Goal: Communication & Community: Answer question/provide support

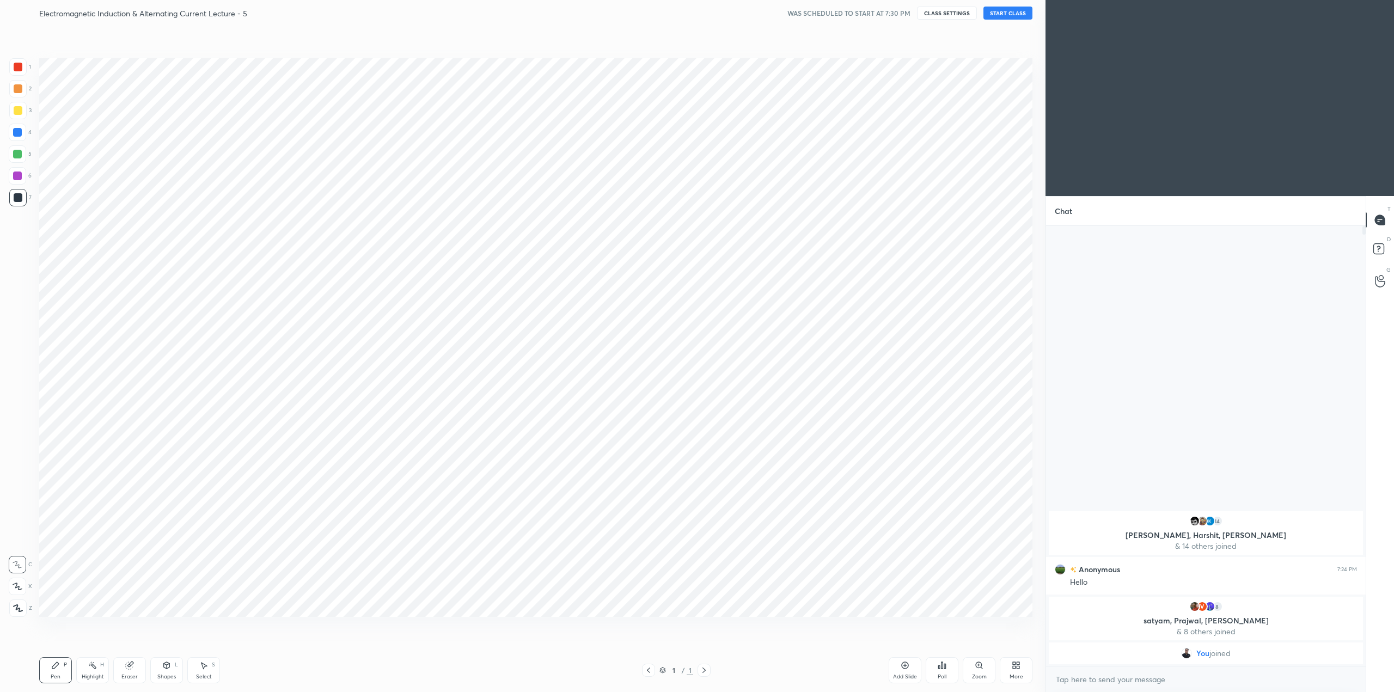
scroll to position [53825, 53446]
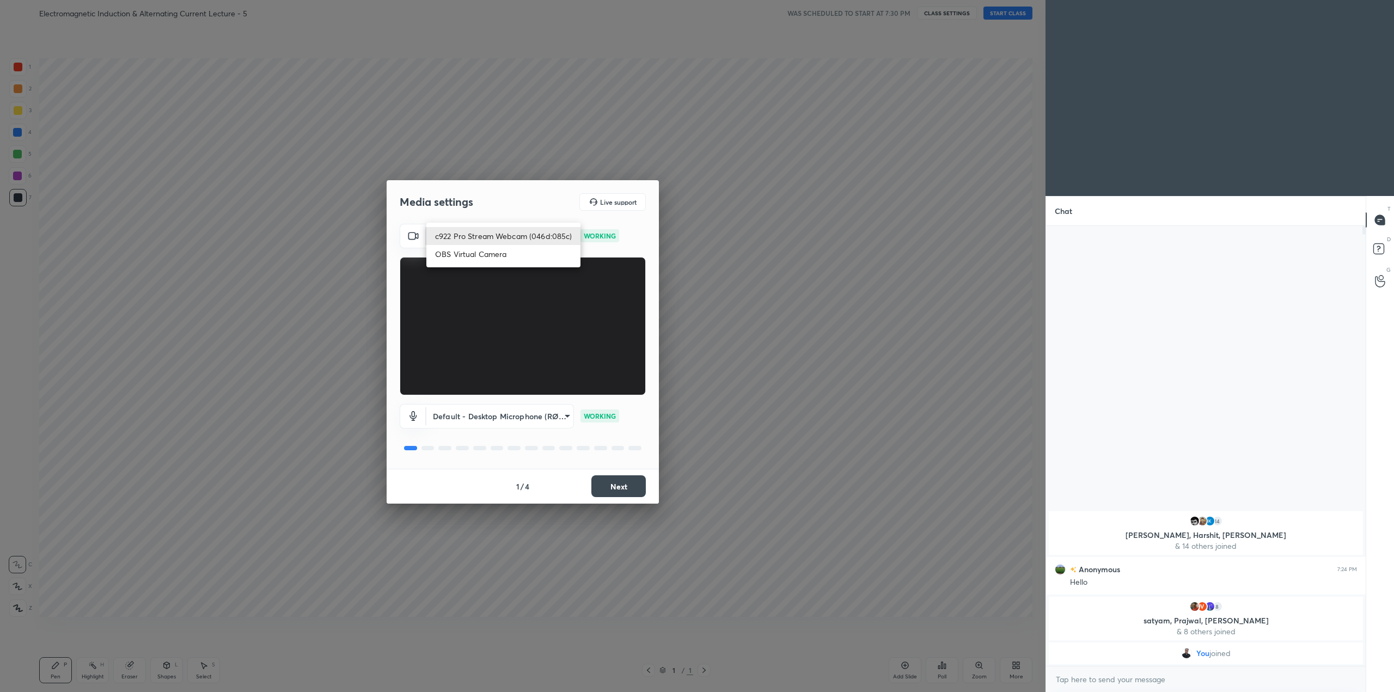
click at [535, 232] on body "1 2 3 4 5 6 7 C X Z C X Z E E Erase all H H Electromagnetic Induction & Alterna…" at bounding box center [697, 346] width 1394 height 692
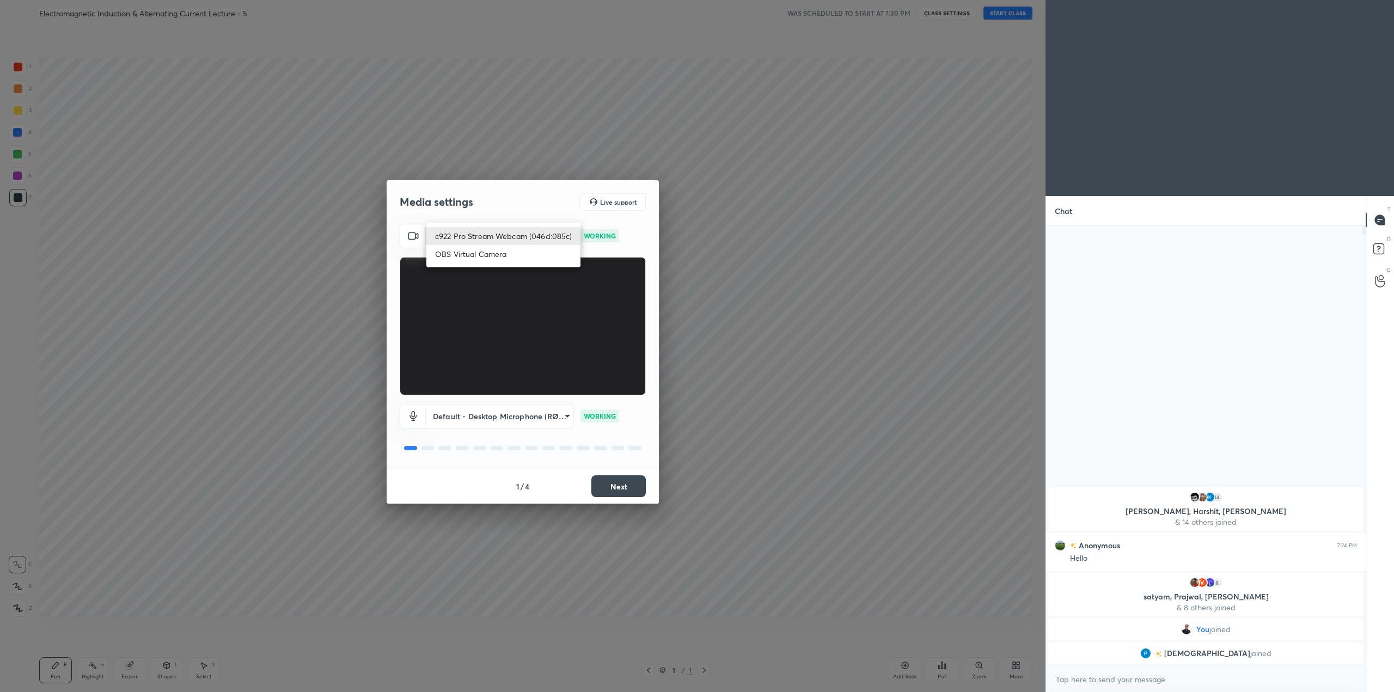
click at [529, 234] on li "c922 Pro Stream Webcam (046d:085c)" at bounding box center [503, 236] width 154 height 18
click at [533, 210] on div "Media settings Live support" at bounding box center [523, 201] width 246 height 17
click at [616, 482] on button "Next" at bounding box center [618, 486] width 54 height 22
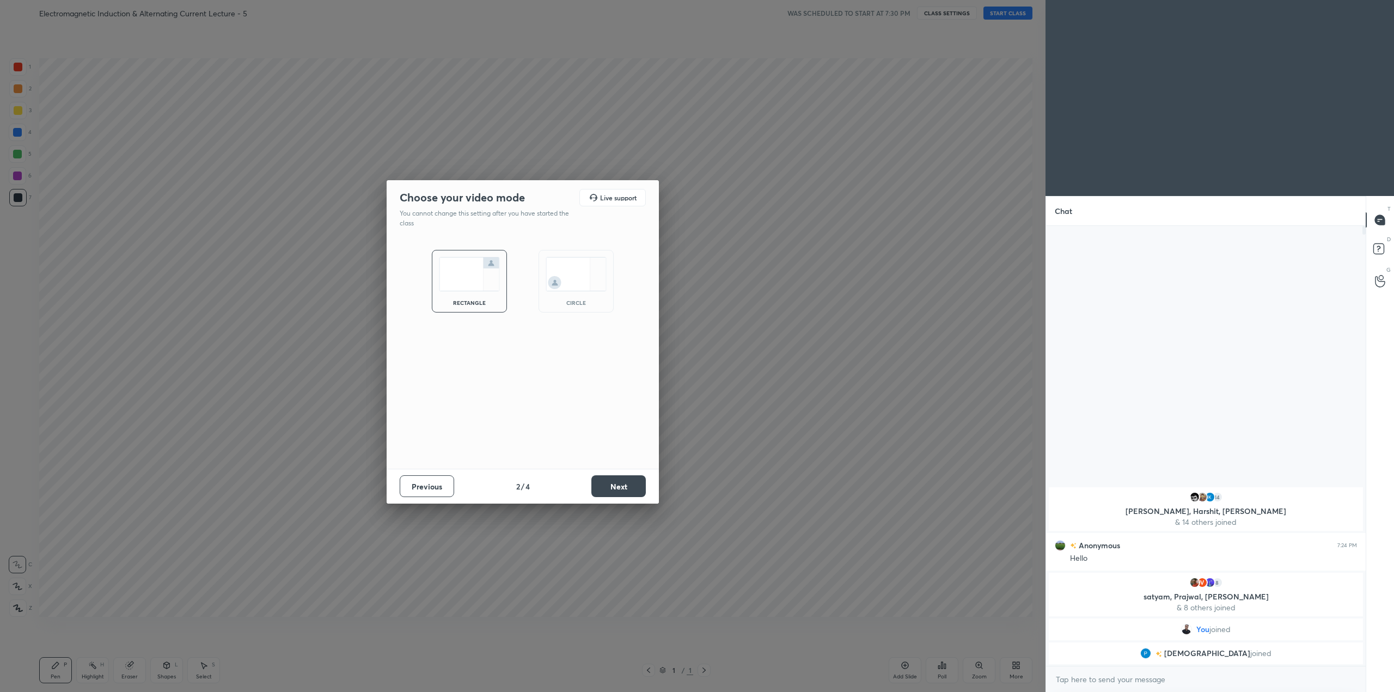
click at [578, 288] on img at bounding box center [576, 274] width 61 height 34
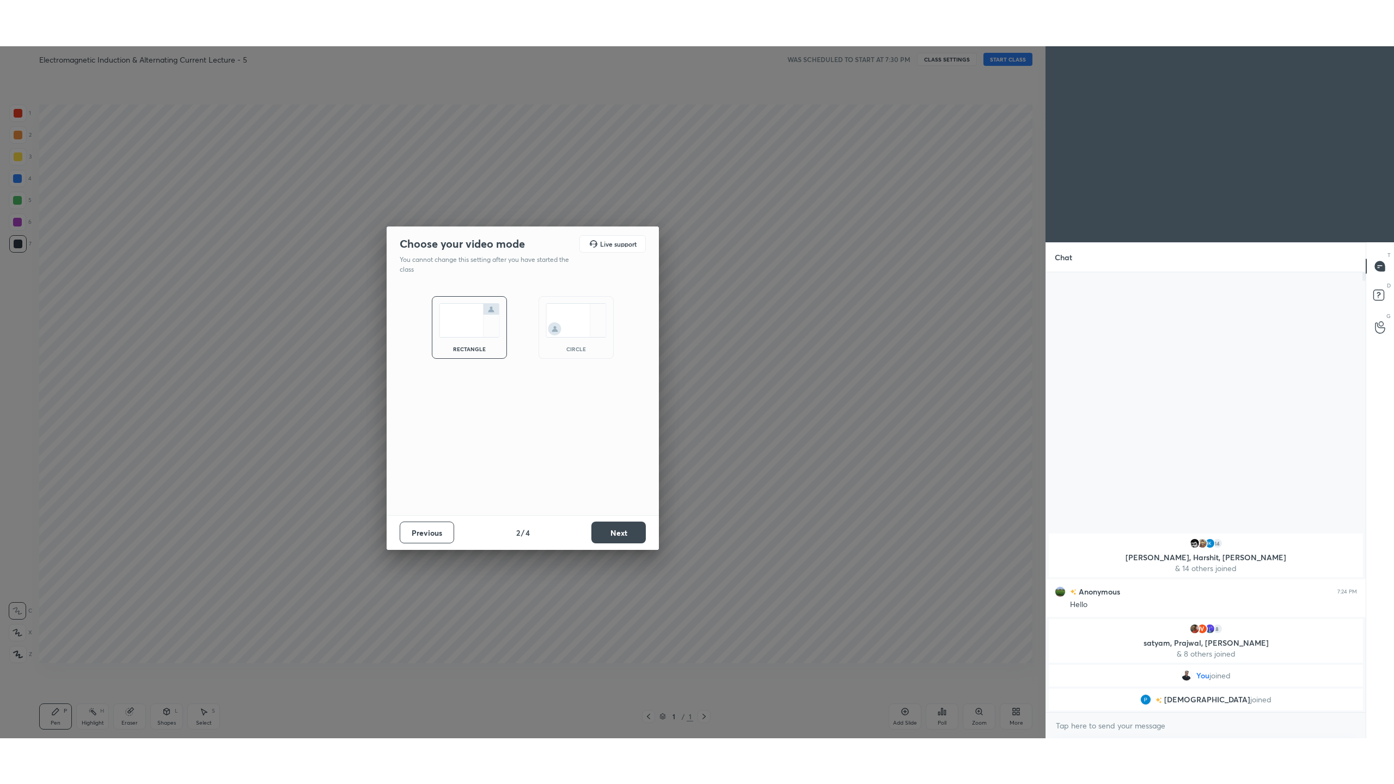
scroll to position [553, 316]
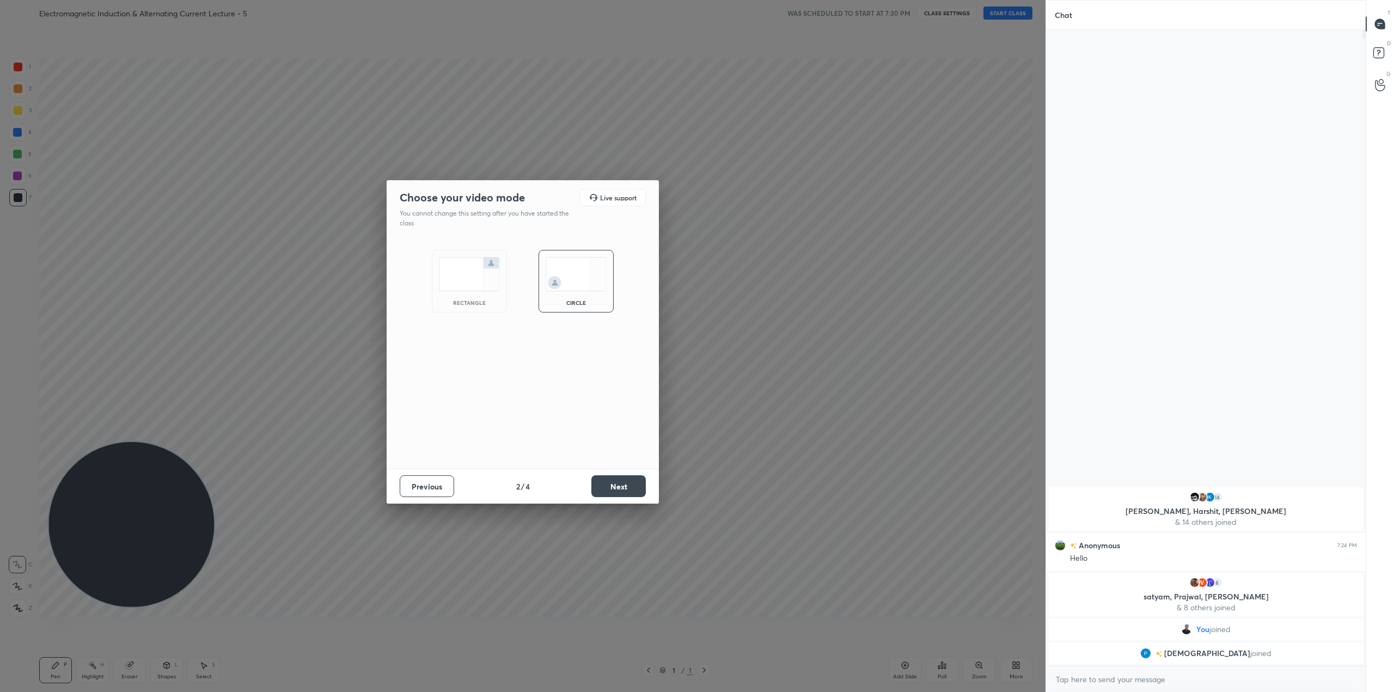
click at [625, 484] on button "Next" at bounding box center [618, 486] width 54 height 22
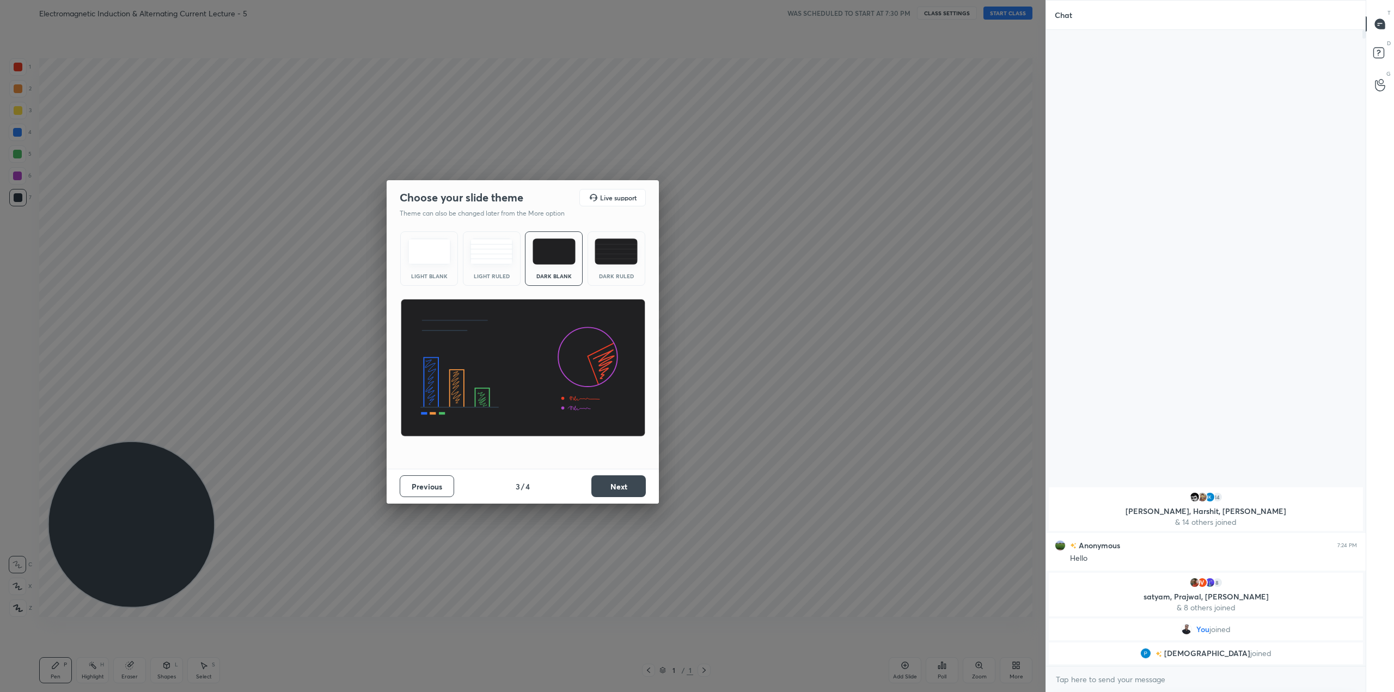
click at [623, 483] on button "Next" at bounding box center [618, 486] width 54 height 22
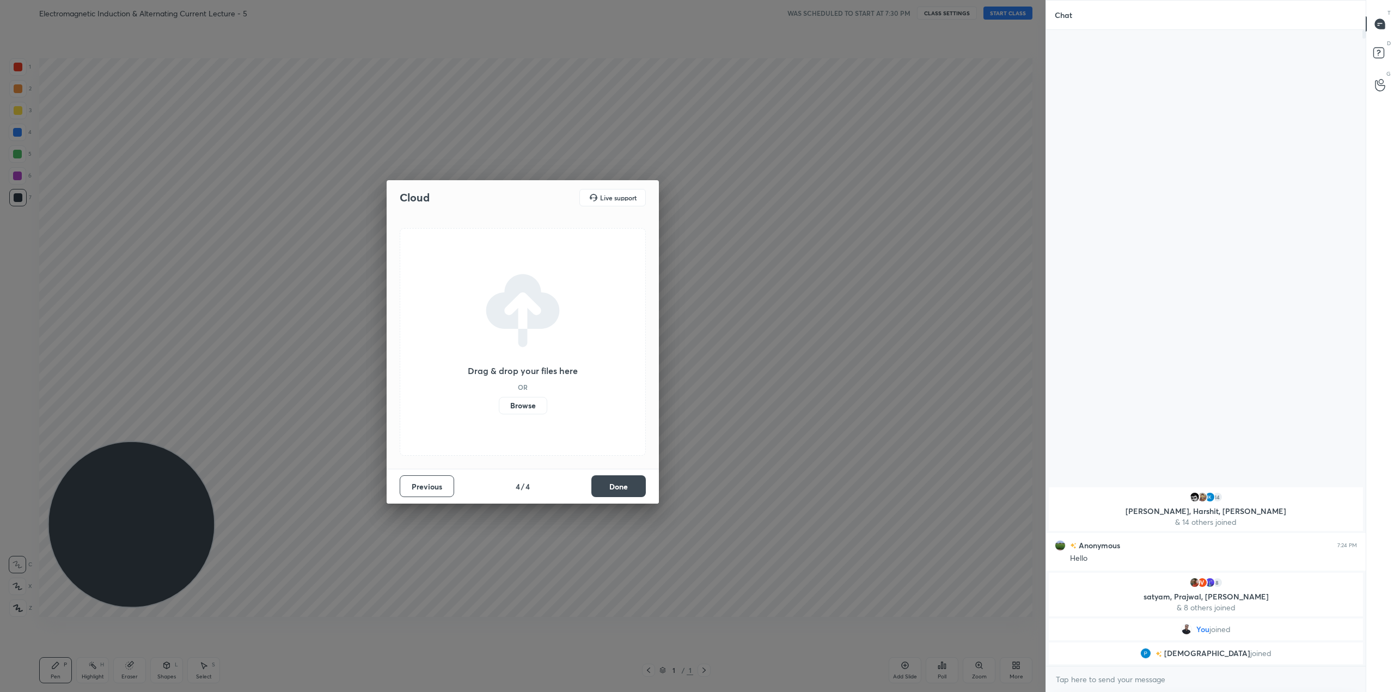
click at [536, 401] on label "Browse" at bounding box center [523, 405] width 48 height 17
click at [499, 401] on input "Browse" at bounding box center [499, 405] width 0 height 17
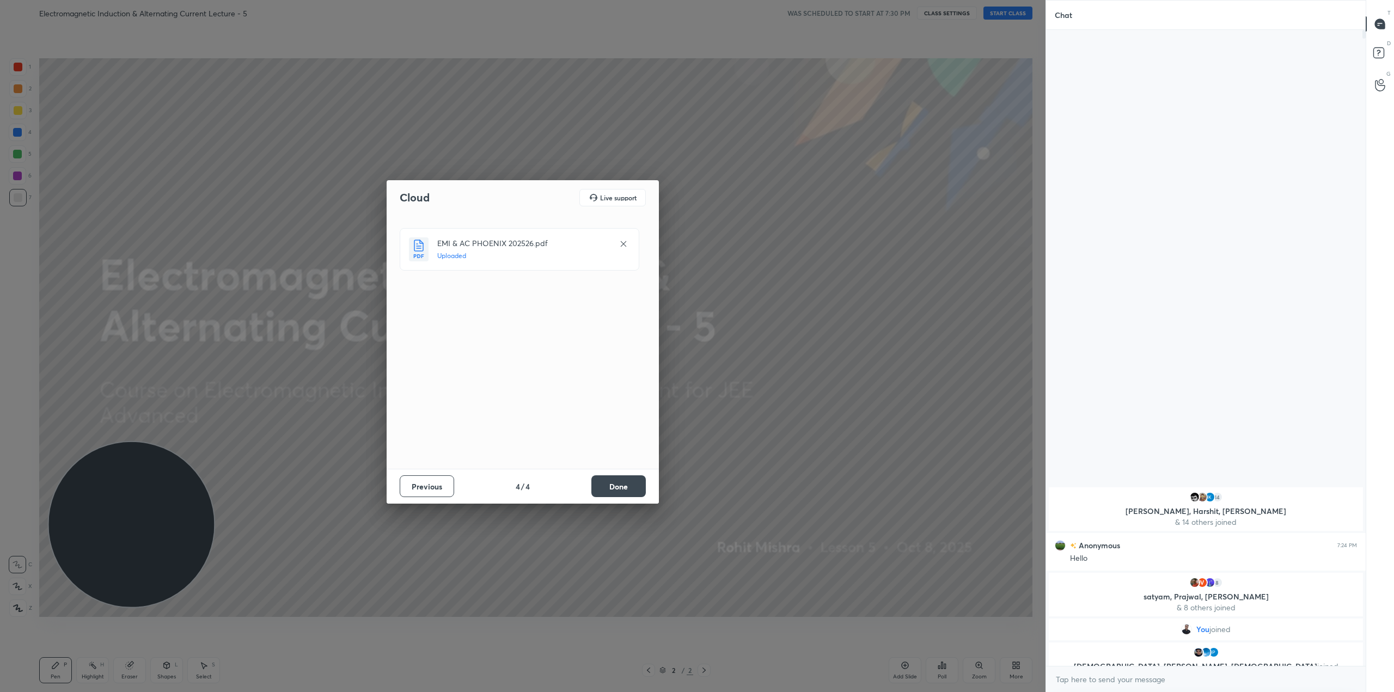
click at [634, 486] on button "Done" at bounding box center [618, 486] width 54 height 22
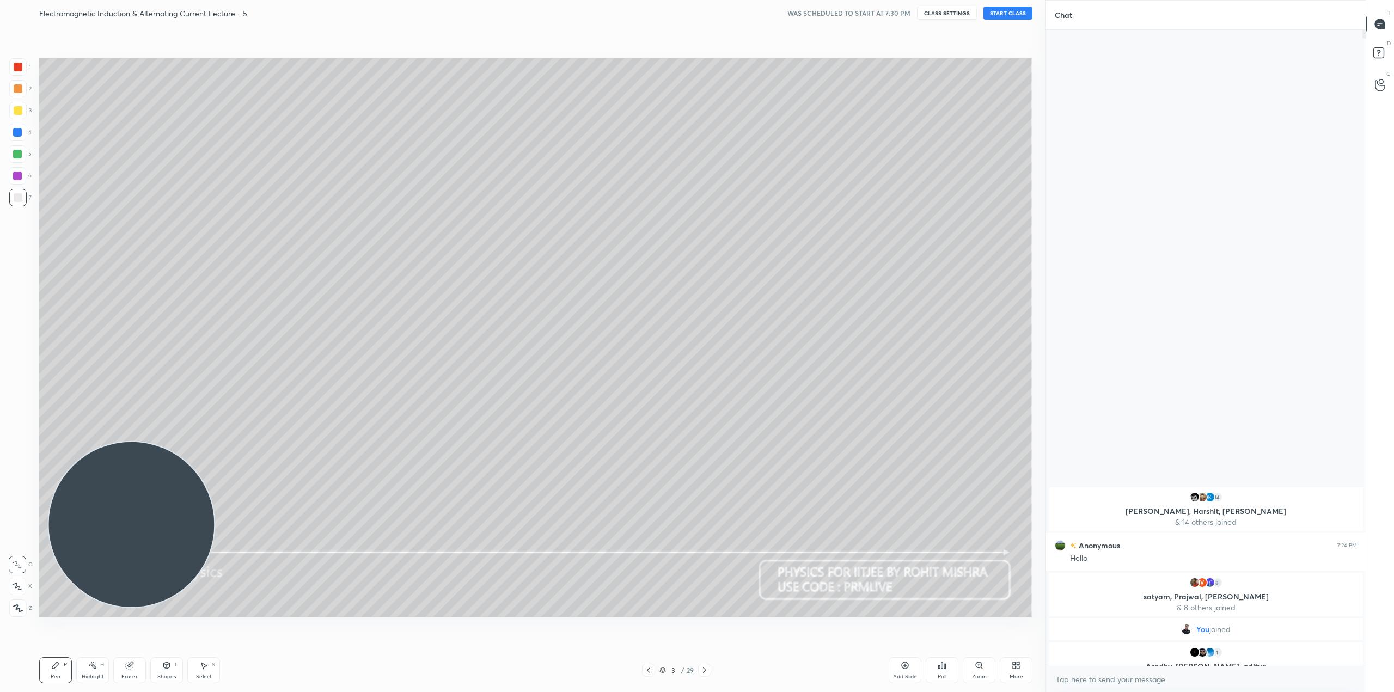
click at [648, 671] on icon at bounding box center [648, 670] width 9 height 9
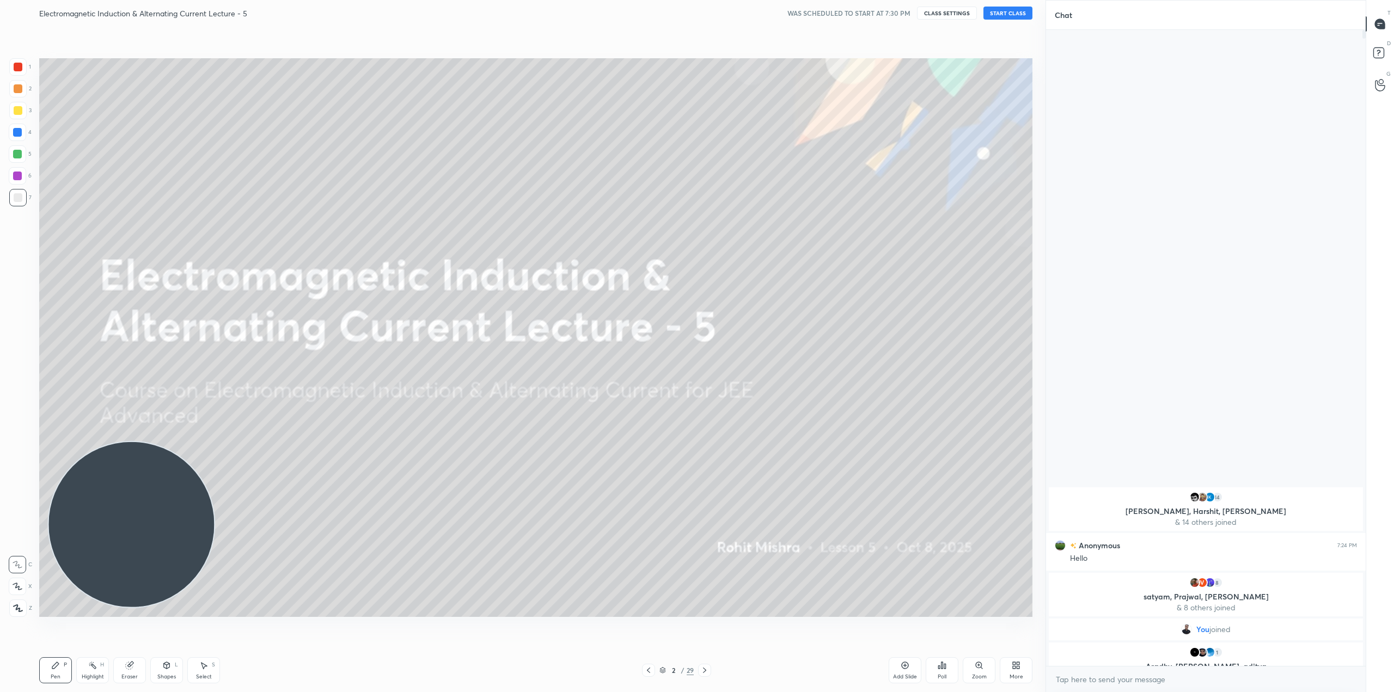
click at [1012, 672] on div "More" at bounding box center [1016, 670] width 33 height 26
click at [961, 593] on div "Dark Mode" at bounding box center [954, 593] width 28 height 5
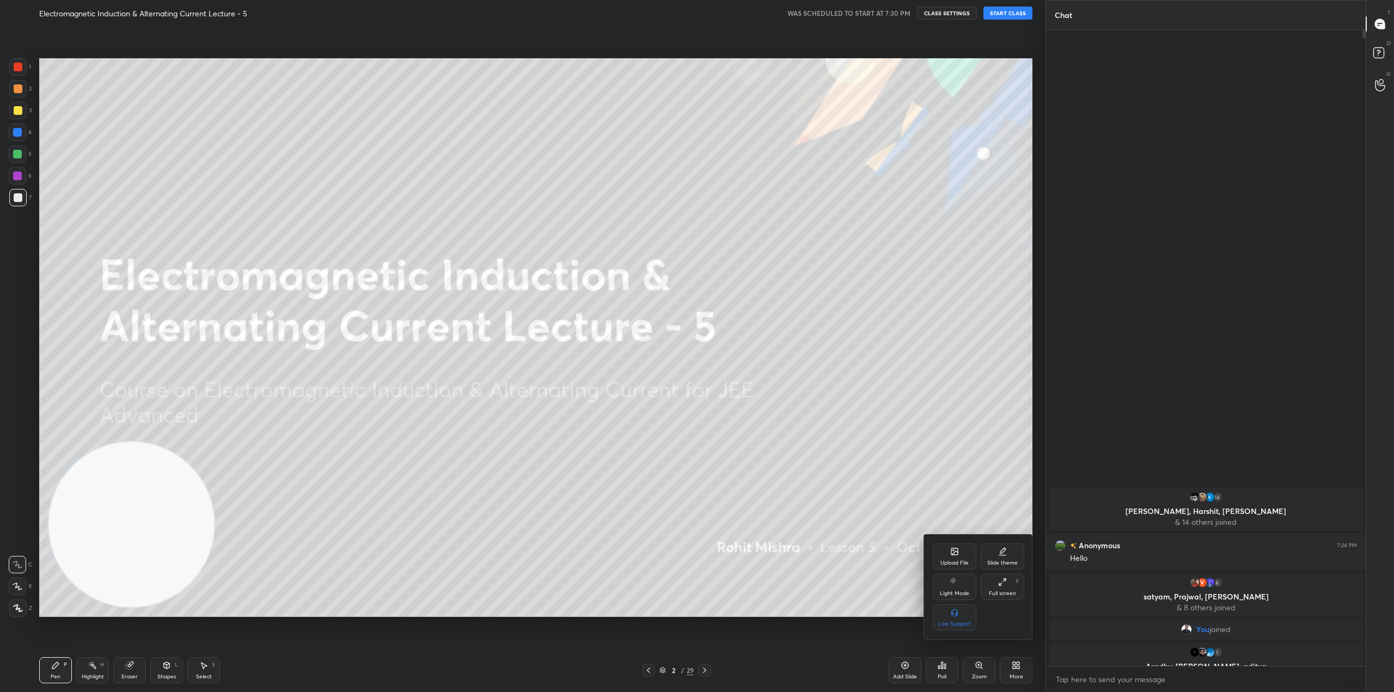
click at [1011, 586] on div "Full screen F" at bounding box center [1003, 587] width 44 height 26
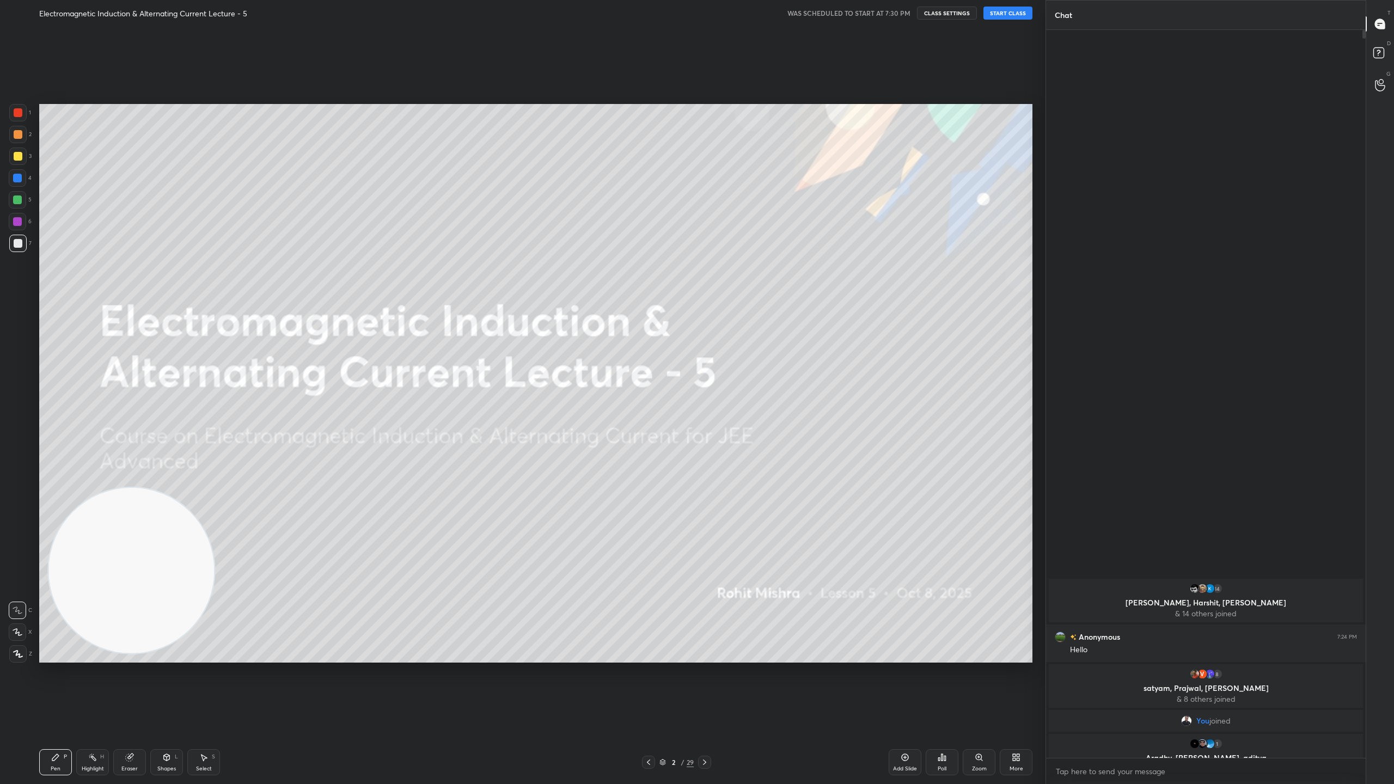
scroll to position [645, 316]
type textarea "x"
click at [1146, 691] on textarea at bounding box center [1206, 771] width 302 height 17
type textarea "G"
type textarea "x"
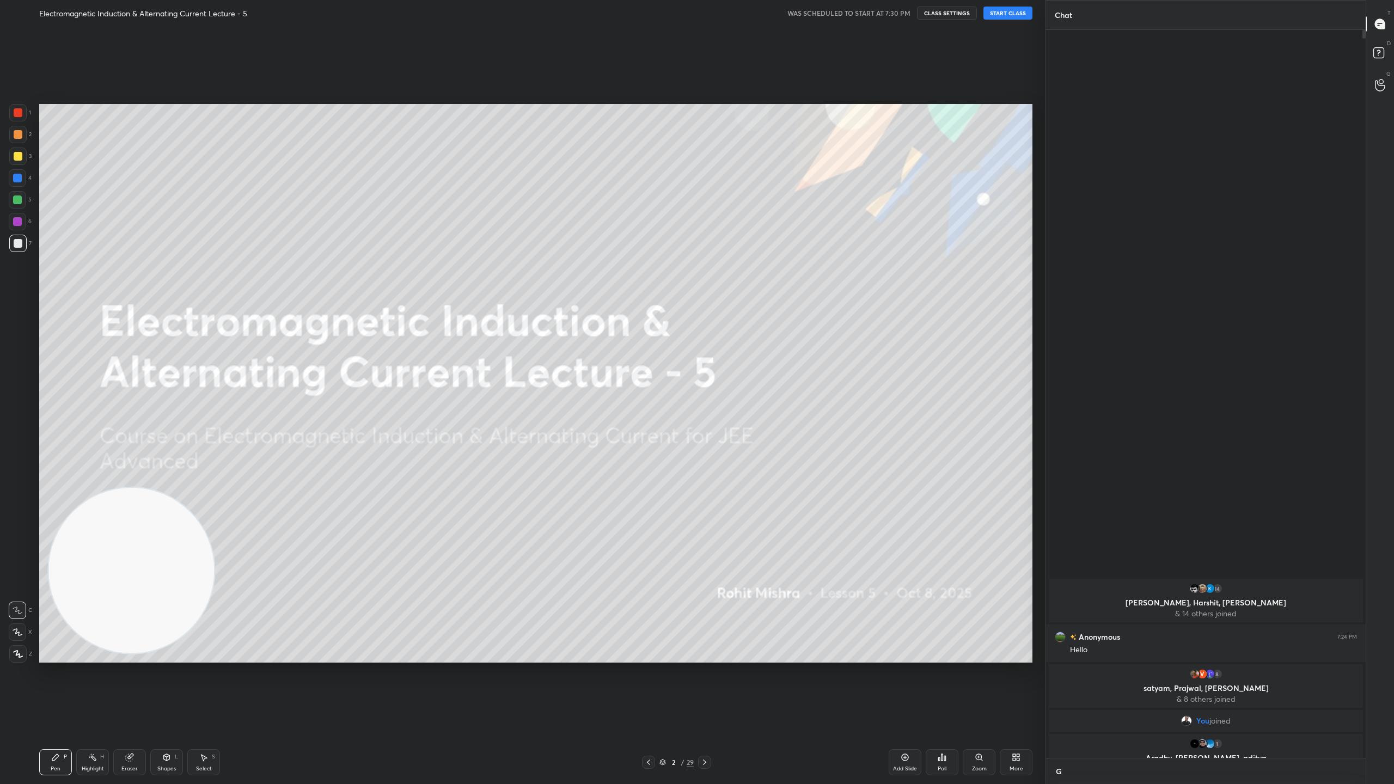
scroll to position [641, 316]
type textarea "Go"
type textarea "x"
type textarea "Goo"
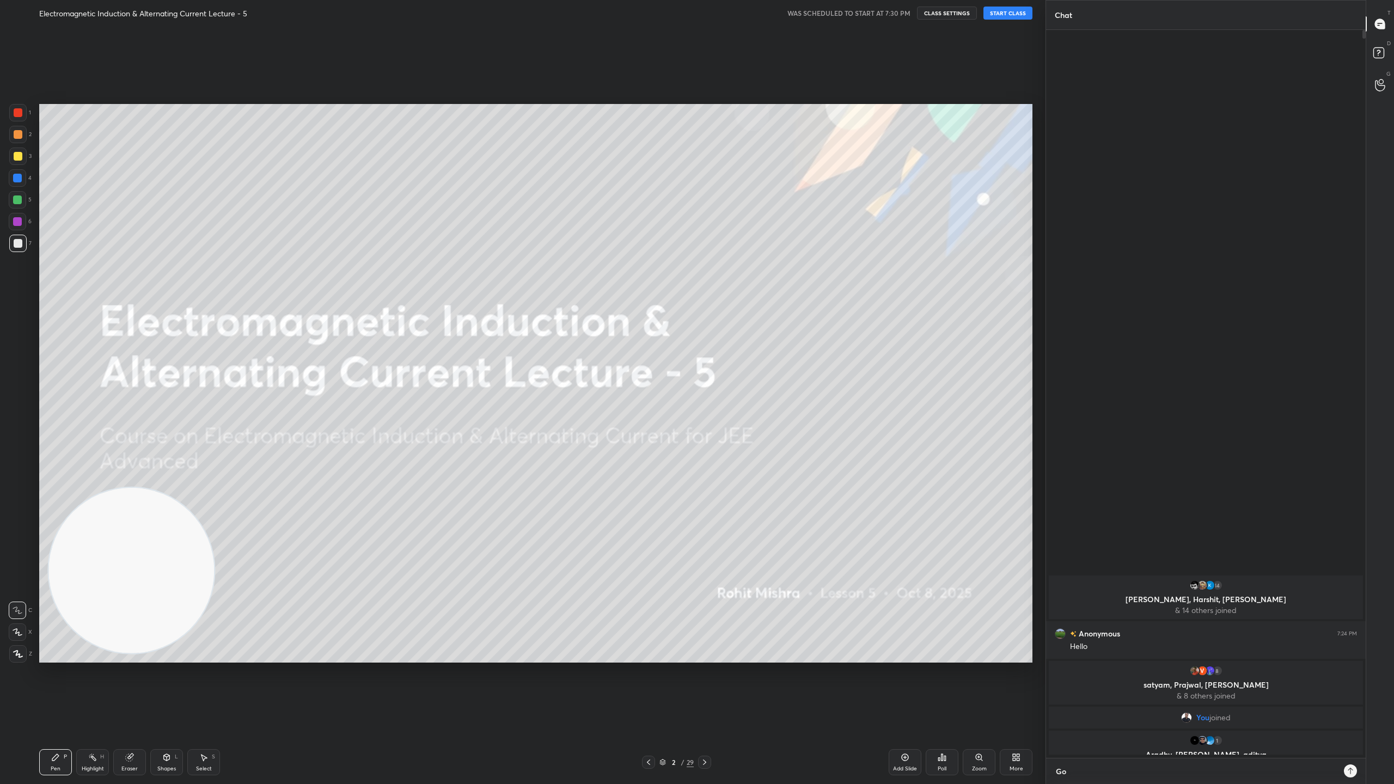
type textarea "x"
type textarea "Good"
type textarea "x"
type textarea "Good"
type textarea "x"
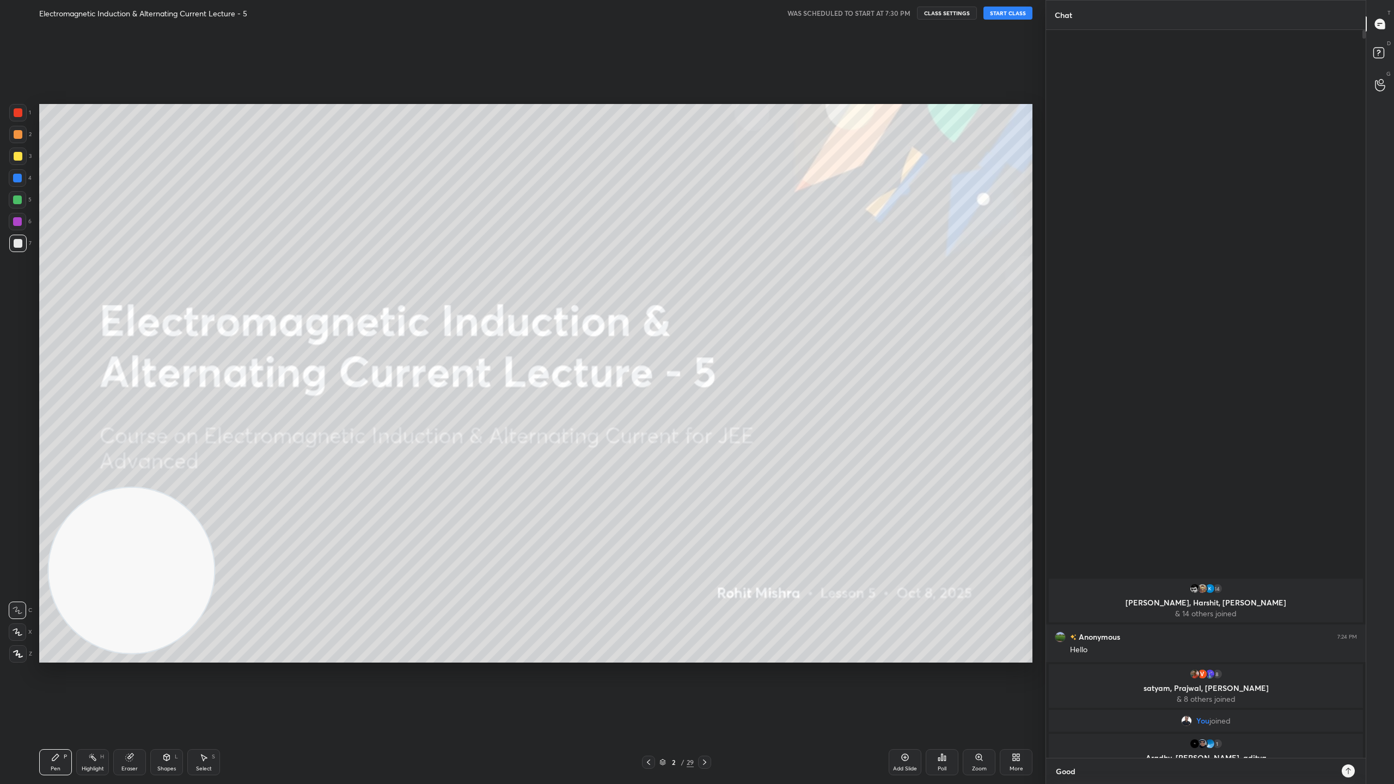
type textarea "Good e"
type textarea "x"
type textarea "Good ev"
type textarea "x"
type textarea "Good evn"
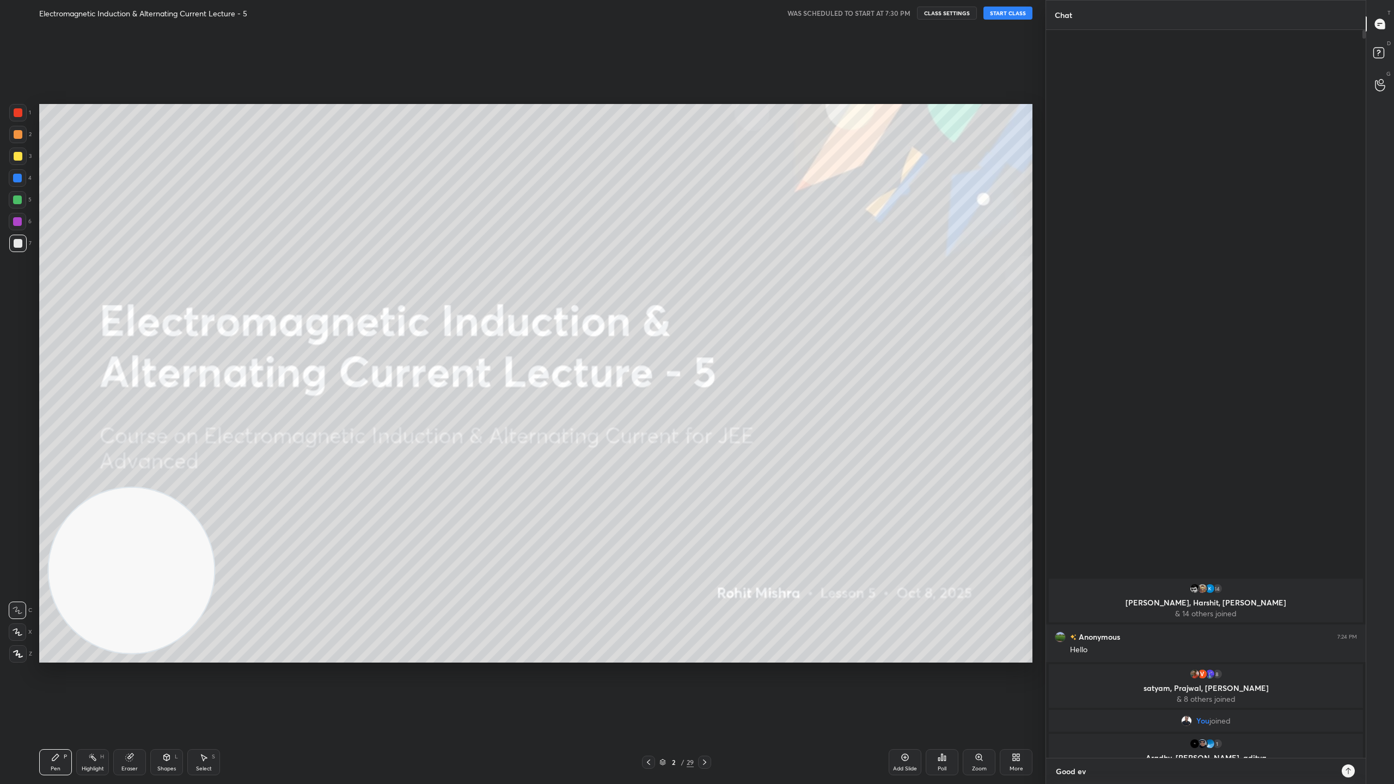
type textarea "x"
type textarea "Good evni"
type textarea "x"
type textarea "Good evnin"
type textarea "x"
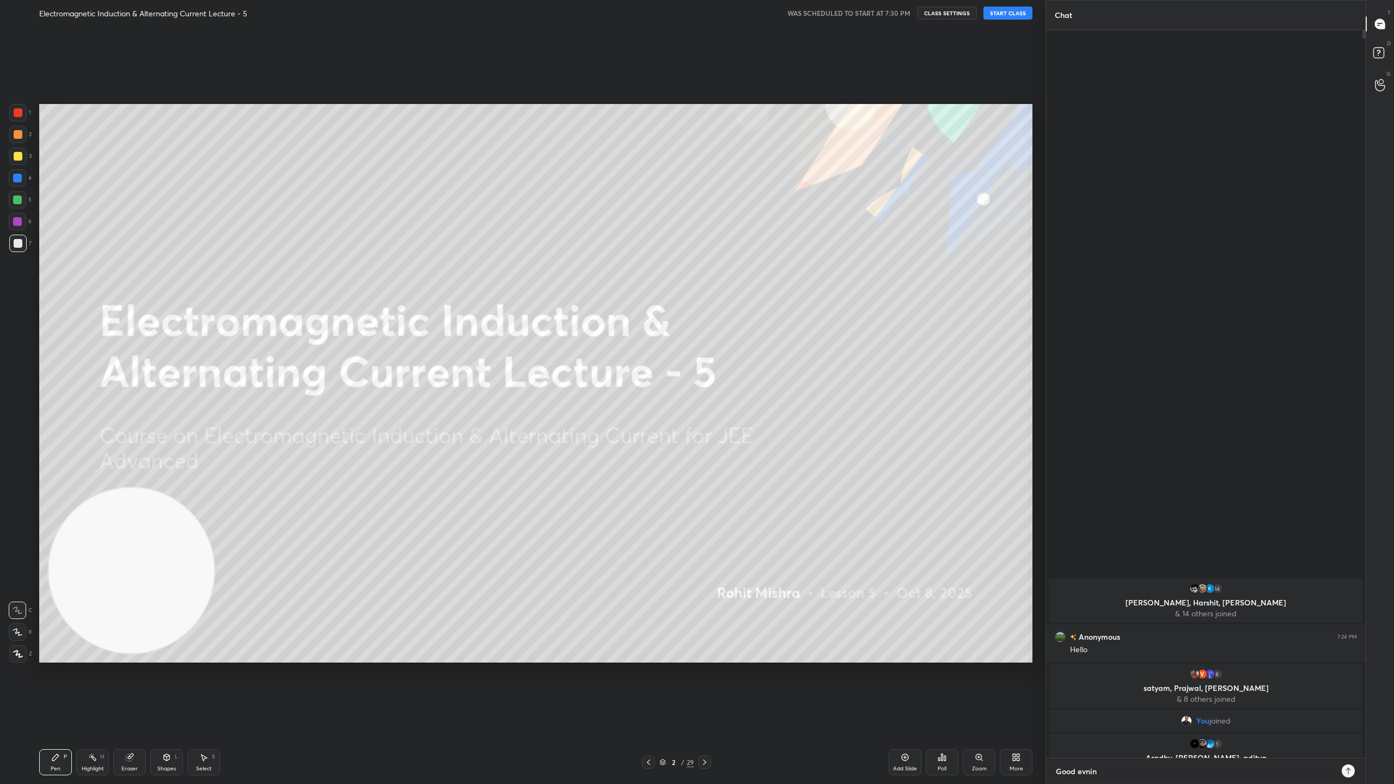
type textarea "Good evning"
type textarea "x"
type textarea "Good evning"
type textarea "x"
type textarea "Good evning"
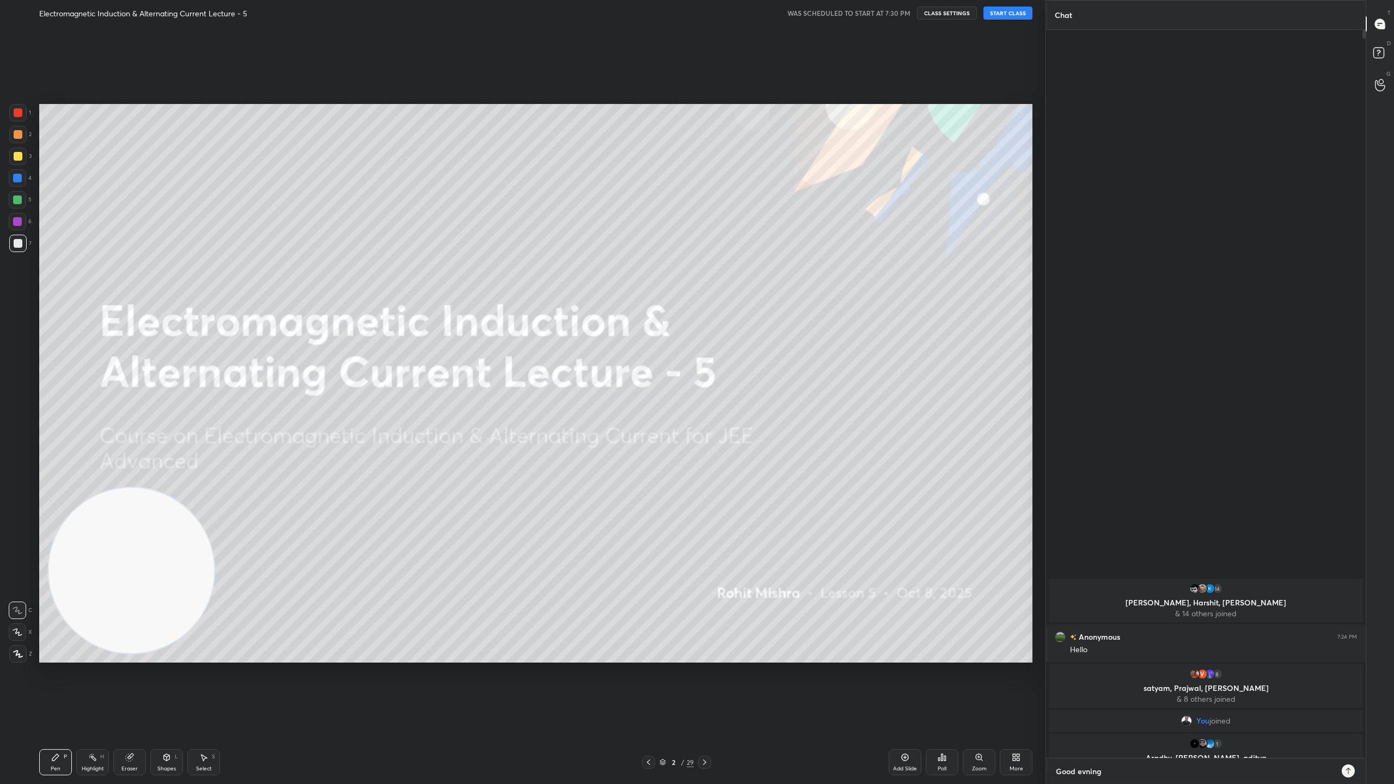
type textarea "x"
type textarea "Good evnin"
type textarea "x"
type textarea "Good evni"
type textarea "x"
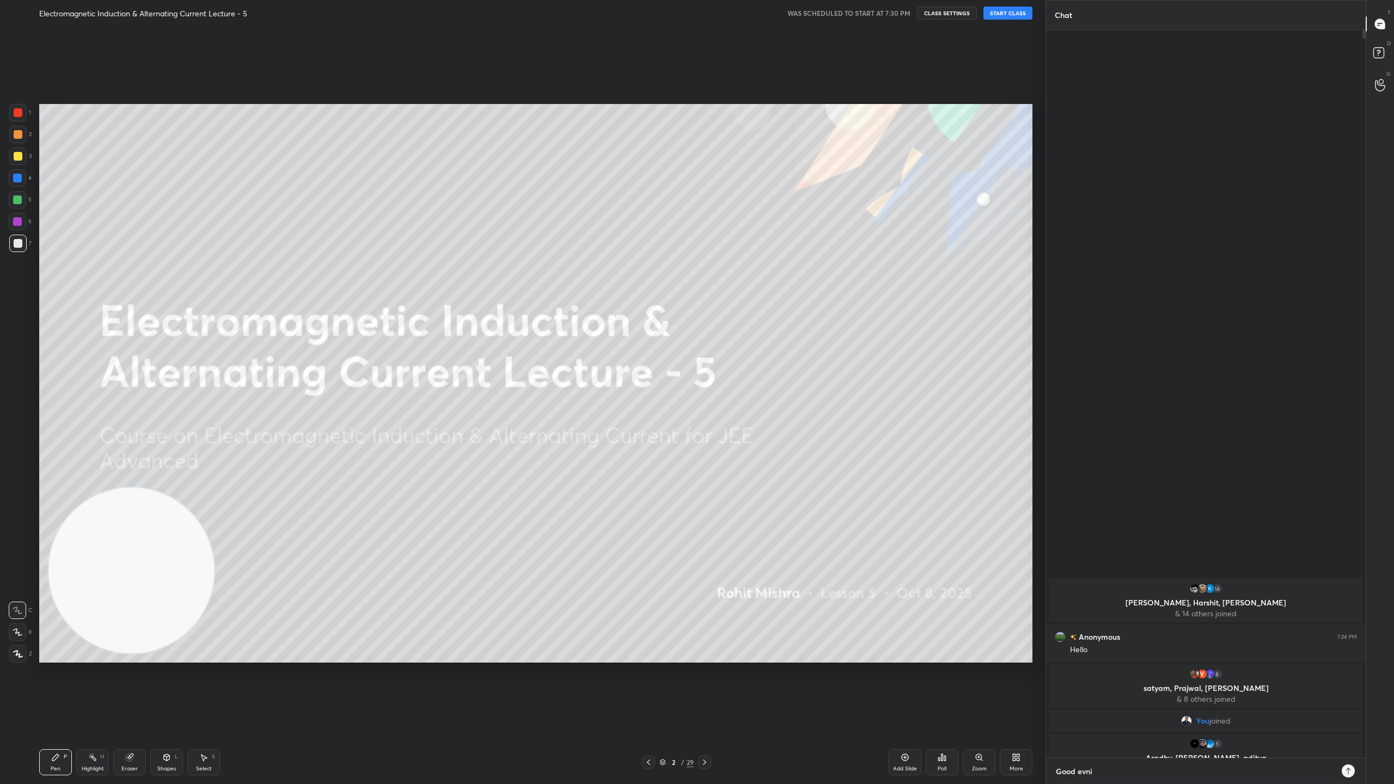
type textarea "Good evn"
type textarea "x"
type textarea "Good ev"
type textarea "x"
type textarea "Good eve"
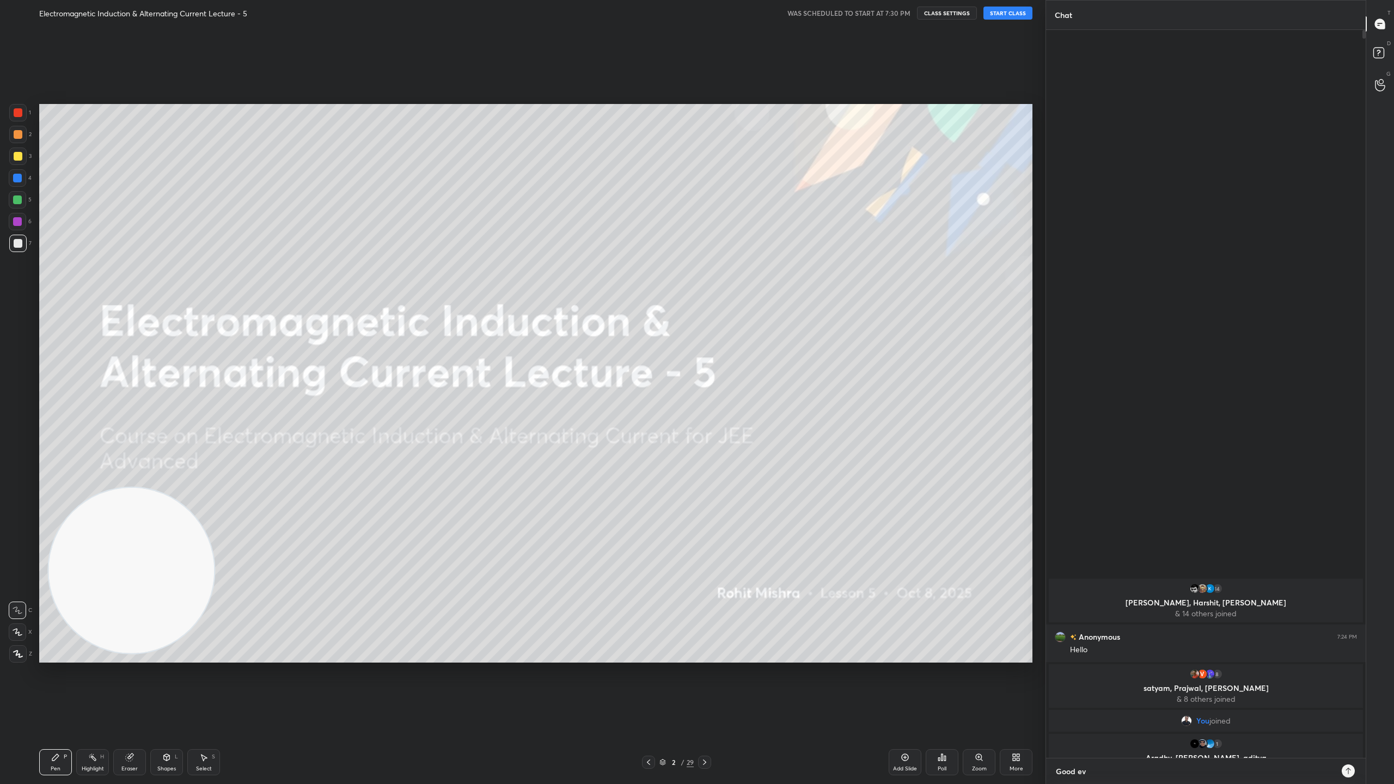
type textarea "x"
type textarea "Good even"
type textarea "x"
type textarea "Good evenn"
type textarea "x"
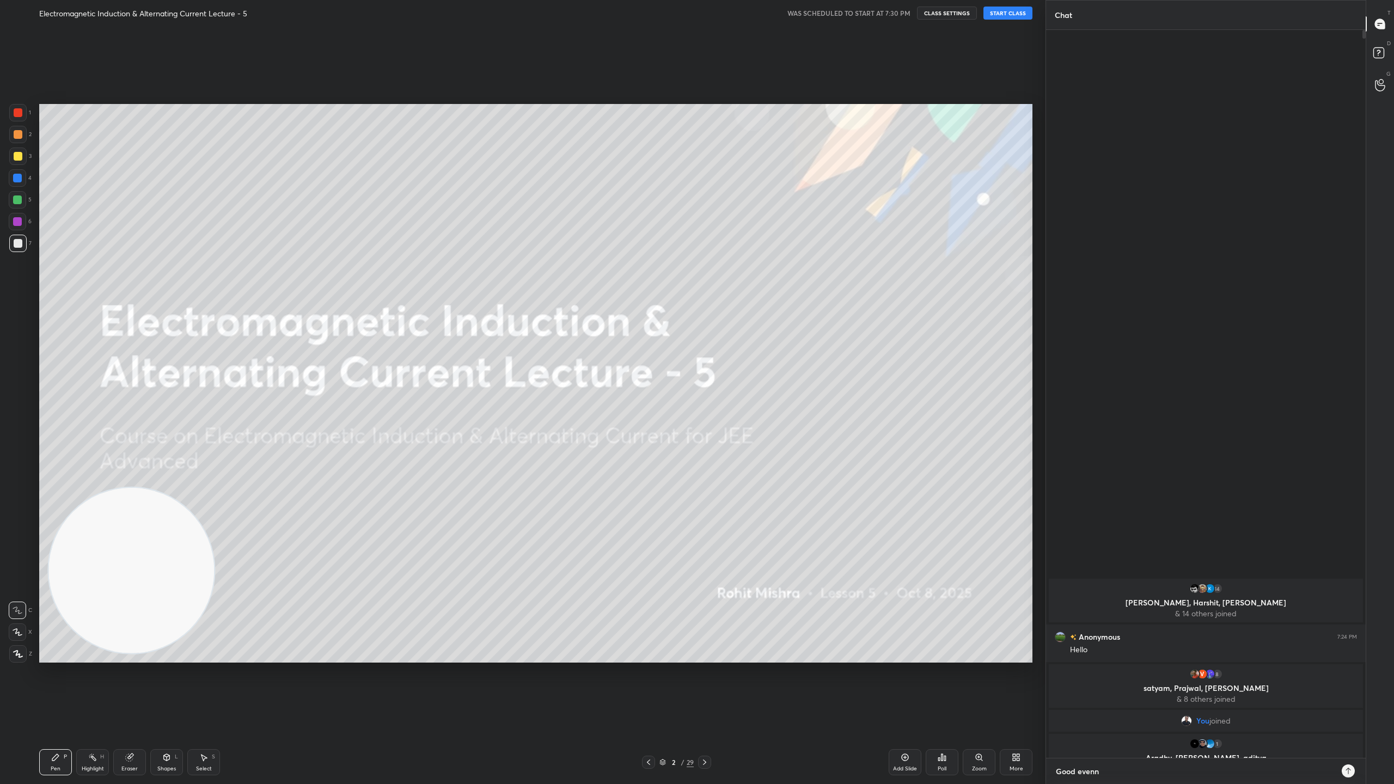
type textarea "Good even"
type textarea "x"
type textarea "Good eveni"
type textarea "x"
type textarea "Good evenin"
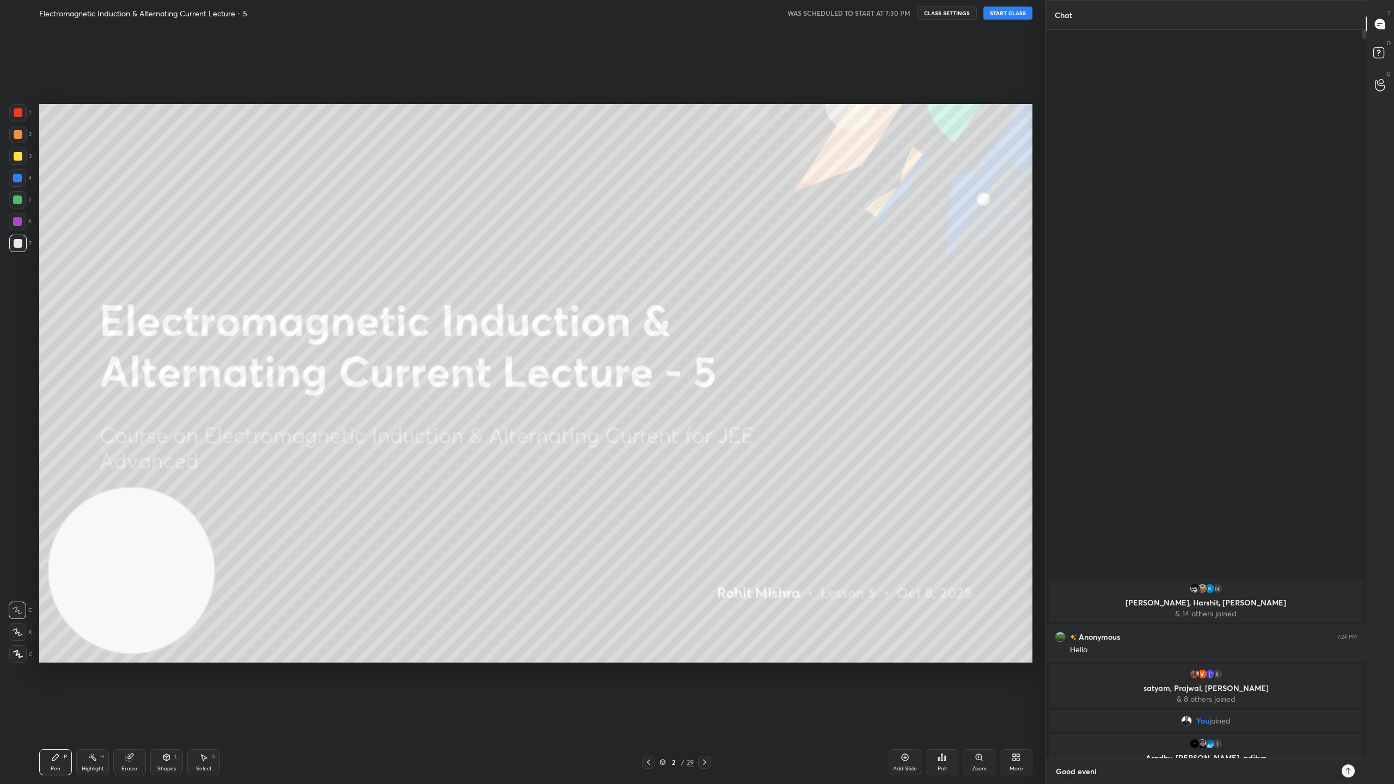
type textarea "x"
type textarea "Good evening"
type textarea "x"
type textarea "Good evening"
type textarea "x"
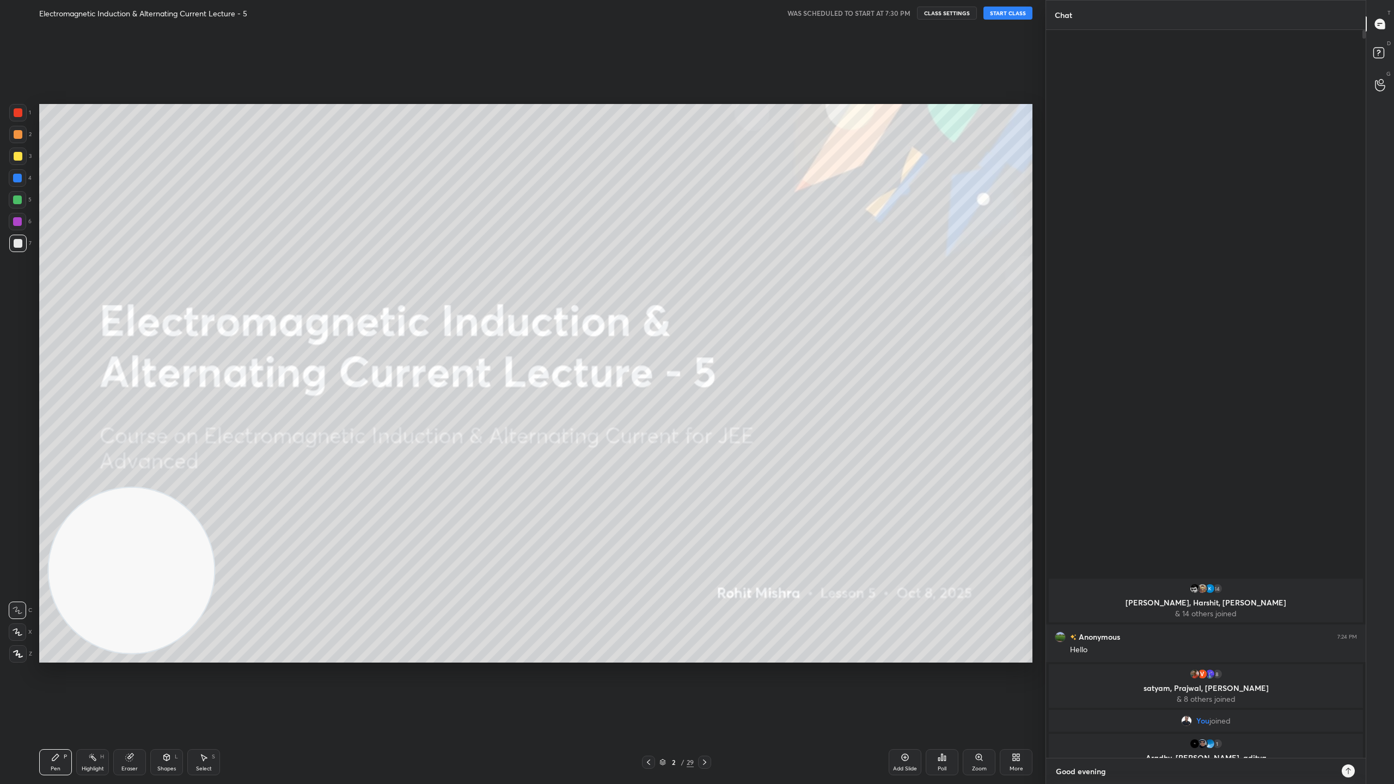
type textarea "Good evening e"
type textarea "x"
type textarea "Good evening ev"
type textarea "x"
type textarea "Good evening eve"
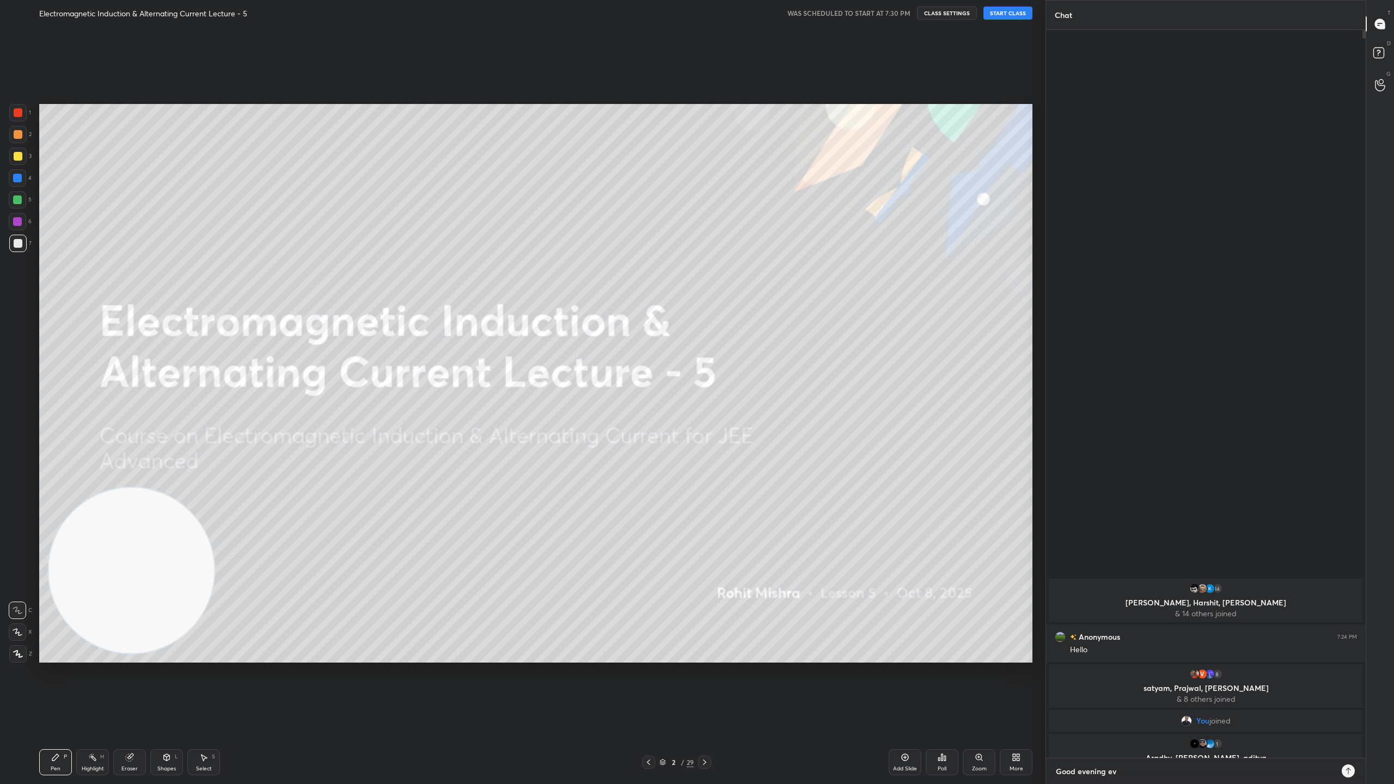
type textarea "x"
type textarea "Good evening ever"
type textarea "x"
type textarea "Good evening every"
type textarea "x"
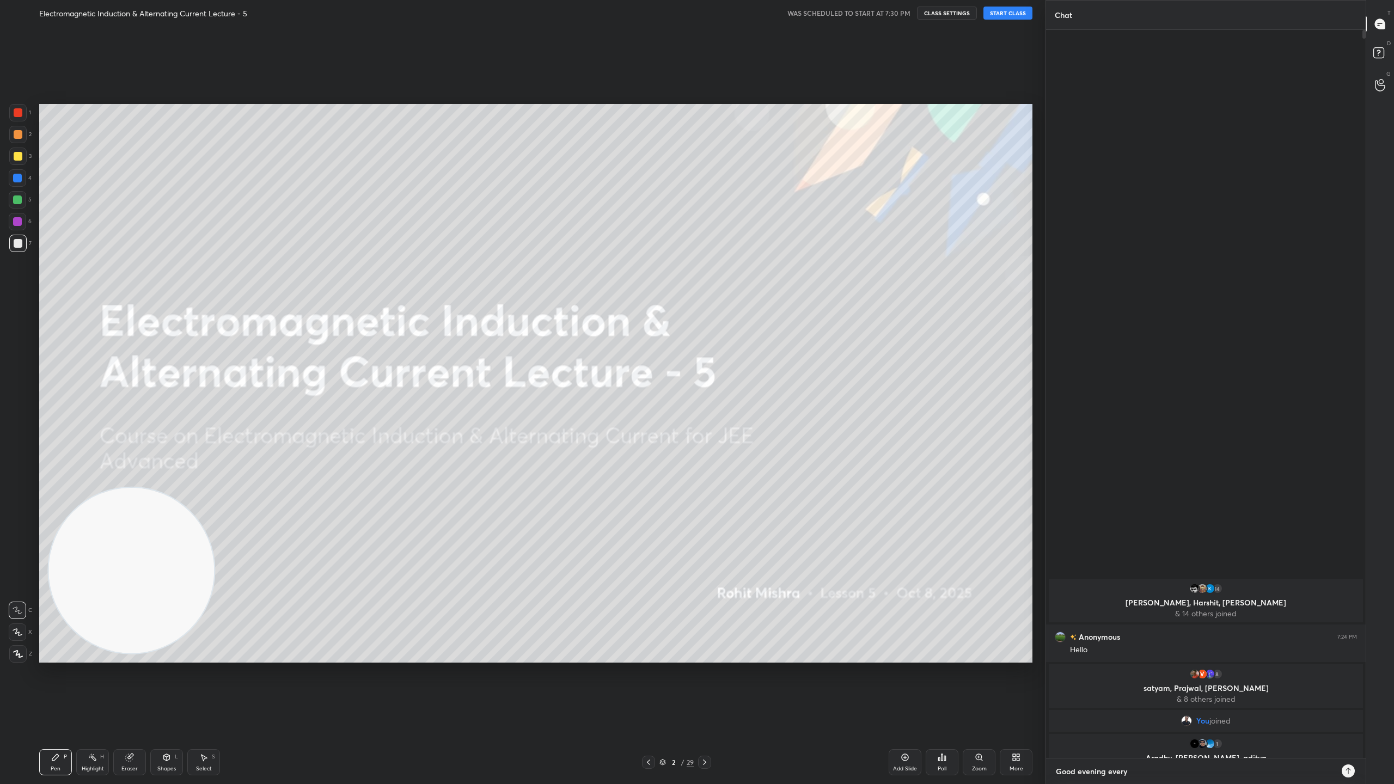
type textarea "Good evening everyo"
type textarea "x"
type textarea "Good evening everyon"
type textarea "x"
type textarea "Good evening everyone"
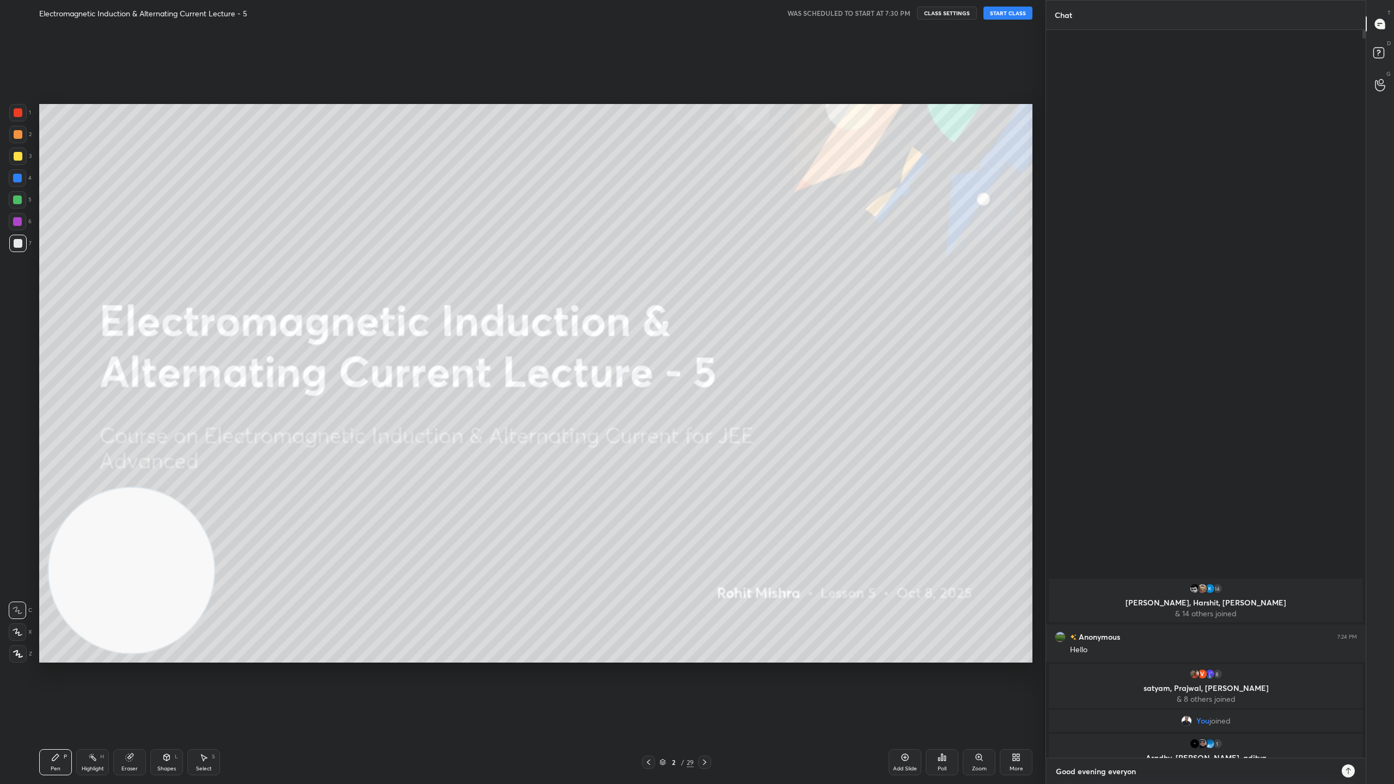
type textarea "x"
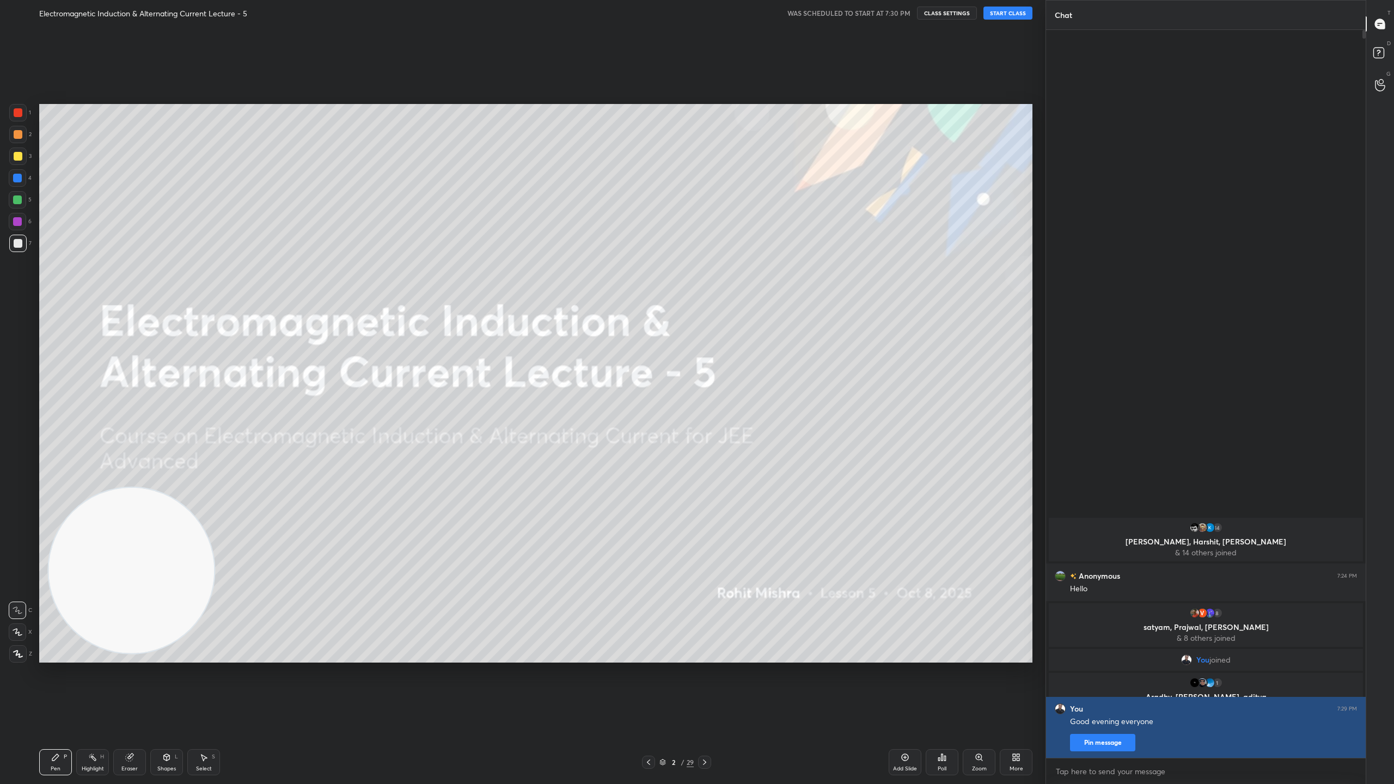
click at [1122, 691] on button "Pin message" at bounding box center [1102, 742] width 65 height 17
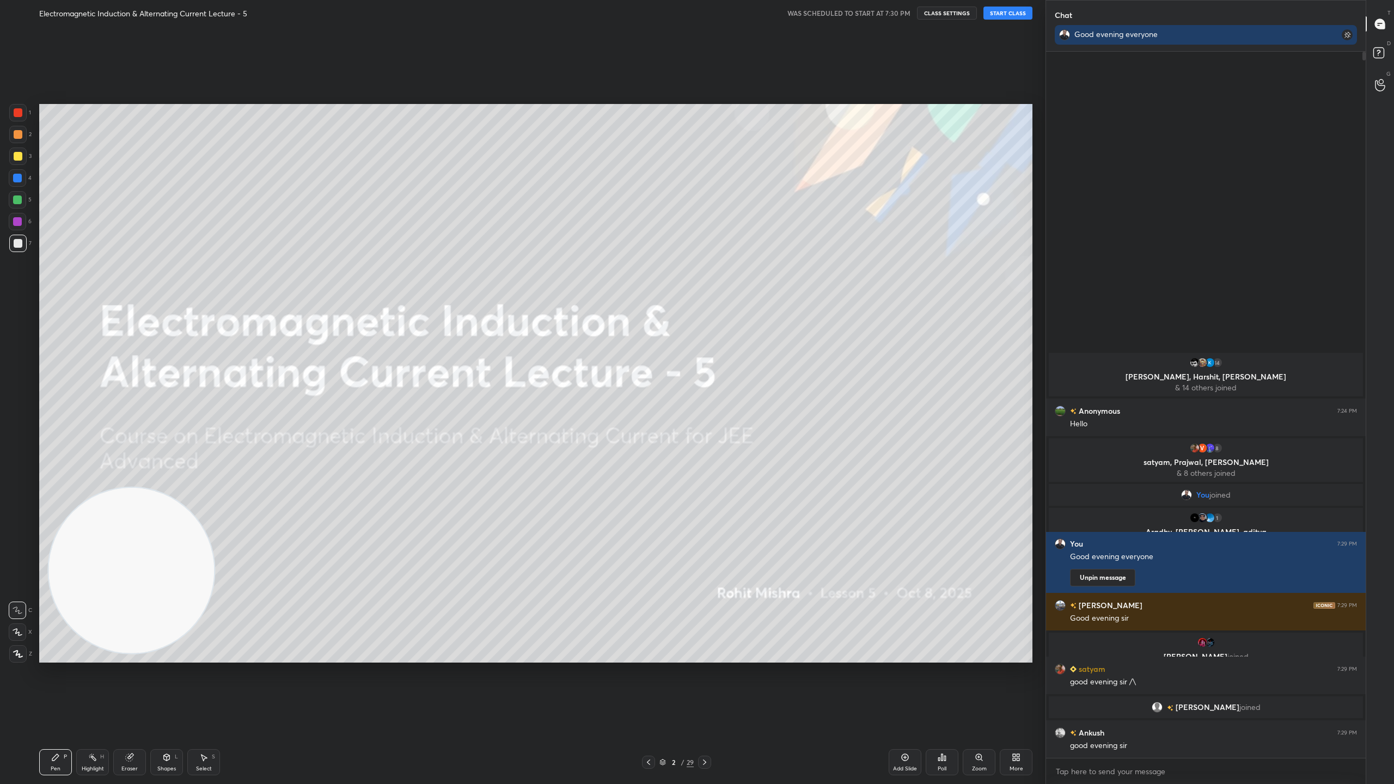
click at [1006, 14] on button "START CLASS" at bounding box center [1007, 13] width 49 height 13
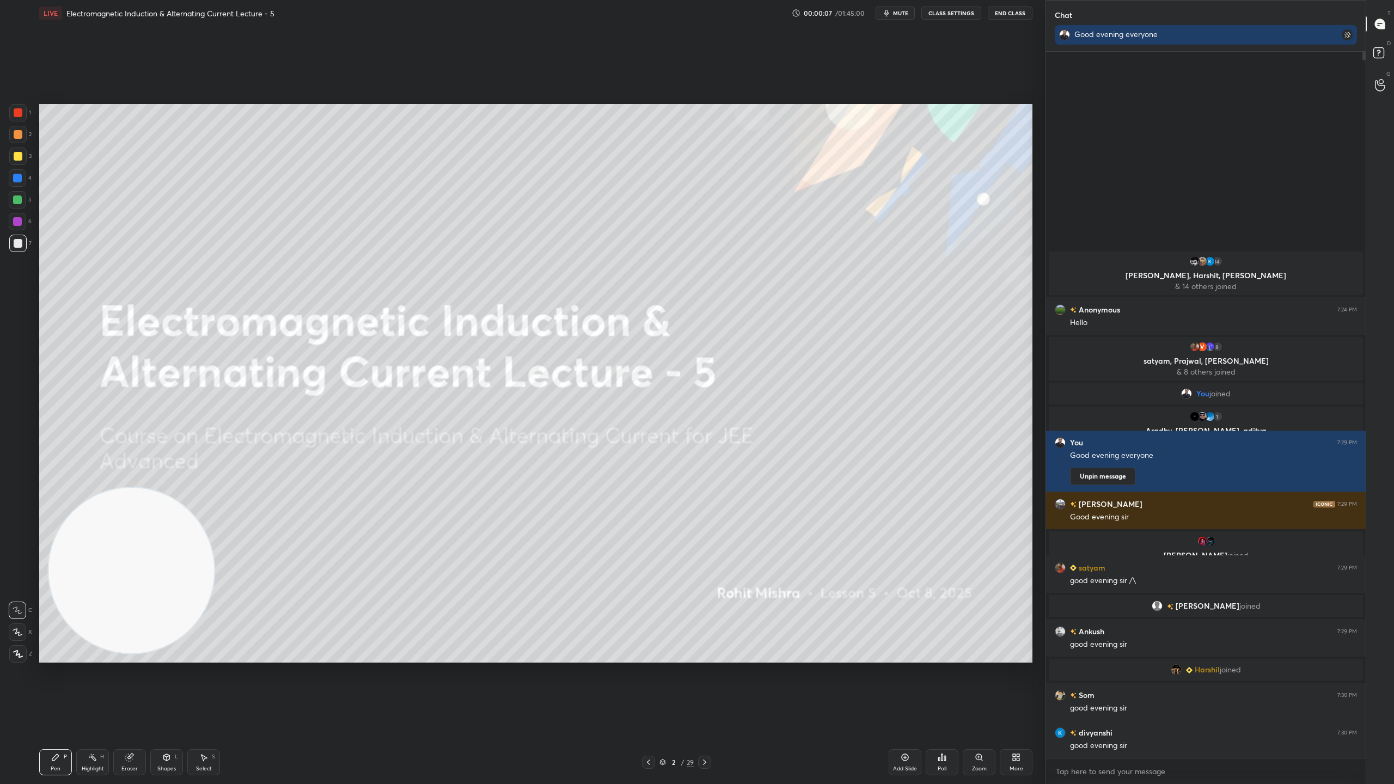
click at [665, 691] on icon at bounding box center [662, 762] width 7 height 7
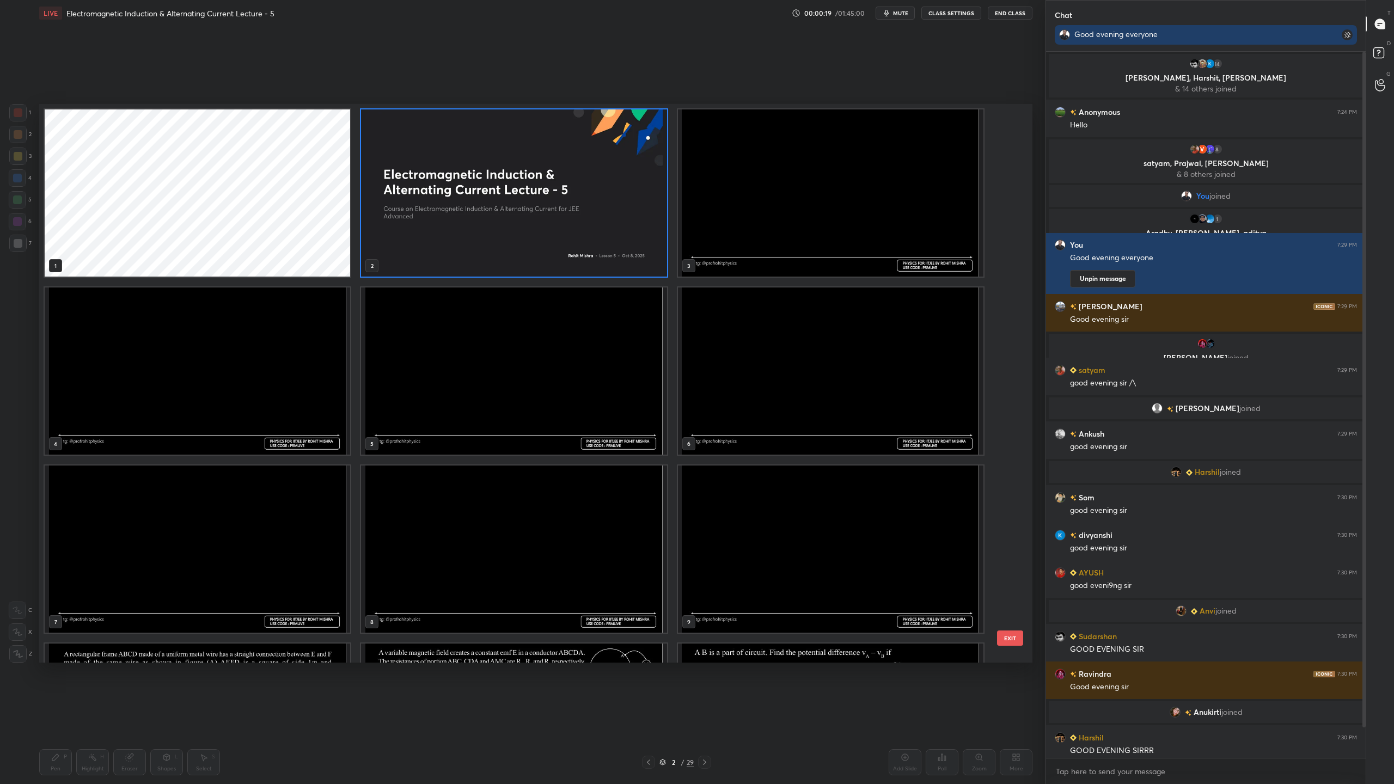
click at [642, 233] on img "grid" at bounding box center [513, 192] width 305 height 167
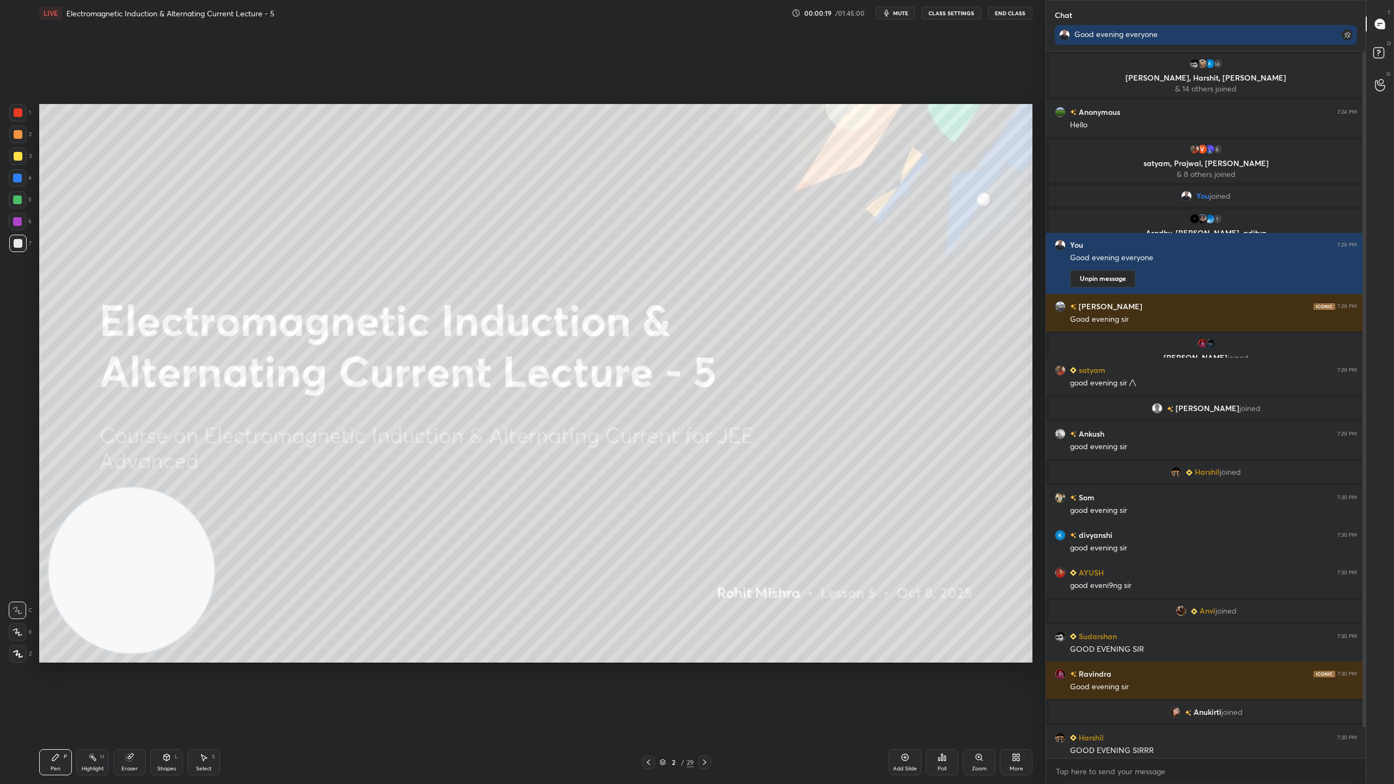
click at [642, 233] on img "grid" at bounding box center [513, 192] width 305 height 167
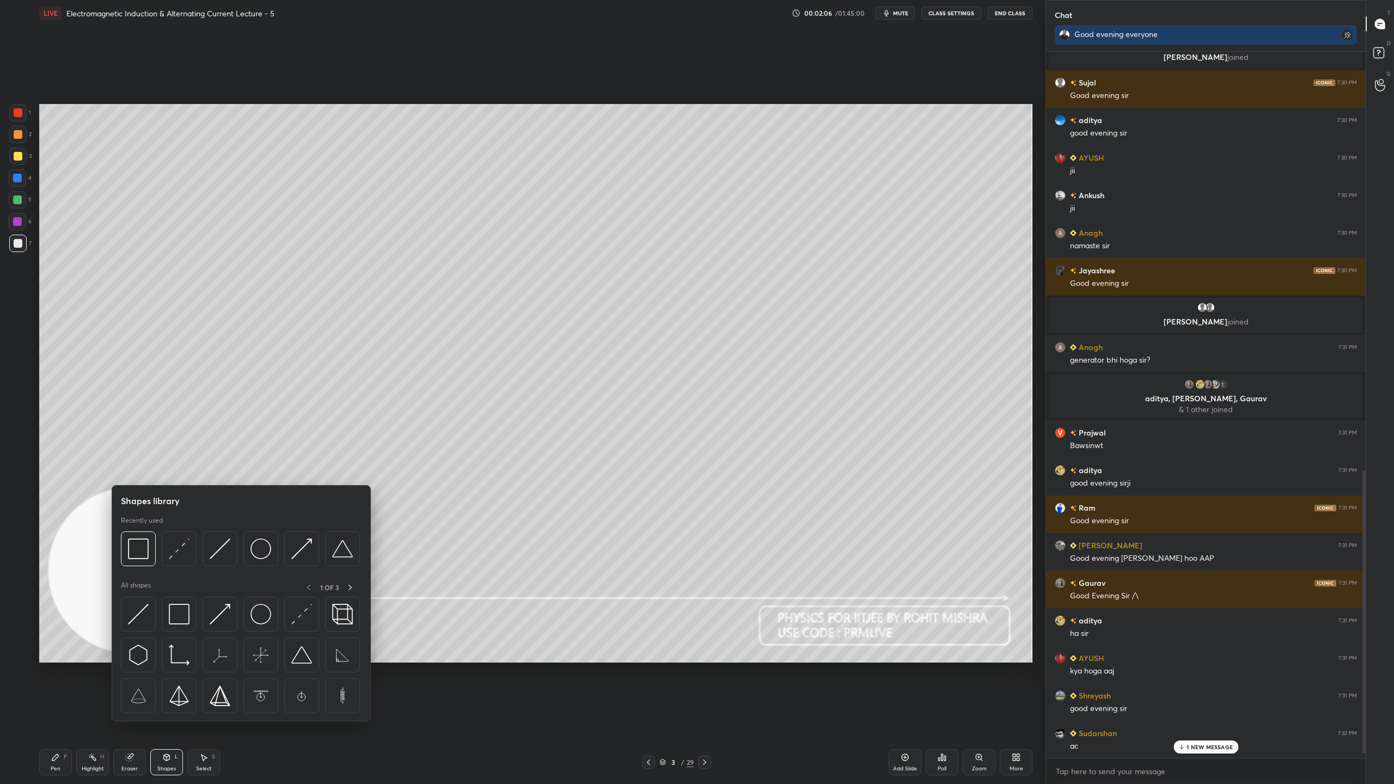
scroll to position [1066, 0]
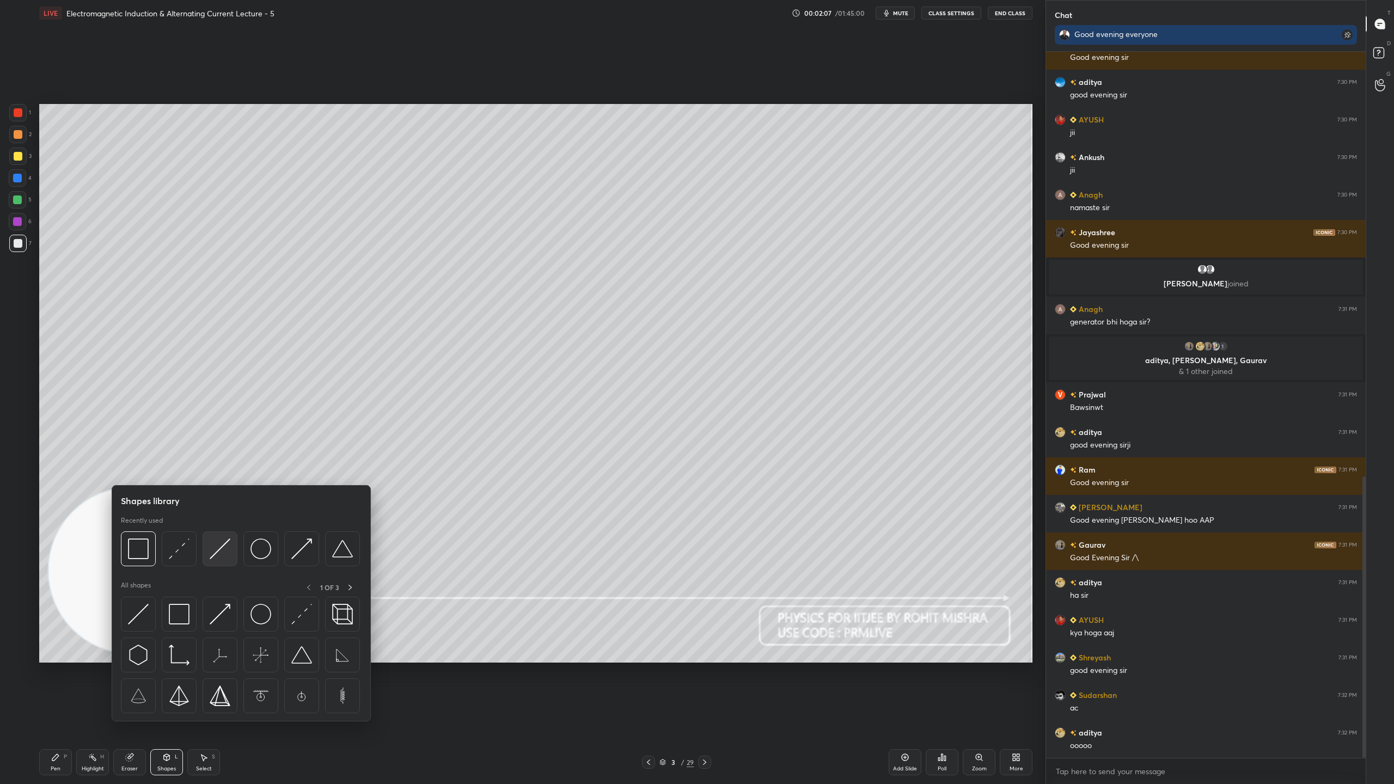
click at [225, 546] on img at bounding box center [220, 548] width 21 height 21
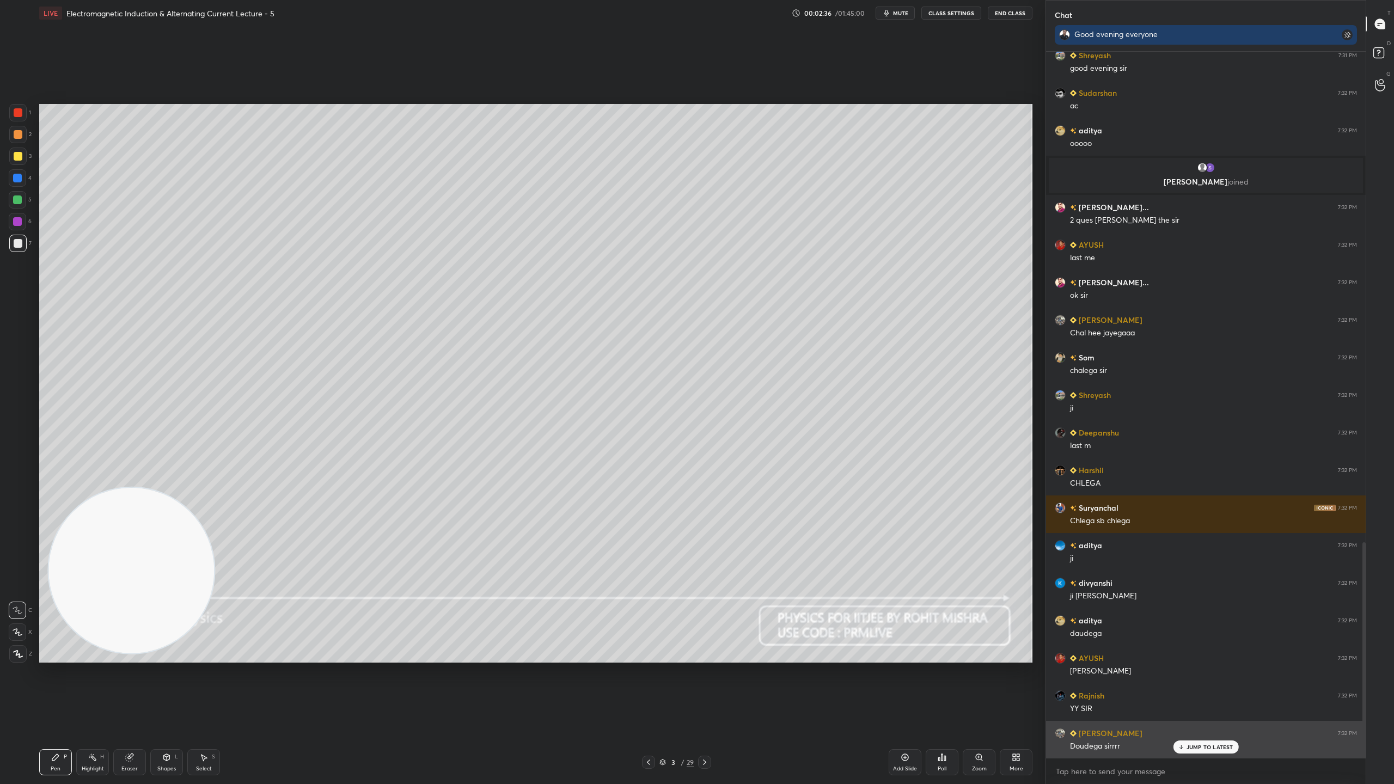
scroll to position [1723, 0]
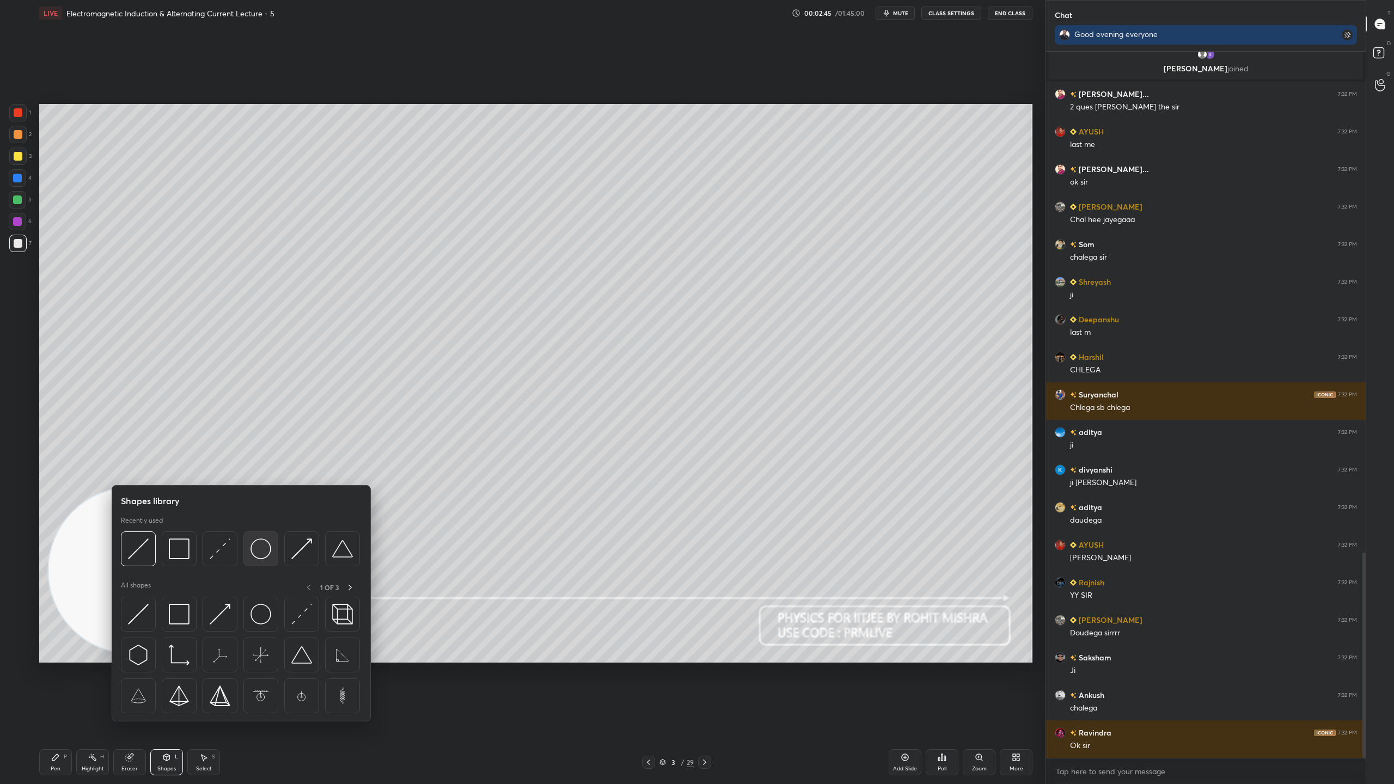
click at [260, 560] on div at bounding box center [260, 548] width 35 height 35
click at [180, 551] on img at bounding box center [179, 548] width 21 height 21
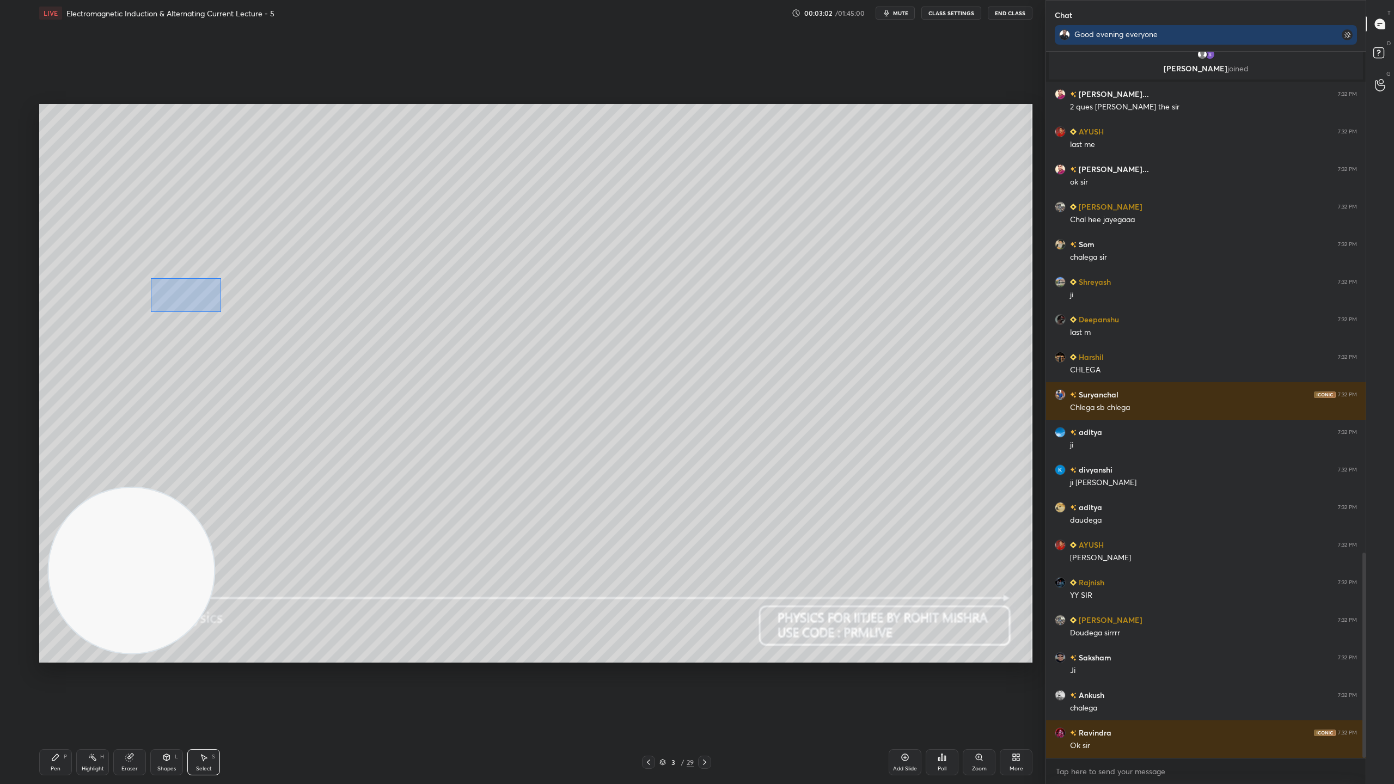
drag, startPoint x: 153, startPoint y: 280, endPoint x: 278, endPoint y: 329, distance: 134.0
click at [277, 329] on div "0 ° Undo Copy Duplicate Duplicate to new slide Delete" at bounding box center [535, 383] width 993 height 559
drag, startPoint x: 220, startPoint y: 333, endPoint x: 271, endPoint y: 330, distance: 50.7
click at [271, 330] on div "18 ° Undo Copy Duplicate Duplicate to new slide Delete" at bounding box center [535, 383] width 993 height 559
drag, startPoint x: 240, startPoint y: 282, endPoint x: 251, endPoint y: 292, distance: 14.7
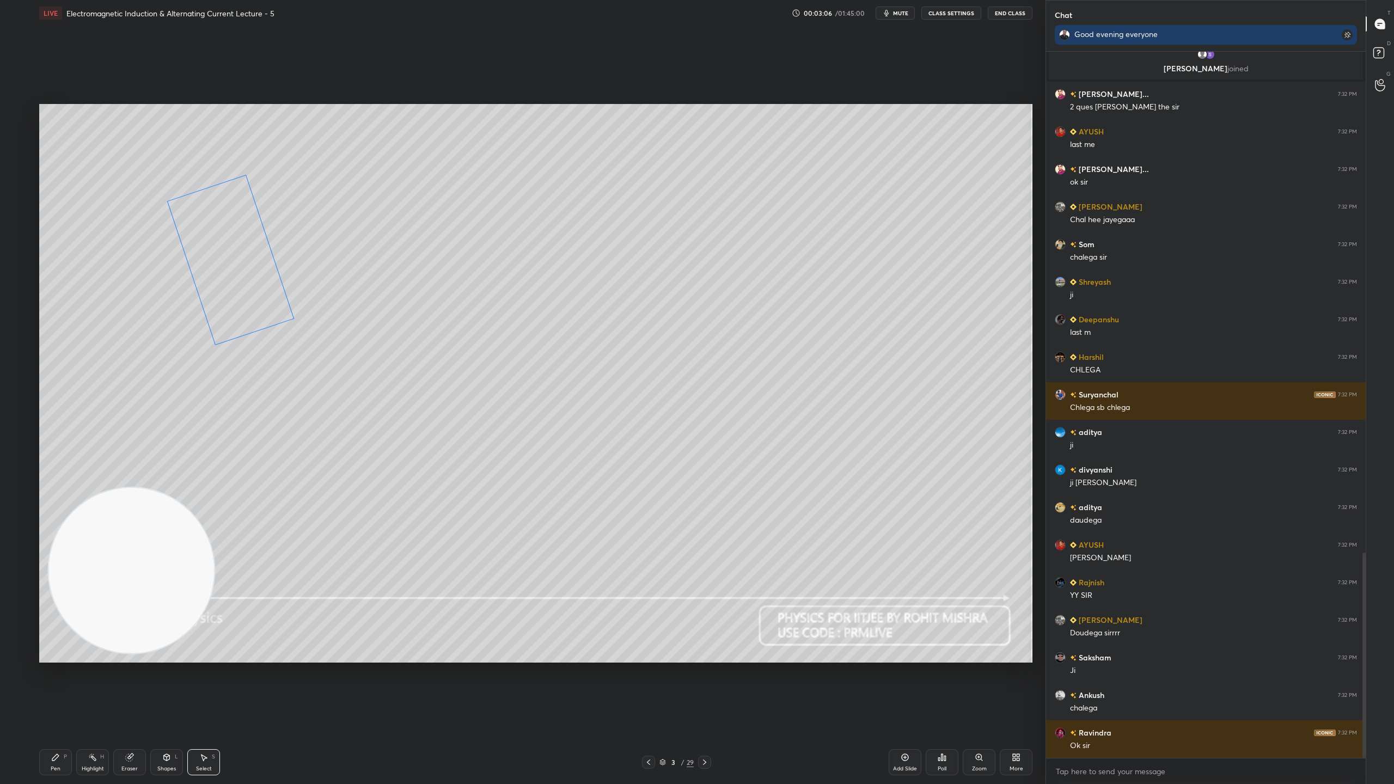
click at [252, 293] on div "18 ° Undo Copy Duplicate Duplicate to new slide Delete" at bounding box center [535, 383] width 993 height 559
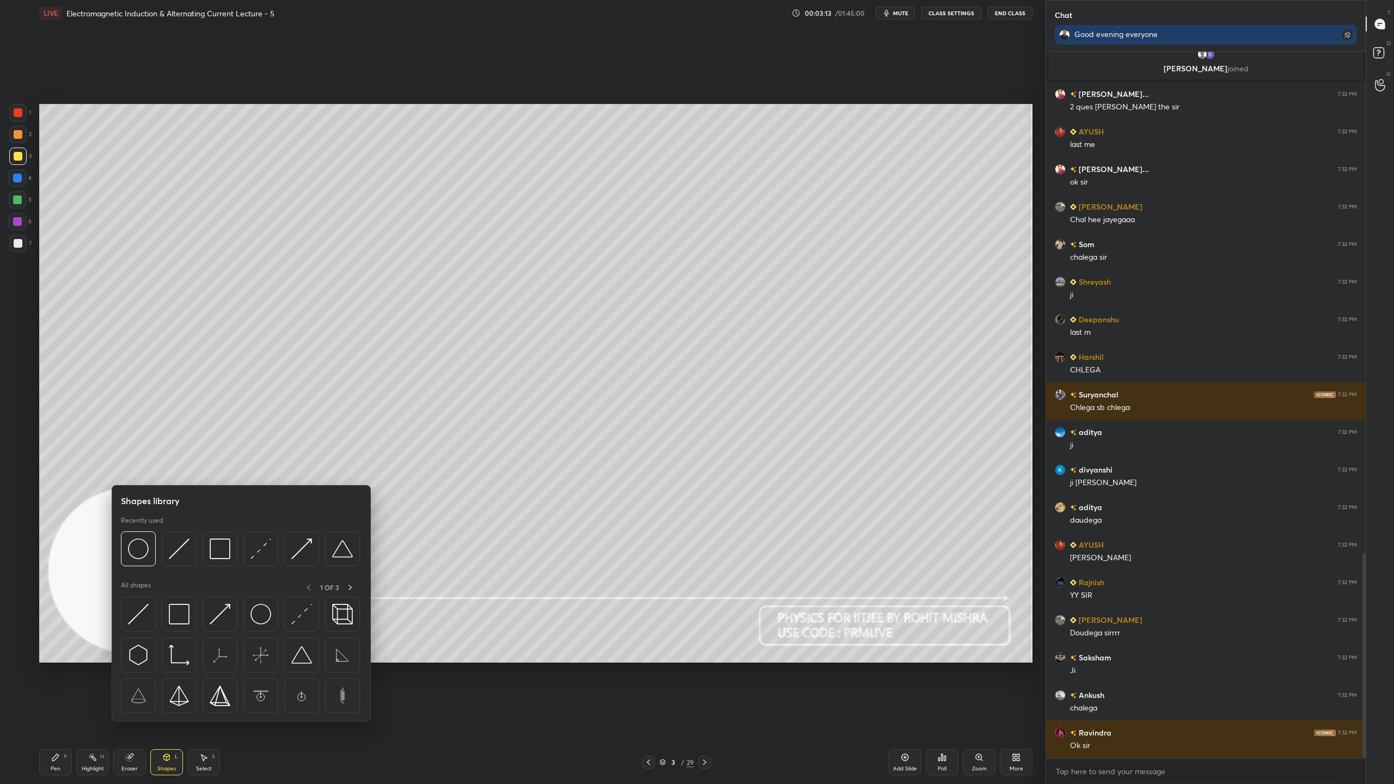
click at [180, 548] on img at bounding box center [179, 548] width 21 height 21
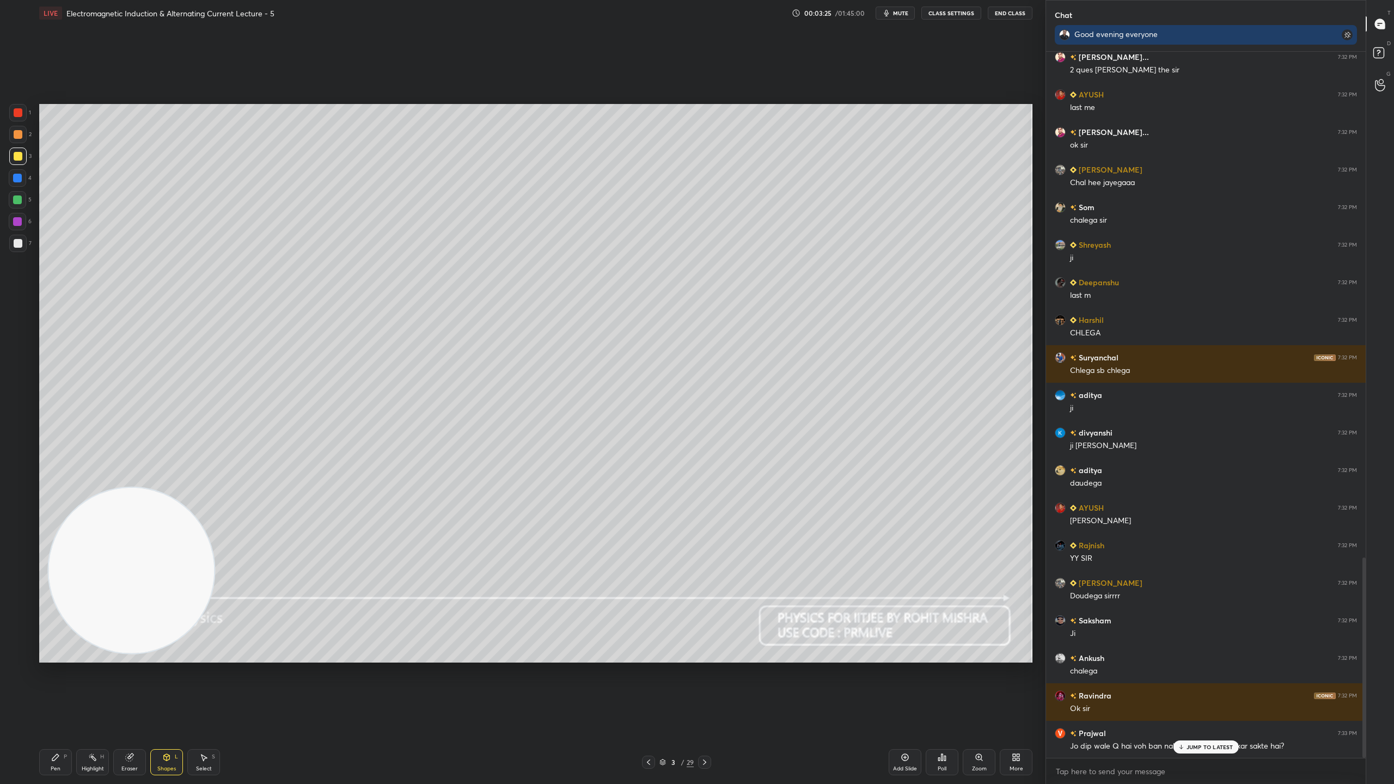
scroll to position [1786, 0]
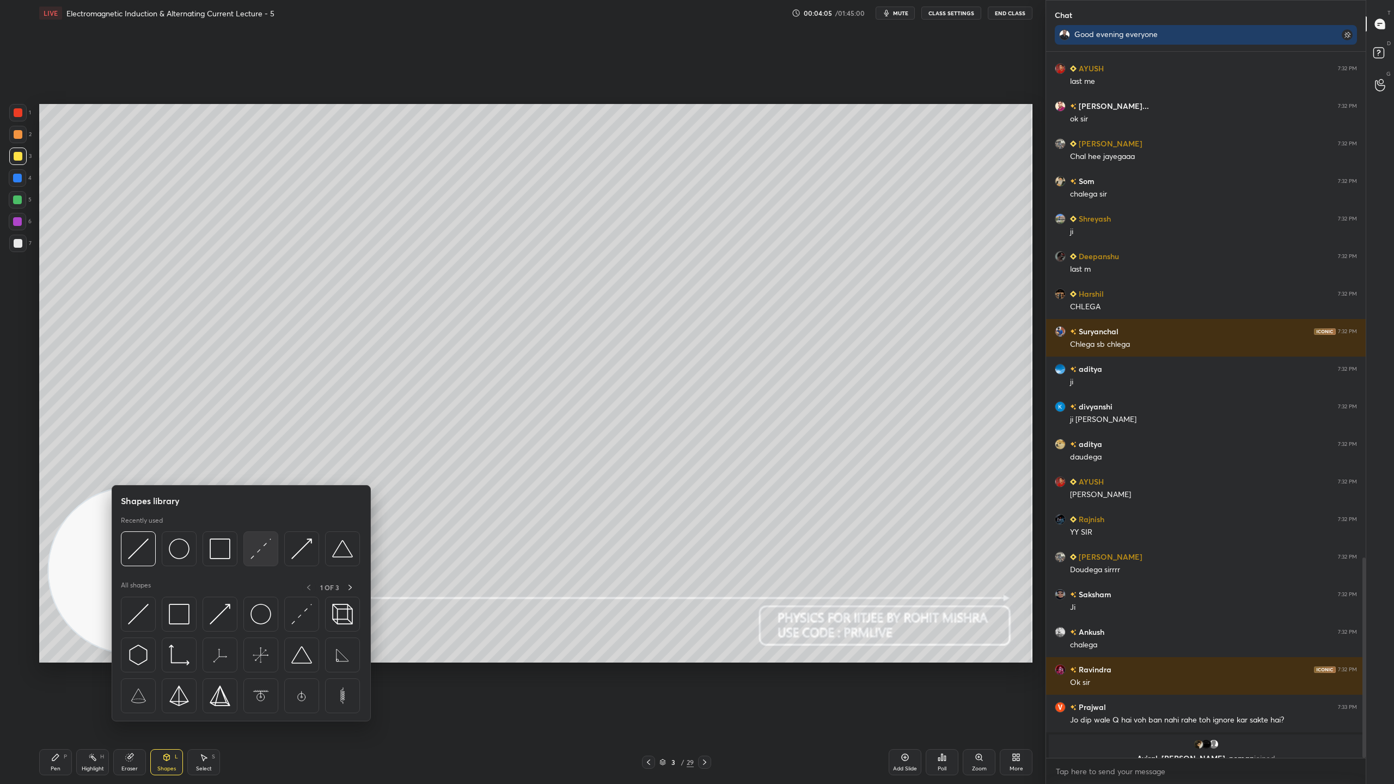
click at [265, 547] on img at bounding box center [260, 548] width 21 height 21
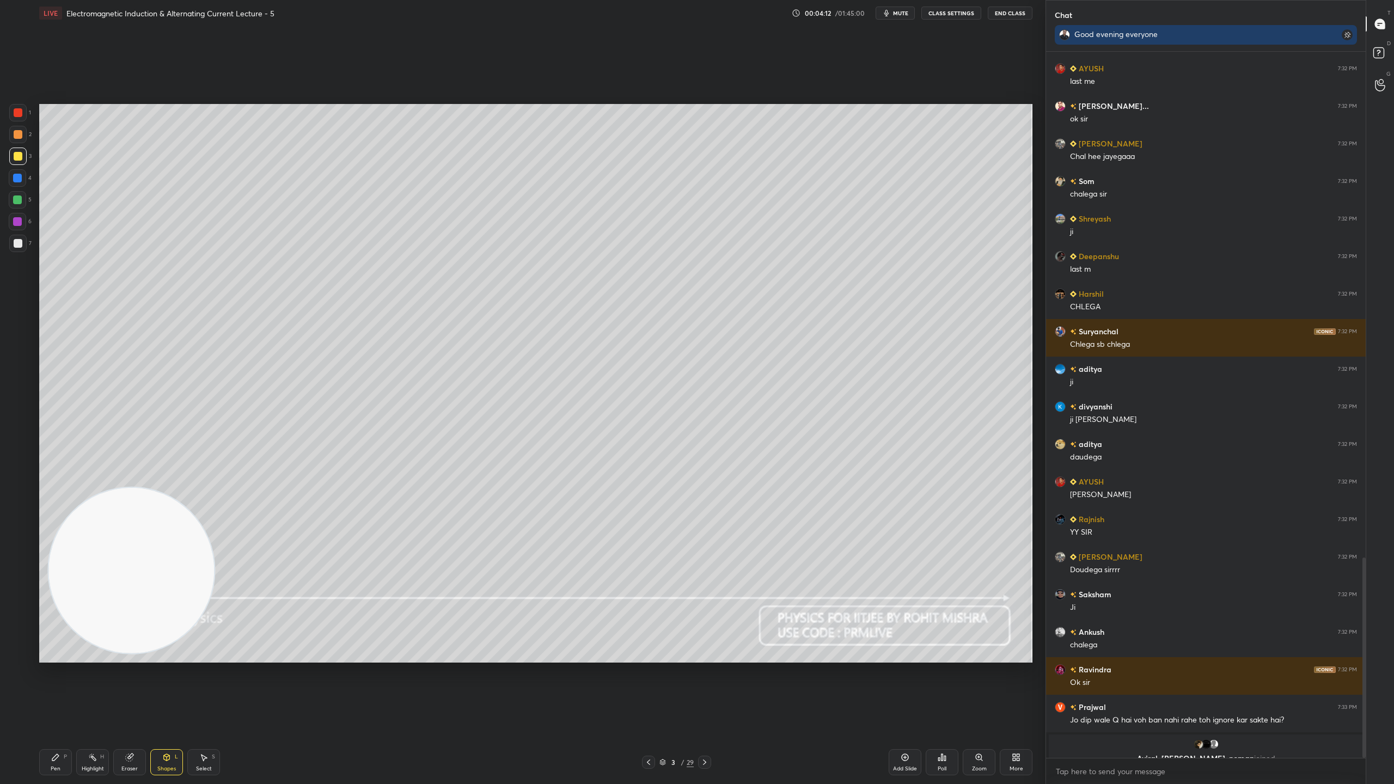
scroll to position [1808, 0]
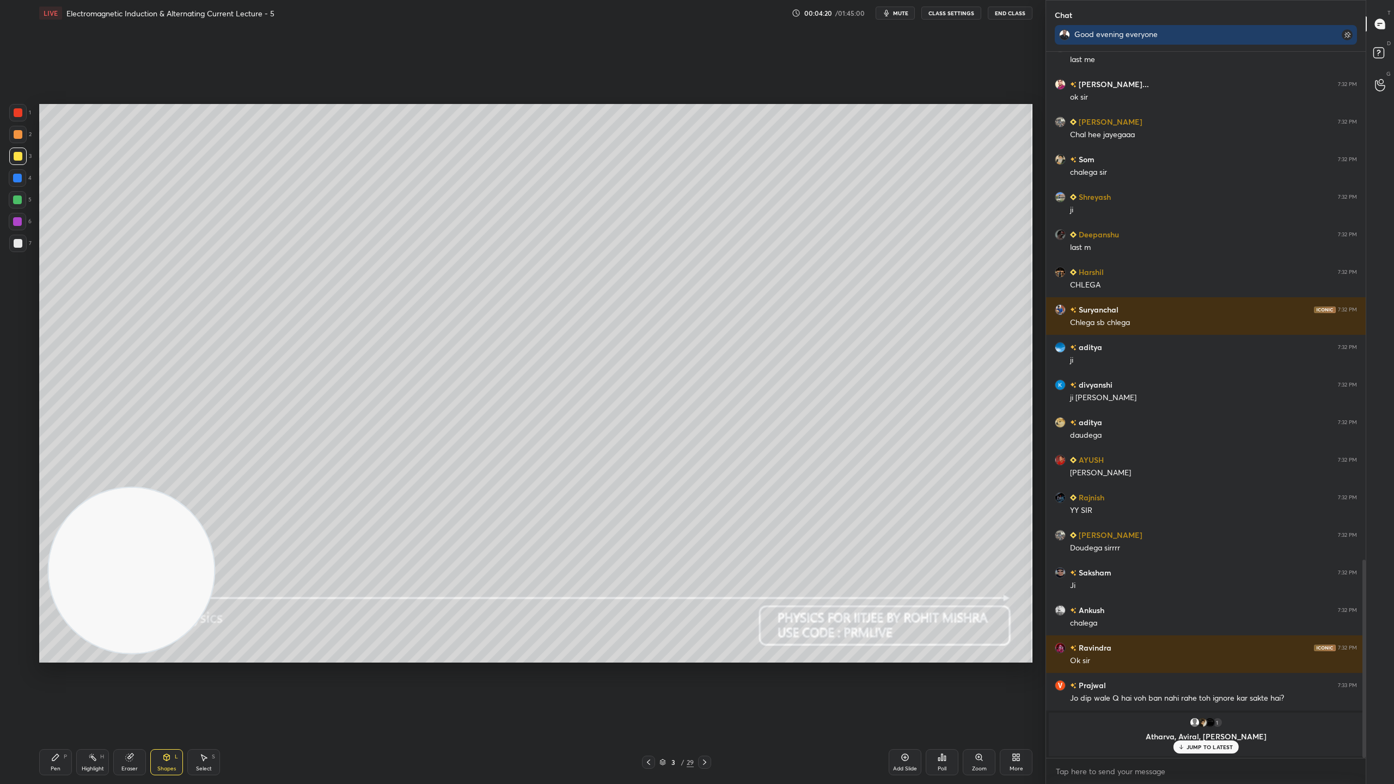
drag, startPoint x: 1215, startPoint y: 747, endPoint x: 1172, endPoint y: 732, distance: 45.6
click at [1214, 691] on p "JUMP TO LATEST" at bounding box center [1209, 747] width 47 height 7
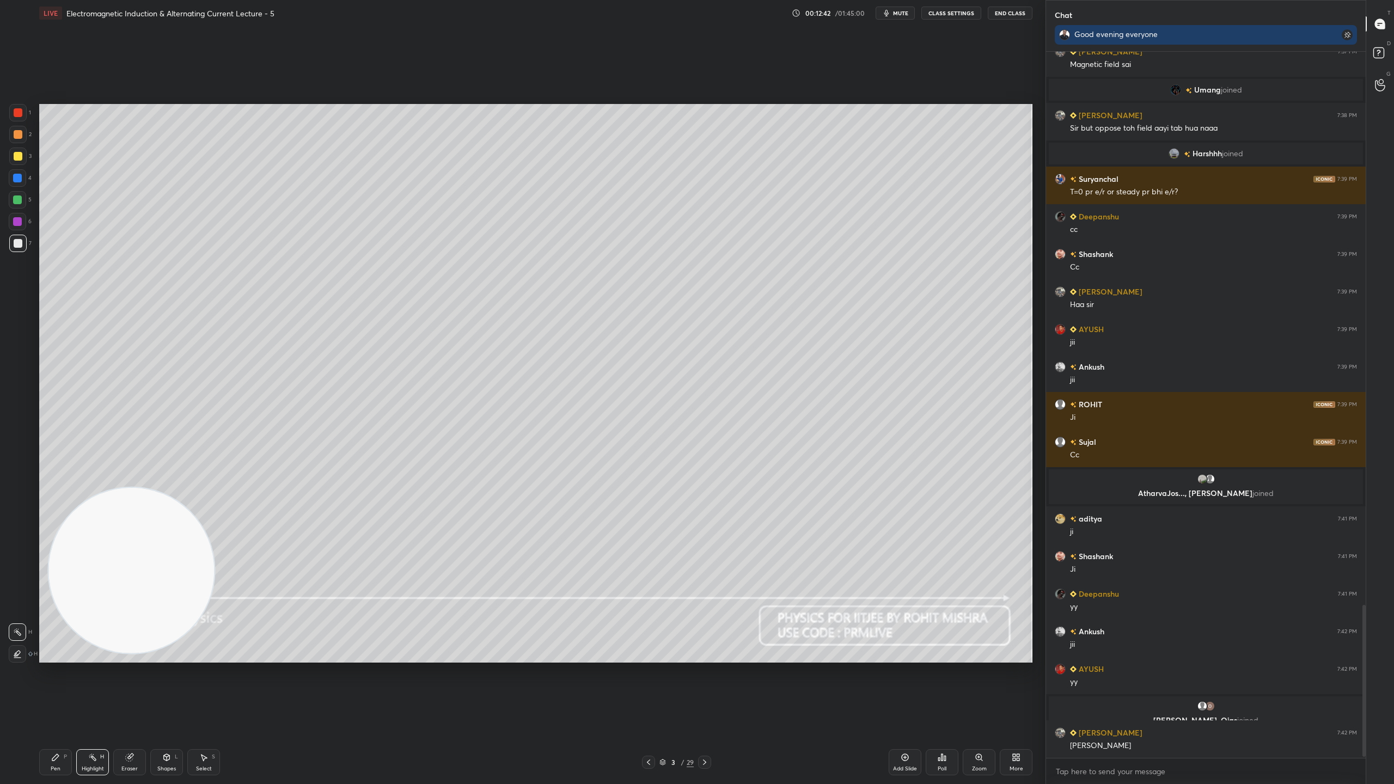
scroll to position [2587, 0]
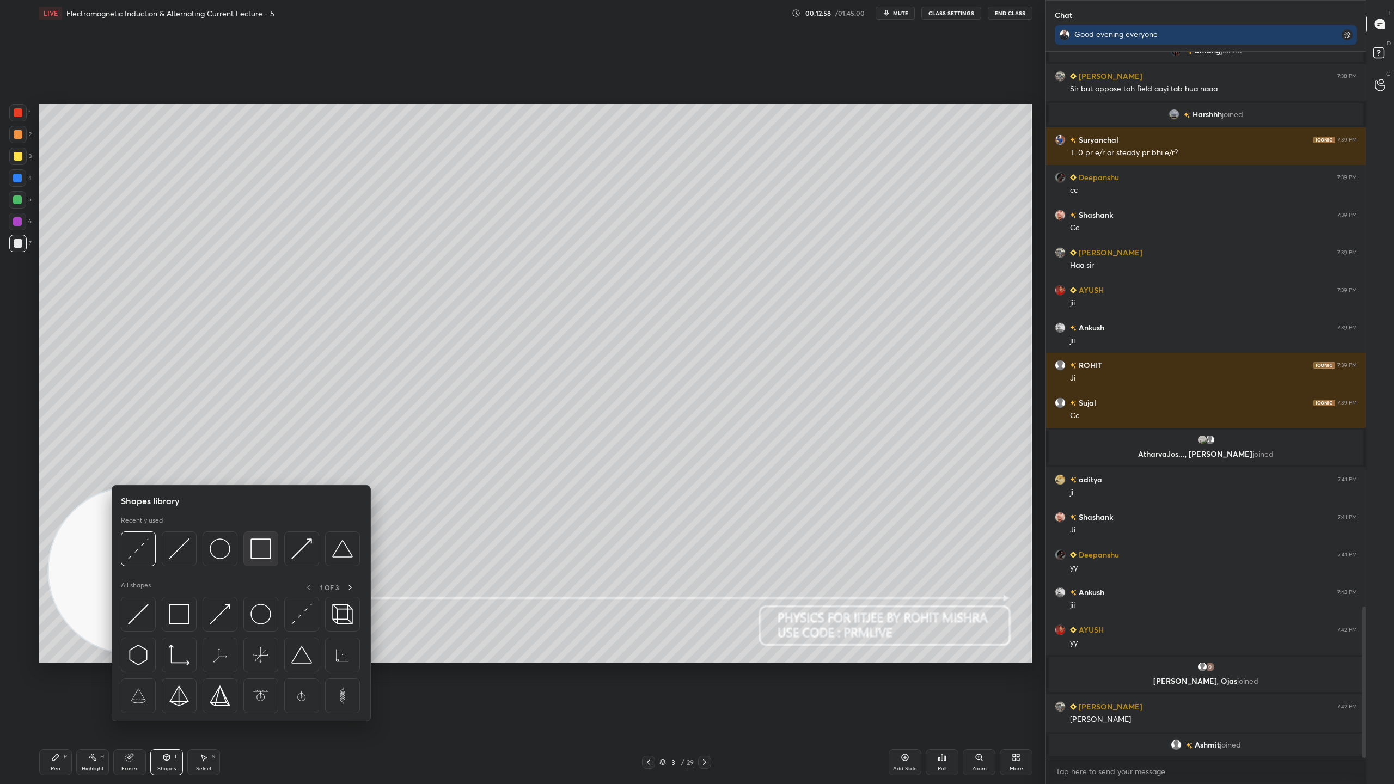
click at [263, 546] on img at bounding box center [260, 548] width 21 height 21
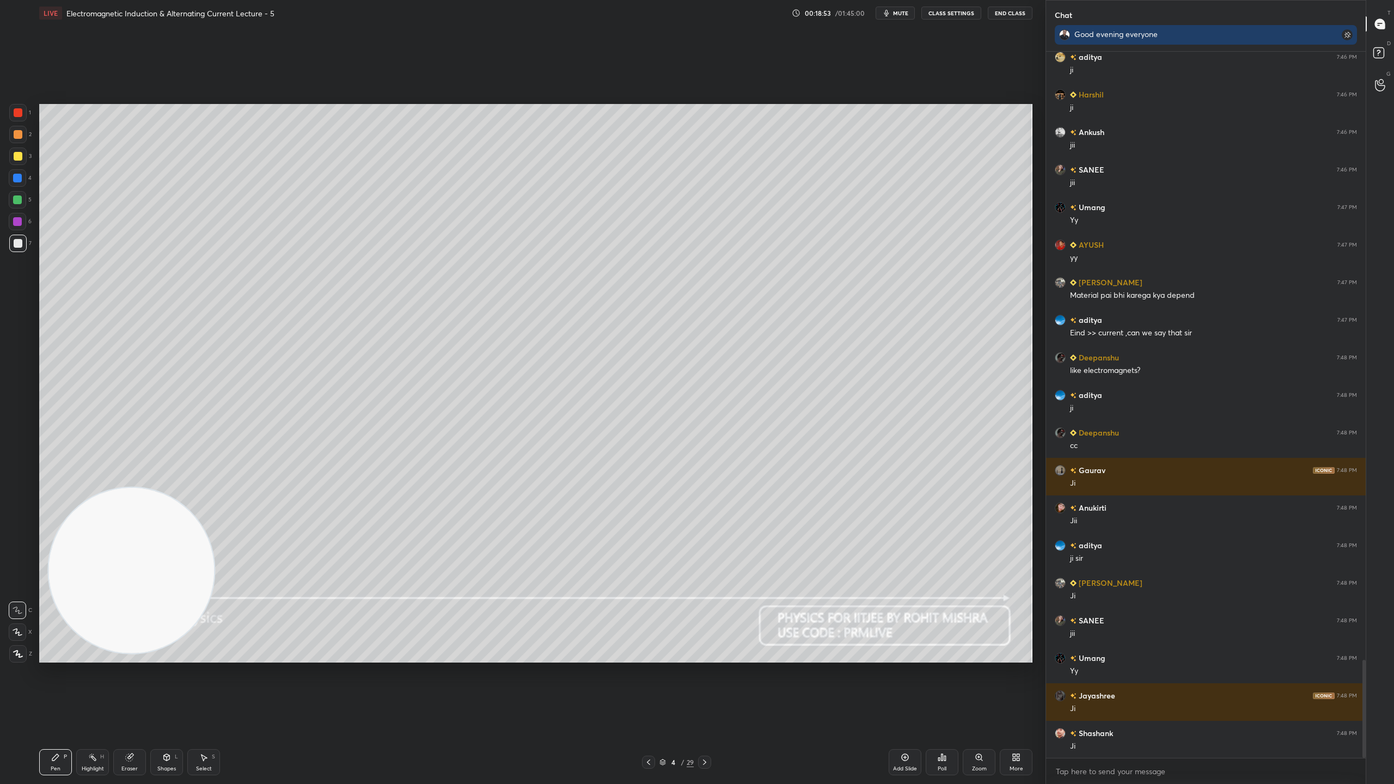
scroll to position [4378, 0]
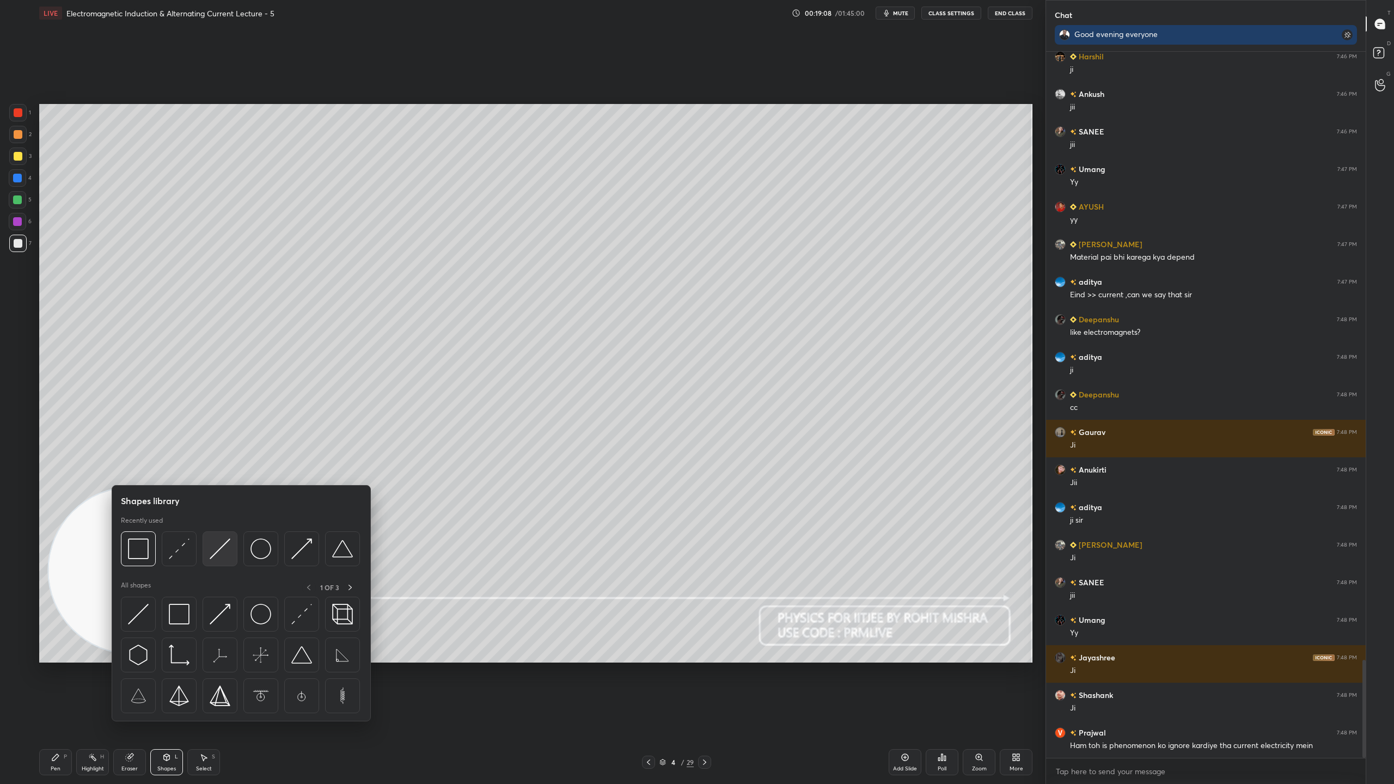
click at [221, 552] on img at bounding box center [220, 548] width 21 height 21
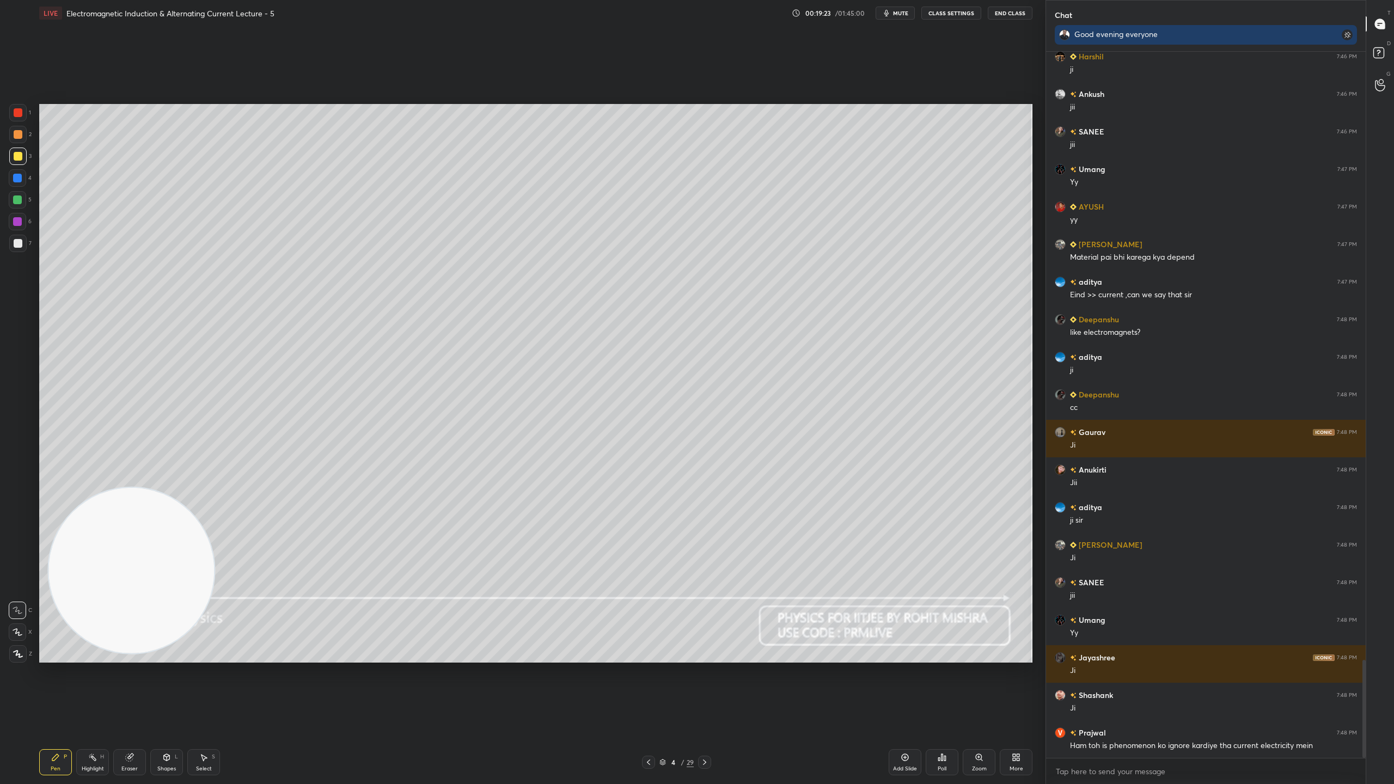
click at [169, 691] on icon at bounding box center [166, 757] width 9 height 9
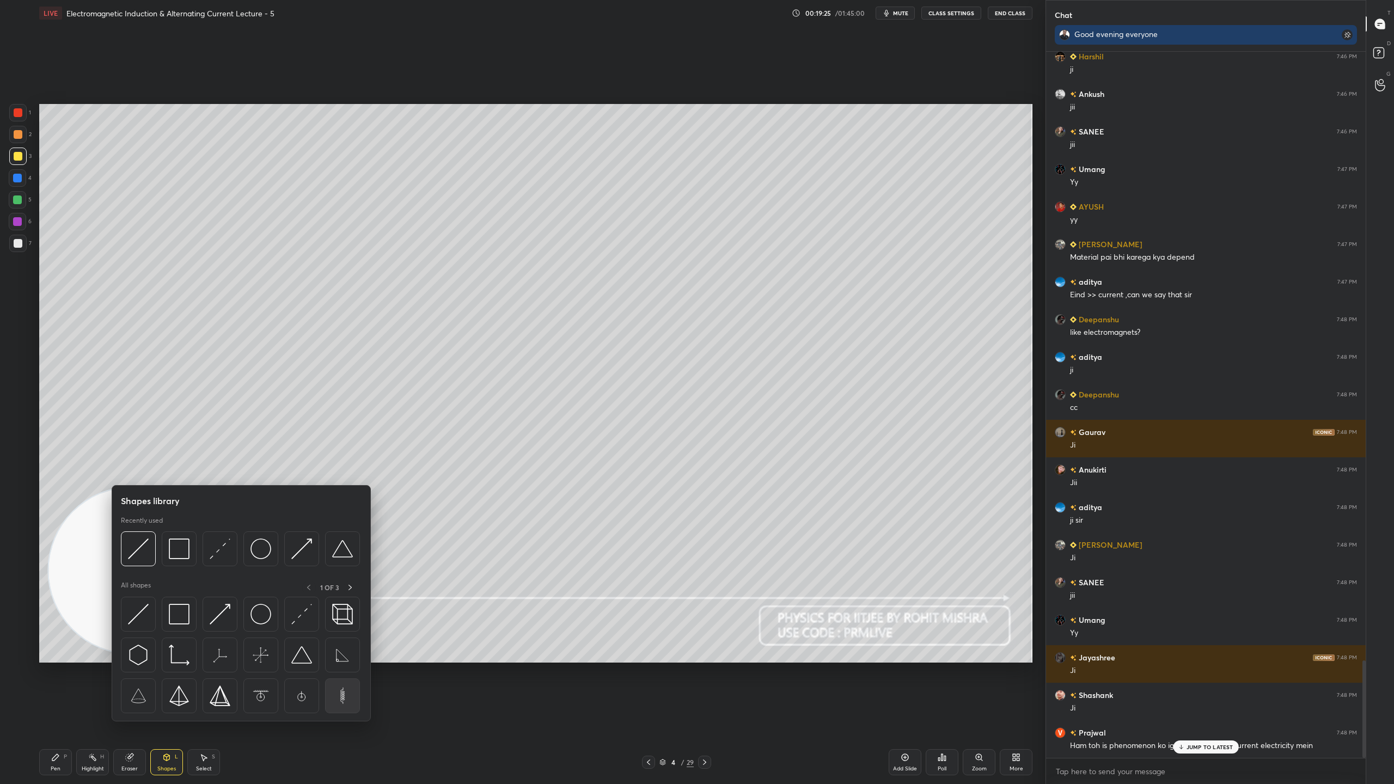
scroll to position [4415, 0]
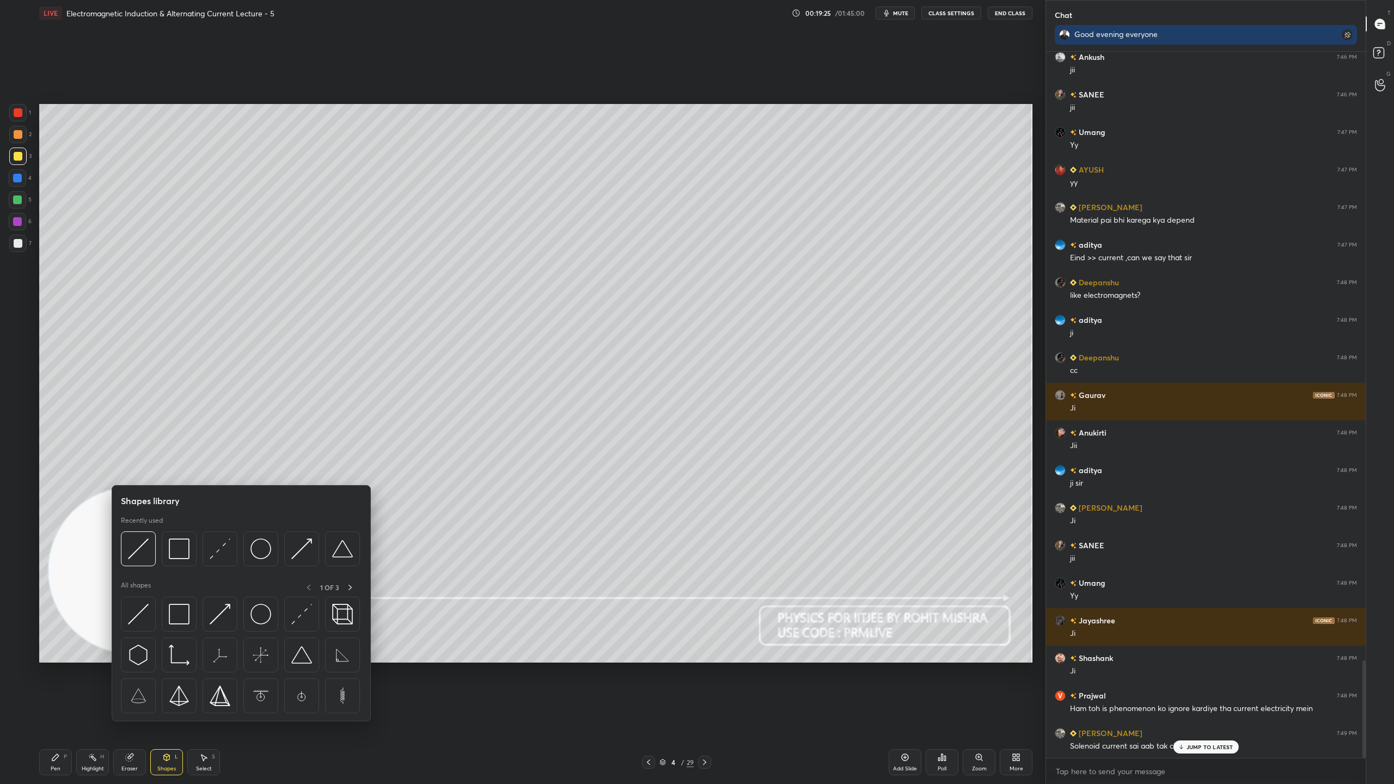
click at [342, 691] on img at bounding box center [342, 696] width 21 height 21
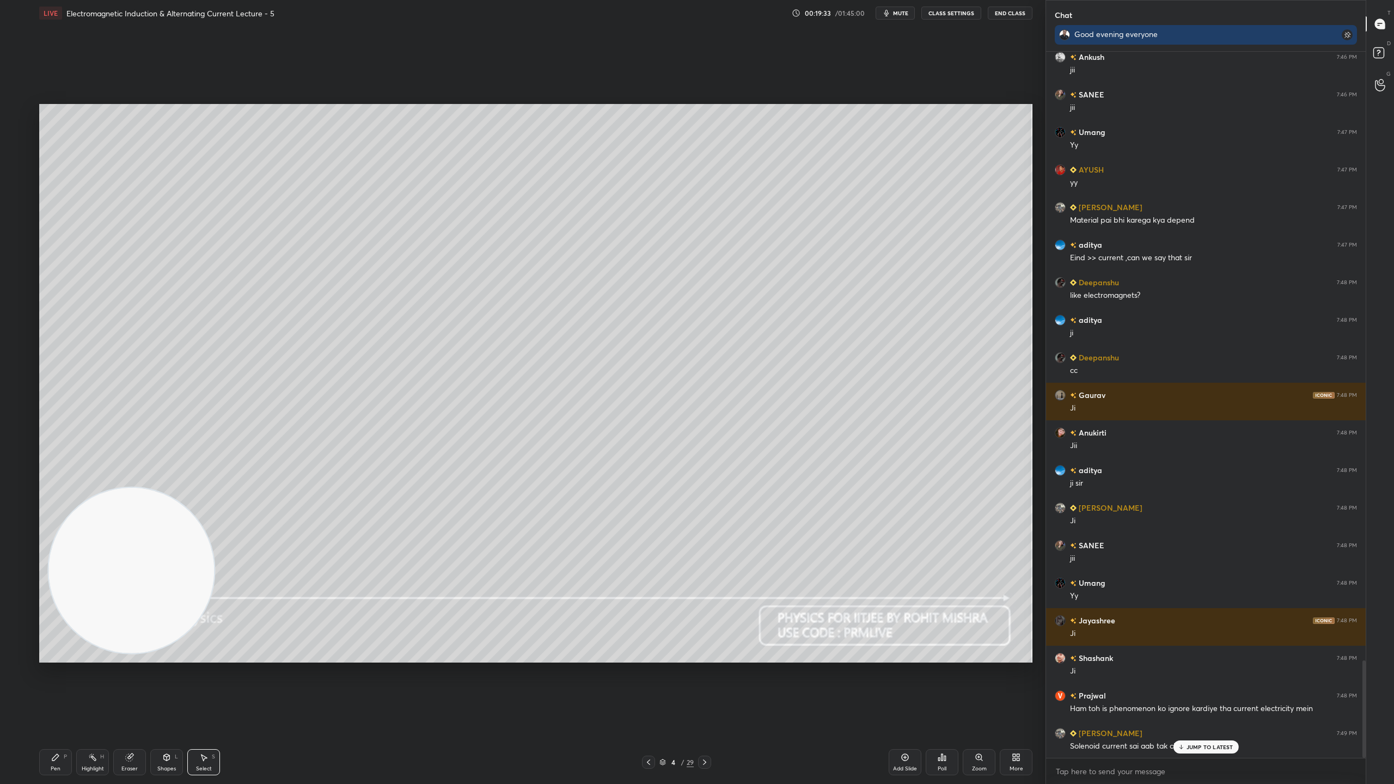
drag, startPoint x: 488, startPoint y: 264, endPoint x: 553, endPoint y: 360, distance: 116.3
click at [548, 357] on div "0 ° Undo Copy Duplicate Duplicate to new slide Delete" at bounding box center [535, 383] width 993 height 559
drag, startPoint x: 529, startPoint y: 270, endPoint x: 567, endPoint y: 374, distance: 110.9
click at [559, 373] on div "0 ° Undo Copy Duplicate Duplicate to new slide Delete" at bounding box center [535, 383] width 993 height 559
drag, startPoint x: 517, startPoint y: 381, endPoint x: 442, endPoint y: 282, distance: 123.9
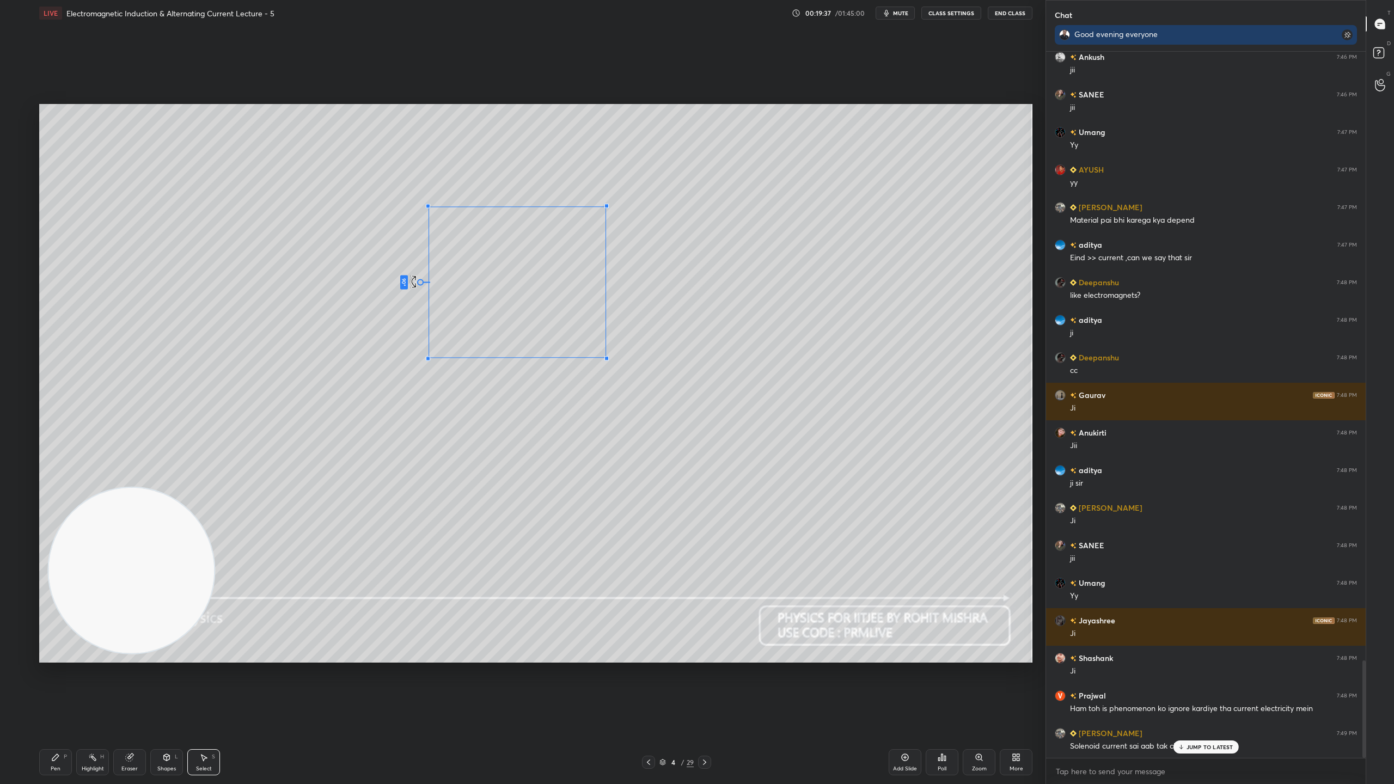
click at [442, 282] on div "90 ° Undo Copy Duplicate Duplicate to new slide Delete" at bounding box center [535, 383] width 993 height 559
drag, startPoint x: 528, startPoint y: 261, endPoint x: 523, endPoint y: 221, distance: 40.5
click at [524, 222] on div "90 ° Undo Copy Duplicate Duplicate to new slide Delete" at bounding box center [535, 383] width 993 height 559
click at [498, 332] on div "90 ° Undo Copy Duplicate Duplicate to new slide Delete" at bounding box center [535, 383] width 993 height 559
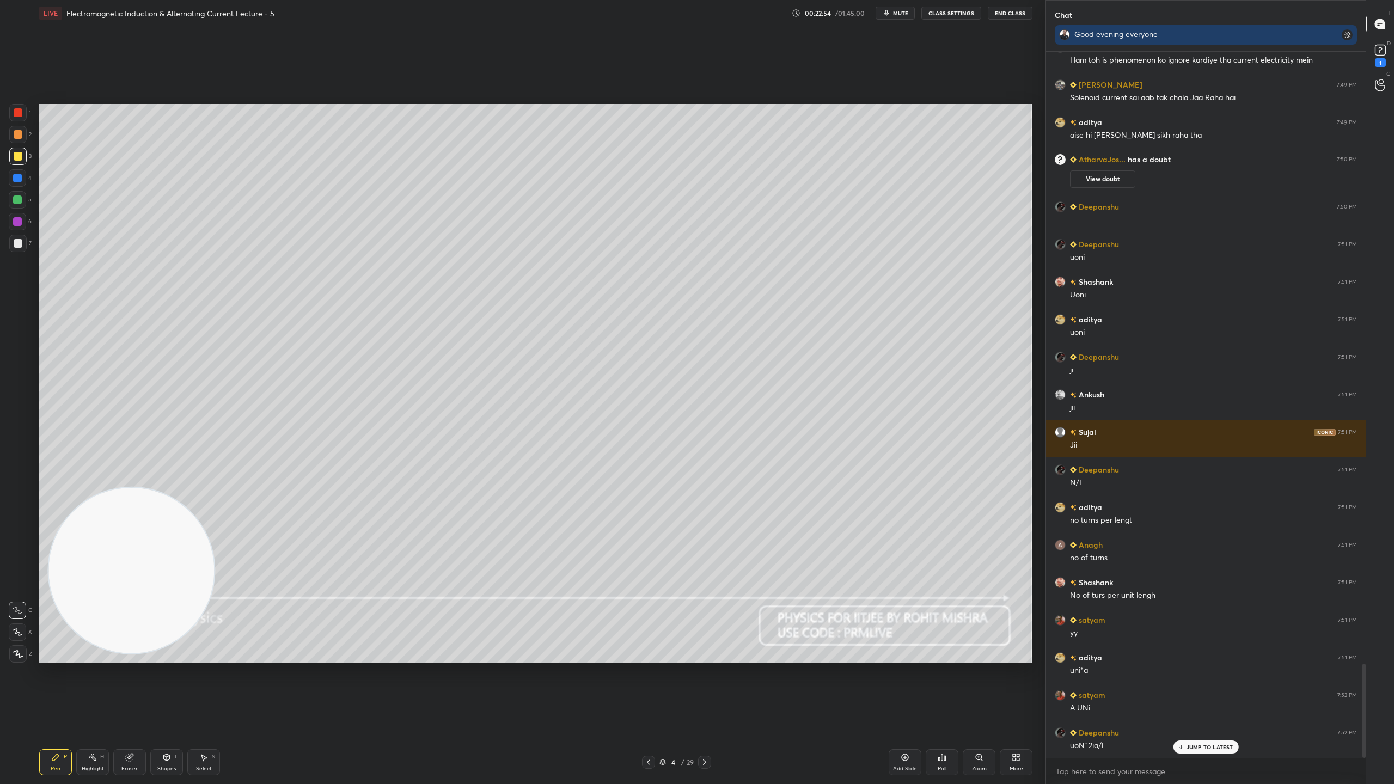
scroll to position [4586, 0]
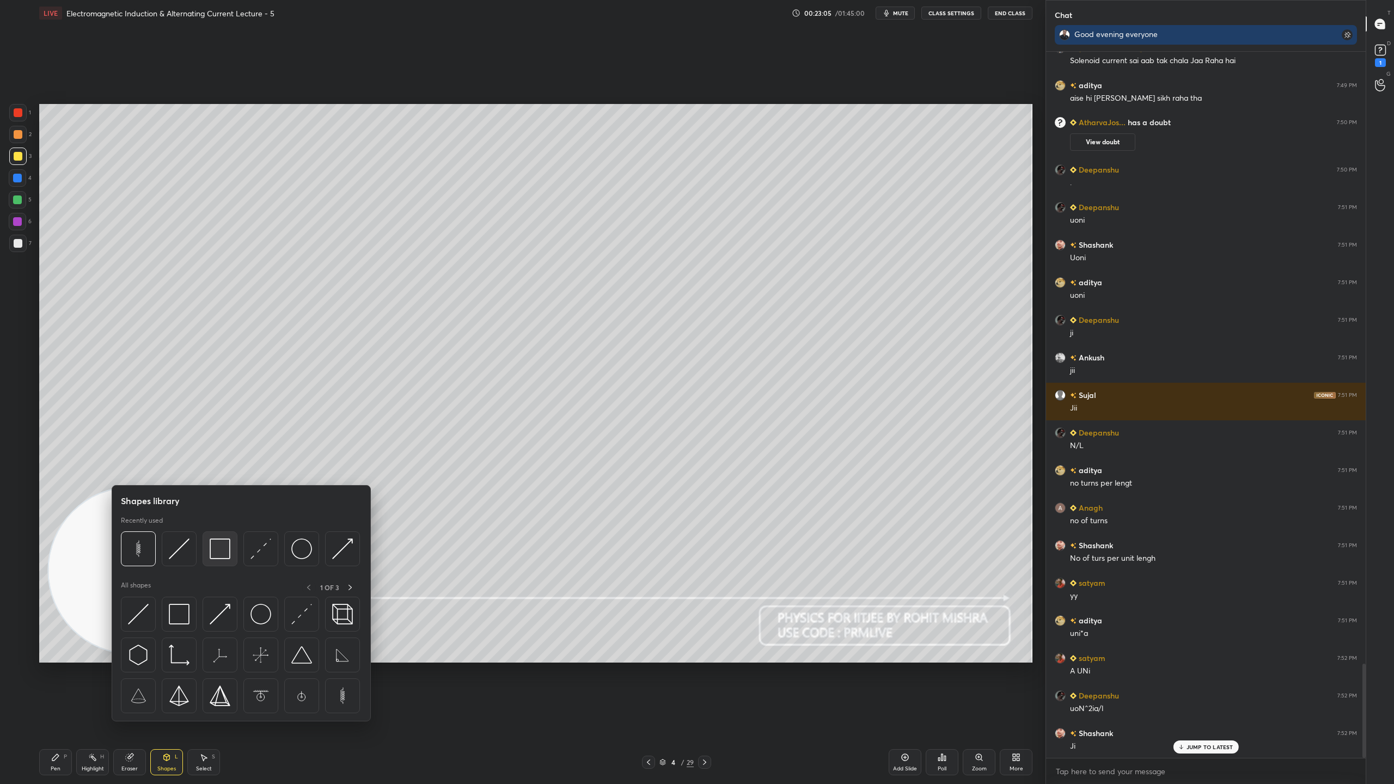
click at [219, 547] on img at bounding box center [220, 548] width 21 height 21
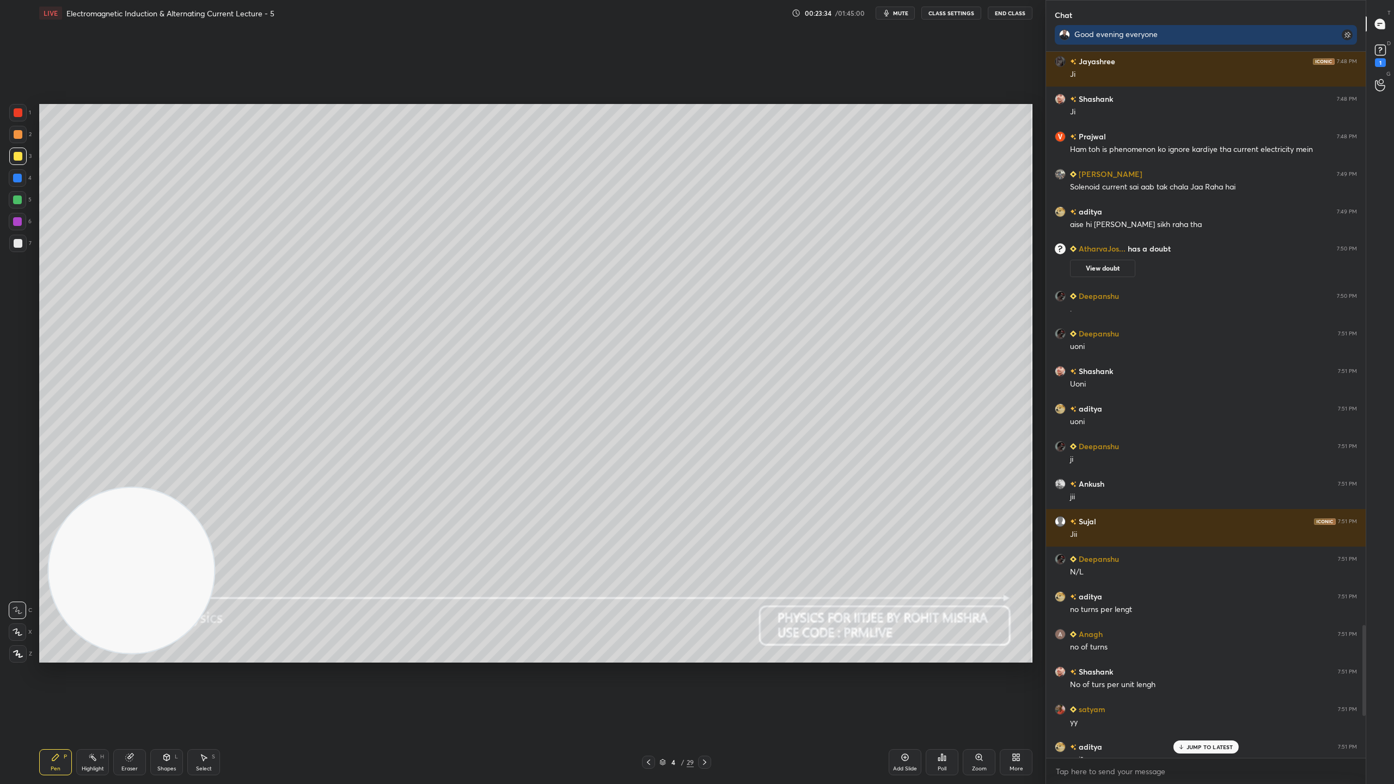
scroll to position [4458, 0]
click at [1380, 54] on rect at bounding box center [1380, 50] width 10 height 10
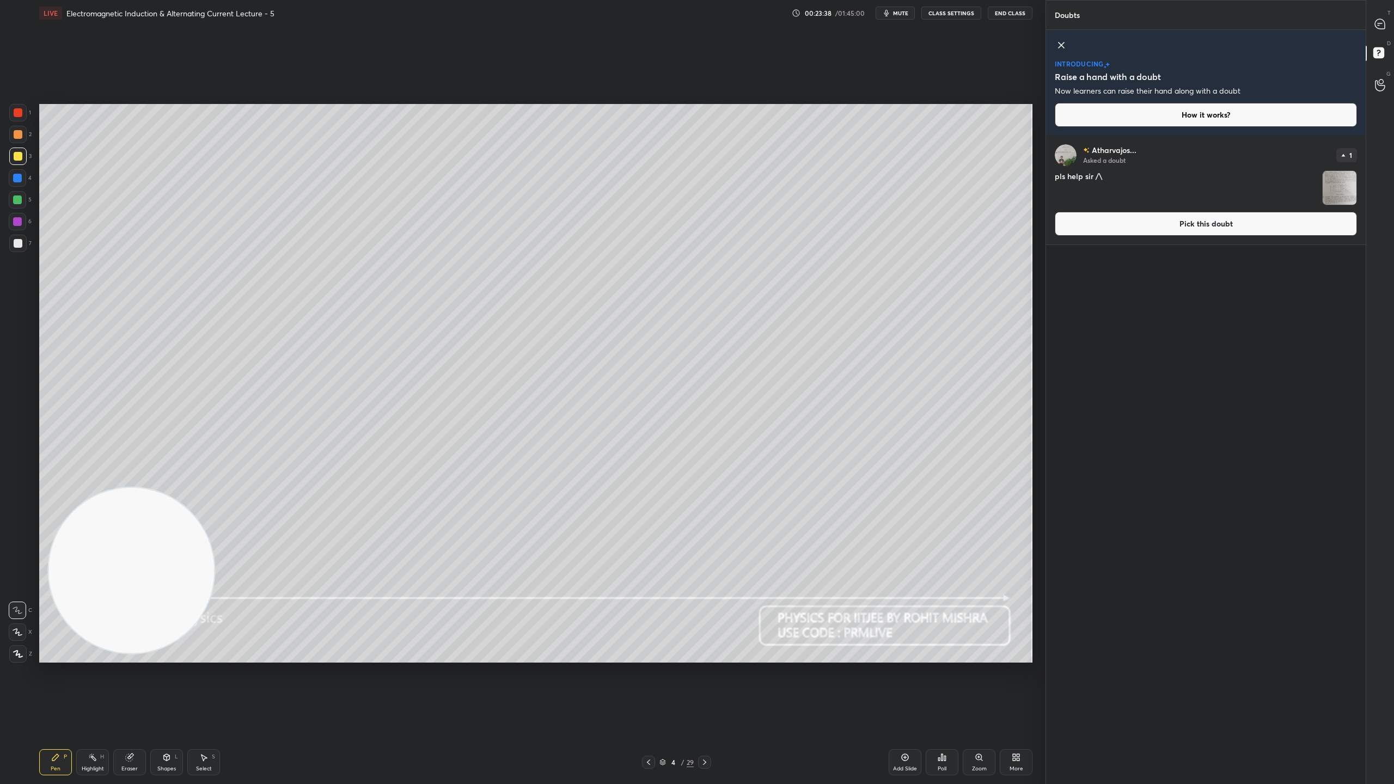
click at [1347, 186] on img "grid" at bounding box center [1340, 188] width 34 height 34
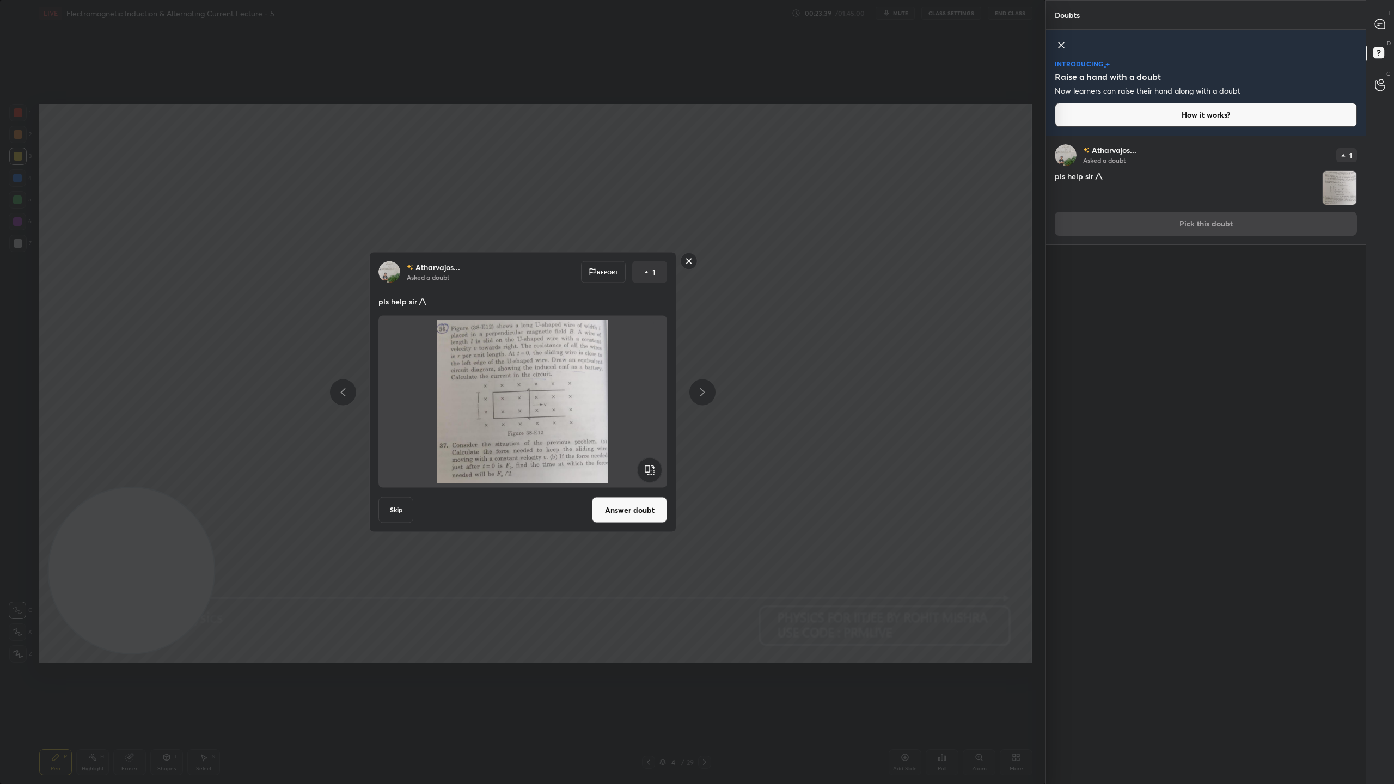
click at [1154, 378] on div "Atharvajos... Asked a doubt 1 pls help sir /\ Pick this doubt" at bounding box center [1206, 460] width 320 height 648
click at [1384, 22] on icon at bounding box center [1380, 24] width 10 height 10
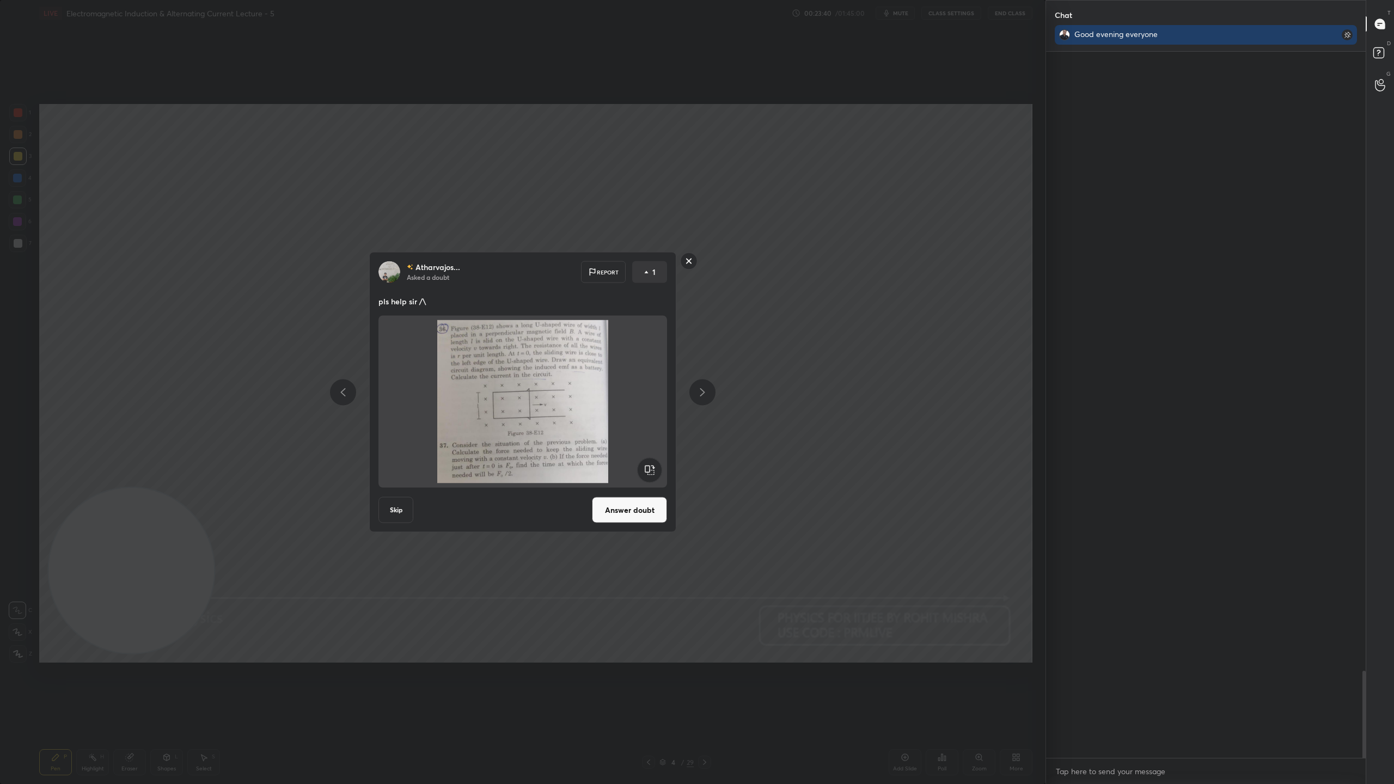
scroll to position [703, 316]
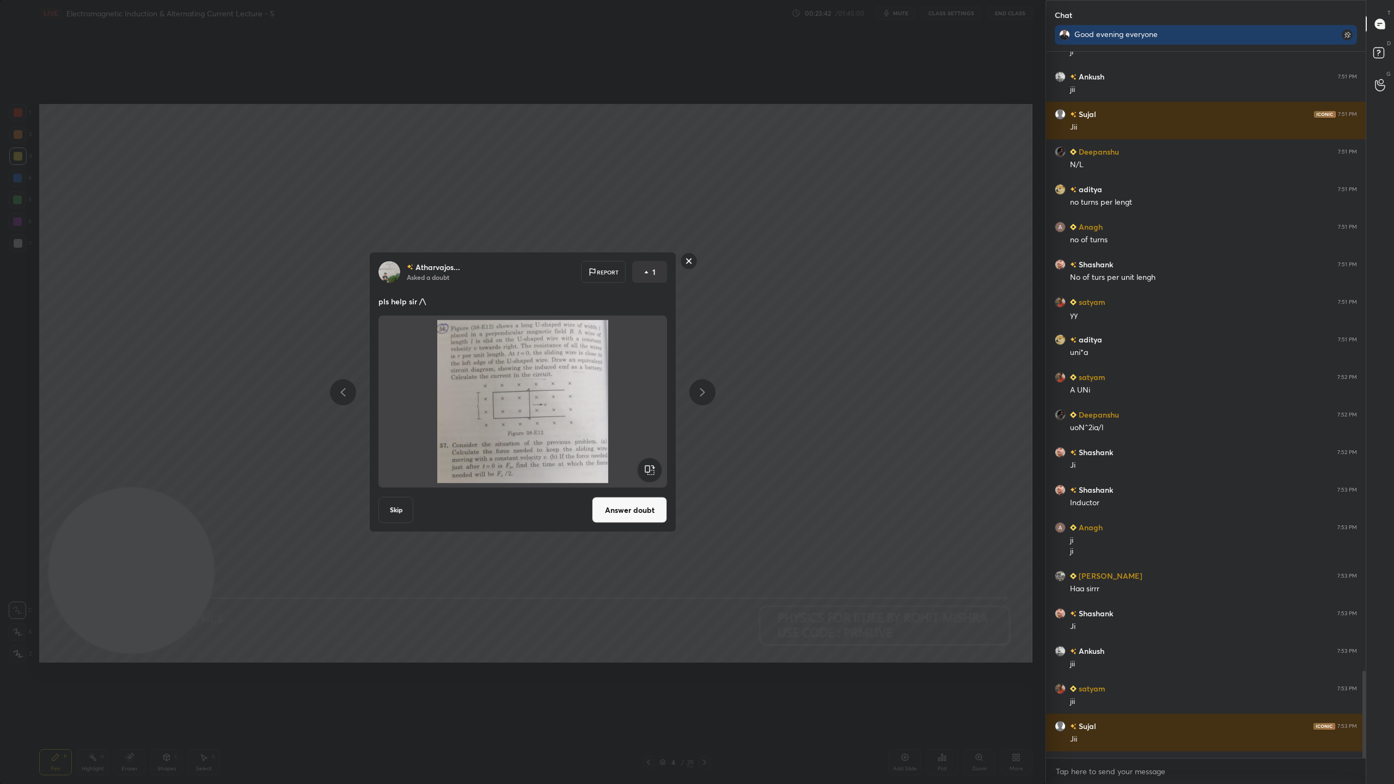
click at [685, 259] on rect at bounding box center [689, 261] width 17 height 17
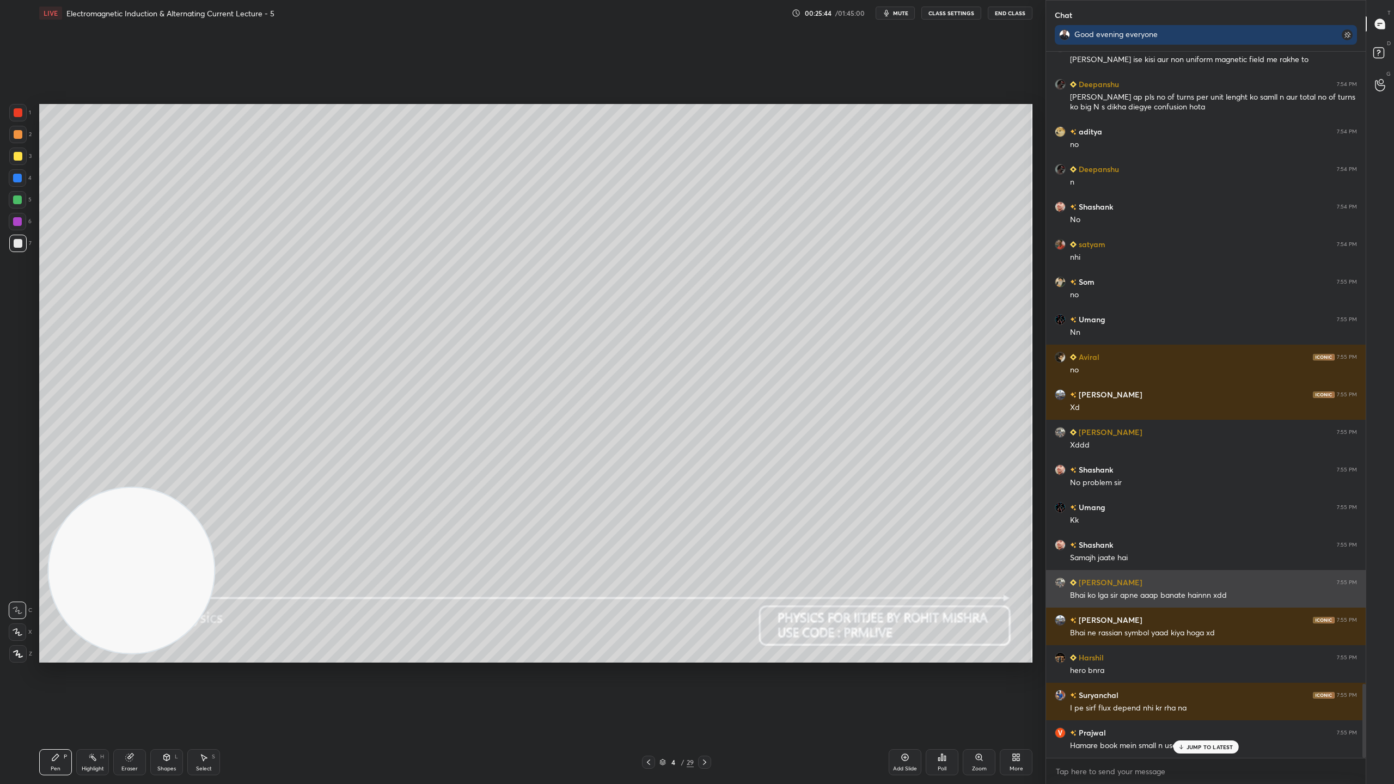
scroll to position [6017, 0]
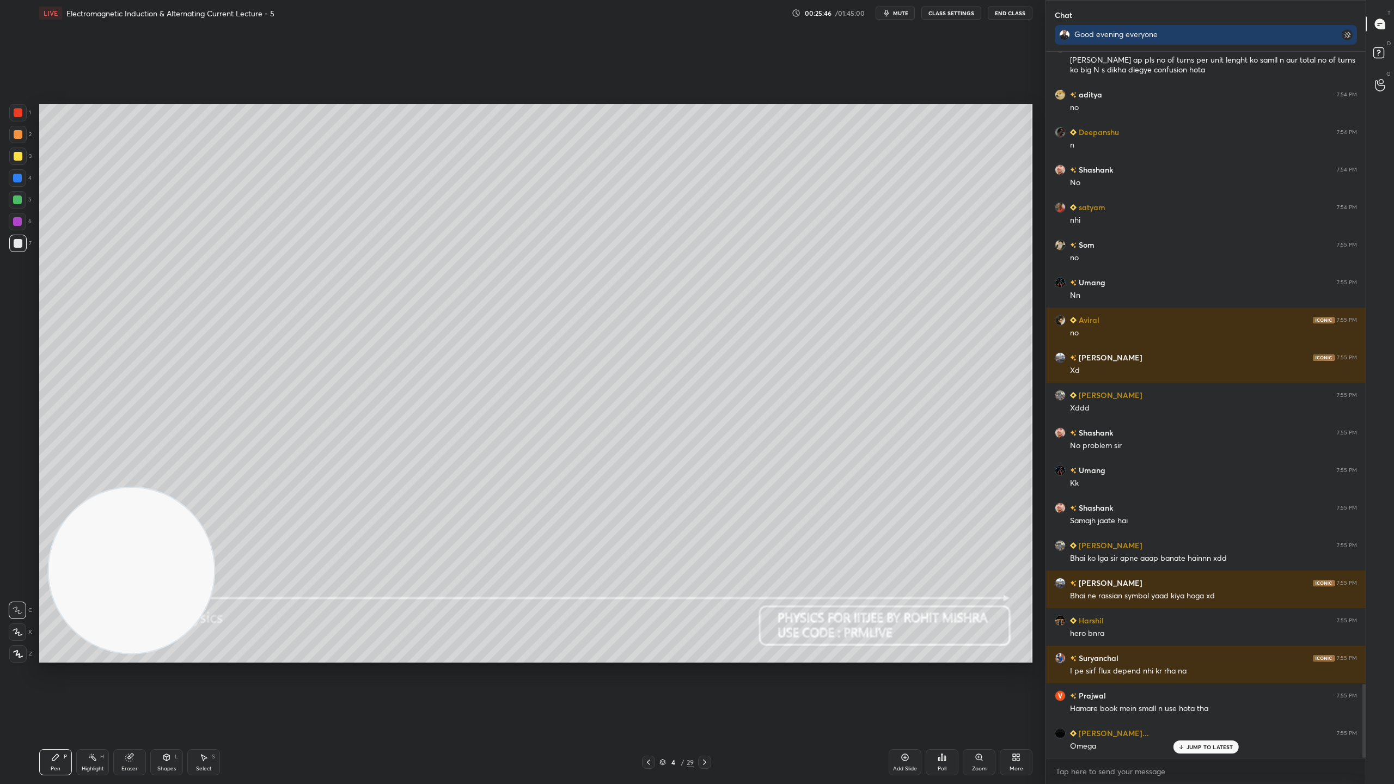
click at [1189, 691] on div "JUMP TO LATEST" at bounding box center [1205, 746] width 65 height 13
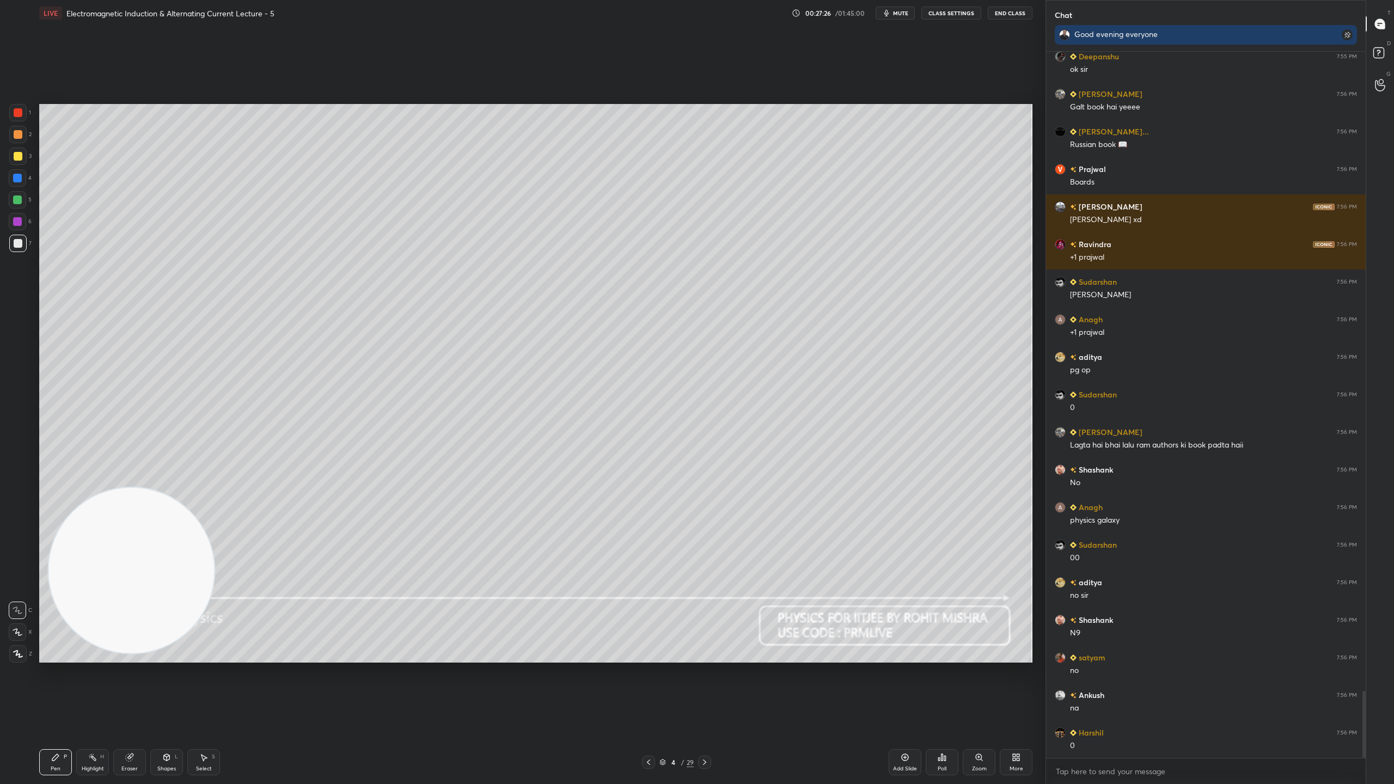
scroll to position [6768, 0]
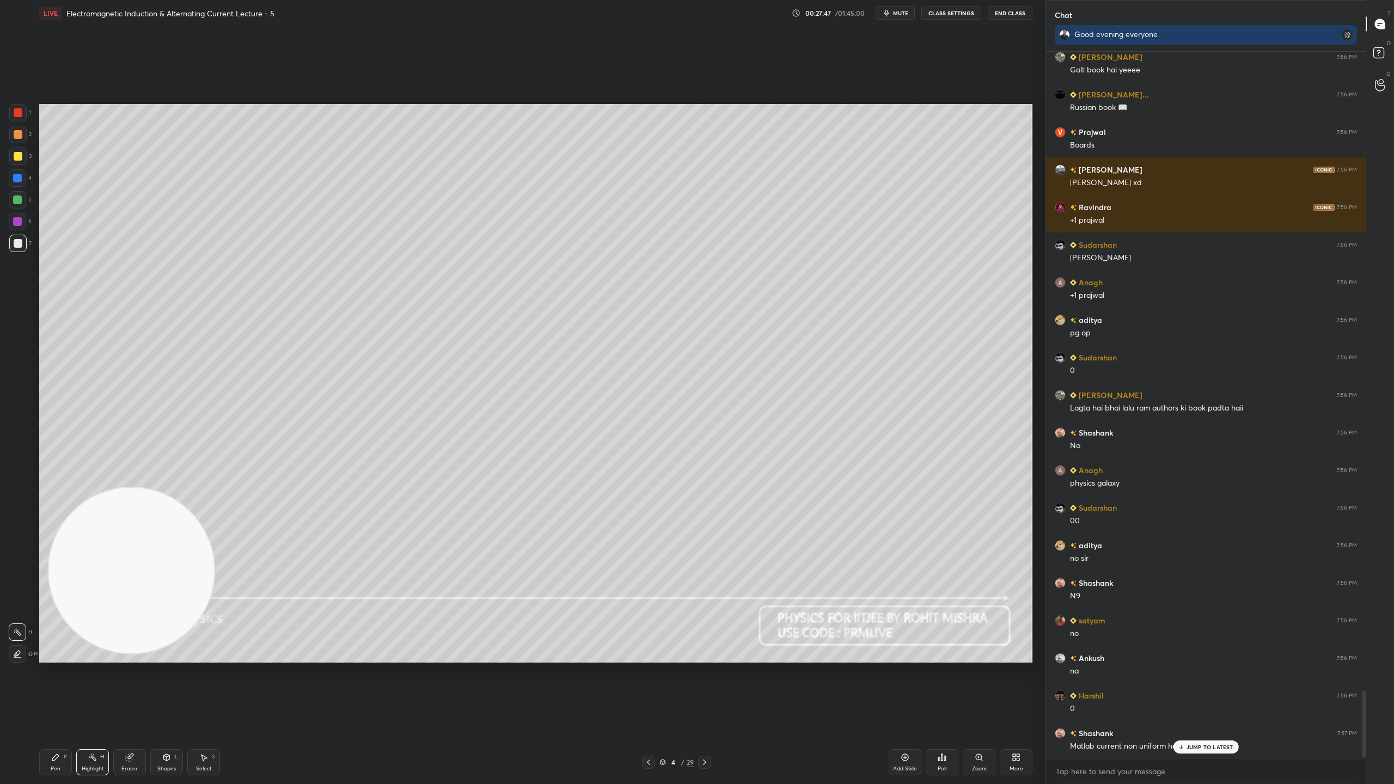
click at [1221, 691] on p "JUMP TO LATEST" at bounding box center [1209, 747] width 47 height 7
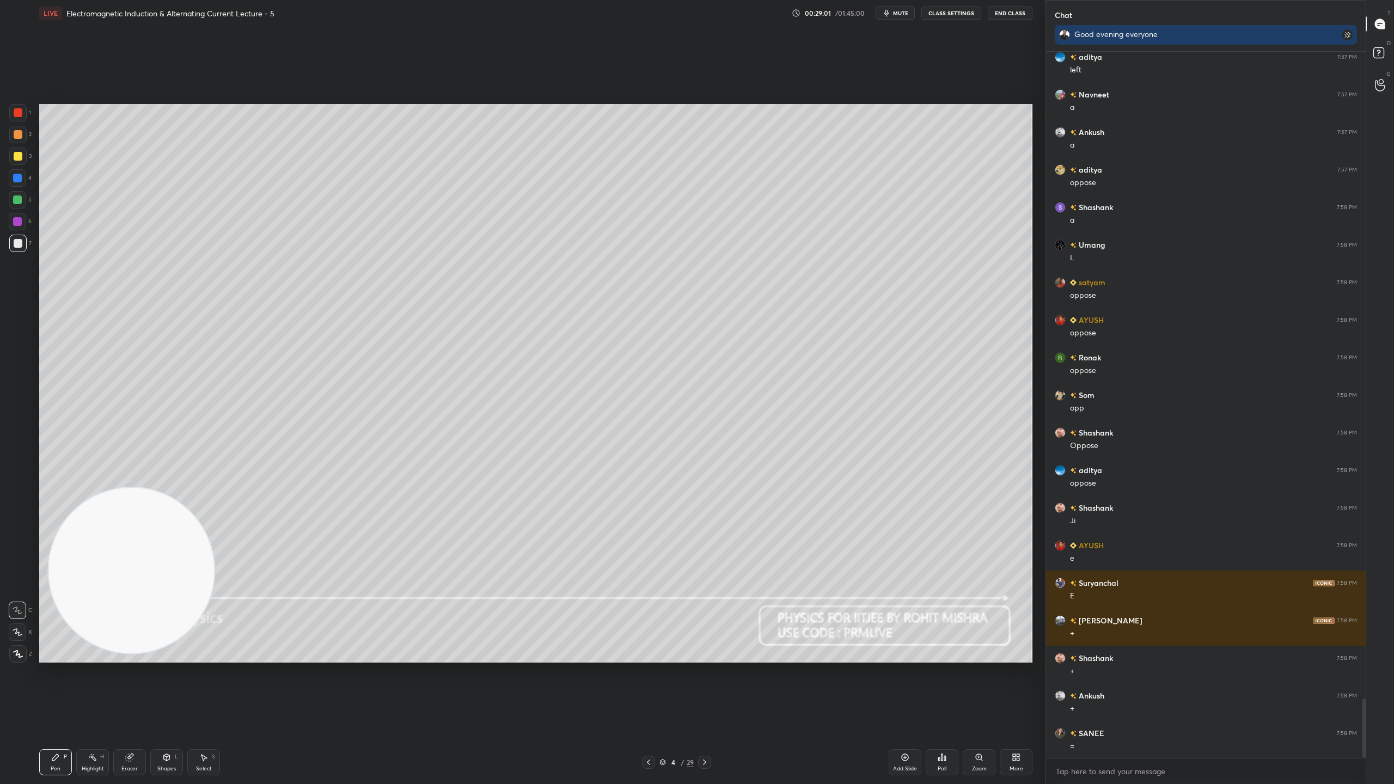
scroll to position [7708, 0]
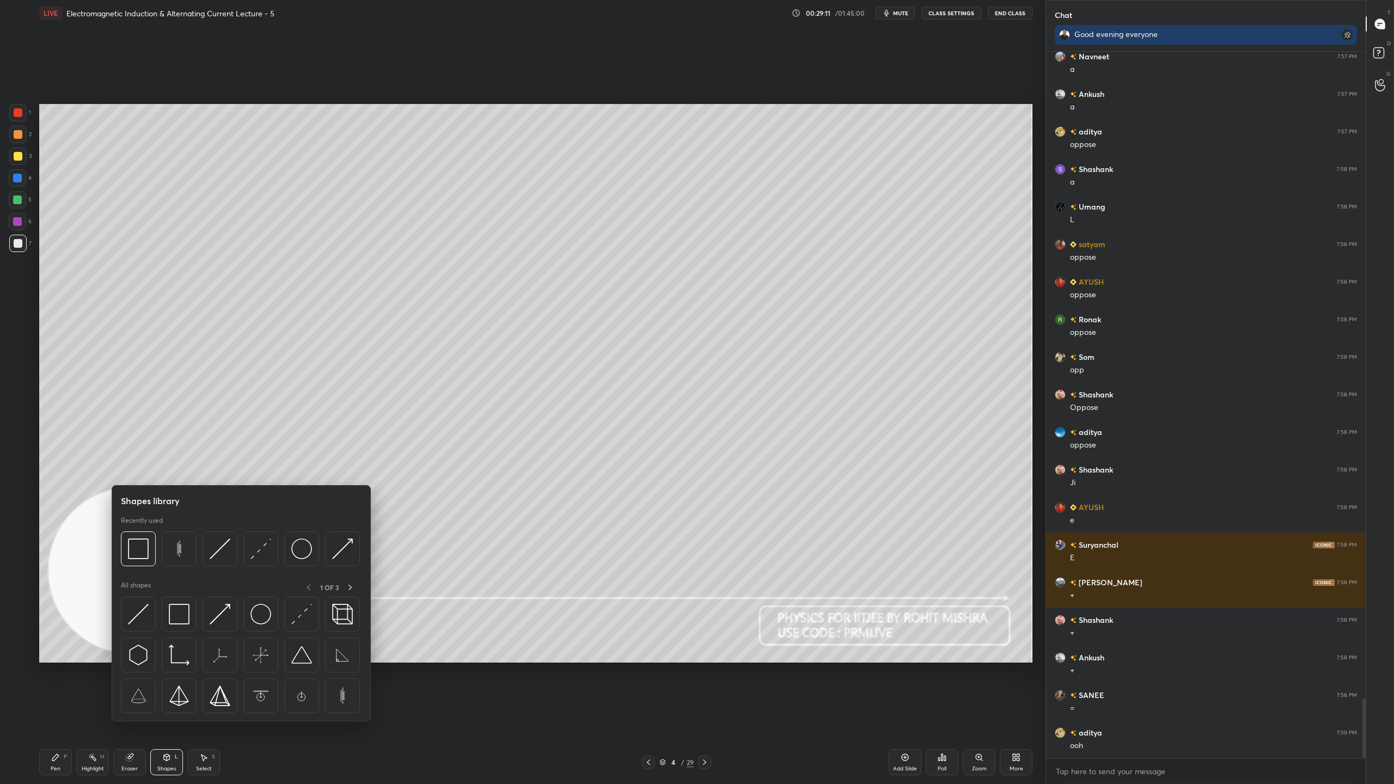
click at [138, 550] on img at bounding box center [138, 548] width 21 height 21
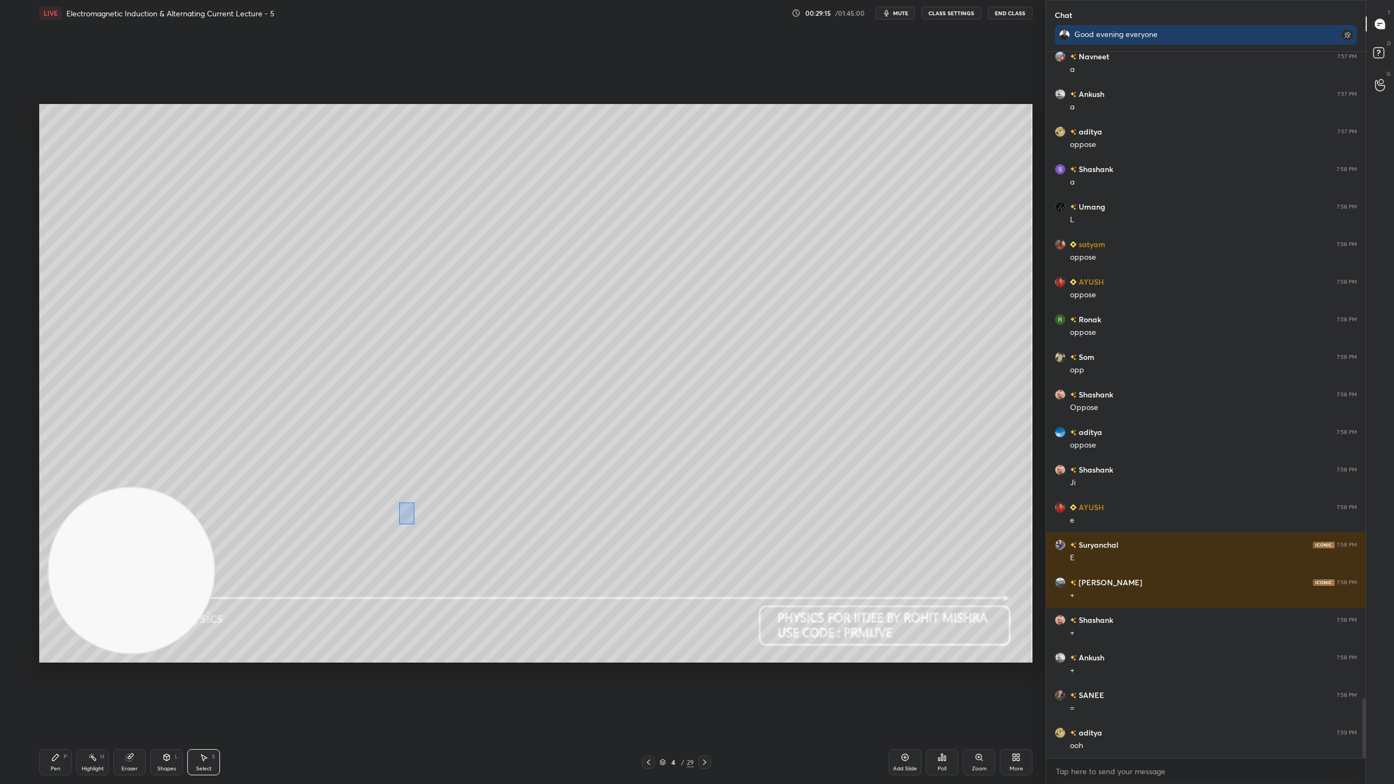
drag, startPoint x: 410, startPoint y: 516, endPoint x: 429, endPoint y: 518, distance: 18.6
click at [415, 526] on div "0 ° Undo Copy Duplicate Duplicate to new slide Delete" at bounding box center [535, 383] width 993 height 559
drag, startPoint x: 480, startPoint y: 463, endPoint x: 480, endPoint y: 457, distance: 5.5
click at [482, 458] on div at bounding box center [484, 458] width 4 height 4
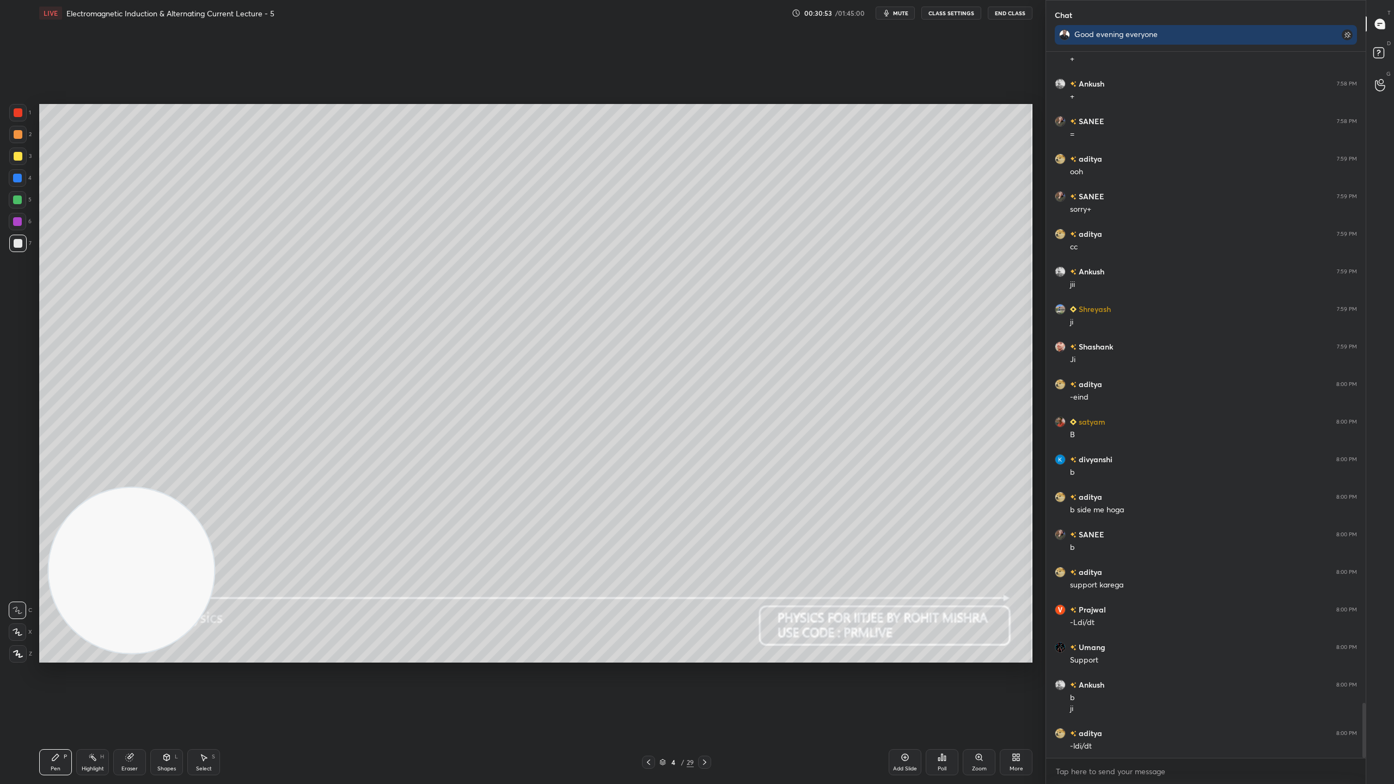
scroll to position [8320, 0]
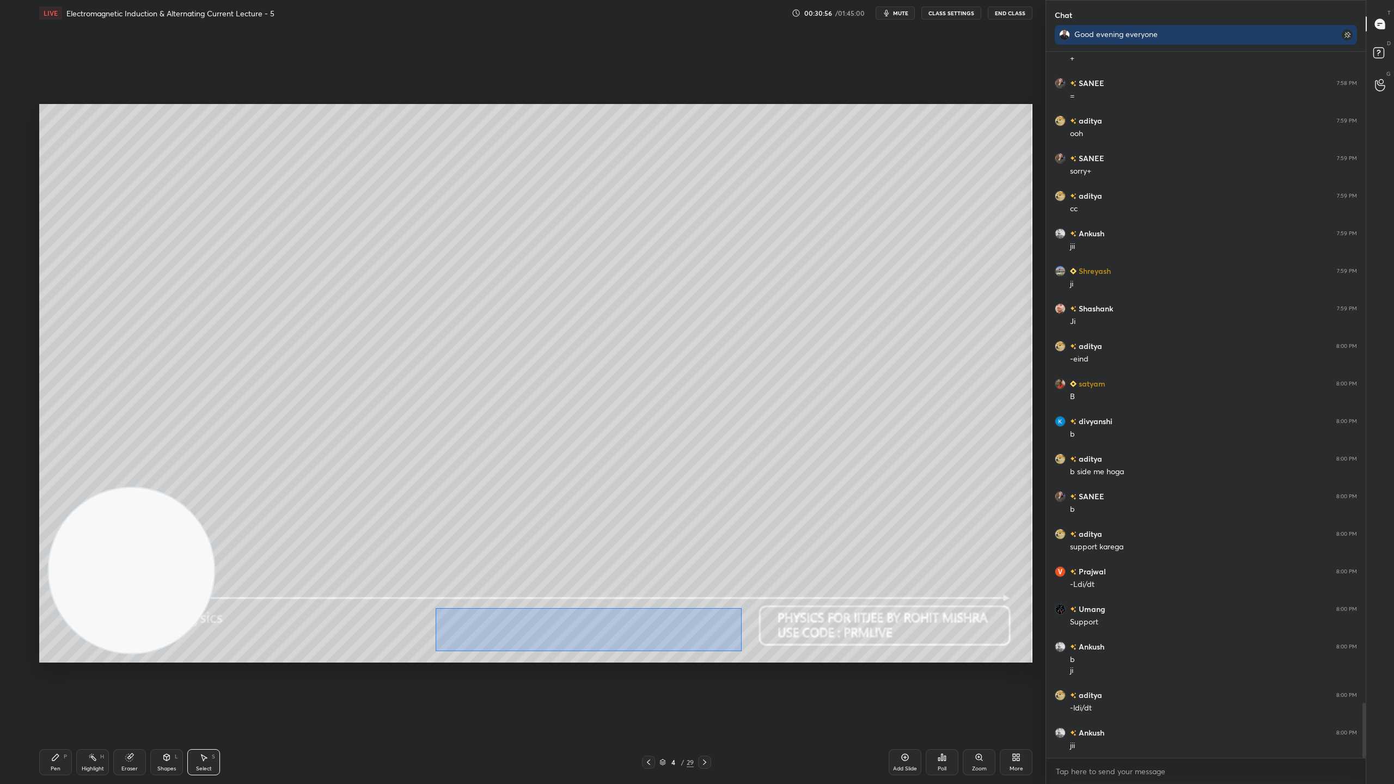
drag, startPoint x: 448, startPoint y: 616, endPoint x: 735, endPoint y: 648, distance: 289.3
click at [738, 649] on div "0 ° Undo Copy Duplicate Duplicate to new slide Delete" at bounding box center [535, 383] width 993 height 559
drag, startPoint x: 686, startPoint y: 635, endPoint x: 634, endPoint y: 638, distance: 52.4
click at [614, 637] on div "0 ° Undo Copy Duplicate Duplicate to new slide Delete" at bounding box center [535, 383] width 993 height 559
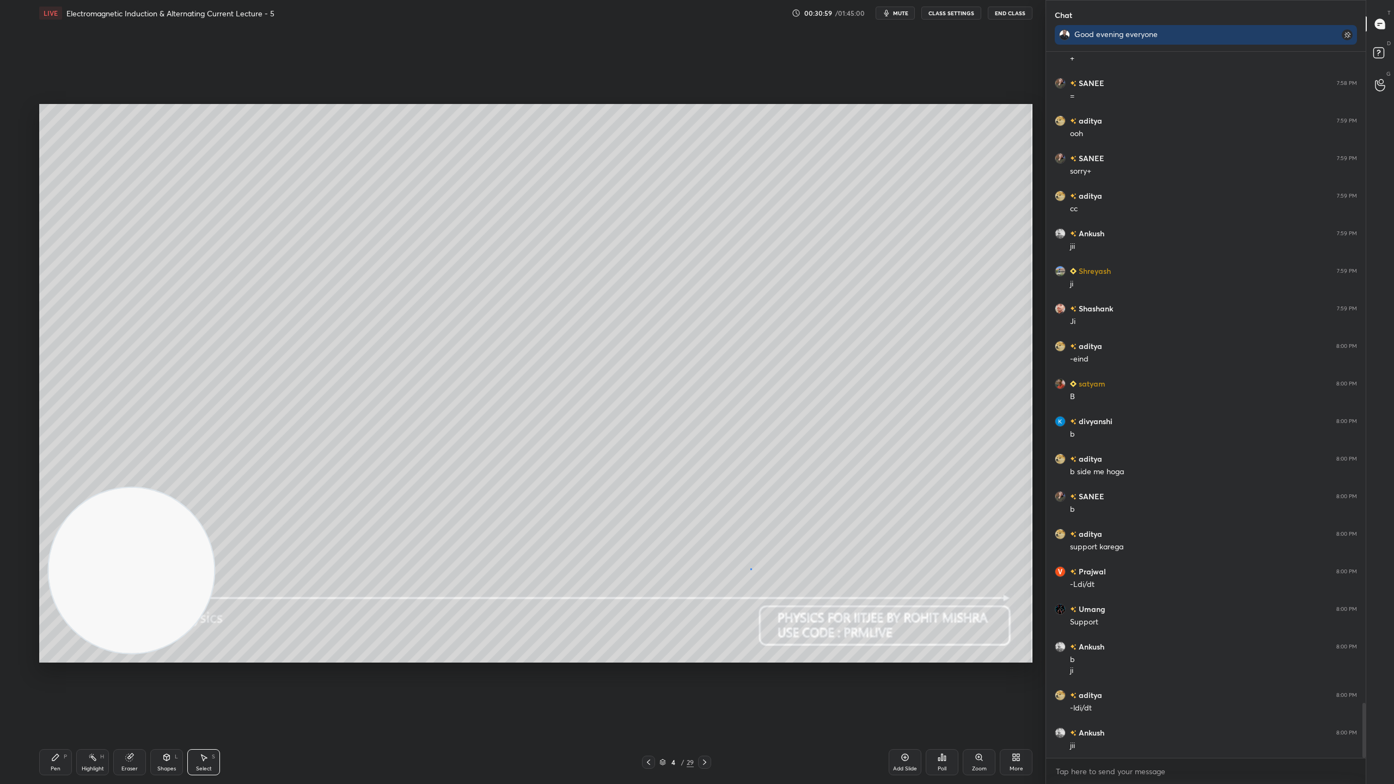
click at [750, 569] on div "0 ° Undo Copy Duplicate Duplicate to new slide Delete" at bounding box center [535, 383] width 993 height 559
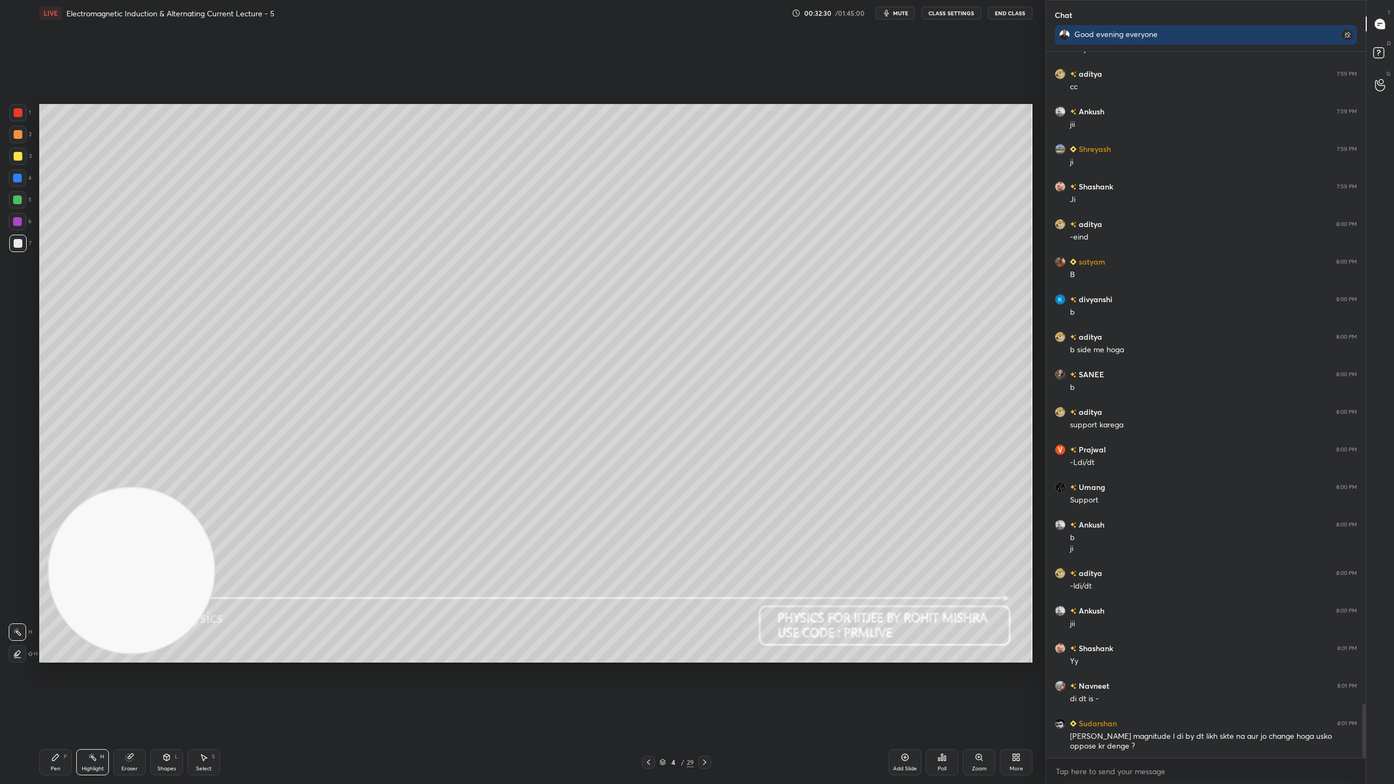
scroll to position [8480, 0]
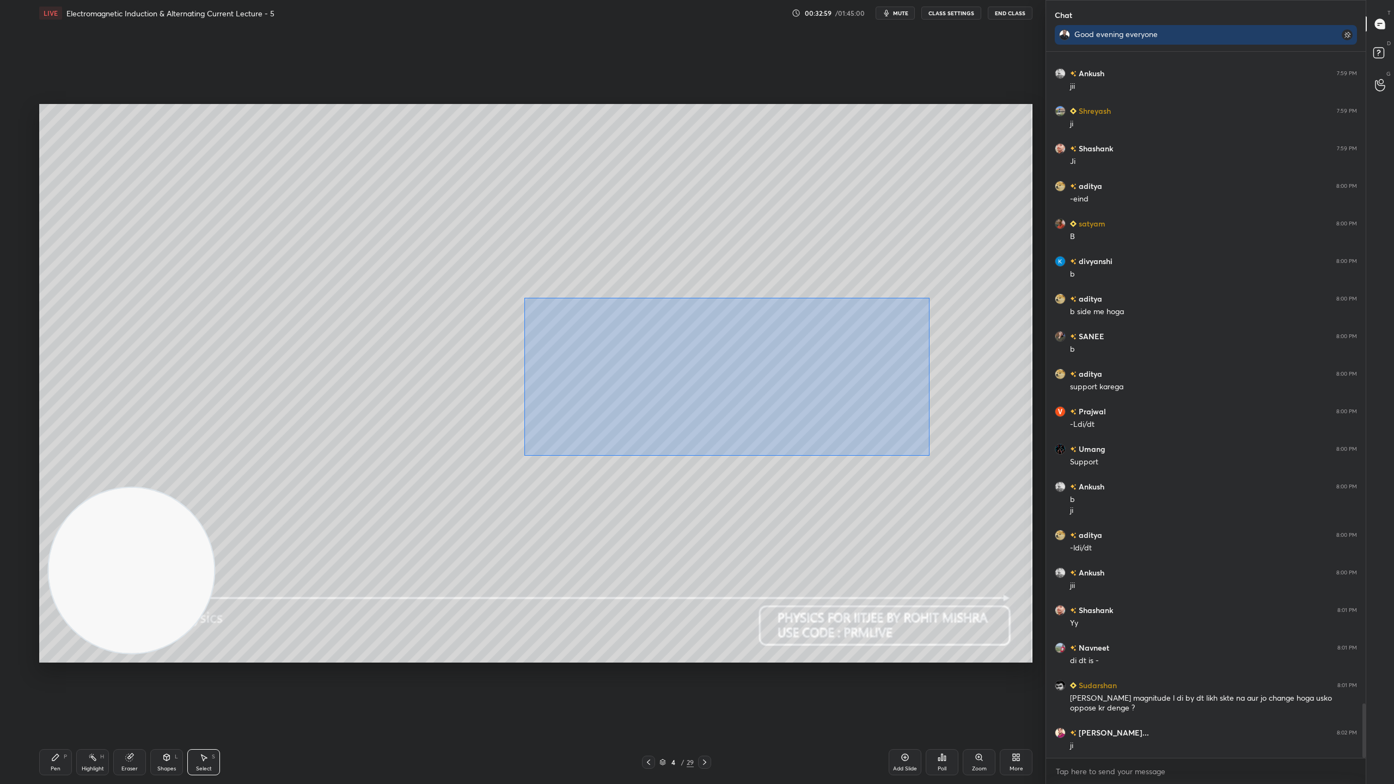
drag, startPoint x: 524, startPoint y: 298, endPoint x: 931, endPoint y: 457, distance: 436.7
click at [931, 457] on div "0 ° Undo Copy Duplicate Duplicate to new slide Delete" at bounding box center [535, 383] width 993 height 559
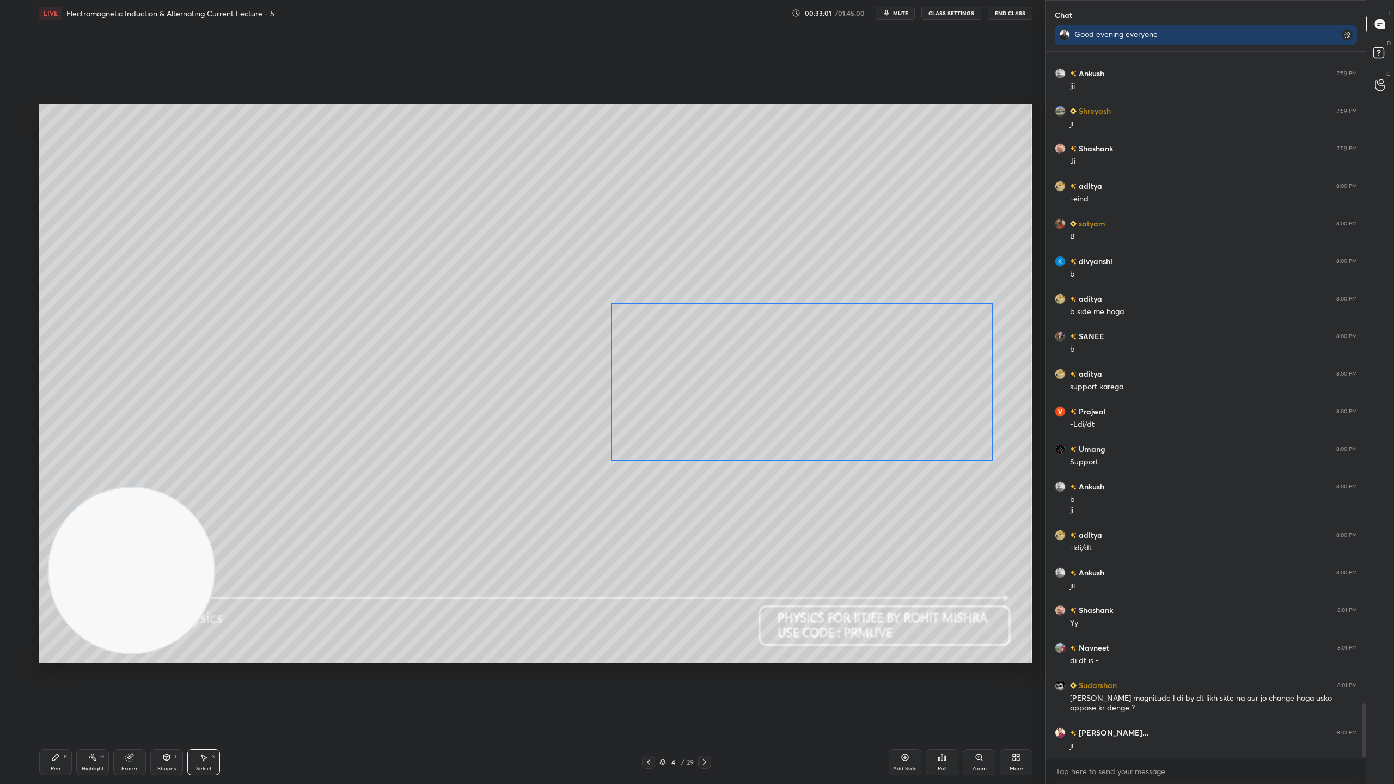
drag, startPoint x: 896, startPoint y: 408, endPoint x: 925, endPoint y: 406, distance: 29.5
click at [925, 406] on div "0 ° Undo Copy Duplicate Duplicate to new slide Delete" at bounding box center [535, 383] width 993 height 559
click at [847, 490] on div "0 ° Undo Copy Duplicate Duplicate to new slide Delete" at bounding box center [535, 383] width 993 height 559
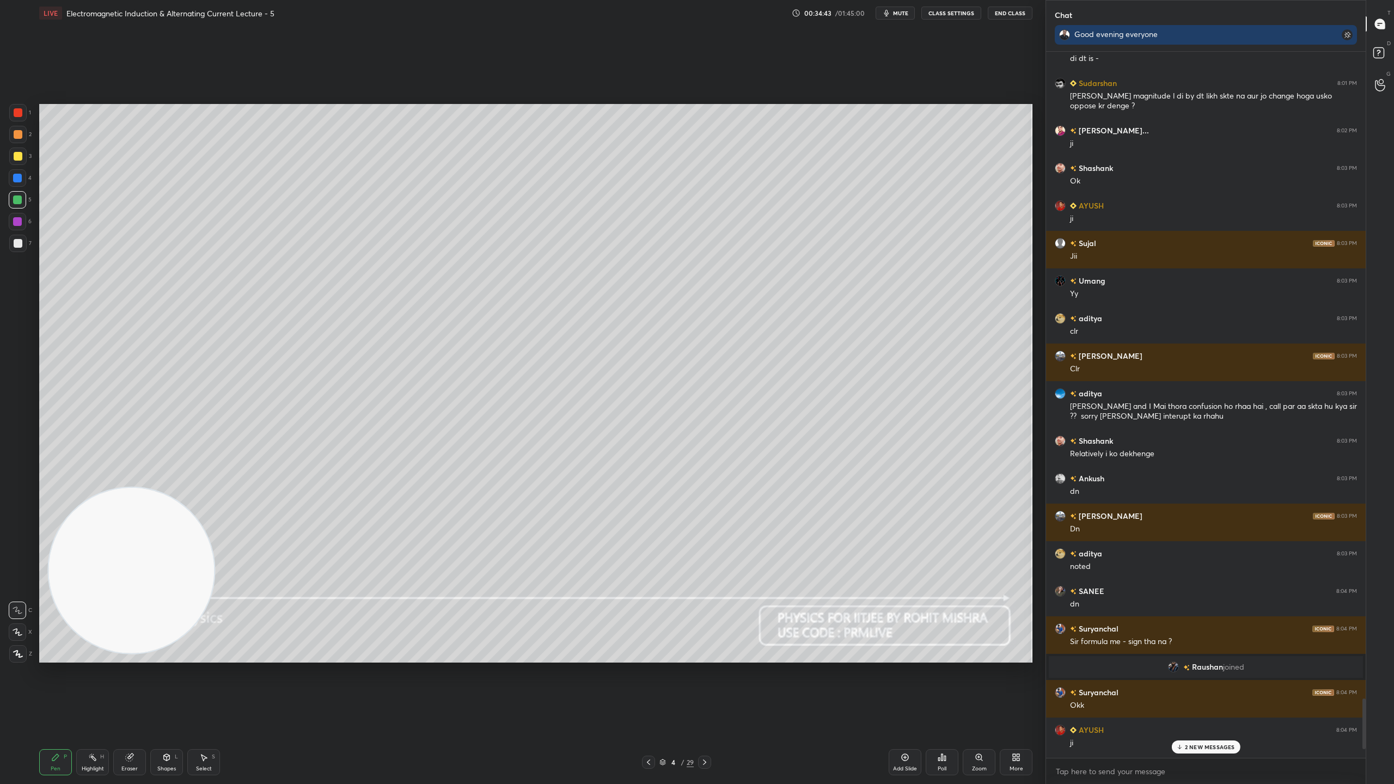
scroll to position [9154, 0]
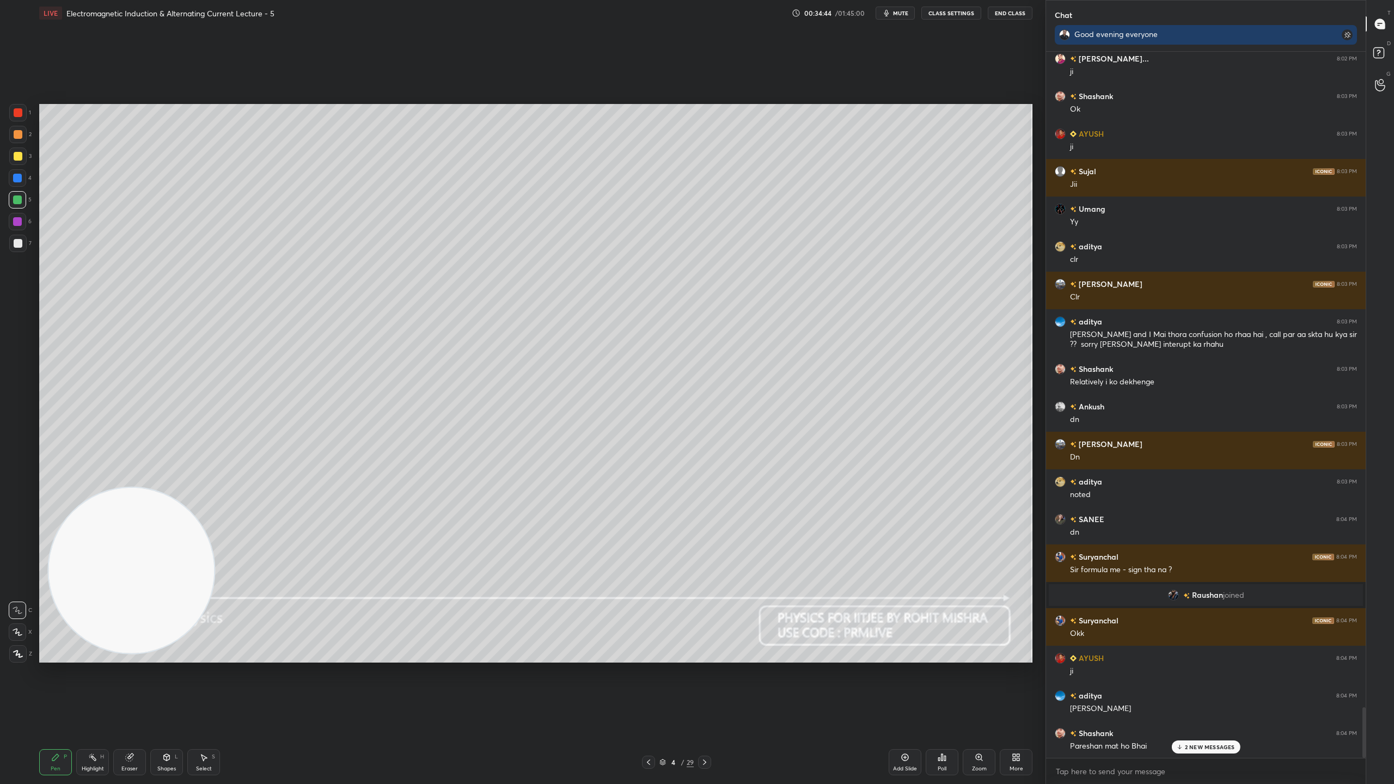
click at [1212, 691] on p "2 NEW MESSAGES" at bounding box center [1210, 747] width 50 height 7
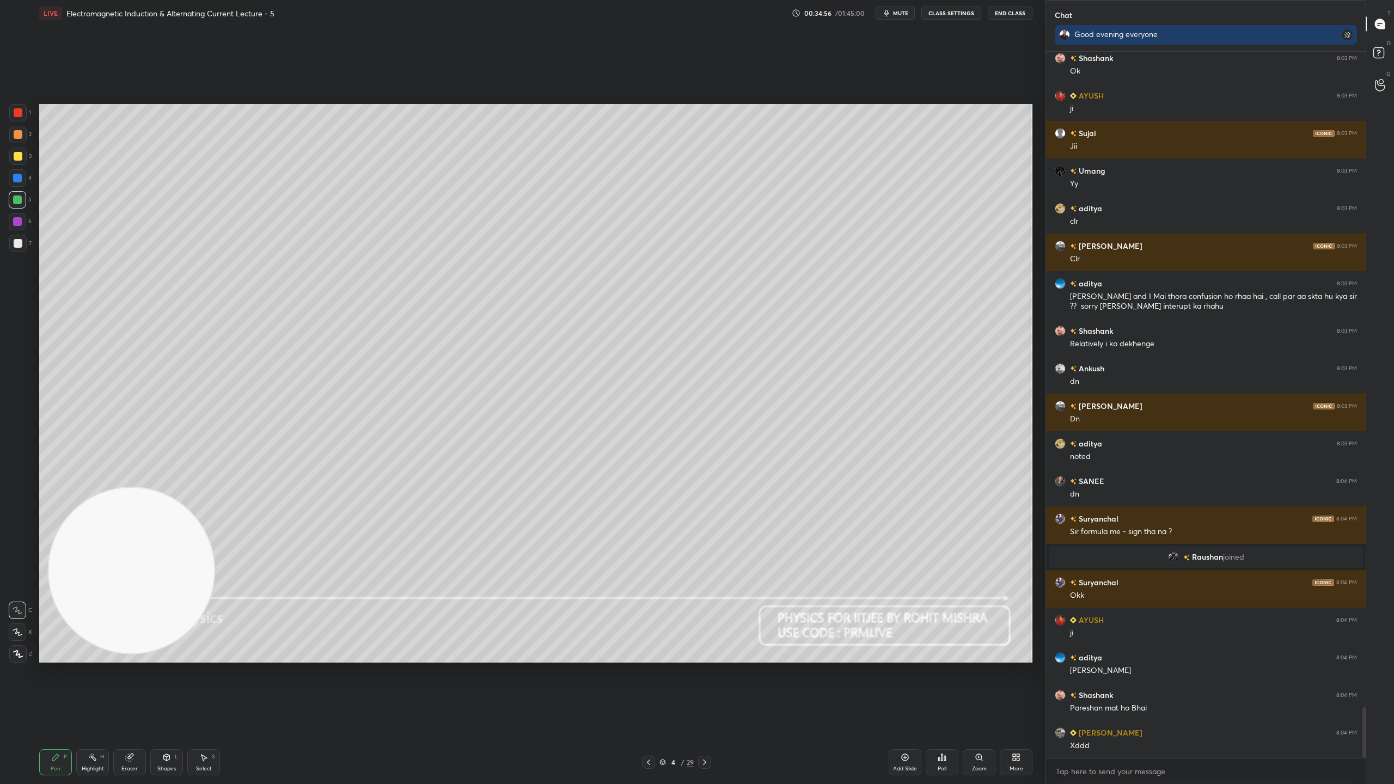
click at [1035, 662] on div "Setting up your live class Poll for secs No correct answer Start poll" at bounding box center [536, 383] width 1002 height 714
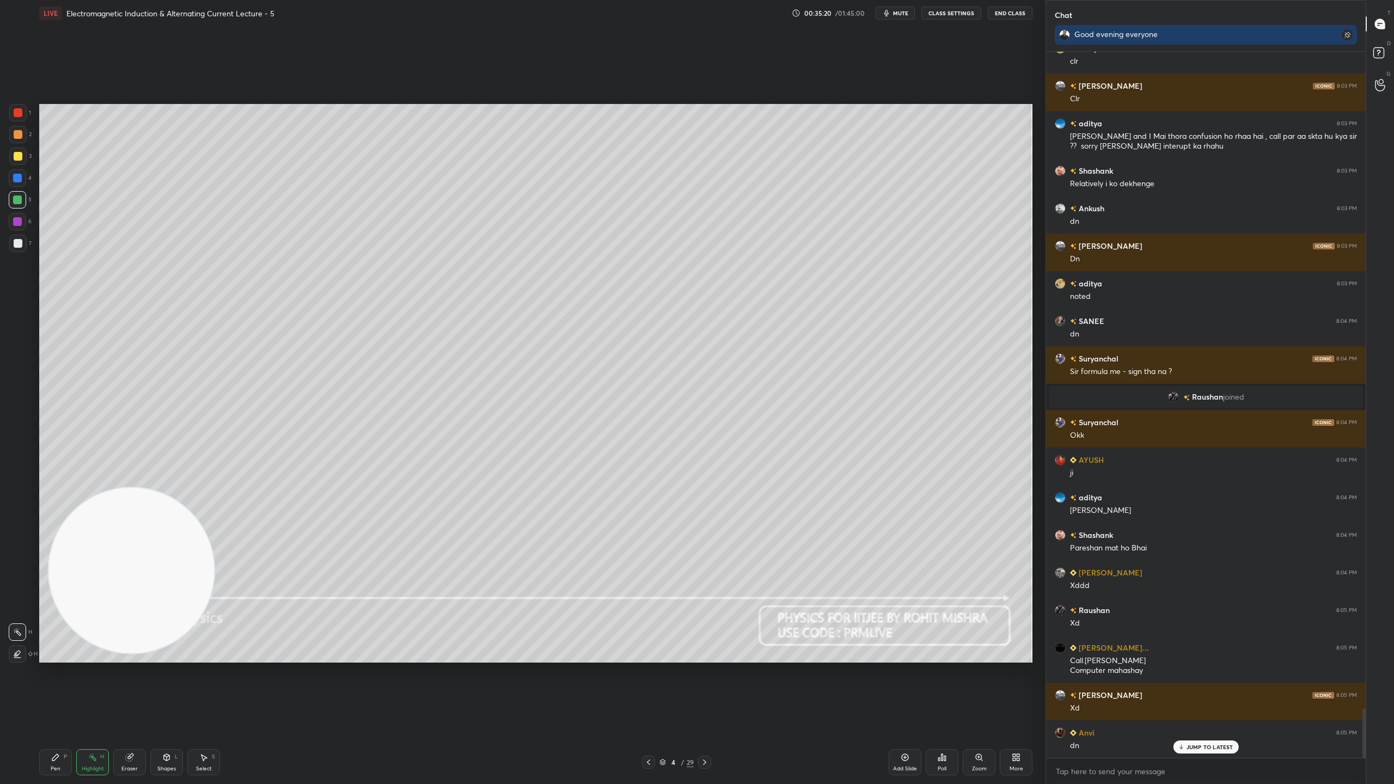
scroll to position [9389, 0]
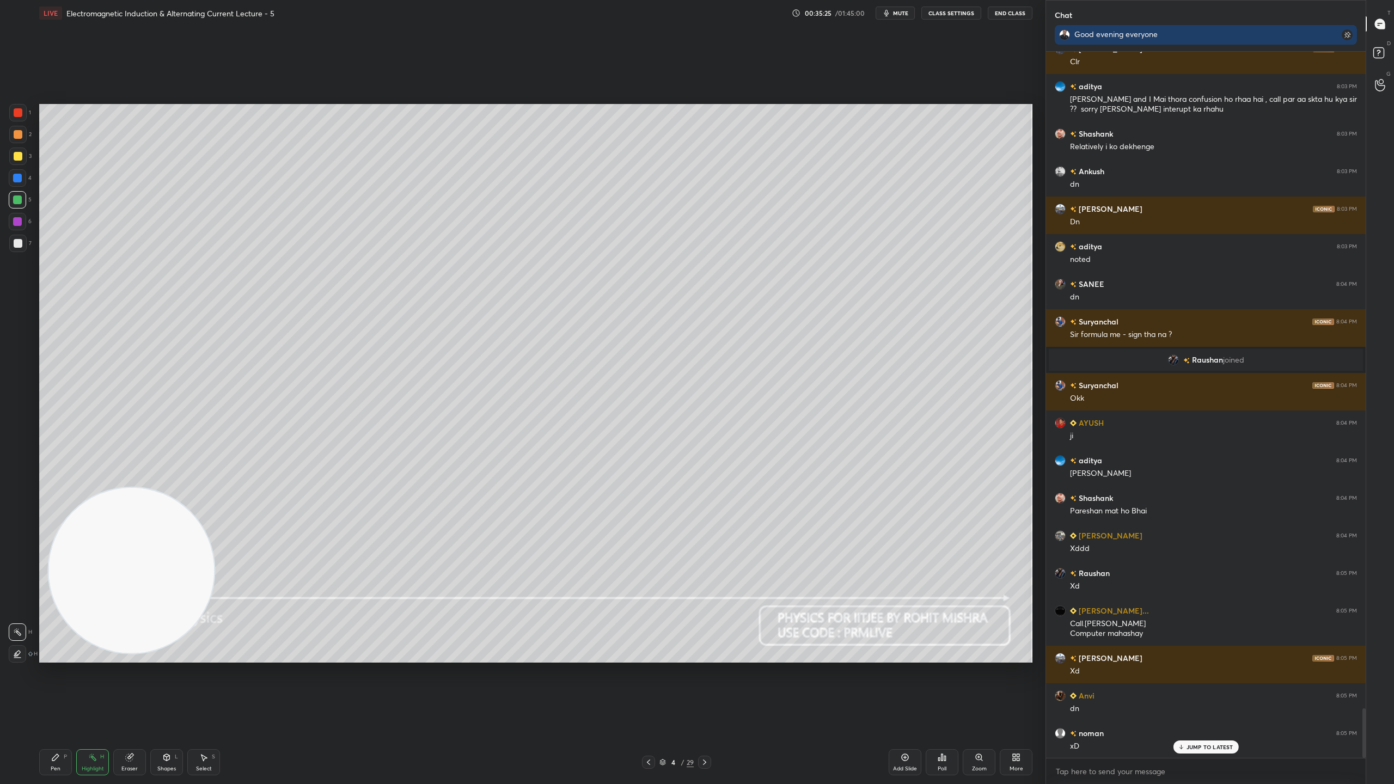
click at [707, 691] on icon at bounding box center [704, 762] width 9 height 9
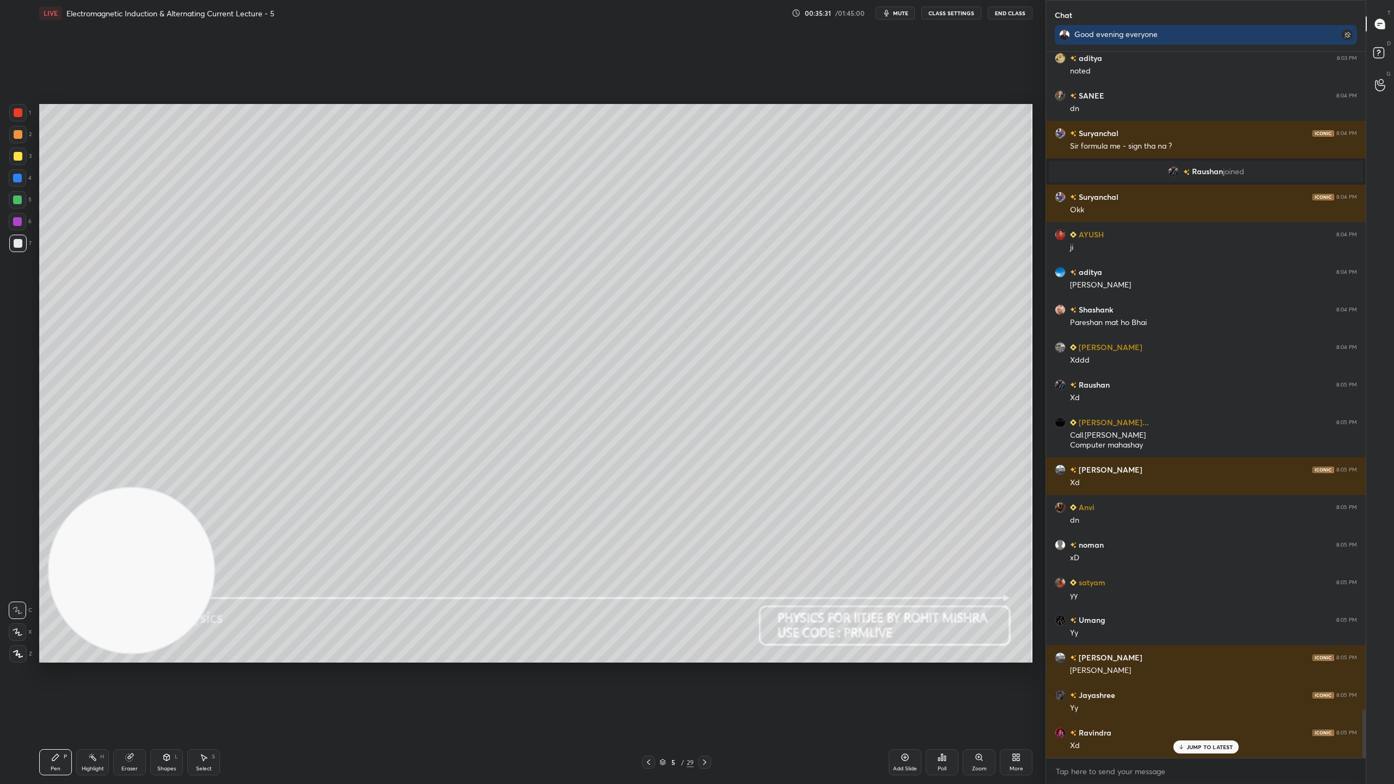
scroll to position [9614, 0]
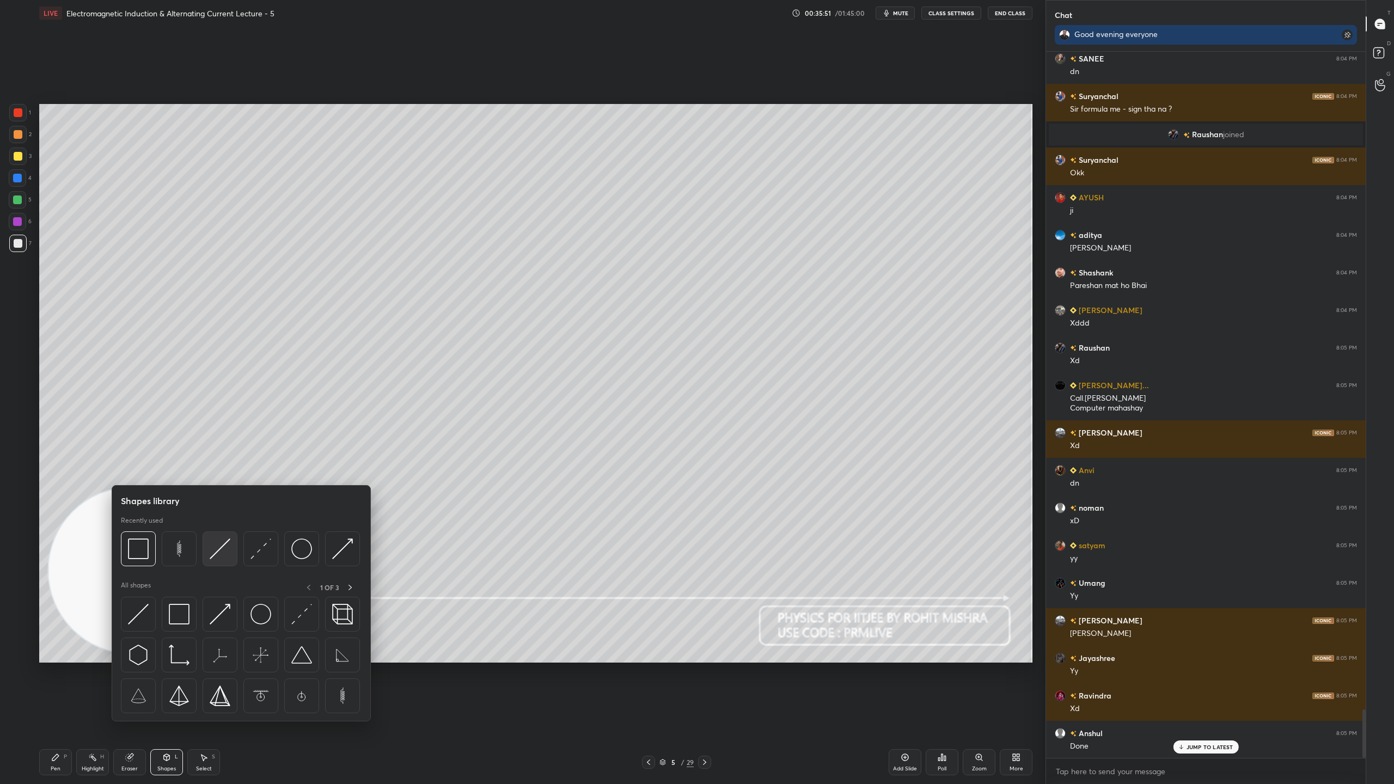
click at [221, 552] on img at bounding box center [220, 548] width 21 height 21
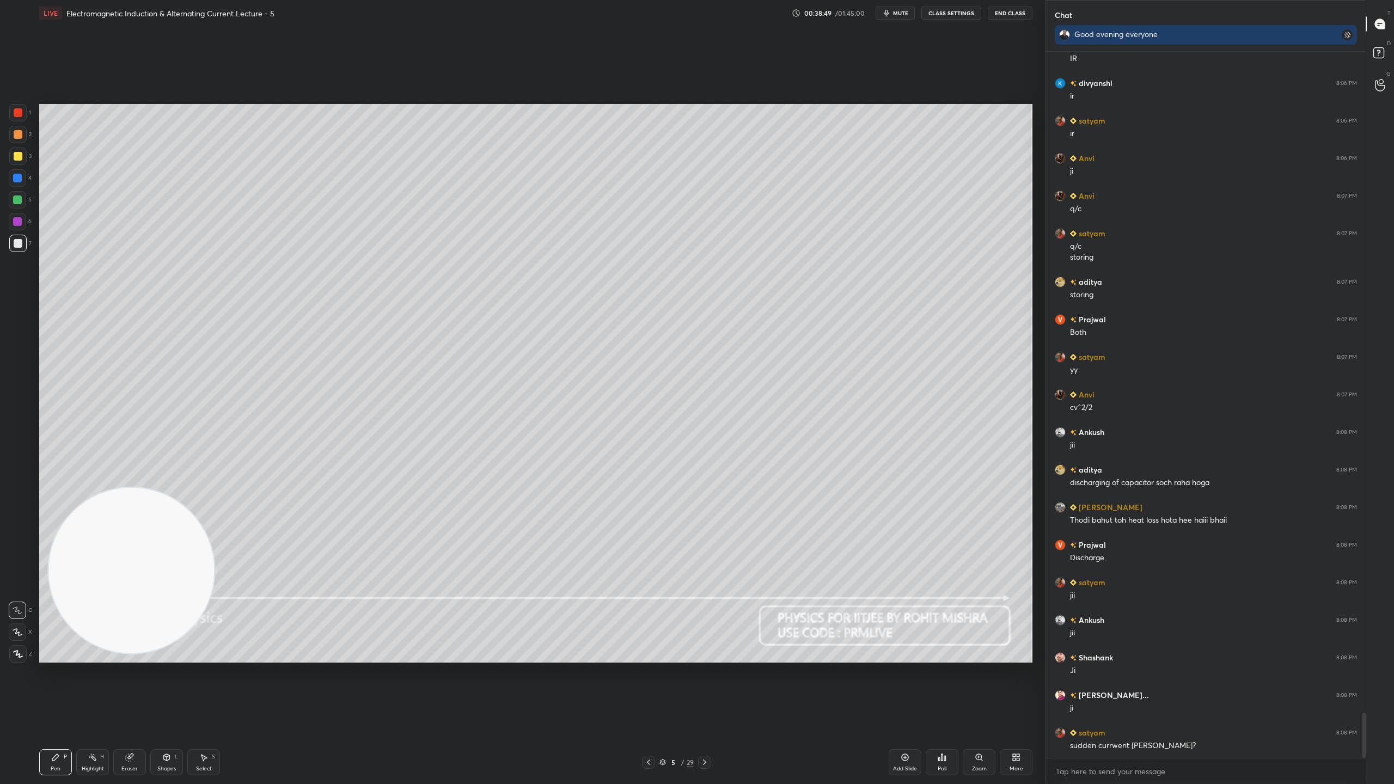
scroll to position [10351, 0]
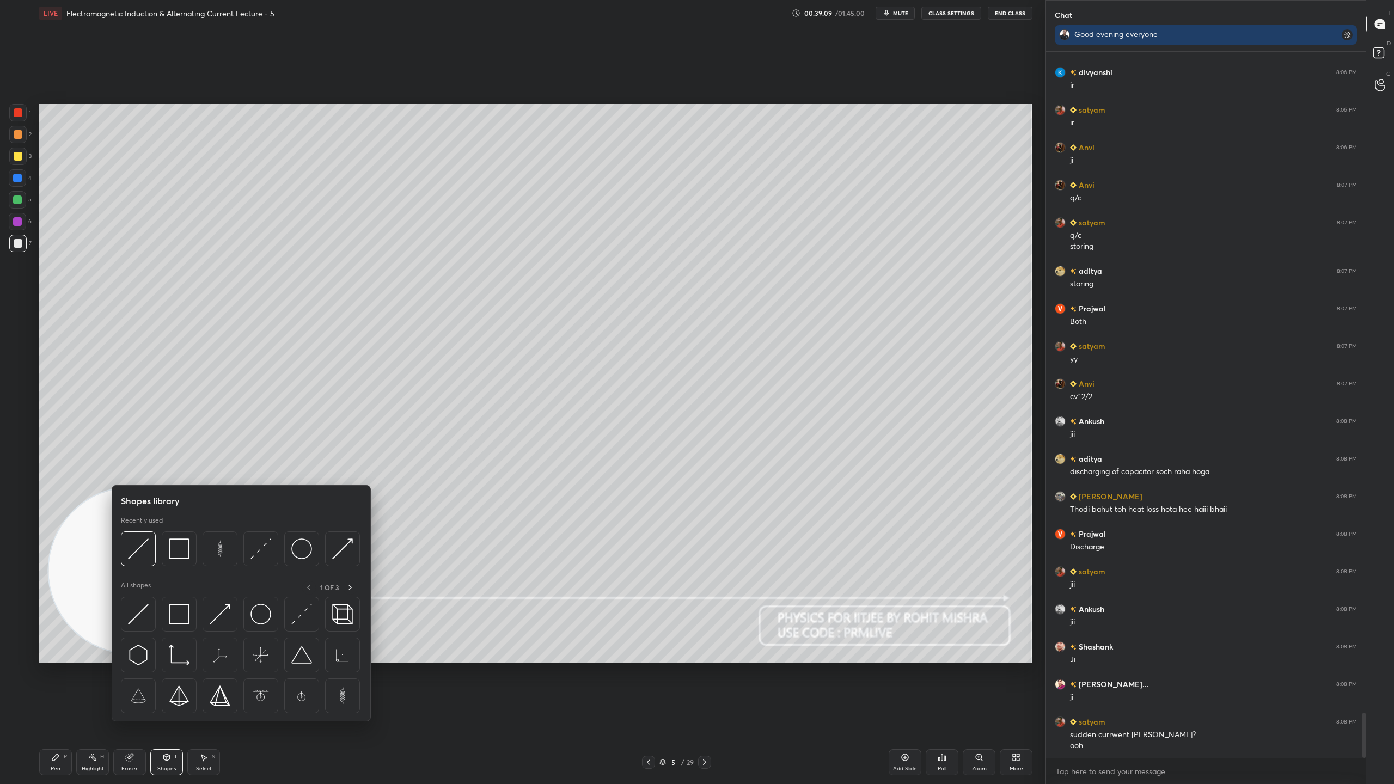
click at [182, 550] on img at bounding box center [179, 548] width 21 height 21
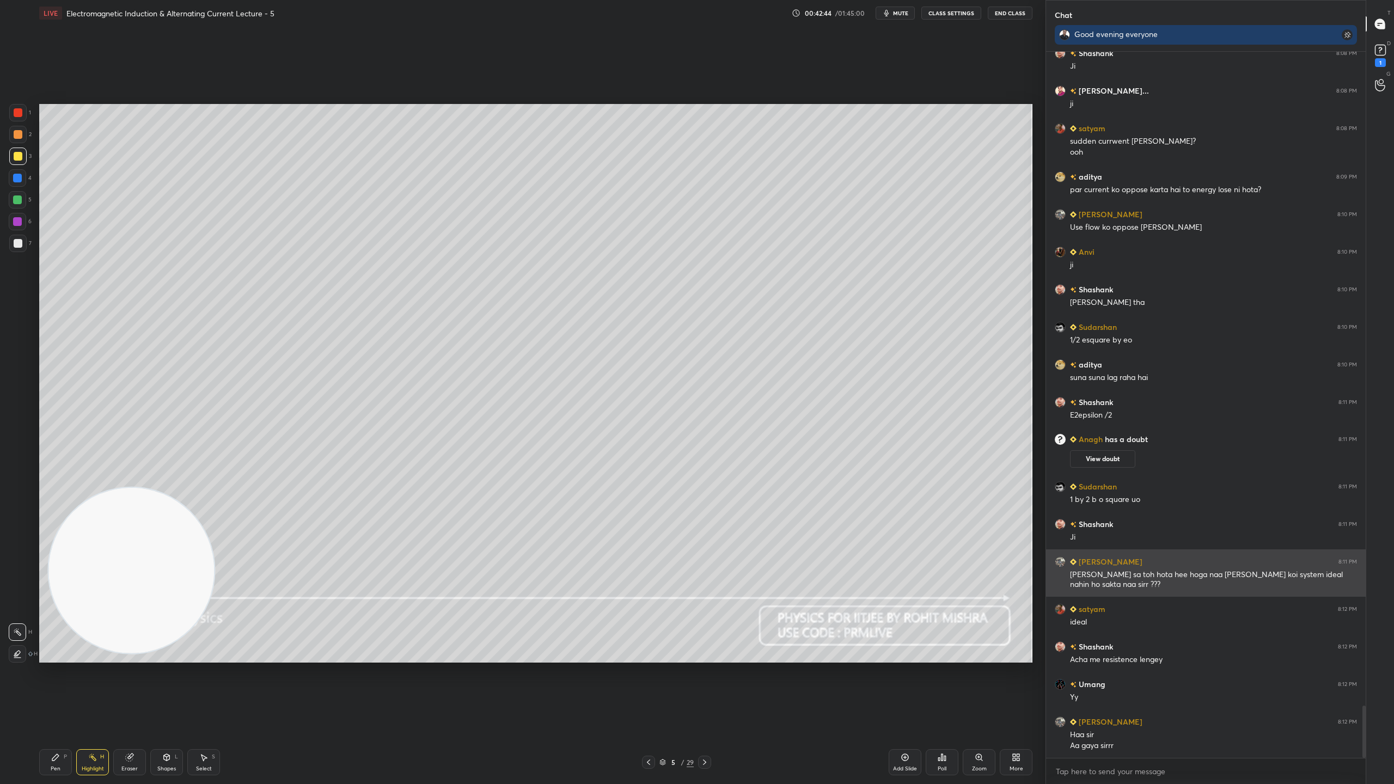
scroll to position [8869, 0]
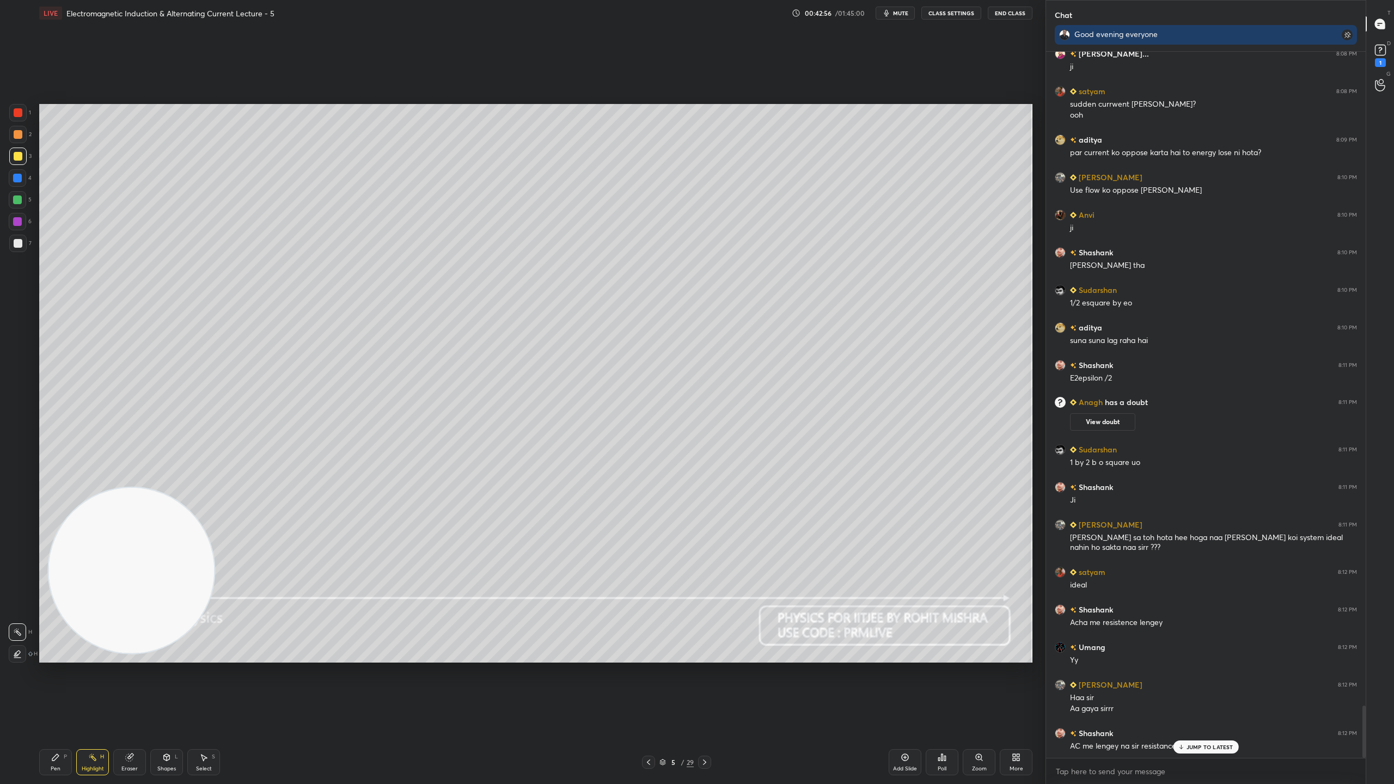
click at [1204, 691] on p "JUMP TO LATEST" at bounding box center [1209, 747] width 47 height 7
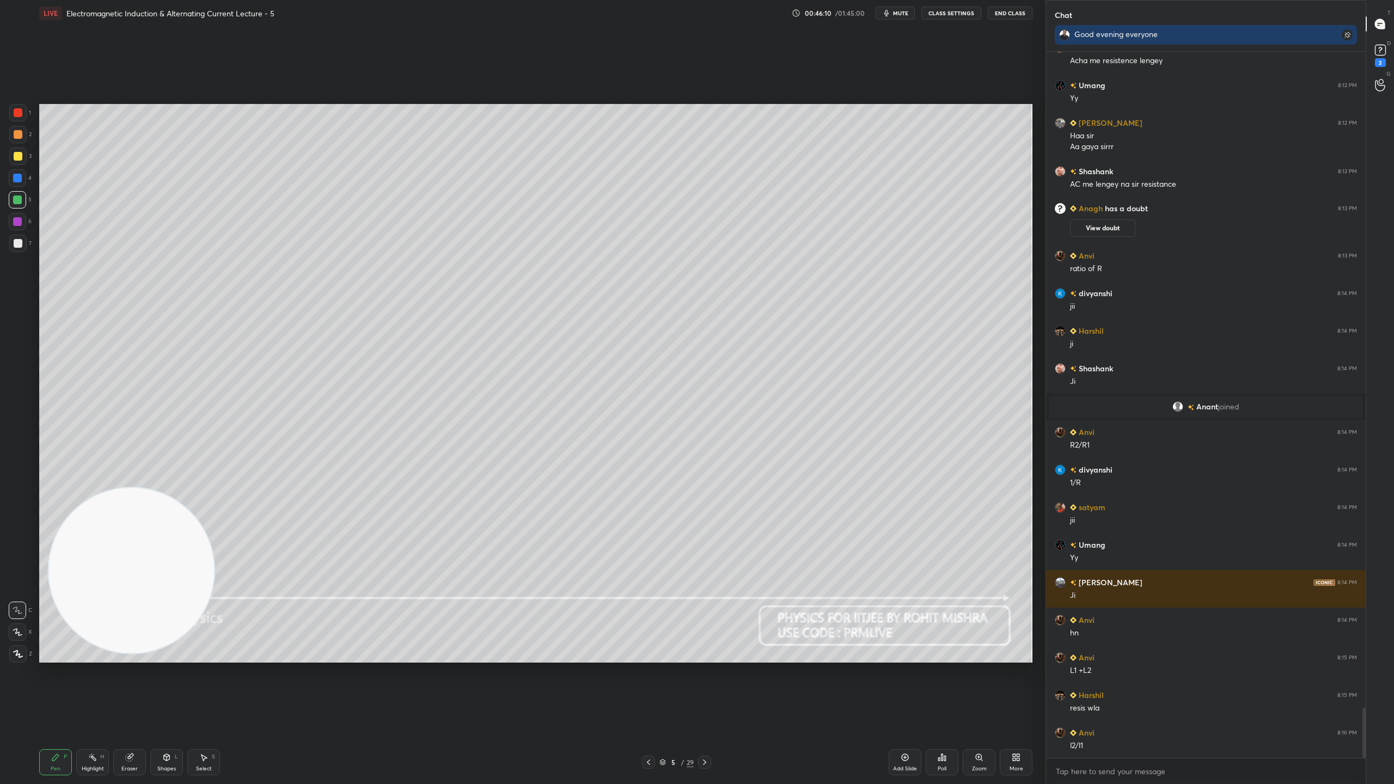
scroll to position [9312, 0]
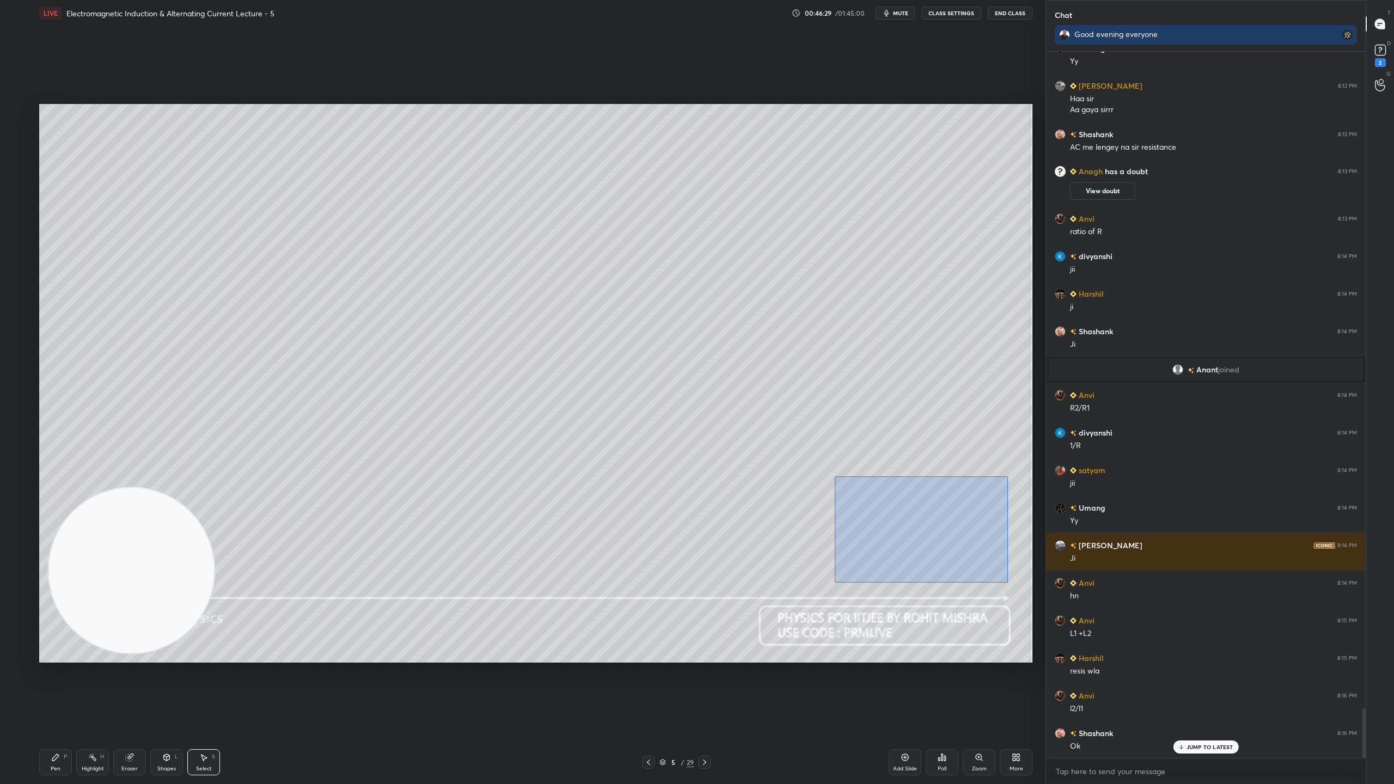
drag, startPoint x: 836, startPoint y: 479, endPoint x: 1007, endPoint y: 583, distance: 199.8
click at [1007, 583] on div "0 ° Undo Copy Duplicate Duplicate to new slide Delete" at bounding box center [535, 383] width 993 height 559
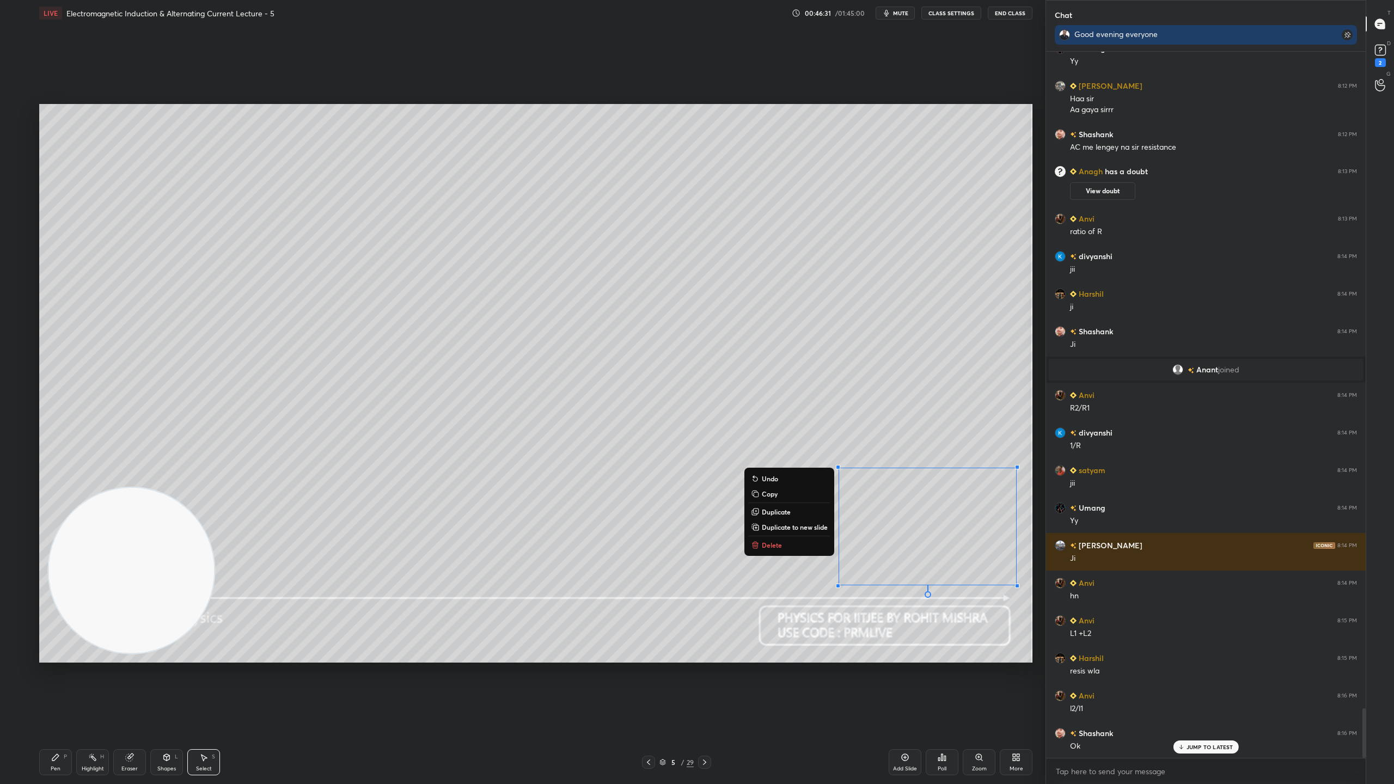
scroll to position [686, 316]
click at [947, 449] on div "0 ° Undo Copy Duplicate Duplicate to new slide Delete" at bounding box center [535, 383] width 993 height 559
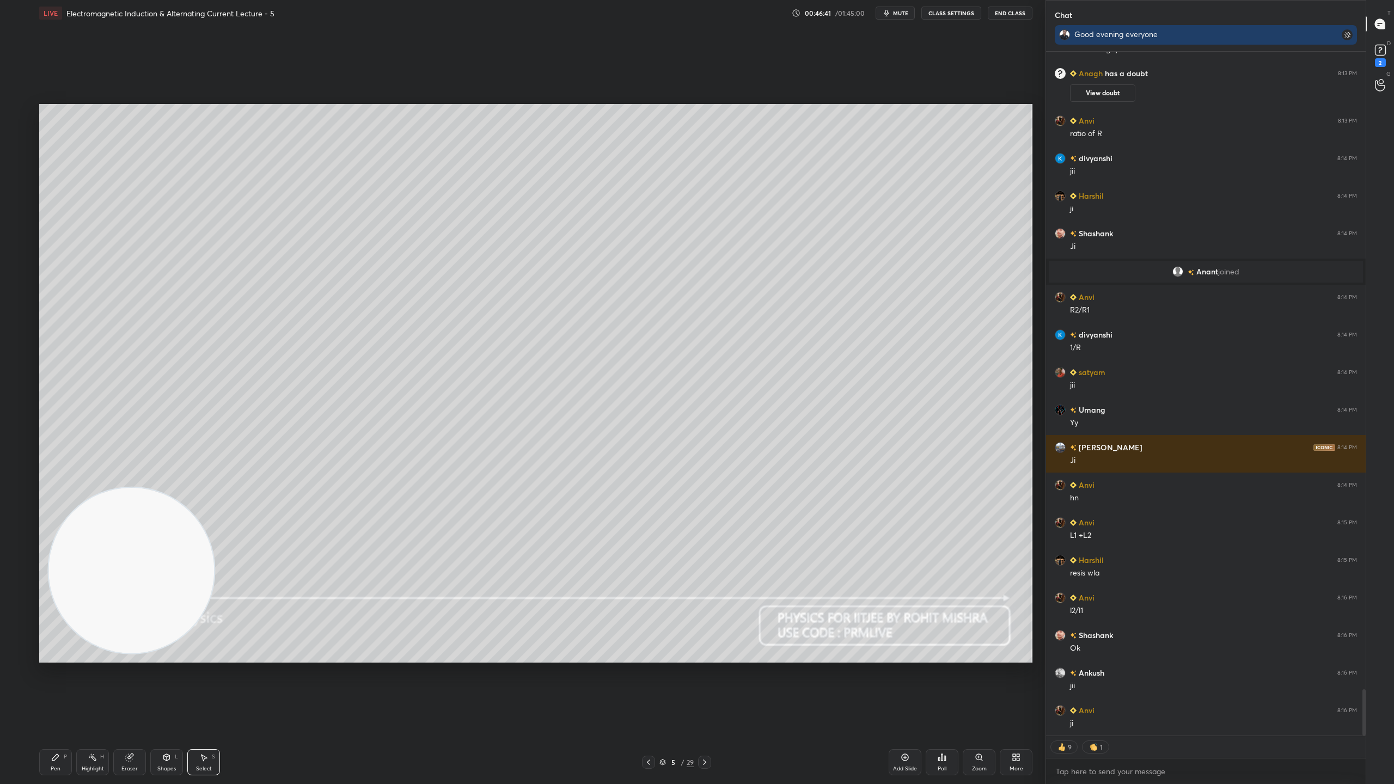
scroll to position [9447, 0]
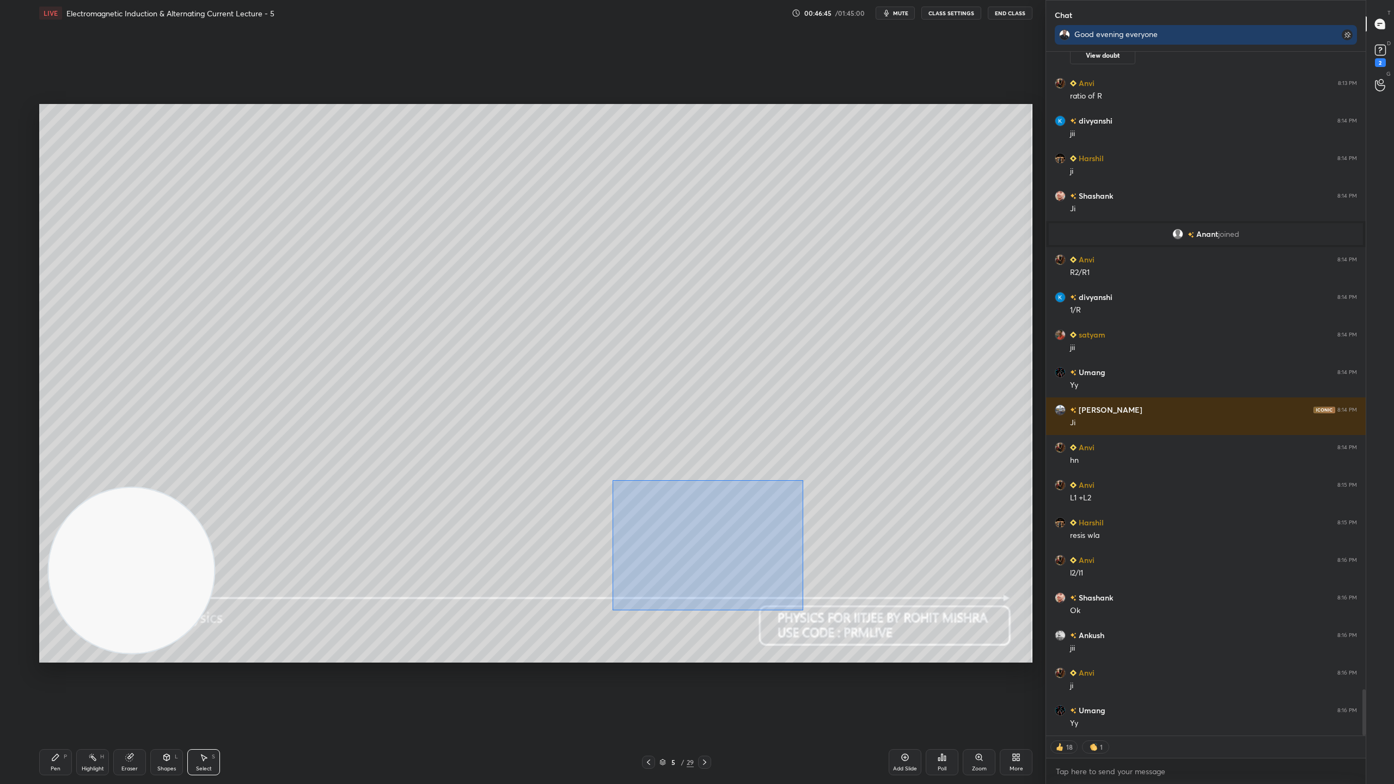
drag, startPoint x: 631, startPoint y: 501, endPoint x: 796, endPoint y: 599, distance: 192.1
click at [804, 608] on div "0 ° Undo Copy Duplicate Duplicate to new slide Delete" at bounding box center [535, 383] width 993 height 559
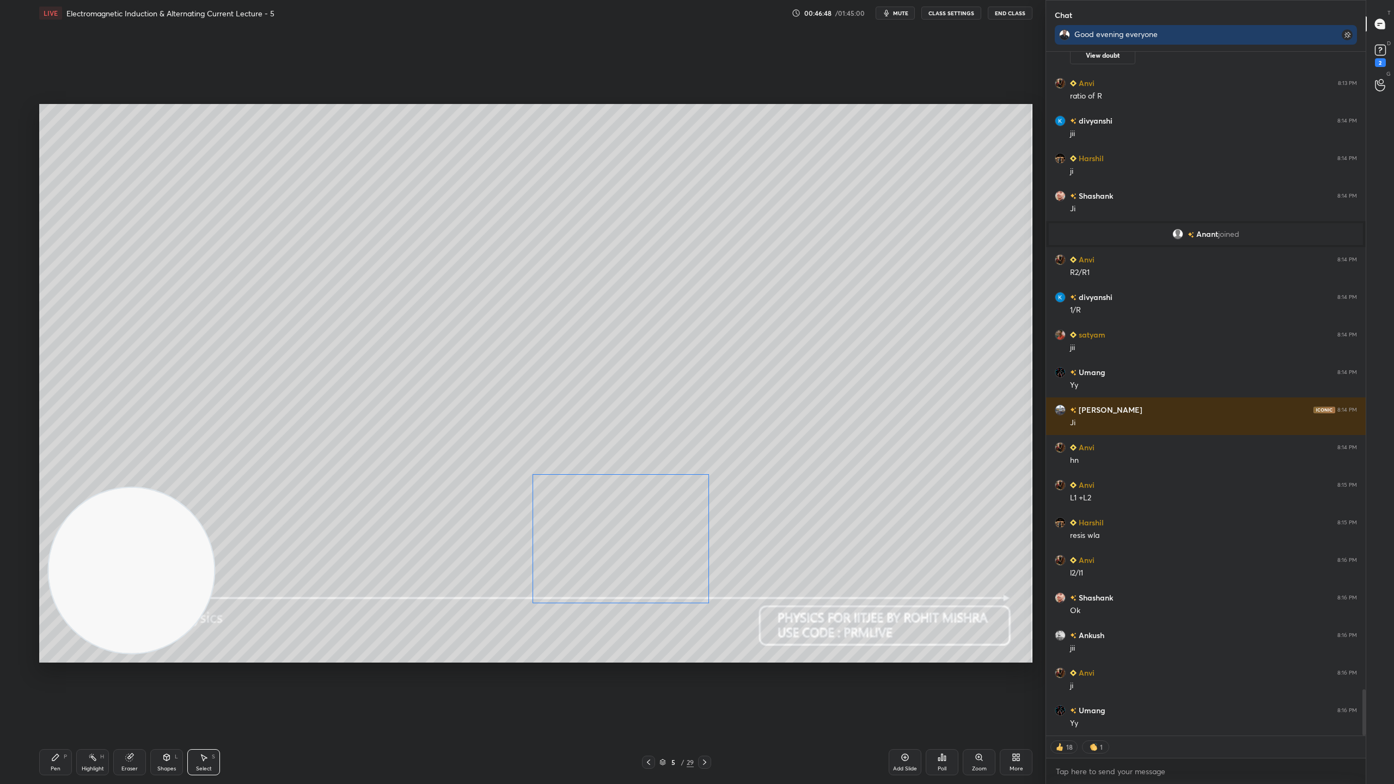
drag, startPoint x: 682, startPoint y: 537, endPoint x: 656, endPoint y: 544, distance: 27.2
click at [658, 548] on div "0 ° Undo Copy Duplicate Duplicate to new slide Delete" at bounding box center [535, 383] width 993 height 559
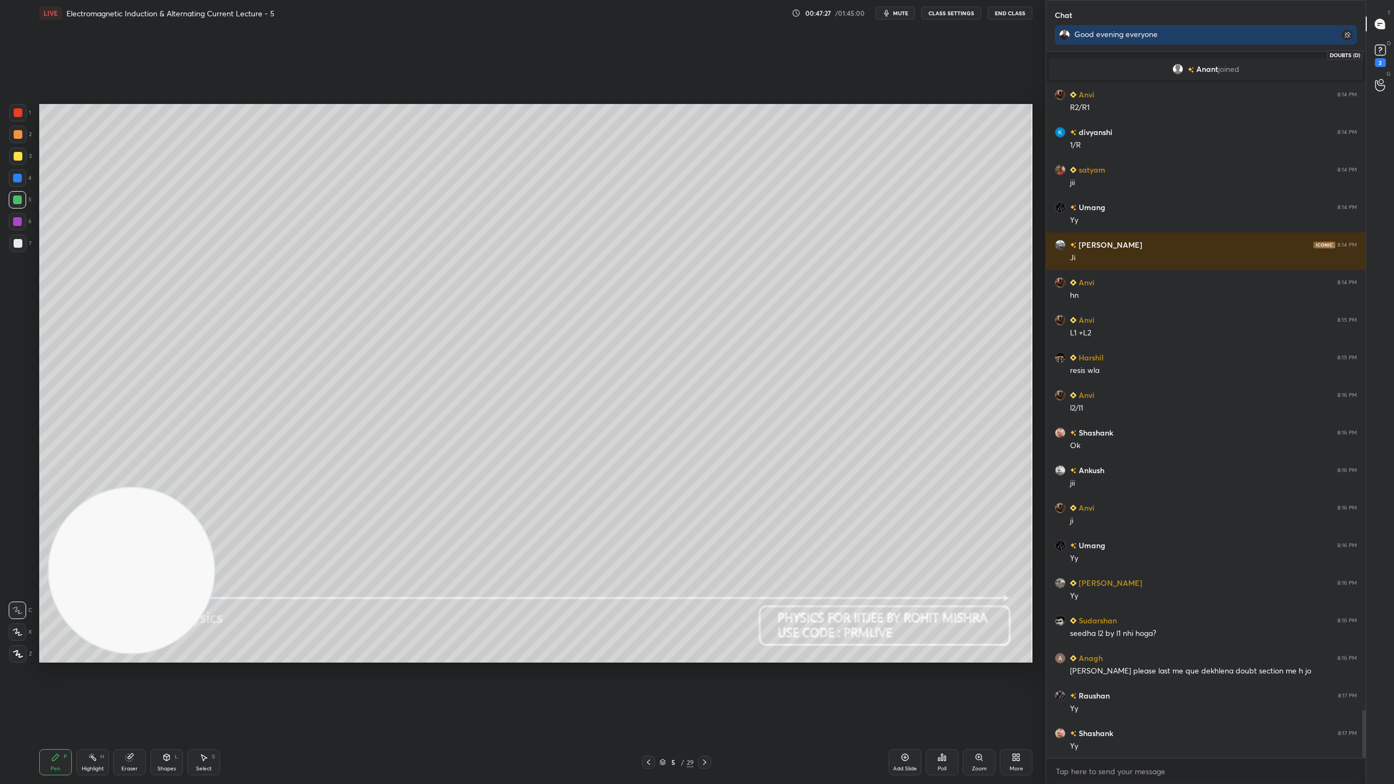
scroll to position [9650, 0]
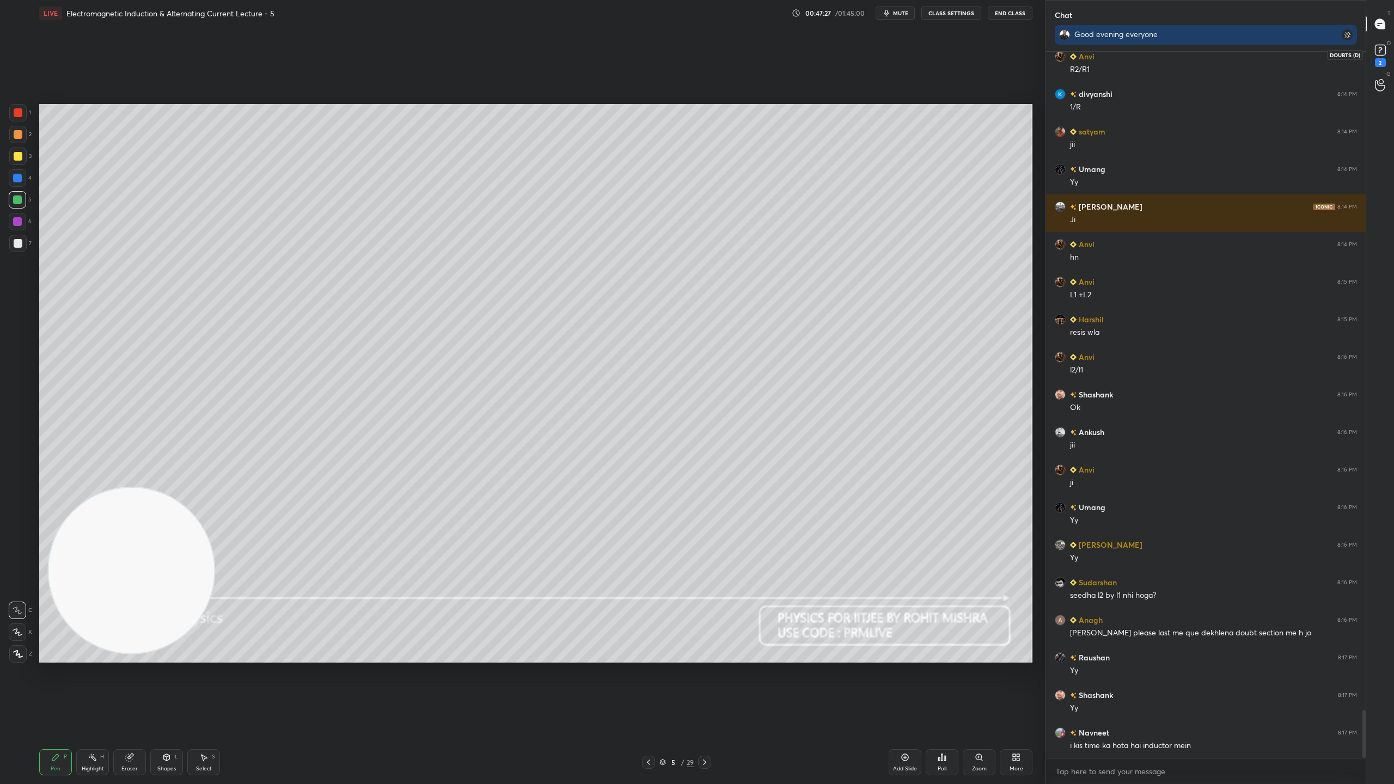
click at [1385, 50] on icon at bounding box center [1380, 50] width 16 height 16
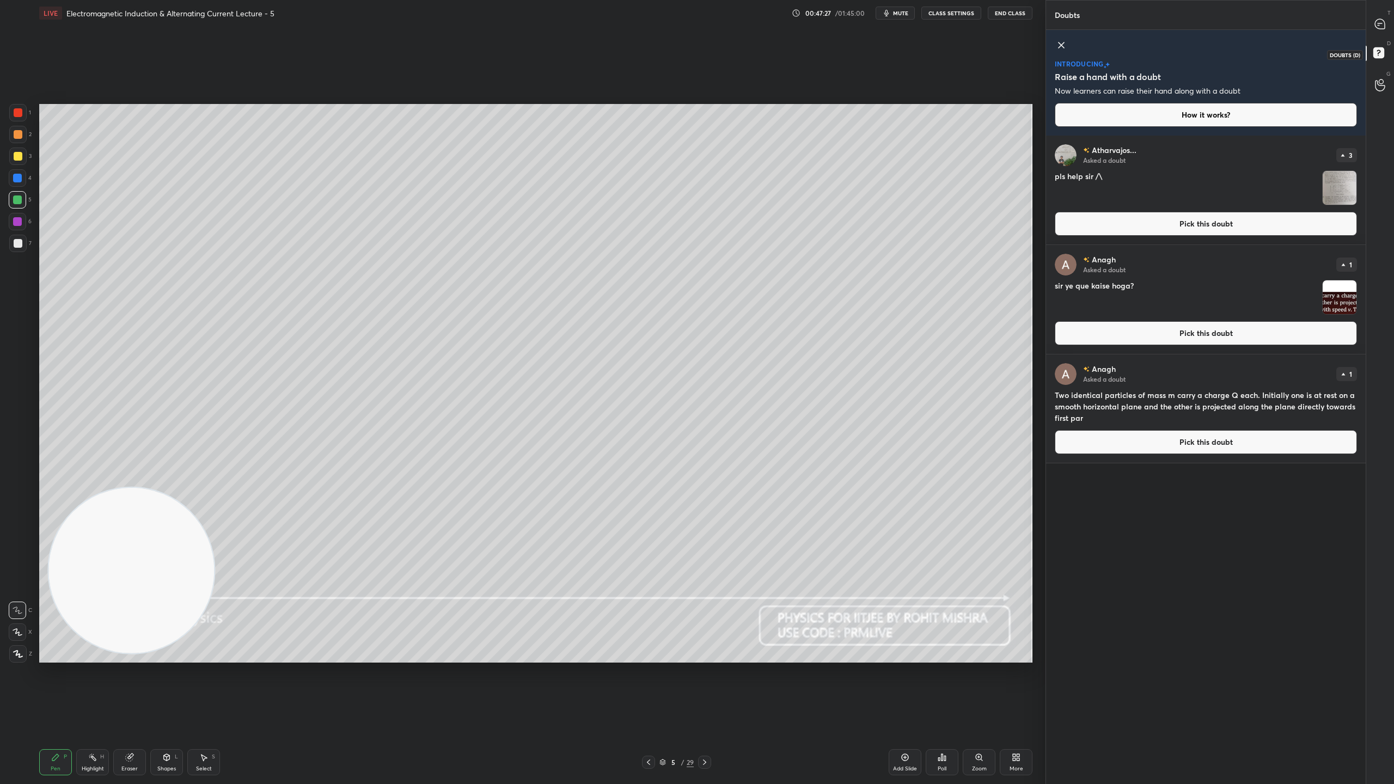
scroll to position [645, 316]
click at [1386, 21] on div at bounding box center [1380, 24] width 22 height 20
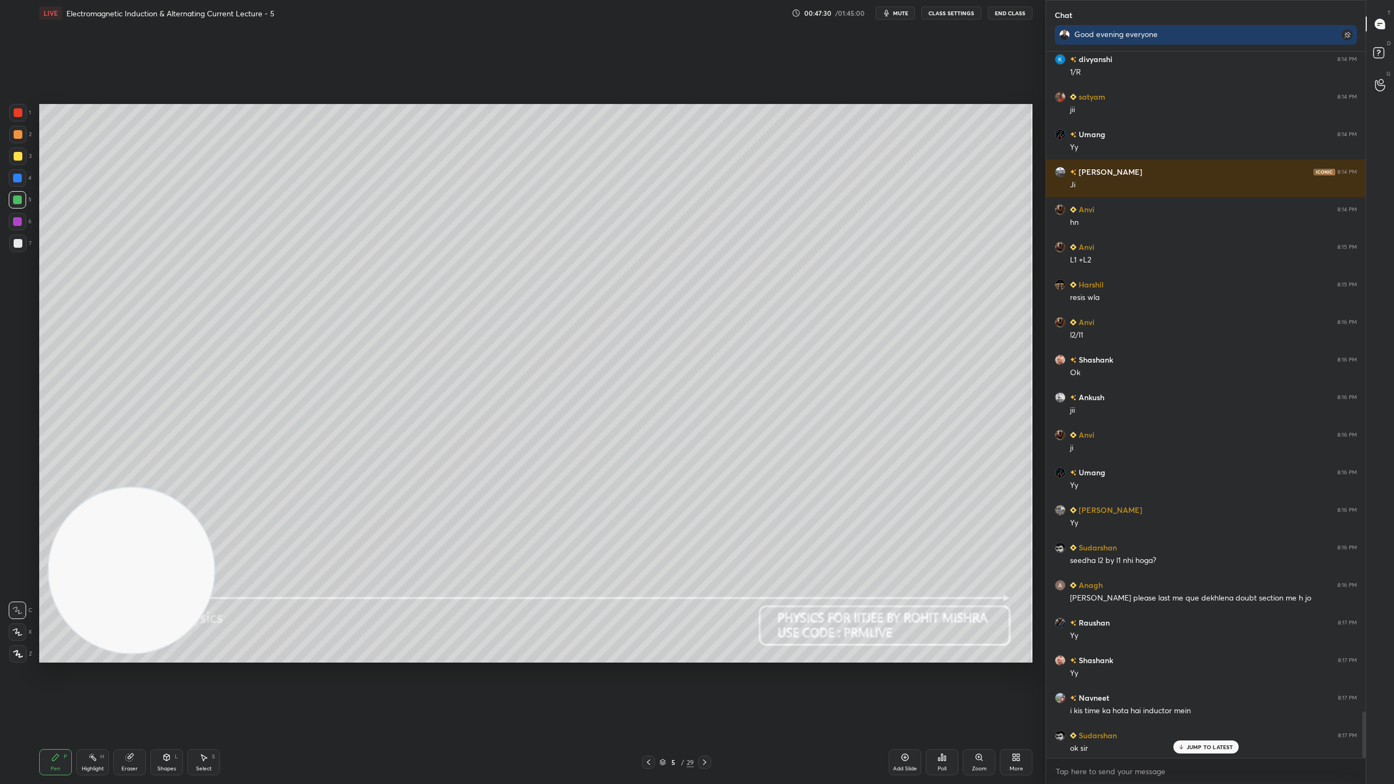
scroll to position [10046, 0]
click at [1192, 691] on p "JUMP TO LATEST" at bounding box center [1209, 747] width 47 height 7
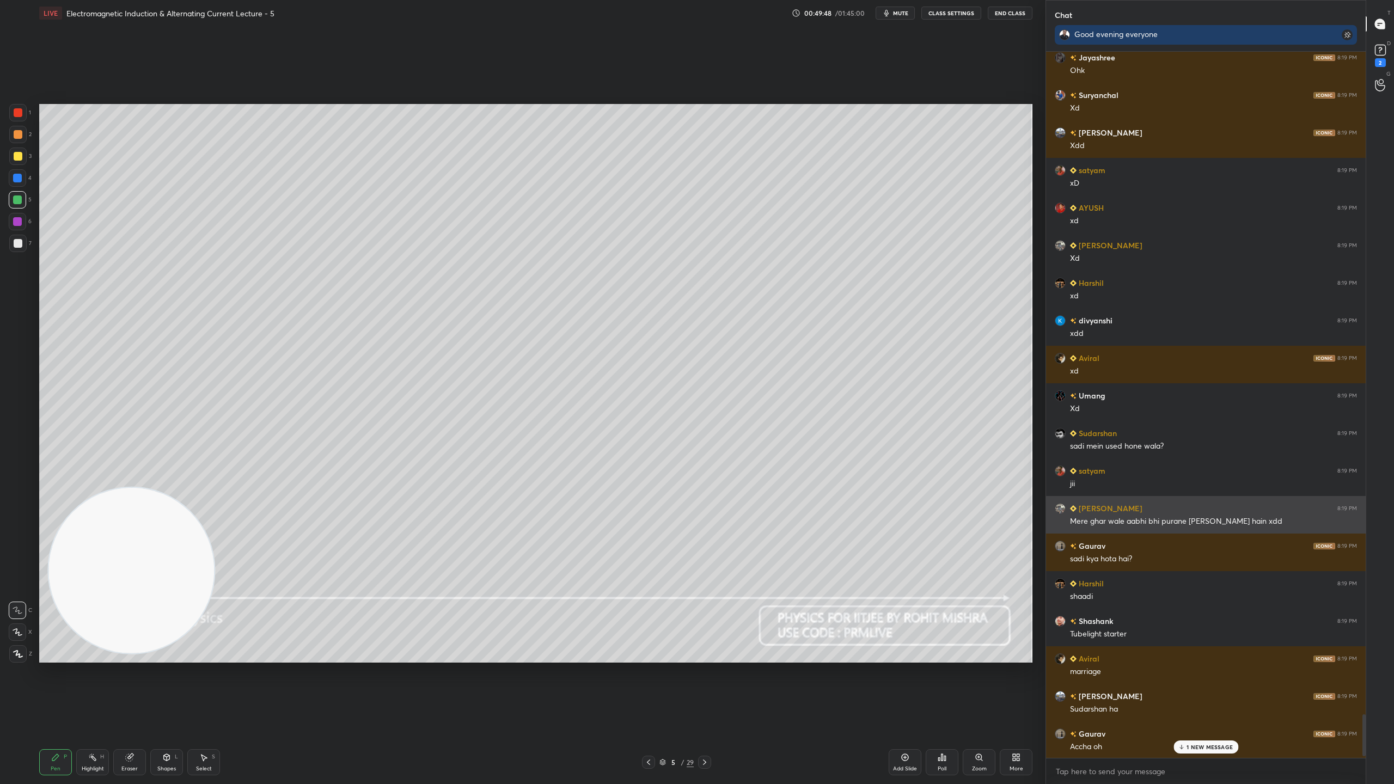
scroll to position [11082, 0]
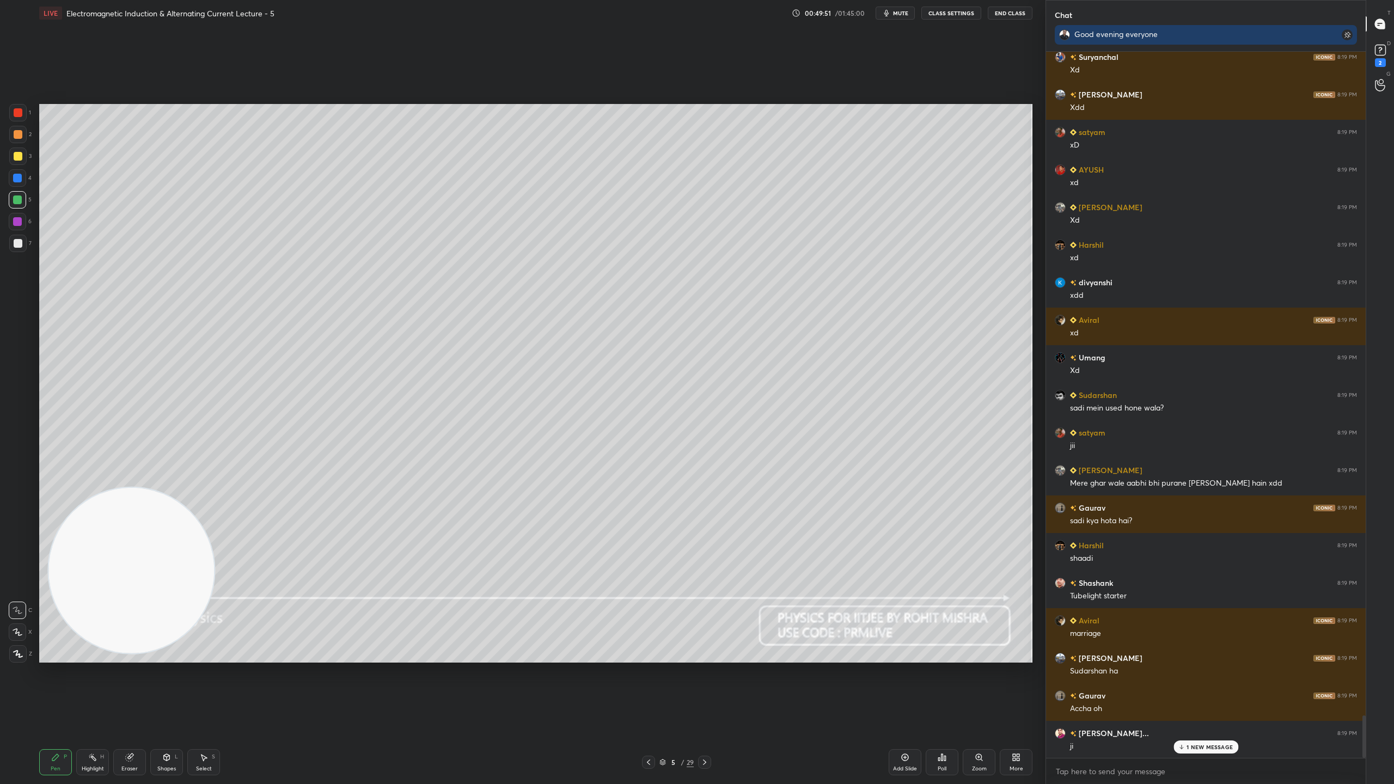
click at [1204, 691] on p "1 NEW MESSAGE" at bounding box center [1209, 747] width 46 height 7
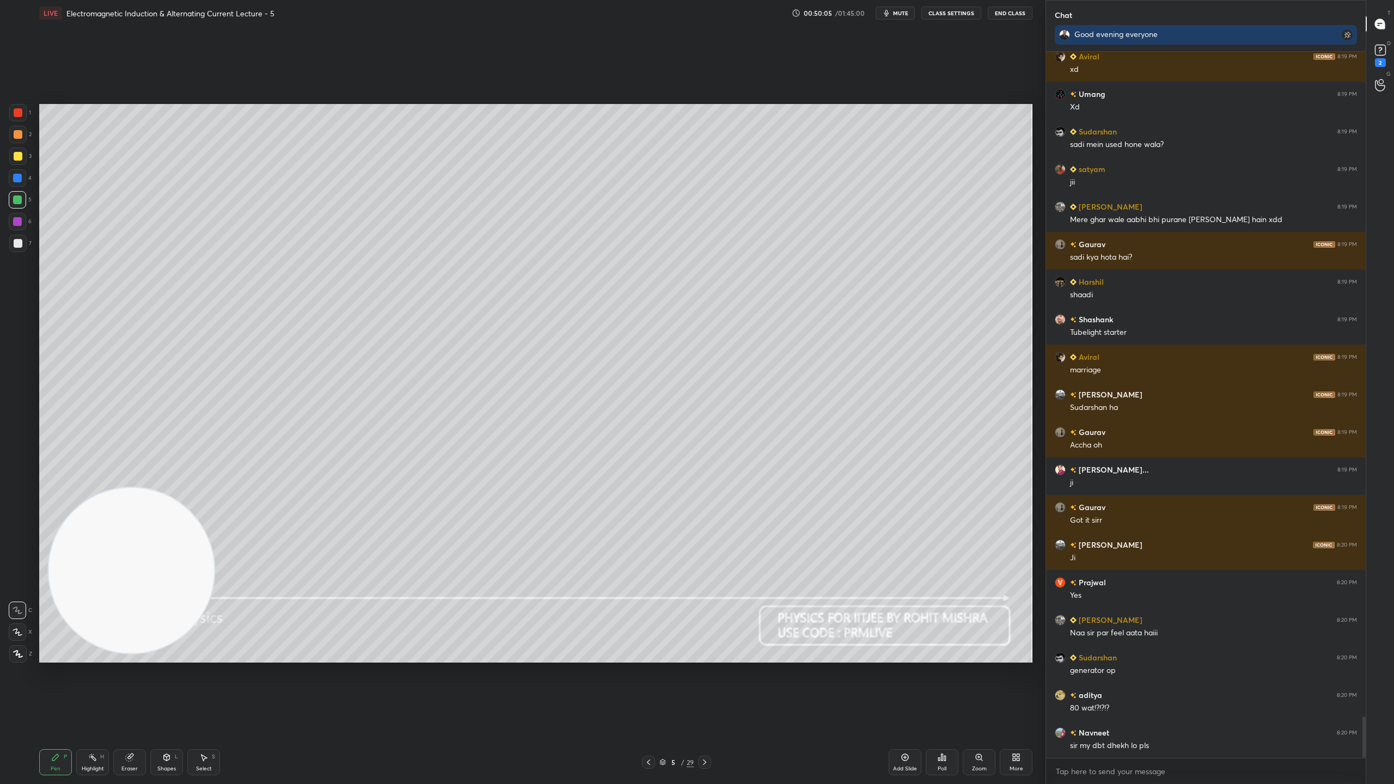
scroll to position [11383, 0]
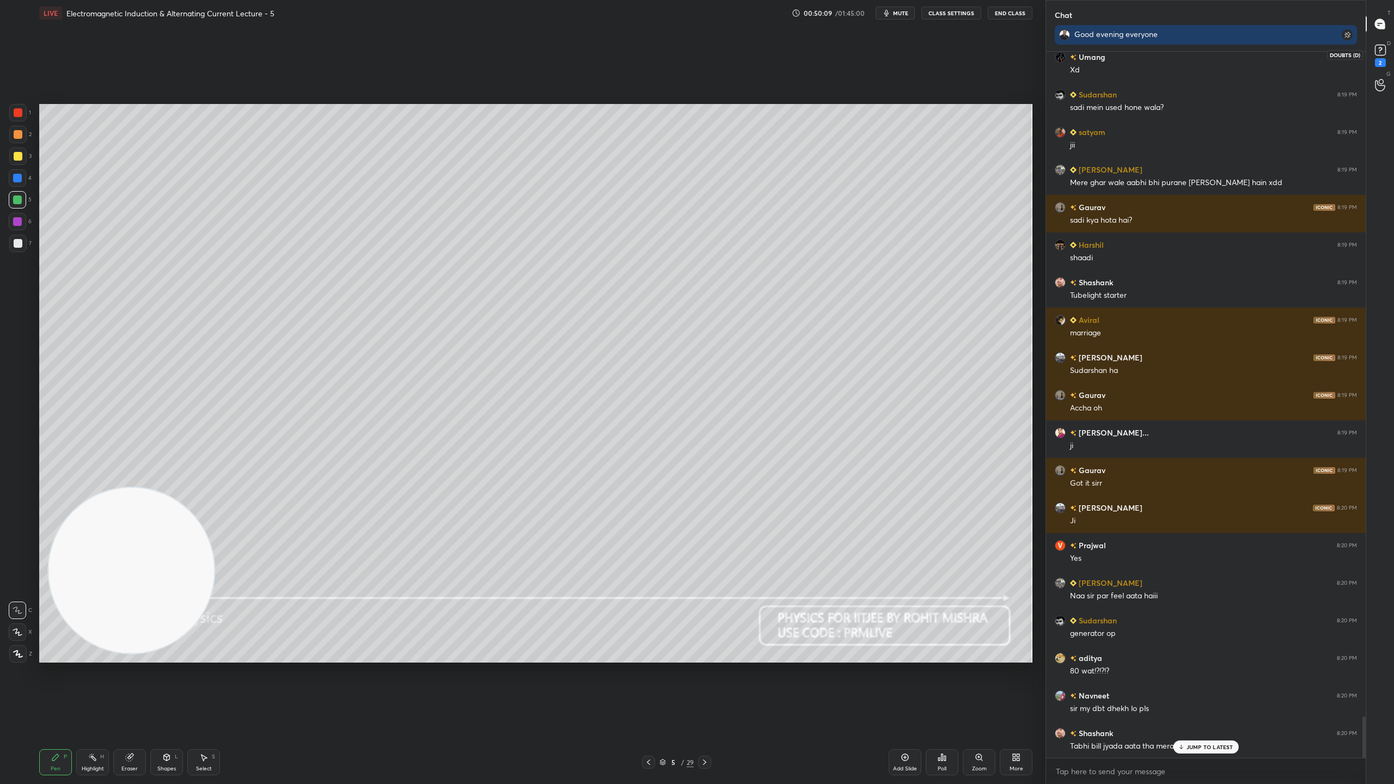
click at [1375, 51] on rect at bounding box center [1380, 50] width 10 height 10
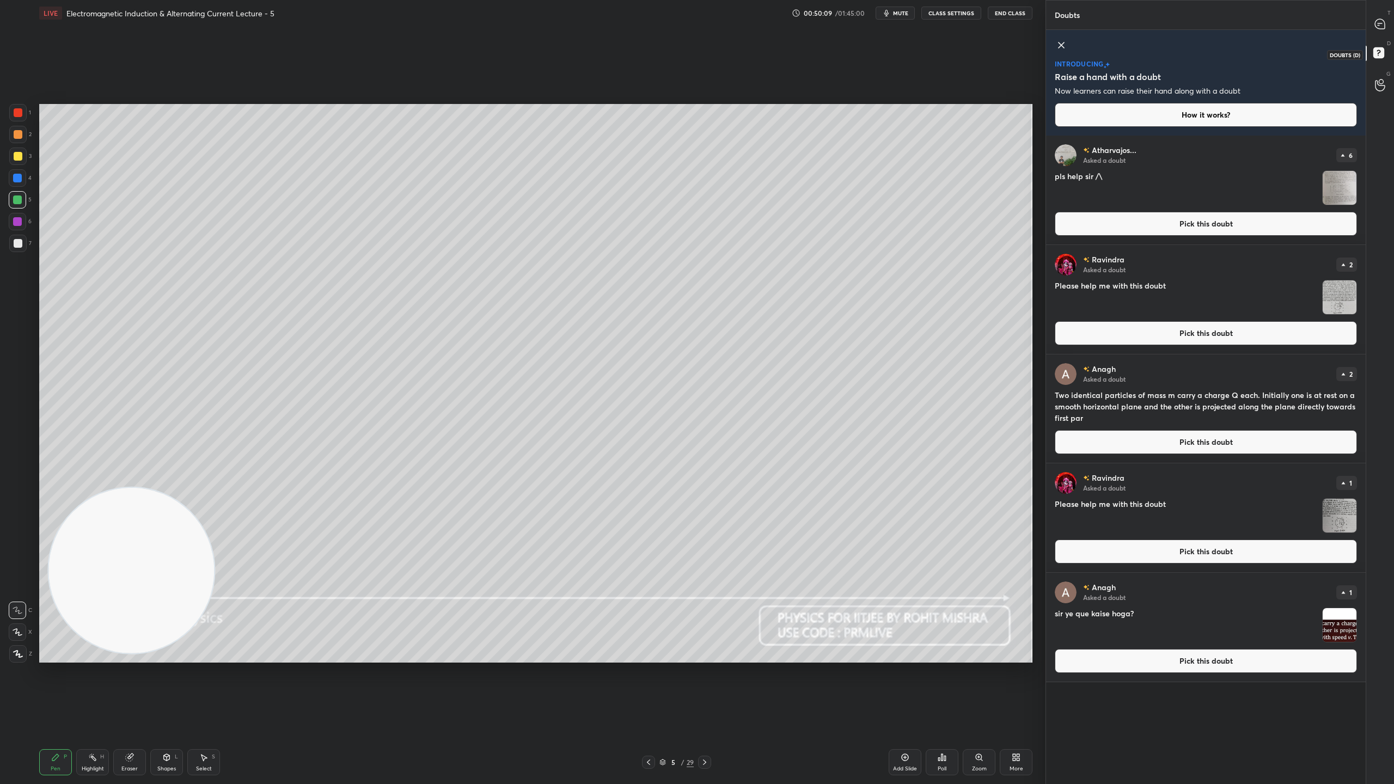
scroll to position [645, 316]
click at [1380, 23] on icon at bounding box center [1380, 23] width 4 height 0
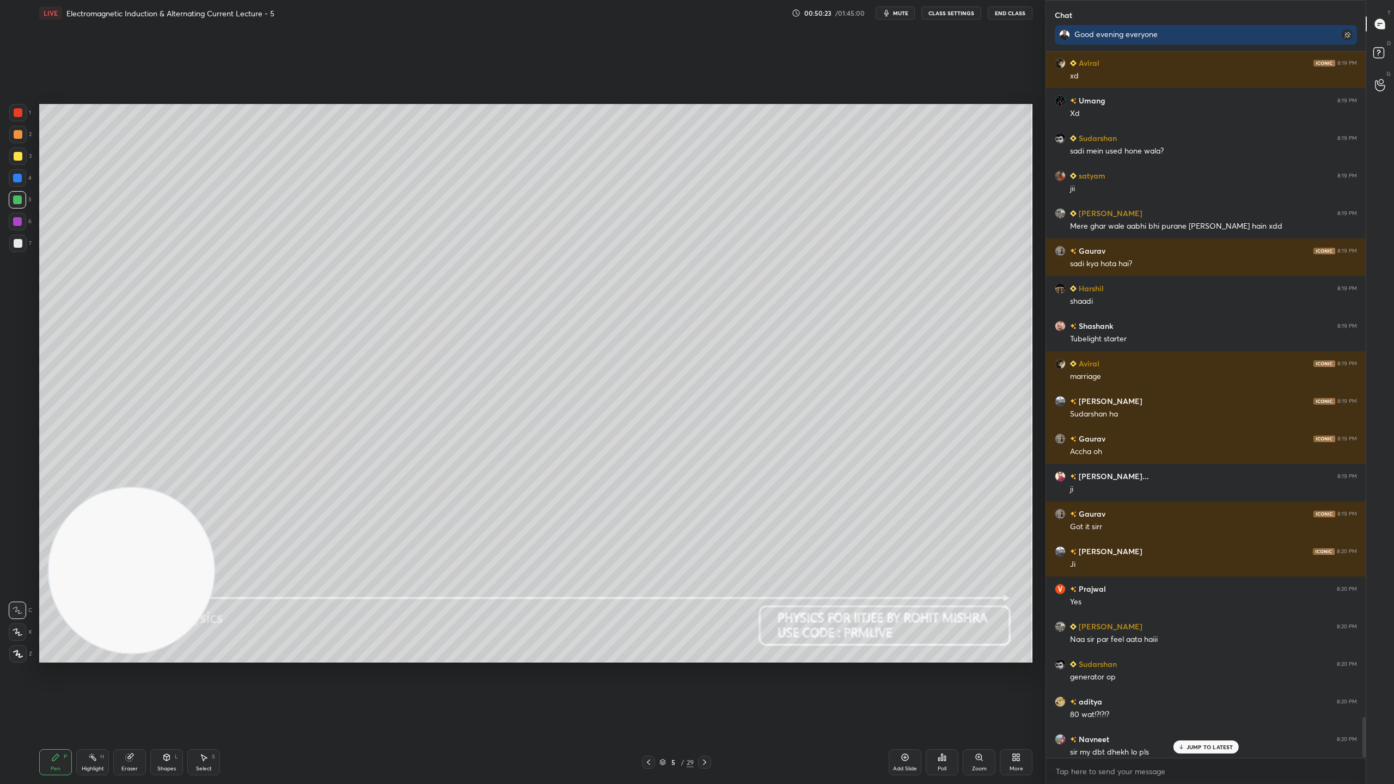
scroll to position [11741, 0]
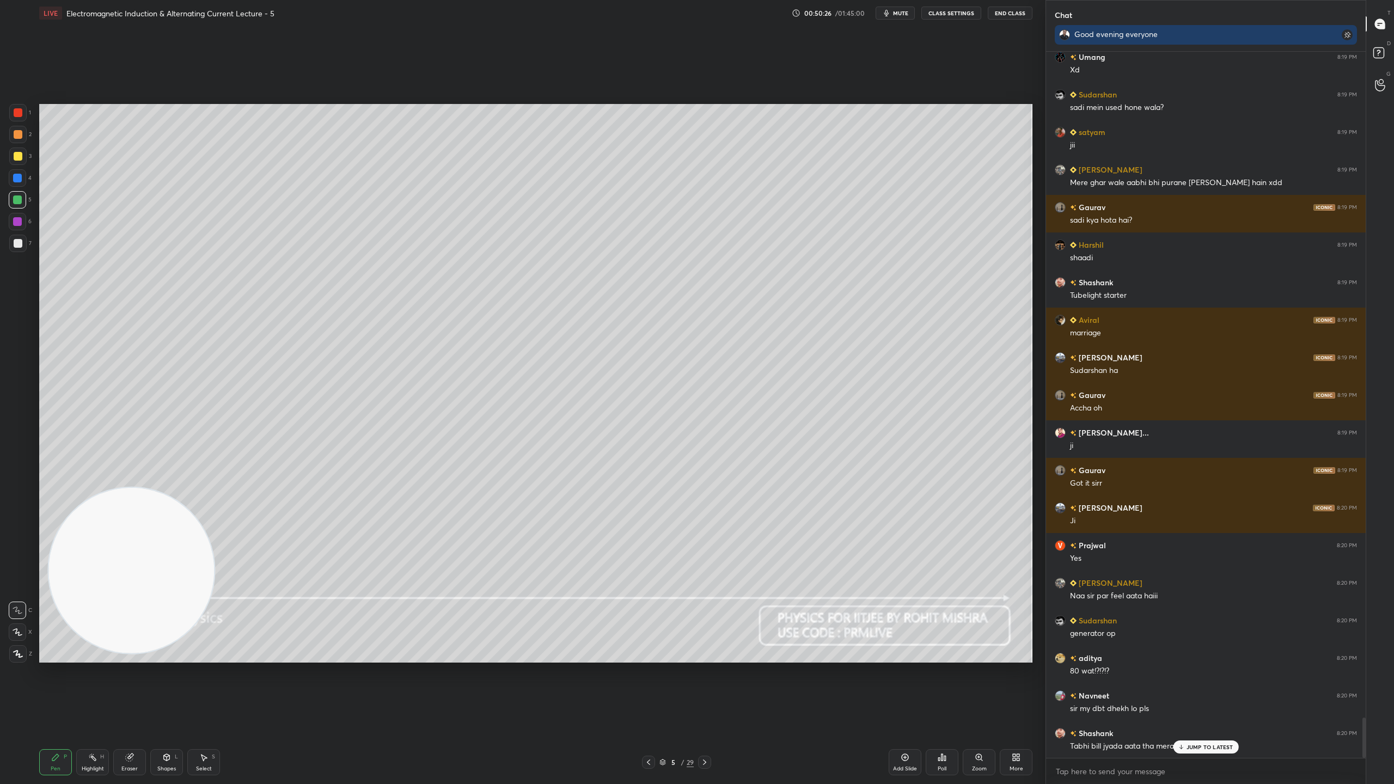
click at [1202, 691] on p "JUMP TO LATEST" at bounding box center [1209, 747] width 47 height 7
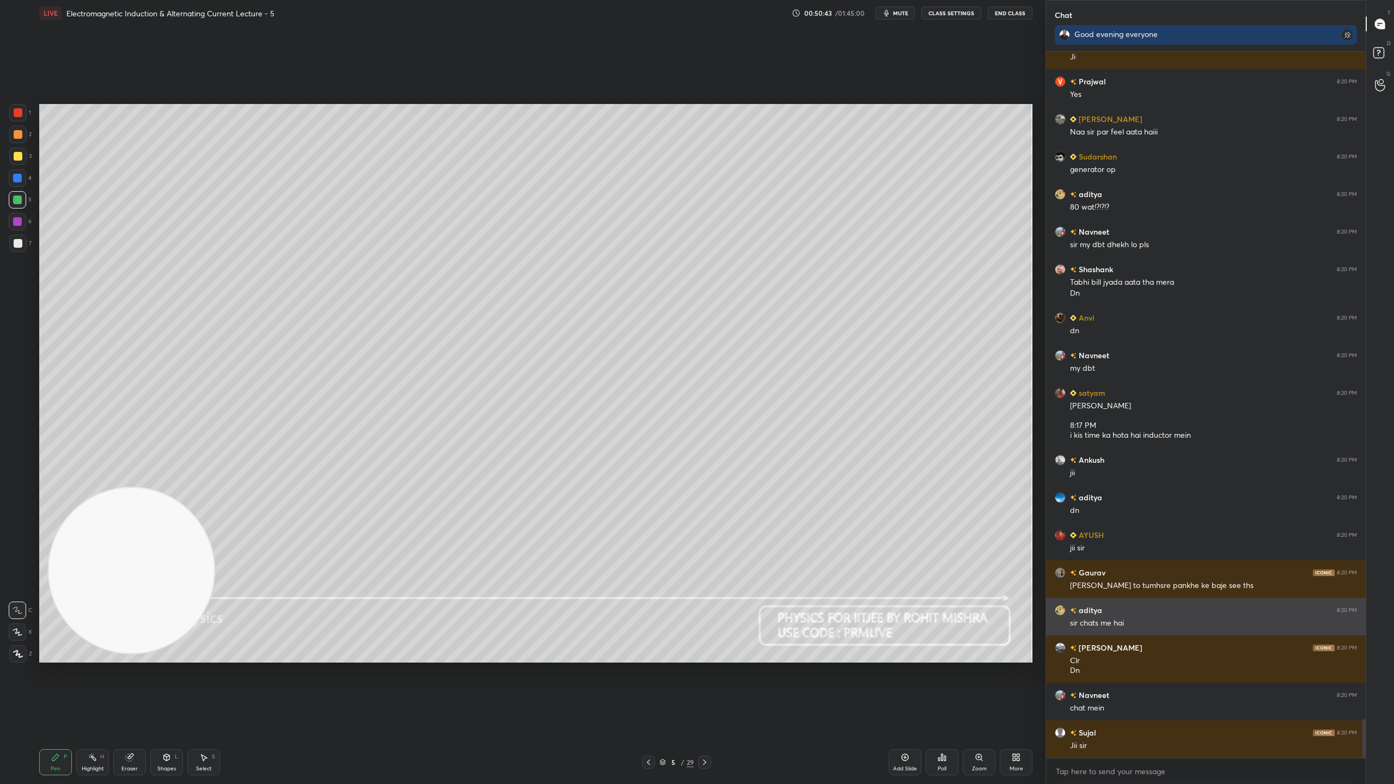
scroll to position [12242, 0]
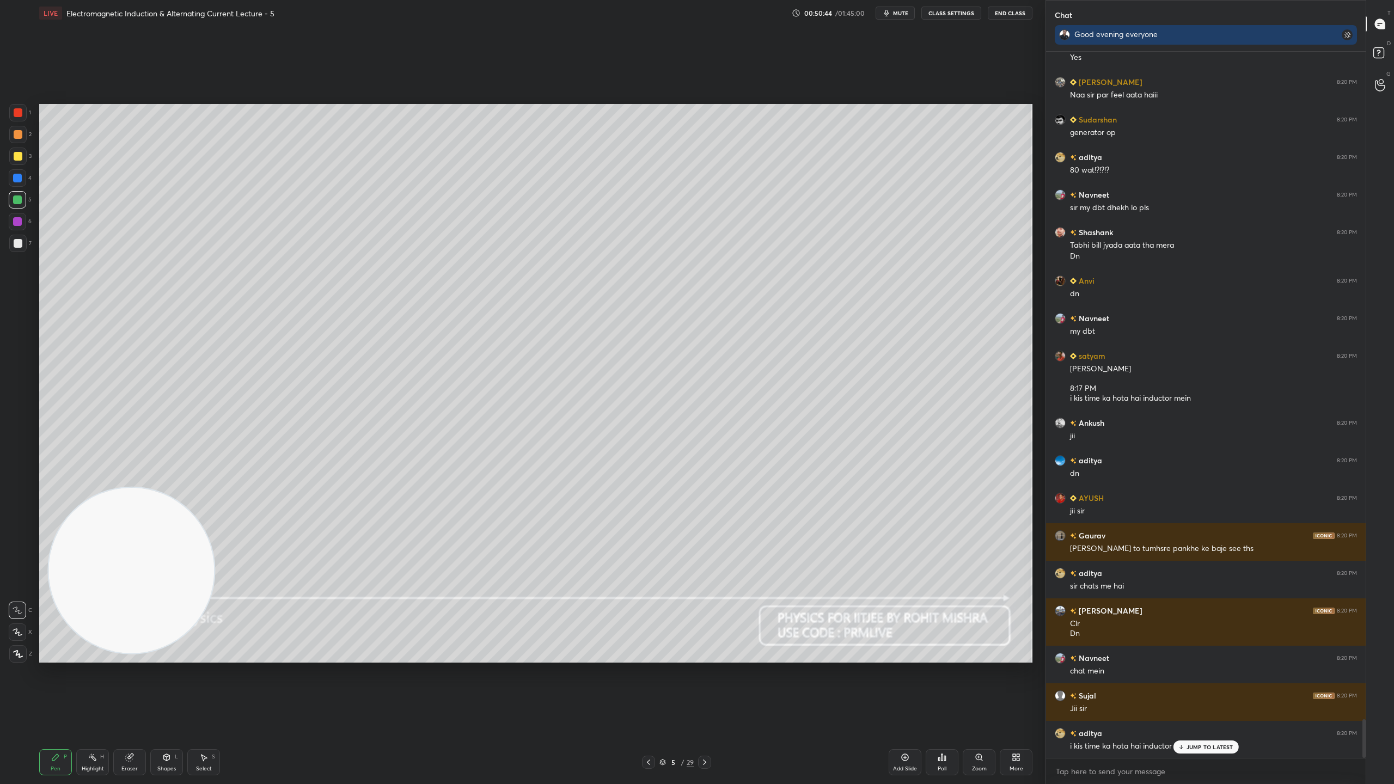
click at [1211, 691] on p "JUMP TO LATEST" at bounding box center [1209, 747] width 47 height 7
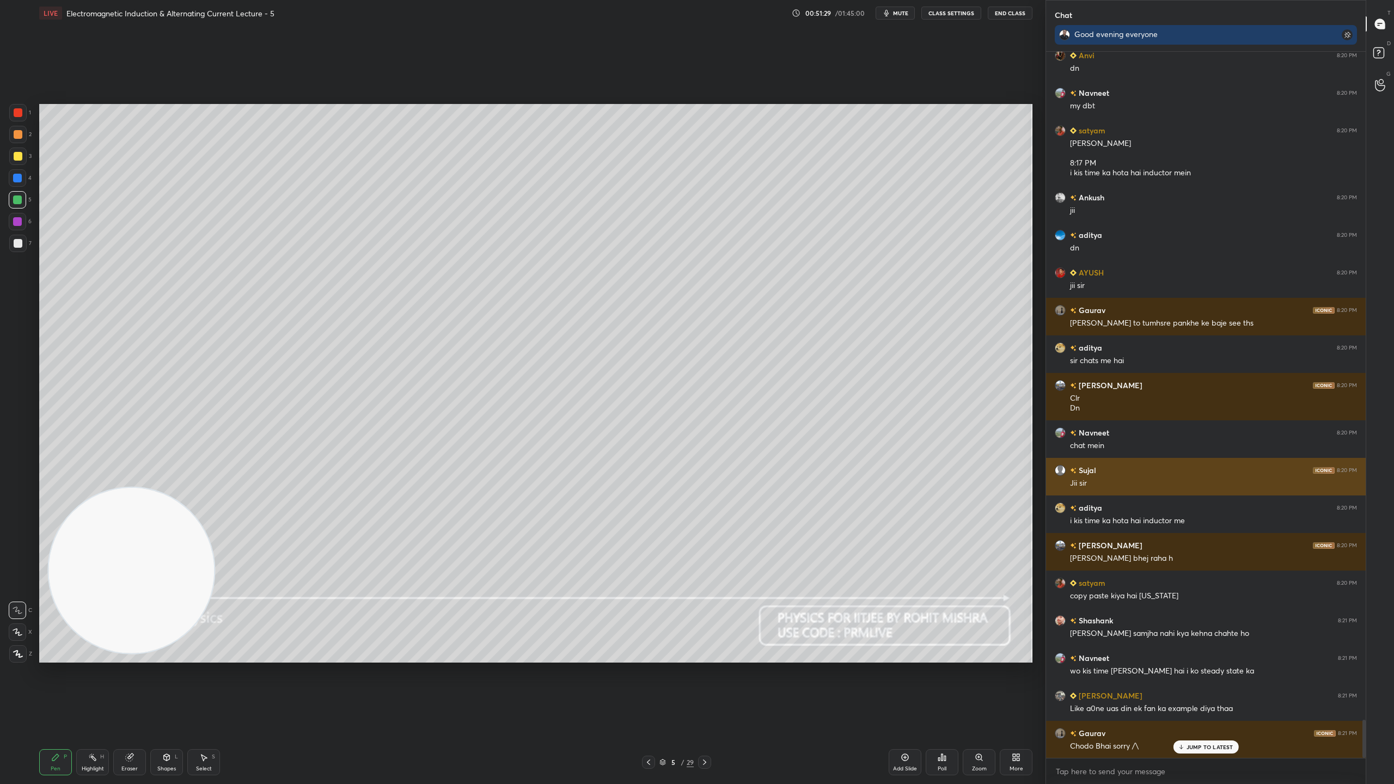
scroll to position [12468, 0]
click at [662, 691] on icon at bounding box center [662, 762] width 7 height 7
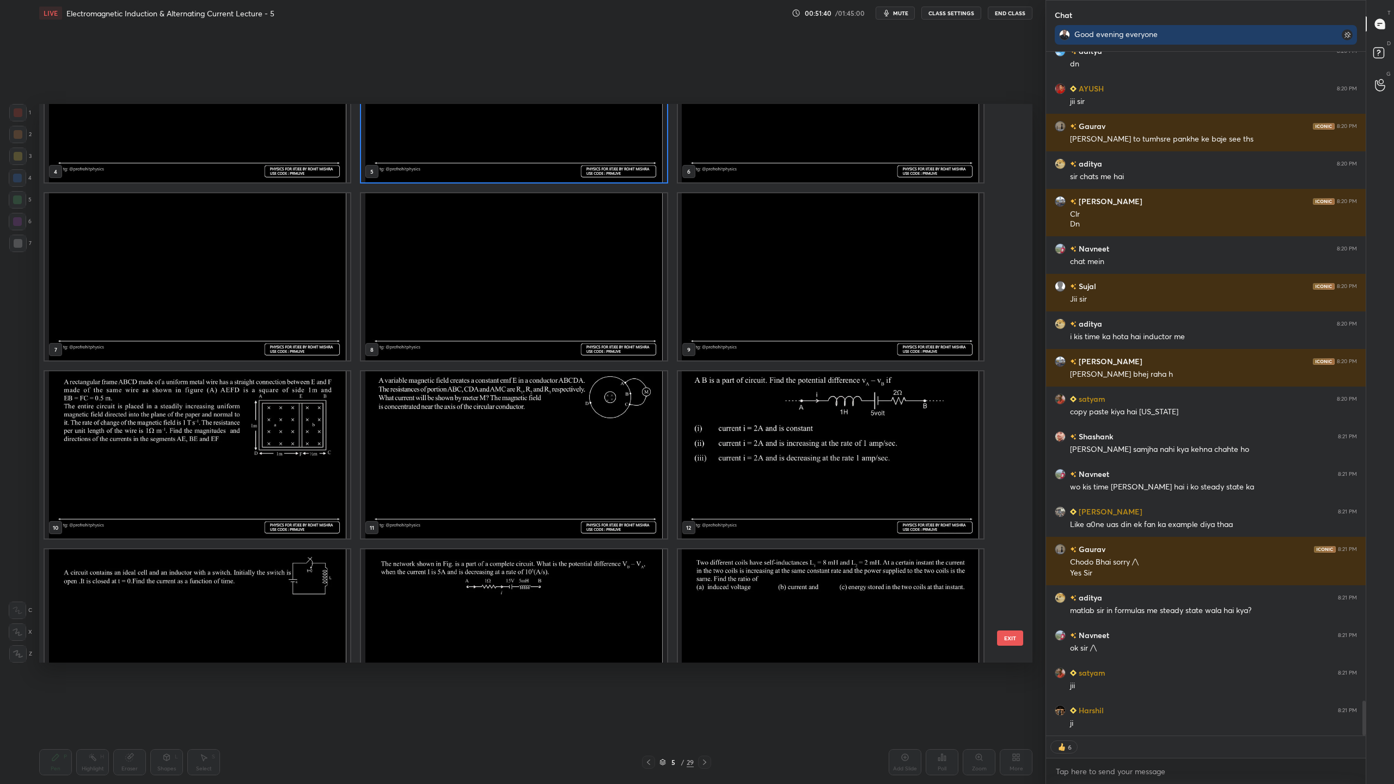
scroll to position [12689, 0]
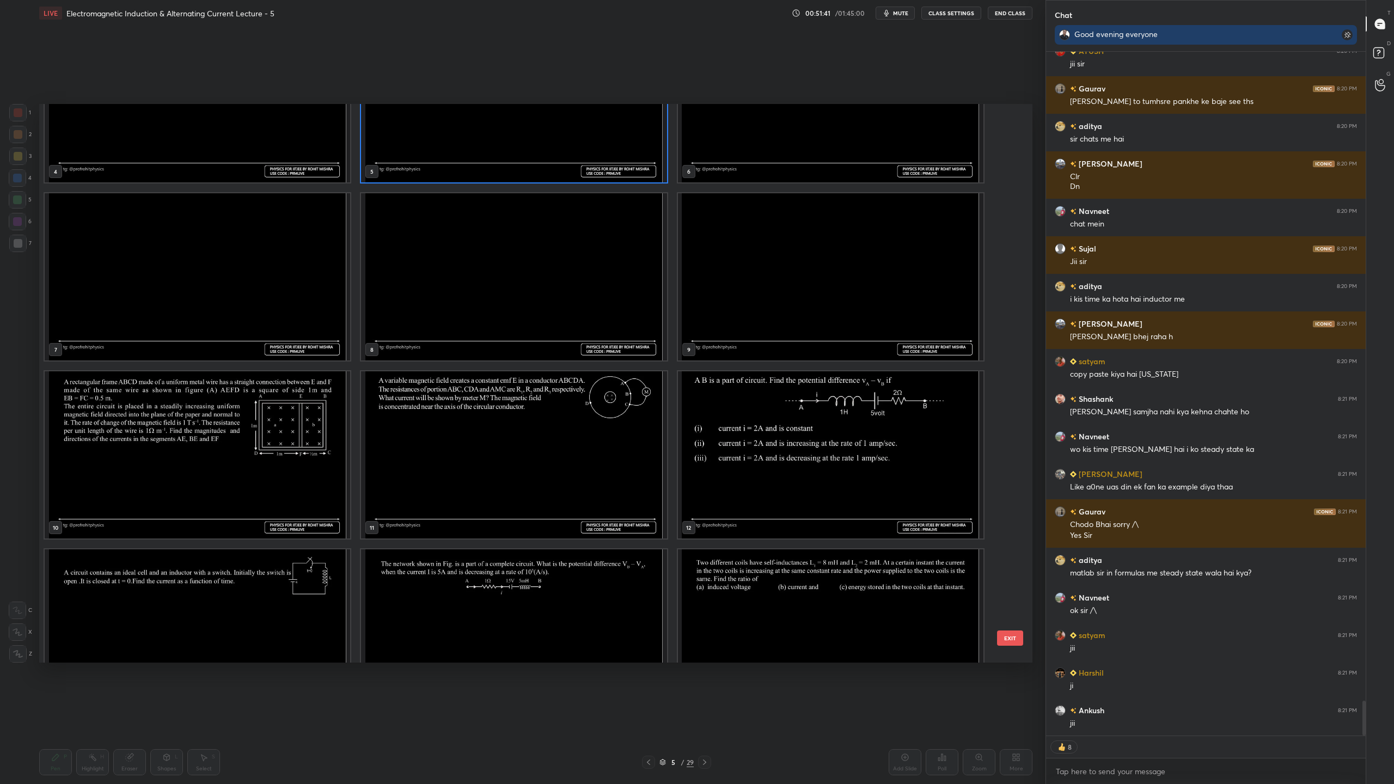
click at [784, 467] on img "grid" at bounding box center [830, 454] width 305 height 167
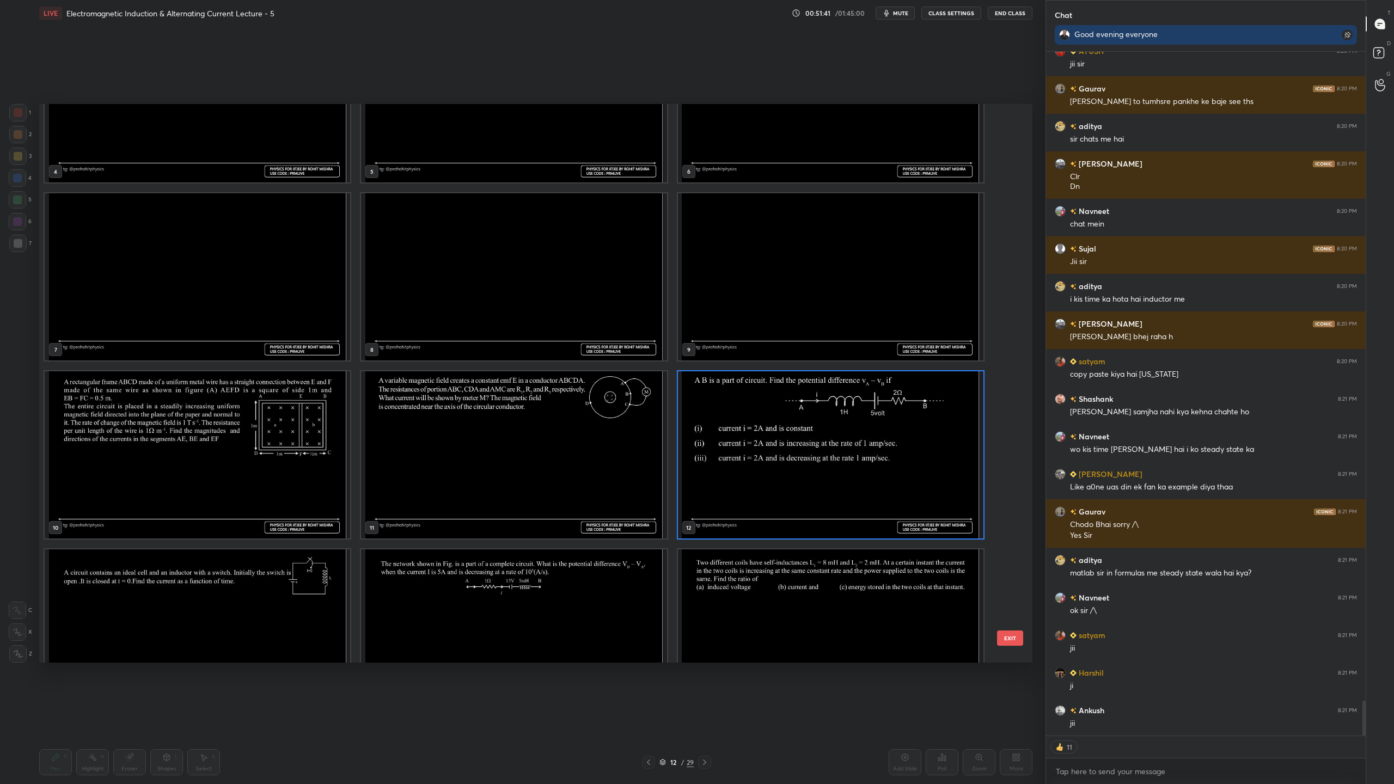
click at [784, 467] on img "grid" at bounding box center [830, 454] width 305 height 167
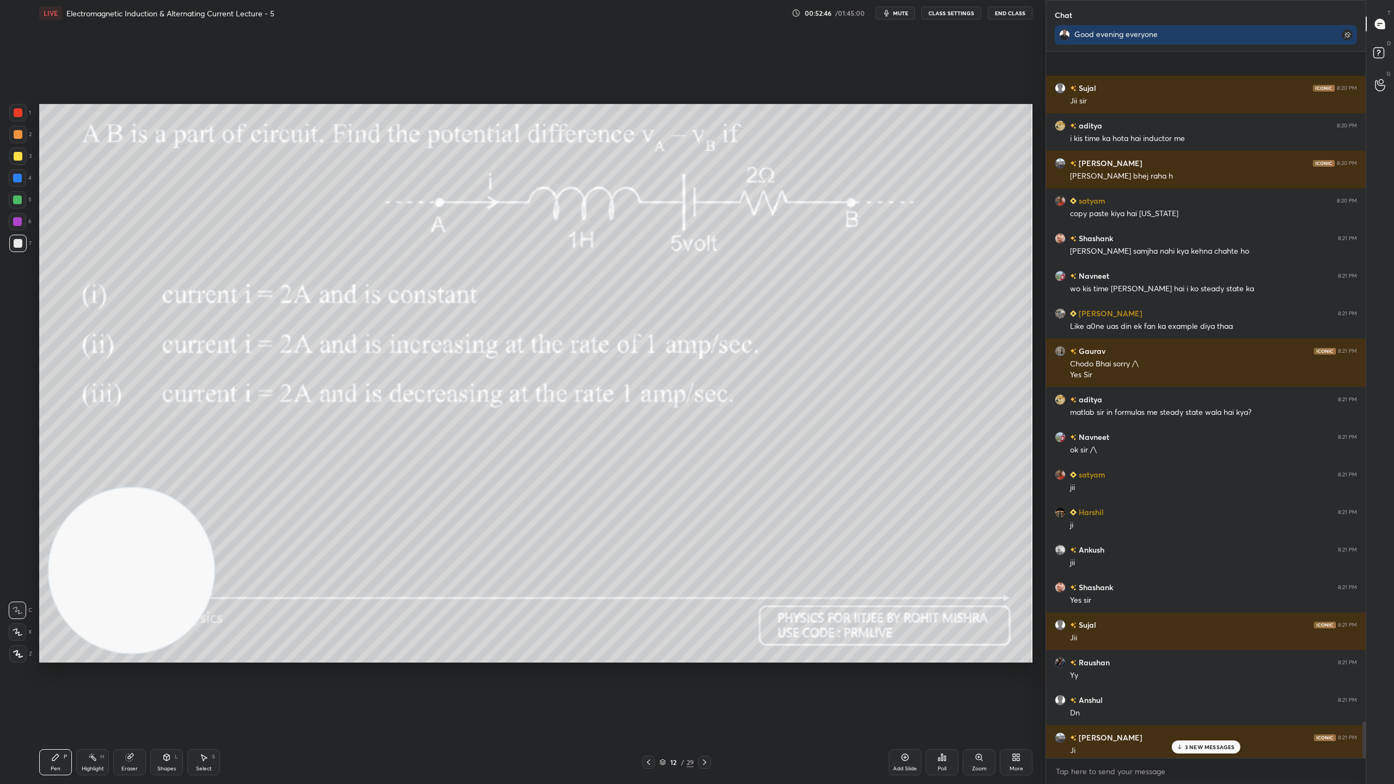
scroll to position [12929, 0]
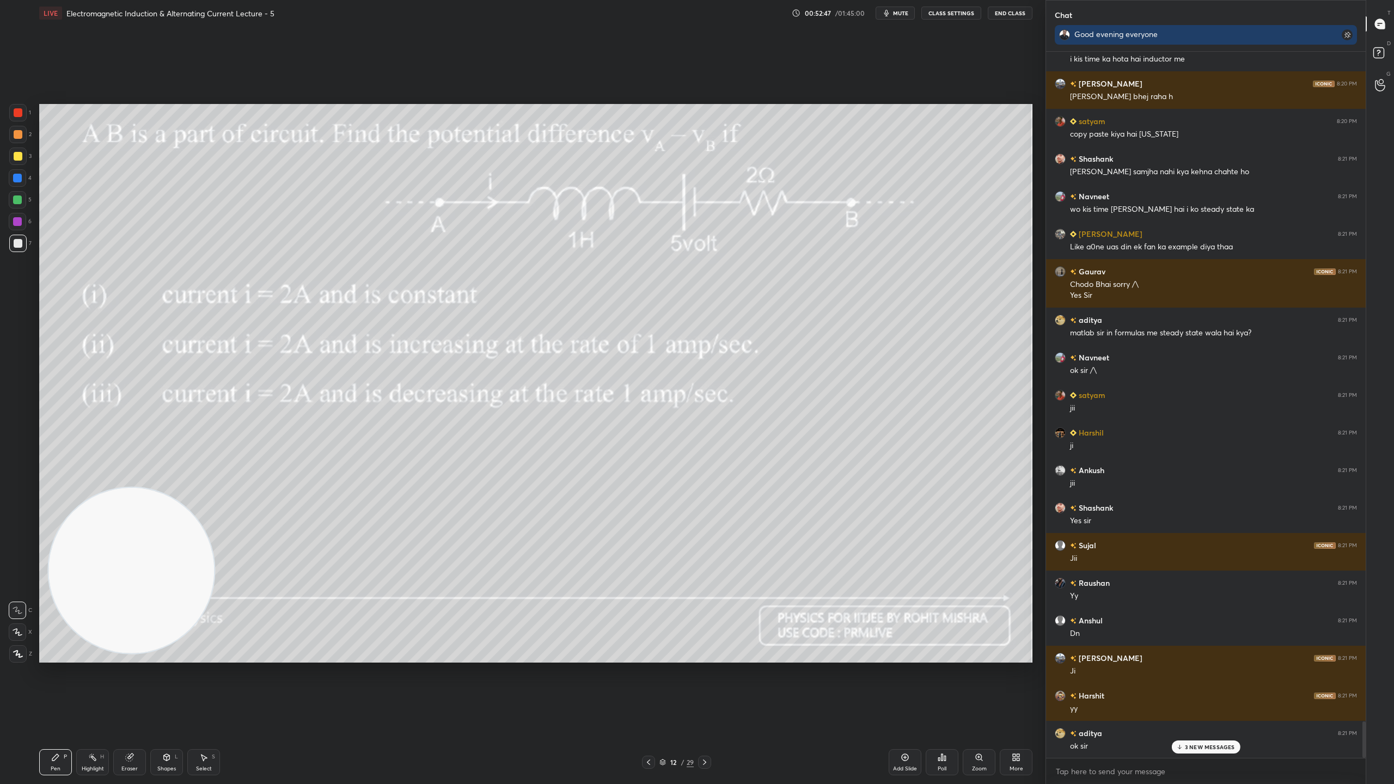
click at [1186, 691] on p "3 NEW MESSAGES" at bounding box center [1210, 747] width 50 height 7
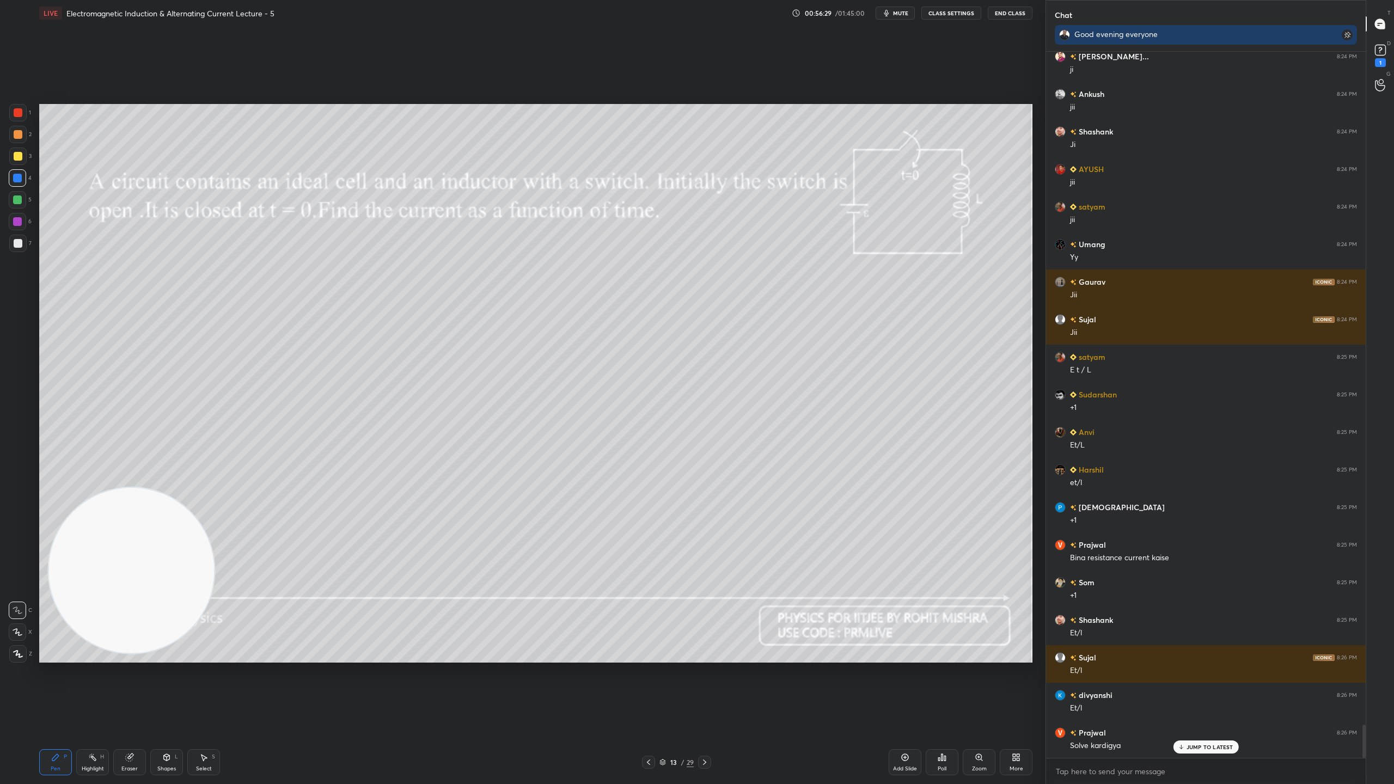
scroll to position [14301, 0]
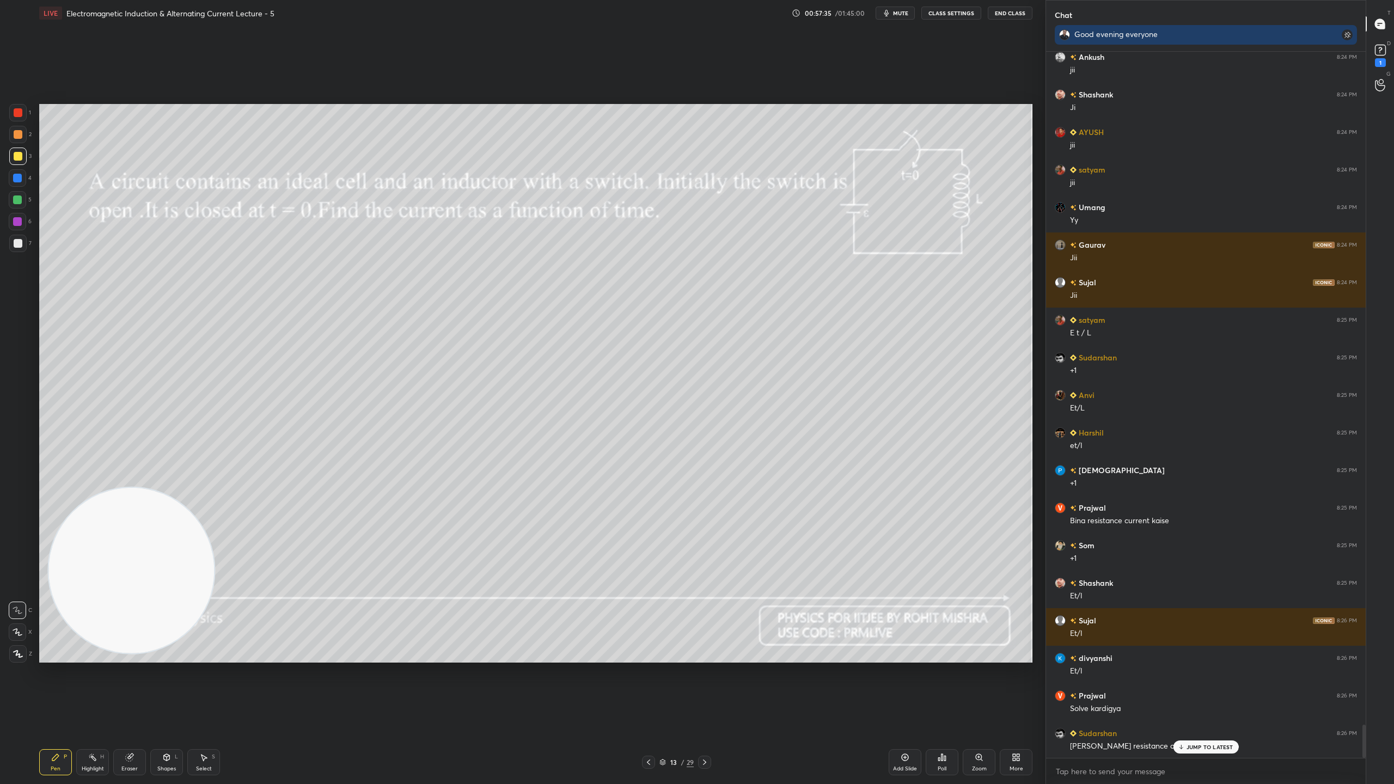
click at [1225, 691] on p "JUMP TO LATEST" at bounding box center [1209, 747] width 47 height 7
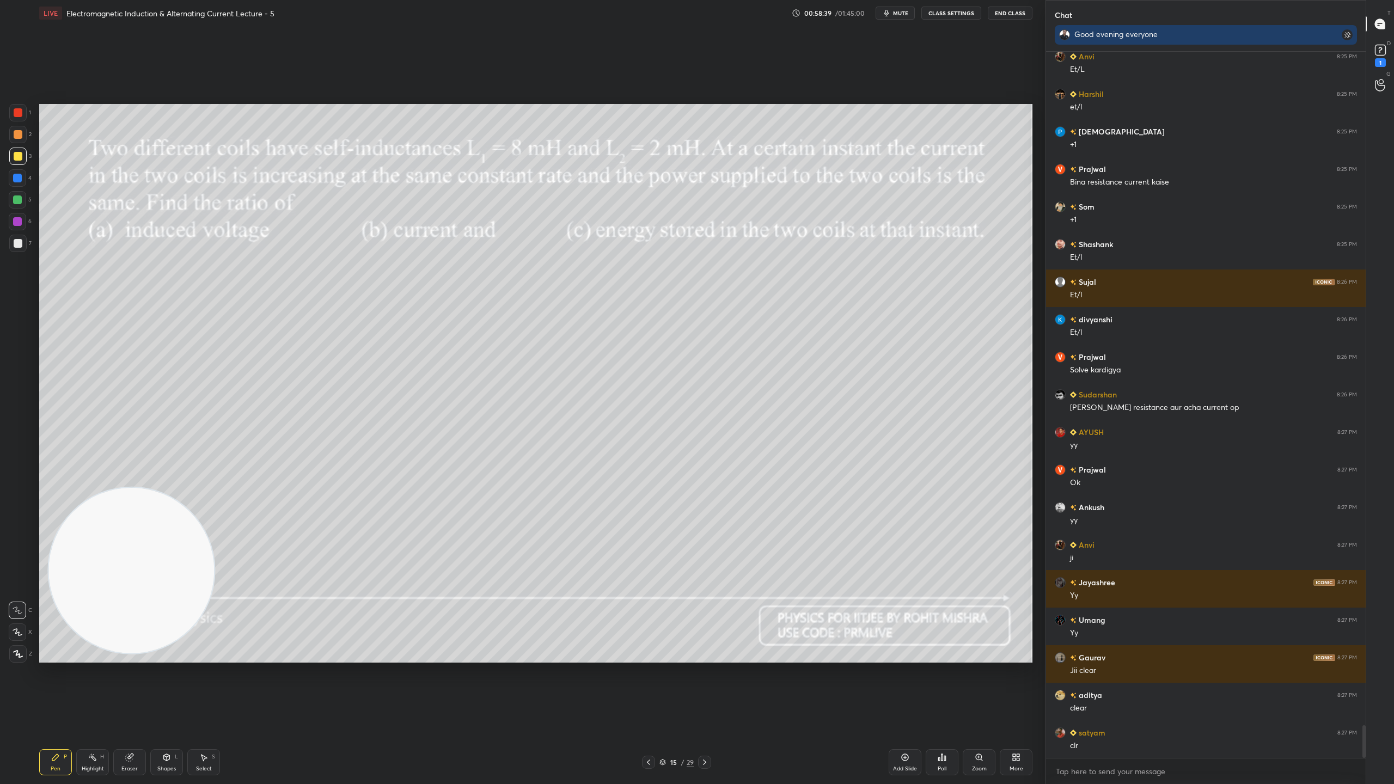
scroll to position [14677, 0]
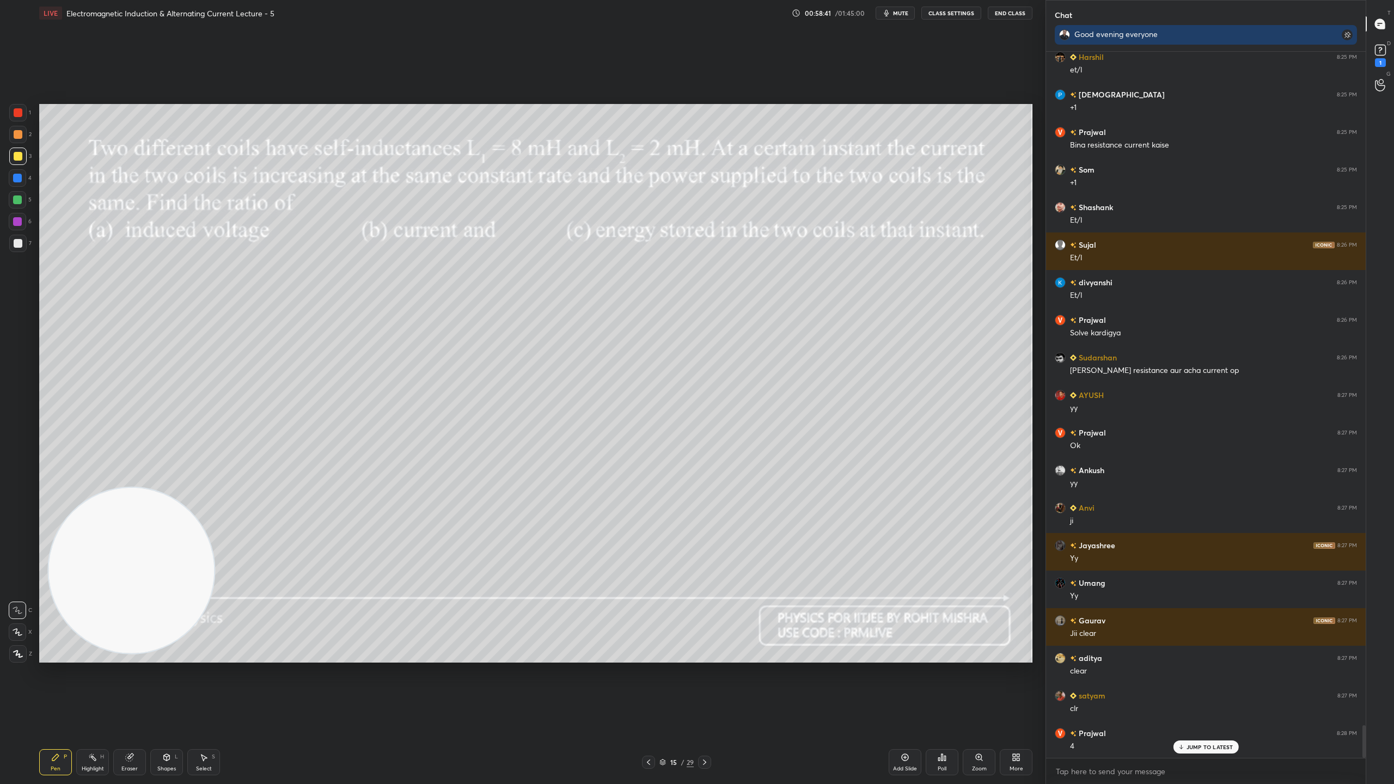
click at [1198, 691] on p "JUMP TO LATEST" at bounding box center [1209, 747] width 47 height 7
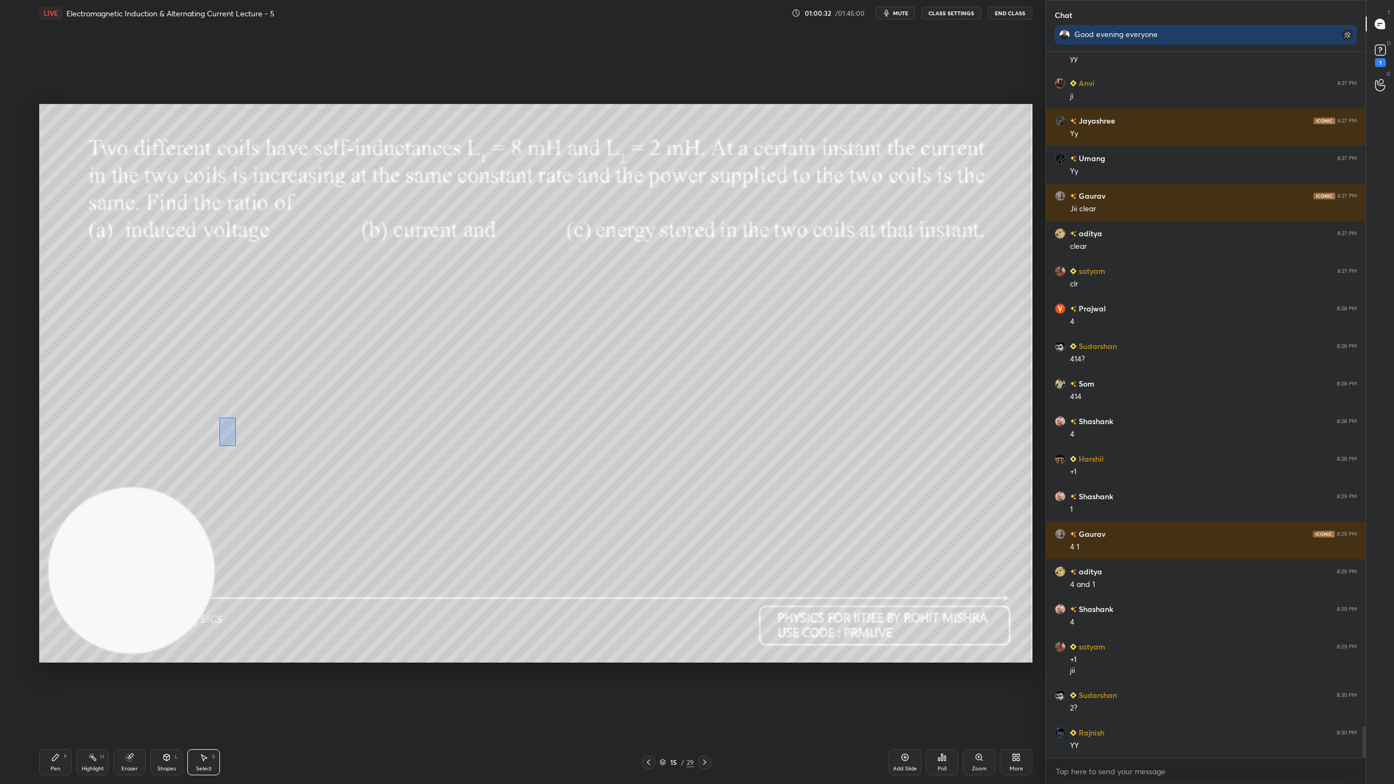
scroll to position [15139, 0]
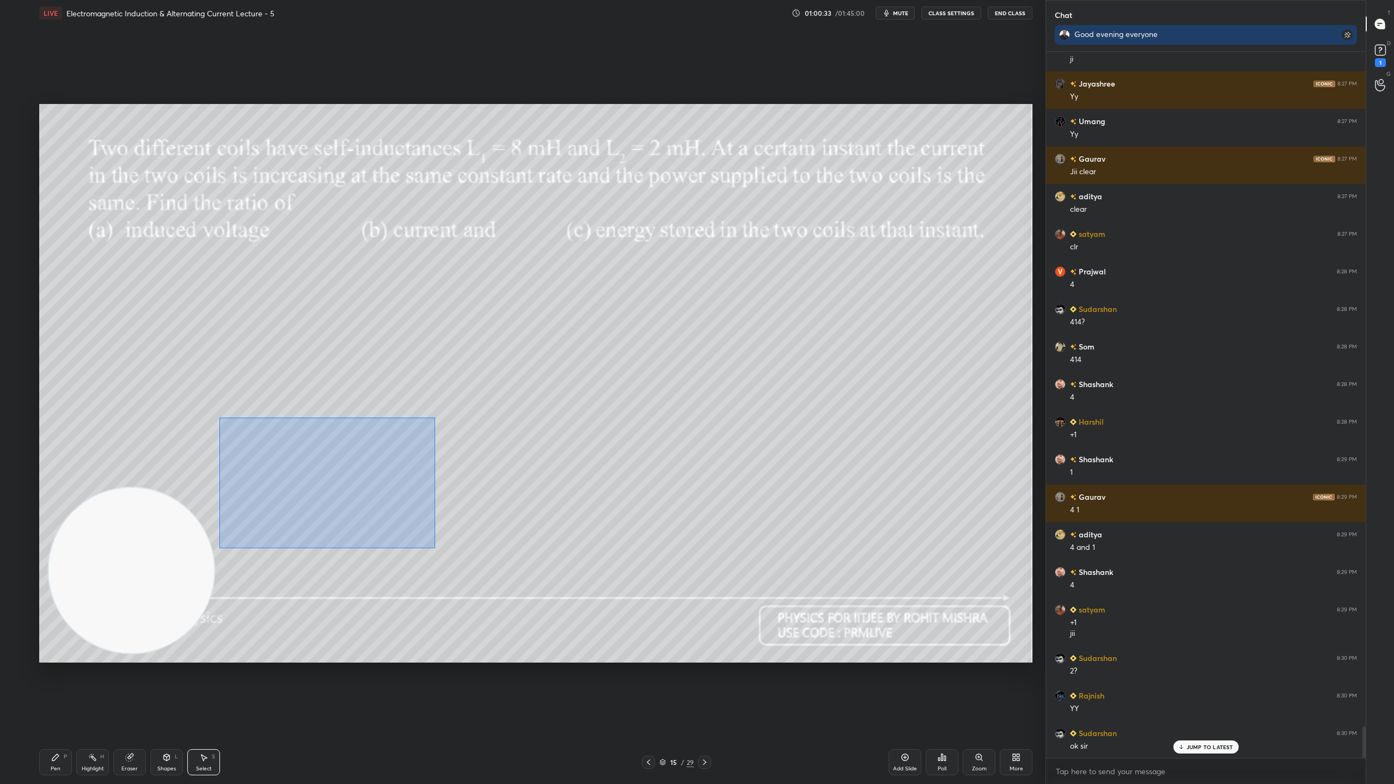
drag, startPoint x: 219, startPoint y: 418, endPoint x: 436, endPoint y: 553, distance: 255.2
click at [436, 553] on div "0 ° Undo Copy Duplicate Duplicate to new slide Delete" at bounding box center [535, 383] width 993 height 559
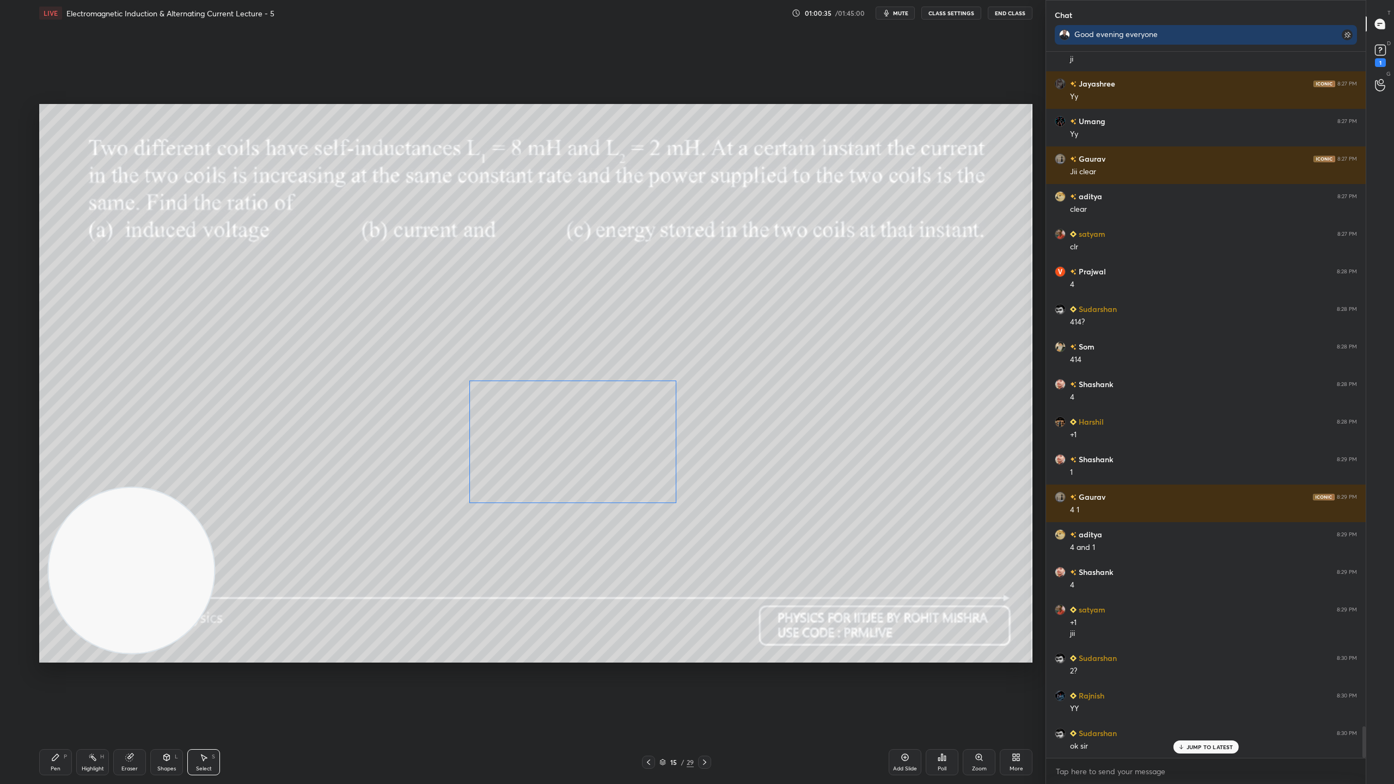
drag, startPoint x: 351, startPoint y: 488, endPoint x: 586, endPoint y: 445, distance: 239.1
click at [586, 445] on div "0 ° Undo Copy Duplicate Duplicate to new slide Delete" at bounding box center [535, 383] width 993 height 559
click at [519, 547] on div "0 ° Undo Copy Duplicate Duplicate to new slide Delete" at bounding box center [535, 383] width 993 height 559
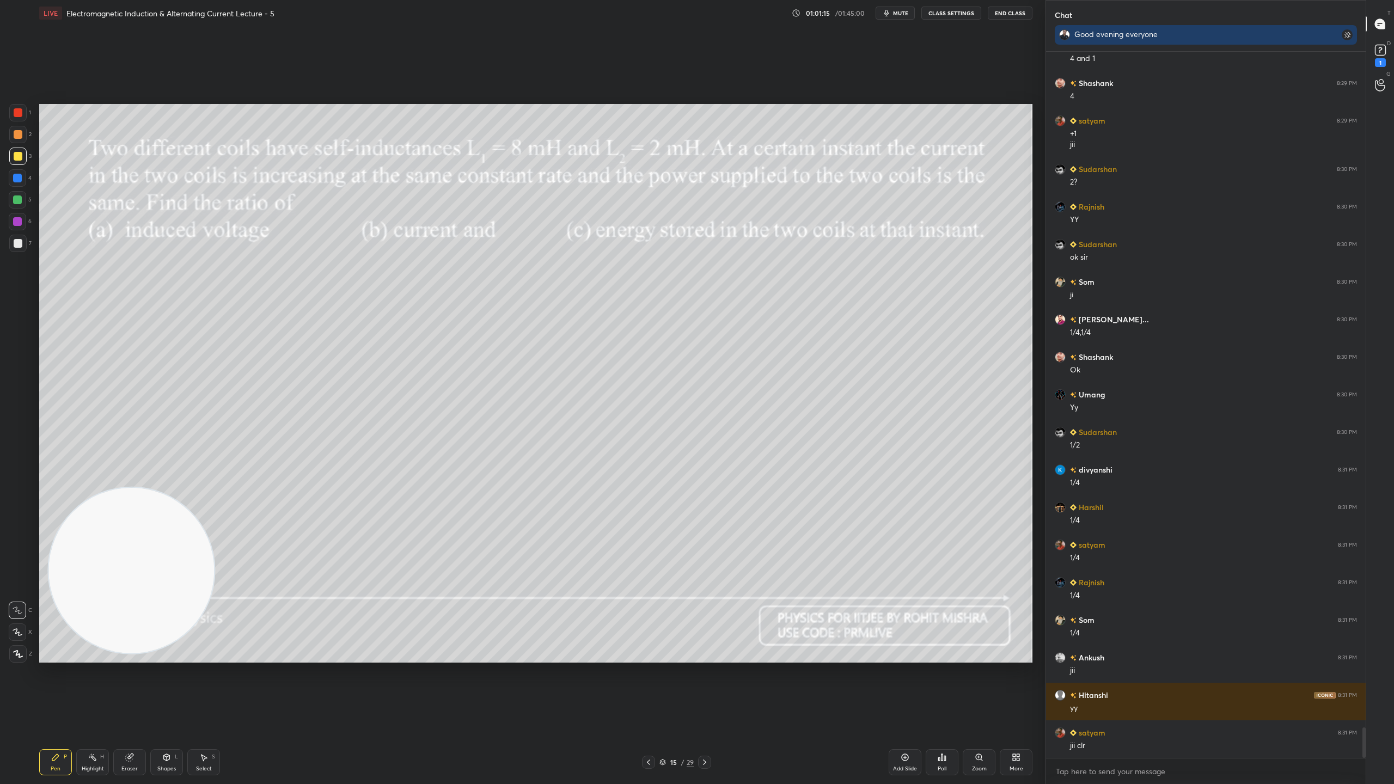
scroll to position [15665, 0]
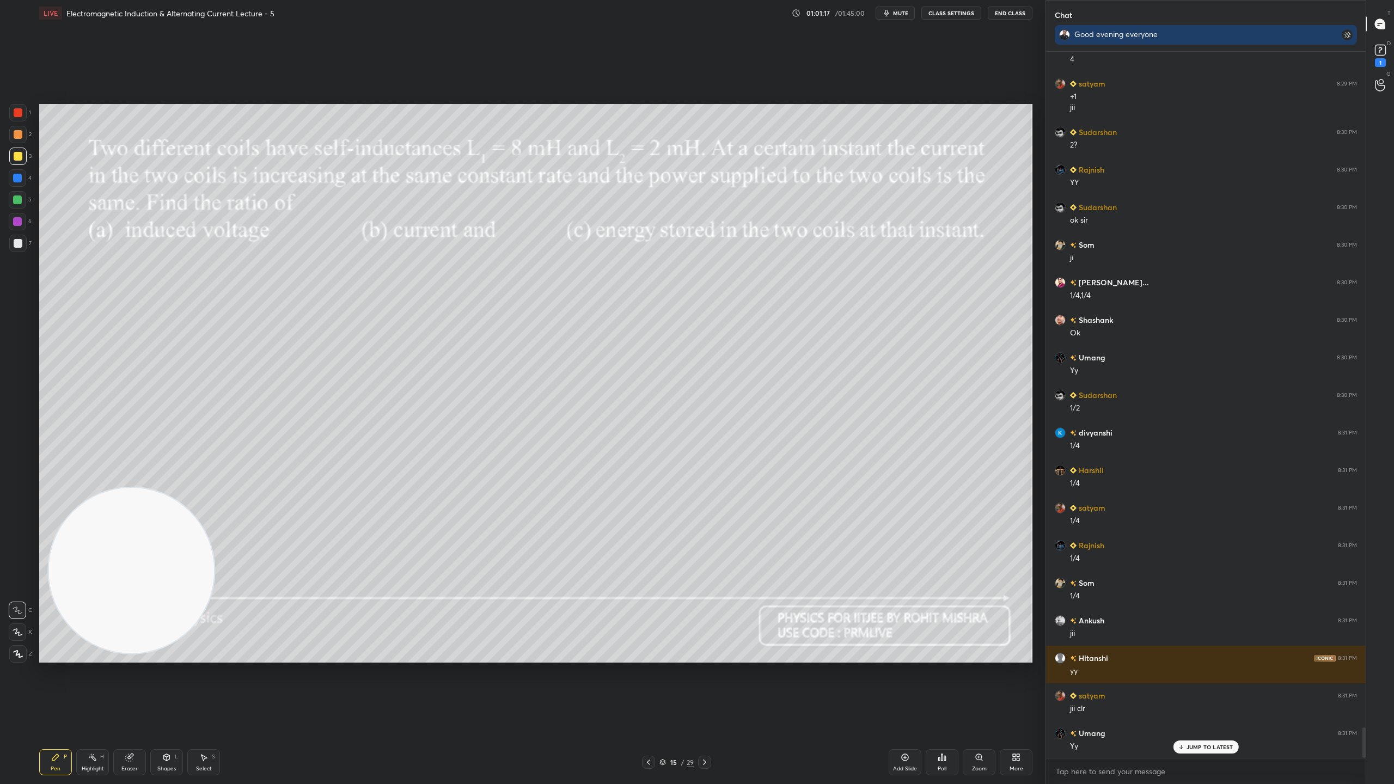
click at [1201, 691] on p "JUMP TO LATEST" at bounding box center [1209, 747] width 47 height 7
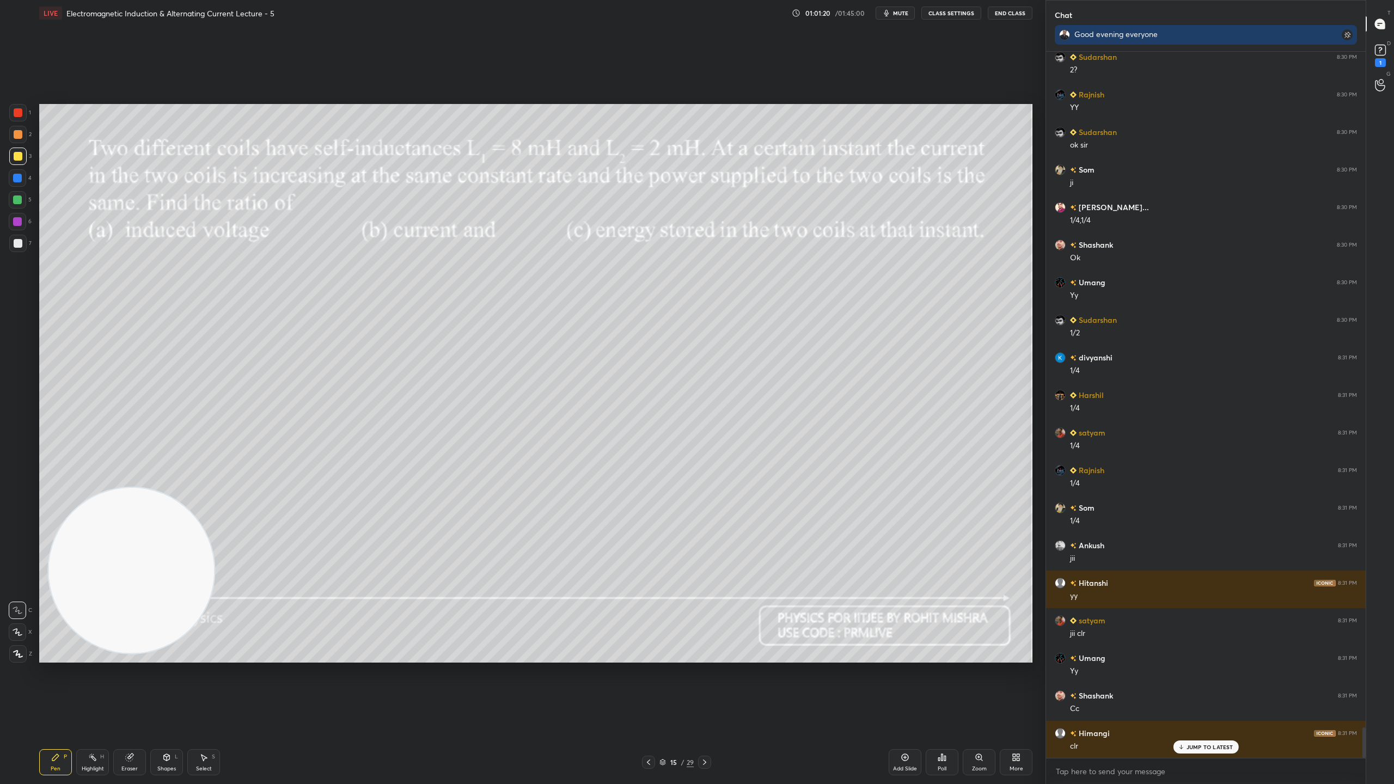
scroll to position [15778, 0]
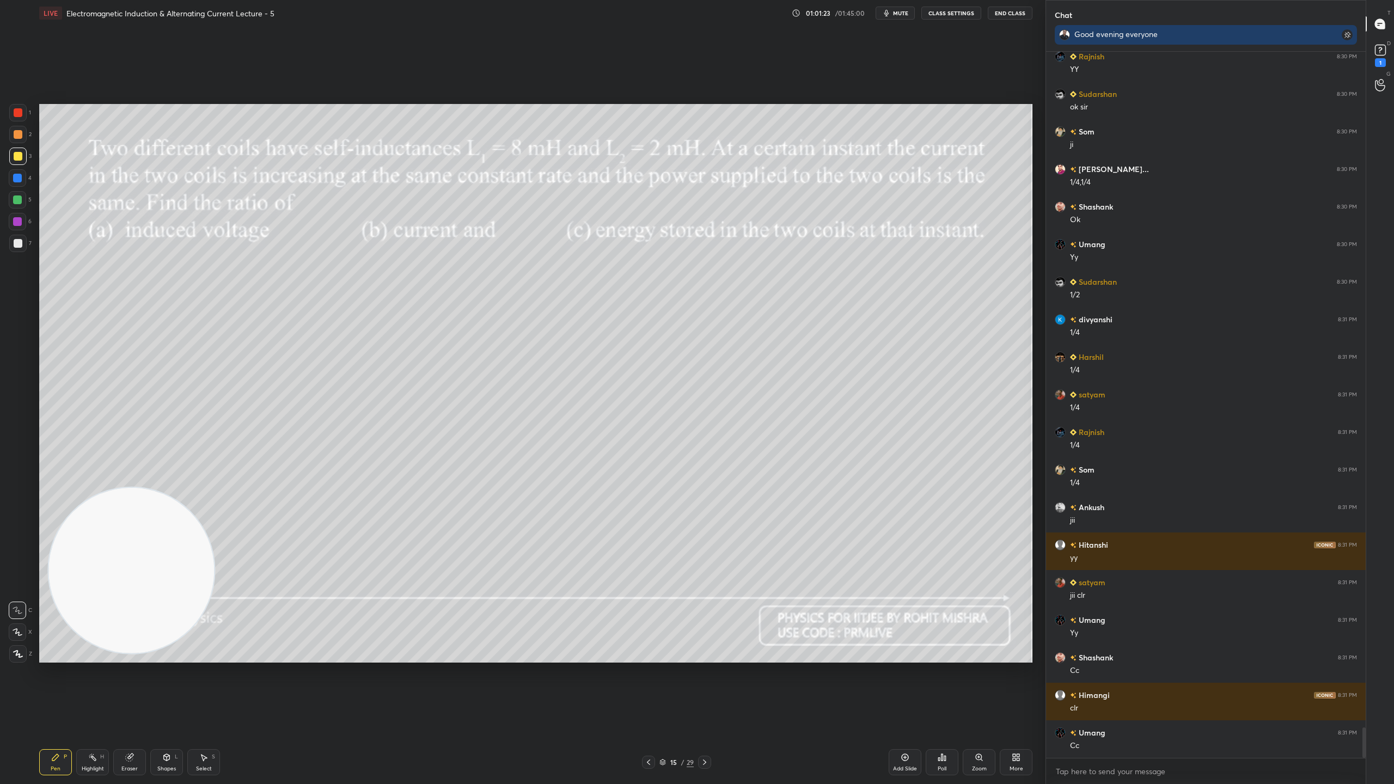
click at [664, 691] on icon at bounding box center [662, 761] width 5 height 3
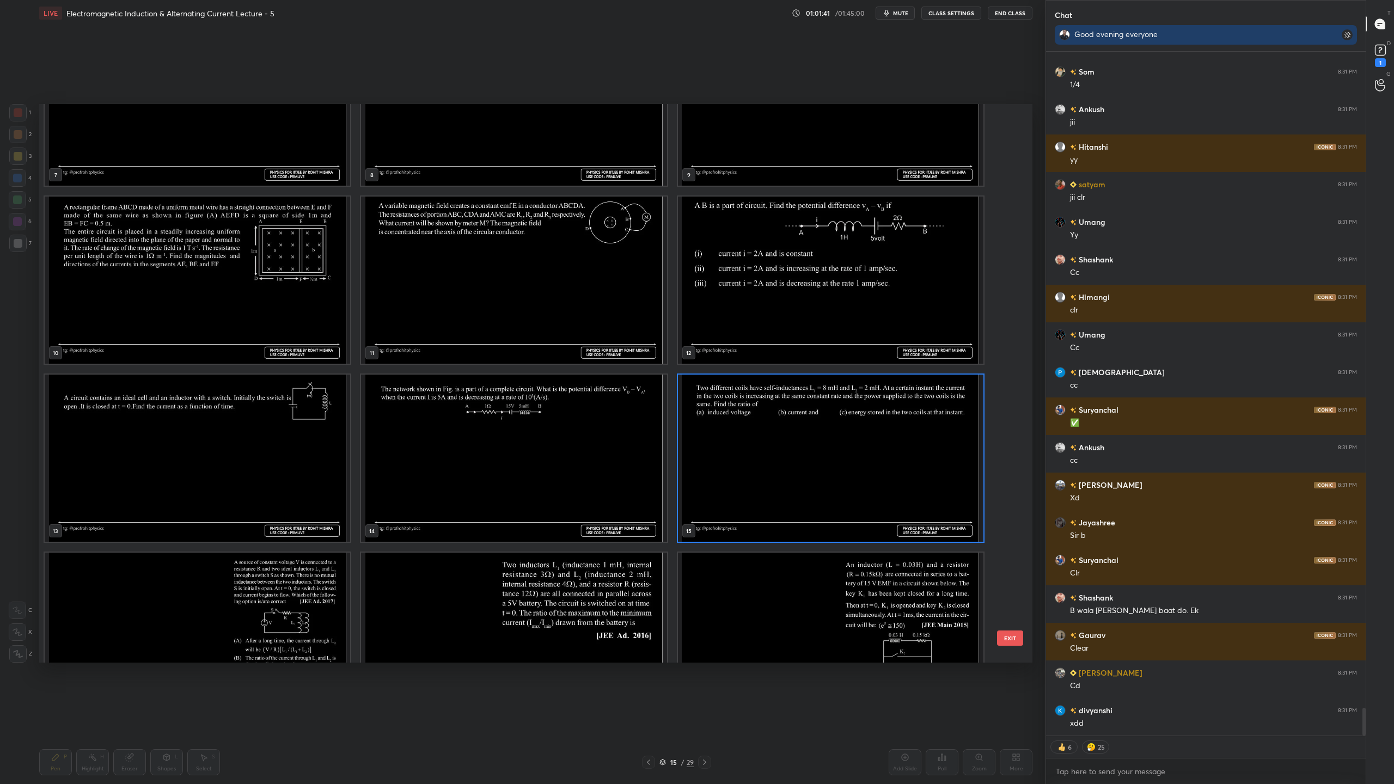
scroll to position [332, 0]
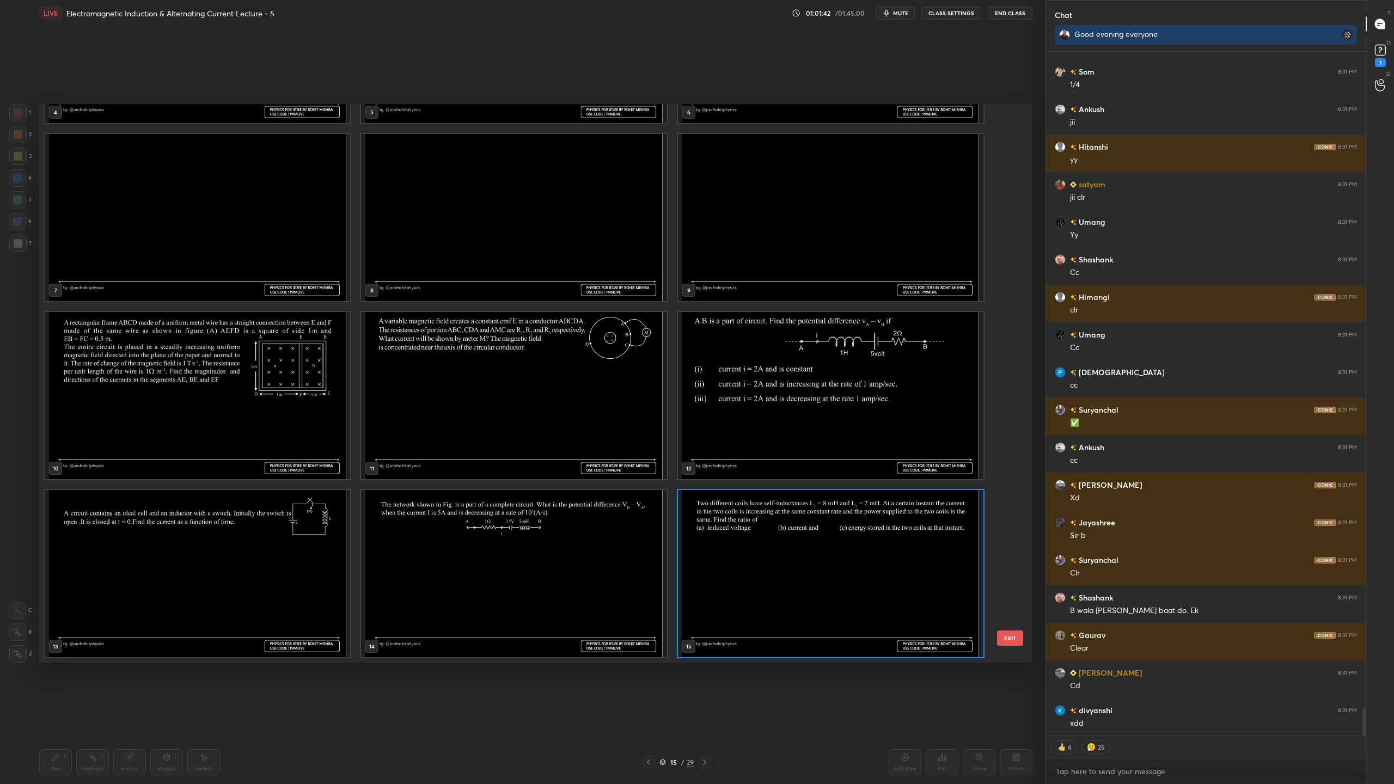
click at [782, 515] on img "grid" at bounding box center [830, 573] width 305 height 167
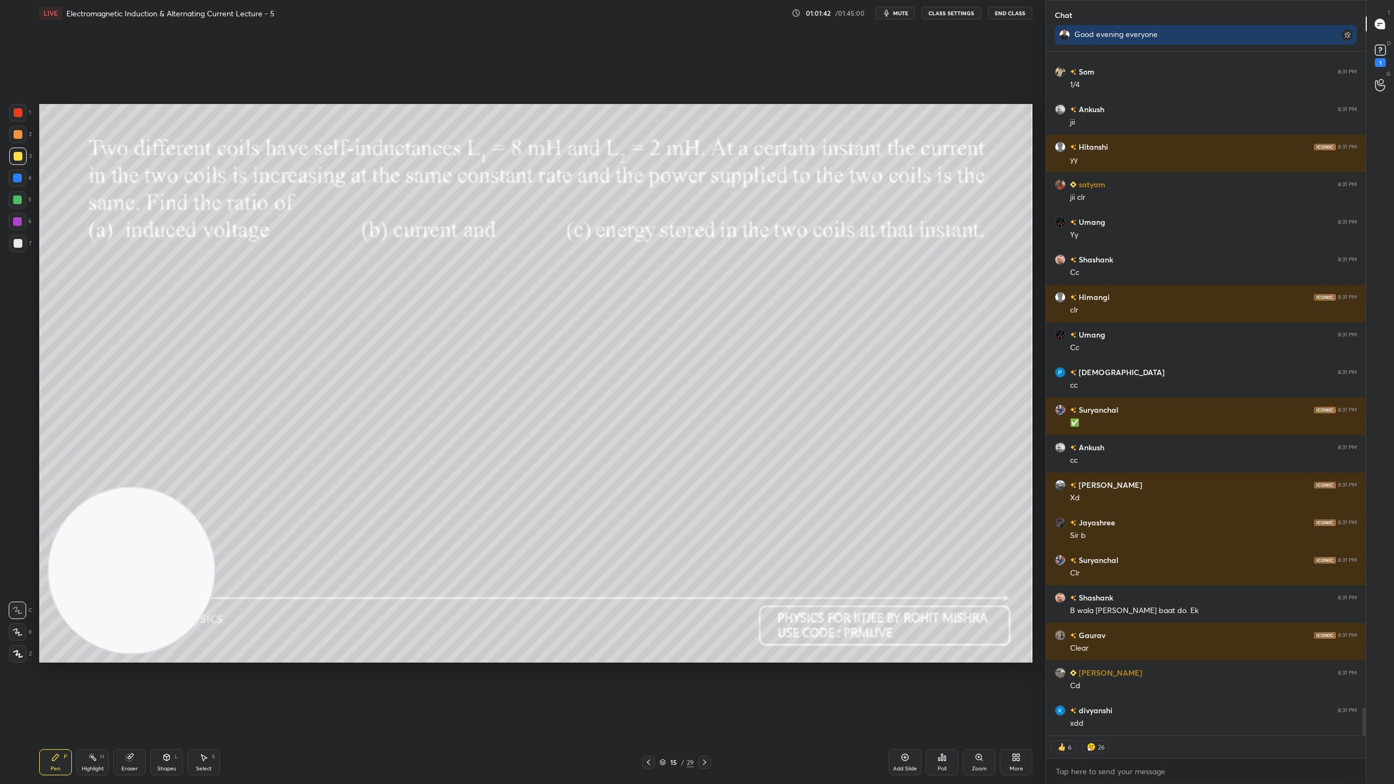
click at [782, 515] on img "grid" at bounding box center [830, 573] width 305 height 167
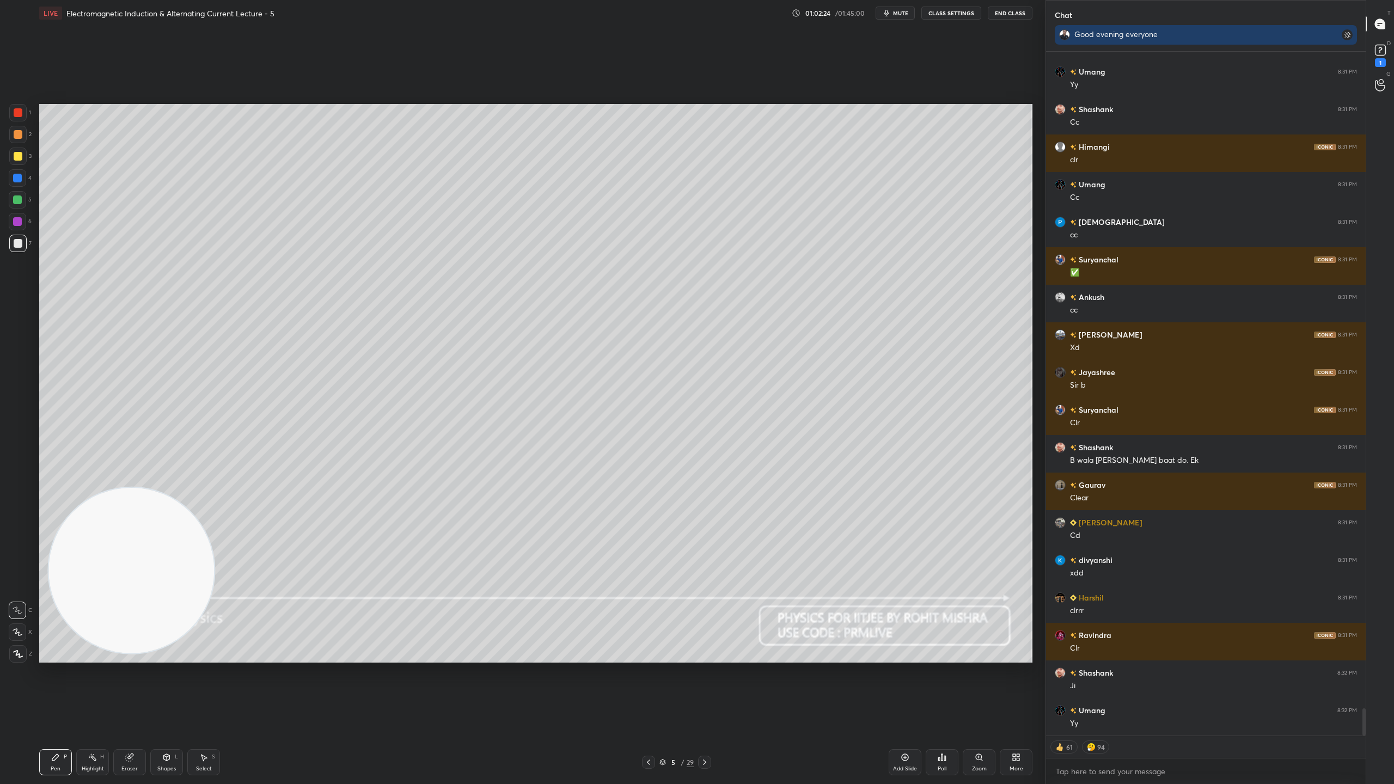
scroll to position [16364, 0]
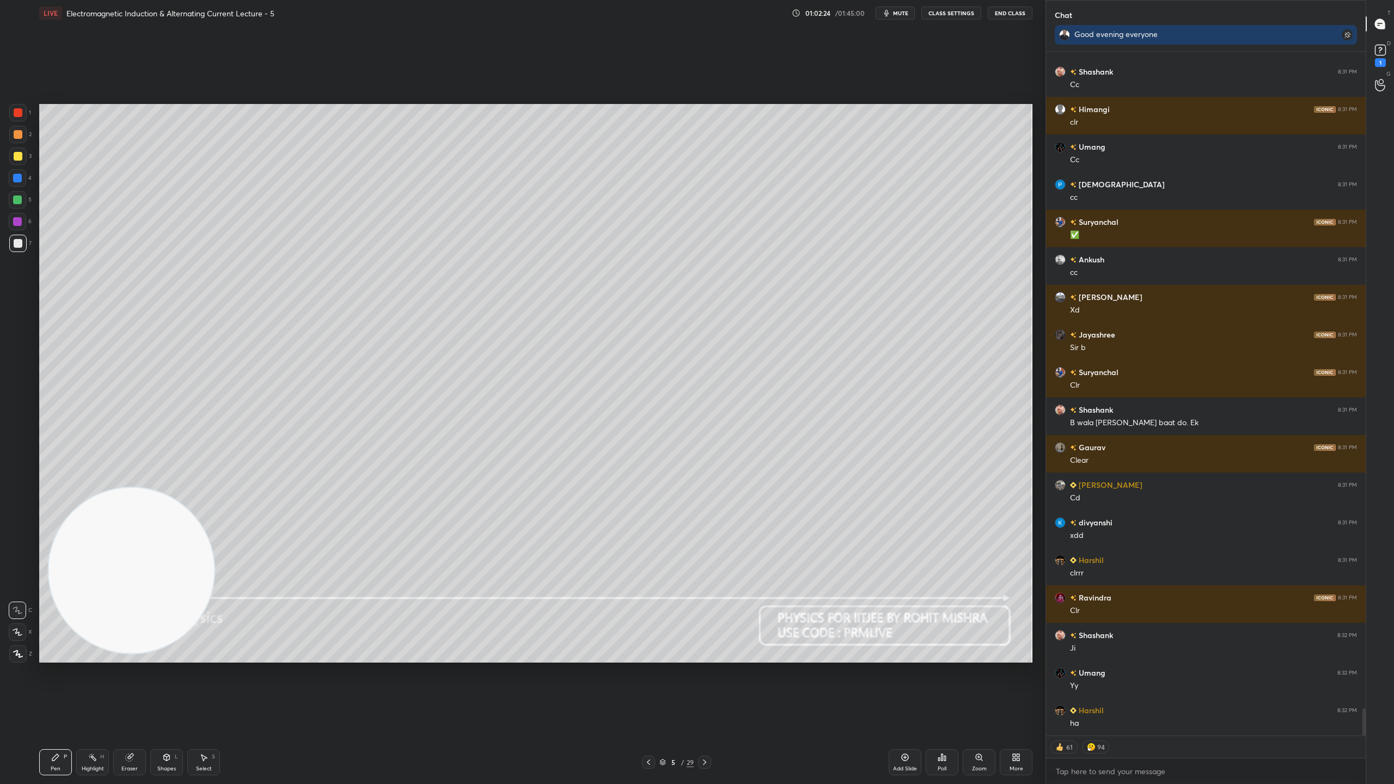
click at [661, 691] on icon at bounding box center [662, 764] width 5 height 2
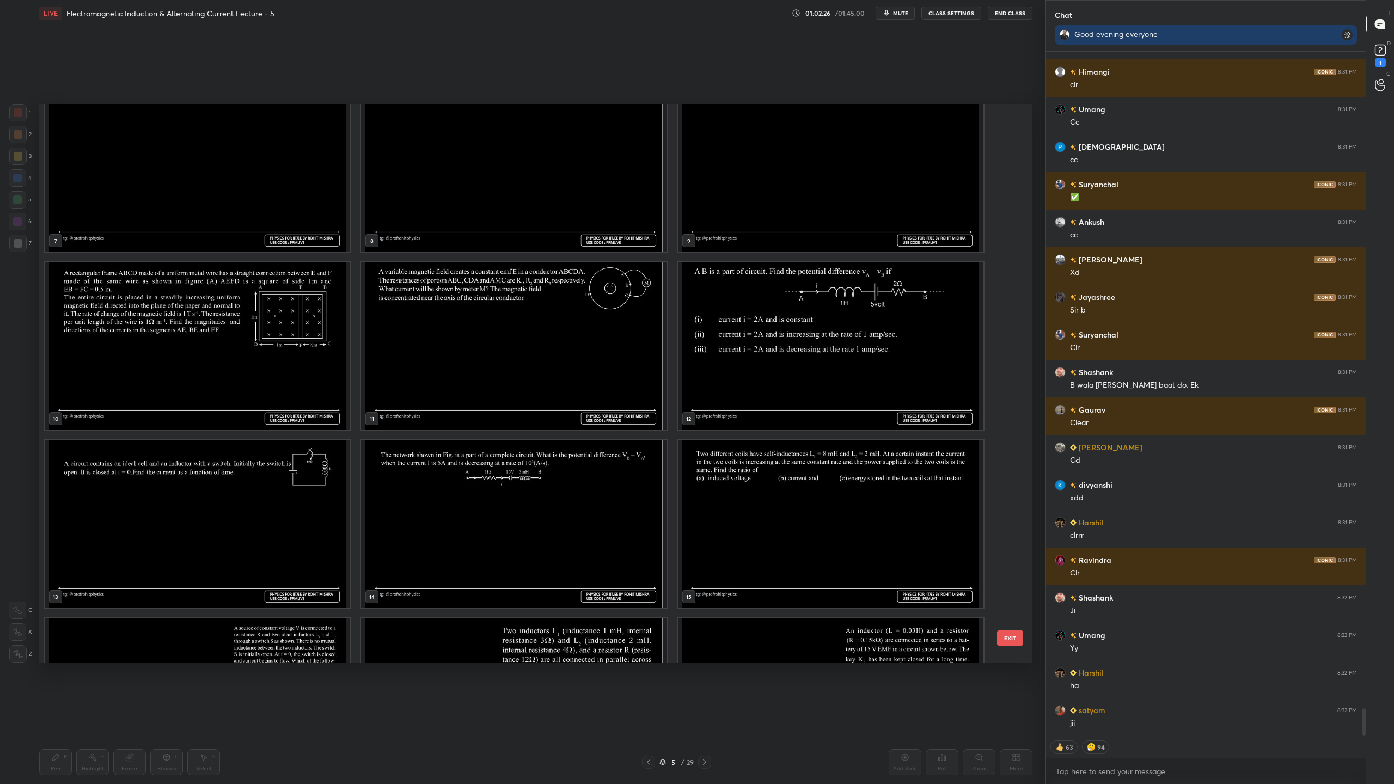
scroll to position [16439, 0]
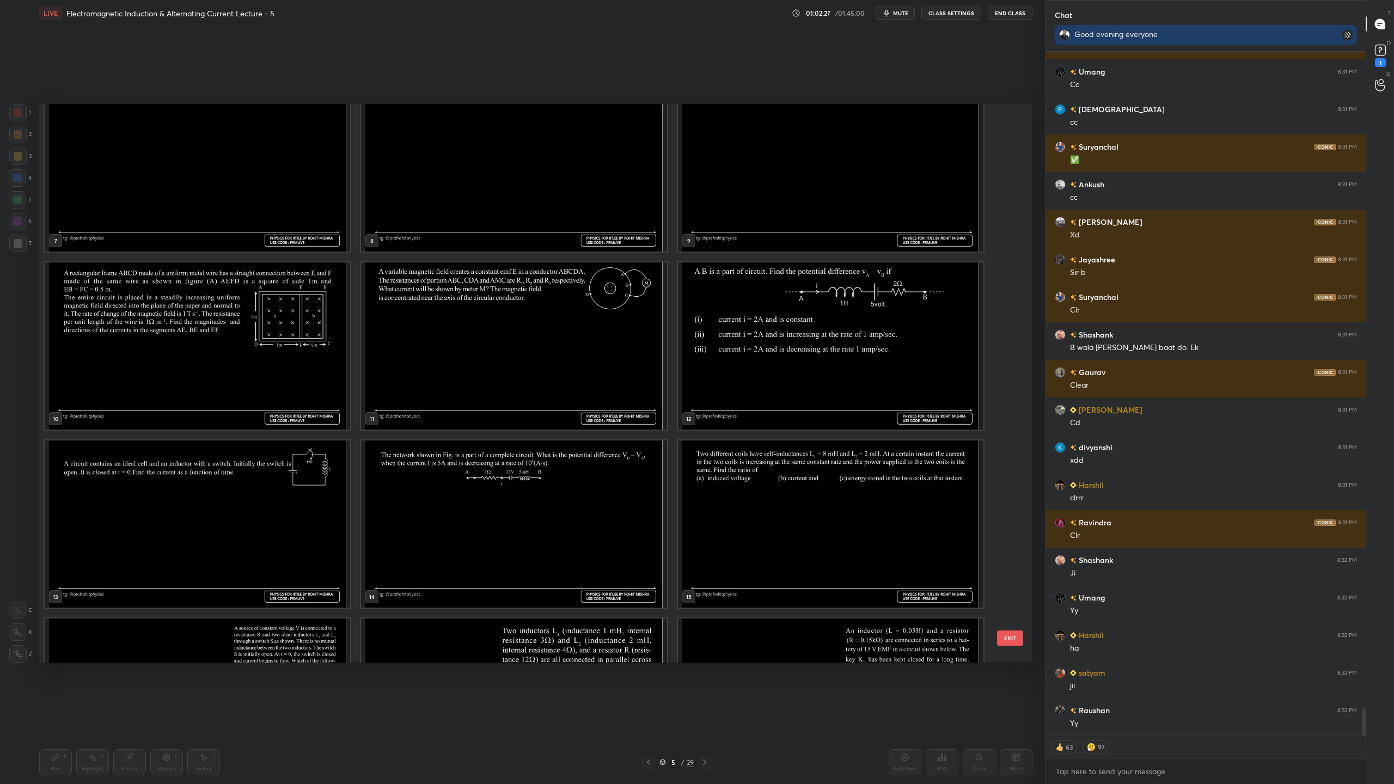
click at [756, 511] on img "grid" at bounding box center [830, 523] width 305 height 167
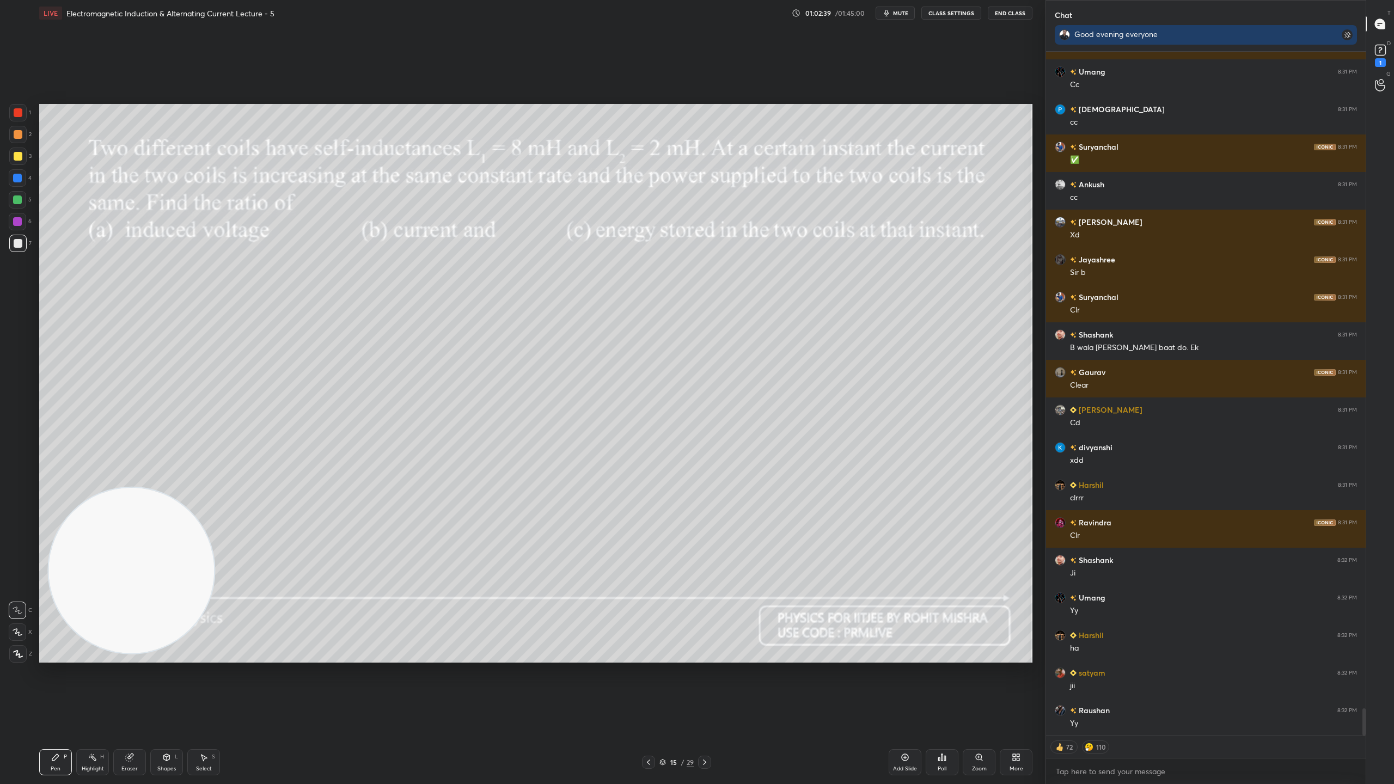
scroll to position [16477, 0]
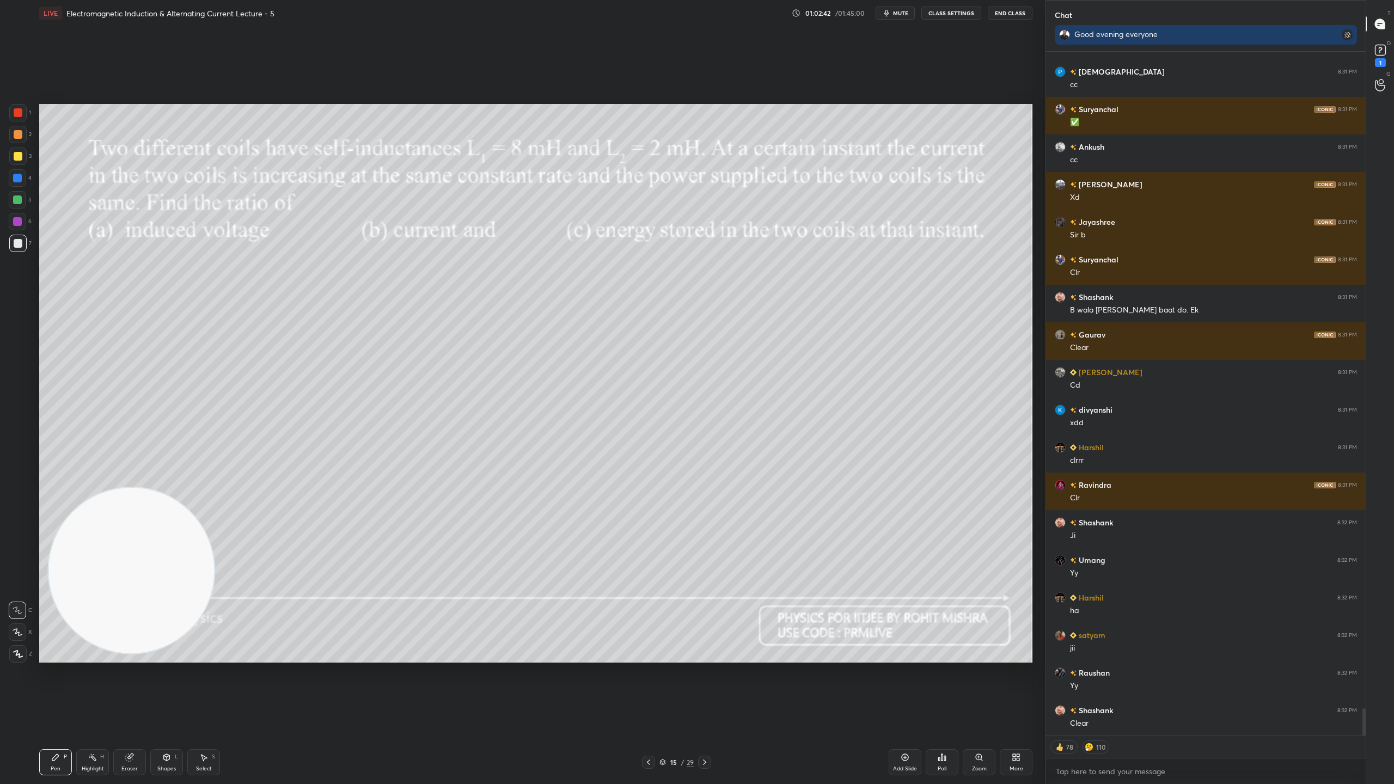
click at [662, 691] on div "15 / 29" at bounding box center [676, 762] width 34 height 10
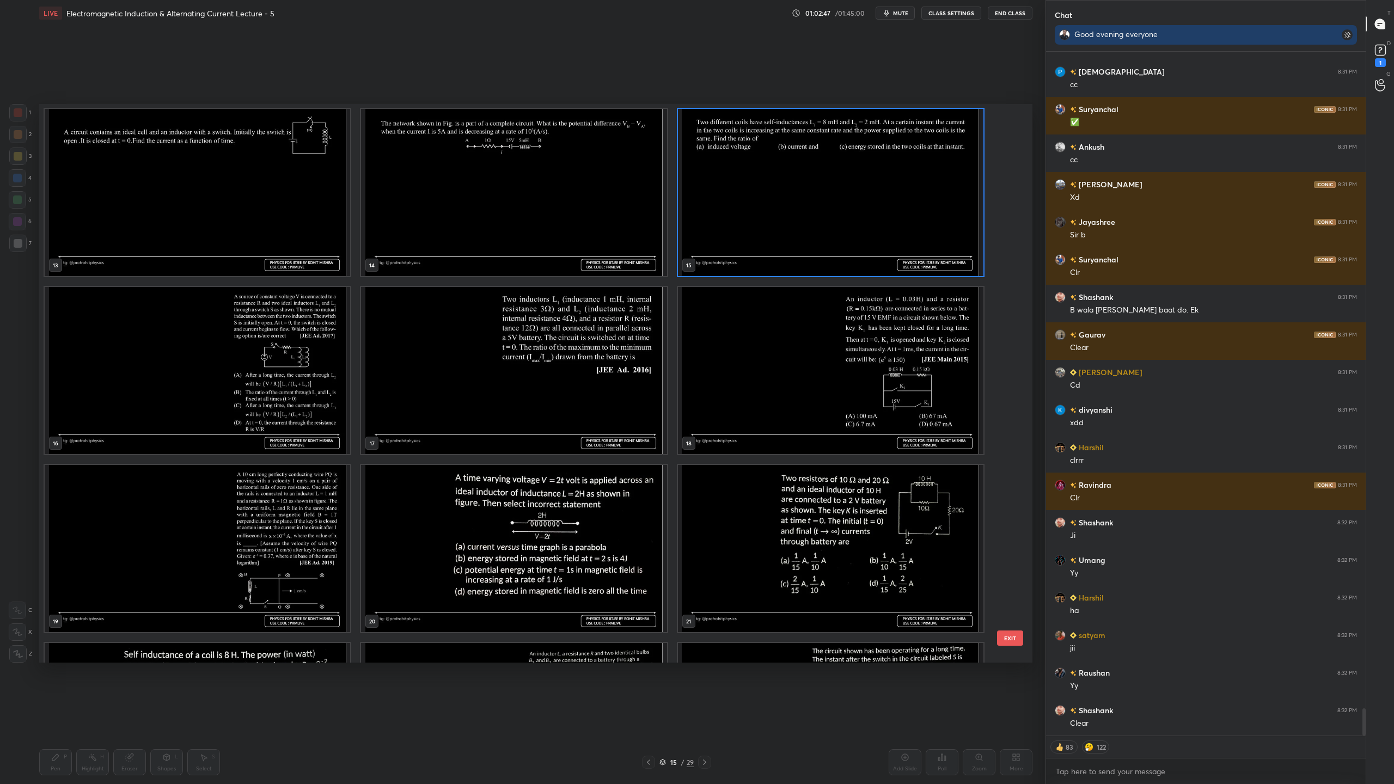
scroll to position [16514, 0]
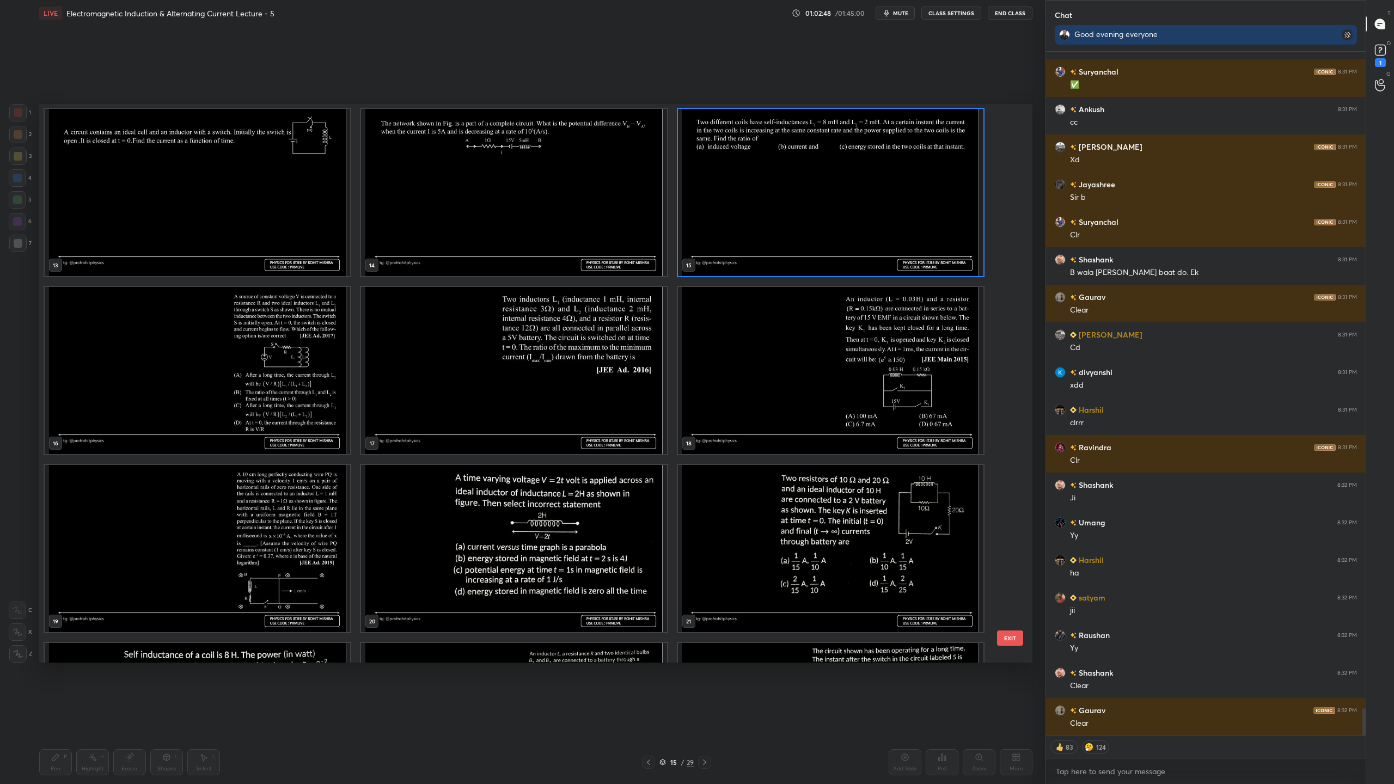
click at [586, 542] on img "grid" at bounding box center [513, 548] width 305 height 167
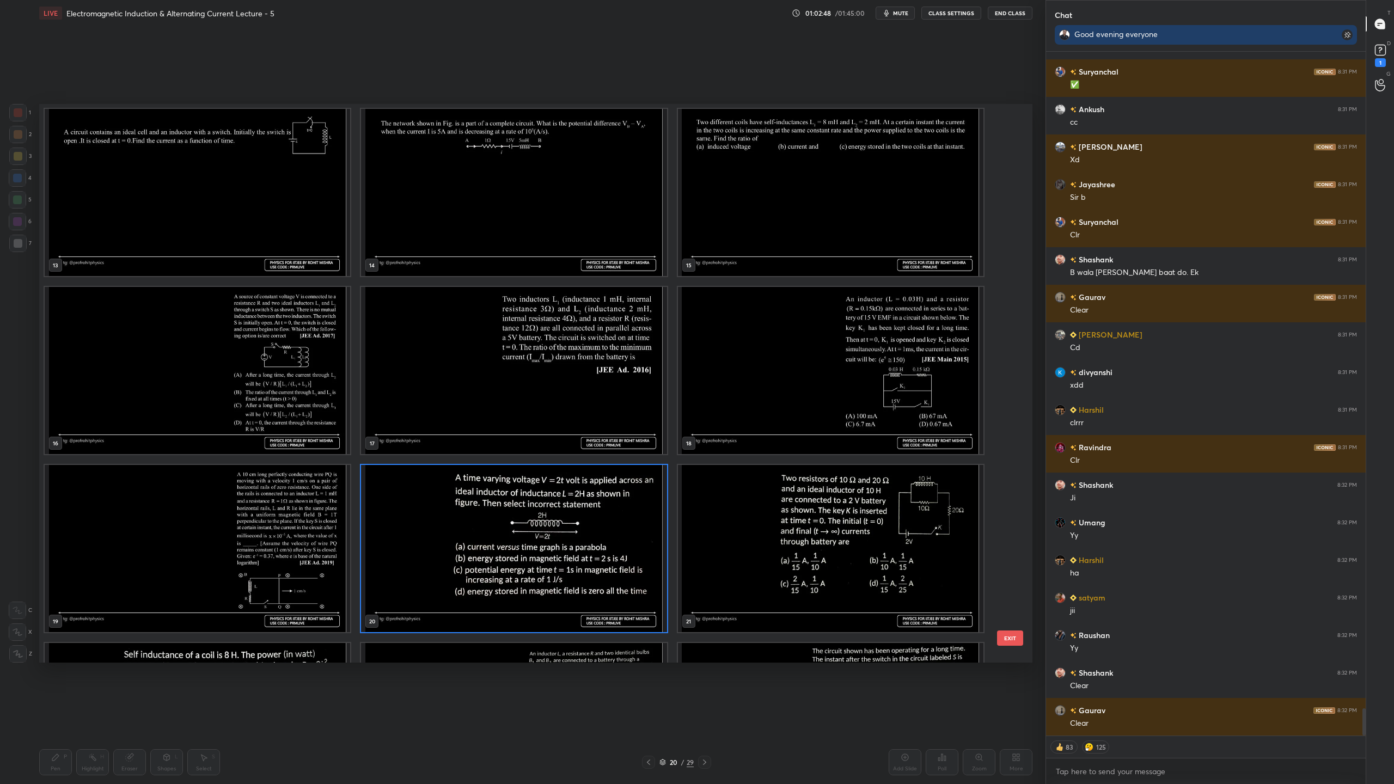
click at [586, 542] on img "grid" at bounding box center [513, 548] width 305 height 167
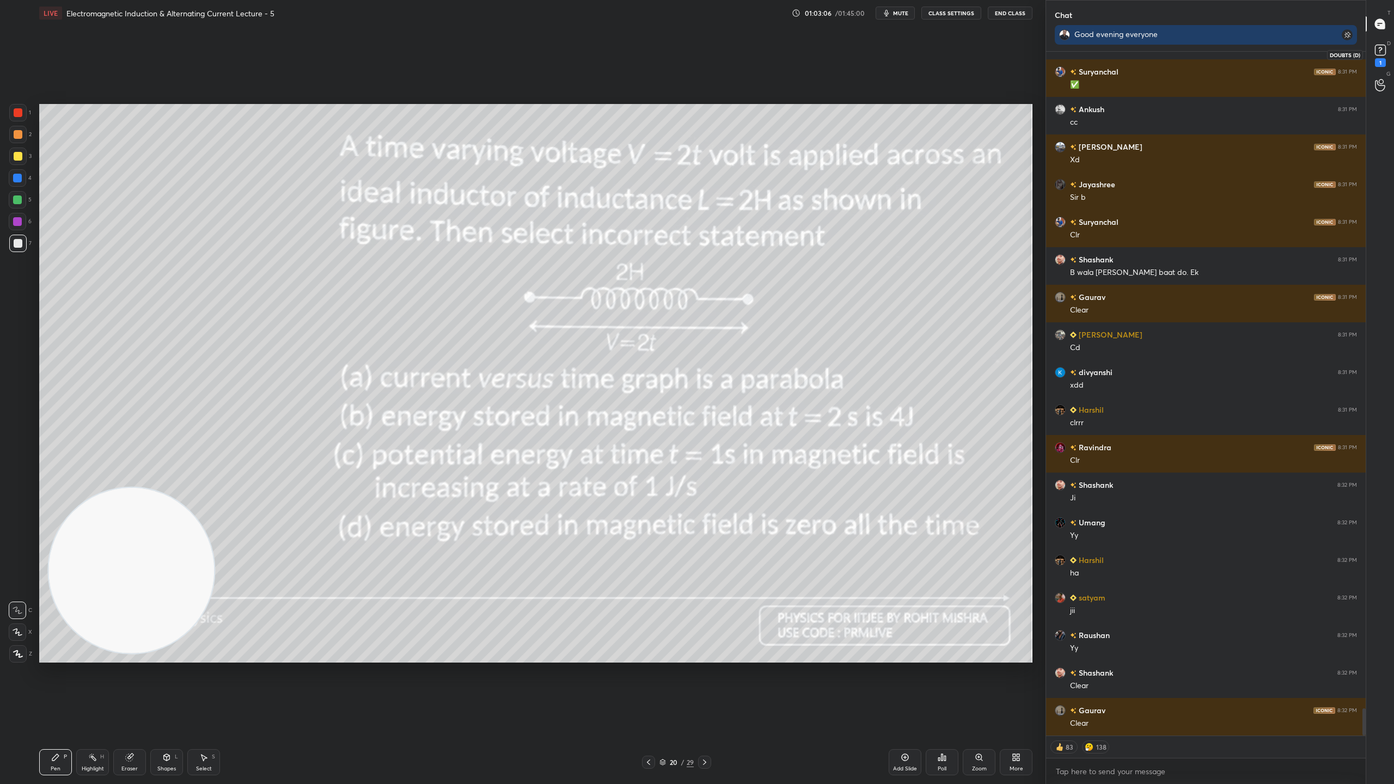
click at [1375, 54] on rect at bounding box center [1380, 50] width 10 height 10
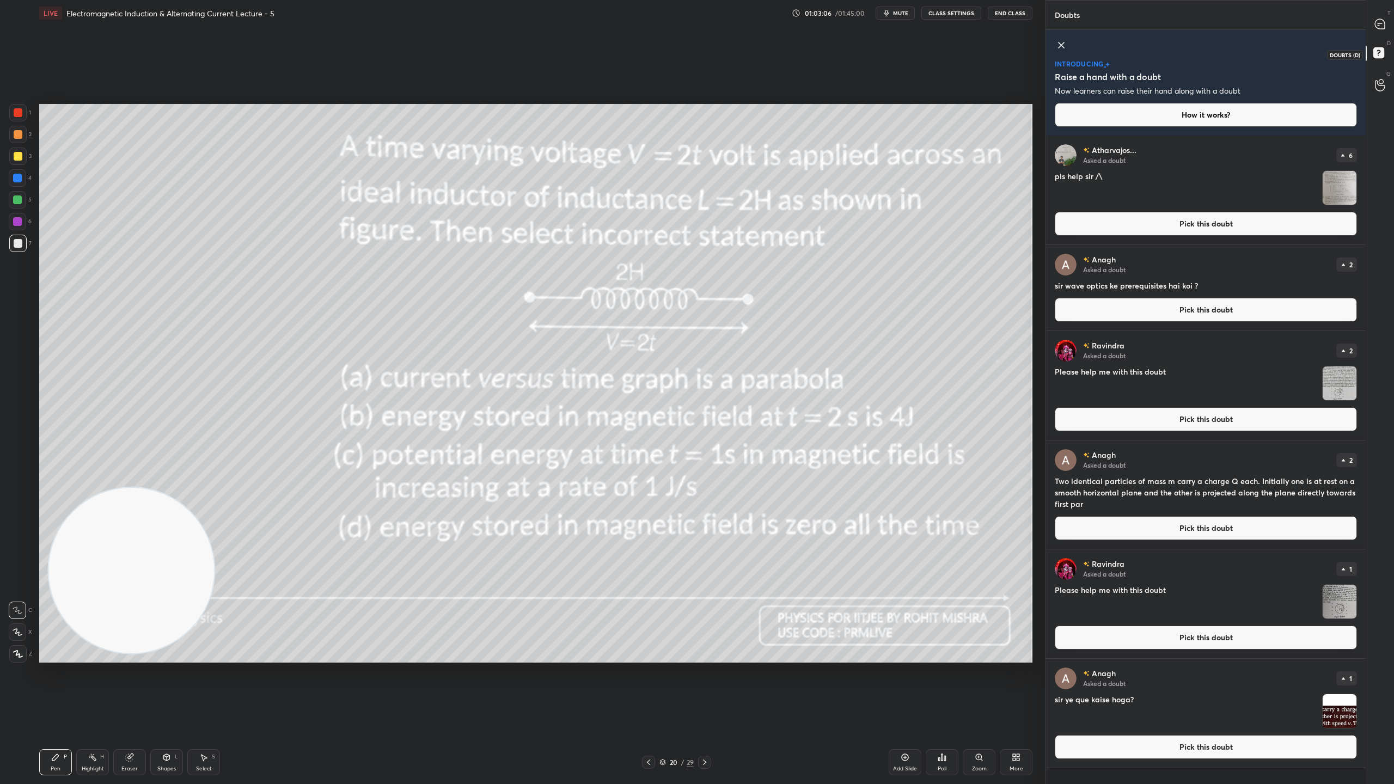
scroll to position [645, 316]
click at [1342, 185] on img "grid" at bounding box center [1340, 188] width 34 height 34
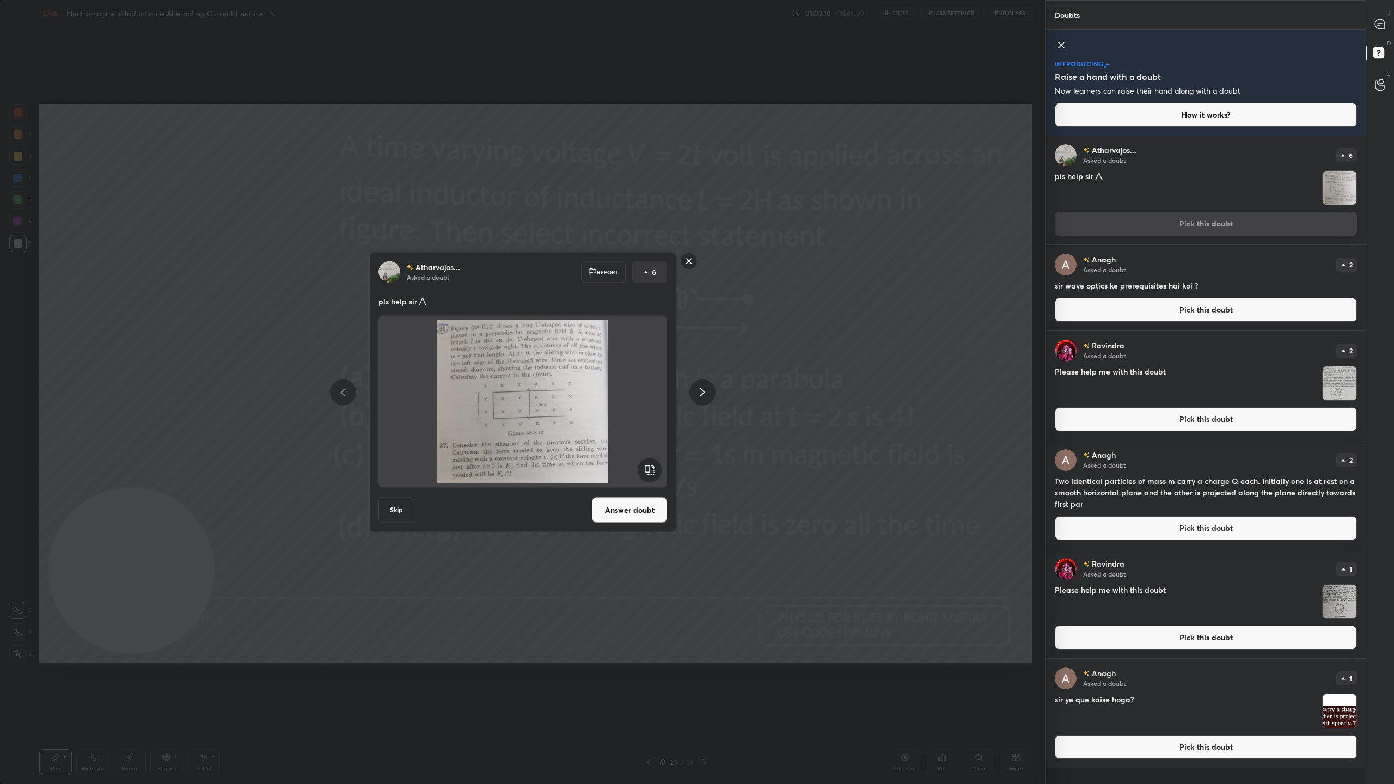
click at [690, 258] on rect at bounding box center [689, 261] width 17 height 17
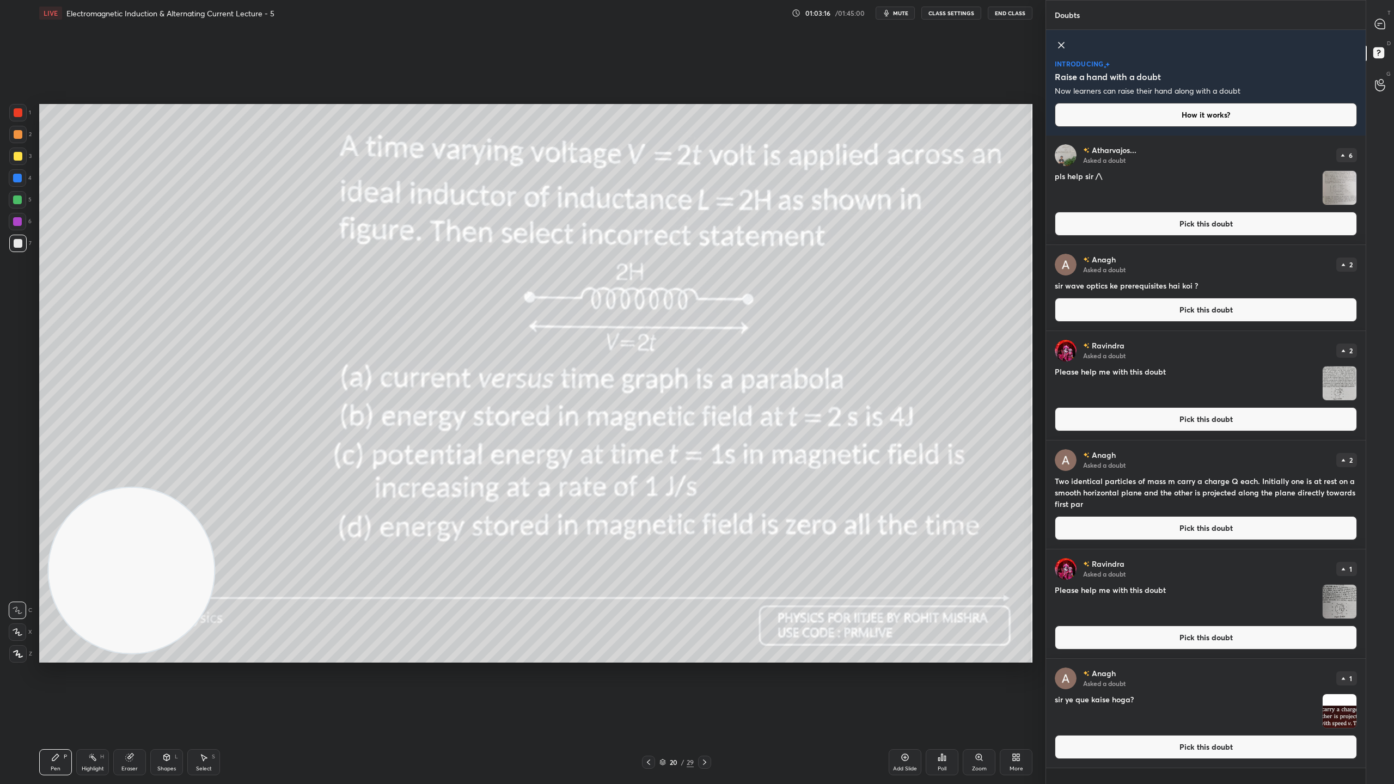
click at [1350, 377] on img "grid" at bounding box center [1340, 383] width 34 height 34
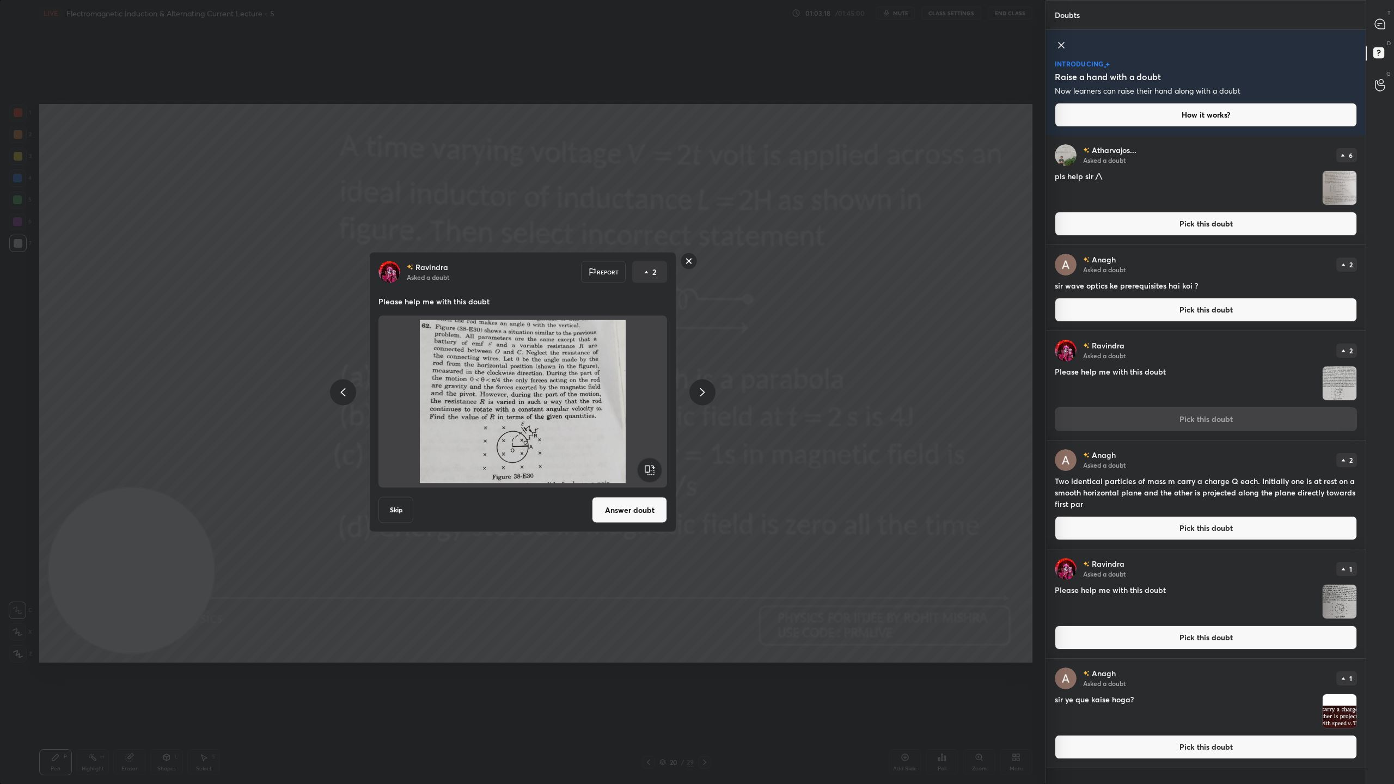
click at [692, 261] on rect at bounding box center [689, 261] width 17 height 17
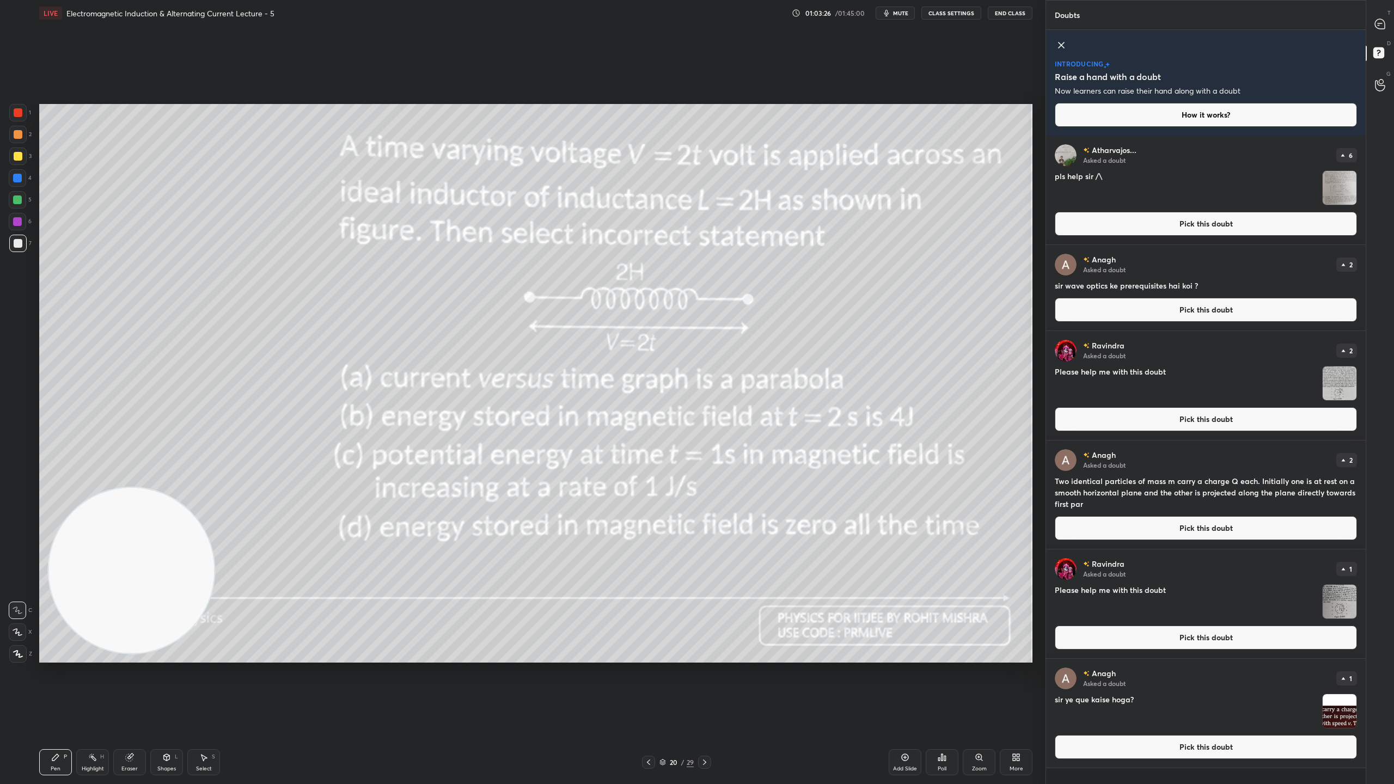
click at [1344, 691] on img "grid" at bounding box center [1340, 711] width 34 height 34
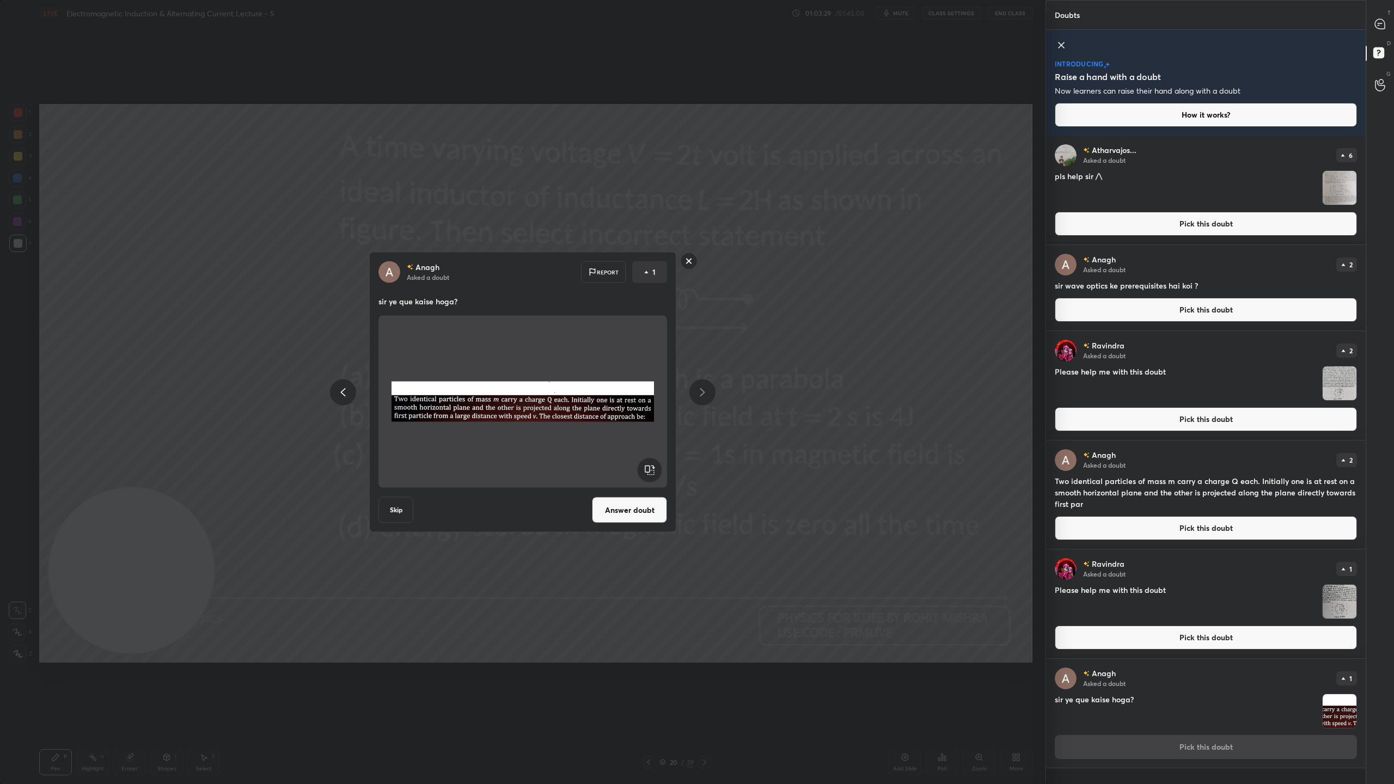
click at [691, 258] on rect at bounding box center [689, 261] width 17 height 17
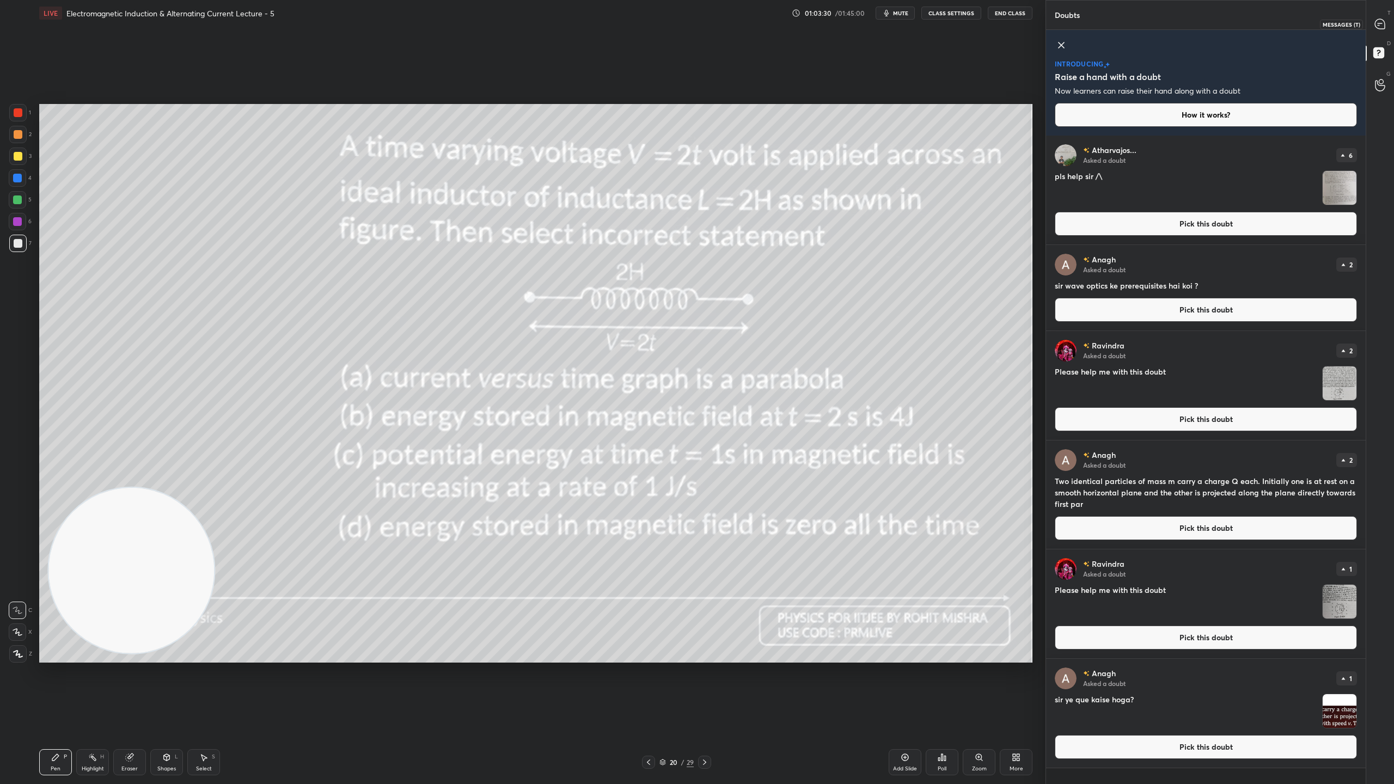
click at [1380, 16] on div at bounding box center [1380, 24] width 22 height 20
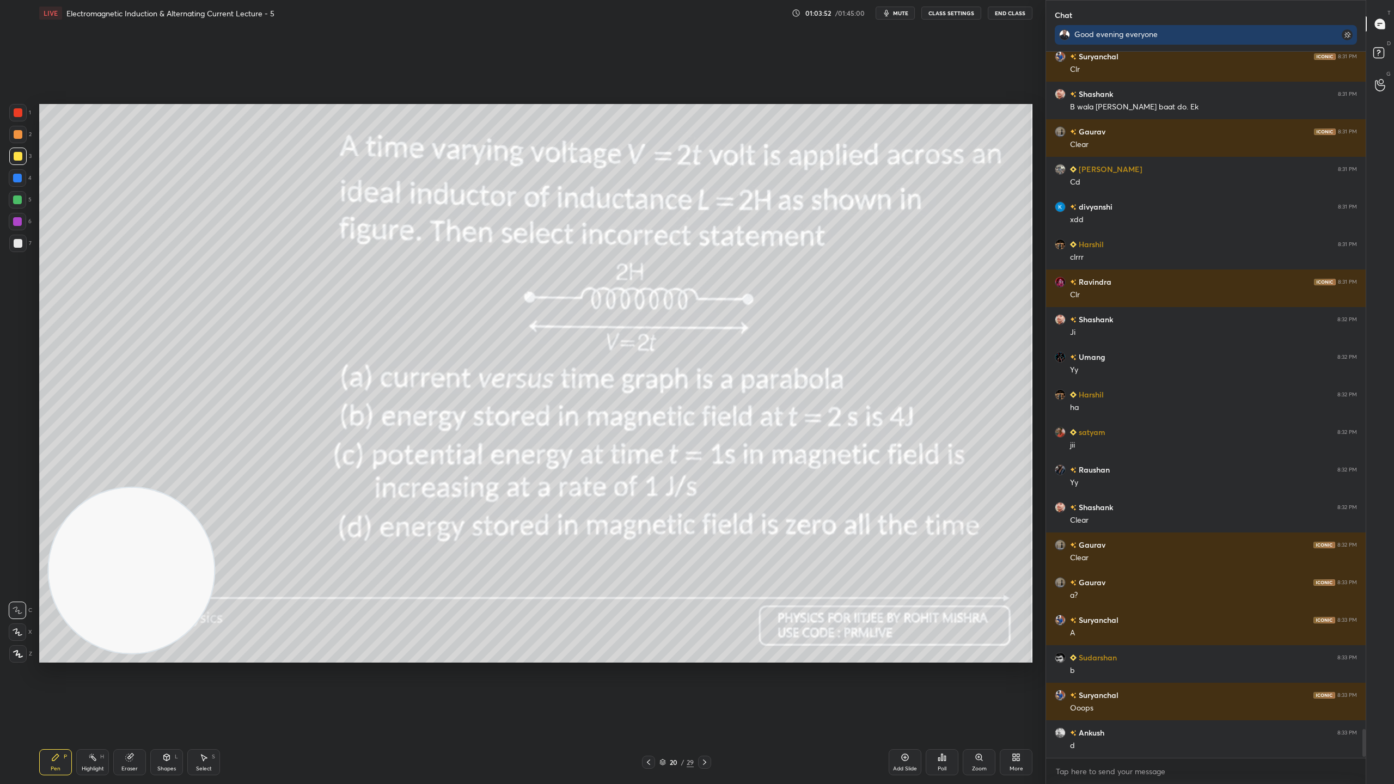
scroll to position [16717, 0]
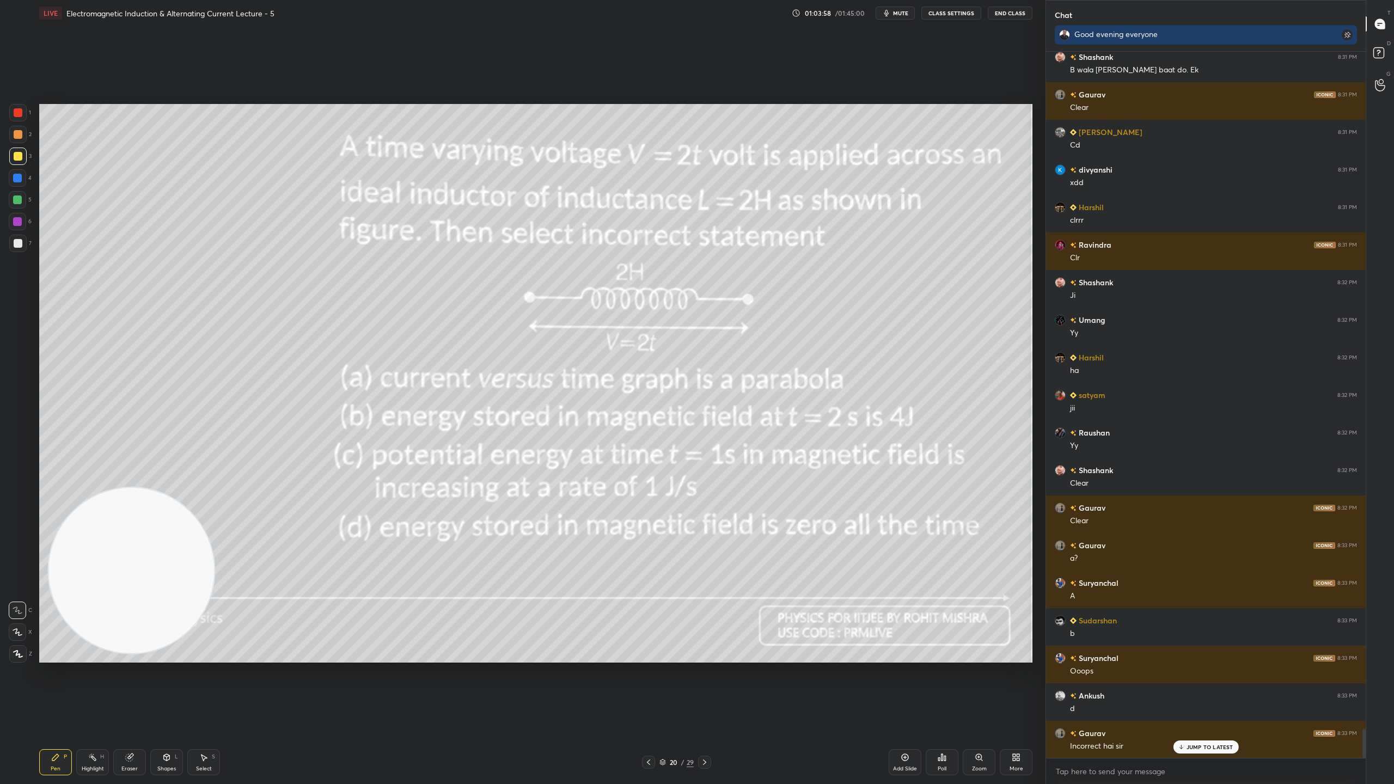
click at [1199, 691] on p "JUMP TO LATEST" at bounding box center [1209, 747] width 47 height 7
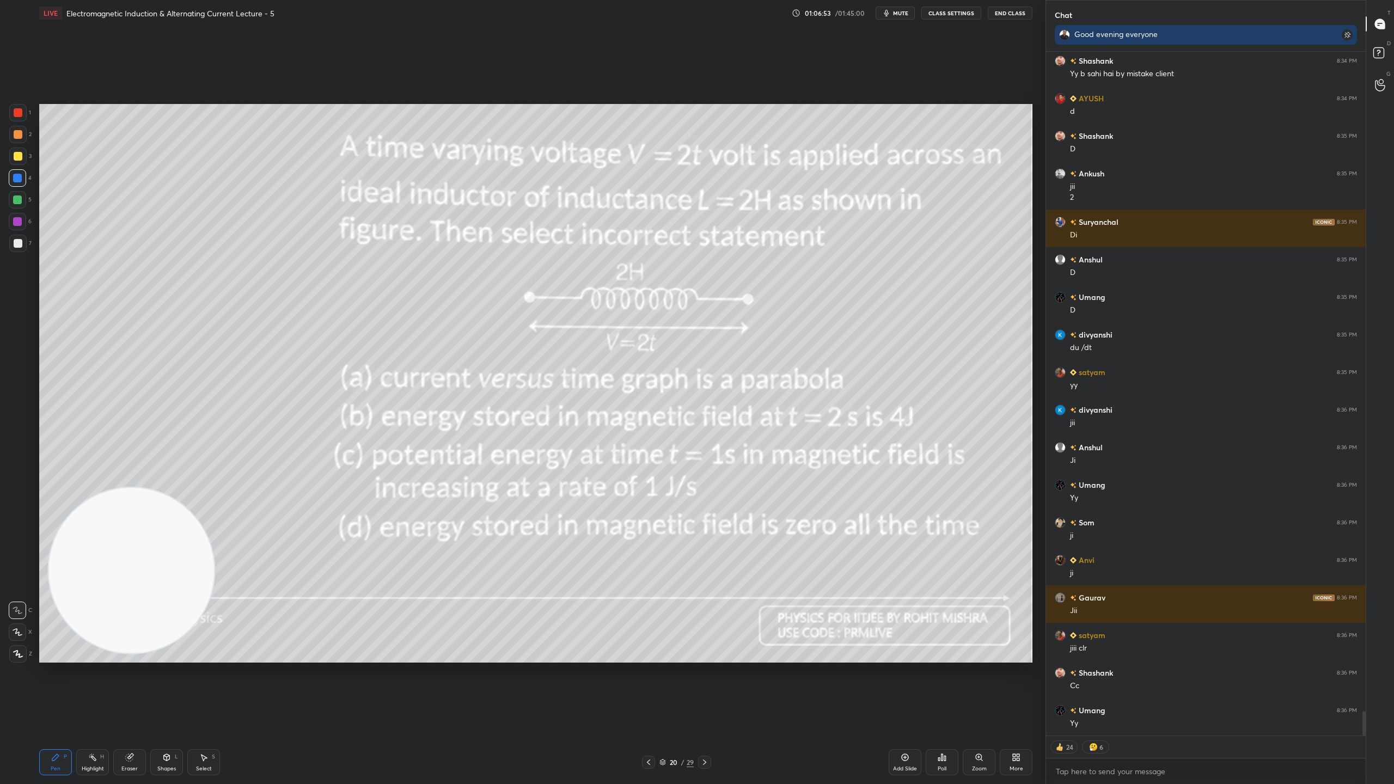
scroll to position [18366, 0]
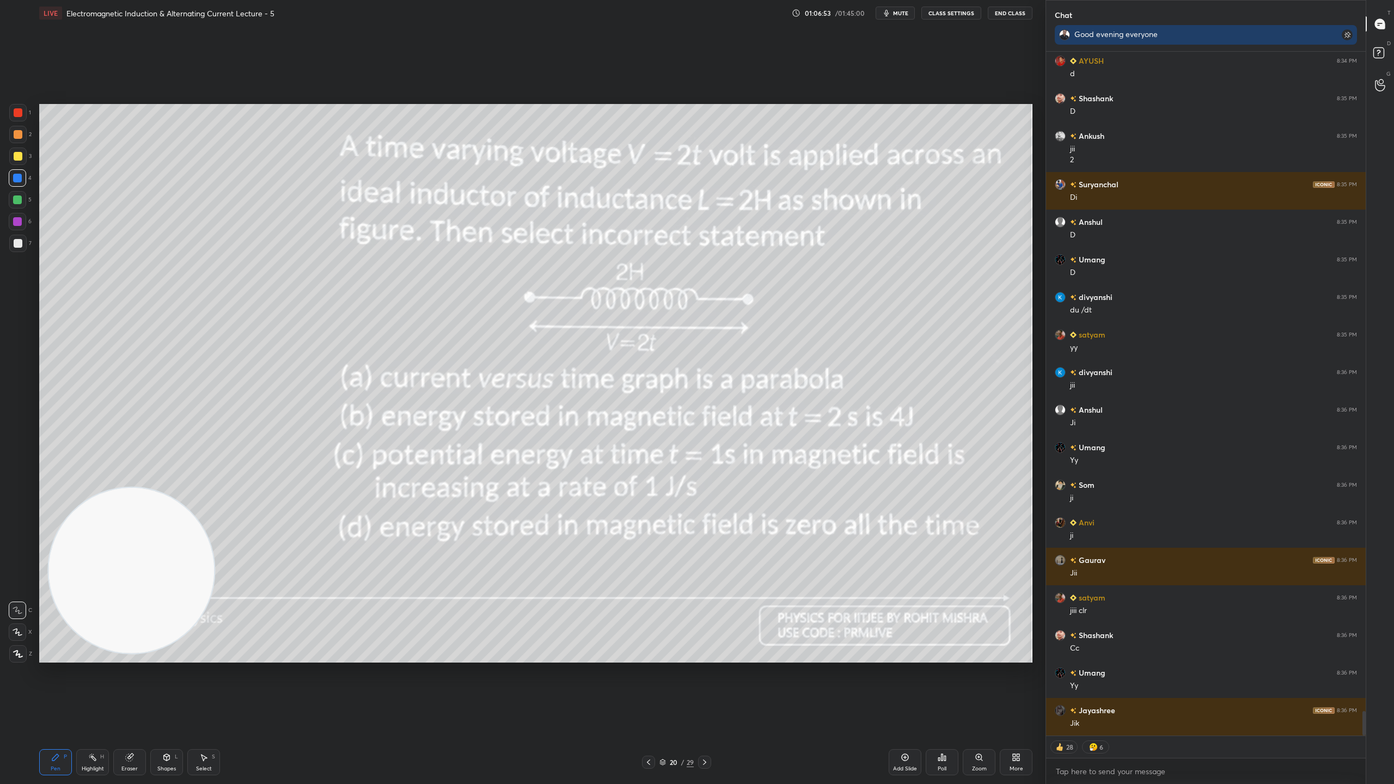
click at [661, 691] on icon at bounding box center [662, 762] width 7 height 7
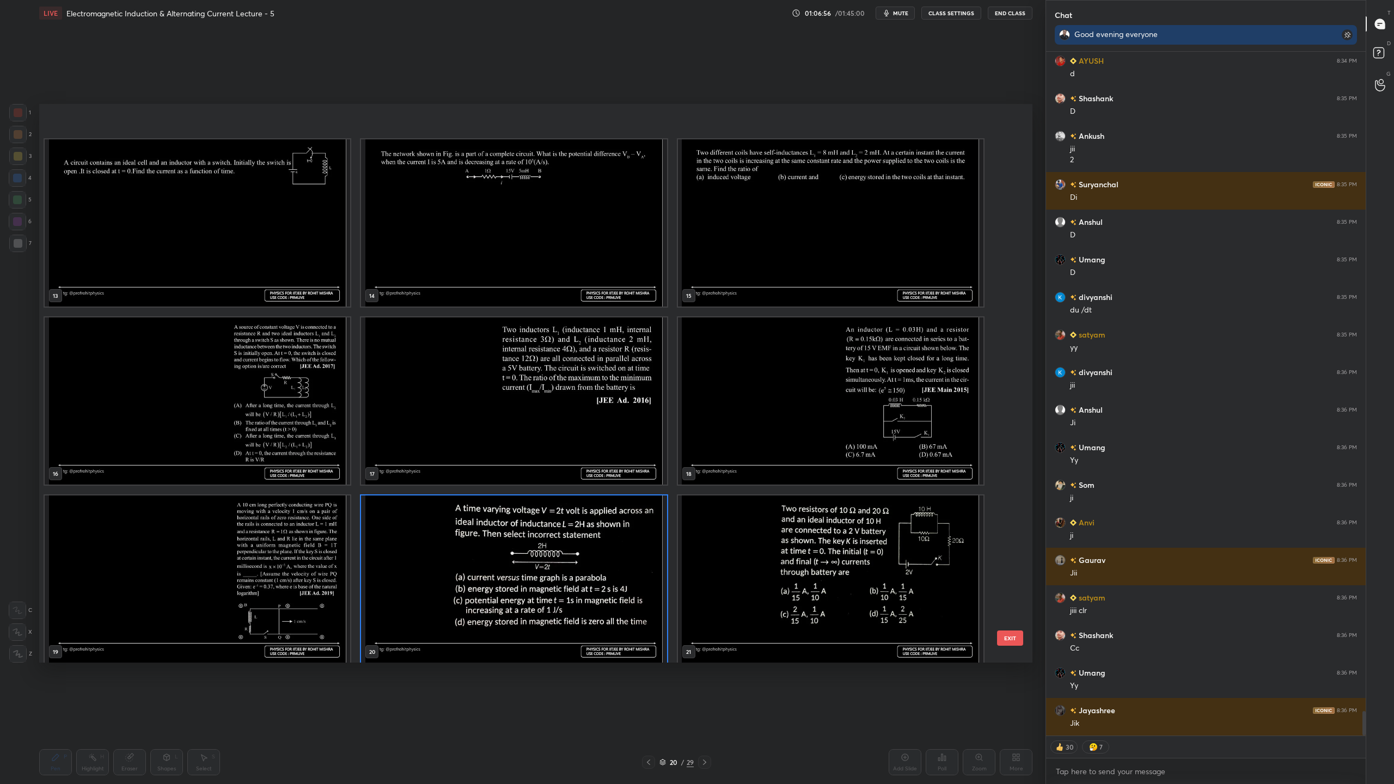
scroll to position [742, 0]
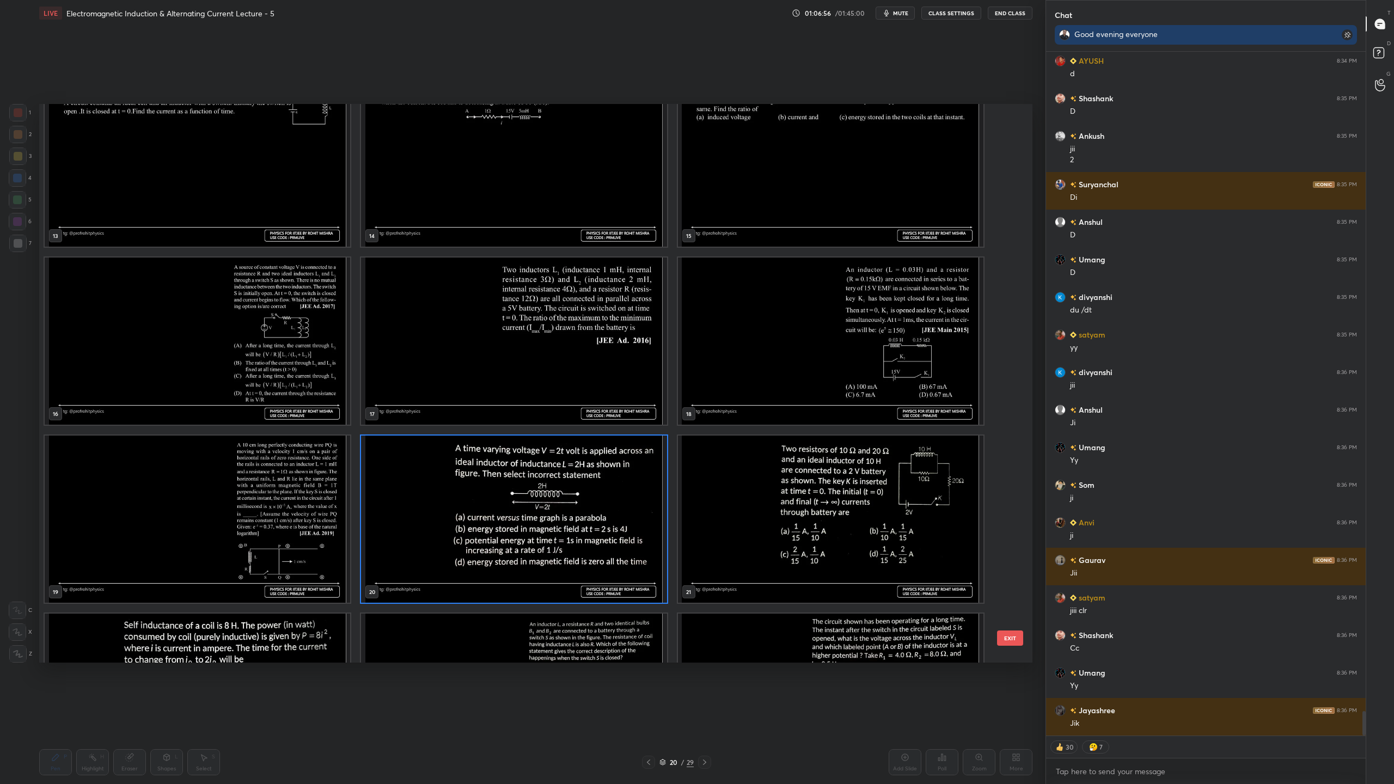
click at [587, 566] on img "grid" at bounding box center [513, 519] width 305 height 167
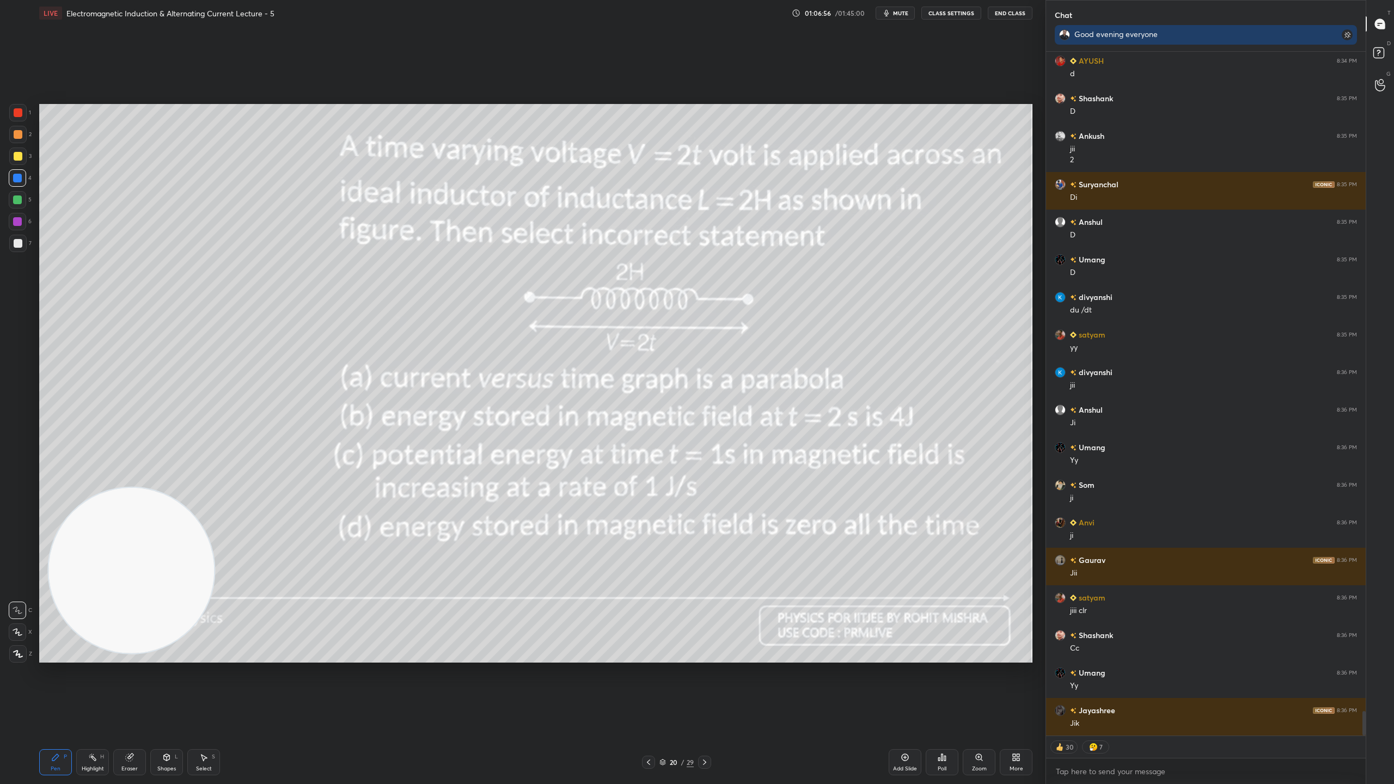
click at [587, 566] on img "grid" at bounding box center [513, 519] width 305 height 167
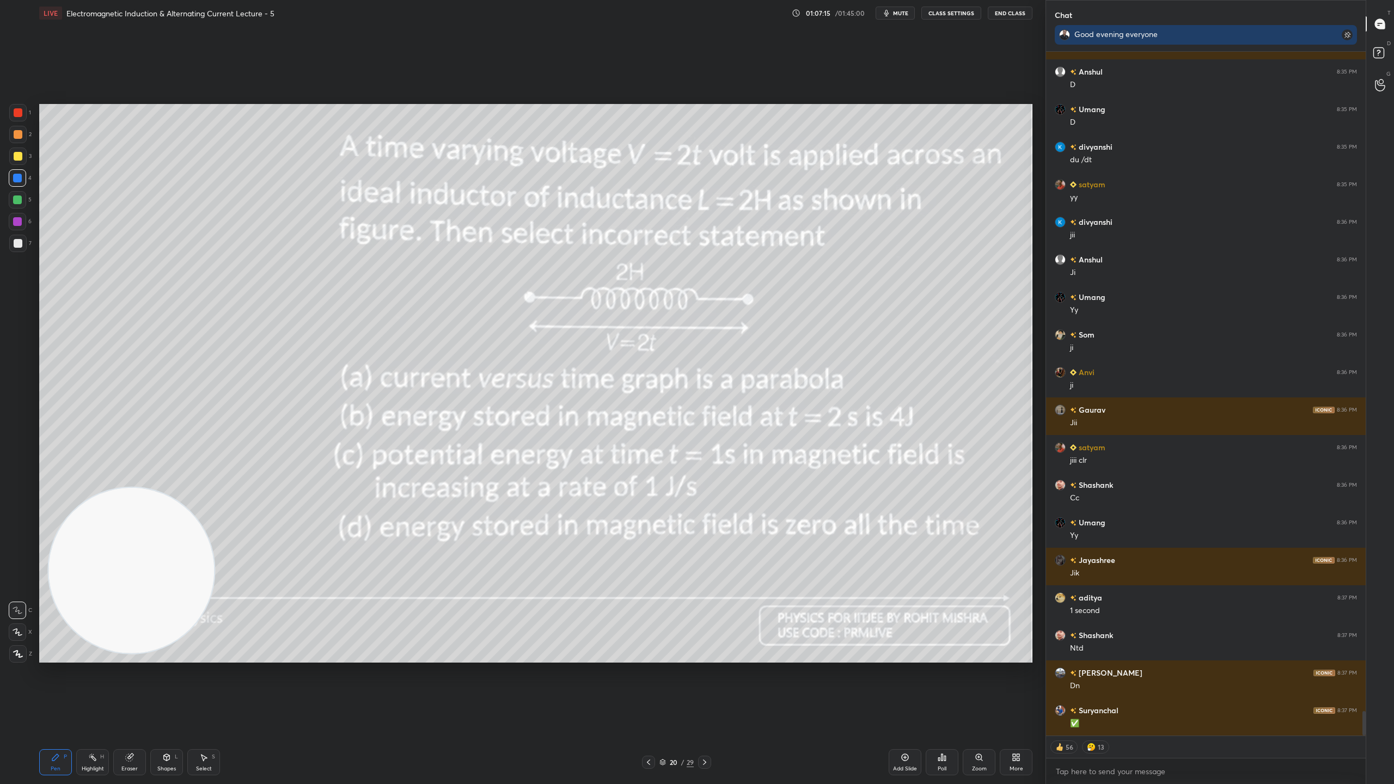
scroll to position [18554, 0]
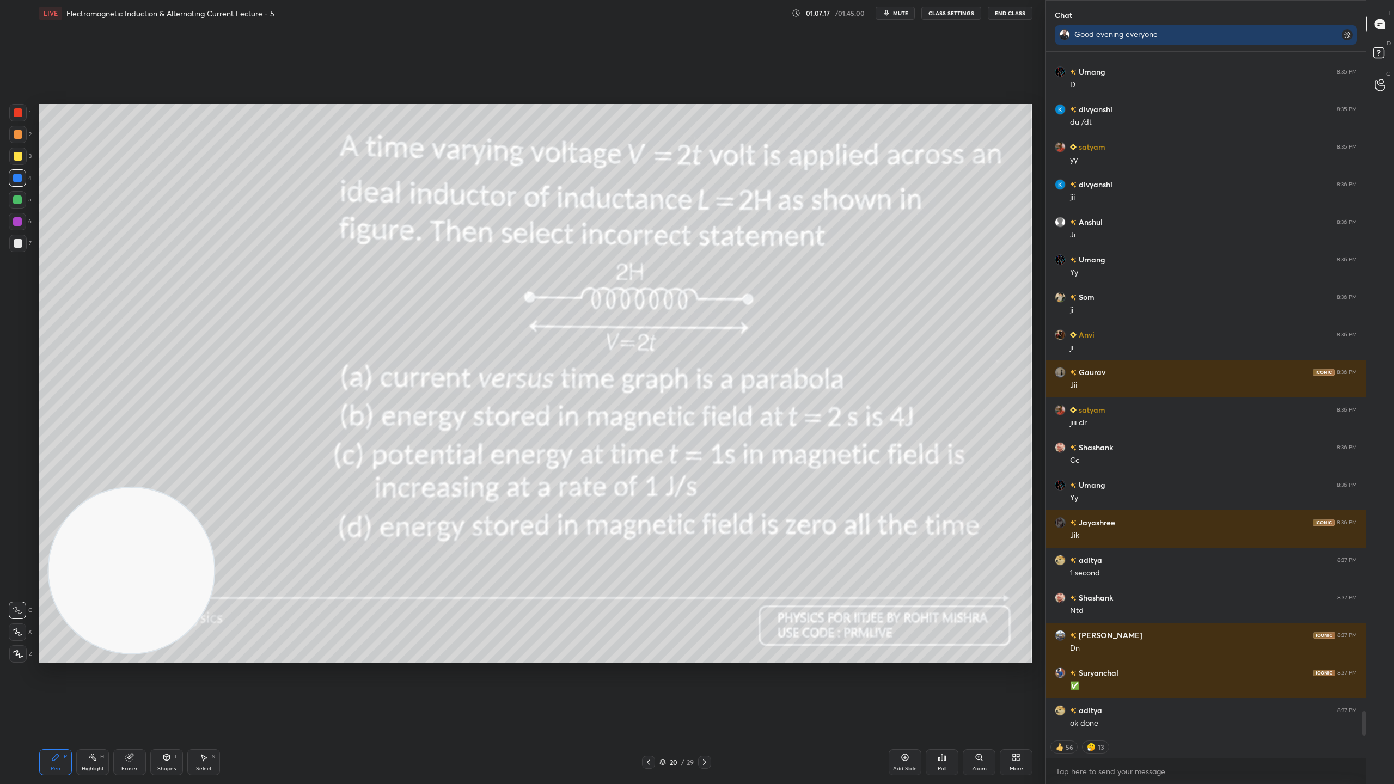
click at [664, 691] on icon at bounding box center [662, 762] width 7 height 7
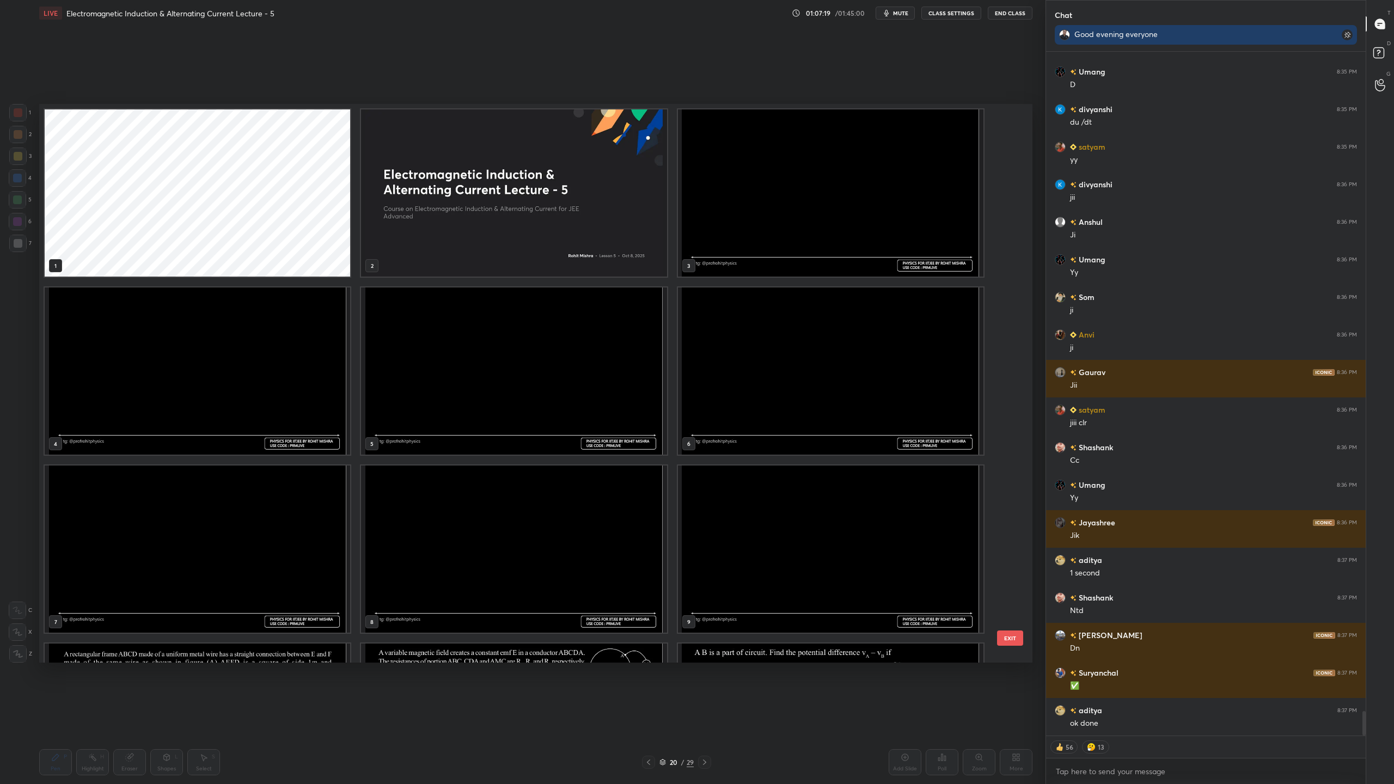
scroll to position [18591, 0]
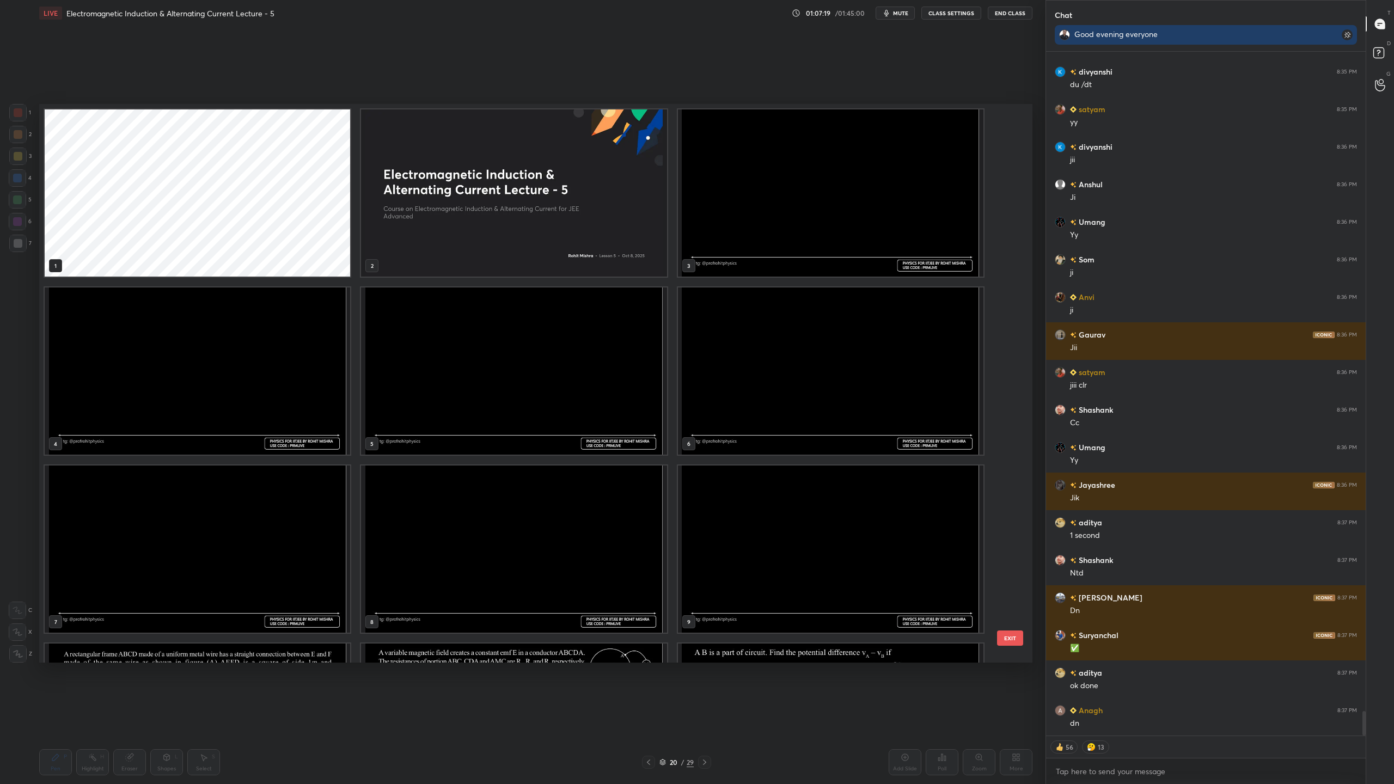
click at [615, 394] on img "grid" at bounding box center [513, 370] width 305 height 167
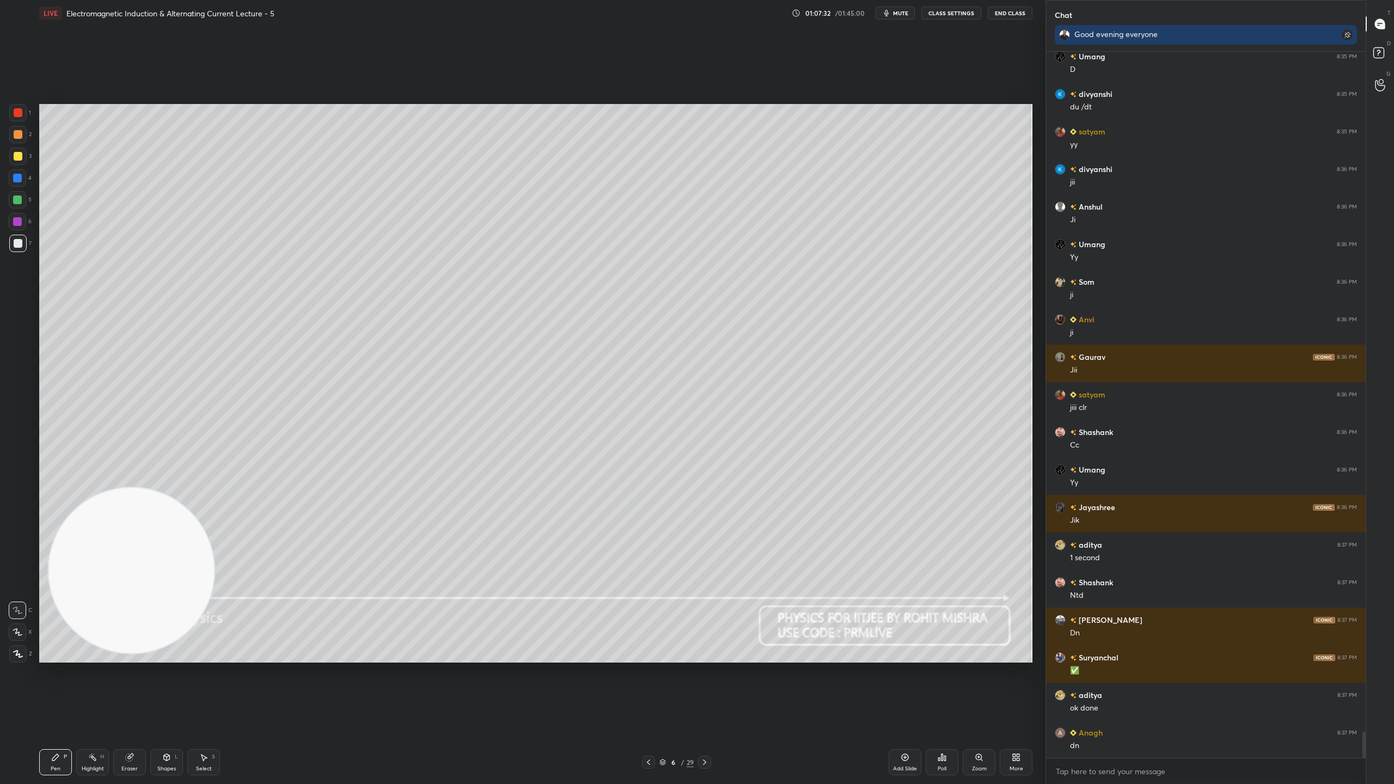
scroll to position [18606, 0]
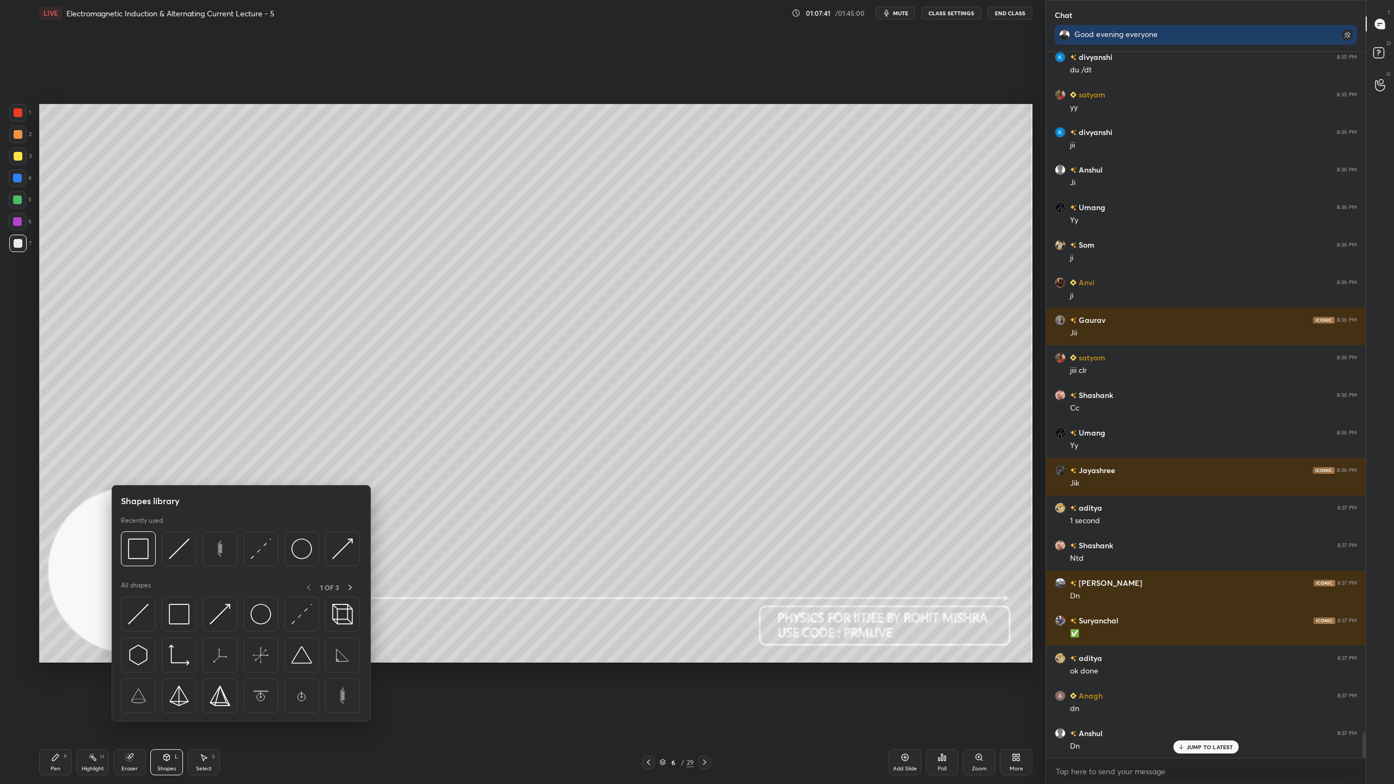
click at [177, 548] on img at bounding box center [179, 548] width 21 height 21
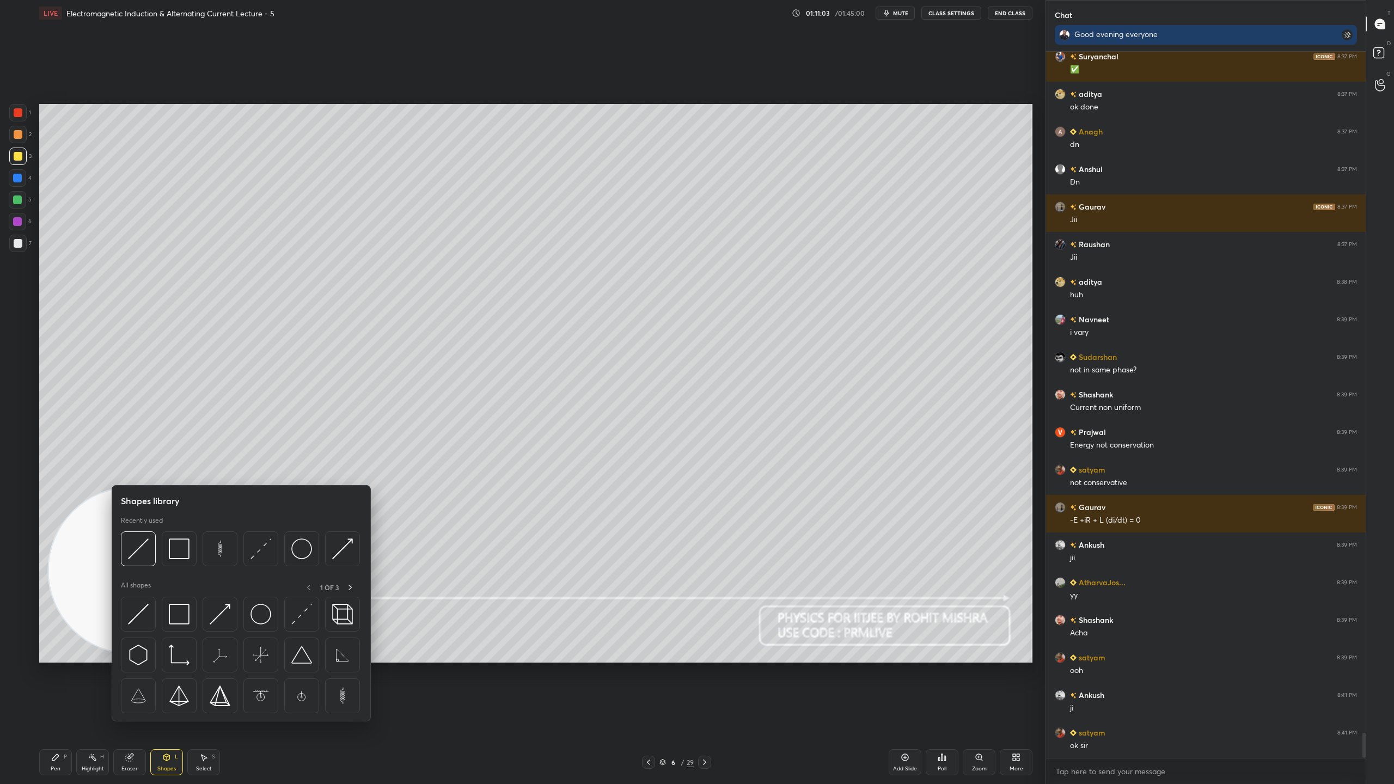
scroll to position [19207, 0]
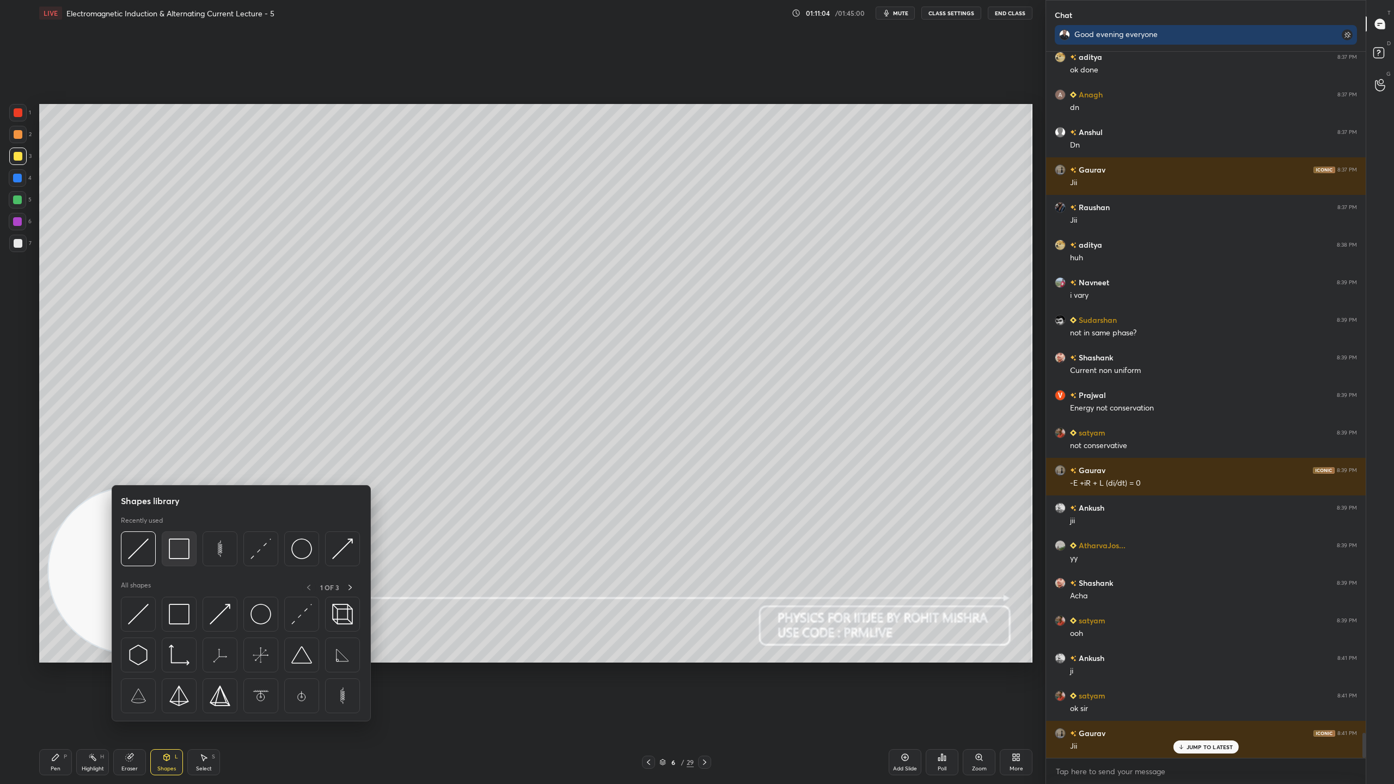
click at [179, 553] on img at bounding box center [179, 548] width 21 height 21
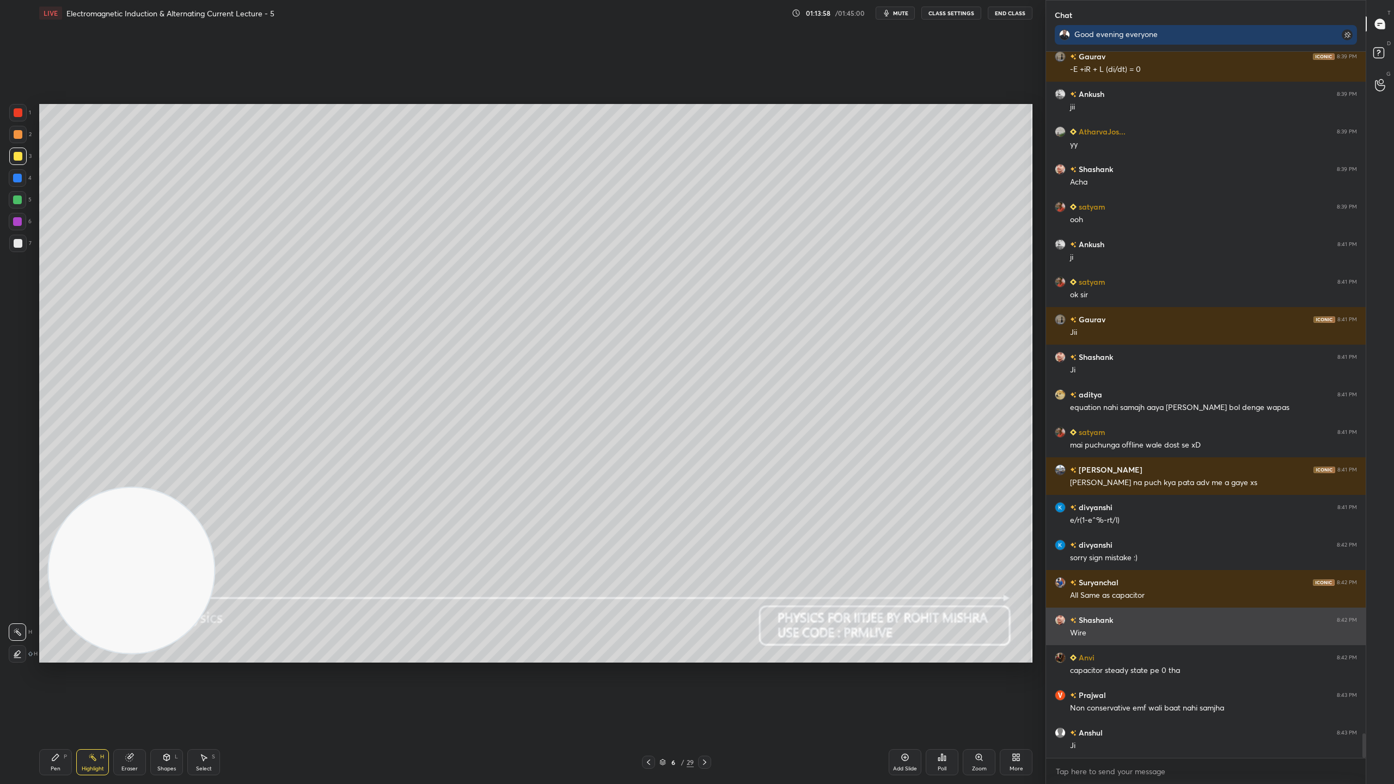
scroll to position [19658, 0]
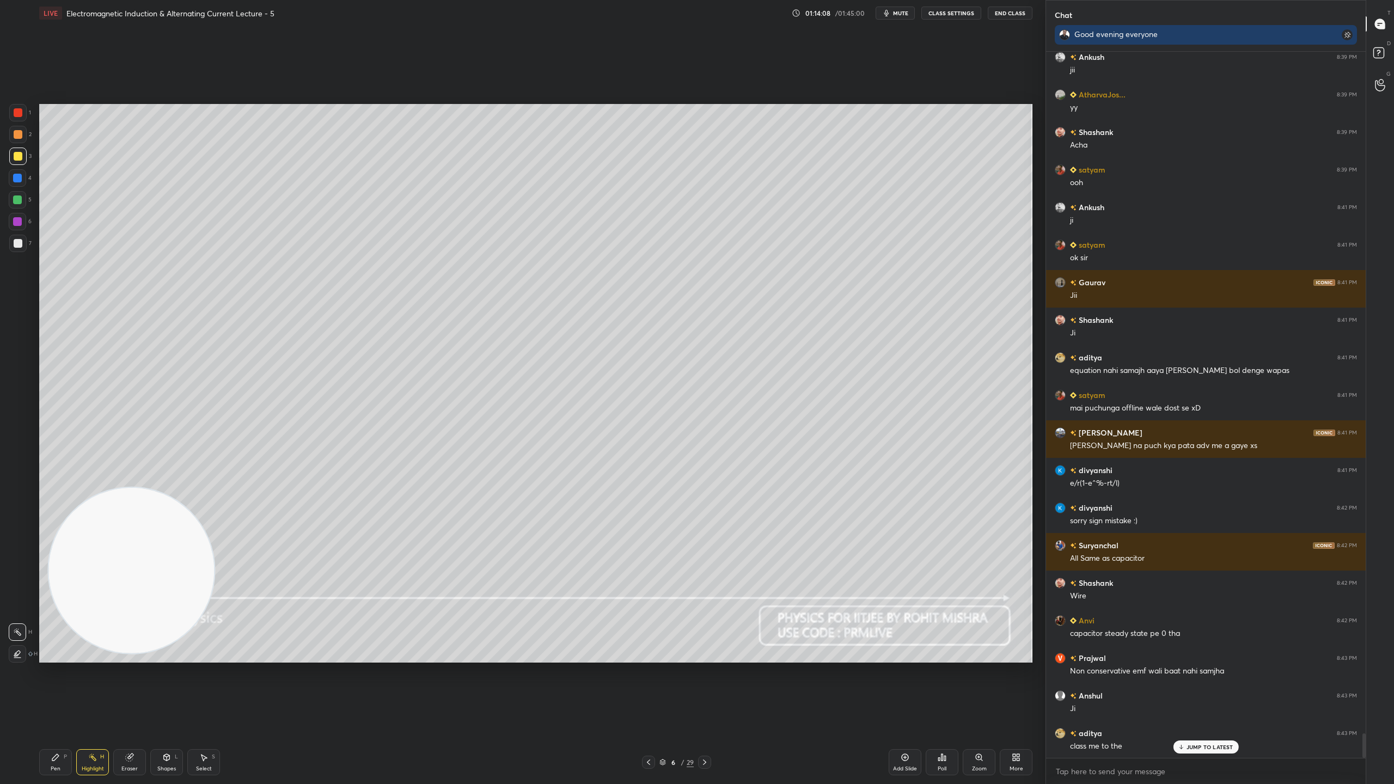
click at [1210, 691] on div "JUMP TO LATEST" at bounding box center [1205, 746] width 65 height 13
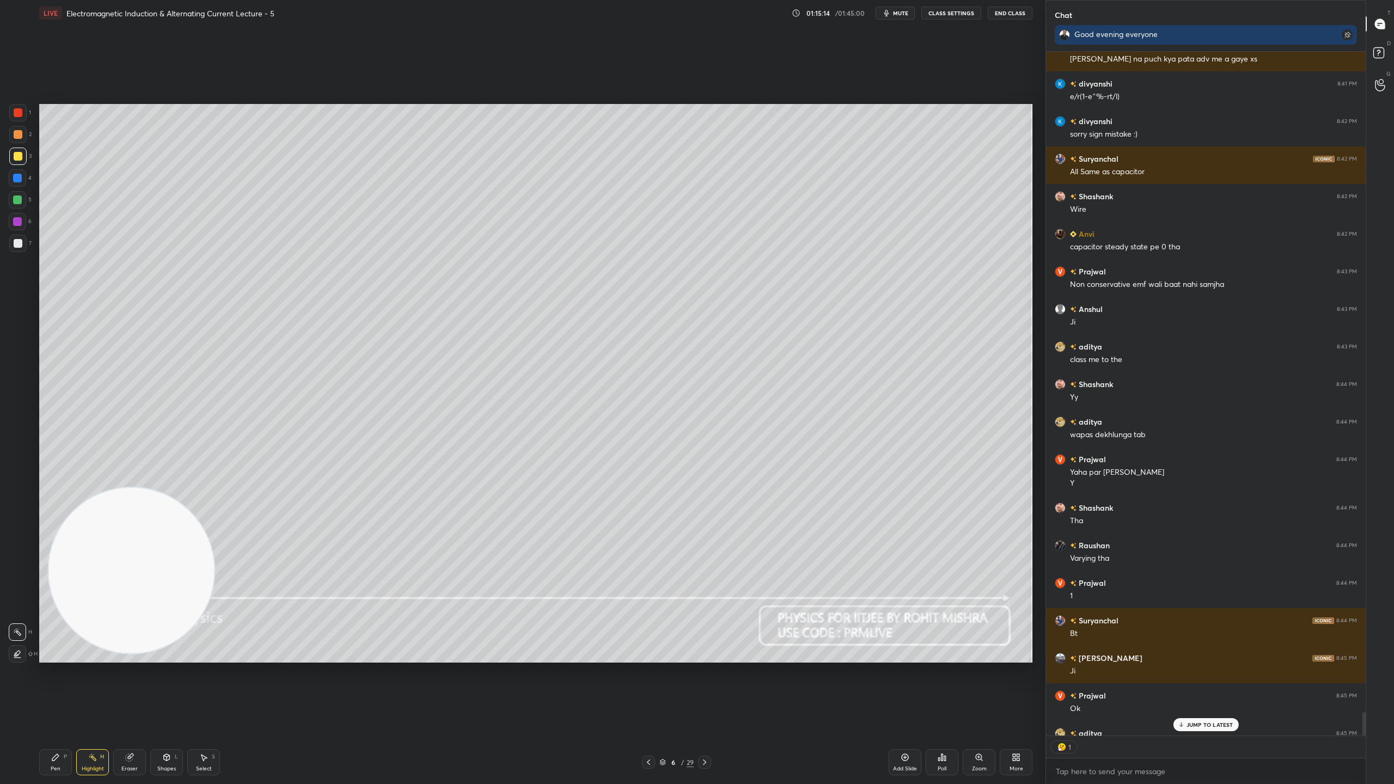
scroll to position [3, 3]
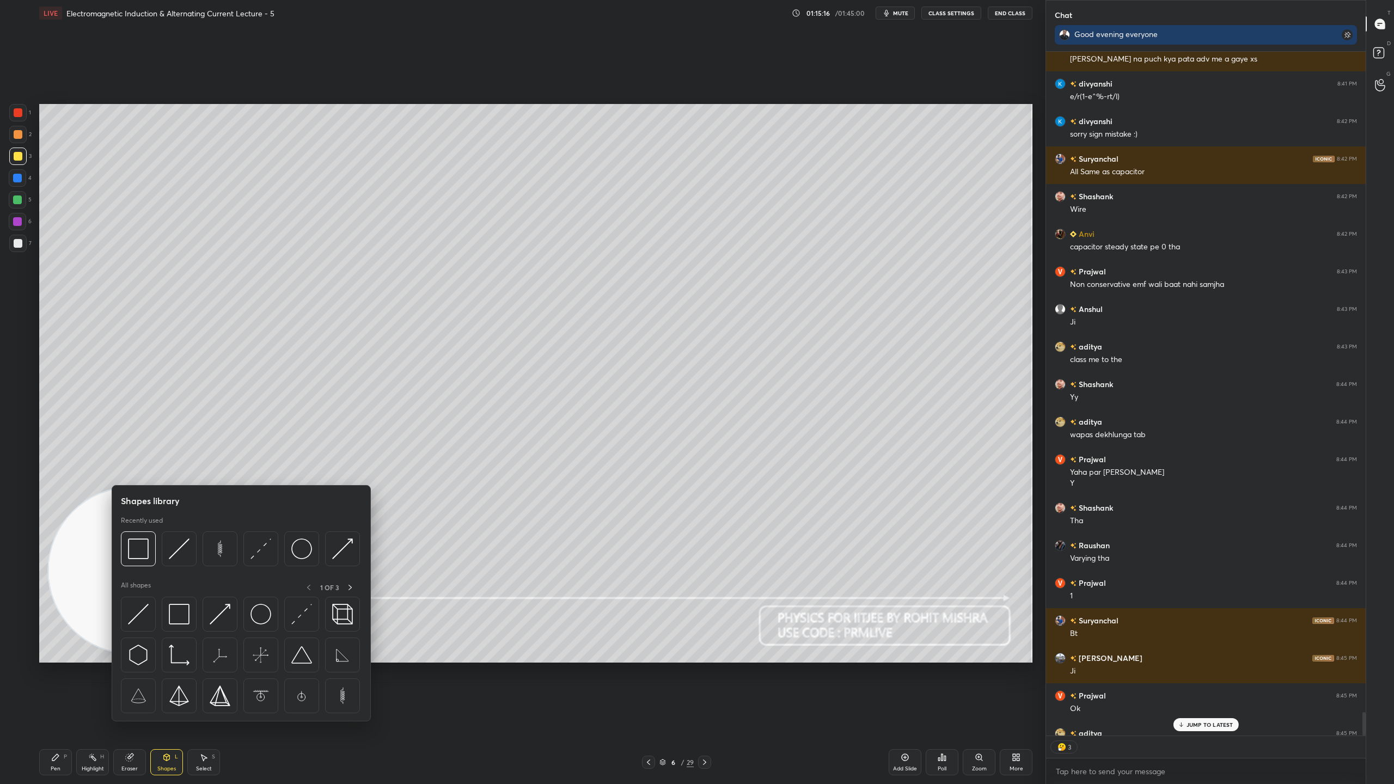
click at [184, 653] on img at bounding box center [179, 655] width 21 height 21
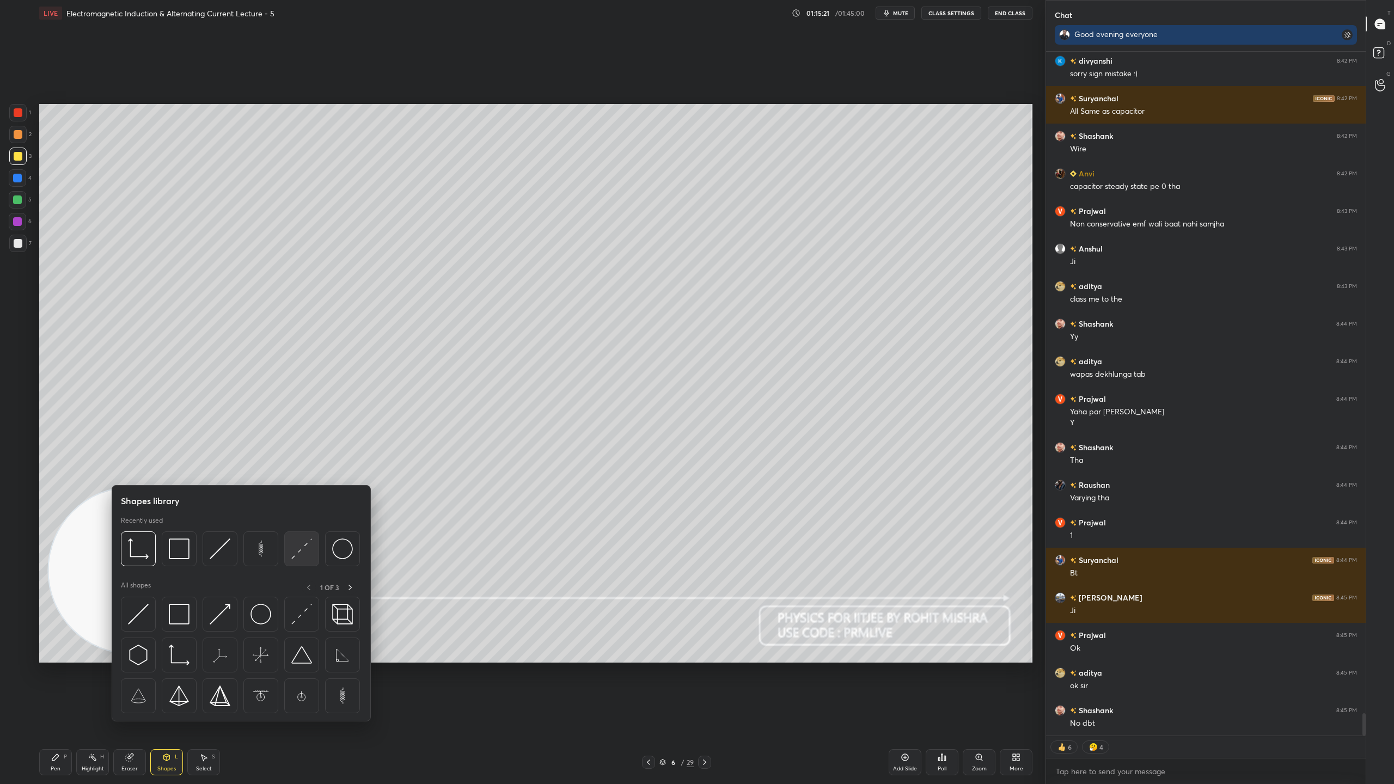
click at [297, 553] on img at bounding box center [301, 548] width 21 height 21
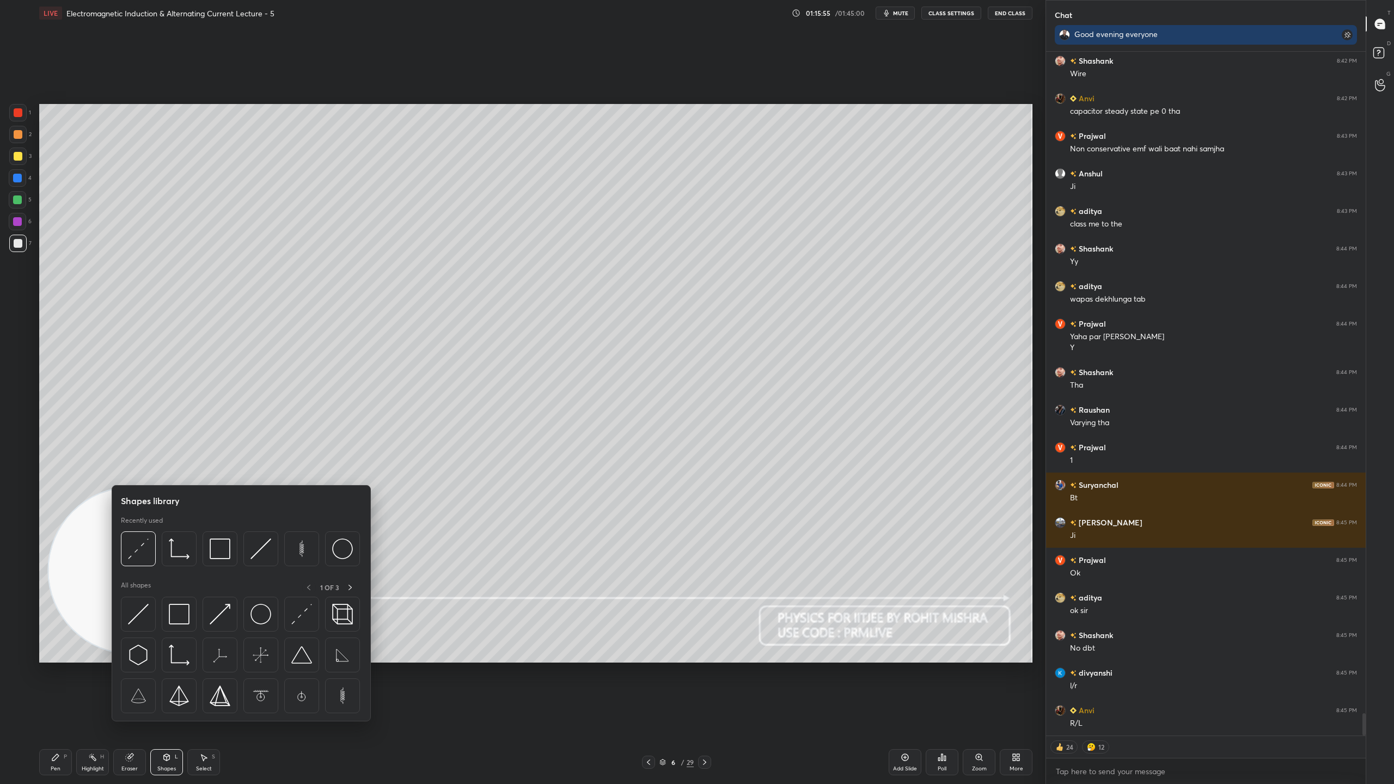
scroll to position [20218, 0]
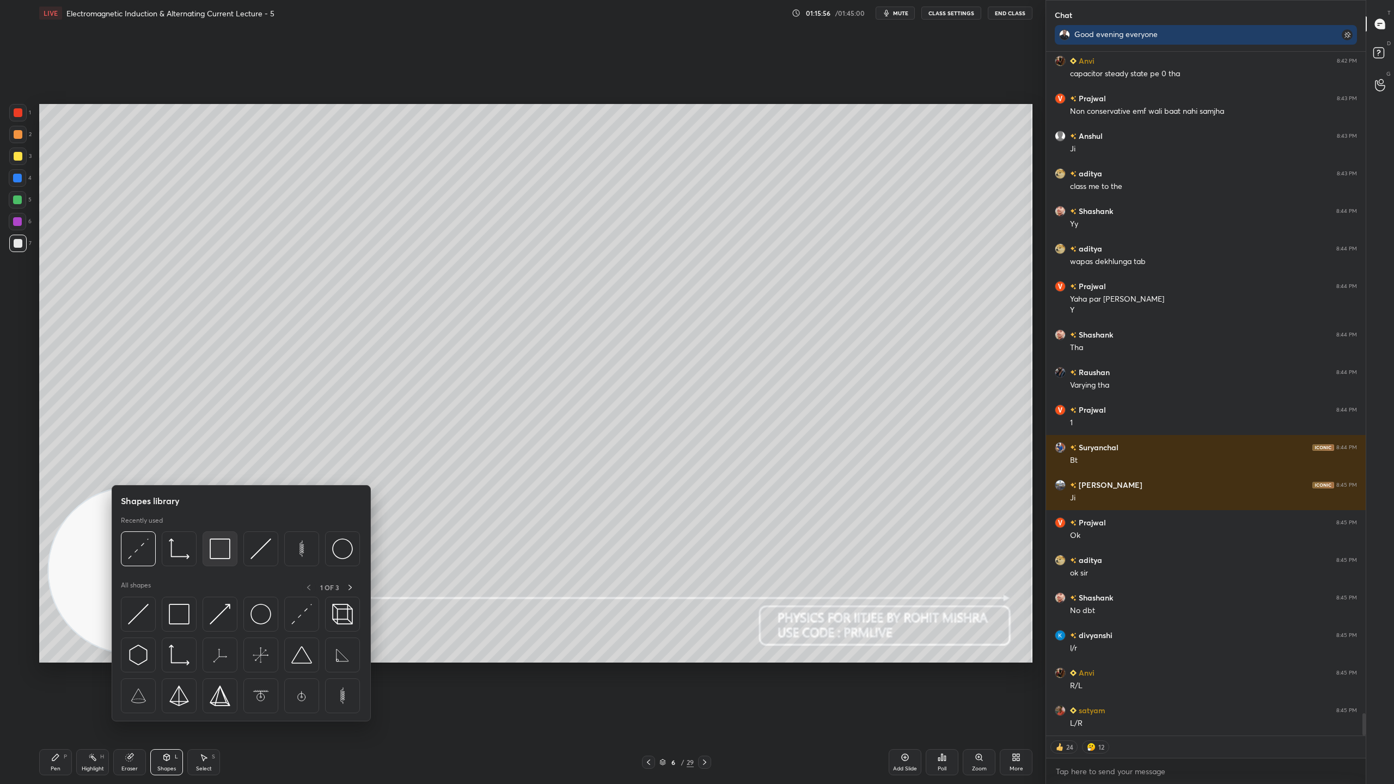
click at [225, 551] on img at bounding box center [220, 548] width 21 height 21
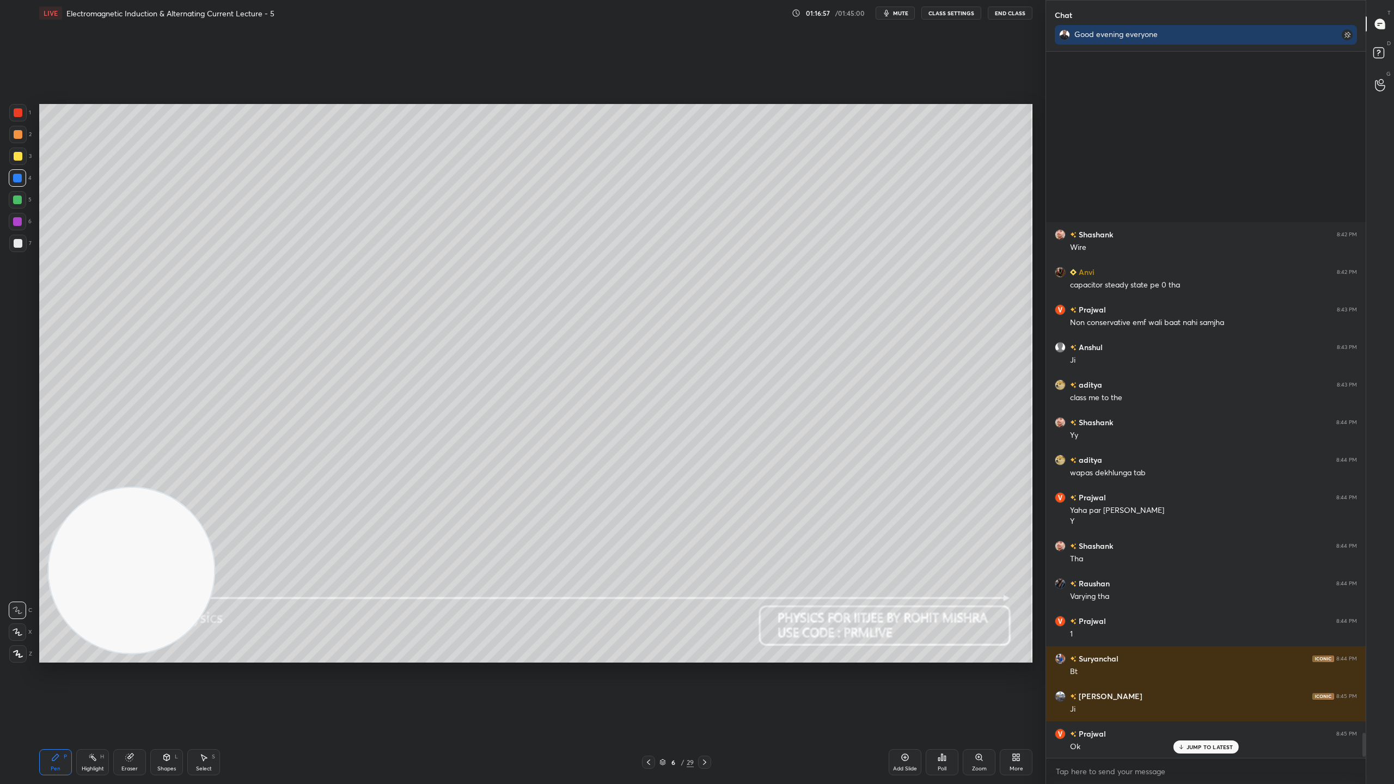
scroll to position [20270, 0]
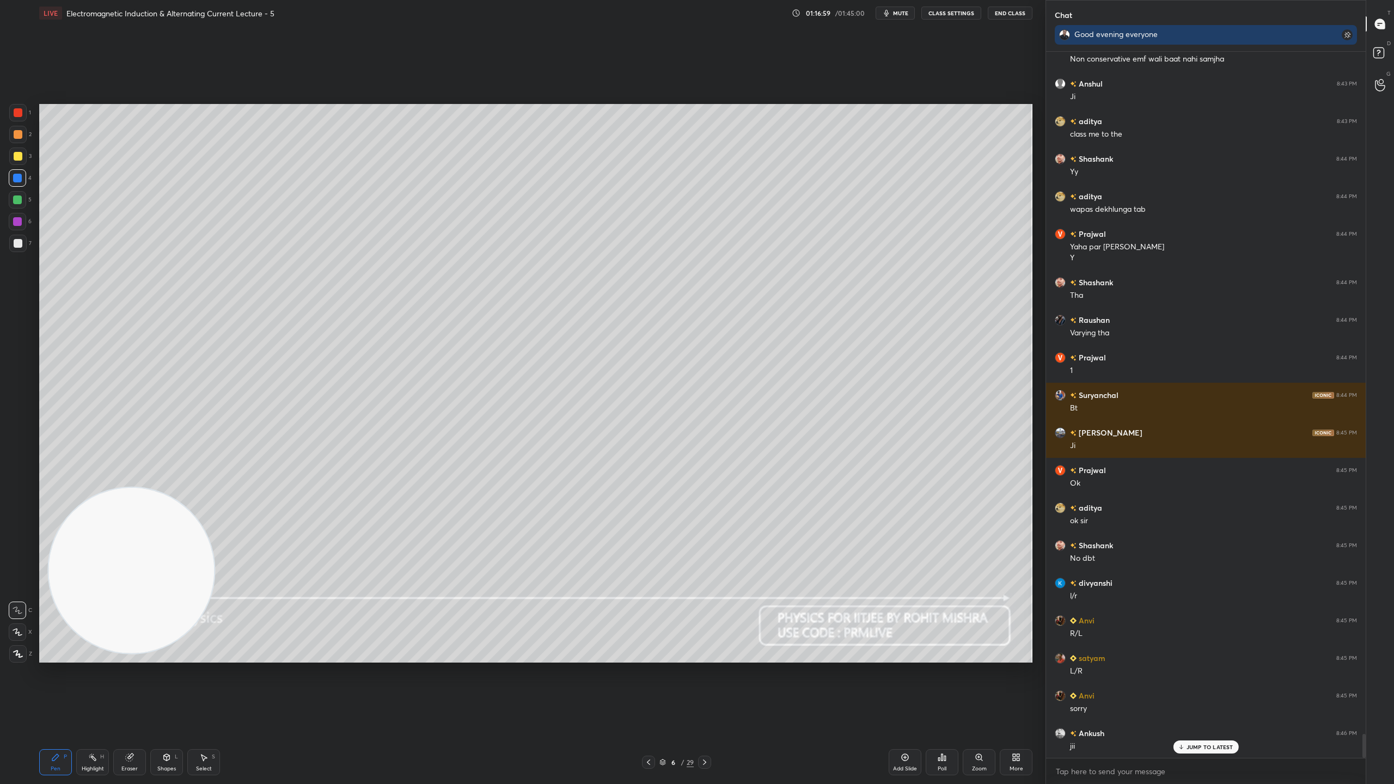
click at [1200, 691] on p "JUMP TO LATEST" at bounding box center [1209, 747] width 47 height 7
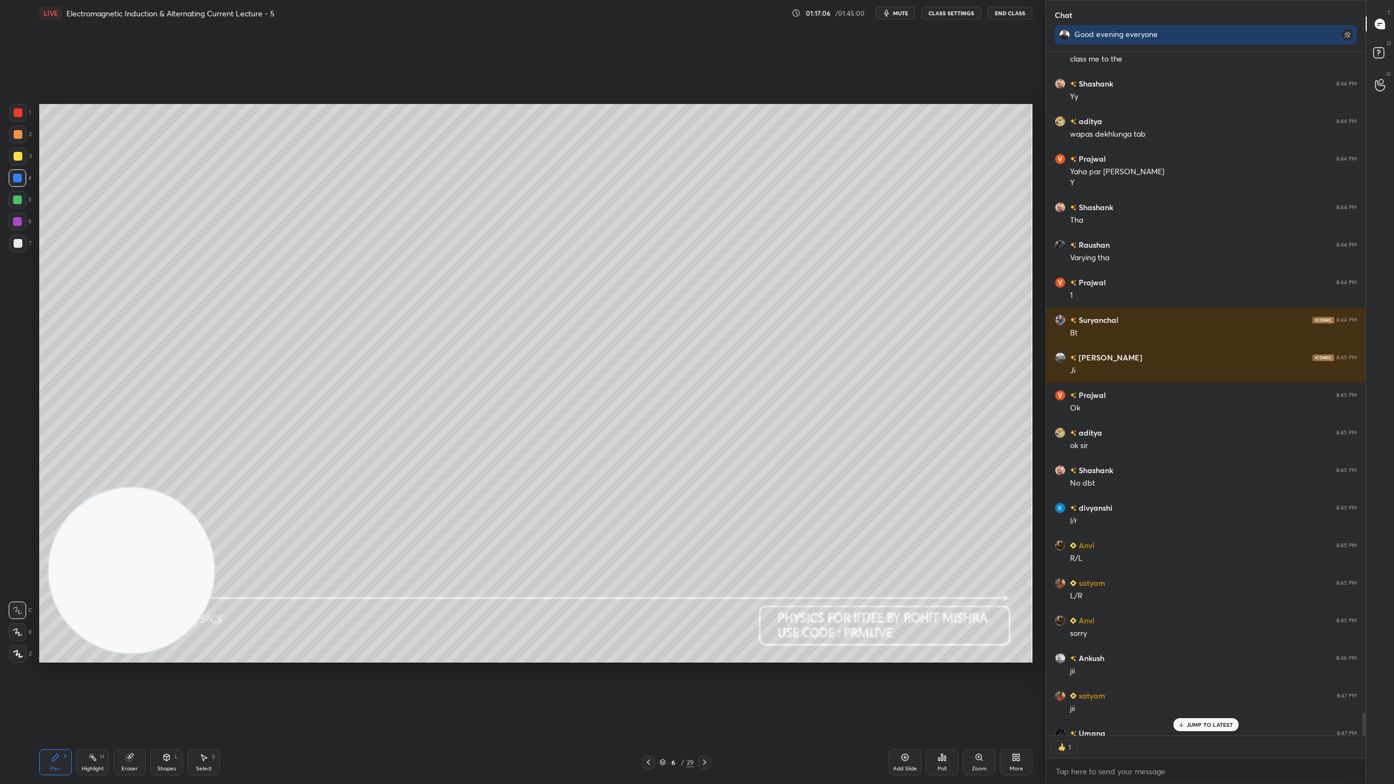
scroll to position [3, 3]
click at [1221, 691] on p "JUMP TO LATEST" at bounding box center [1209, 724] width 47 height 7
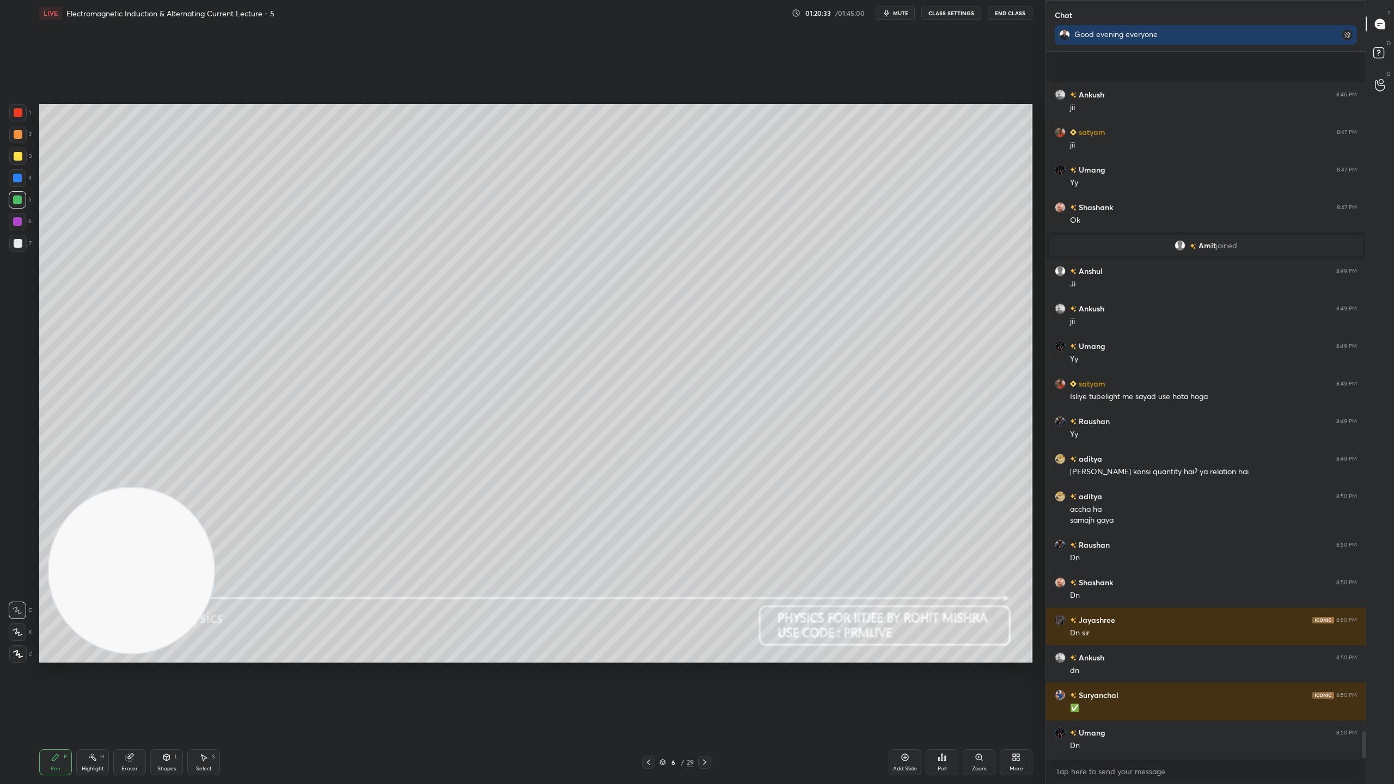
scroll to position [17802, 0]
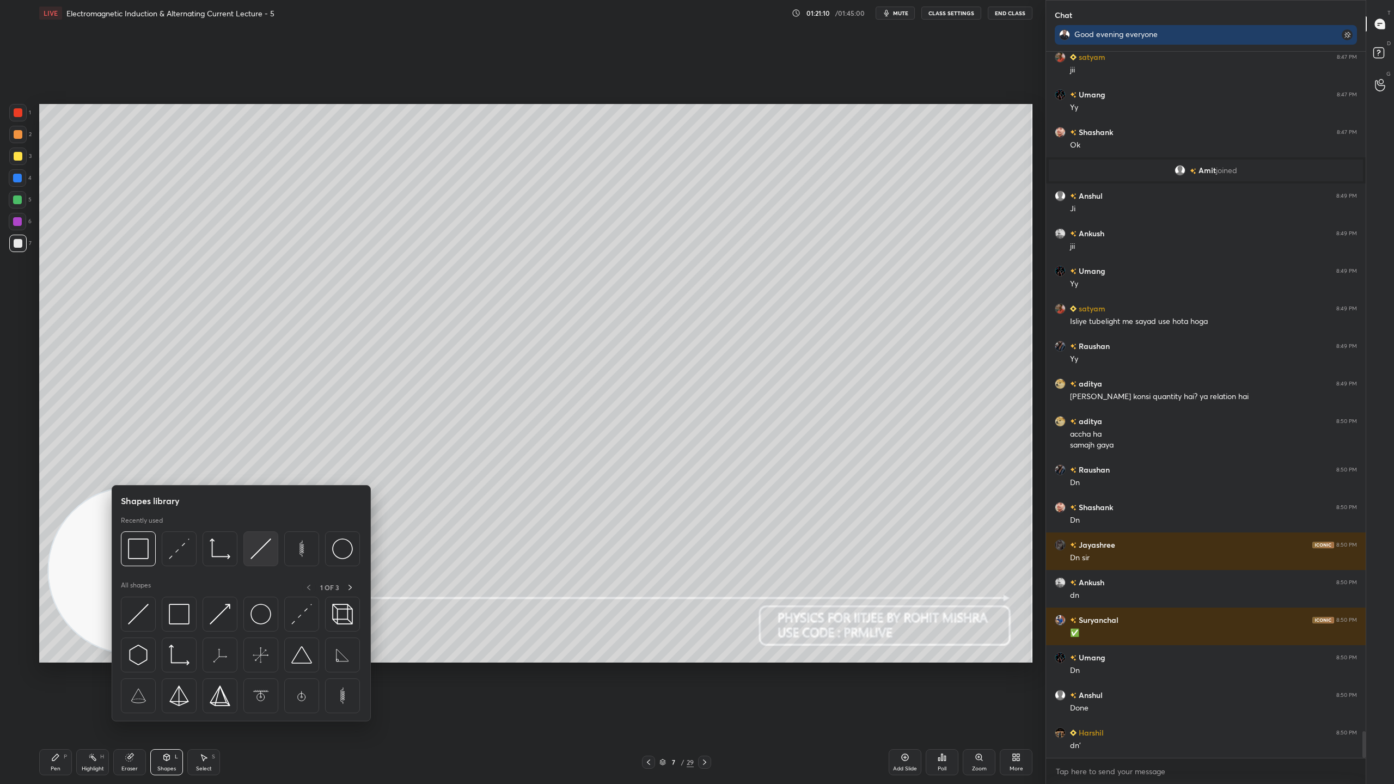
click at [260, 543] on img at bounding box center [260, 548] width 21 height 21
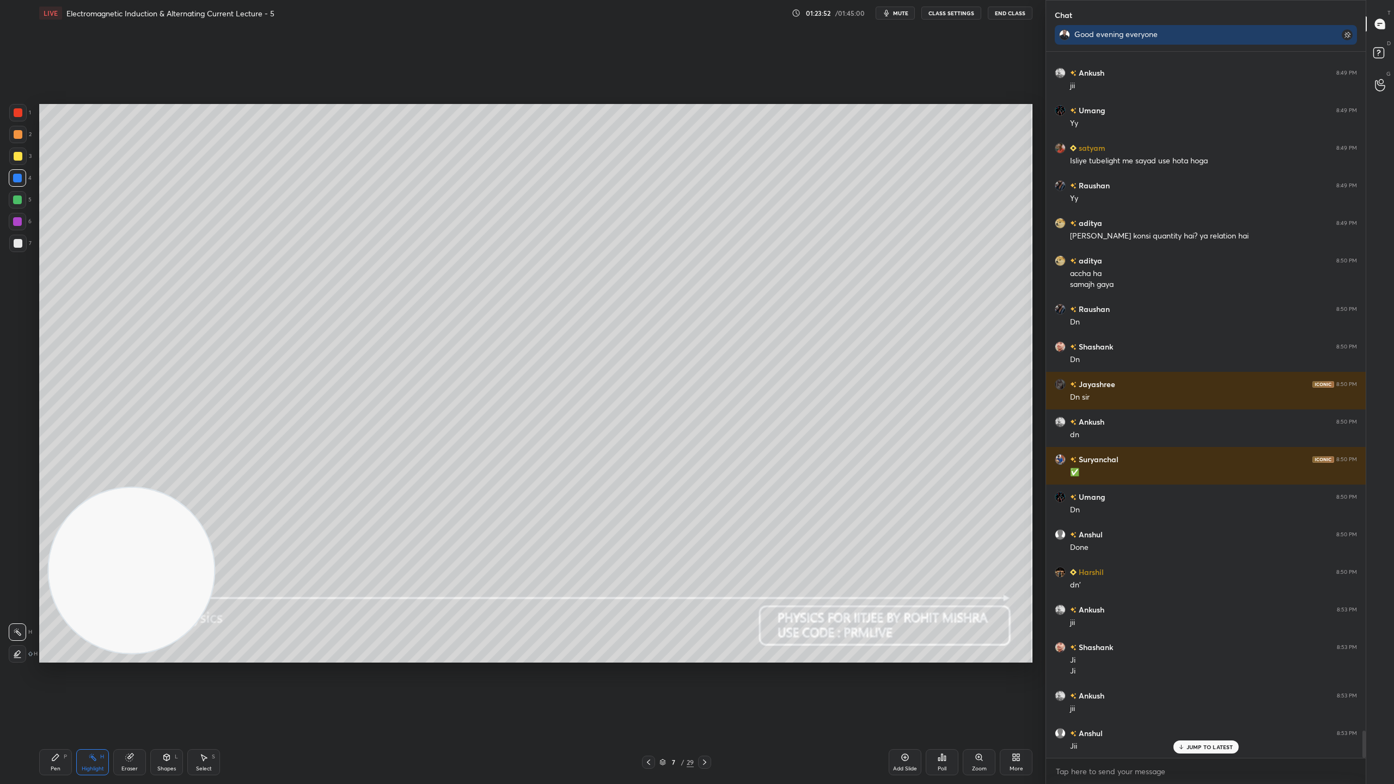
scroll to position [17797, 0]
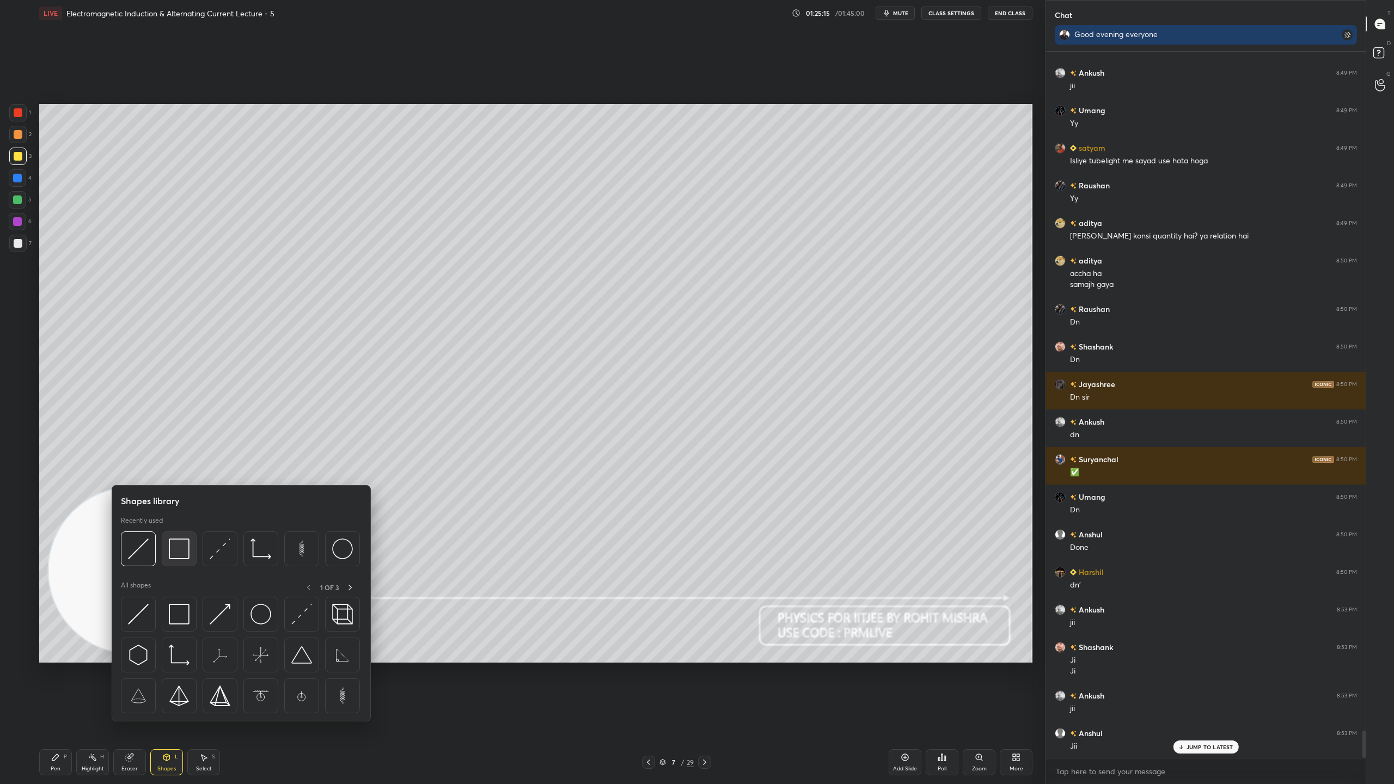
click at [181, 547] on img at bounding box center [179, 548] width 21 height 21
click at [263, 549] on img at bounding box center [260, 548] width 21 height 21
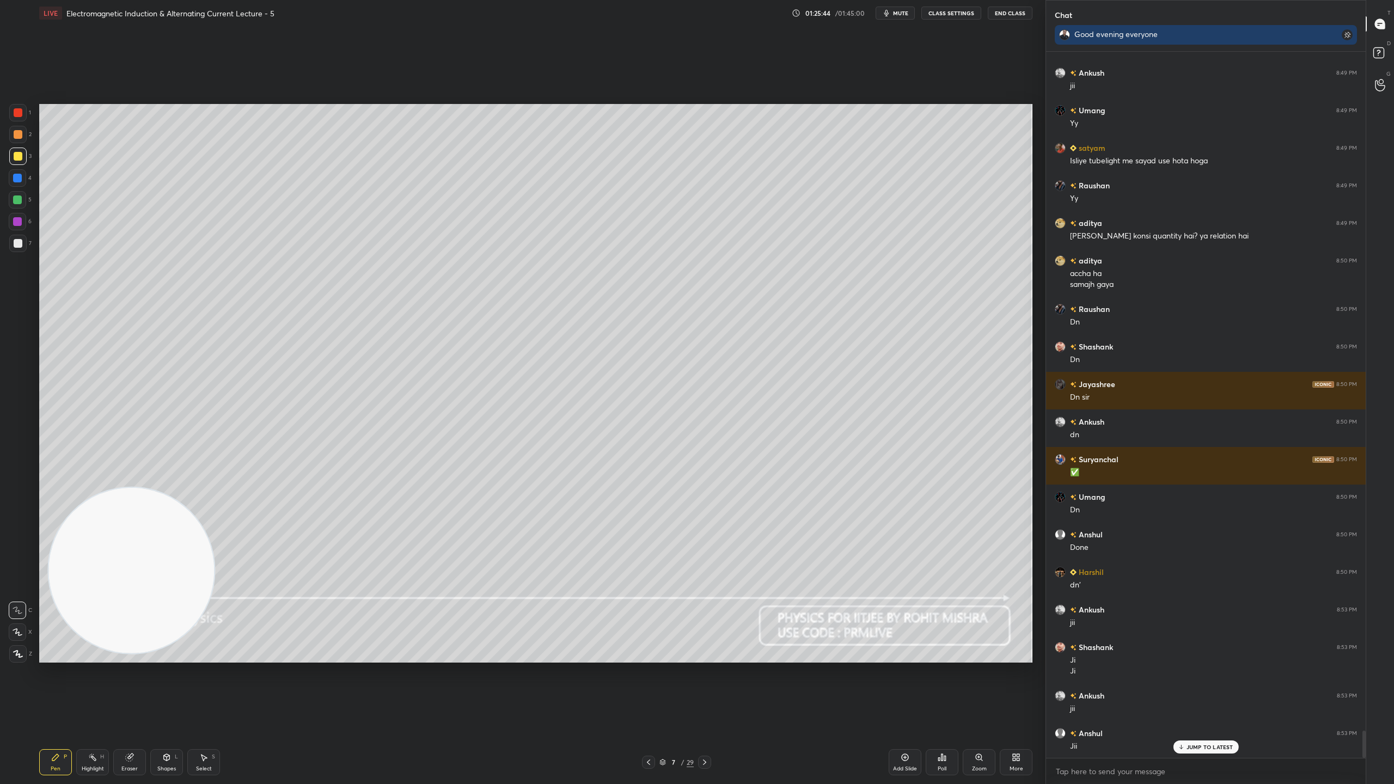
click at [1229, 691] on p "JUMP TO LATEST" at bounding box center [1209, 747] width 47 height 7
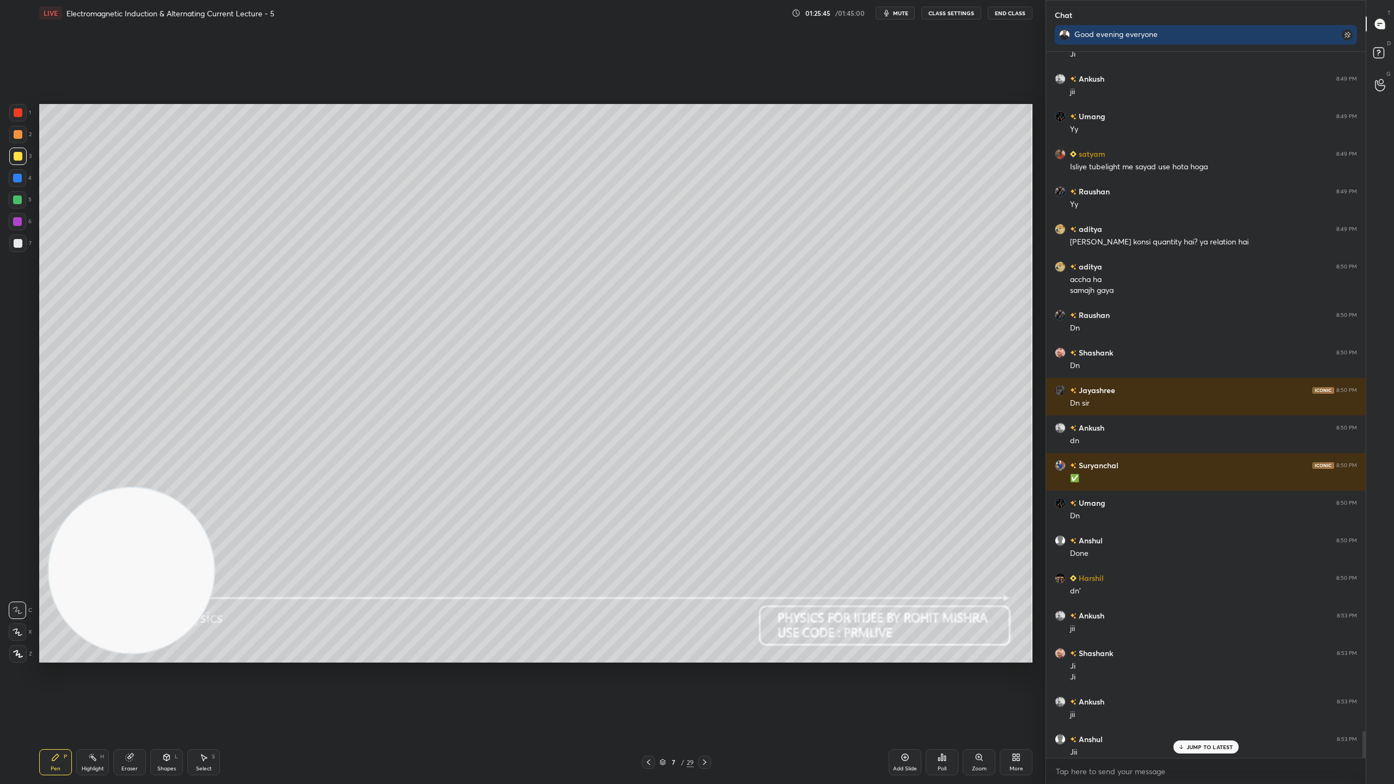
scroll to position [17870, 0]
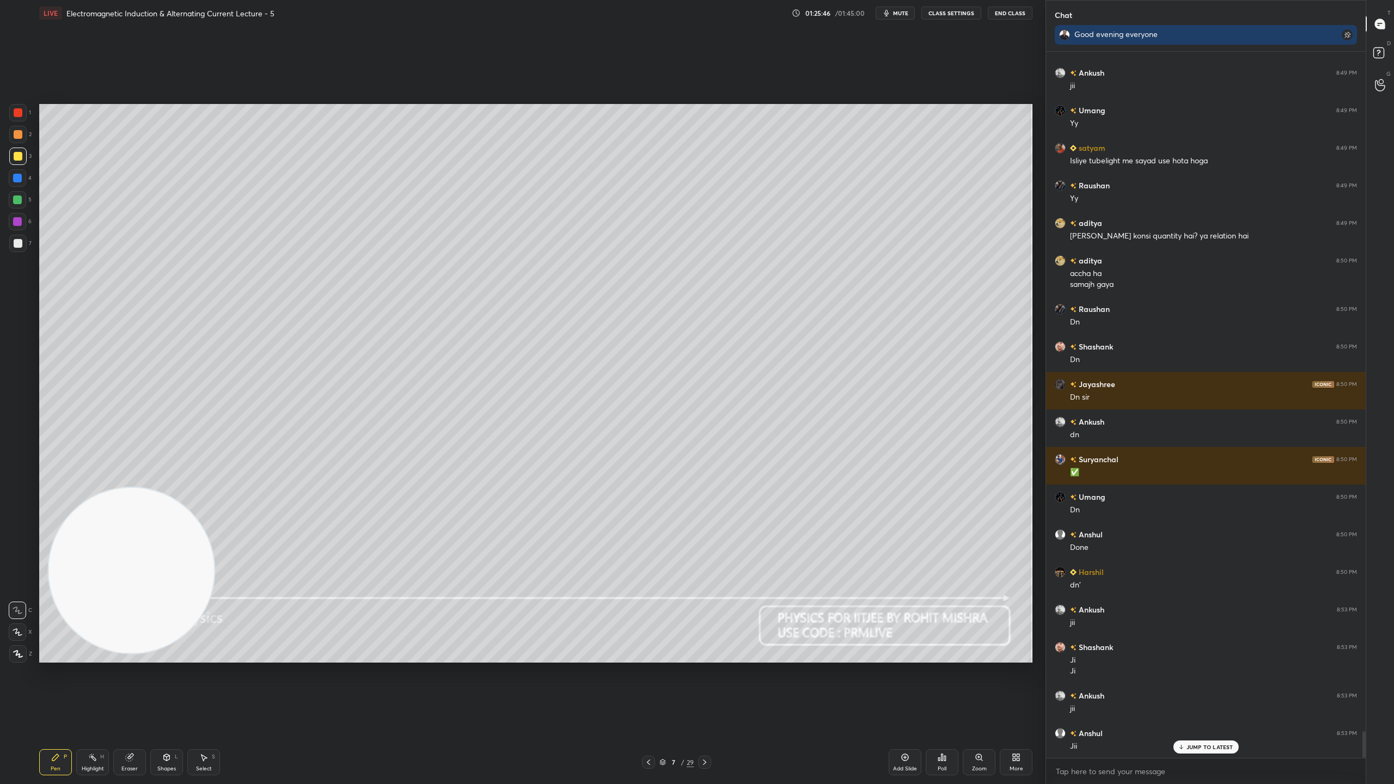
click at [1214, 691] on p "JUMP TO LATEST" at bounding box center [1209, 747] width 47 height 7
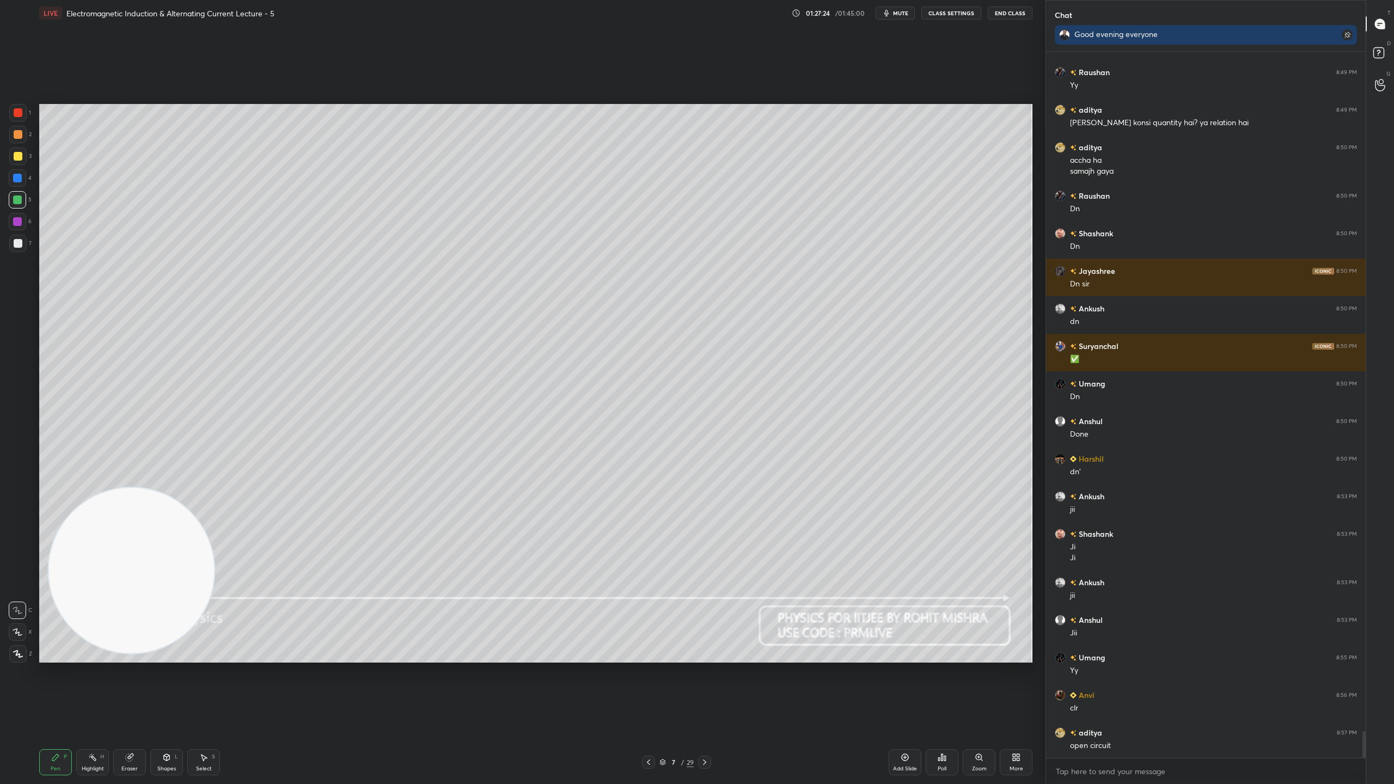
scroll to position [18020, 0]
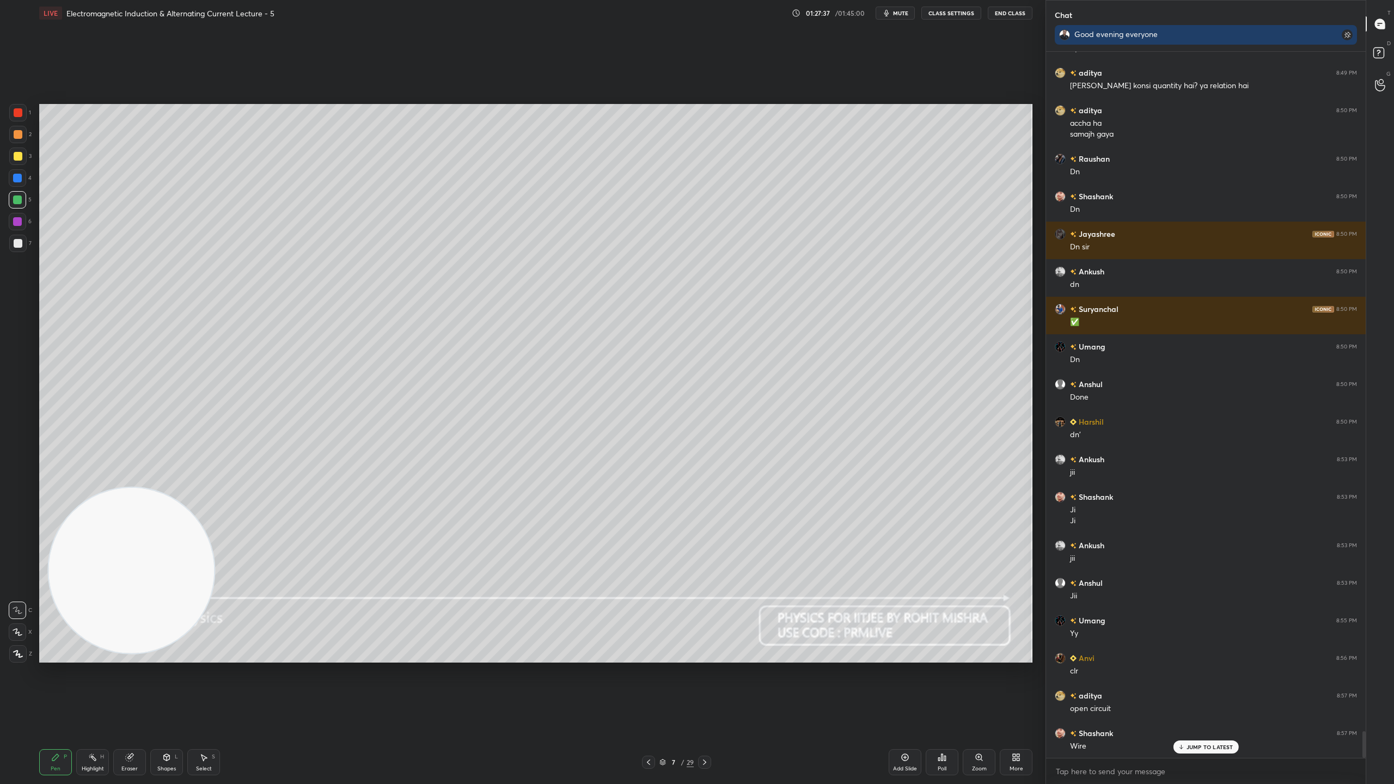
click at [658, 691] on div "7 / 29" at bounding box center [676, 762] width 69 height 13
click at [663, 691] on icon at bounding box center [662, 763] width 5 height 2
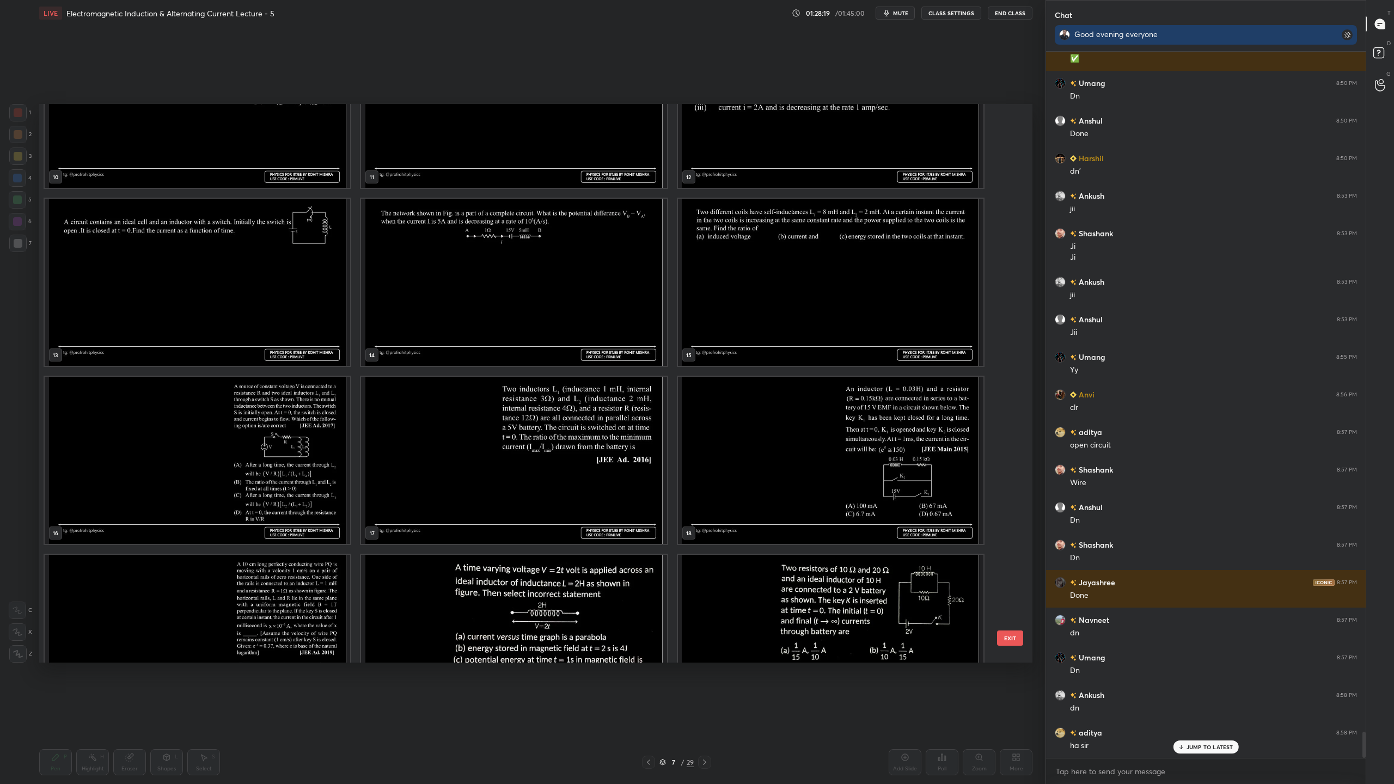
scroll to position [18321, 0]
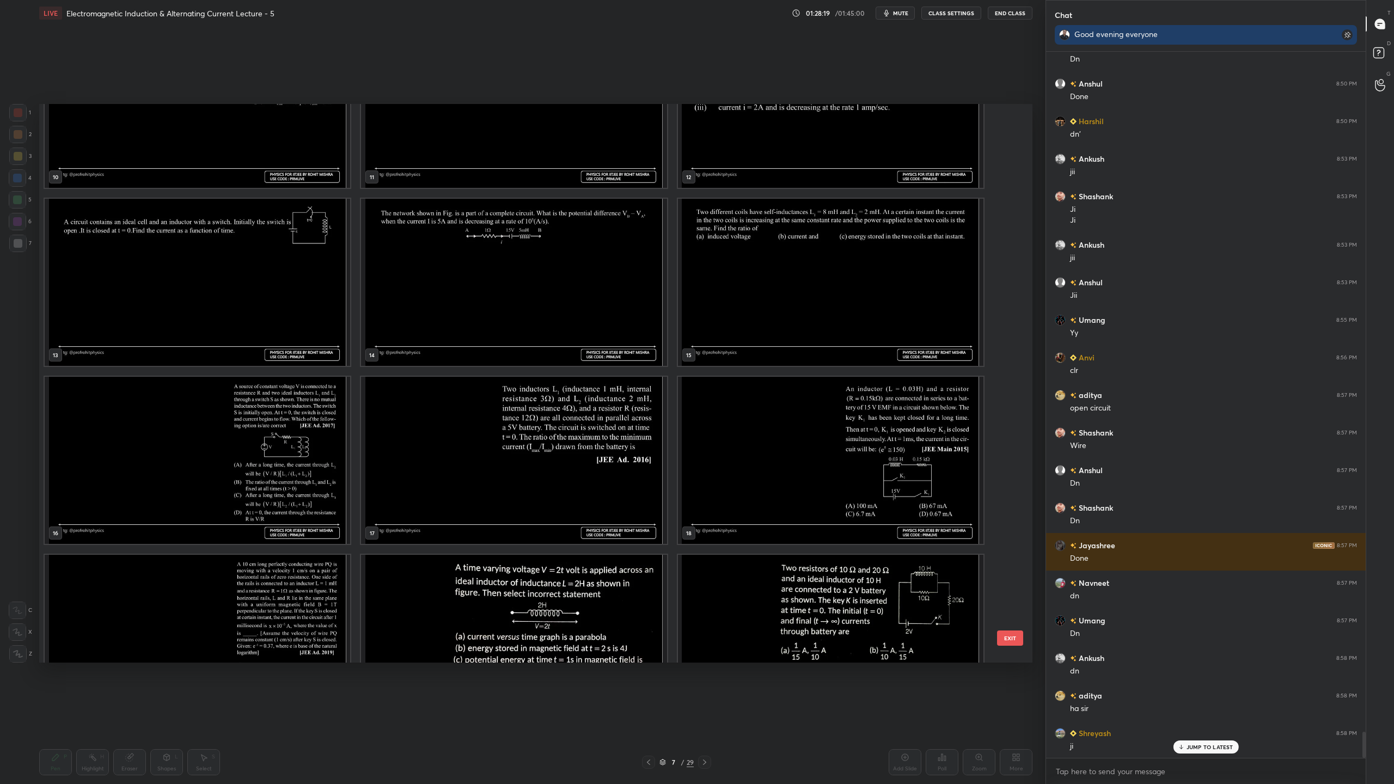
click at [314, 469] on img "grid" at bounding box center [197, 460] width 305 height 167
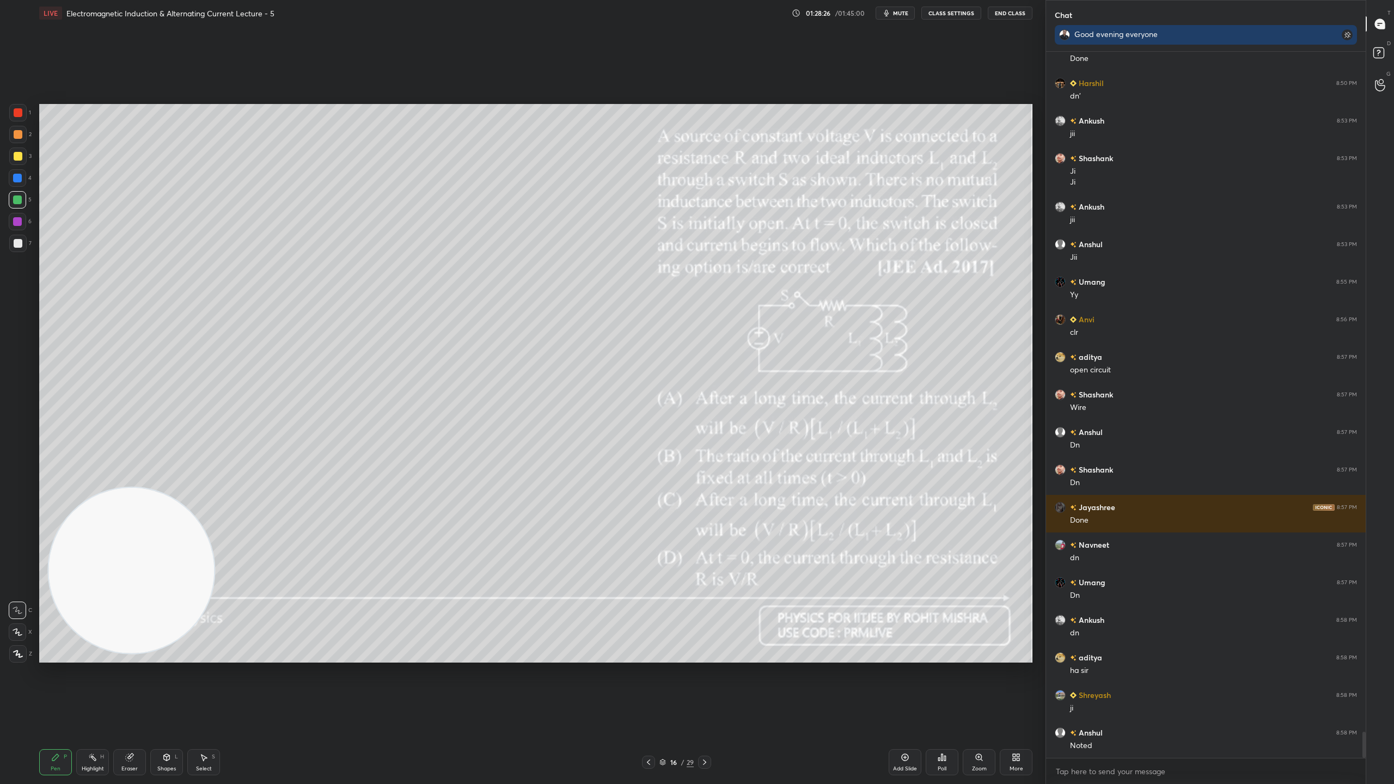
scroll to position [18396, 0]
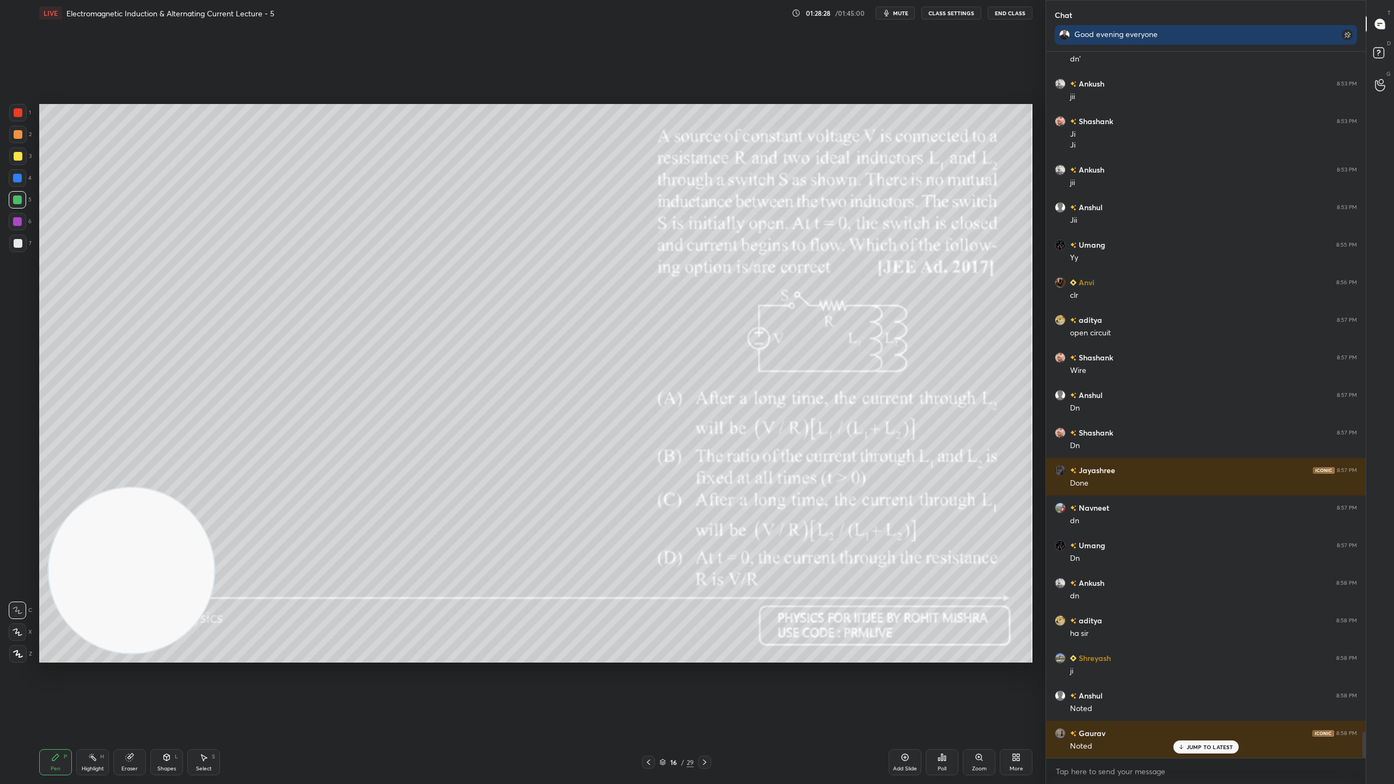
click at [1225, 691] on p "JUMP TO LATEST" at bounding box center [1209, 747] width 47 height 7
click at [1378, 51] on rect at bounding box center [1378, 53] width 10 height 10
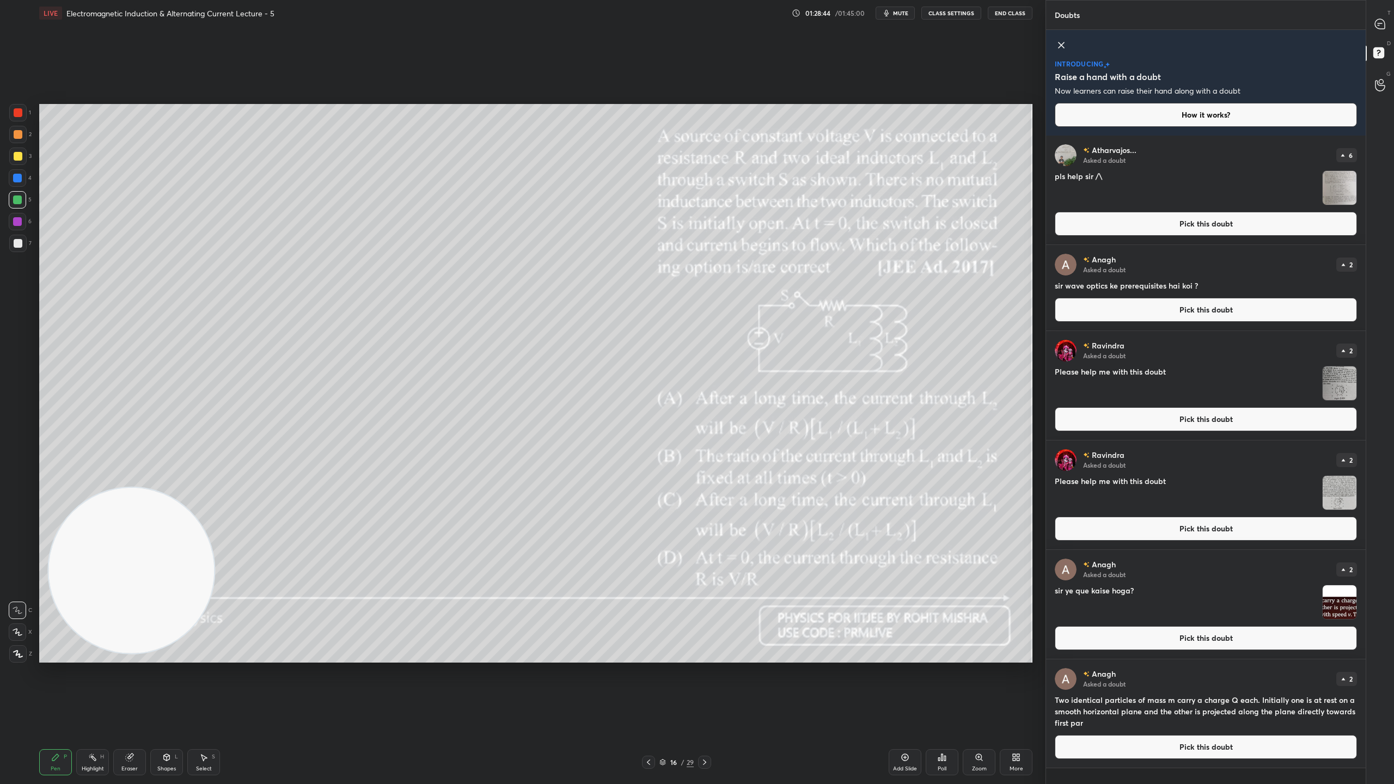
scroll to position [645, 316]
click at [1331, 185] on img "grid" at bounding box center [1340, 188] width 34 height 34
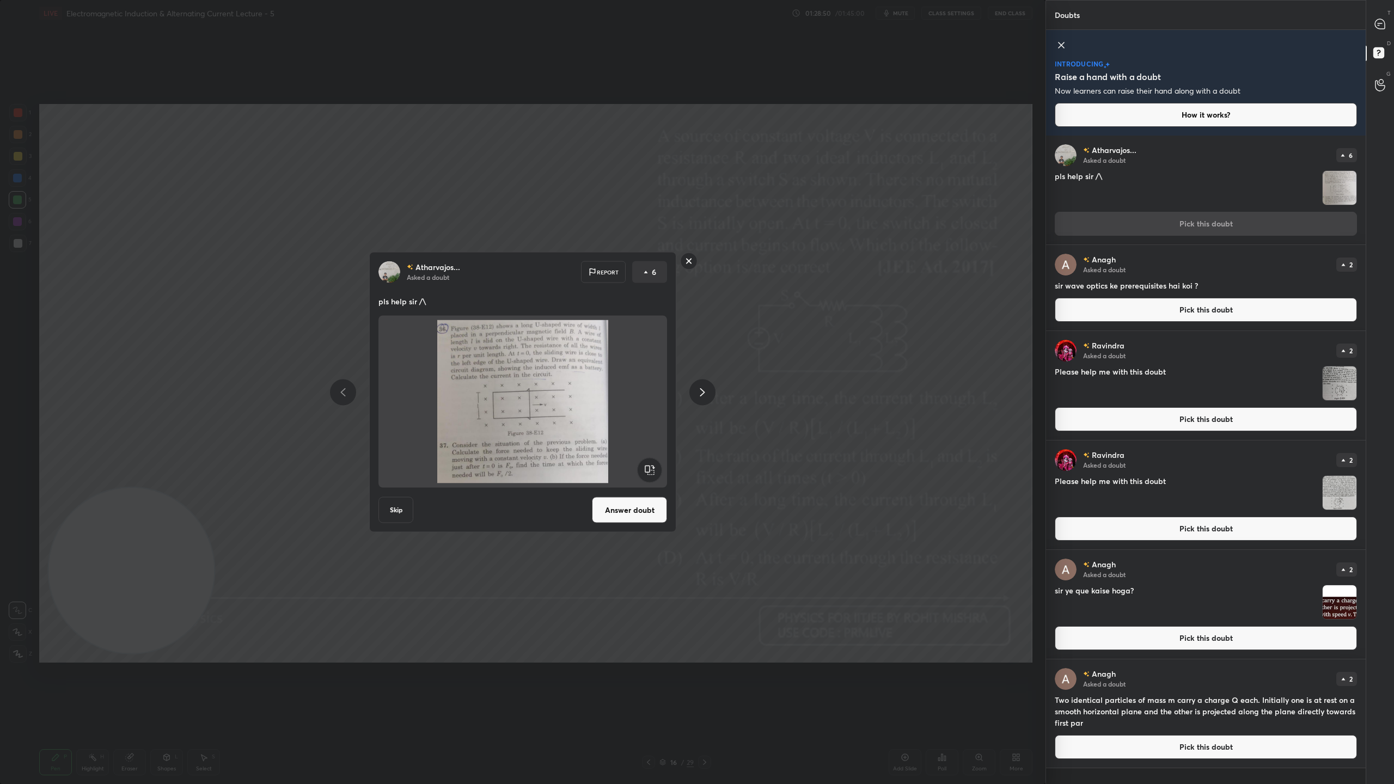
click at [689, 260] on rect at bounding box center [689, 261] width 17 height 17
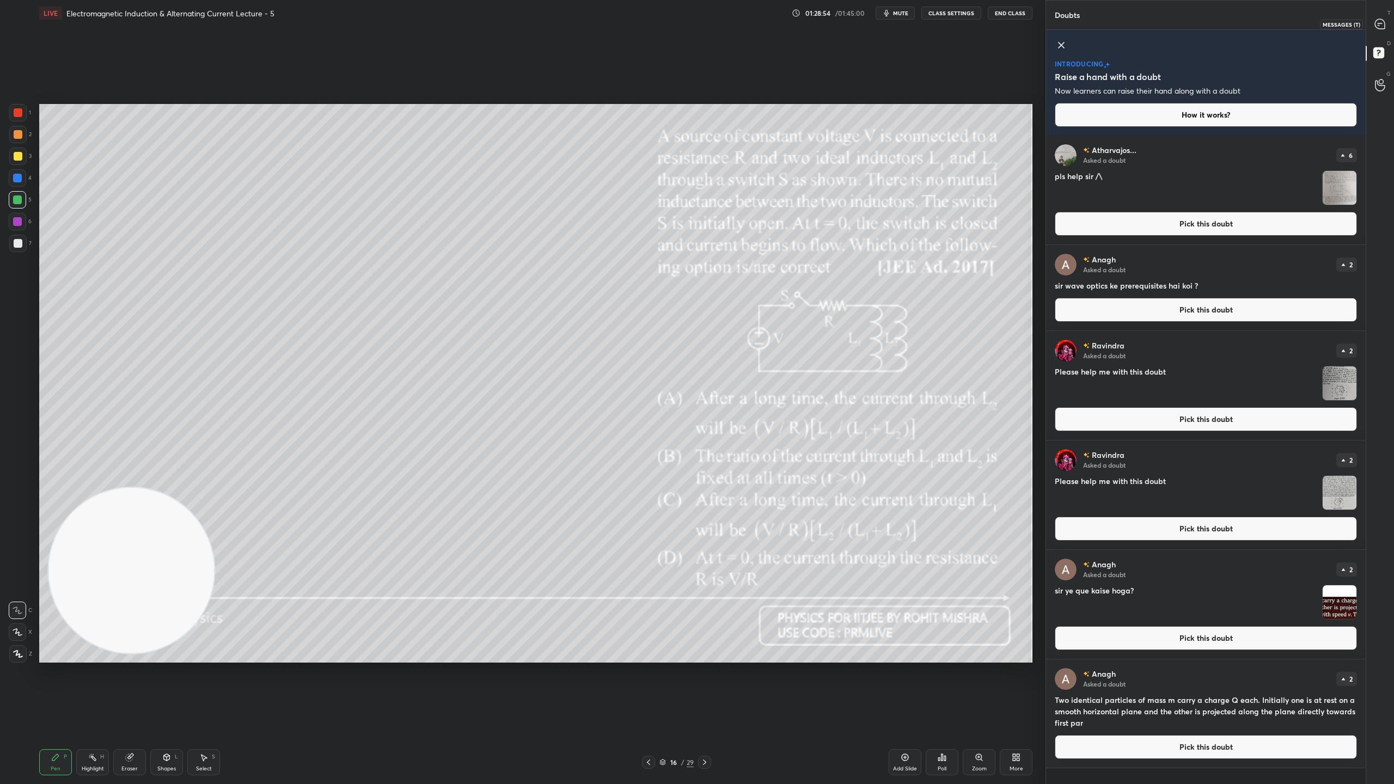
click at [1379, 24] on icon at bounding box center [1380, 24] width 10 height 10
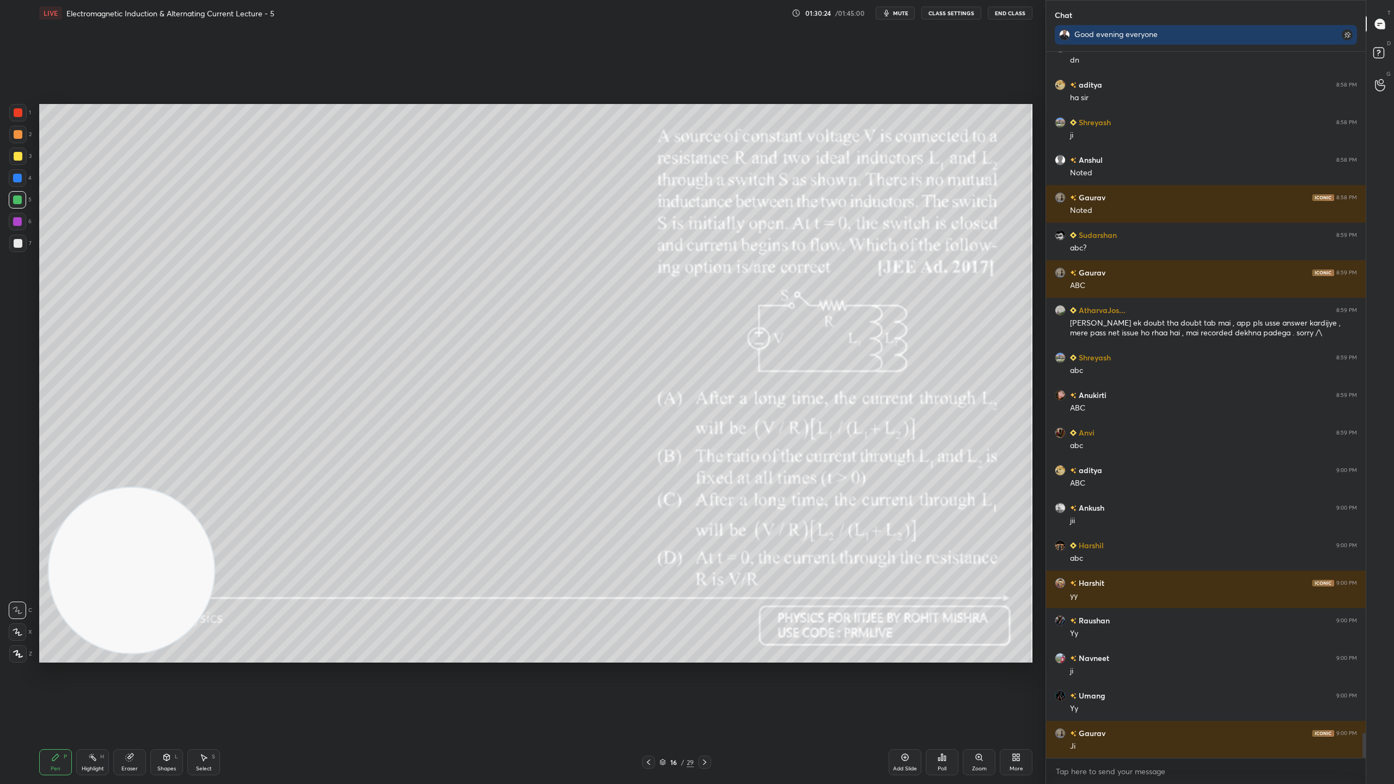
scroll to position [19328, 0]
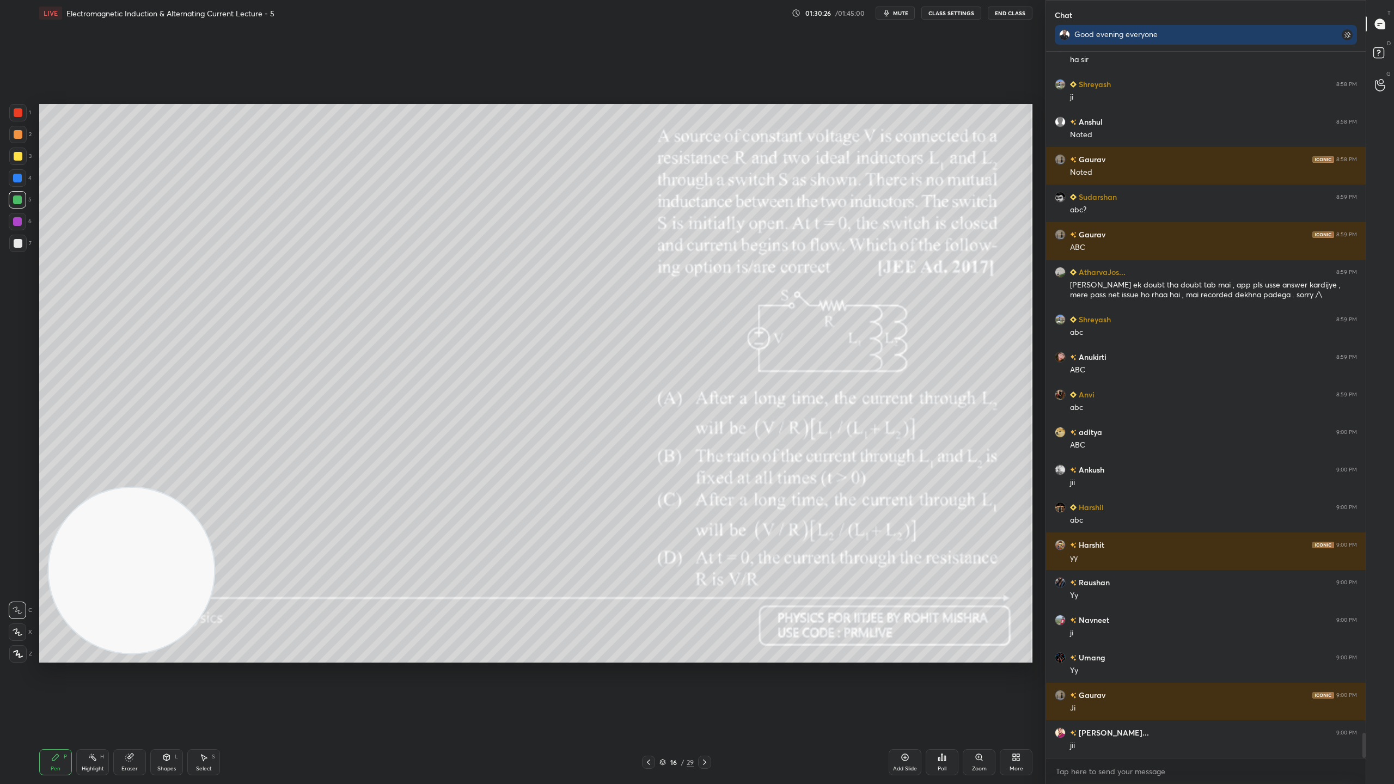
click at [663, 691] on icon at bounding box center [662, 761] width 5 height 3
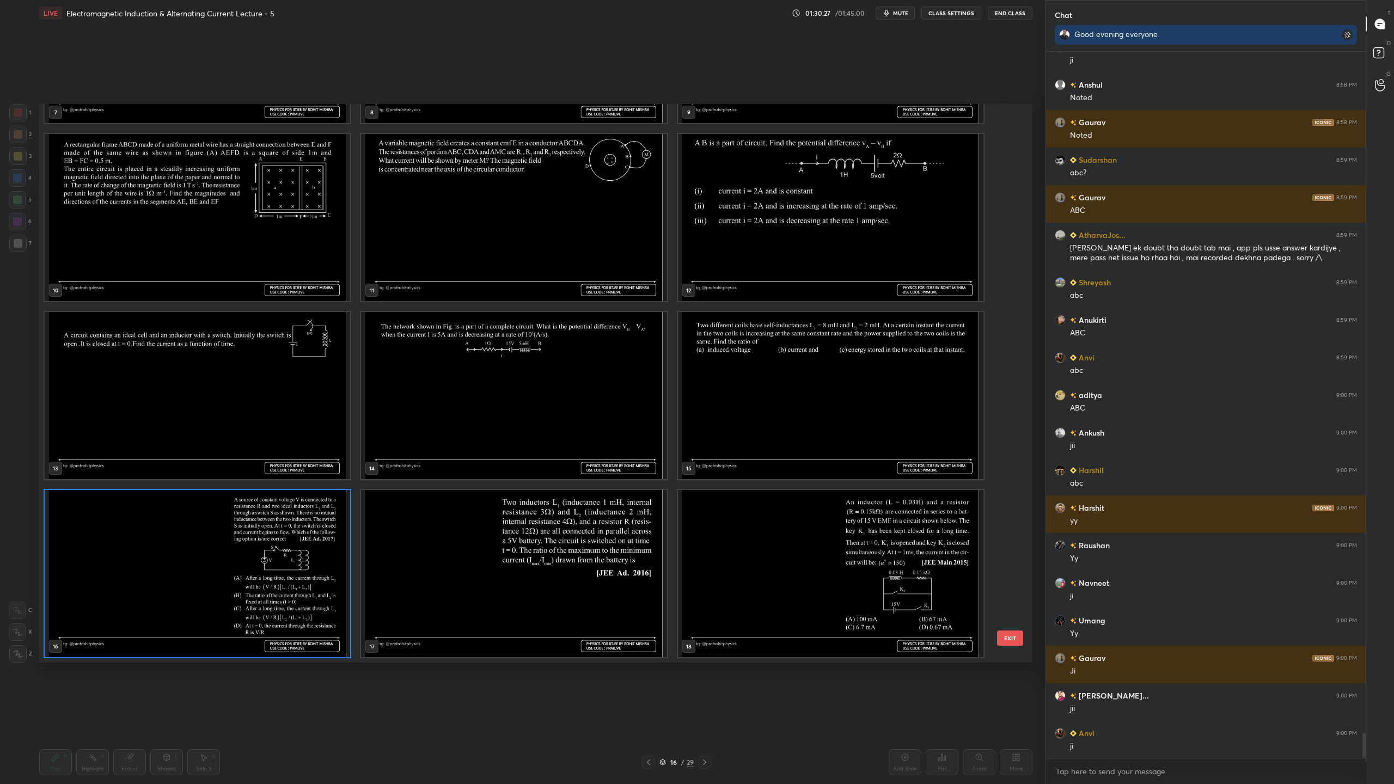
scroll to position [19403, 0]
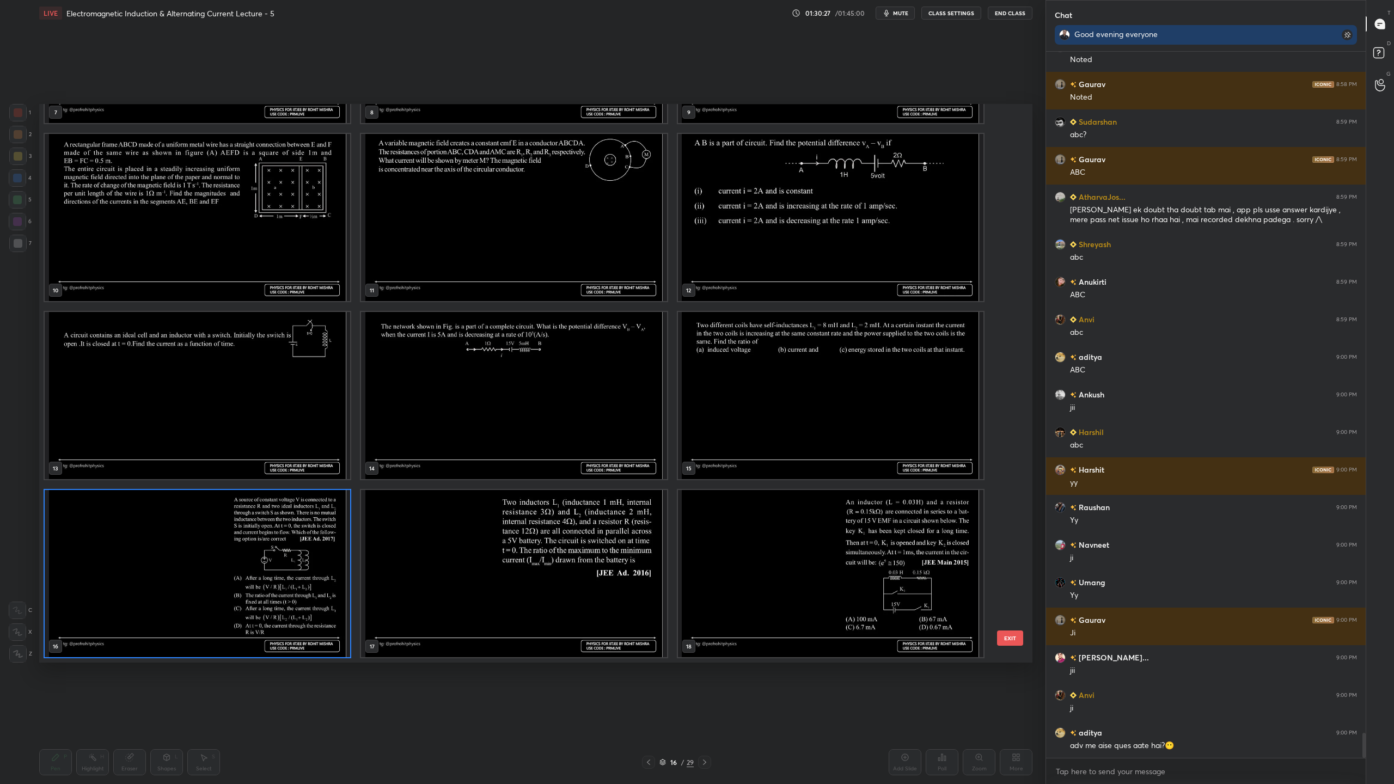
click at [339, 609] on img "grid" at bounding box center [197, 573] width 305 height 167
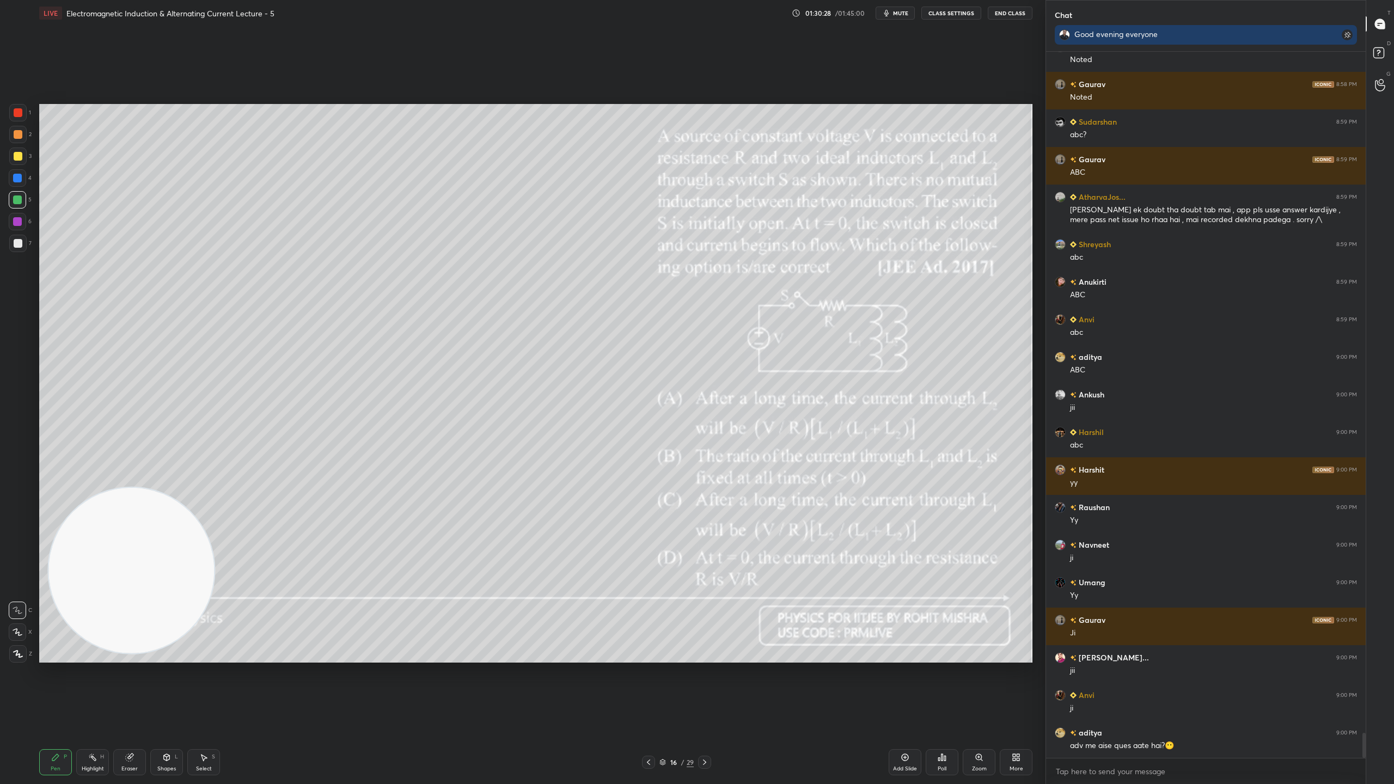
click at [339, 609] on img "grid" at bounding box center [197, 573] width 305 height 167
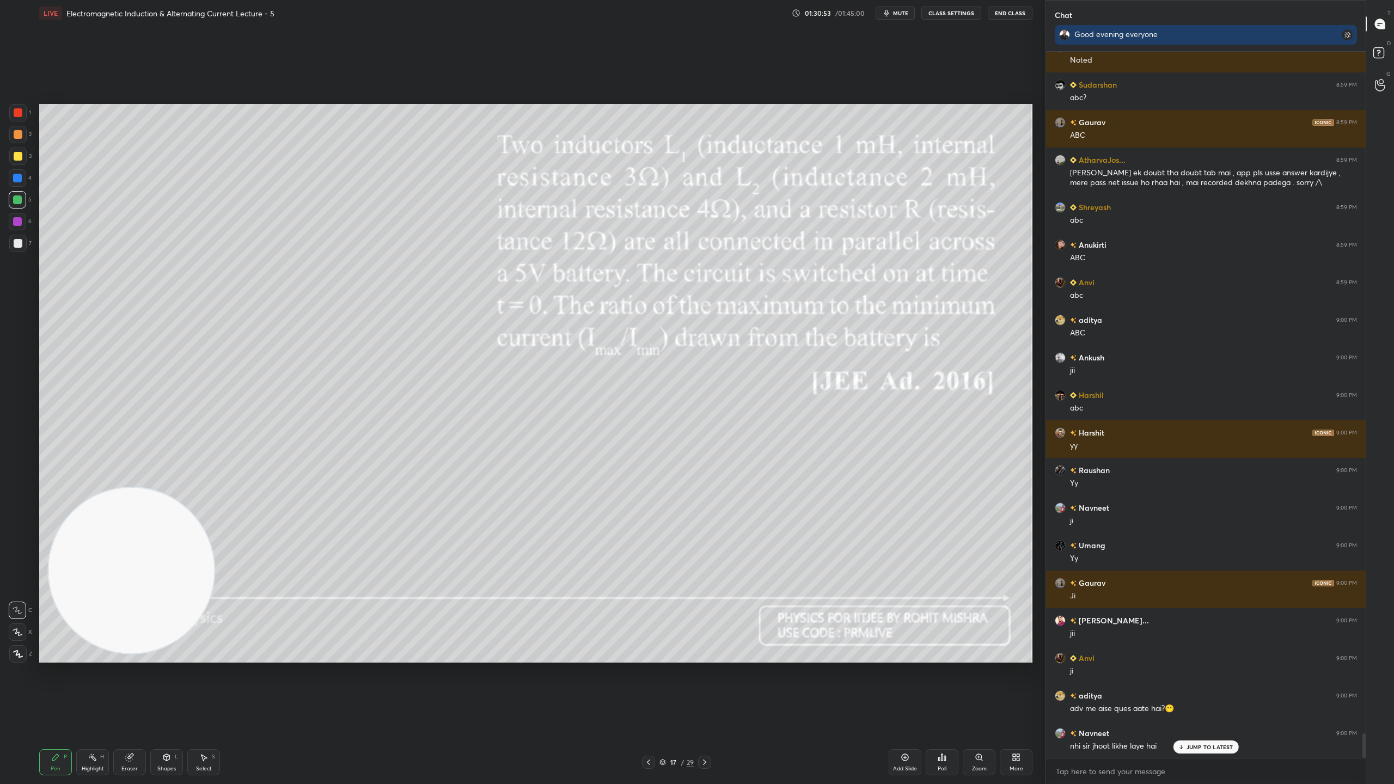
scroll to position [19478, 0]
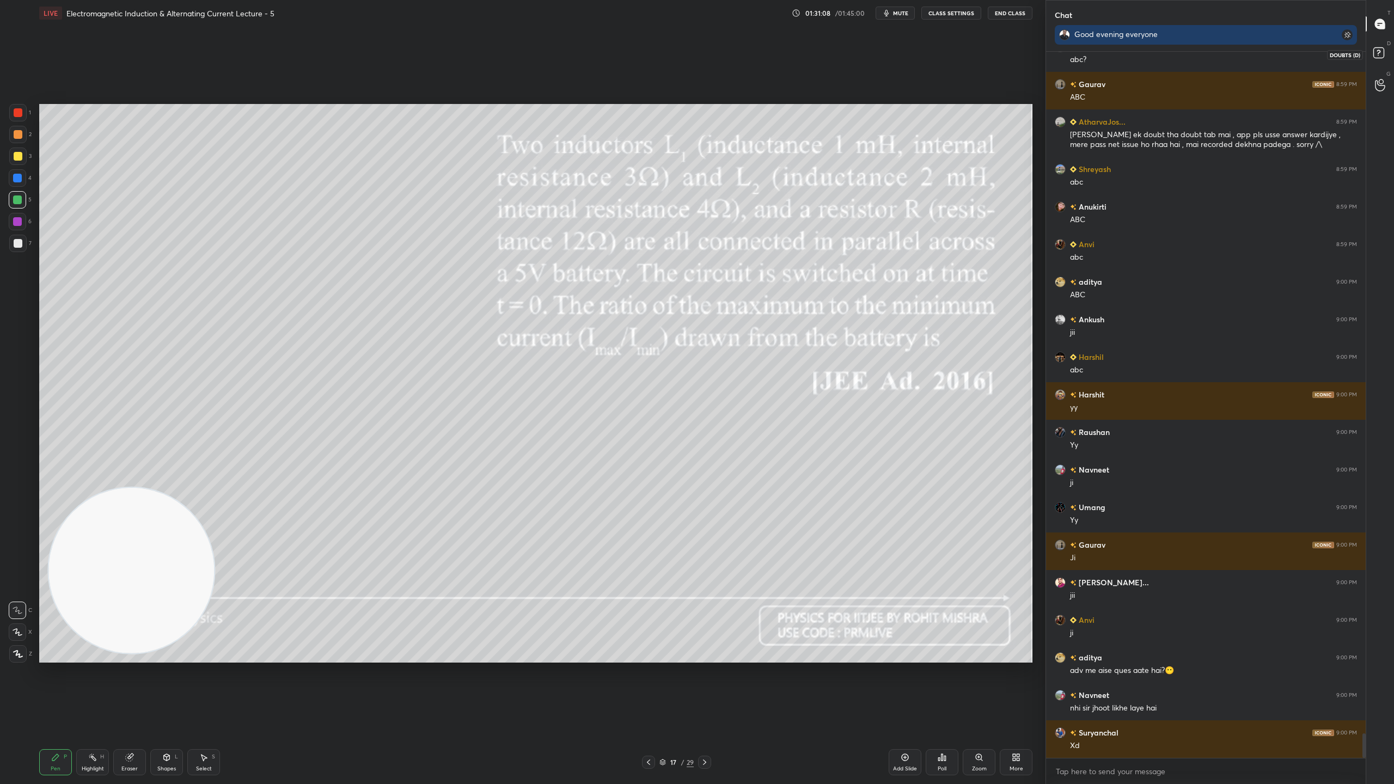
click at [1379, 53] on rect at bounding box center [1378, 53] width 10 height 10
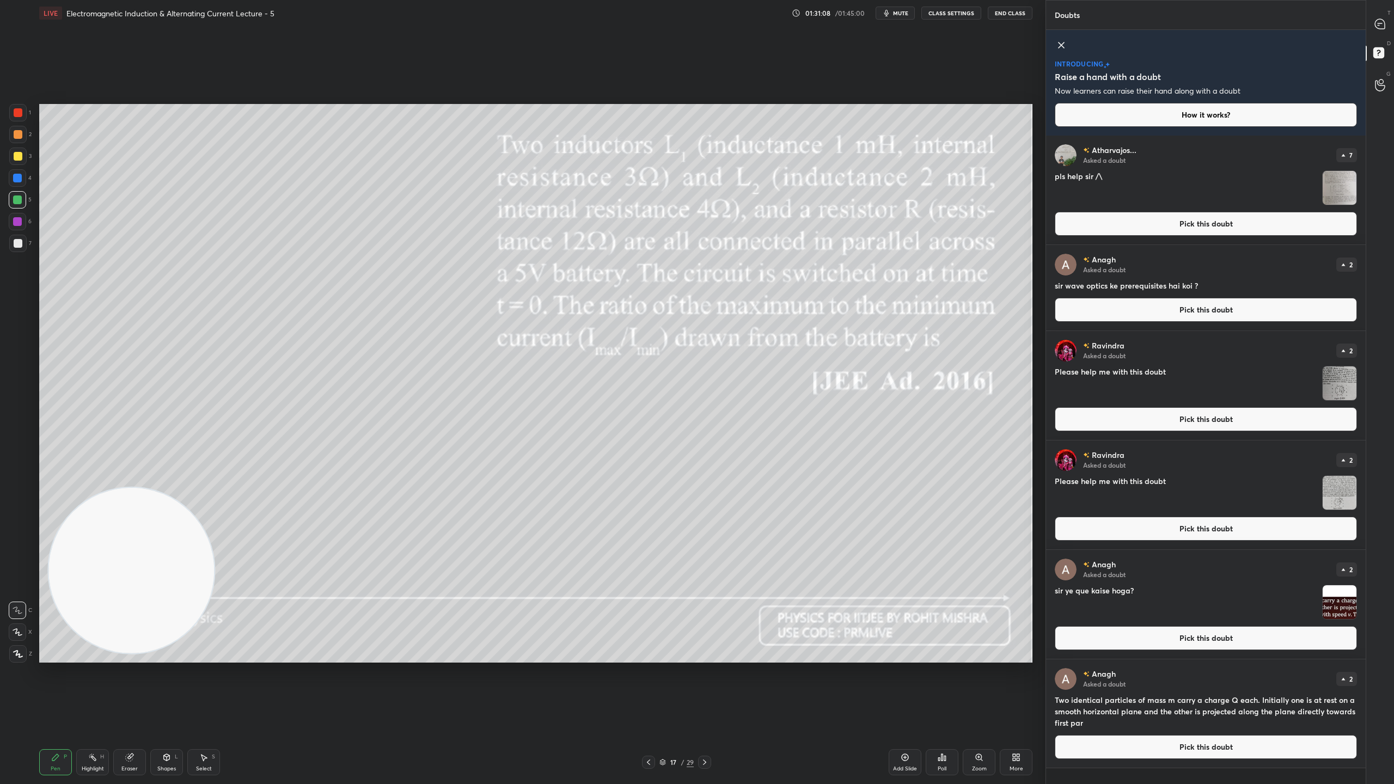
scroll to position [3, 3]
click at [1380, 27] on icon at bounding box center [1380, 24] width 10 height 10
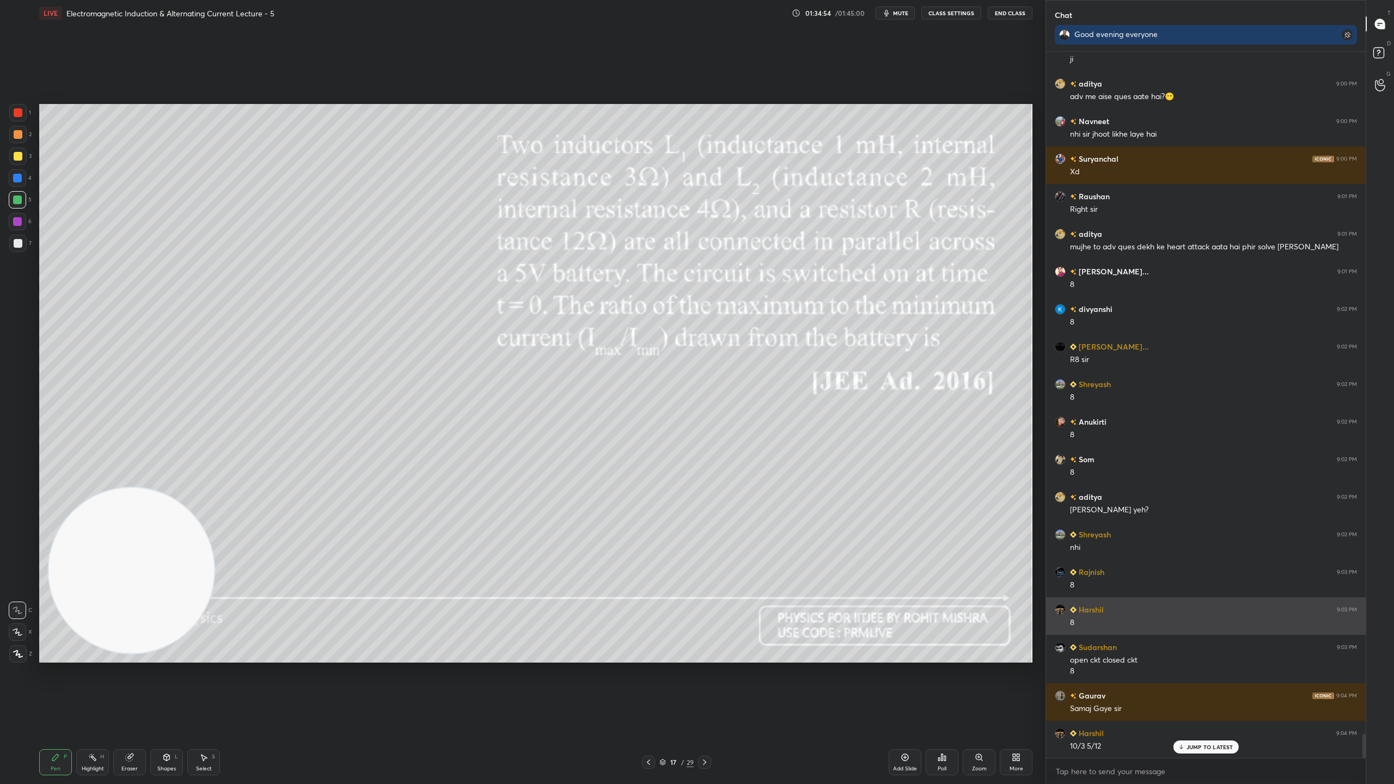
scroll to position [20090, 0]
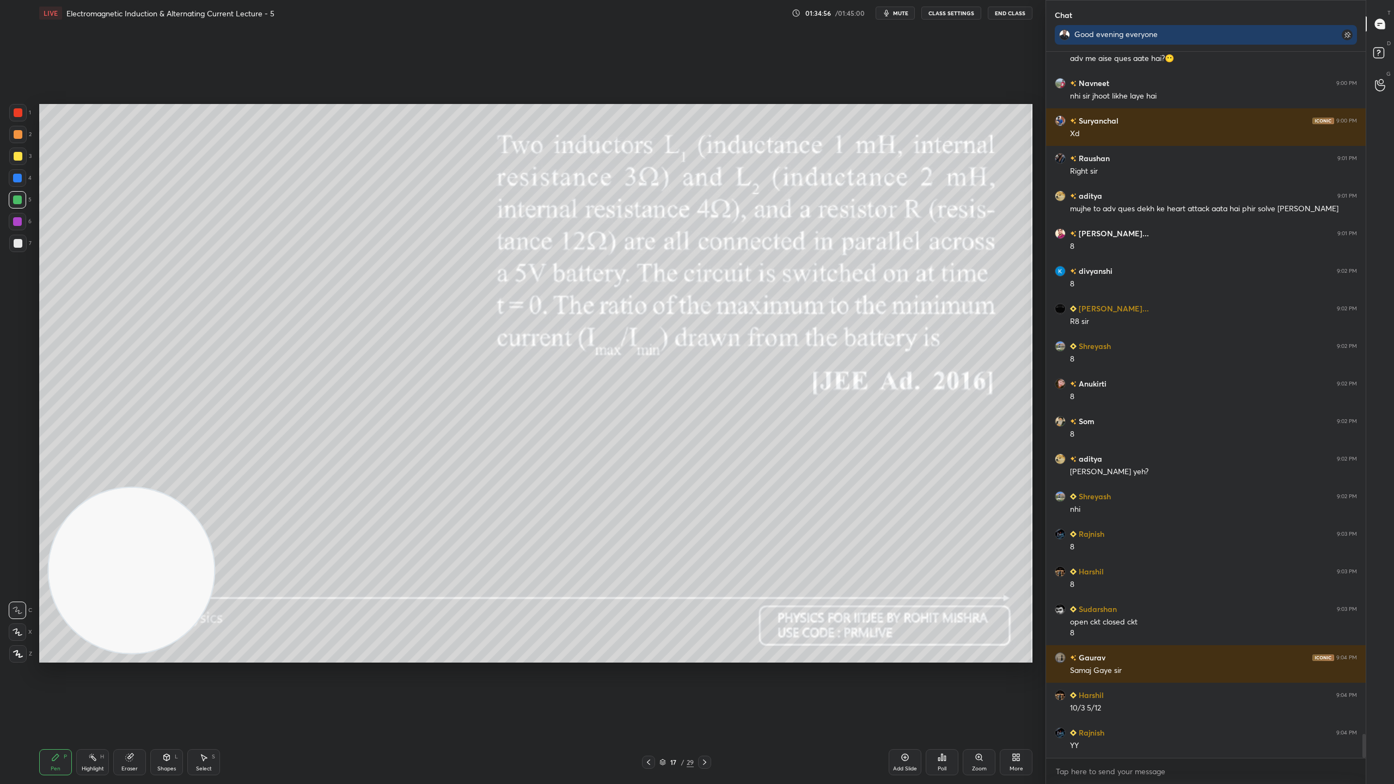
click at [658, 691] on div "17 / 29" at bounding box center [676, 762] width 69 height 13
click at [663, 691] on icon at bounding box center [662, 762] width 7 height 7
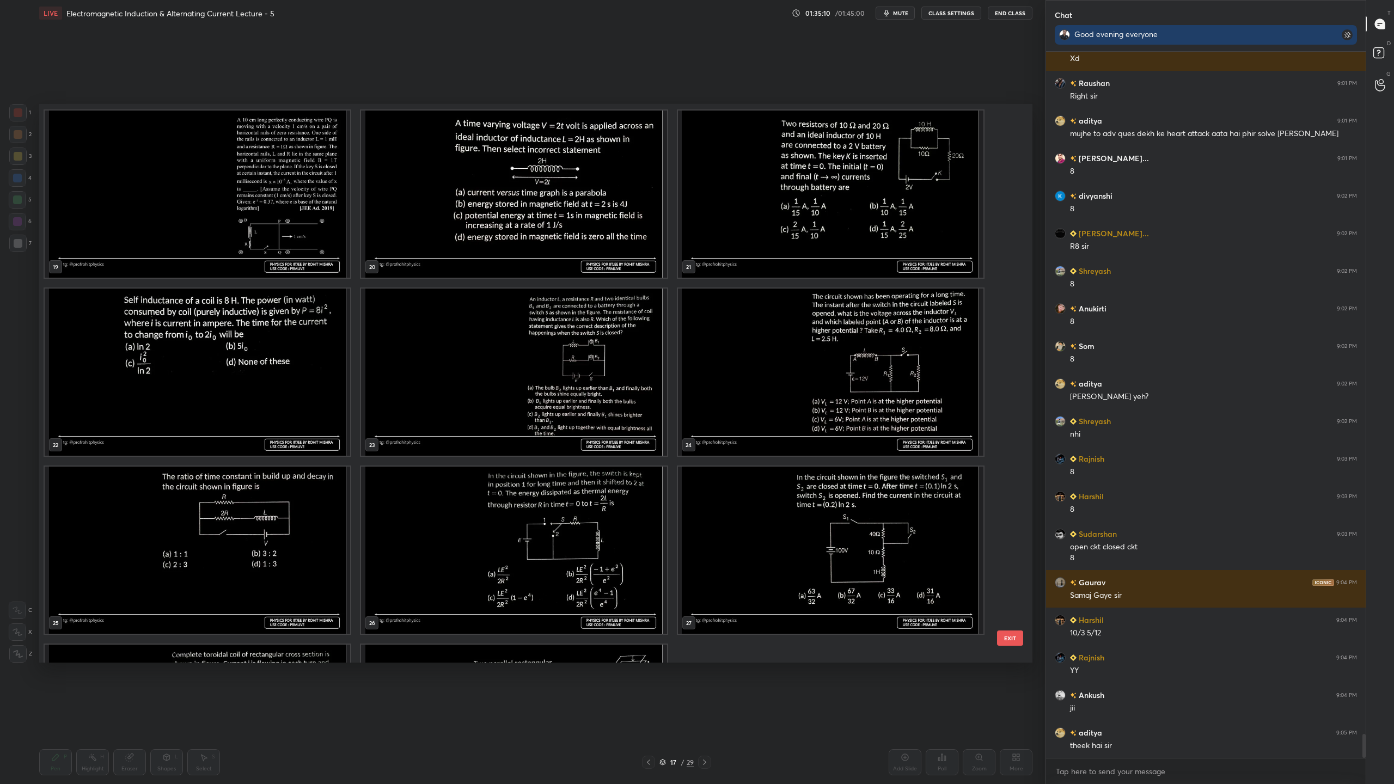
scroll to position [1058, 0]
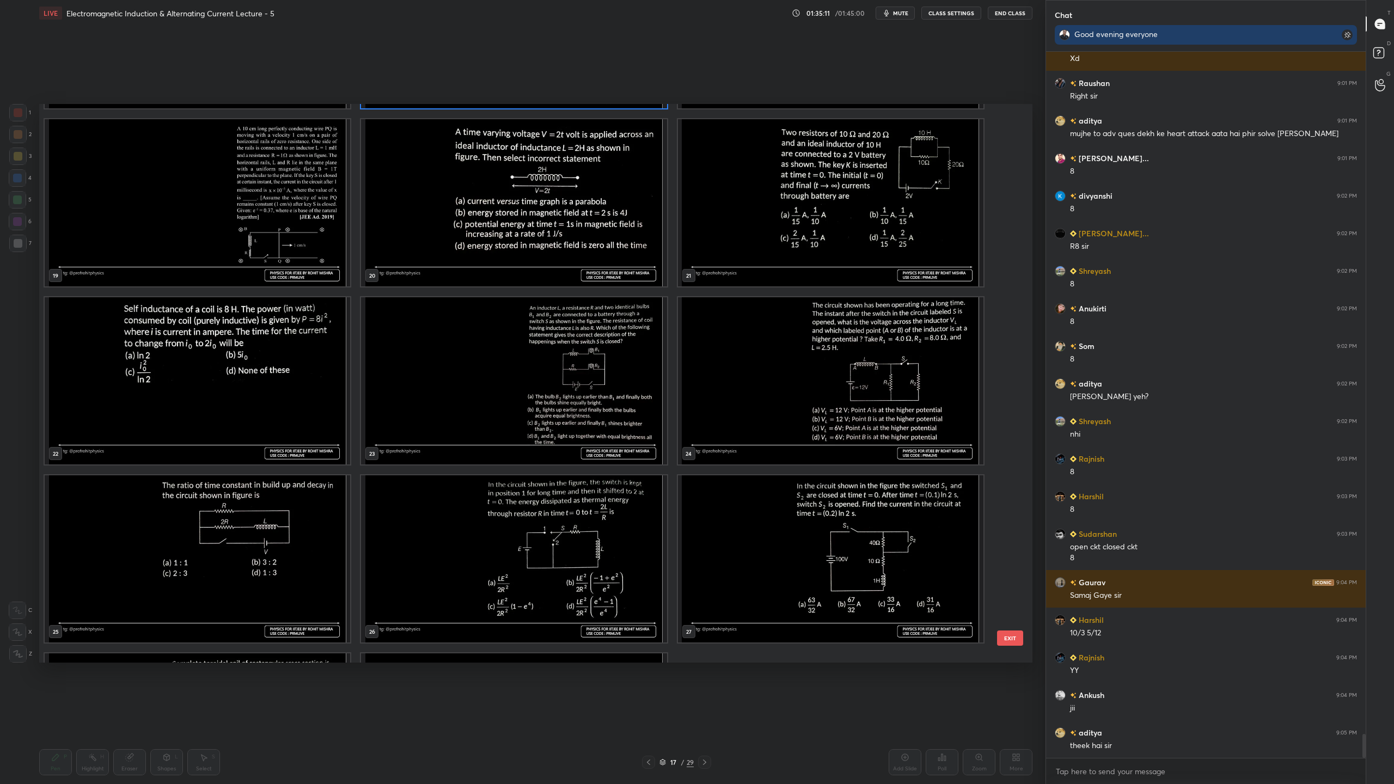
click at [871, 410] on img "grid" at bounding box center [830, 380] width 305 height 167
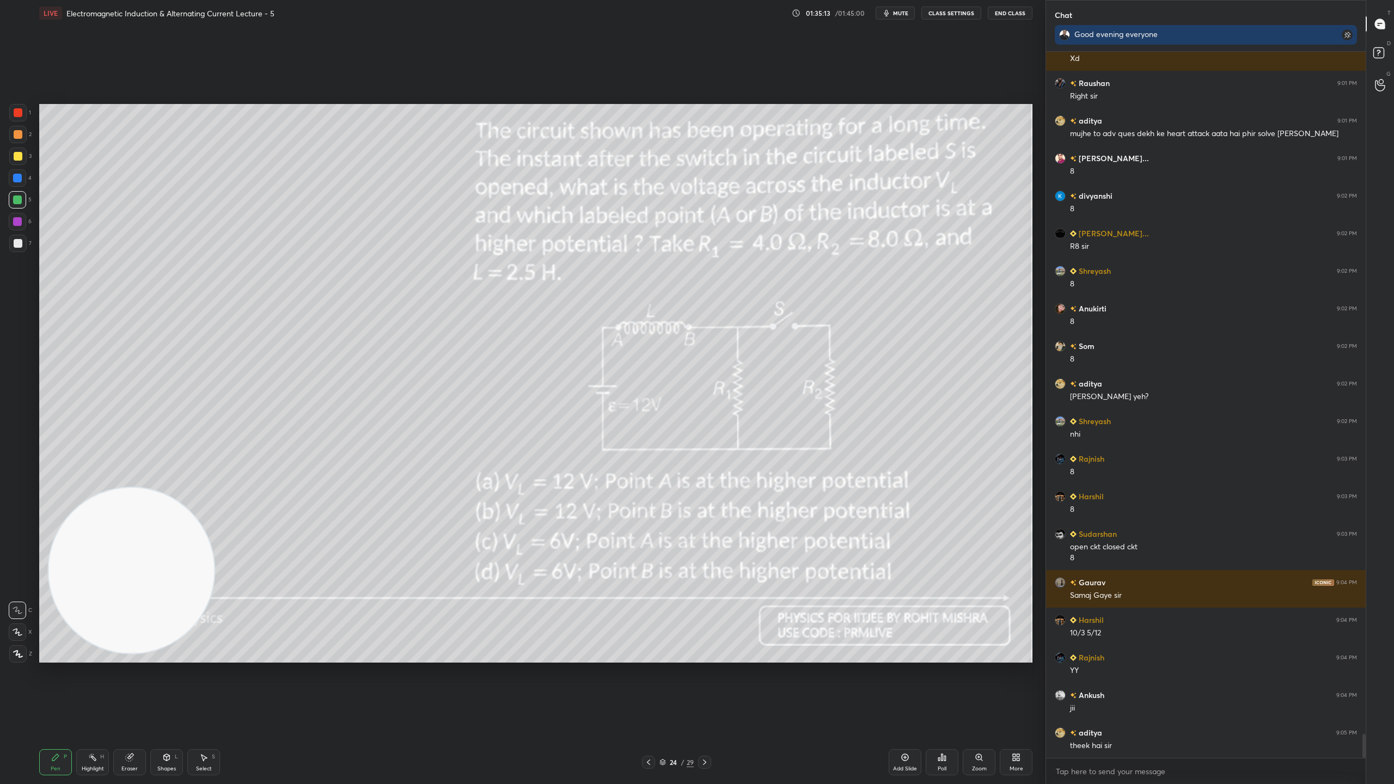
scroll to position [20202, 0]
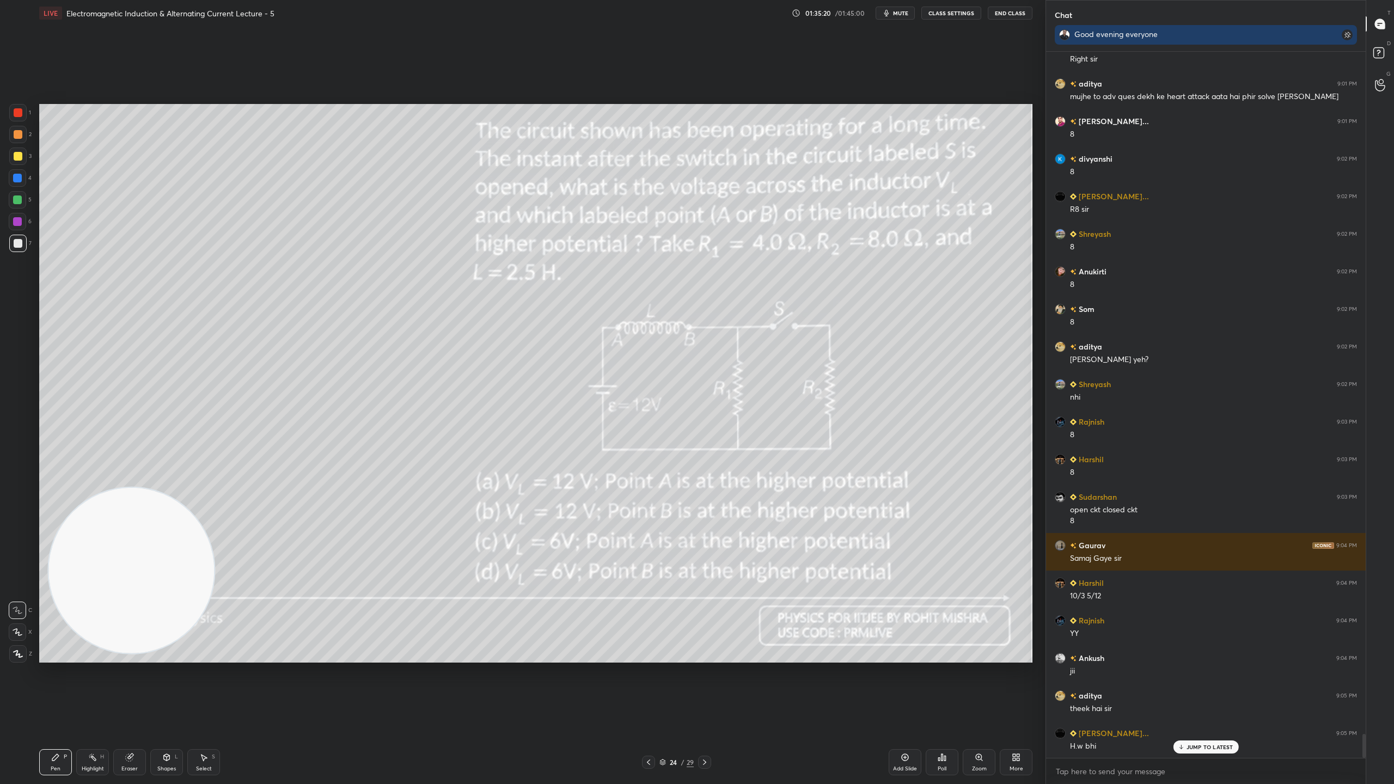
click at [1199, 691] on div "JUMP TO LATEST" at bounding box center [1205, 746] width 65 height 13
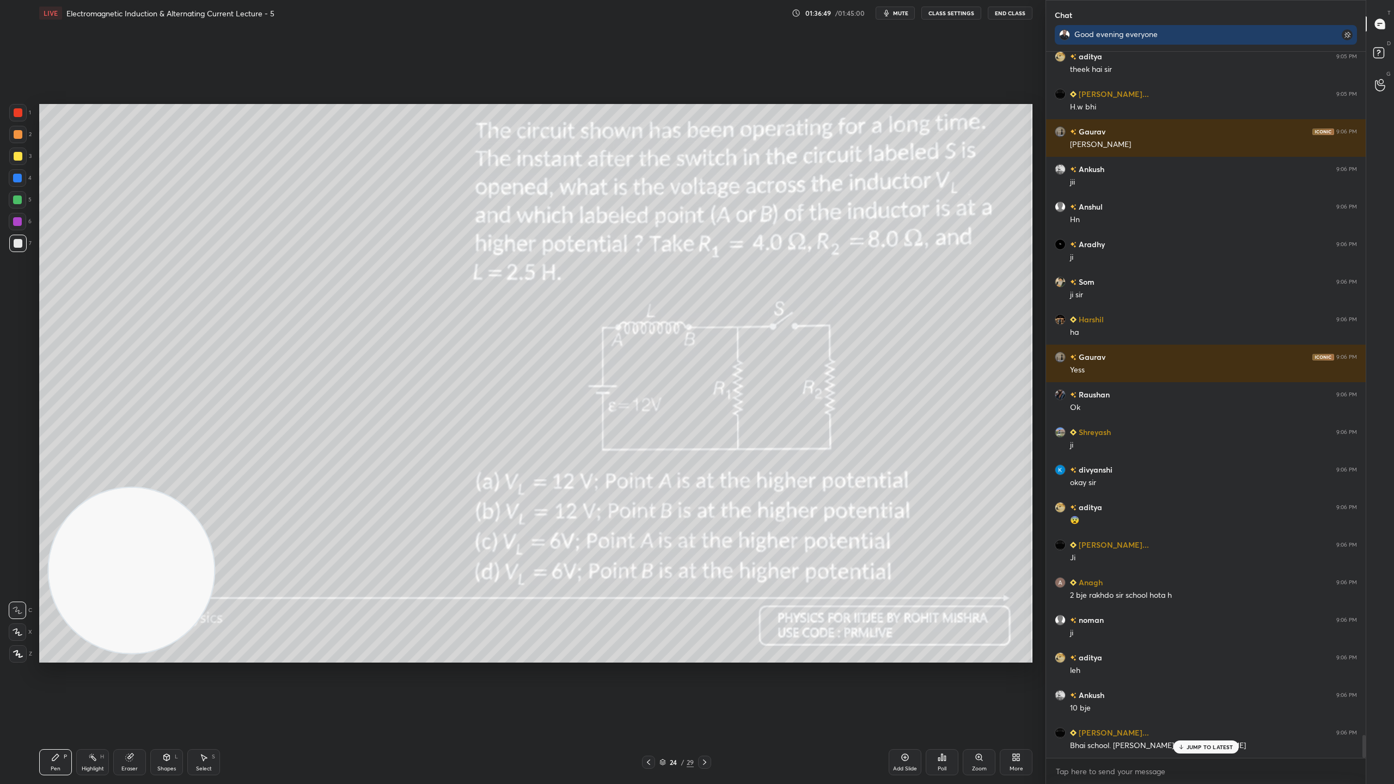
scroll to position [20879, 0]
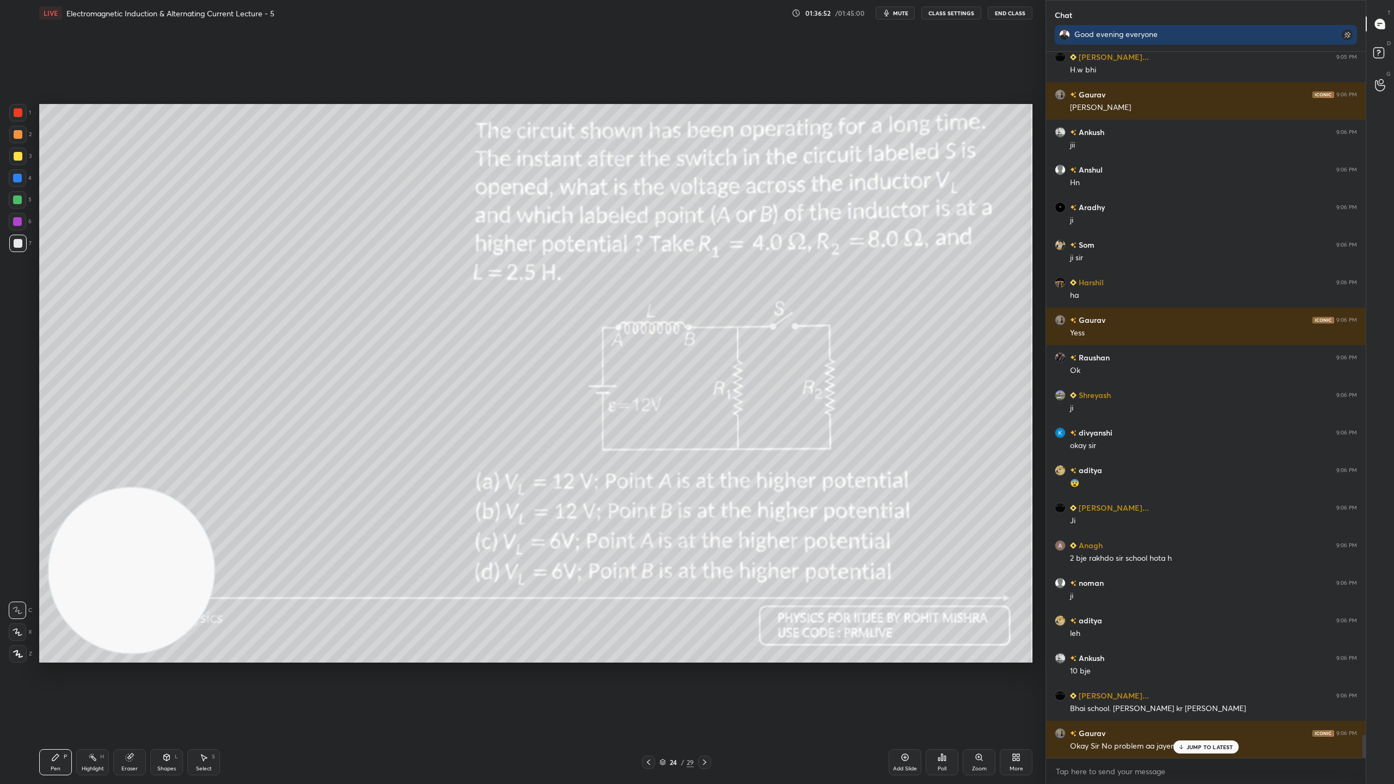
click at [1231, 691] on p "JUMP TO LATEST" at bounding box center [1209, 747] width 47 height 7
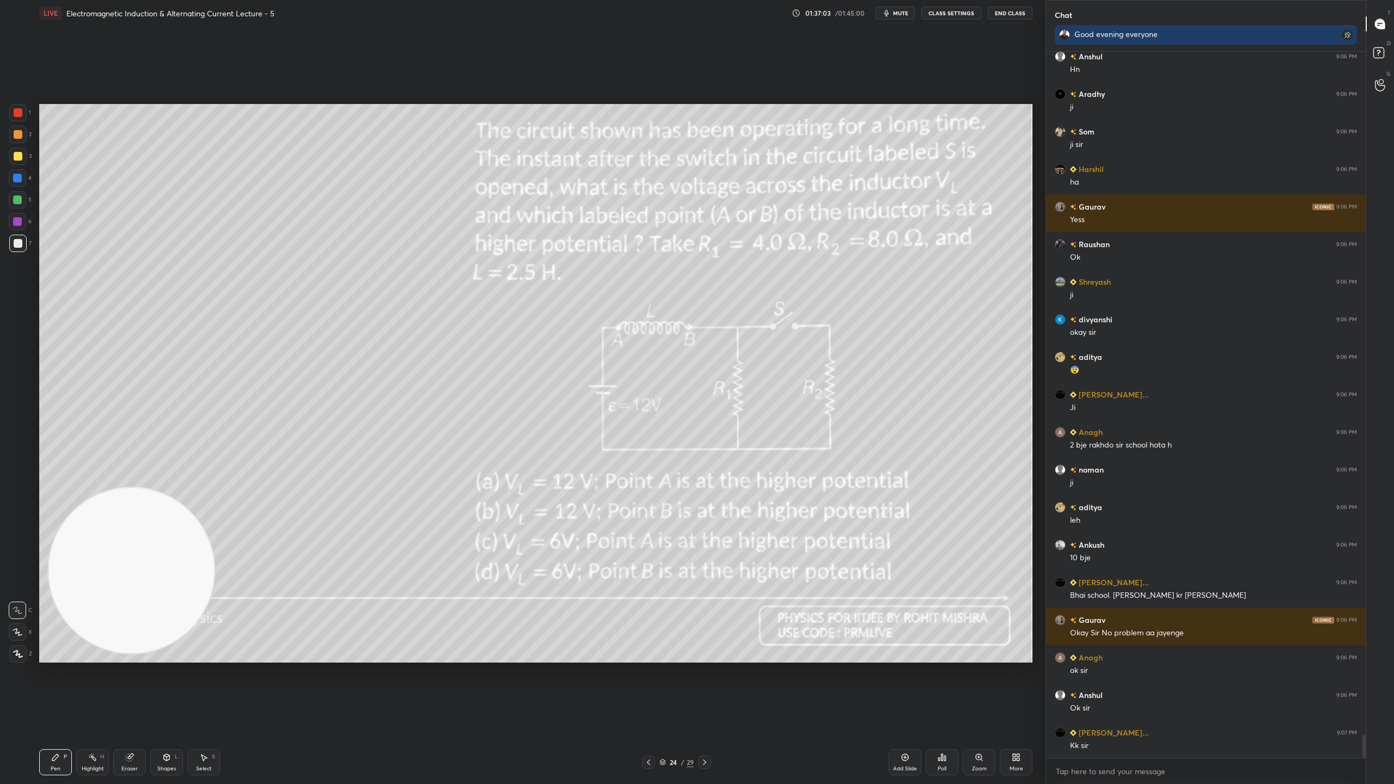
scroll to position [21029, 0]
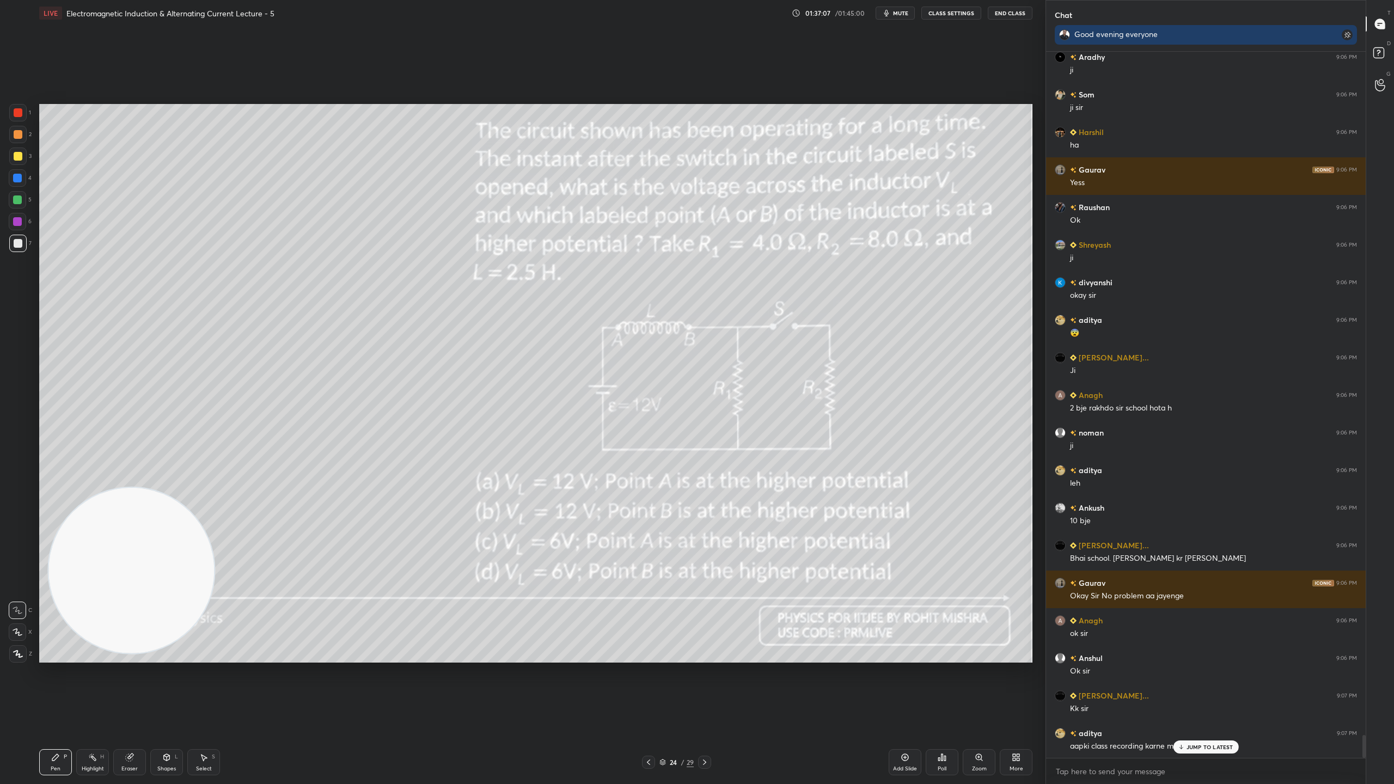
click at [1220, 691] on div "JUMP TO LATEST" at bounding box center [1205, 746] width 65 height 13
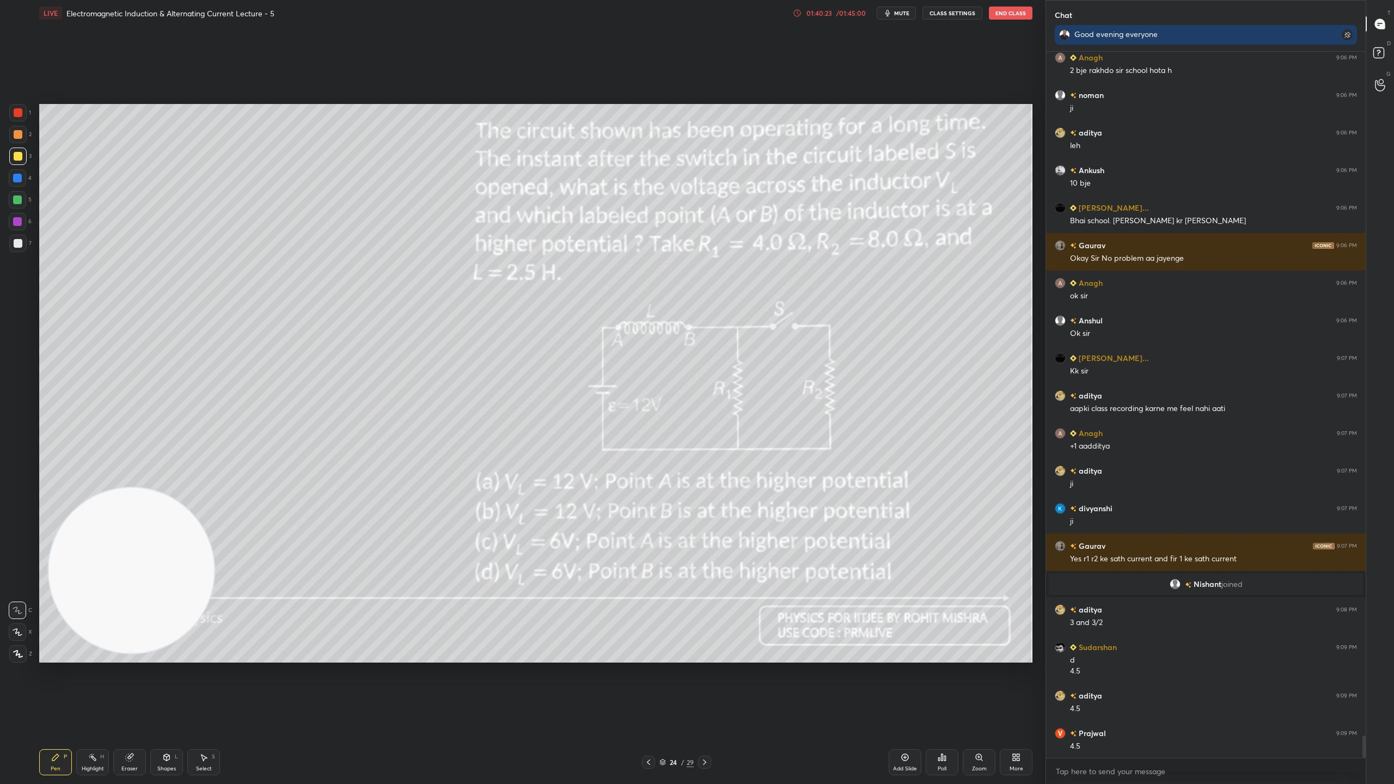
scroll to position [21405, 0]
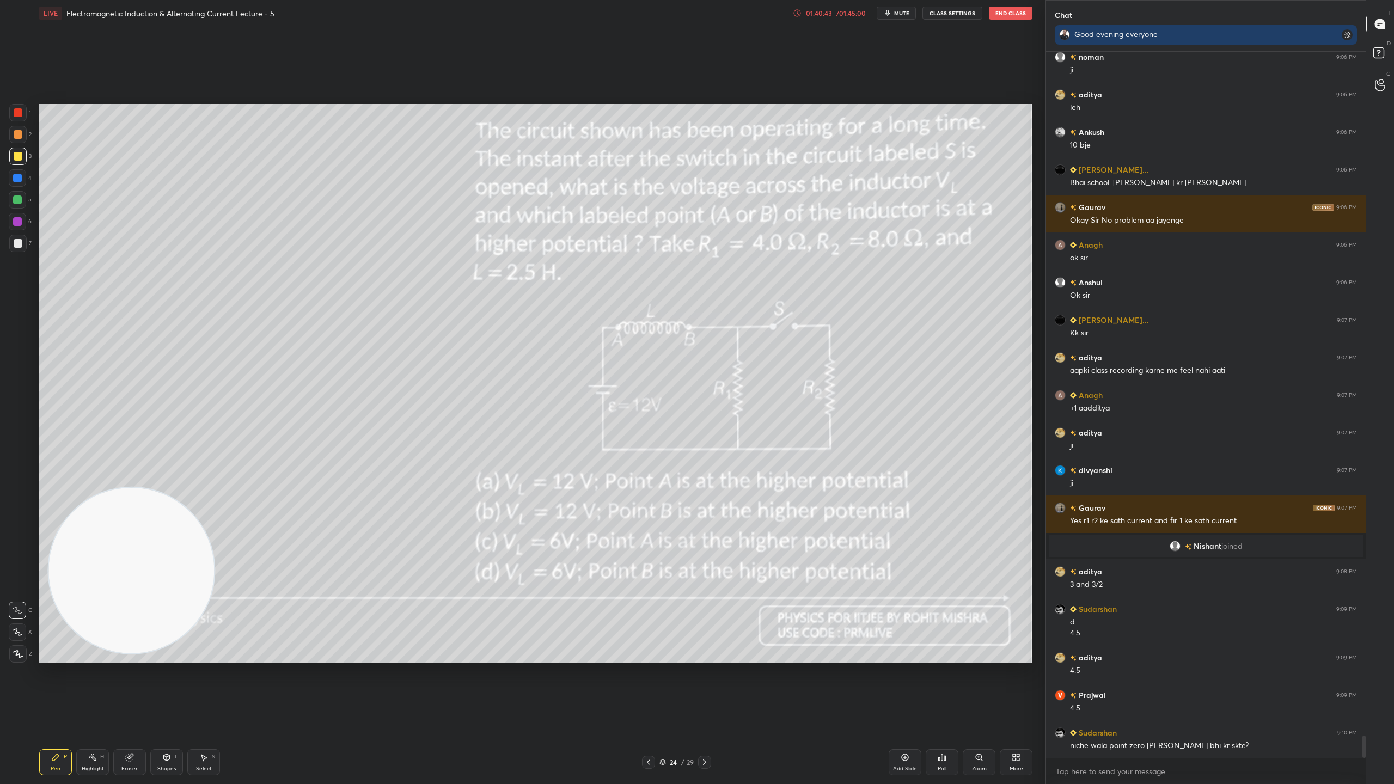
click at [847, 17] on div "01:40:43 / 01:45:00" at bounding box center [830, 13] width 75 height 9
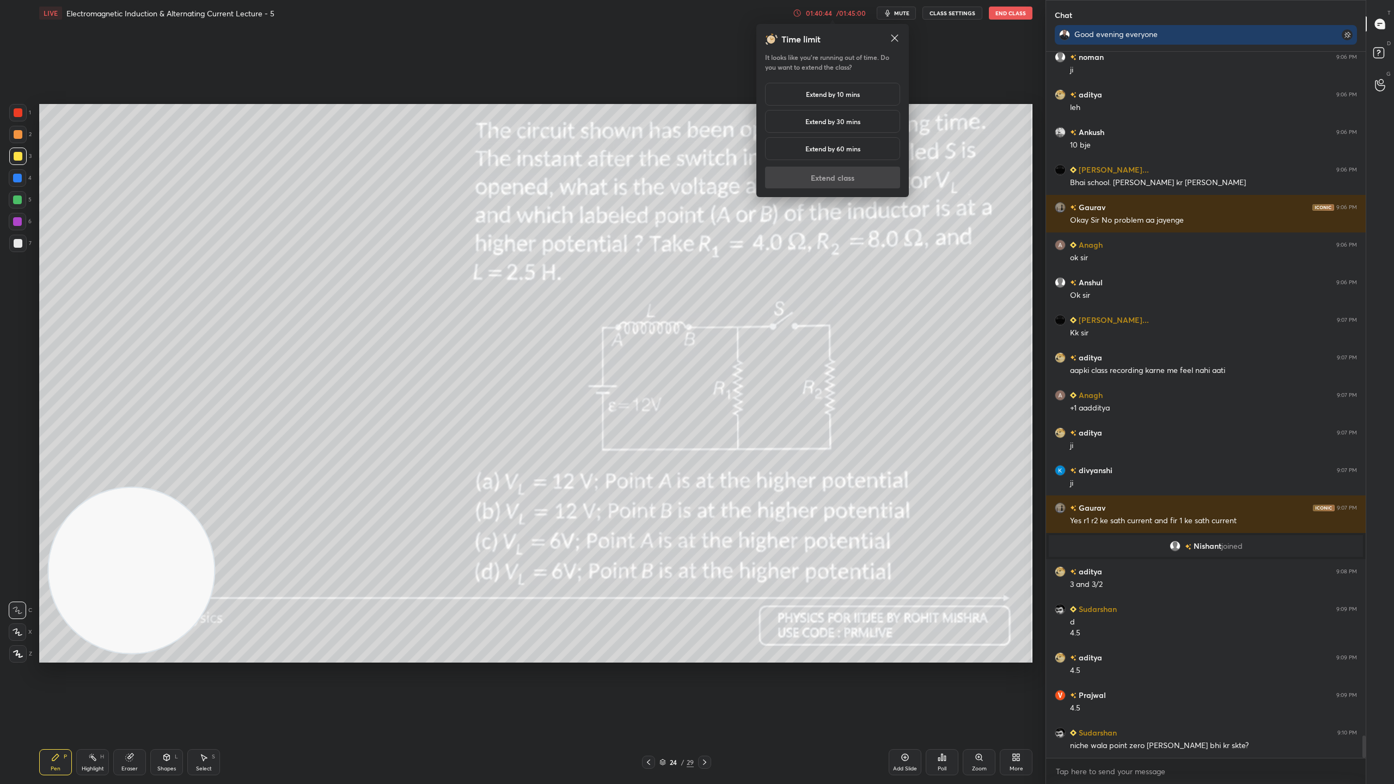
drag, startPoint x: 865, startPoint y: 93, endPoint x: 868, endPoint y: 126, distance: 33.4
click at [866, 94] on div "Extend by 10 mins" at bounding box center [832, 94] width 135 height 23
click at [858, 175] on button "Extend class" at bounding box center [832, 178] width 135 height 22
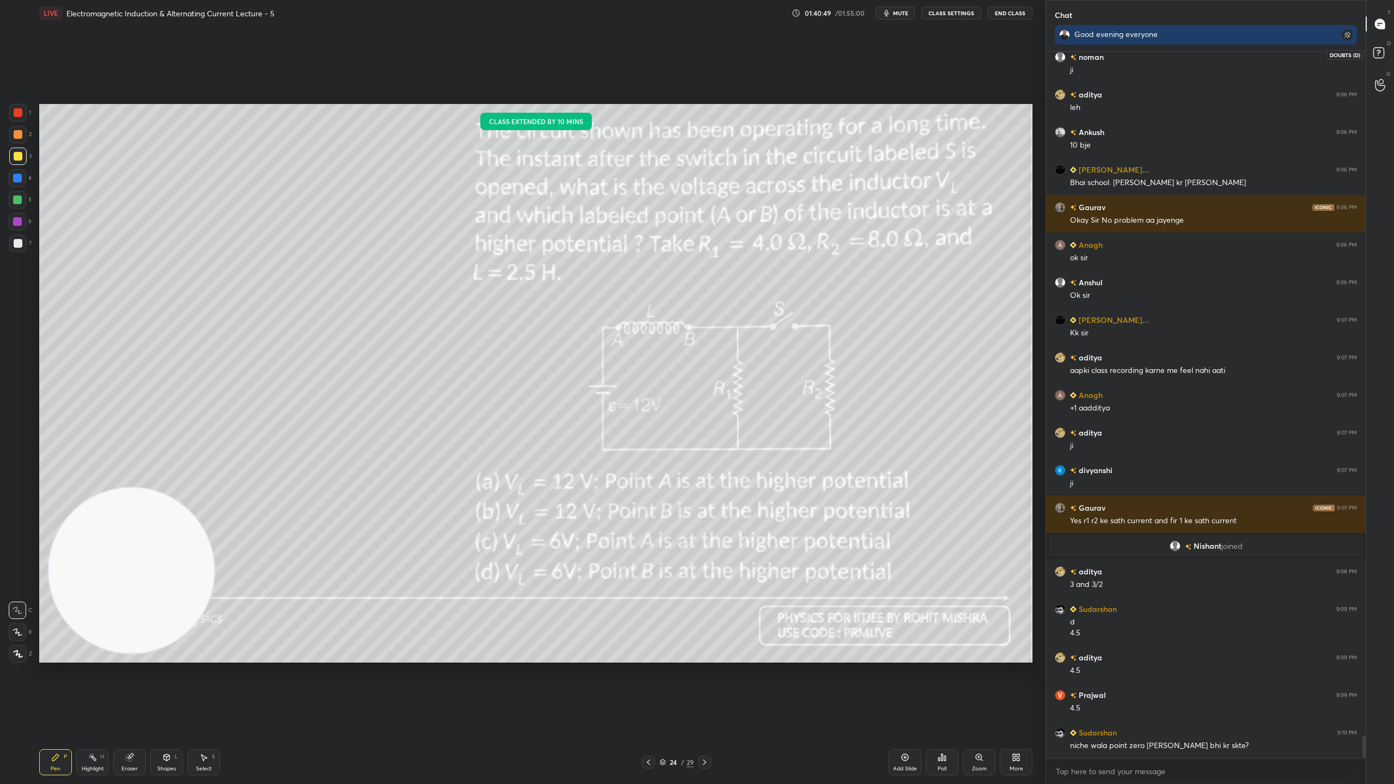
click at [1387, 45] on icon at bounding box center [1380, 55] width 20 height 20
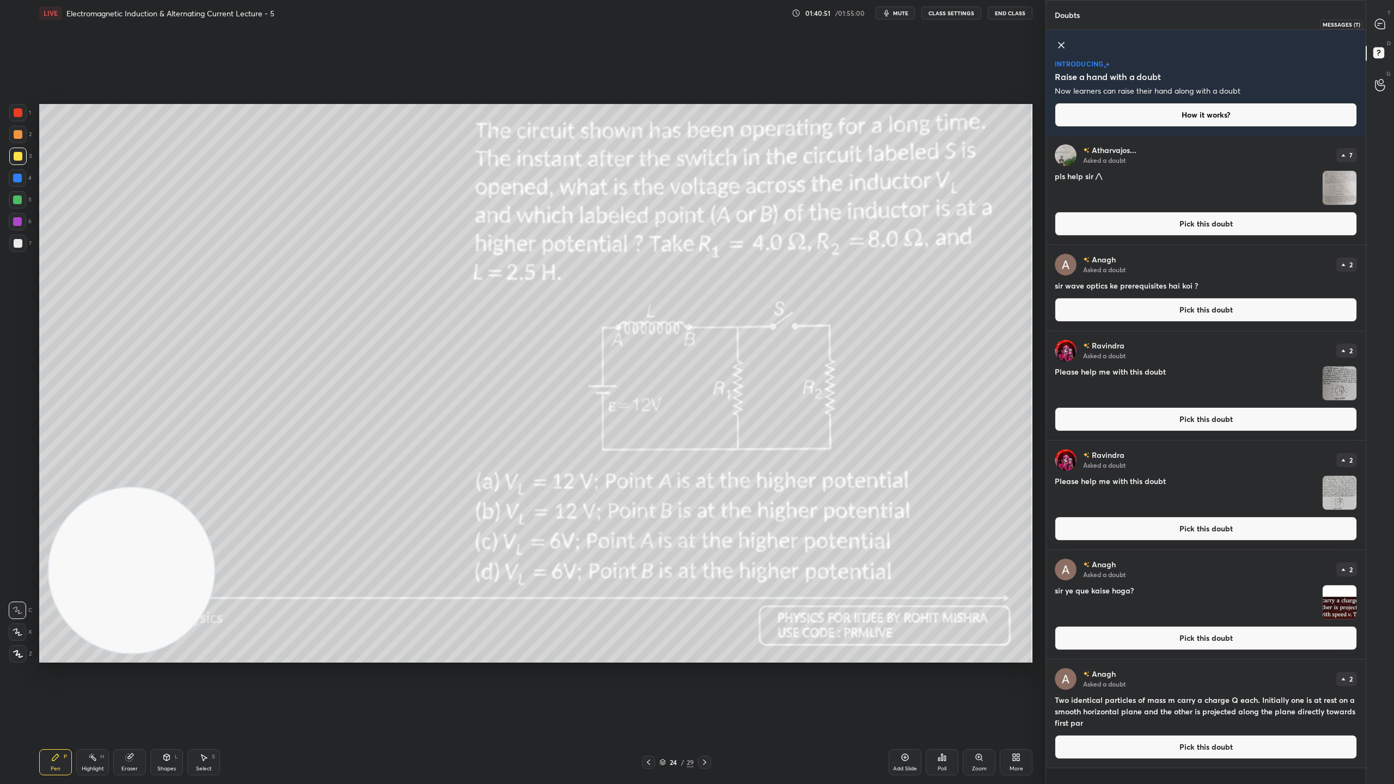
click at [1381, 23] on icon at bounding box center [1380, 24] width 10 height 10
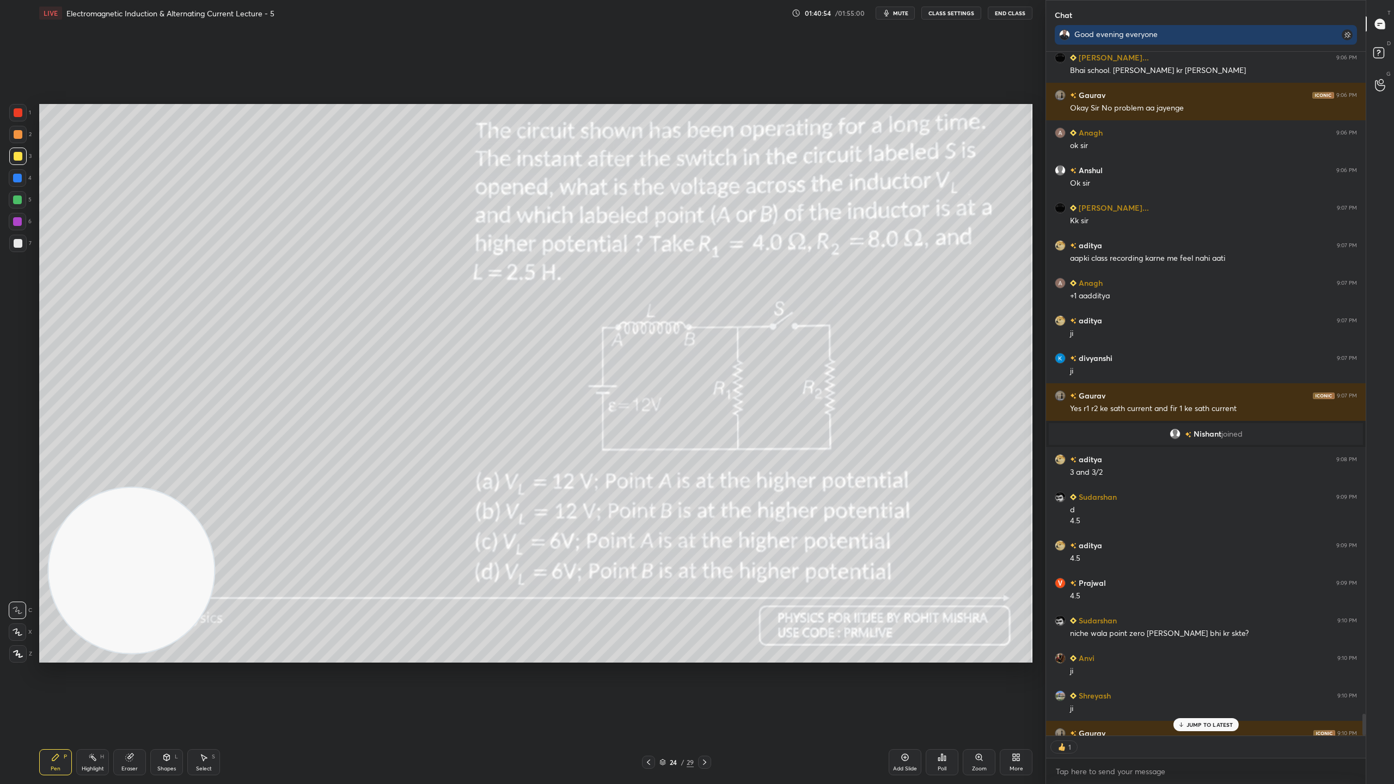
scroll to position [3, 3]
drag, startPoint x: 1216, startPoint y: 729, endPoint x: 1209, endPoint y: 729, distance: 7.6
click at [1215, 691] on div "Gaurav 9:06 PM [PERSON_NAME] 9:06 PM Ok [PERSON_NAME] 9:06 PM ji divyanshi 9:06…" at bounding box center [1206, 394] width 320 height 684
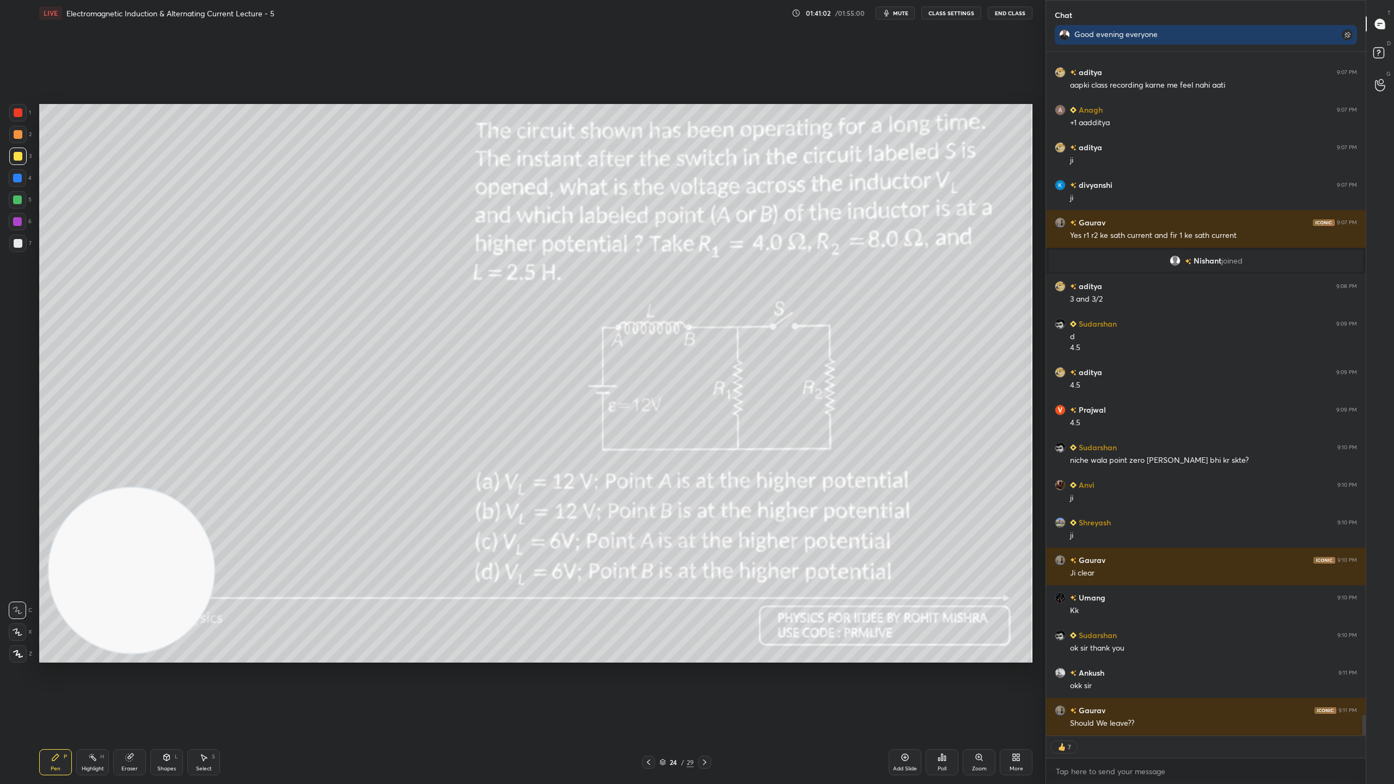
scroll to position [21728, 0]
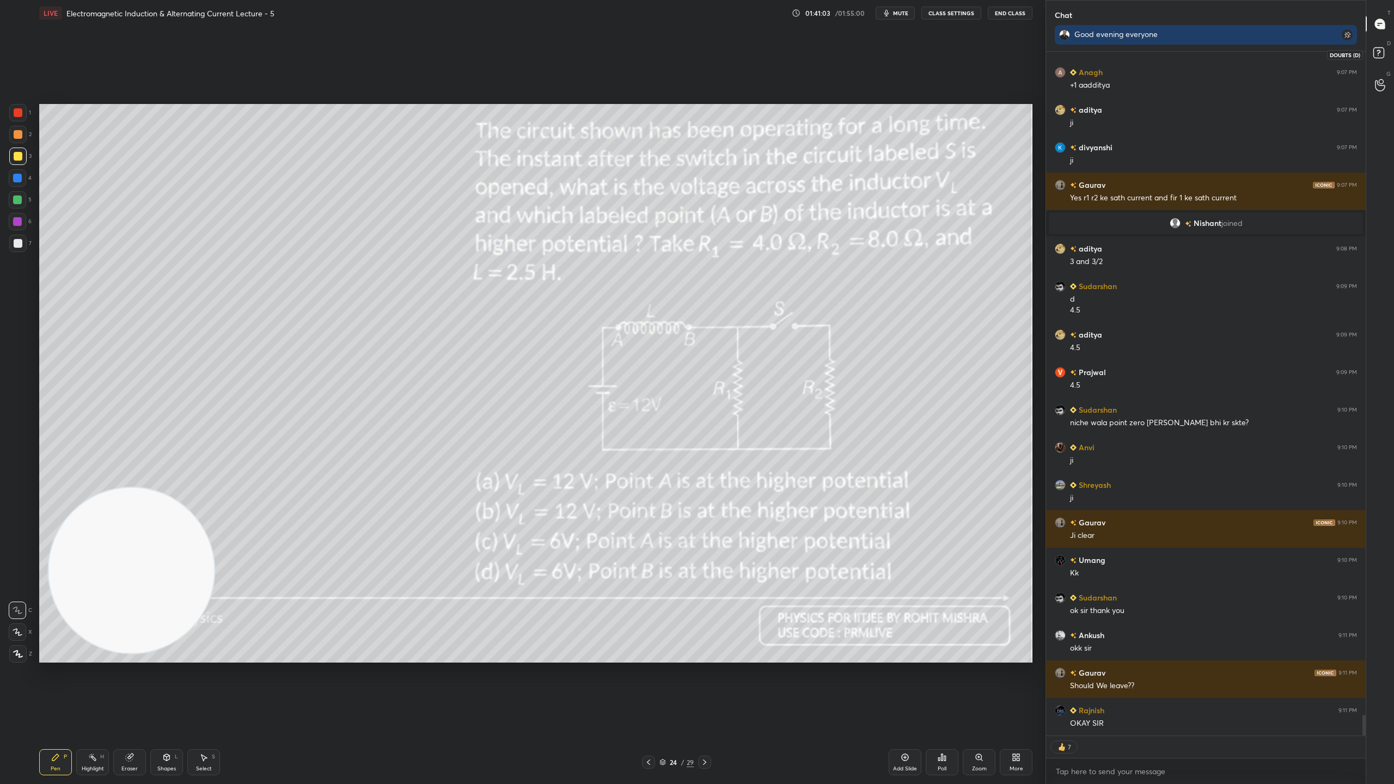
click at [1384, 52] on rect at bounding box center [1378, 53] width 10 height 10
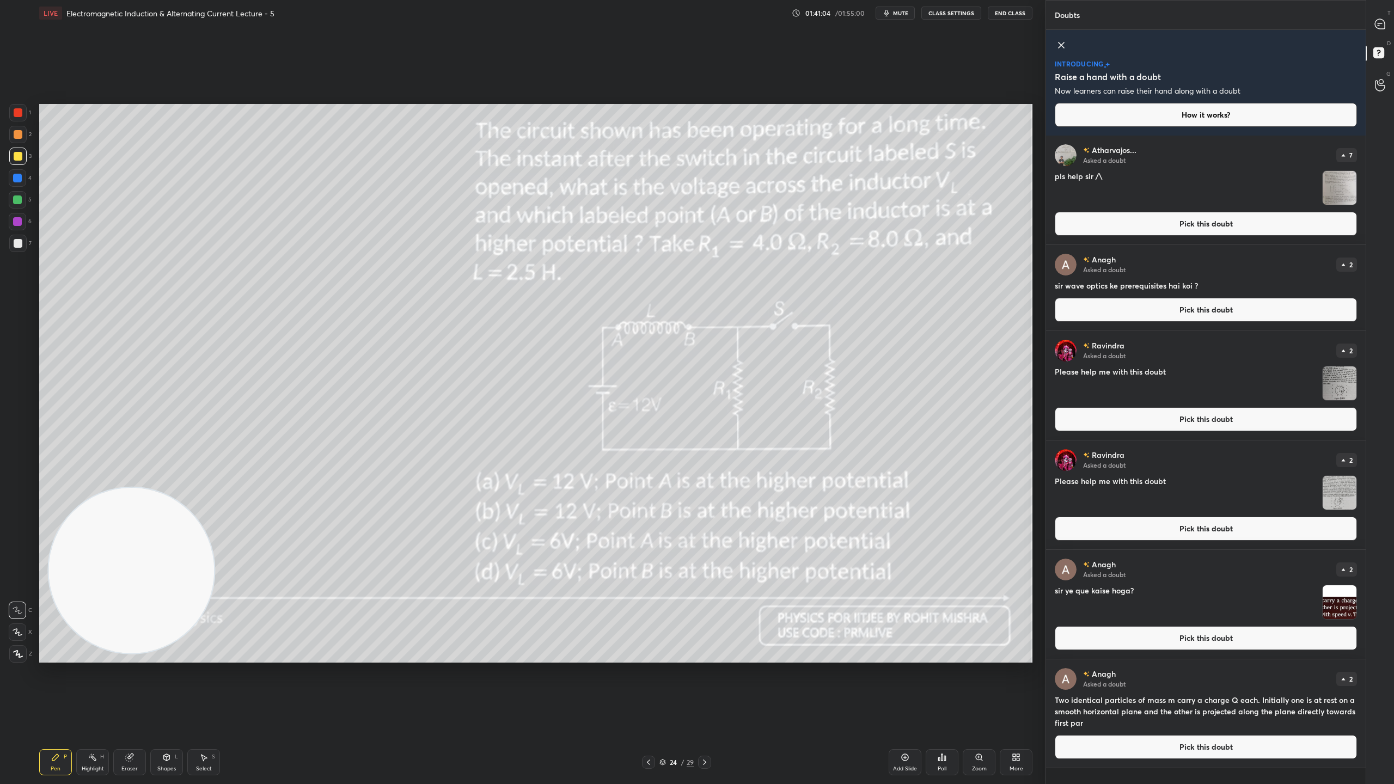
scroll to position [645, 316]
click at [1336, 181] on img "grid" at bounding box center [1340, 188] width 34 height 34
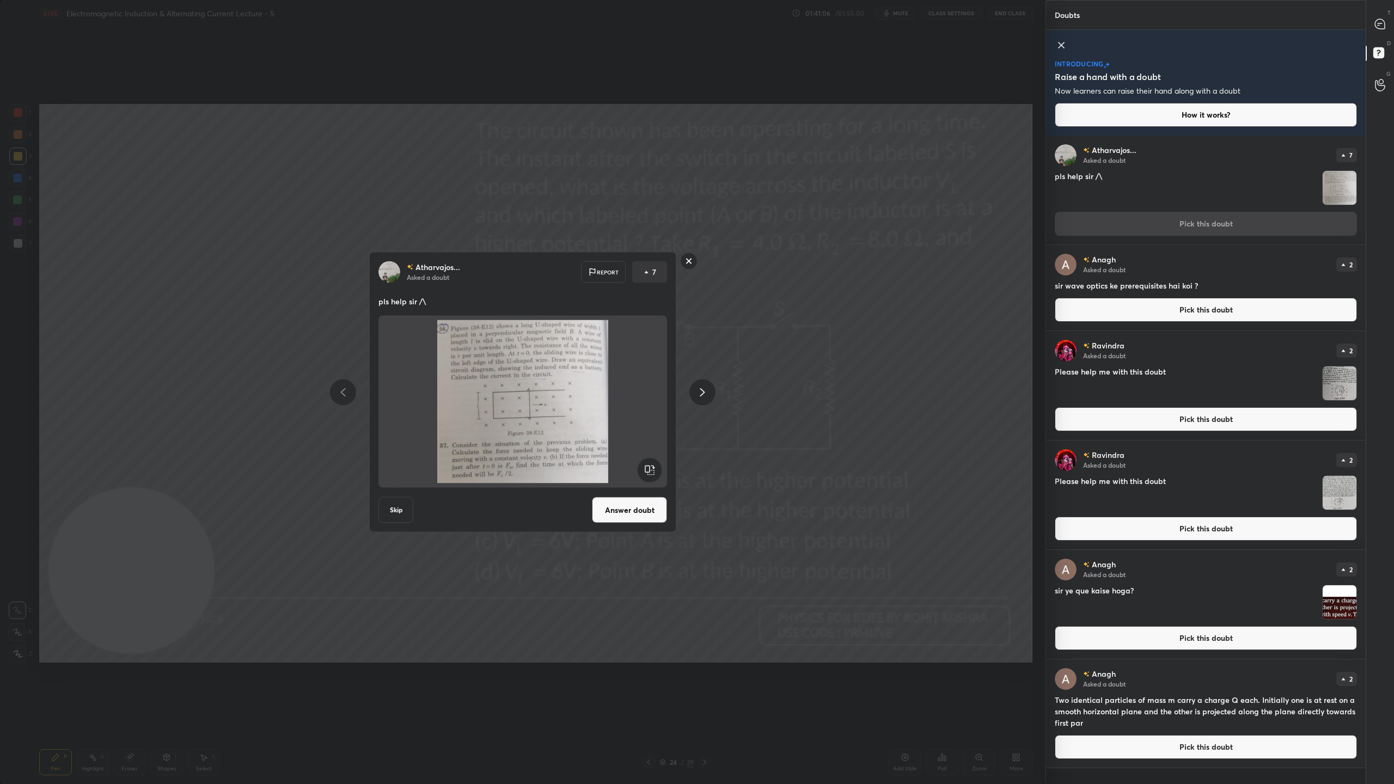
click at [661, 510] on button "Answer doubt" at bounding box center [629, 510] width 75 height 26
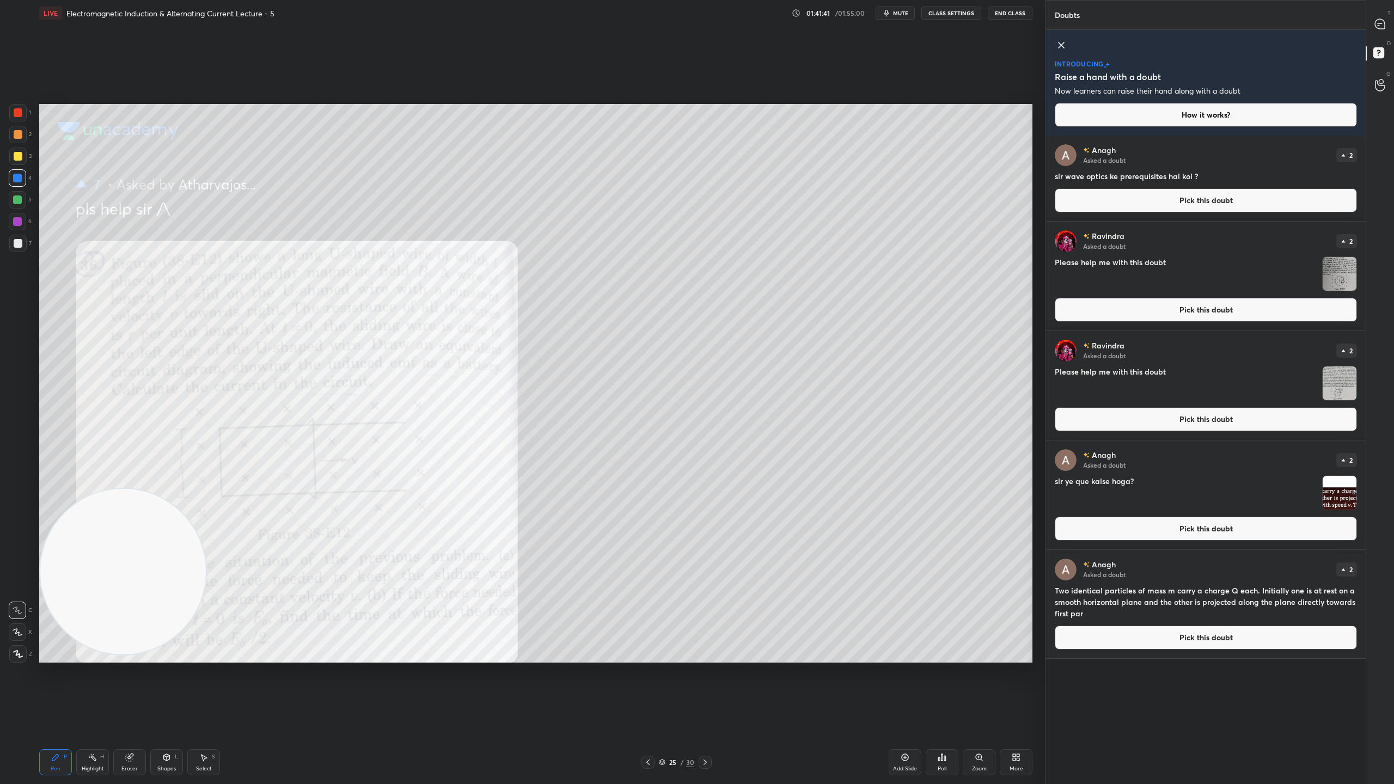
drag, startPoint x: 160, startPoint y: 554, endPoint x: 128, endPoint y: 562, distance: 32.5
click at [128, 562] on video at bounding box center [123, 572] width 166 height 166
click at [1383, 19] on icon at bounding box center [1379, 24] width 11 height 11
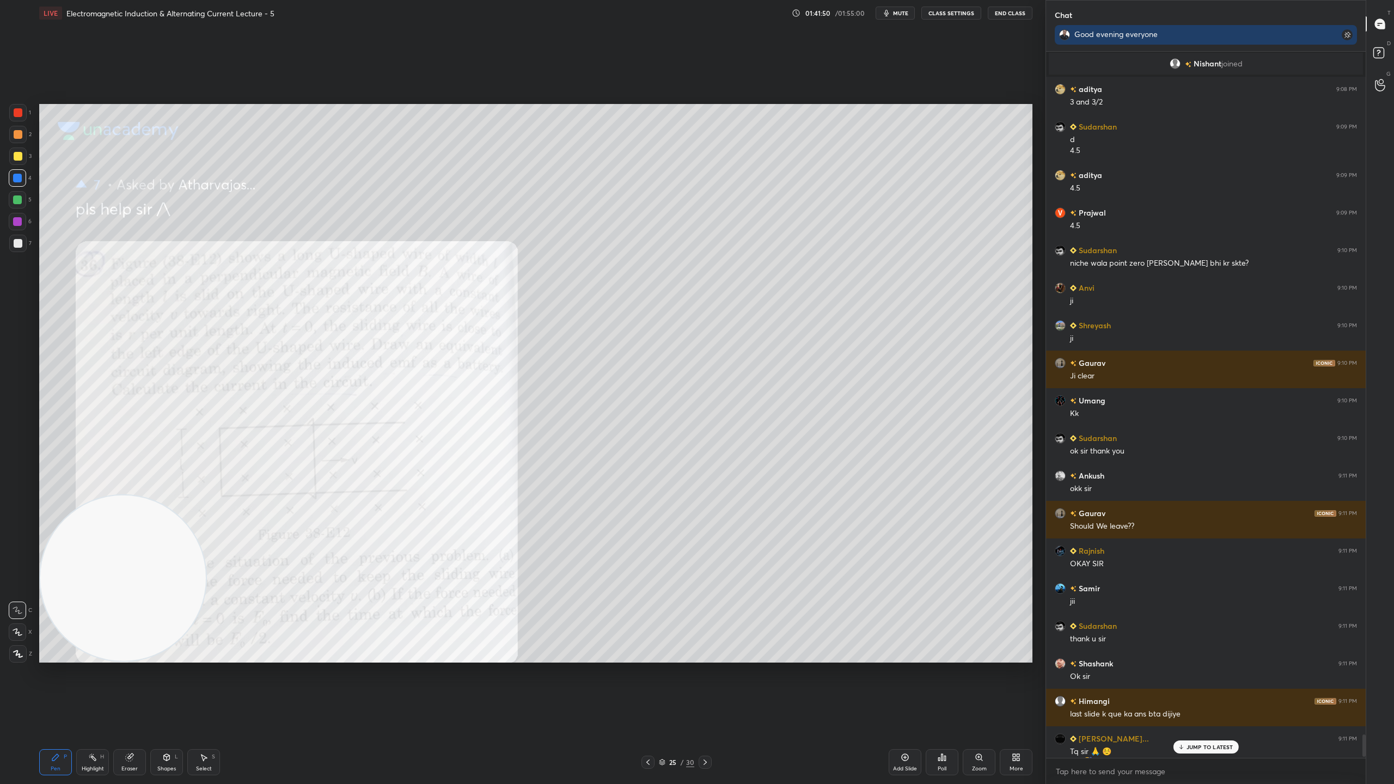
scroll to position [21886, 0]
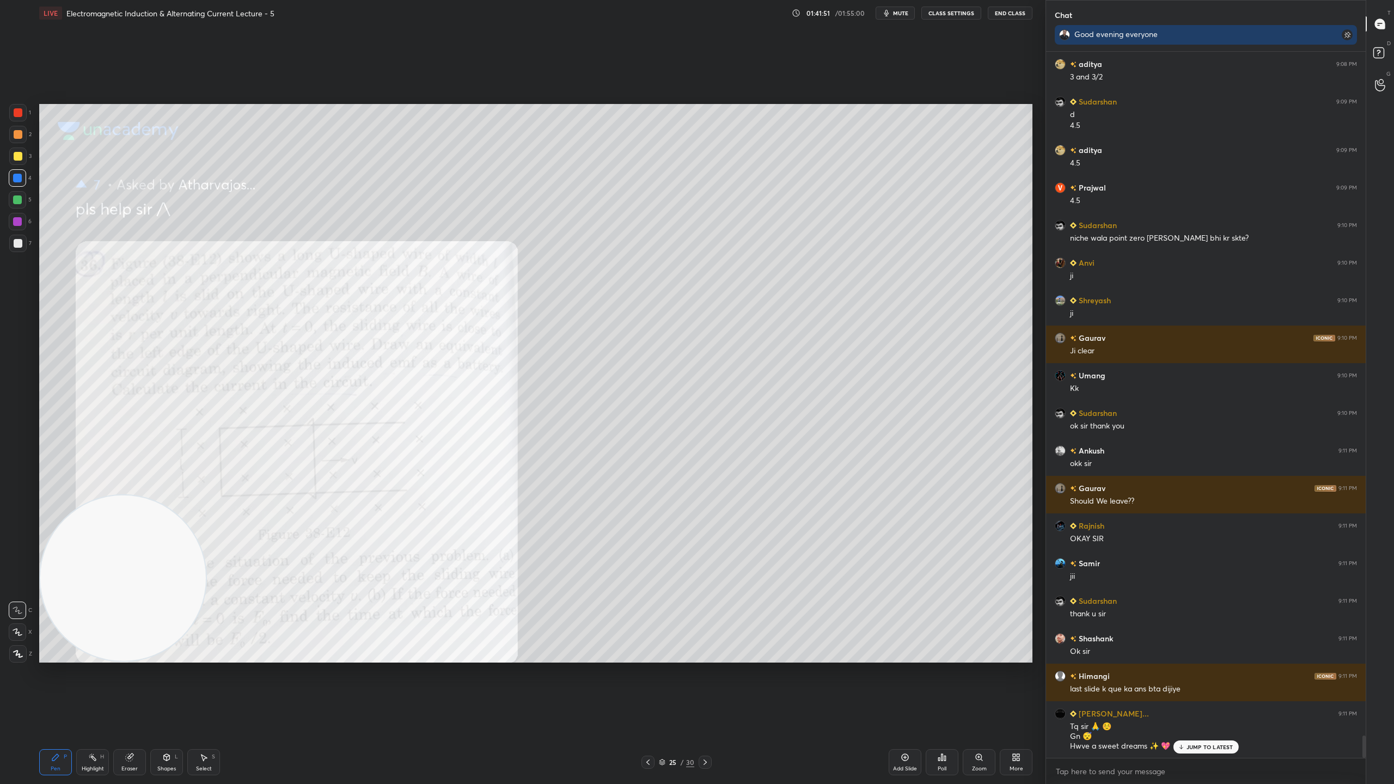
click at [1180, 691] on icon at bounding box center [1180, 749] width 3 height 2
click at [1378, 55] on rect at bounding box center [1378, 53] width 10 height 10
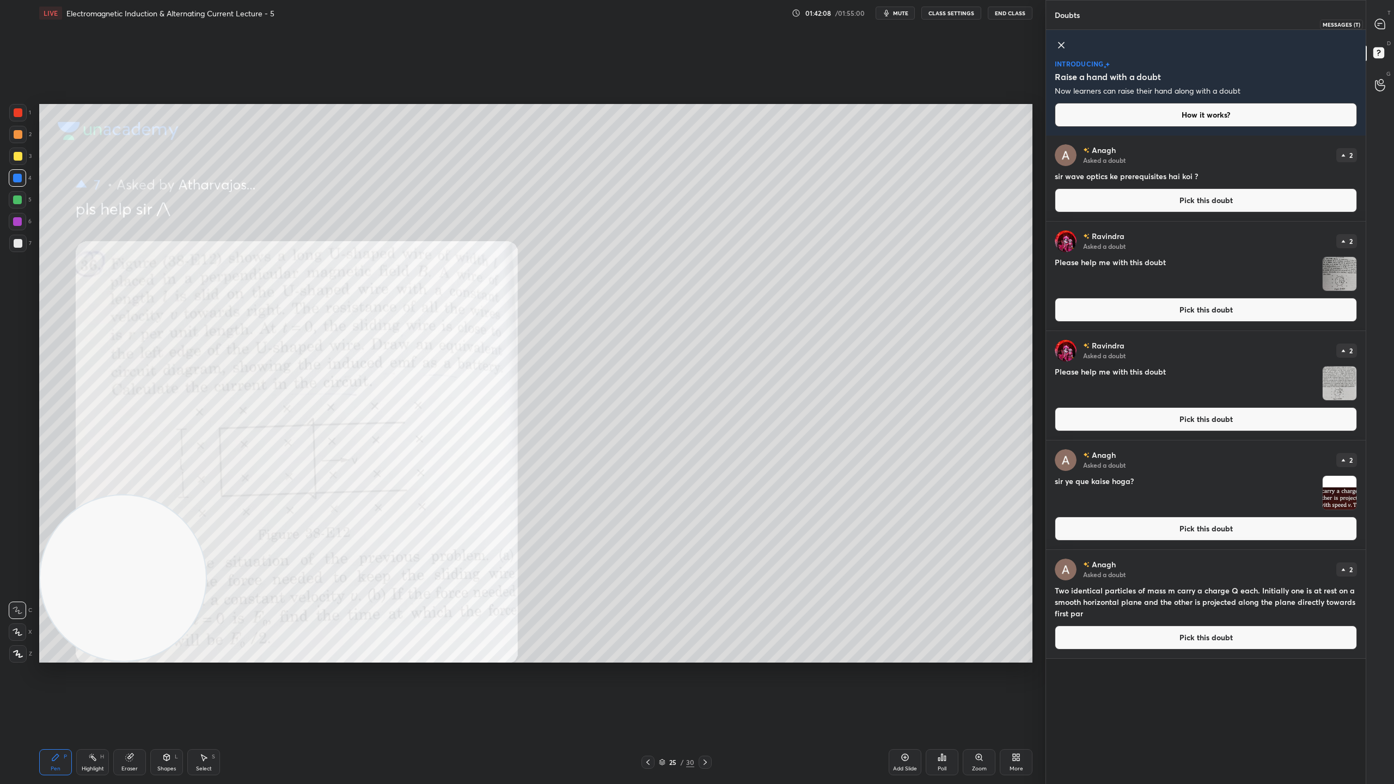
click at [1381, 25] on icon at bounding box center [1380, 24] width 10 height 10
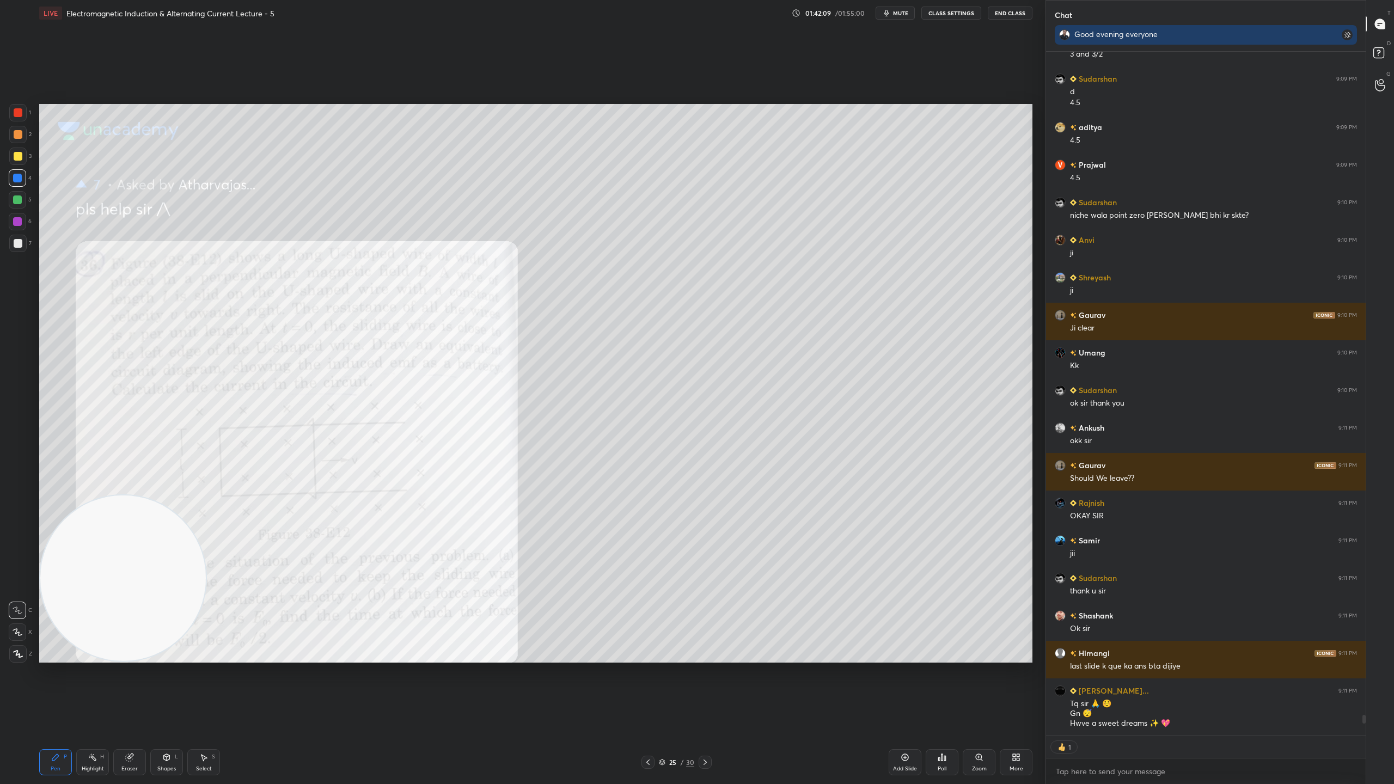
scroll to position [21956, 0]
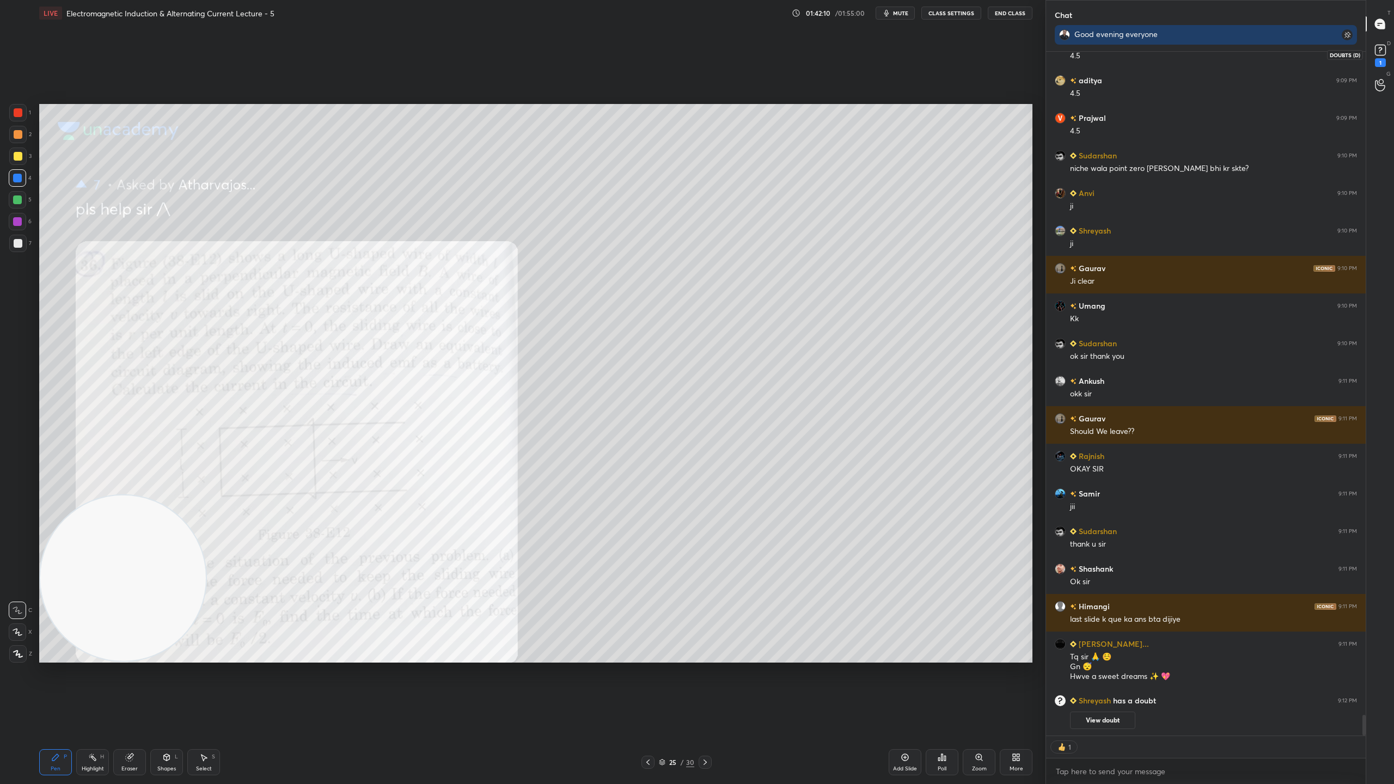
click at [1378, 52] on rect at bounding box center [1380, 50] width 10 height 10
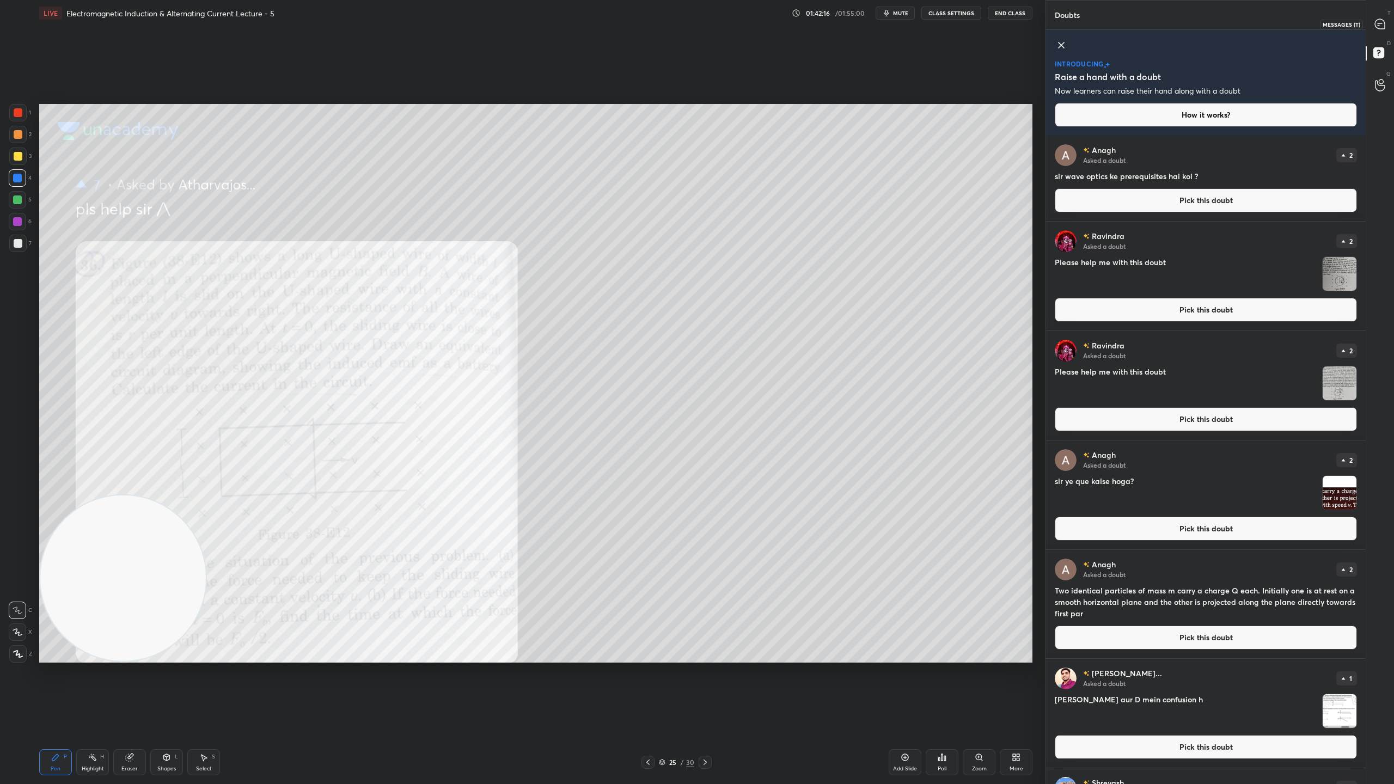
click at [1384, 20] on icon at bounding box center [1379, 24] width 11 height 11
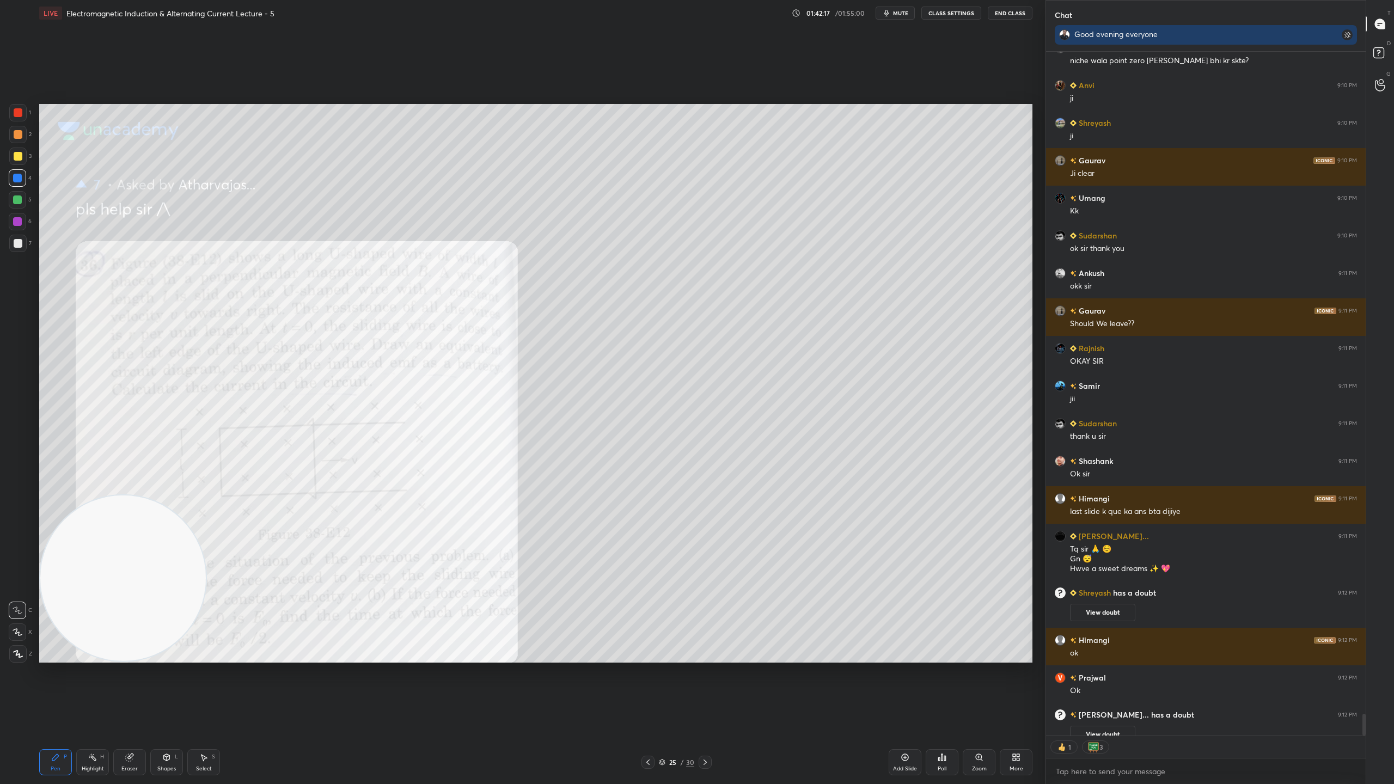
scroll to position [20841, 0]
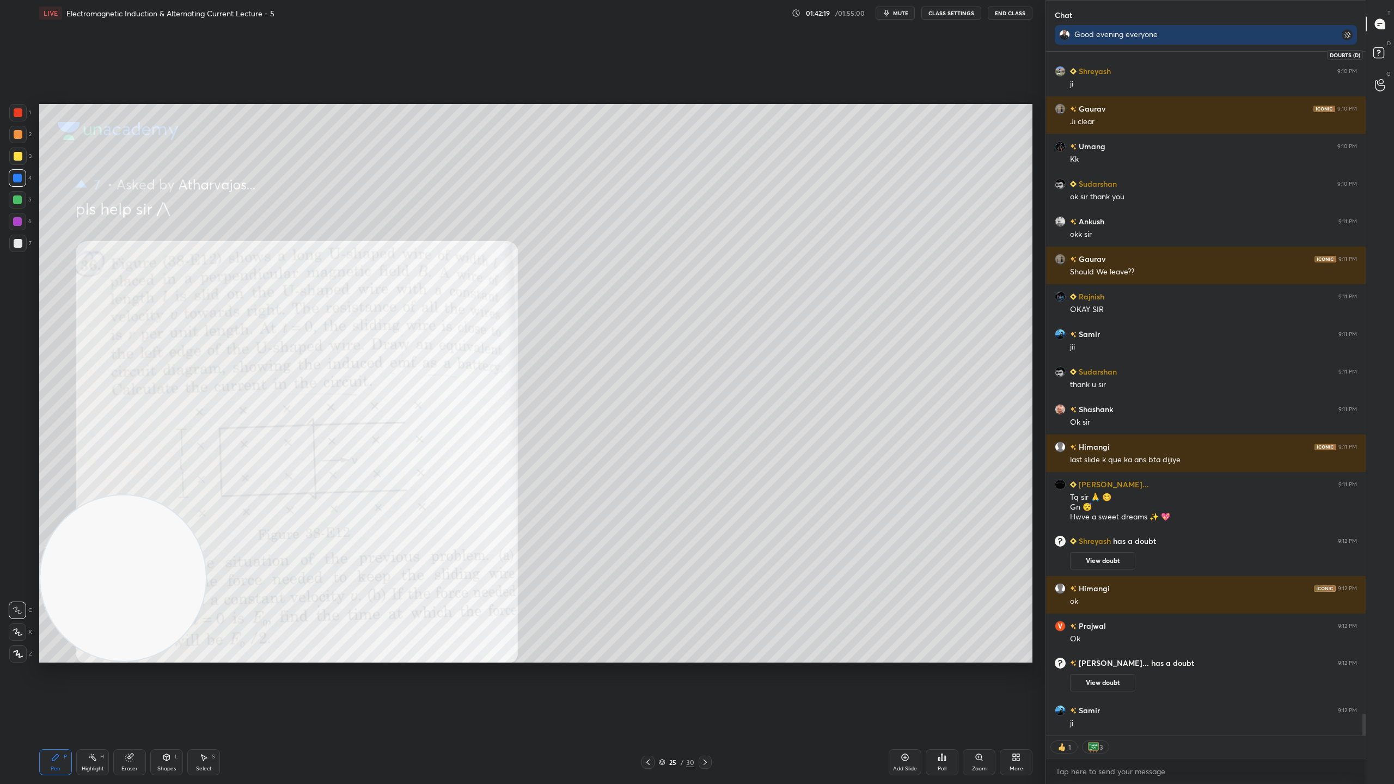
click at [1384, 49] on icon at bounding box center [1380, 55] width 20 height 20
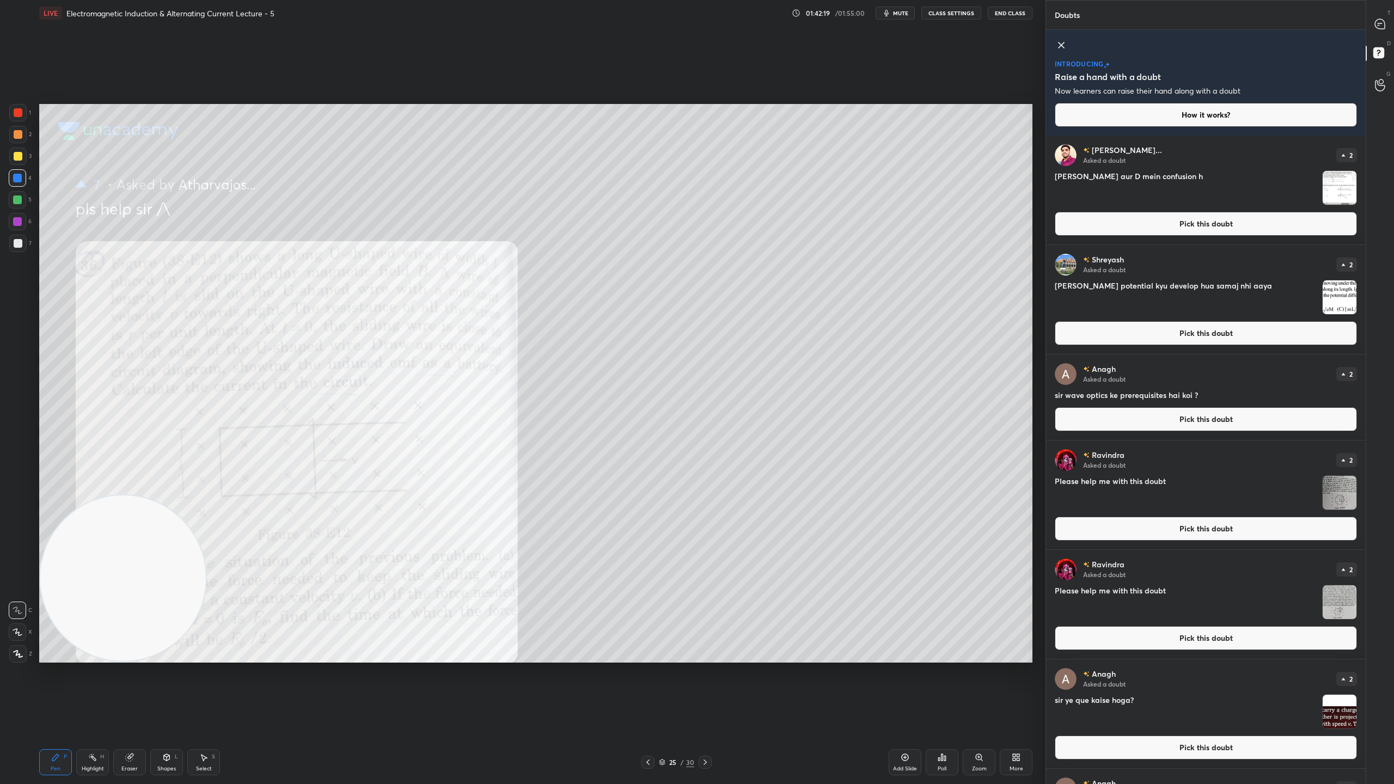
scroll to position [645, 316]
click at [1343, 183] on img "grid" at bounding box center [1340, 188] width 34 height 34
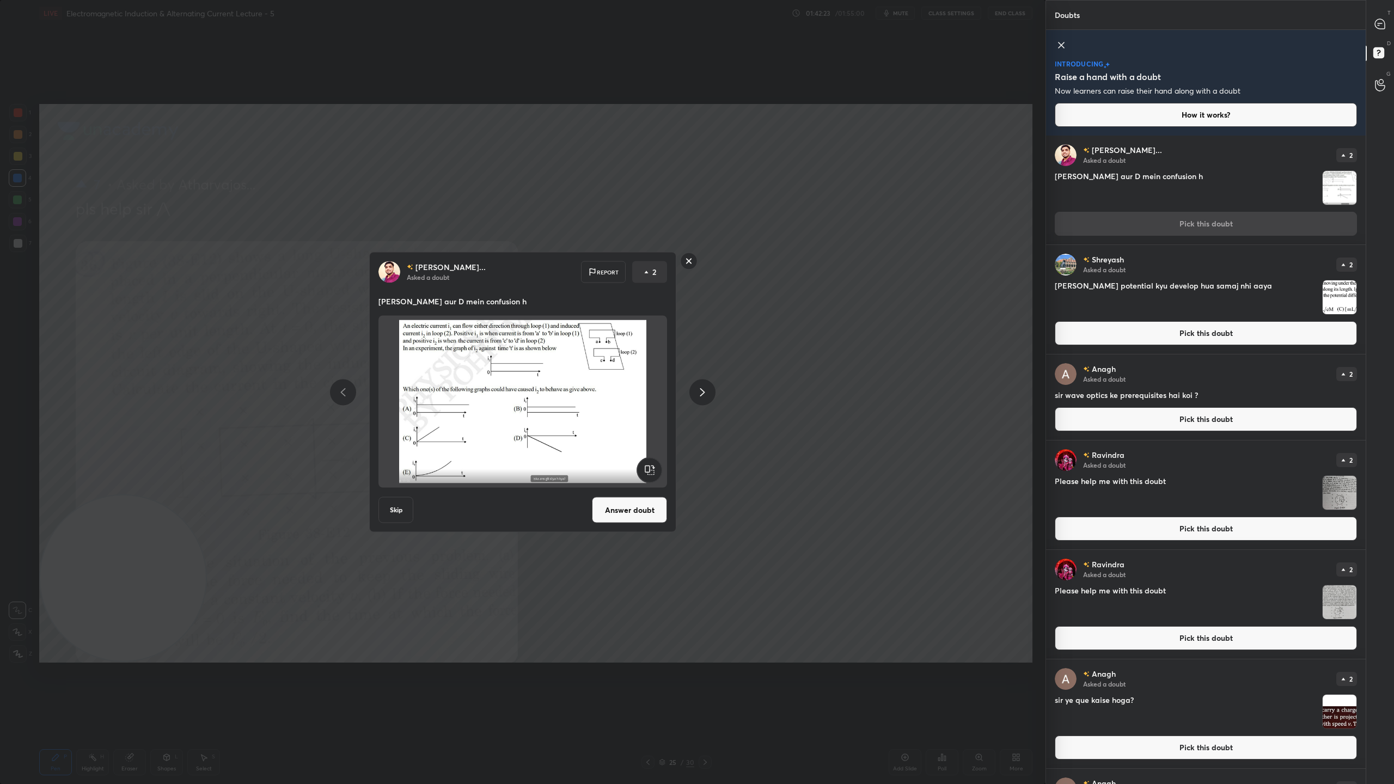
click at [640, 511] on button "Answer doubt" at bounding box center [629, 510] width 75 height 26
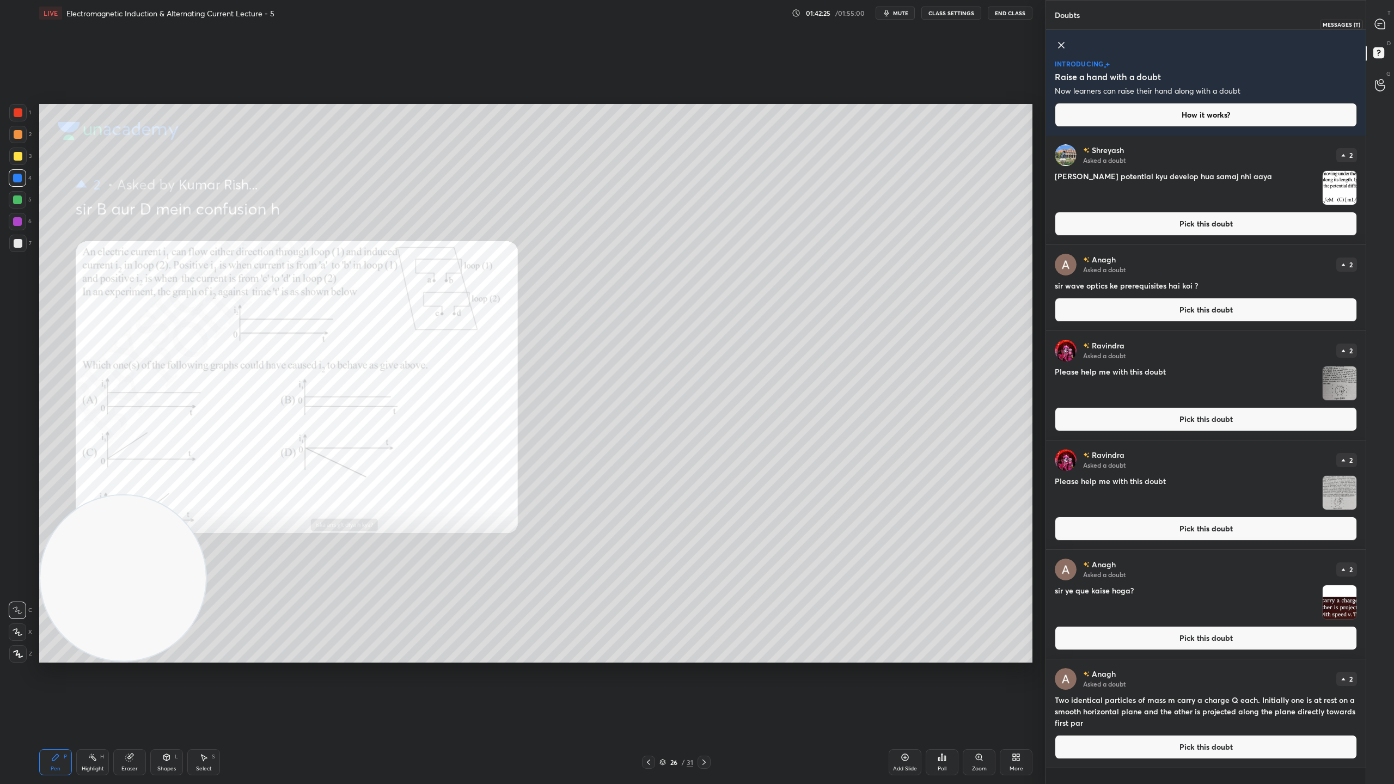
click at [1381, 22] on icon at bounding box center [1380, 24] width 10 height 10
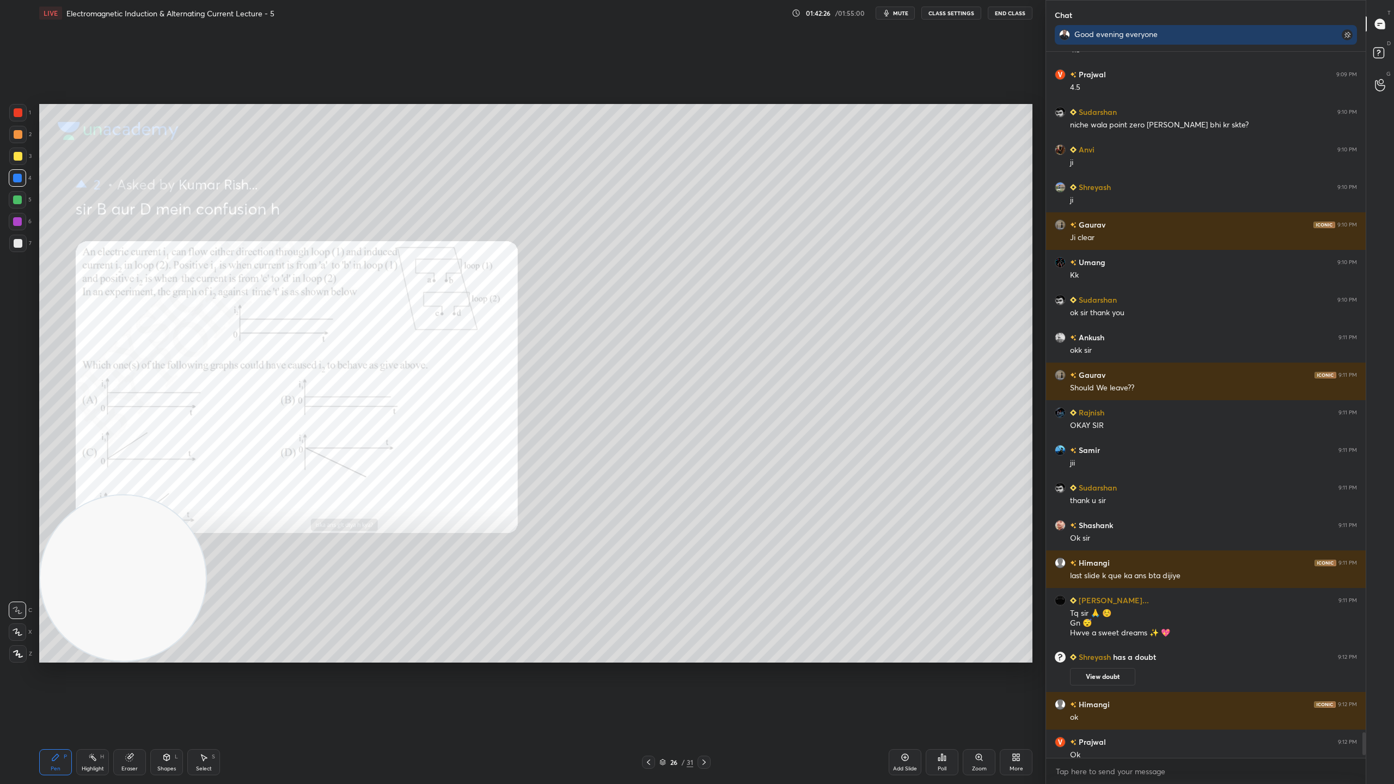
scroll to position [20796, 0]
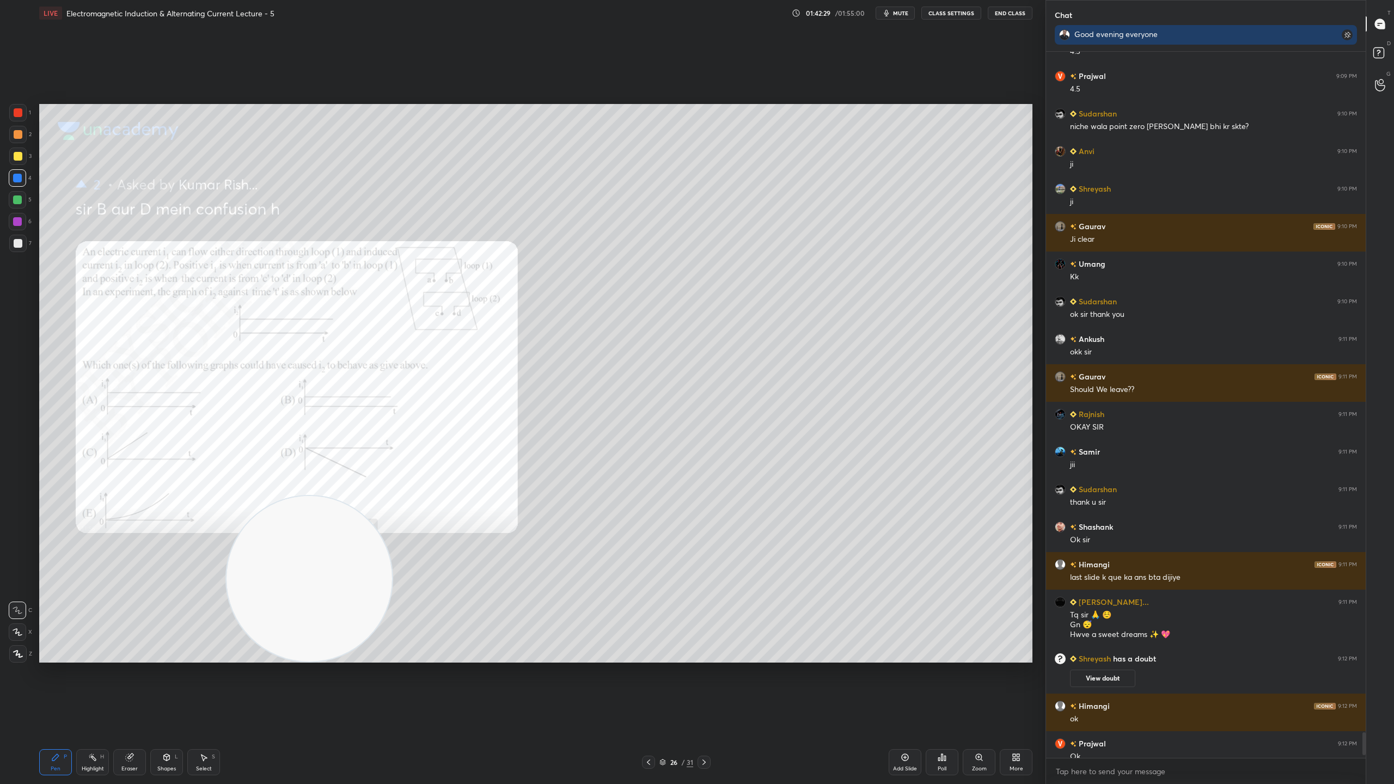
drag, startPoint x: 146, startPoint y: 602, endPoint x: 332, endPoint y: 689, distance: 205.4
click at [332, 689] on div "Setting up your live class Poll for secs No correct answer Start poll" at bounding box center [536, 383] width 1002 height 714
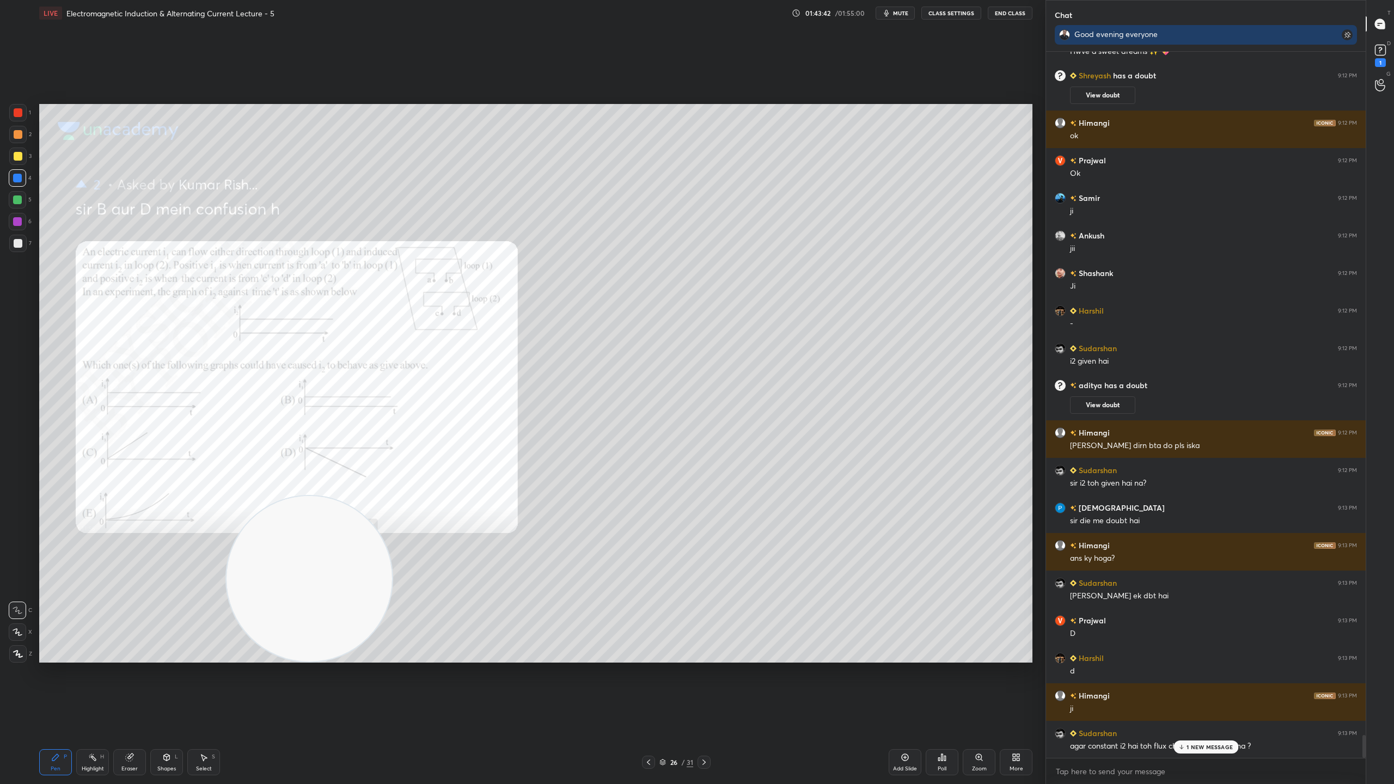
scroll to position [20986, 0]
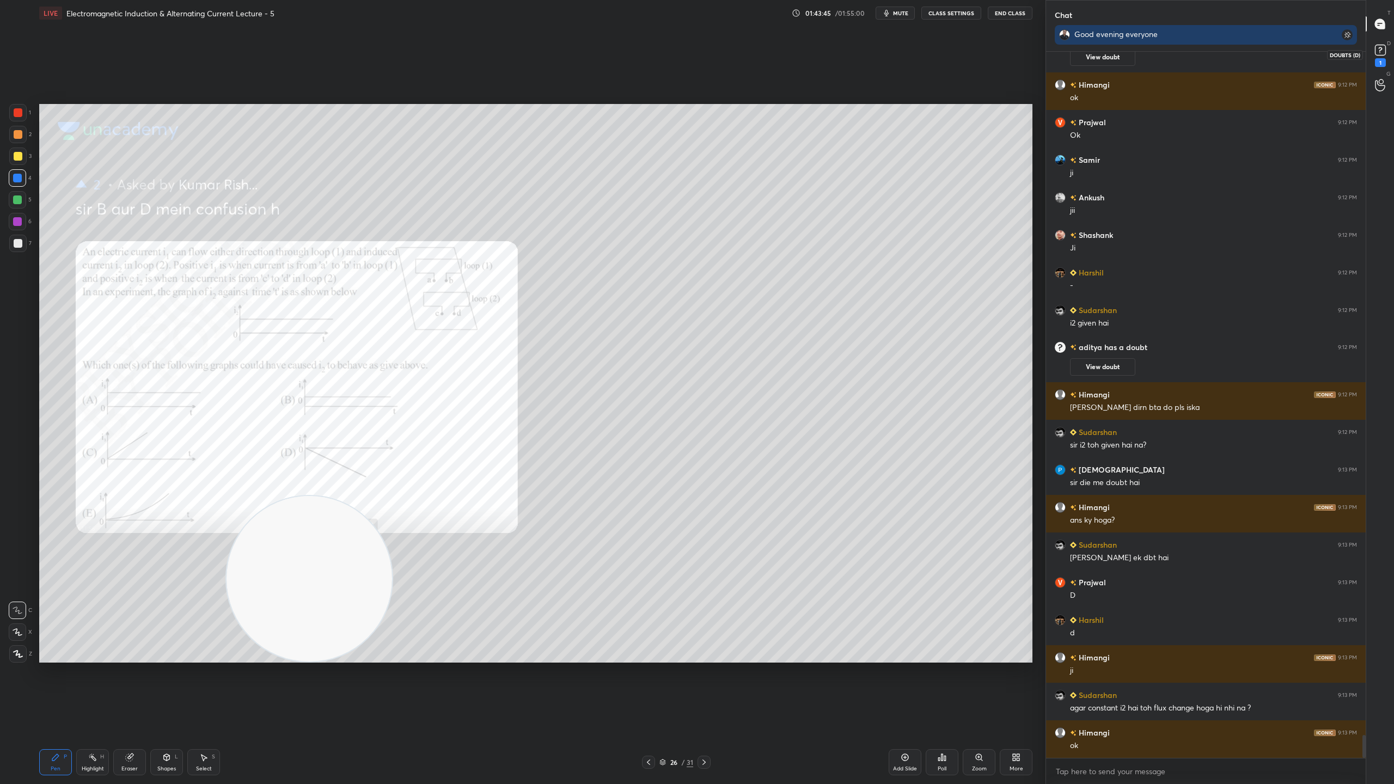
click at [1383, 49] on rect at bounding box center [1380, 50] width 10 height 10
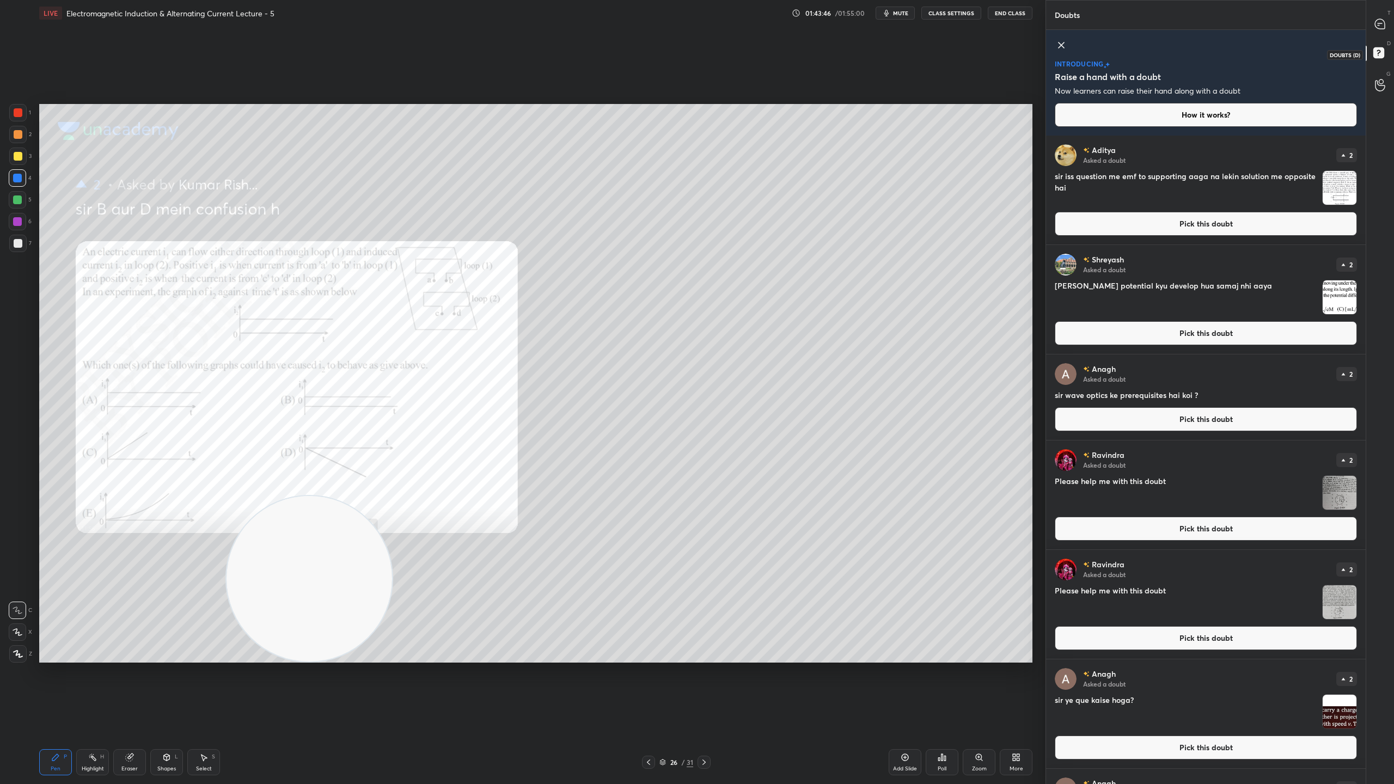
scroll to position [645, 316]
click at [1385, 22] on icon at bounding box center [1379, 24] width 11 height 11
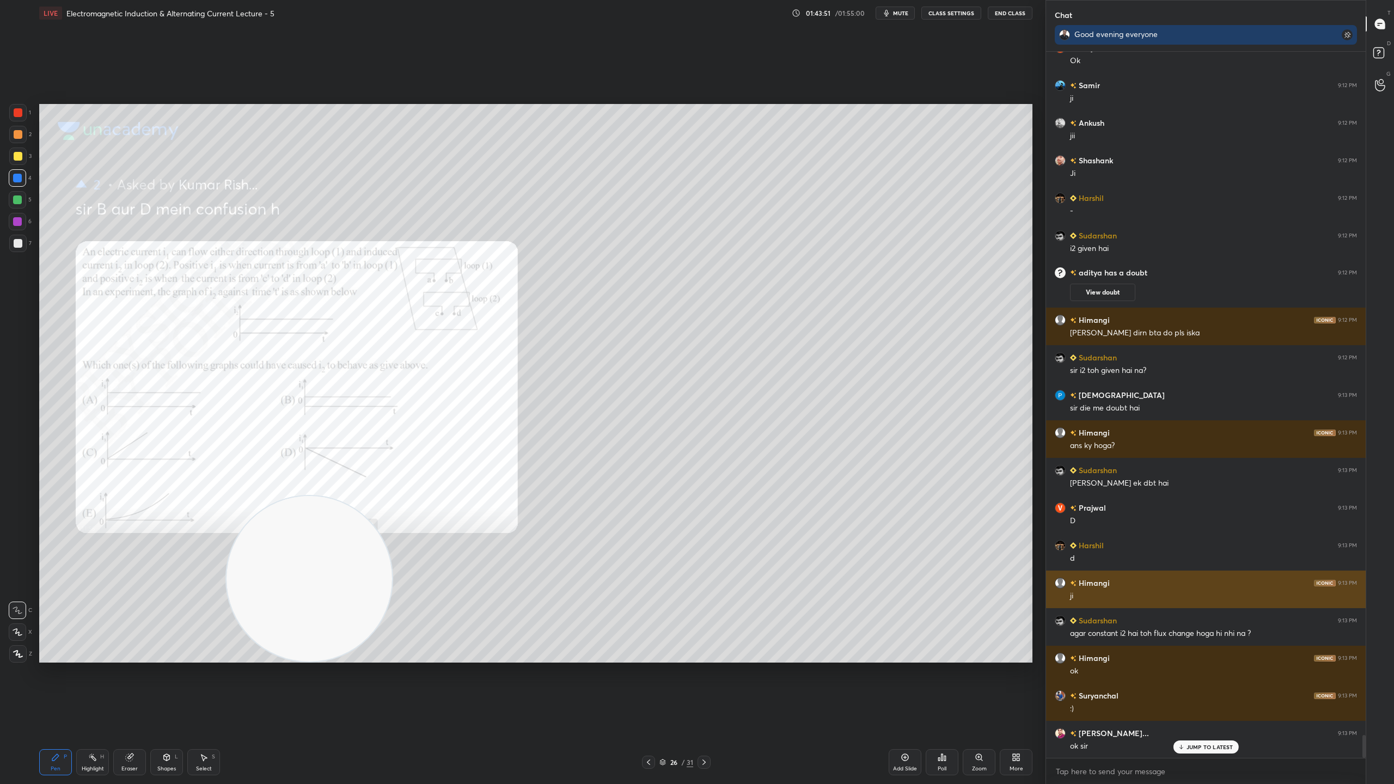
scroll to position [21017, 0]
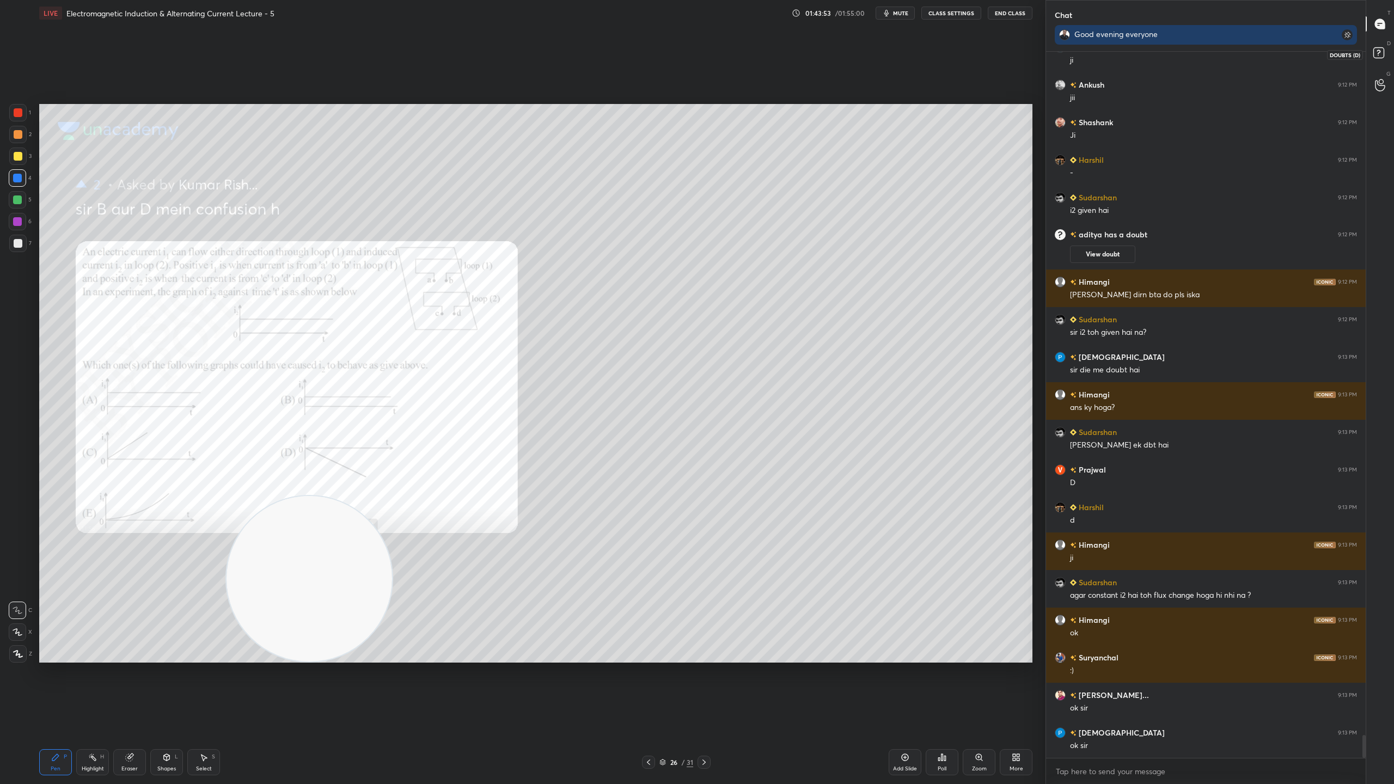
click at [1382, 48] on rect at bounding box center [1378, 53] width 10 height 10
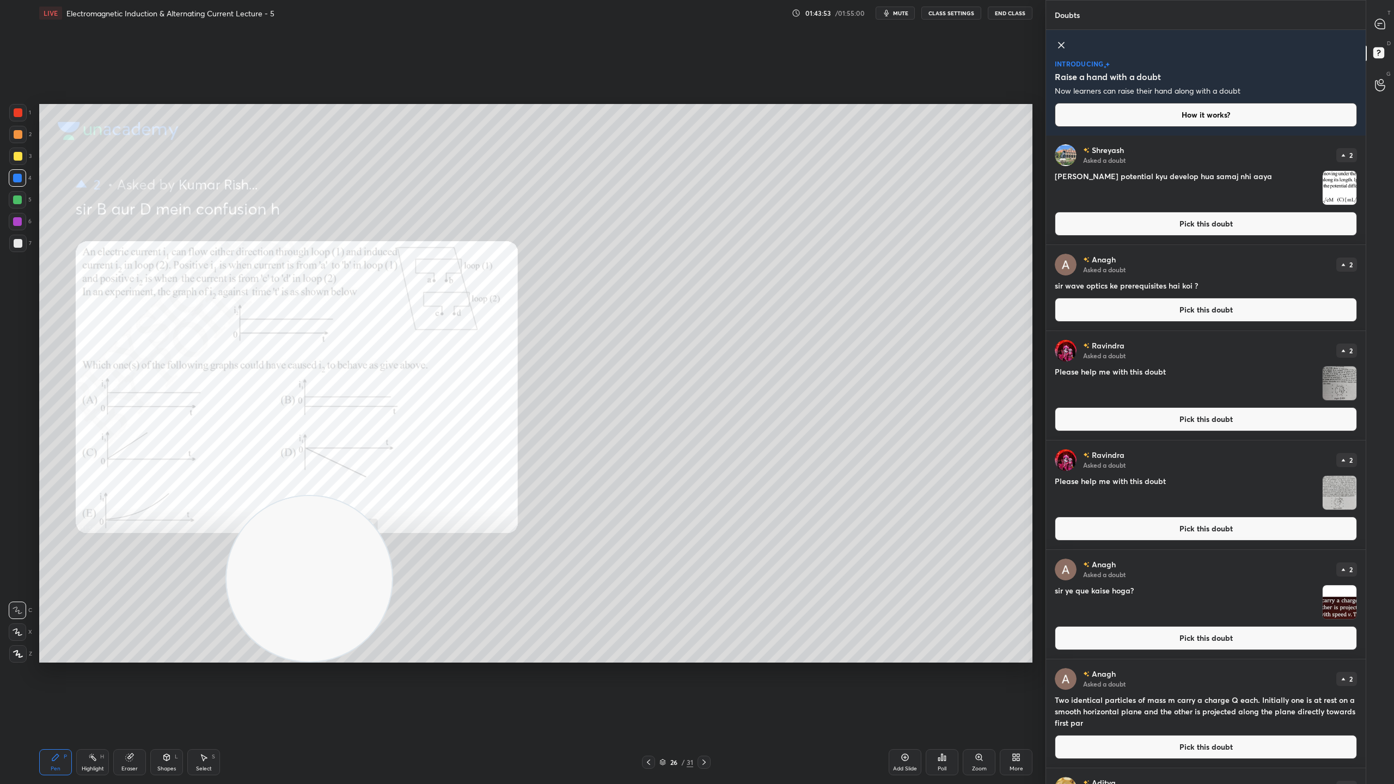
scroll to position [645, 316]
click at [1342, 183] on img "grid" at bounding box center [1340, 188] width 34 height 34
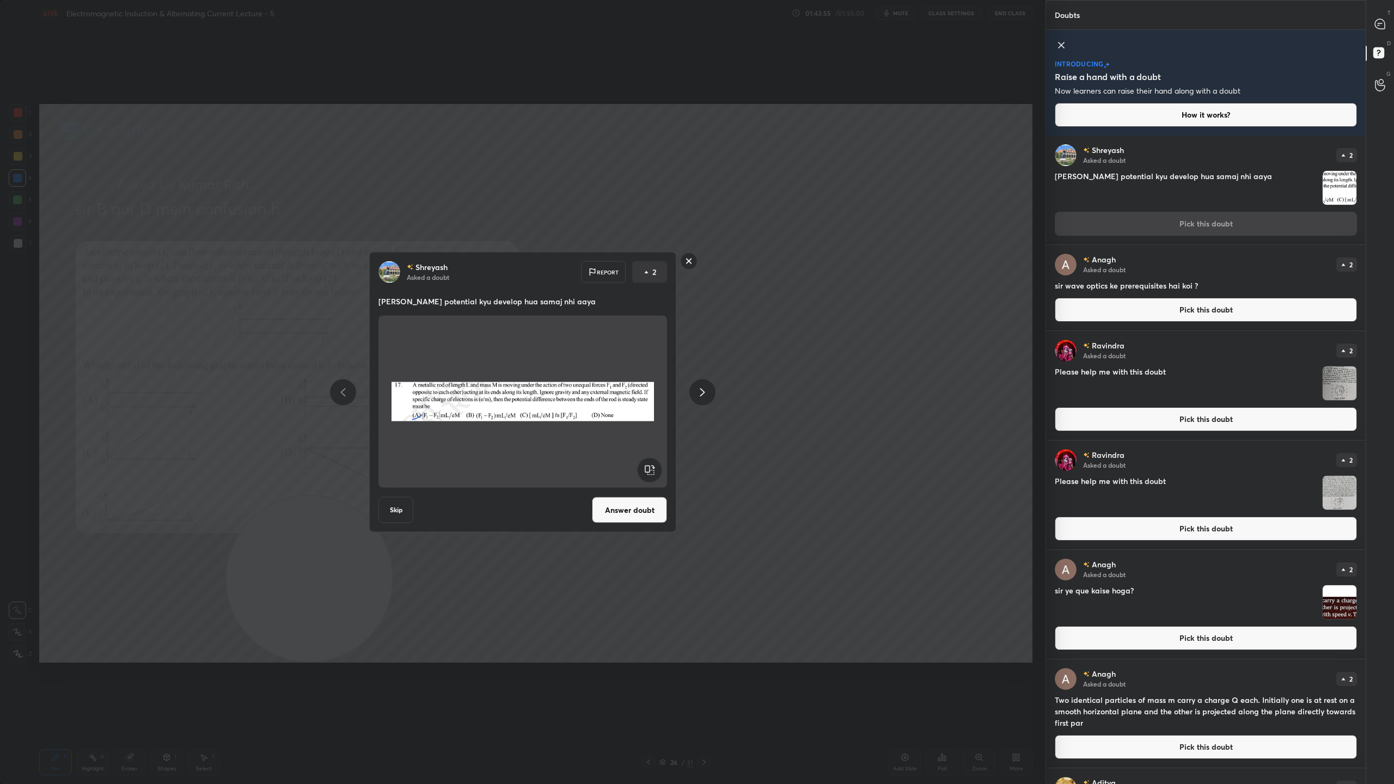
click at [641, 505] on button "Answer doubt" at bounding box center [629, 510] width 75 height 26
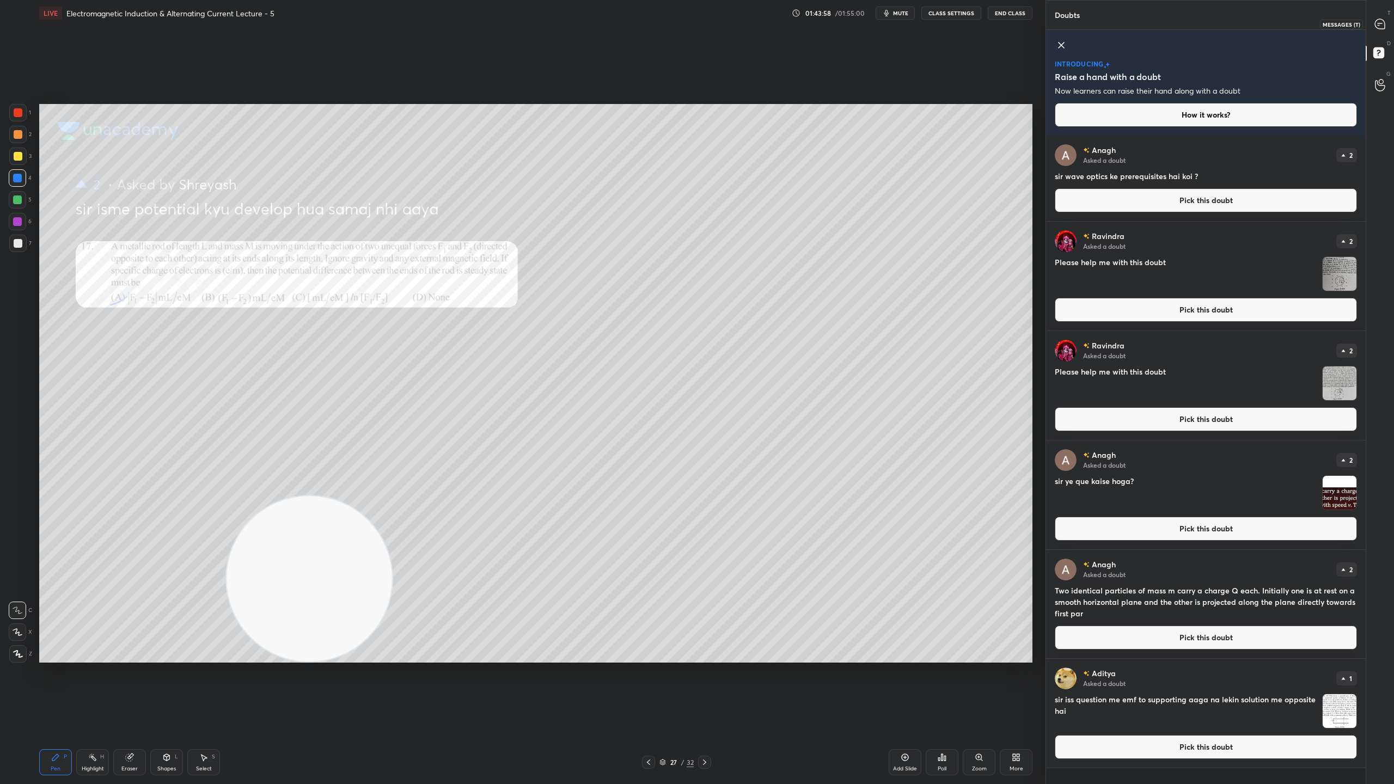
click at [1380, 21] on icon at bounding box center [1380, 24] width 10 height 10
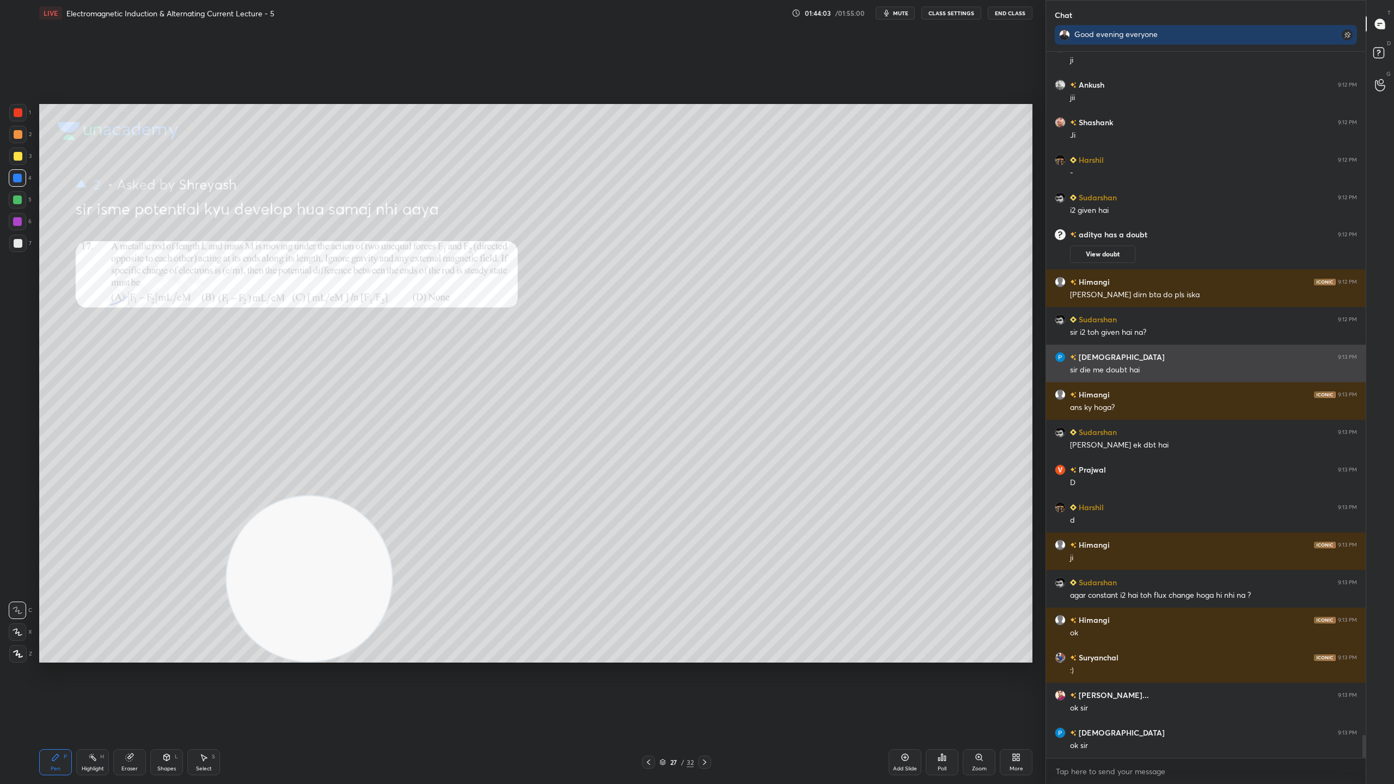
scroll to position [21365, 0]
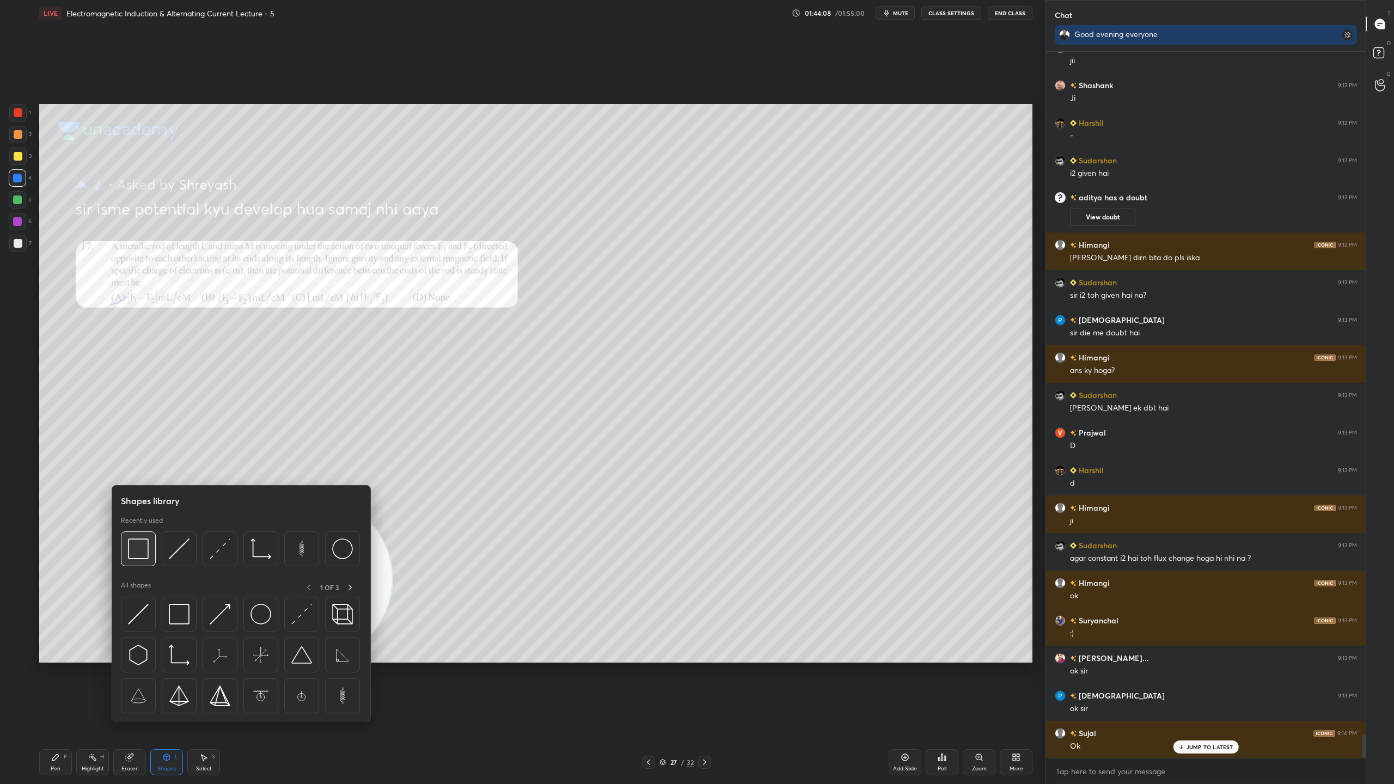
click at [141, 548] on img at bounding box center [138, 548] width 21 height 21
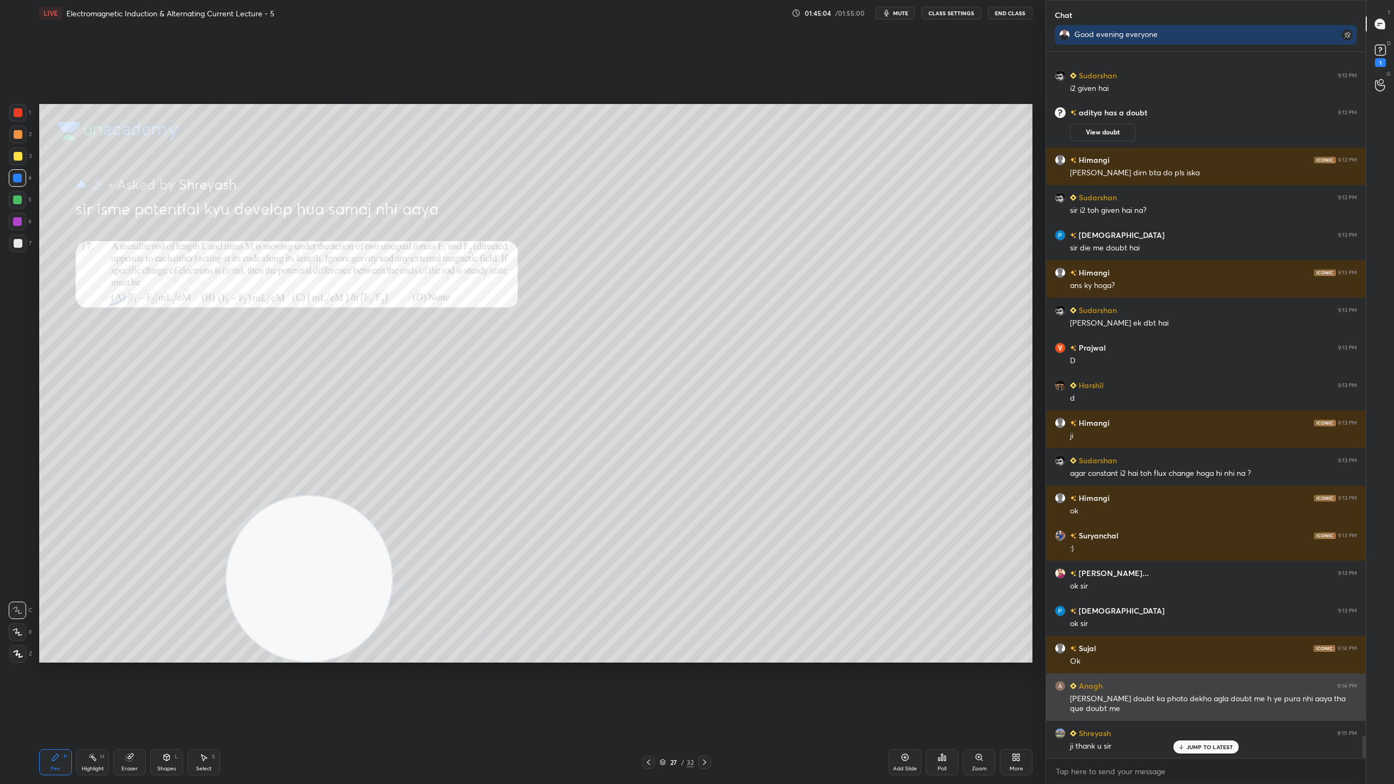
scroll to position [21488, 0]
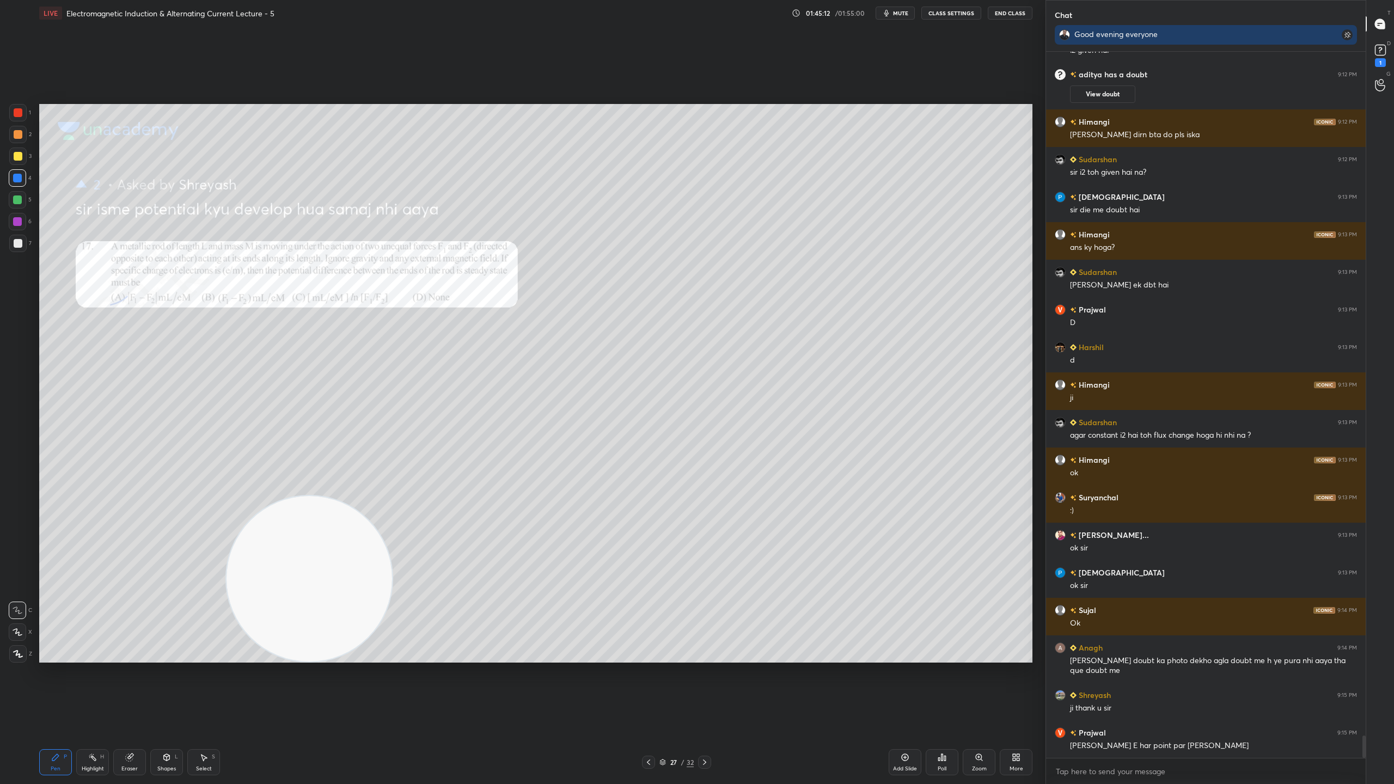
click at [1392, 51] on div "D Doubts (D) 1" at bounding box center [1380, 54] width 28 height 30
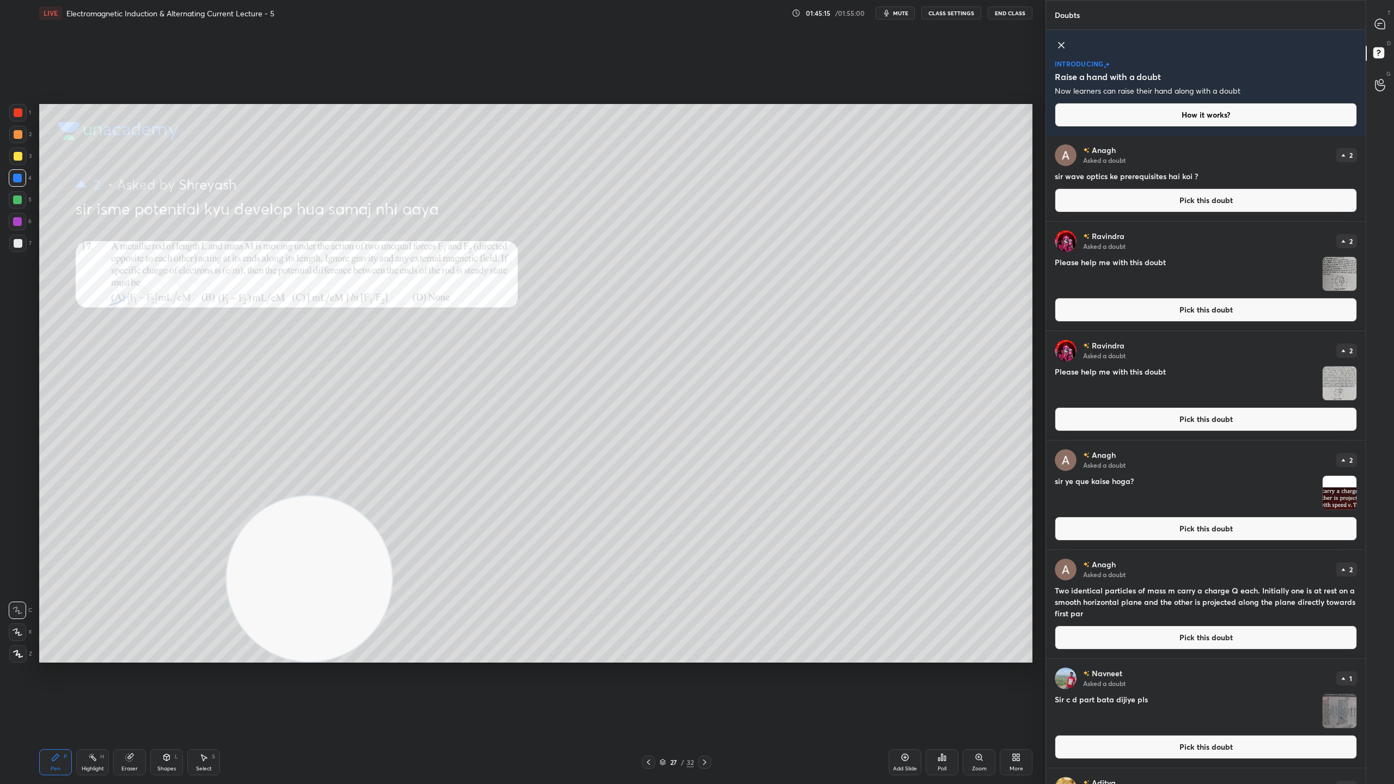
click at [1206, 200] on button "Pick this doubt" at bounding box center [1206, 200] width 302 height 24
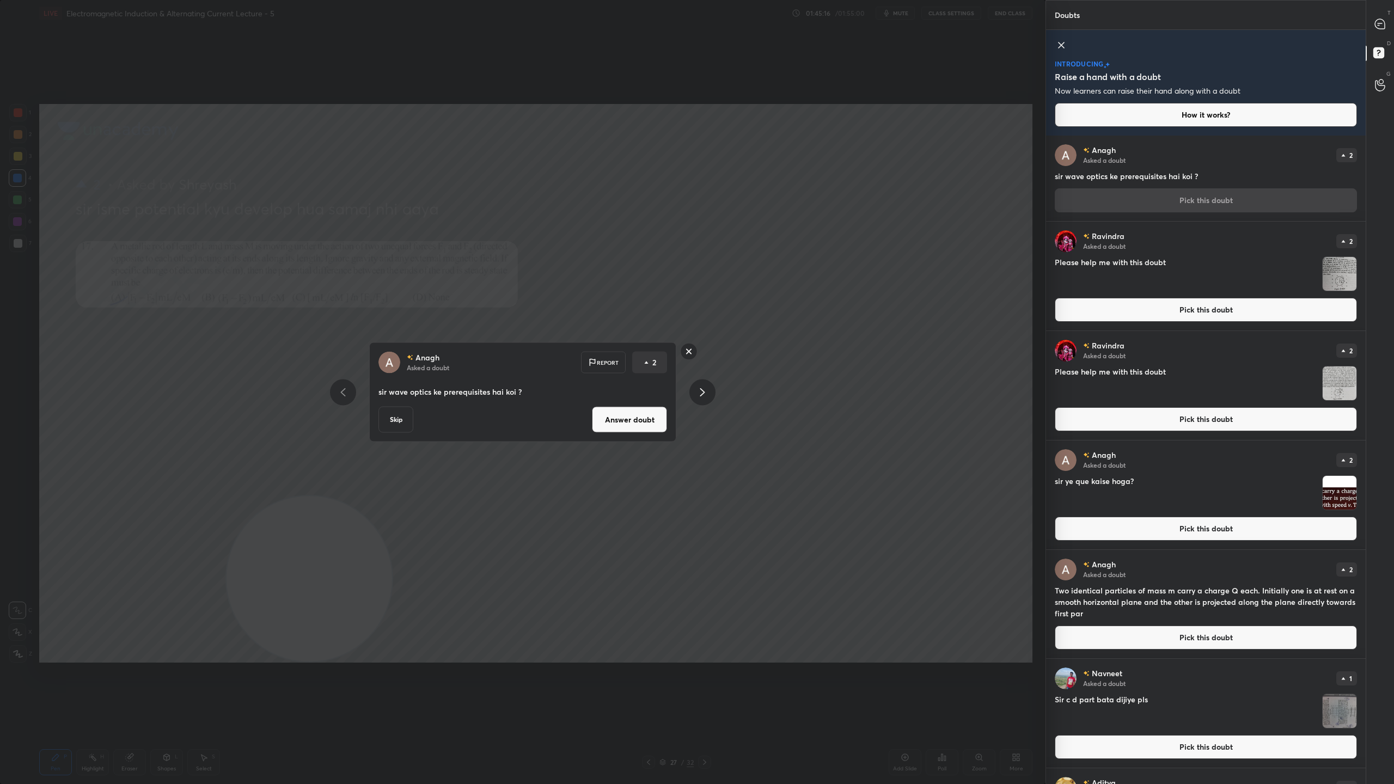
click at [618, 424] on button "Answer doubt" at bounding box center [629, 420] width 75 height 26
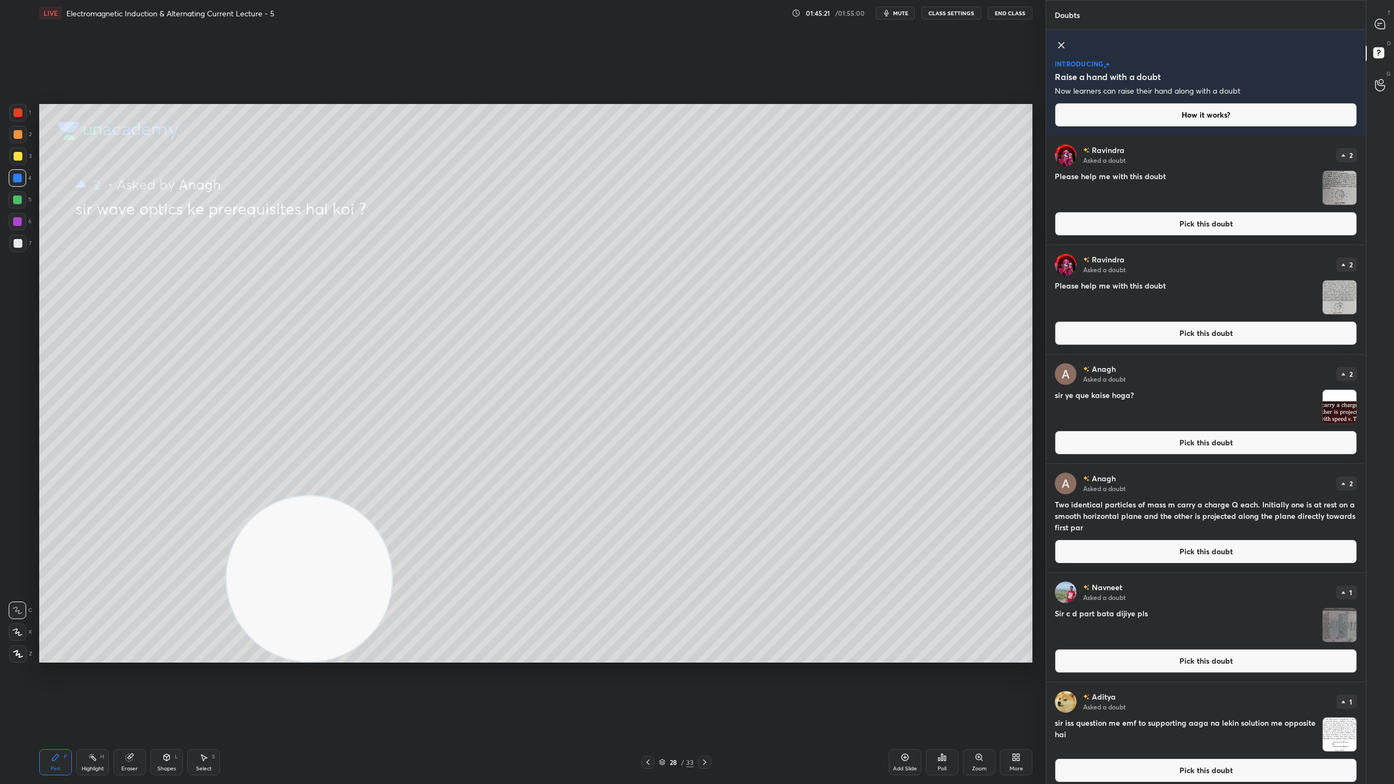
drag, startPoint x: 1379, startPoint y: 23, endPoint x: 1393, endPoint y: 146, distance: 124.5
click at [1393, 146] on div "T Messages (T) D Doubts (D) G Raise Hand (G)" at bounding box center [1380, 392] width 28 height 784
click at [1335, 186] on img "grid" at bounding box center [1340, 188] width 34 height 34
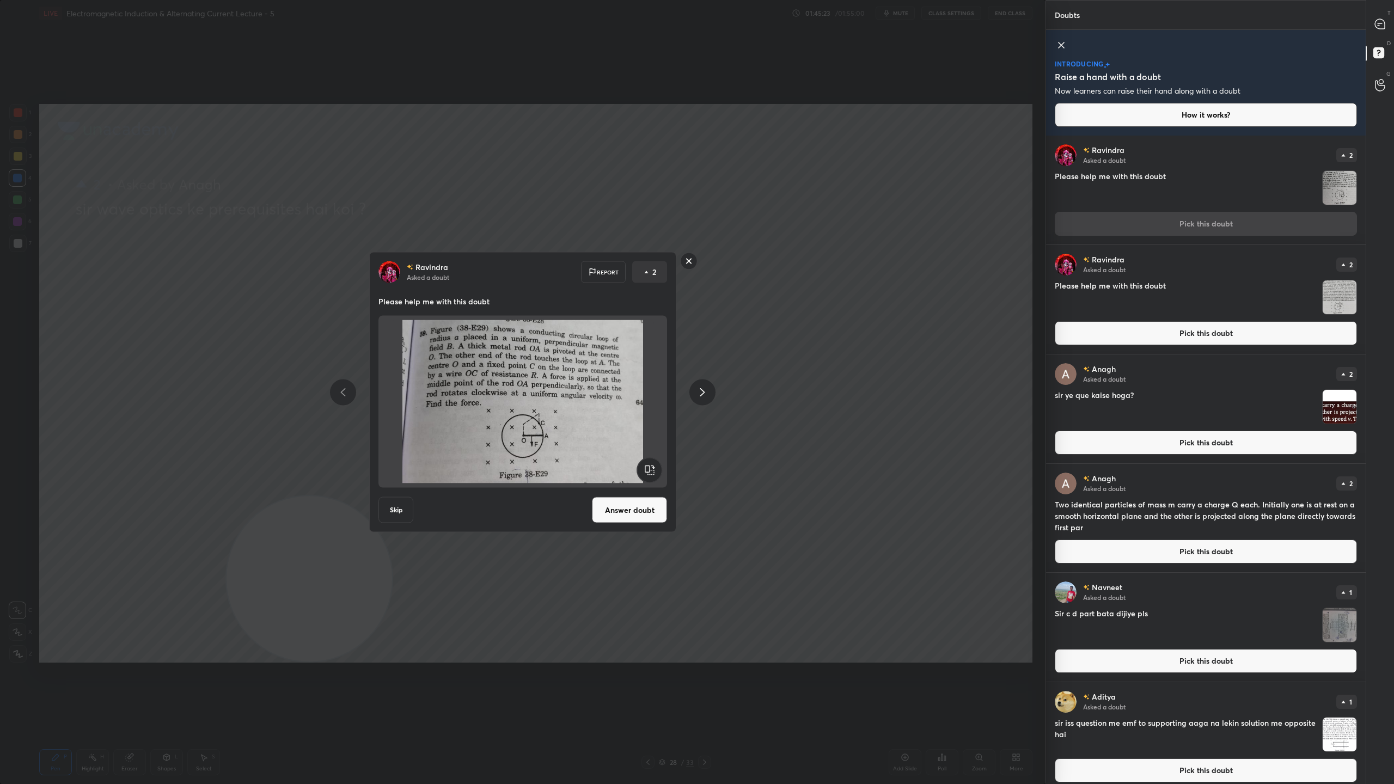
click at [654, 509] on button "Answer doubt" at bounding box center [629, 510] width 75 height 26
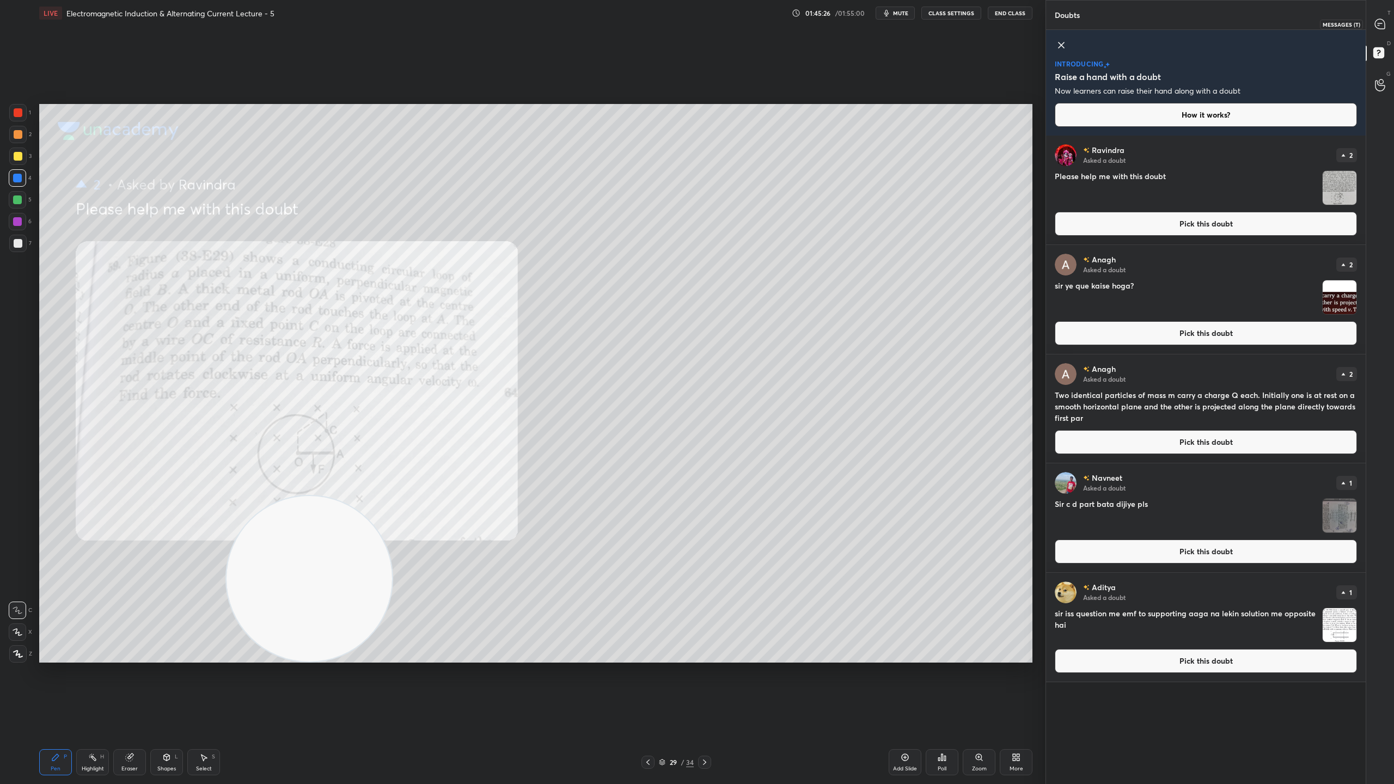
click at [1382, 23] on icon at bounding box center [1380, 24] width 10 height 10
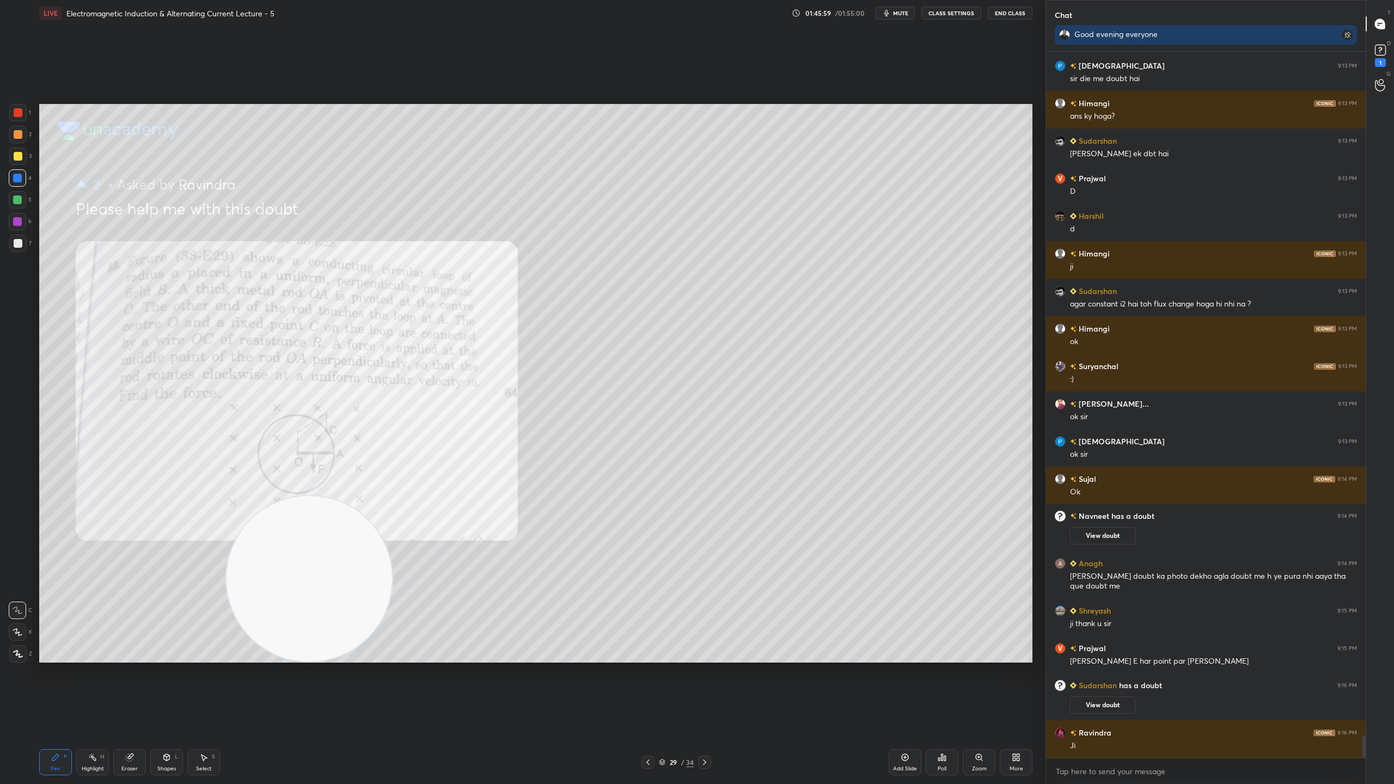
scroll to position [21124, 0]
click at [1382, 46] on rect at bounding box center [1380, 50] width 10 height 10
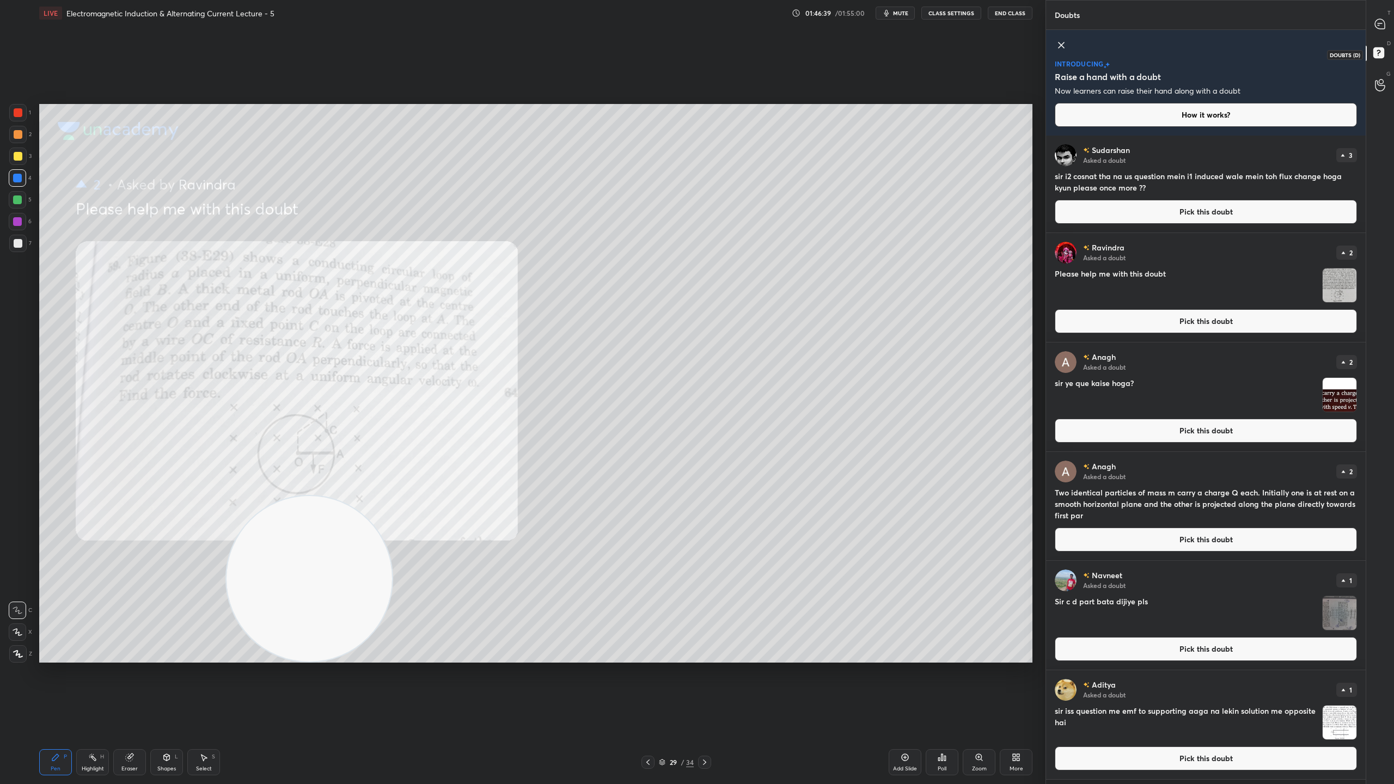
scroll to position [645, 316]
click at [1339, 279] on img "grid" at bounding box center [1340, 285] width 34 height 34
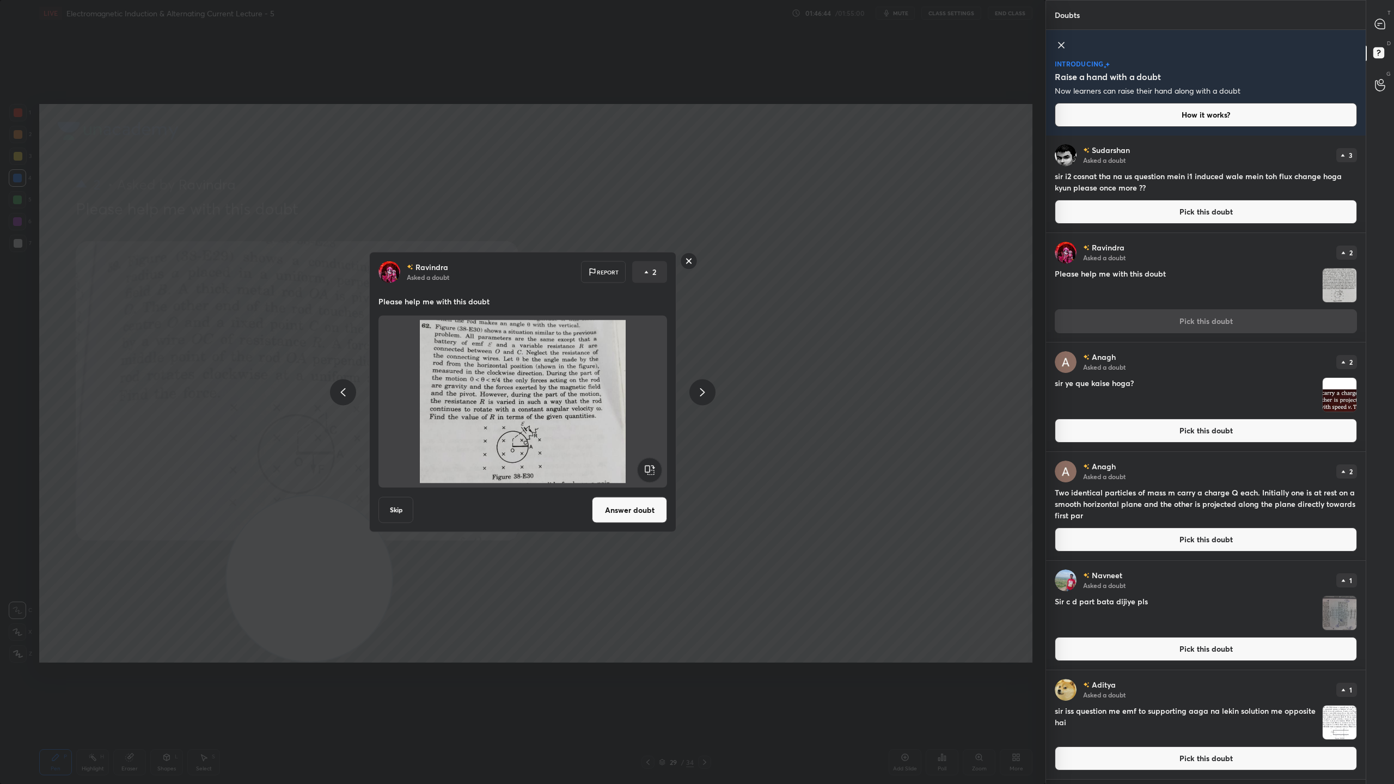
click at [638, 515] on button "Answer doubt" at bounding box center [629, 510] width 75 height 26
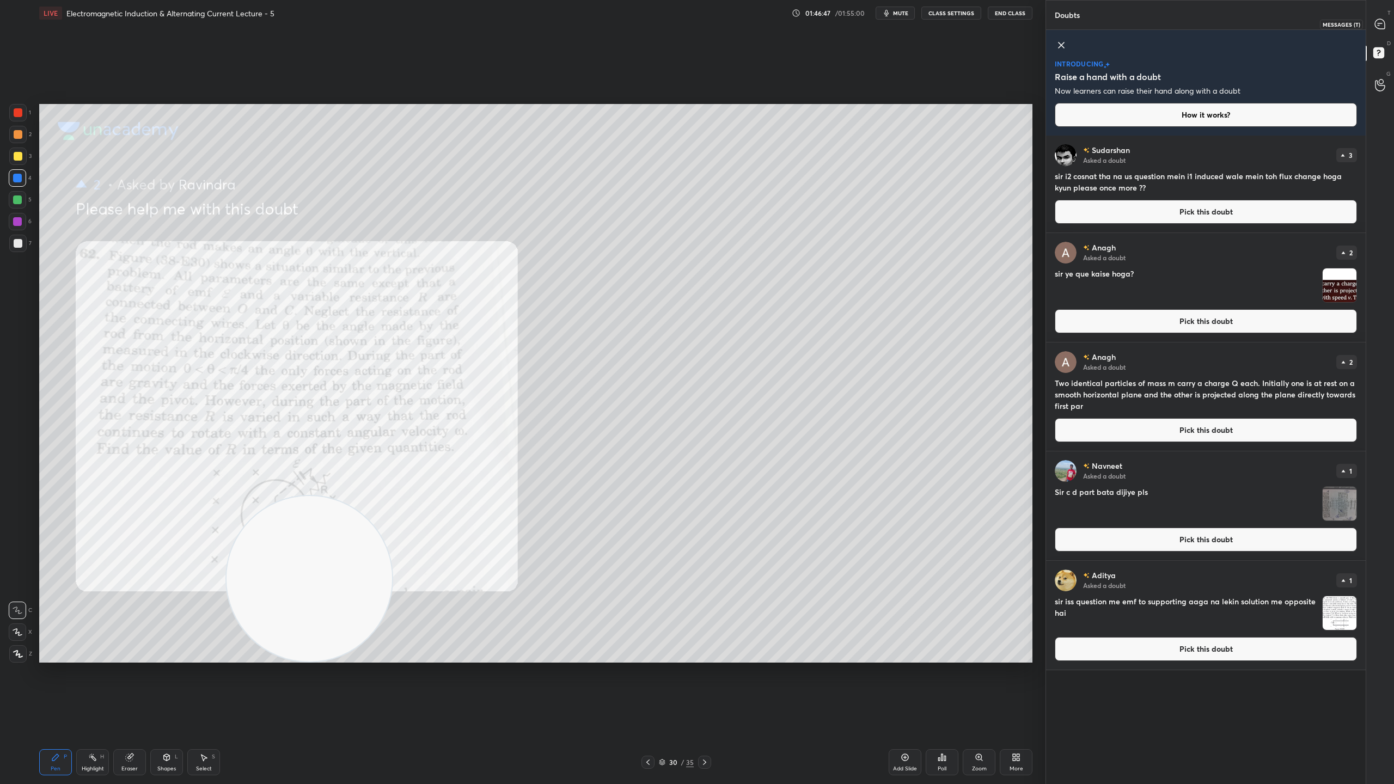
click at [1380, 22] on icon at bounding box center [1380, 24] width 10 height 10
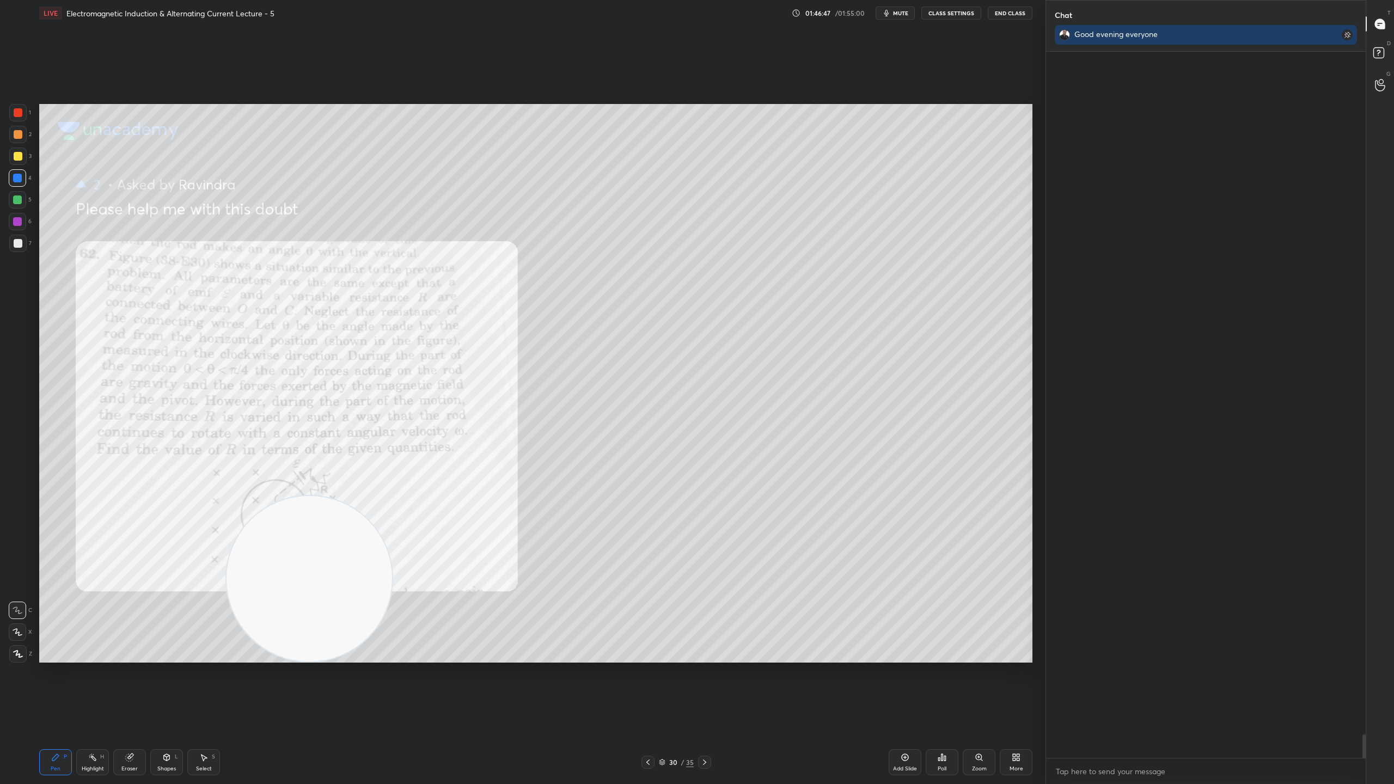
scroll to position [703, 316]
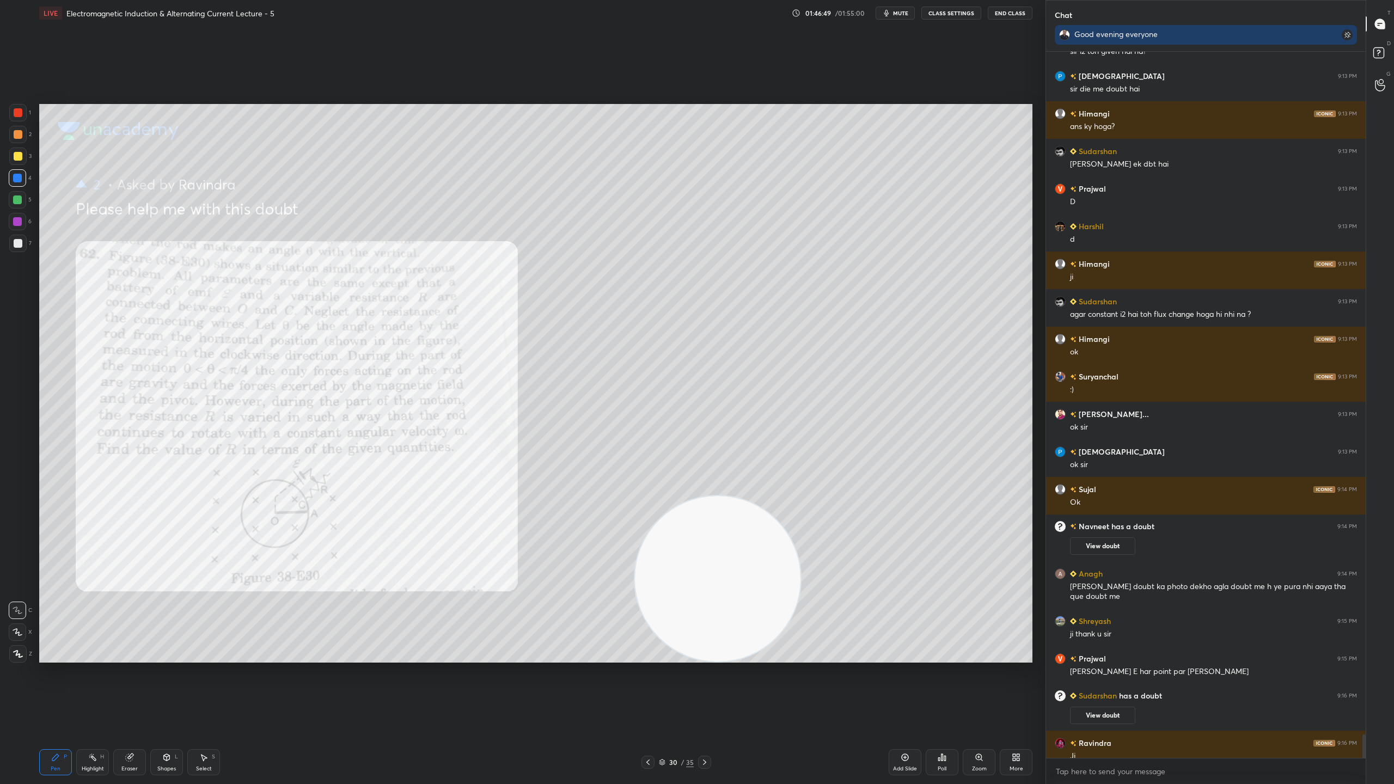
drag, startPoint x: 355, startPoint y: 593, endPoint x: 763, endPoint y: 606, distance: 408.6
click at [763, 606] on video at bounding box center [718, 579] width 166 height 166
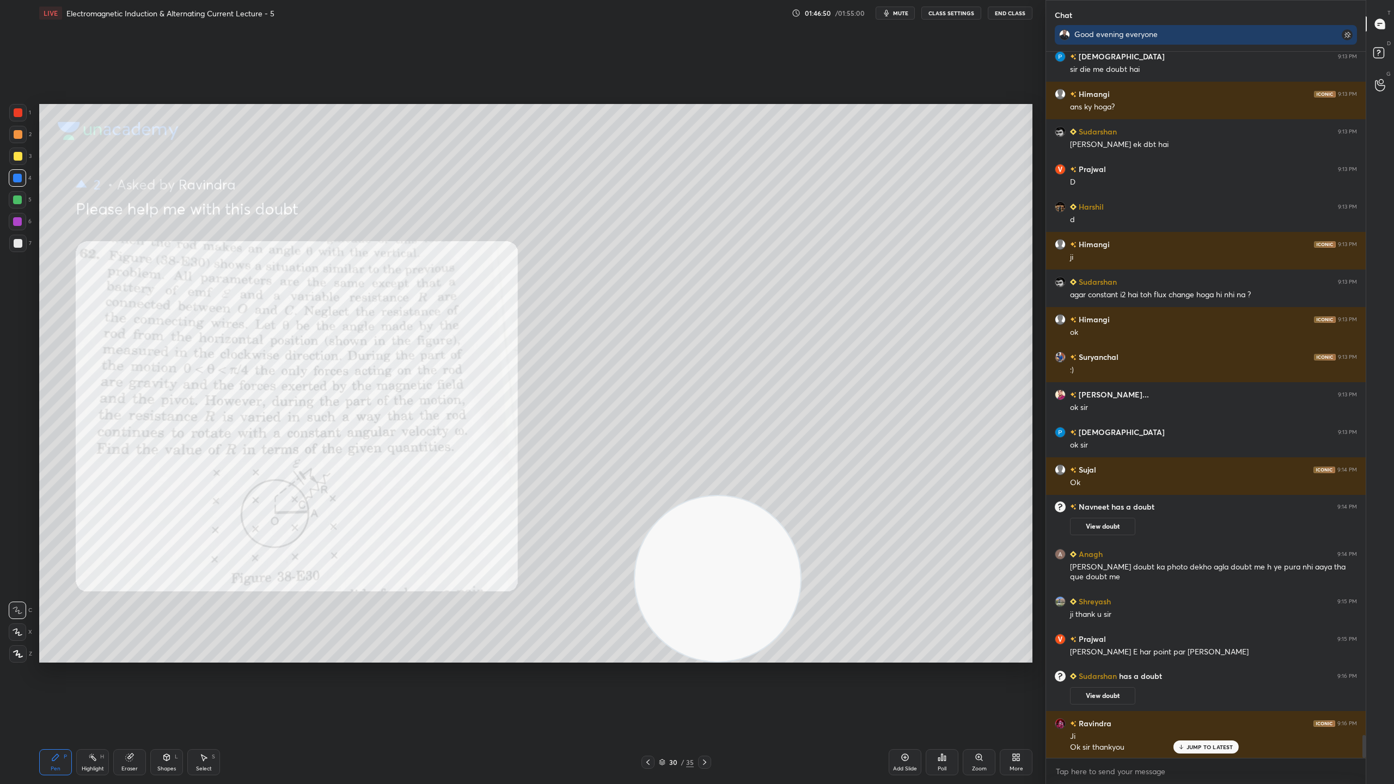
scroll to position [21323, 0]
click at [1225, 691] on p "JUMP TO LATEST" at bounding box center [1209, 747] width 47 height 7
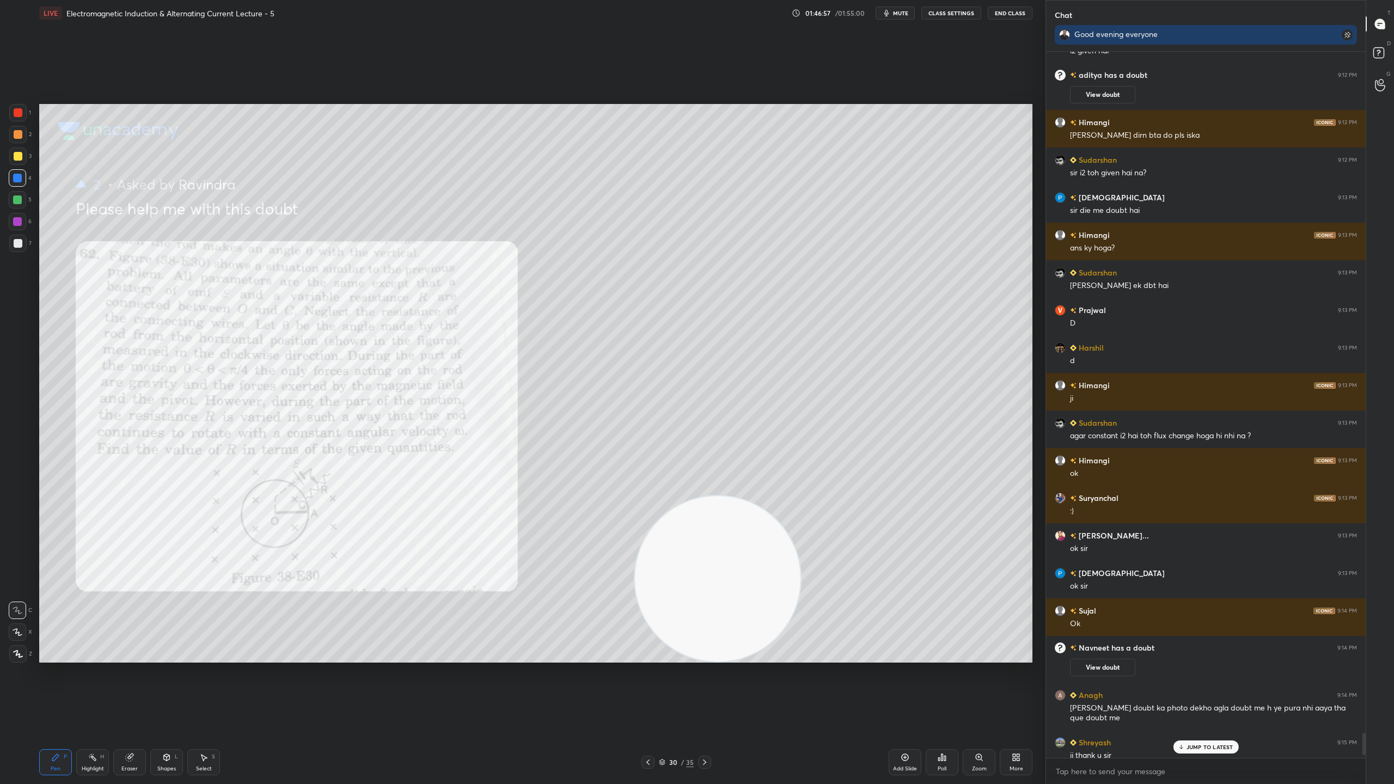
click at [1217, 691] on p "JUMP TO LATEST" at bounding box center [1209, 747] width 47 height 7
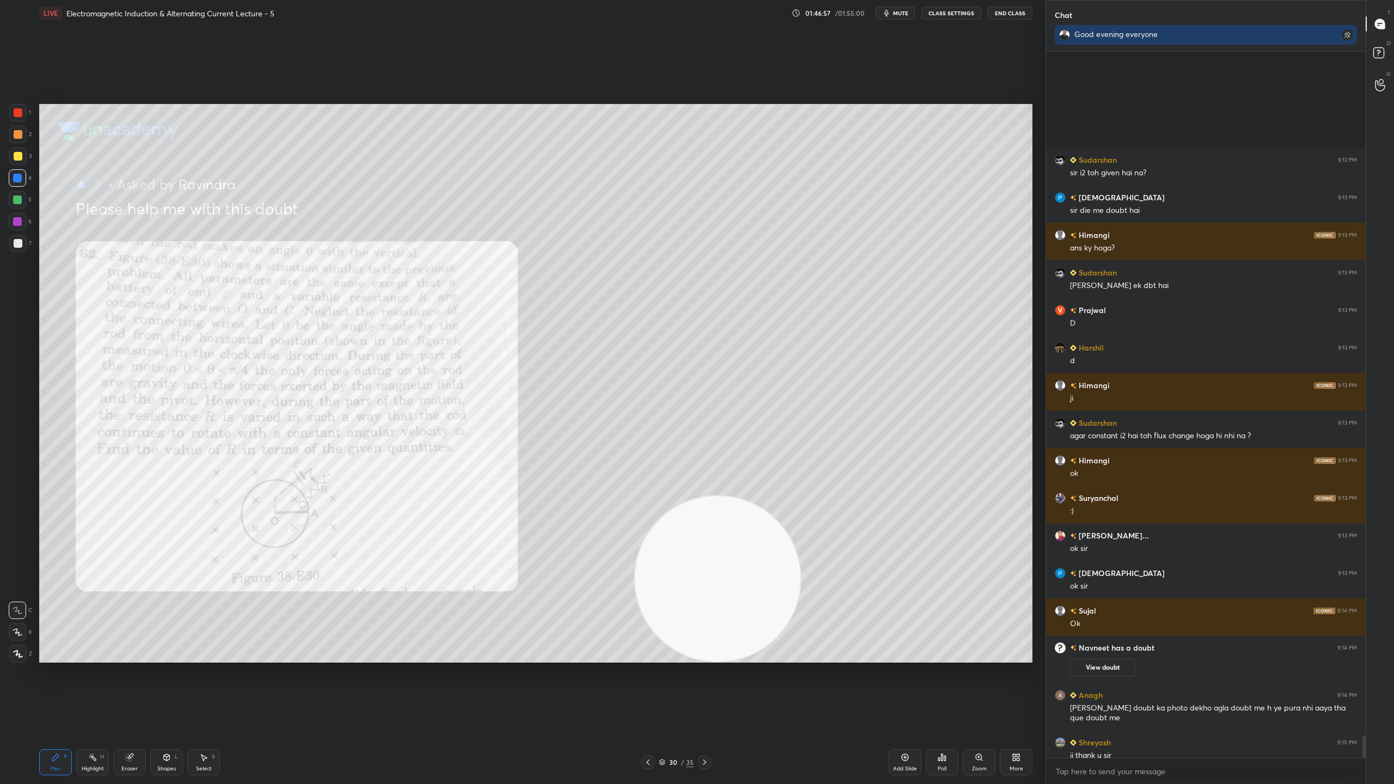
scroll to position [21487, 0]
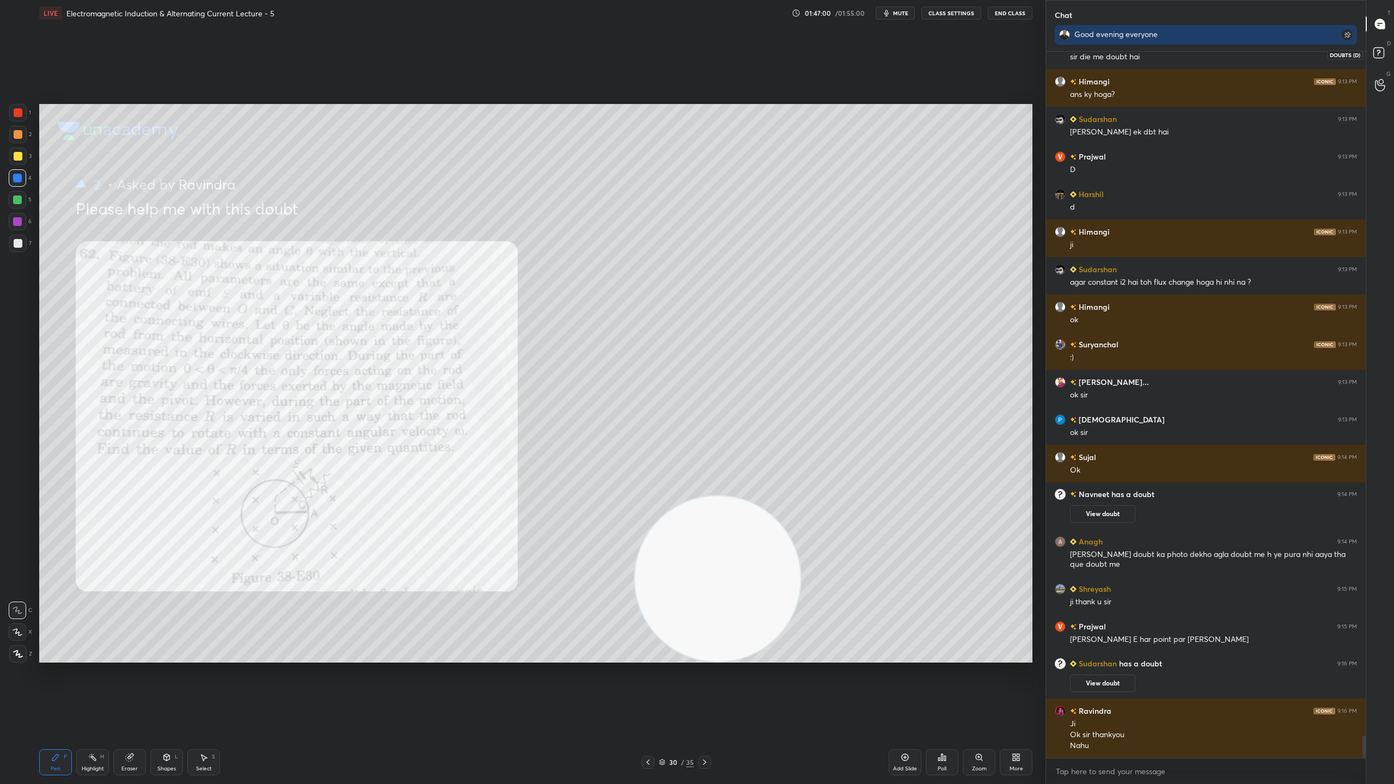
click at [1384, 48] on icon at bounding box center [1380, 55] width 20 height 20
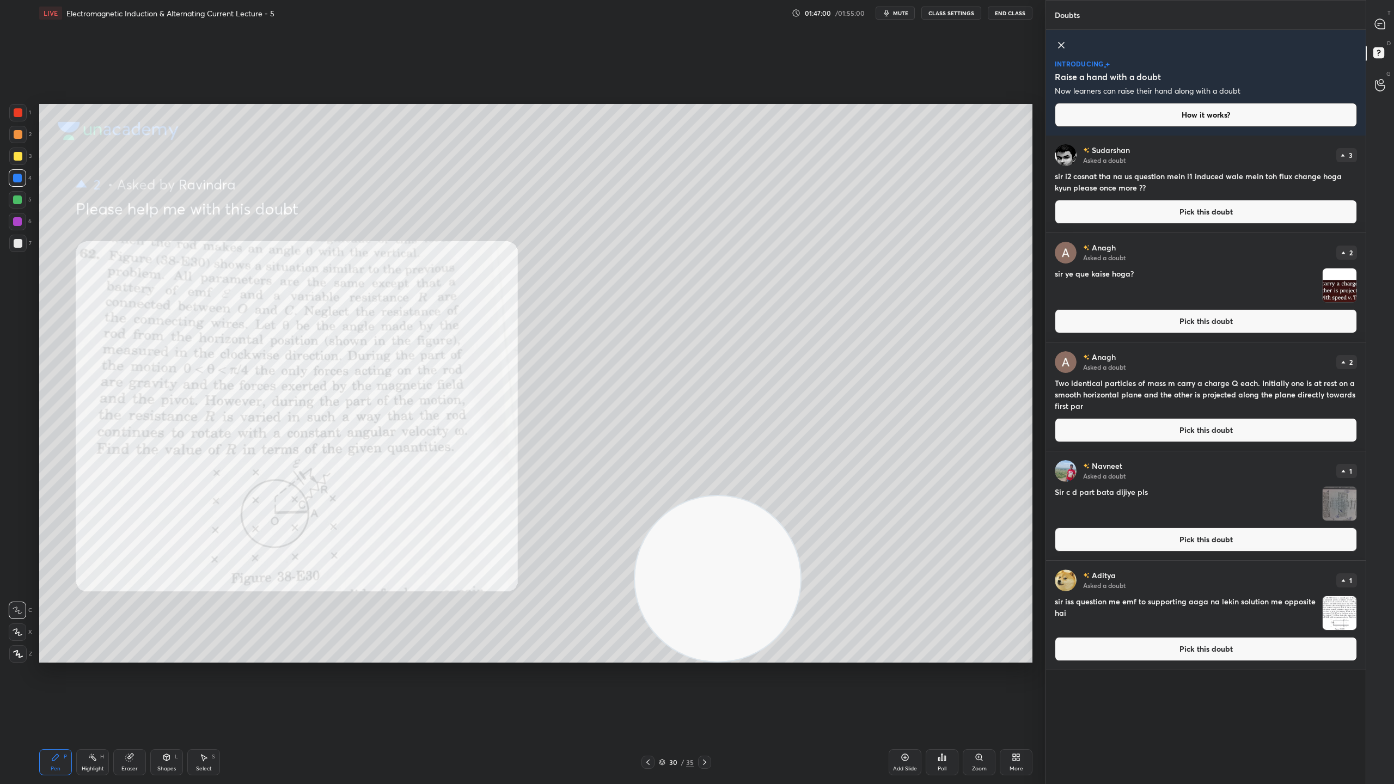
scroll to position [645, 316]
click at [1378, 23] on icon at bounding box center [1380, 23] width 4 height 0
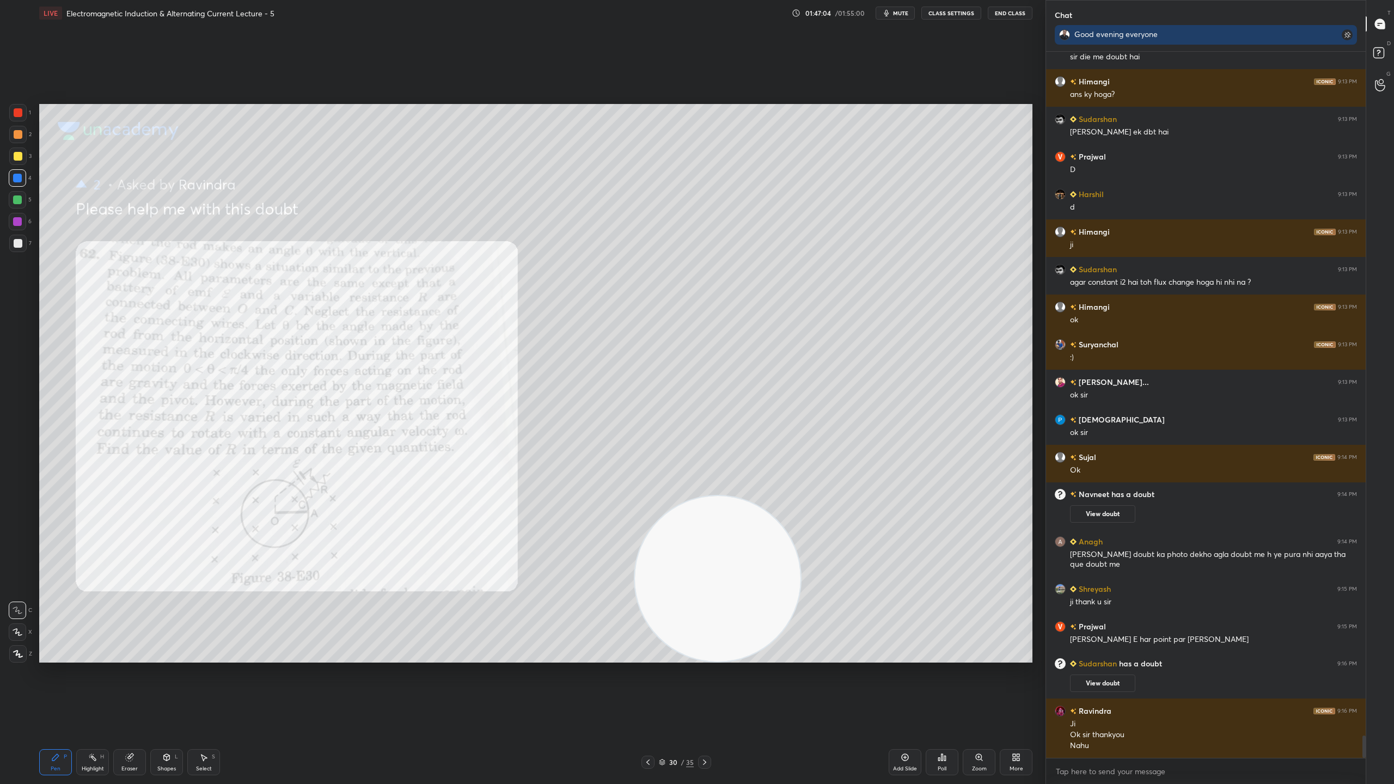
scroll to position [21524, 0]
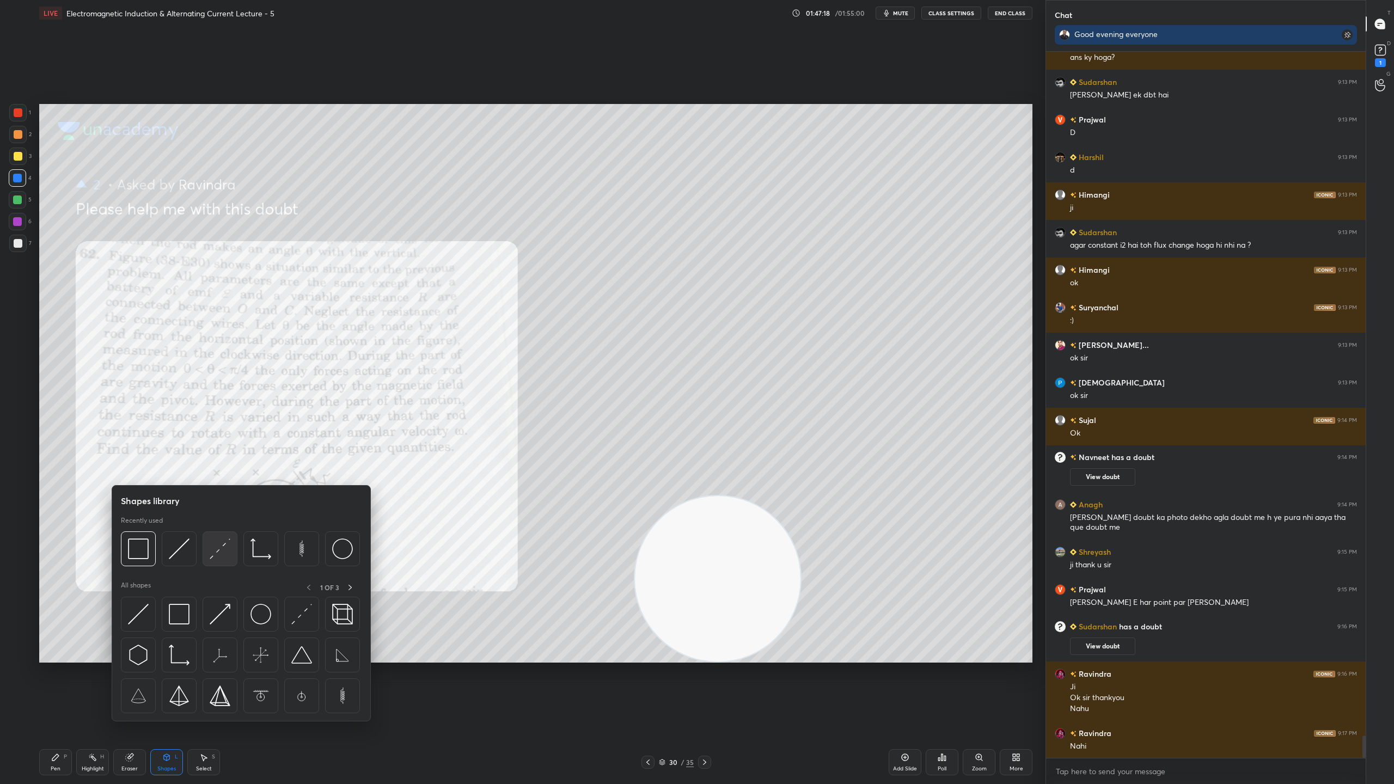
click at [223, 550] on img at bounding box center [220, 548] width 21 height 21
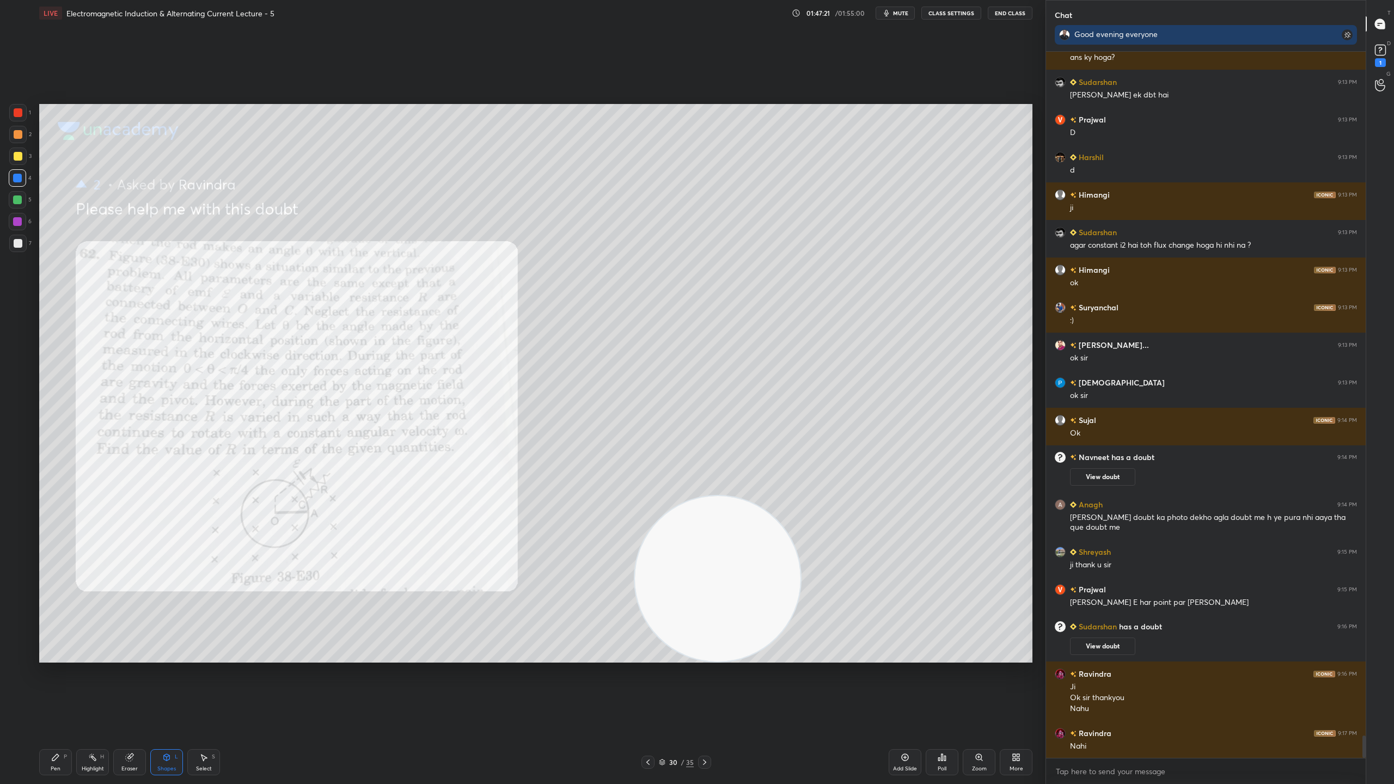
scroll to position [21525, 0]
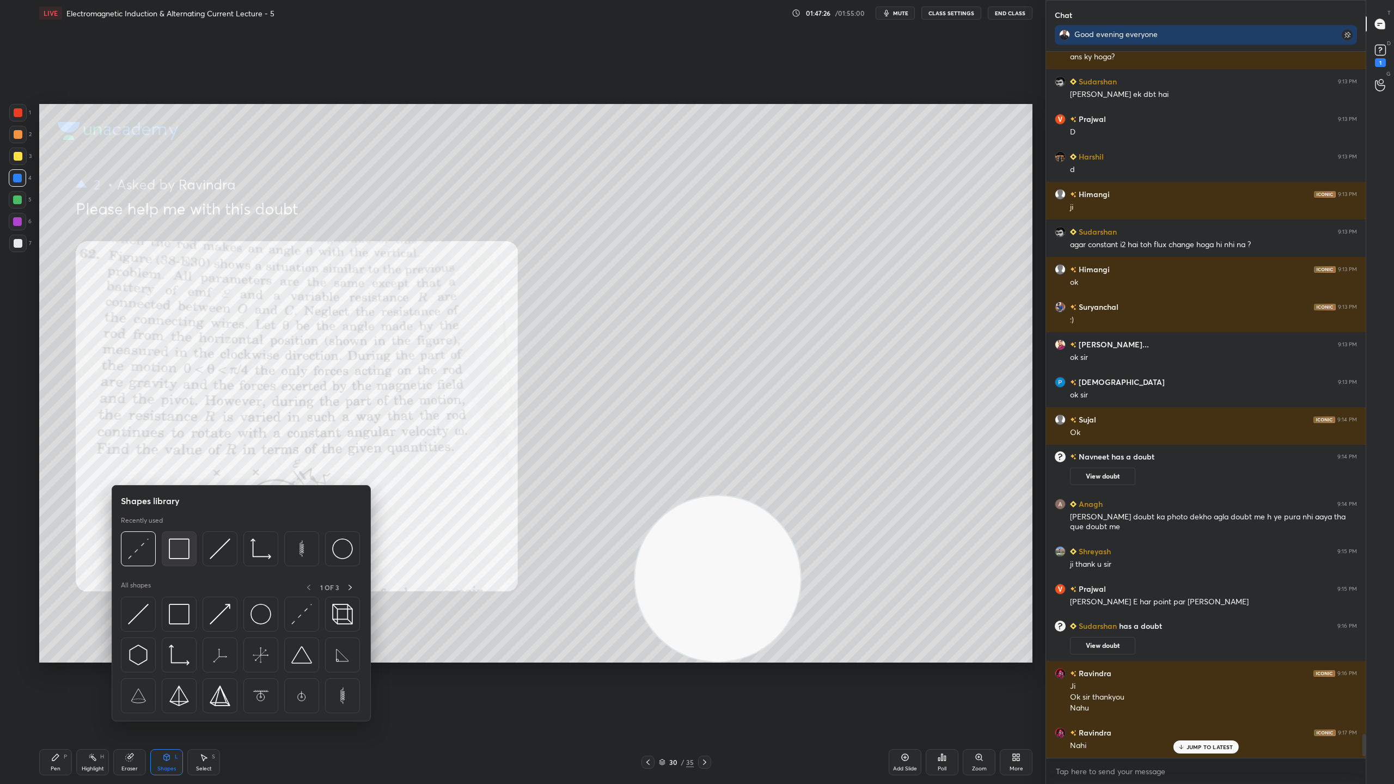
click at [182, 550] on img at bounding box center [179, 548] width 21 height 21
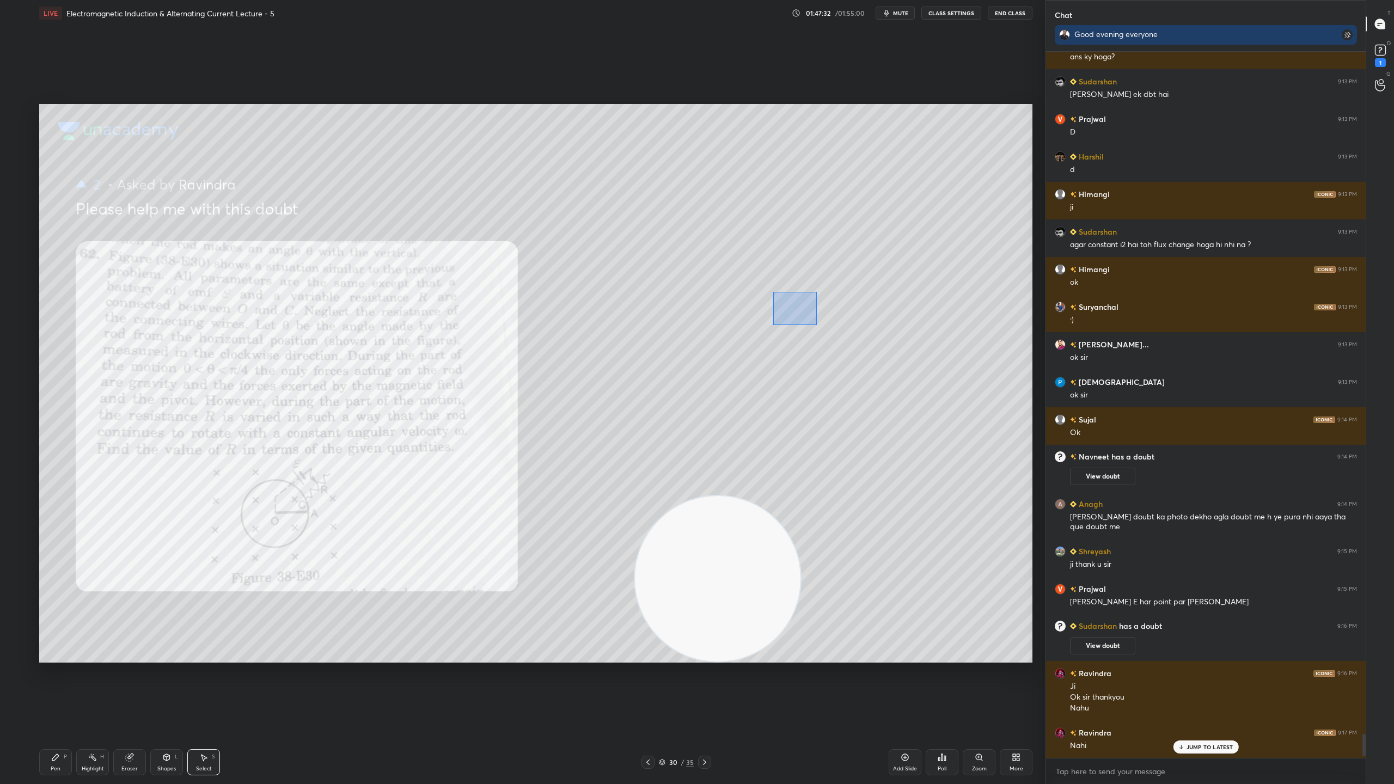
drag, startPoint x: 817, startPoint y: 325, endPoint x: 842, endPoint y: 329, distance: 26.0
click at [845, 332] on div "0 ° Undo Copy Duplicate Duplicate to new slide Delete" at bounding box center [535, 383] width 993 height 559
drag, startPoint x: 758, startPoint y: 317, endPoint x: 740, endPoint y: 318, distance: 18.5
click at [740, 318] on div "33 ° Undo Copy Duplicate Duplicate to new slide Delete" at bounding box center [535, 383] width 993 height 559
drag, startPoint x: 759, startPoint y: 301, endPoint x: 749, endPoint y: 314, distance: 16.3
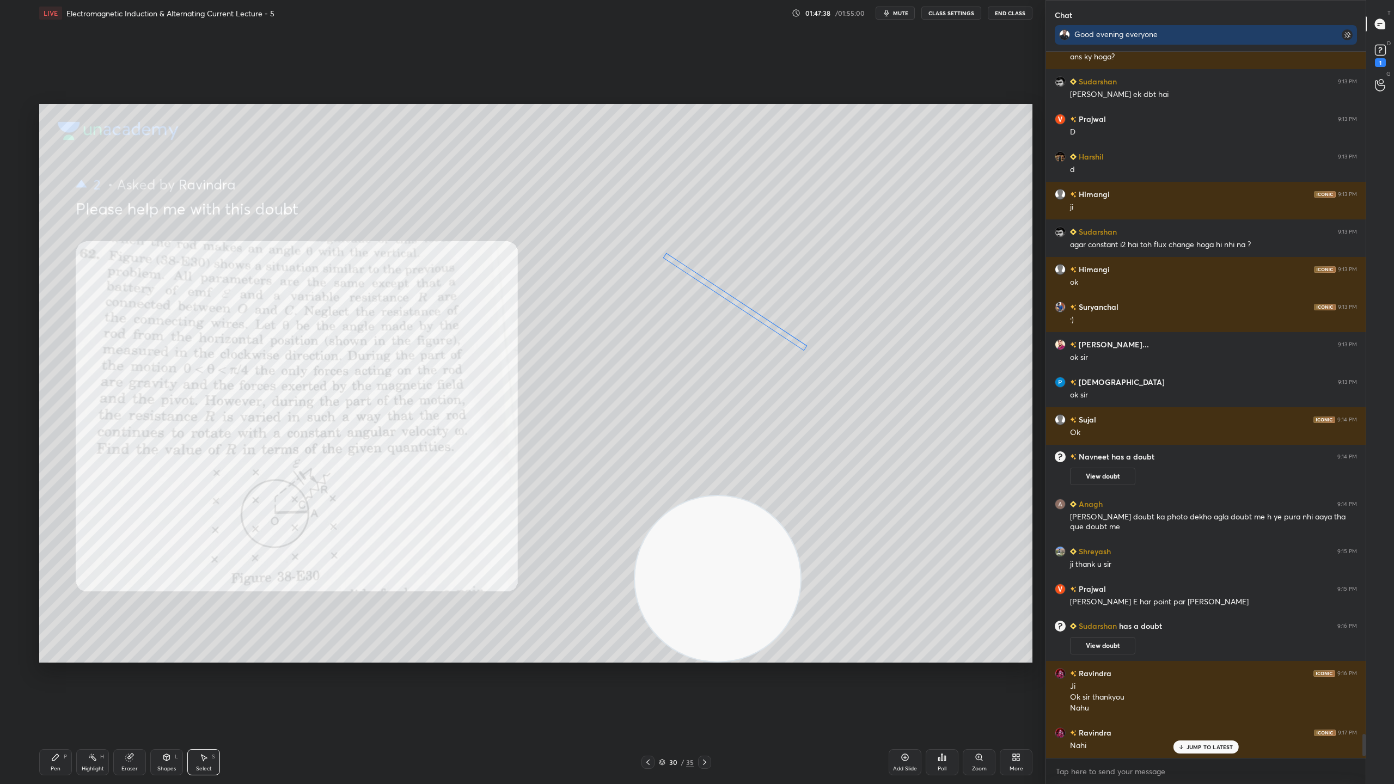
click at [732, 302] on div "33 ° Undo Copy Duplicate Duplicate to new slide Delete" at bounding box center [535, 383] width 993 height 559
click at [774, 392] on div "33 ° Undo Copy Duplicate Duplicate to new slide Delete" at bounding box center [535, 383] width 993 height 559
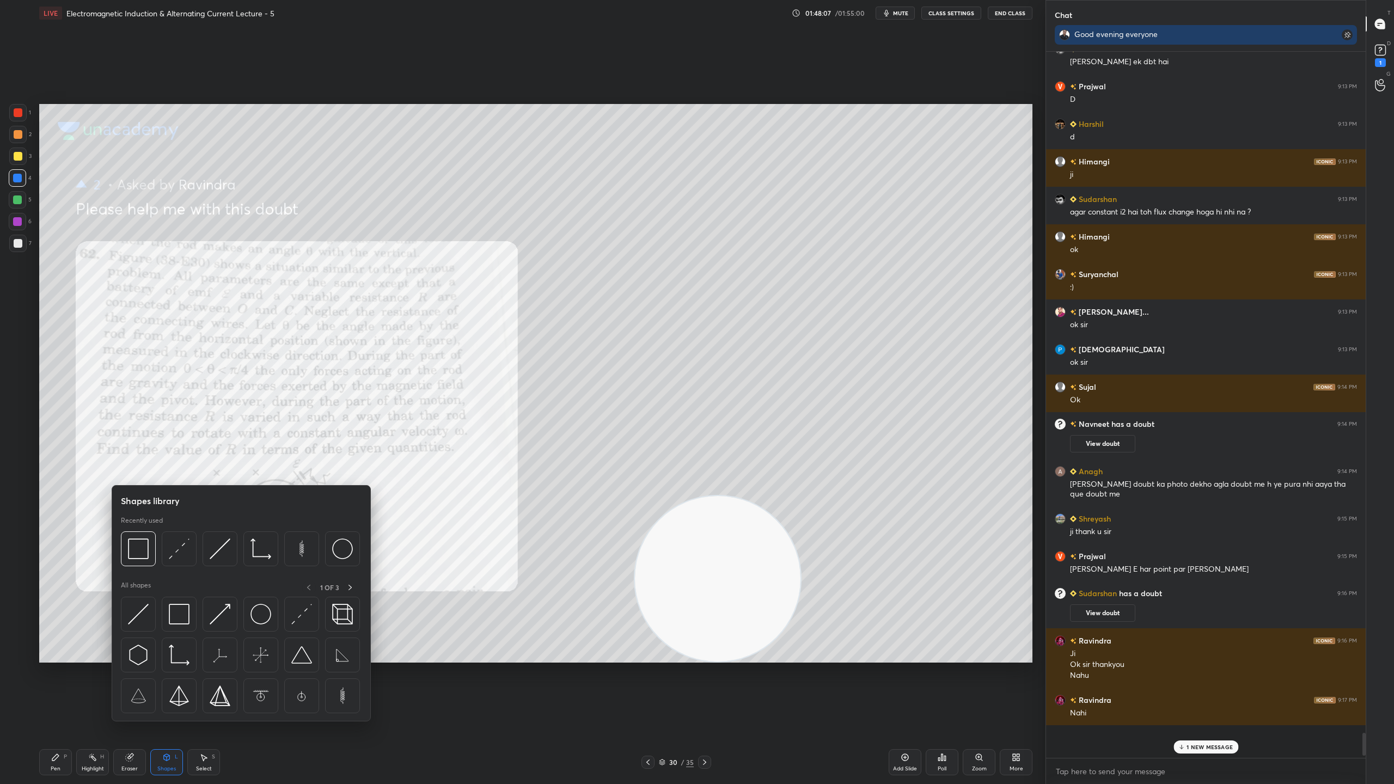
scroll to position [21067, 0]
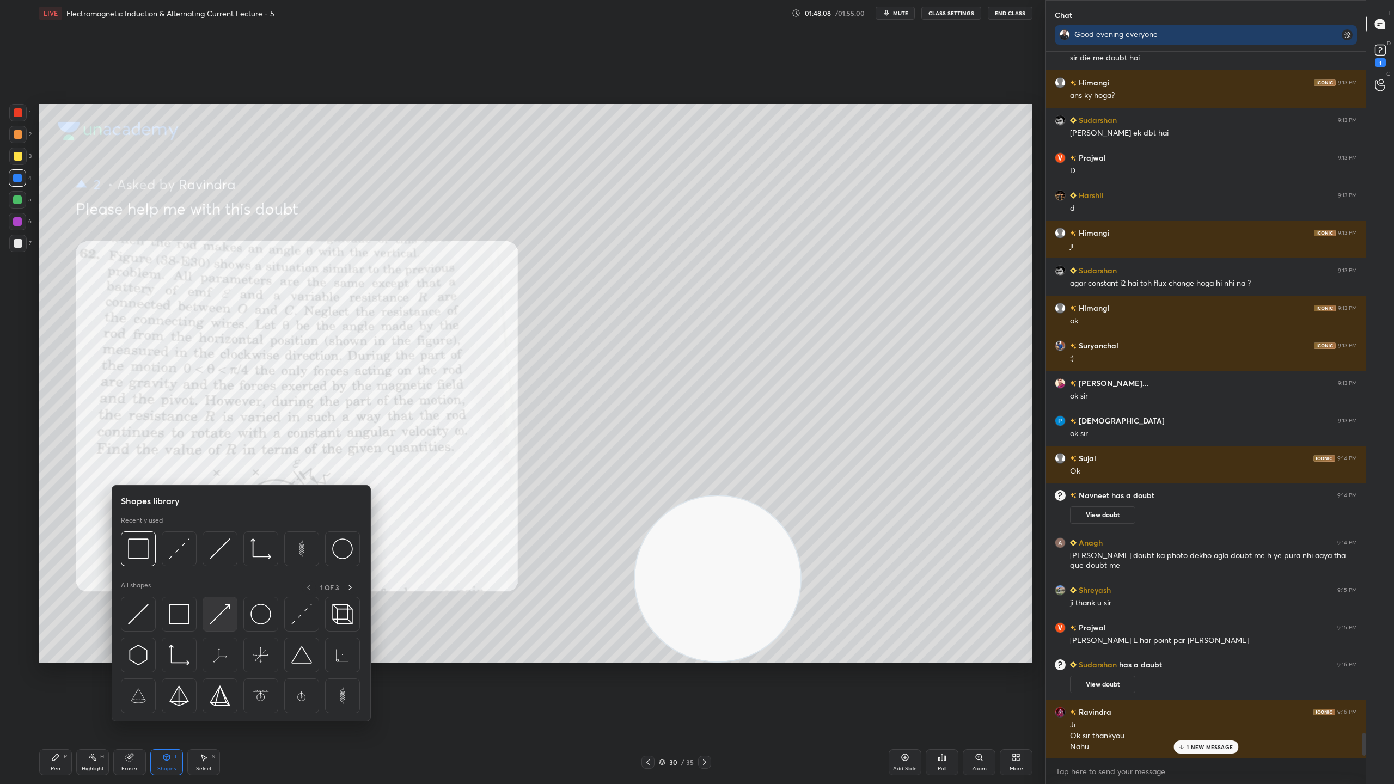
click at [226, 608] on img at bounding box center [220, 614] width 21 height 21
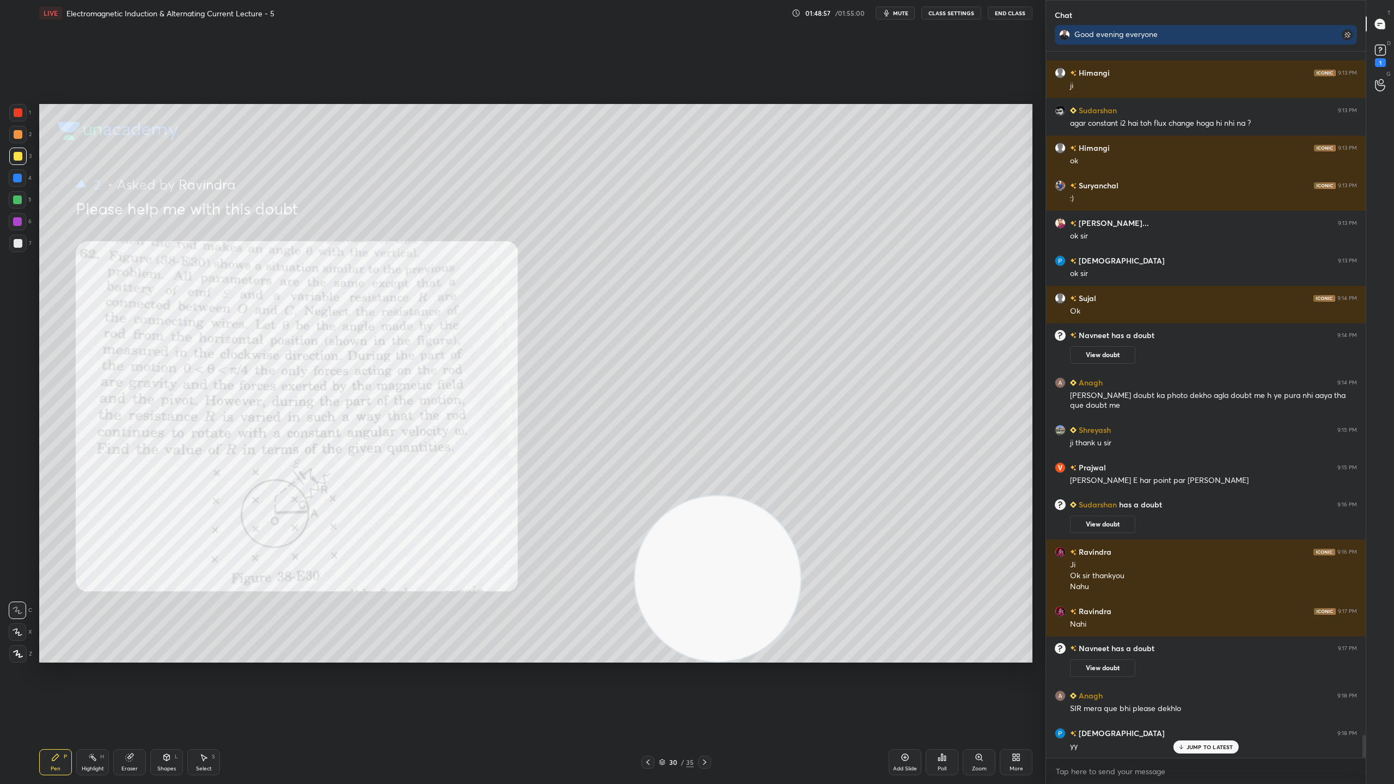
scroll to position [21265, 0]
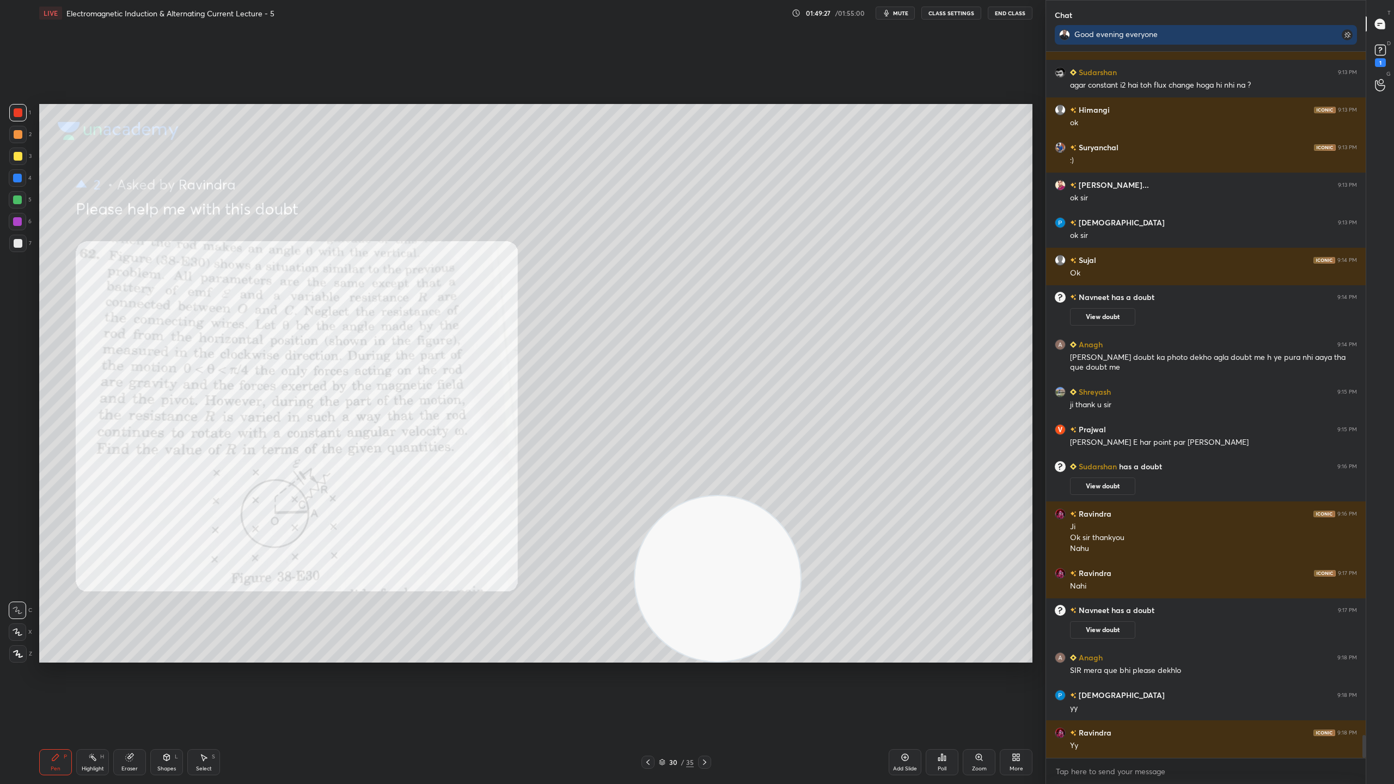
click at [799, 539] on div "Setting up your live class Poll for secs No correct answer Start poll" at bounding box center [535, 383] width 993 height 559
click at [1387, 51] on icon at bounding box center [1380, 50] width 16 height 16
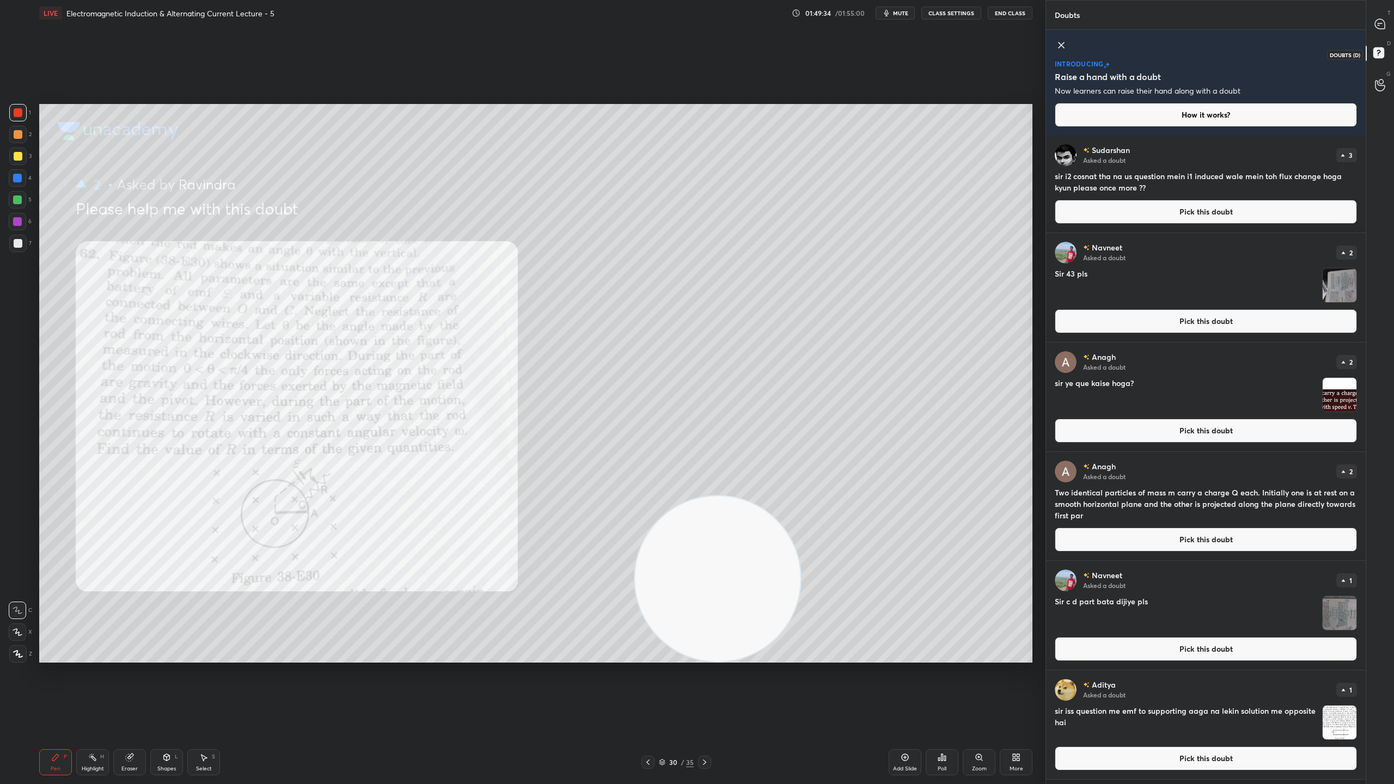
scroll to position [645, 316]
click at [1224, 206] on button "Pick this doubt" at bounding box center [1206, 212] width 302 height 24
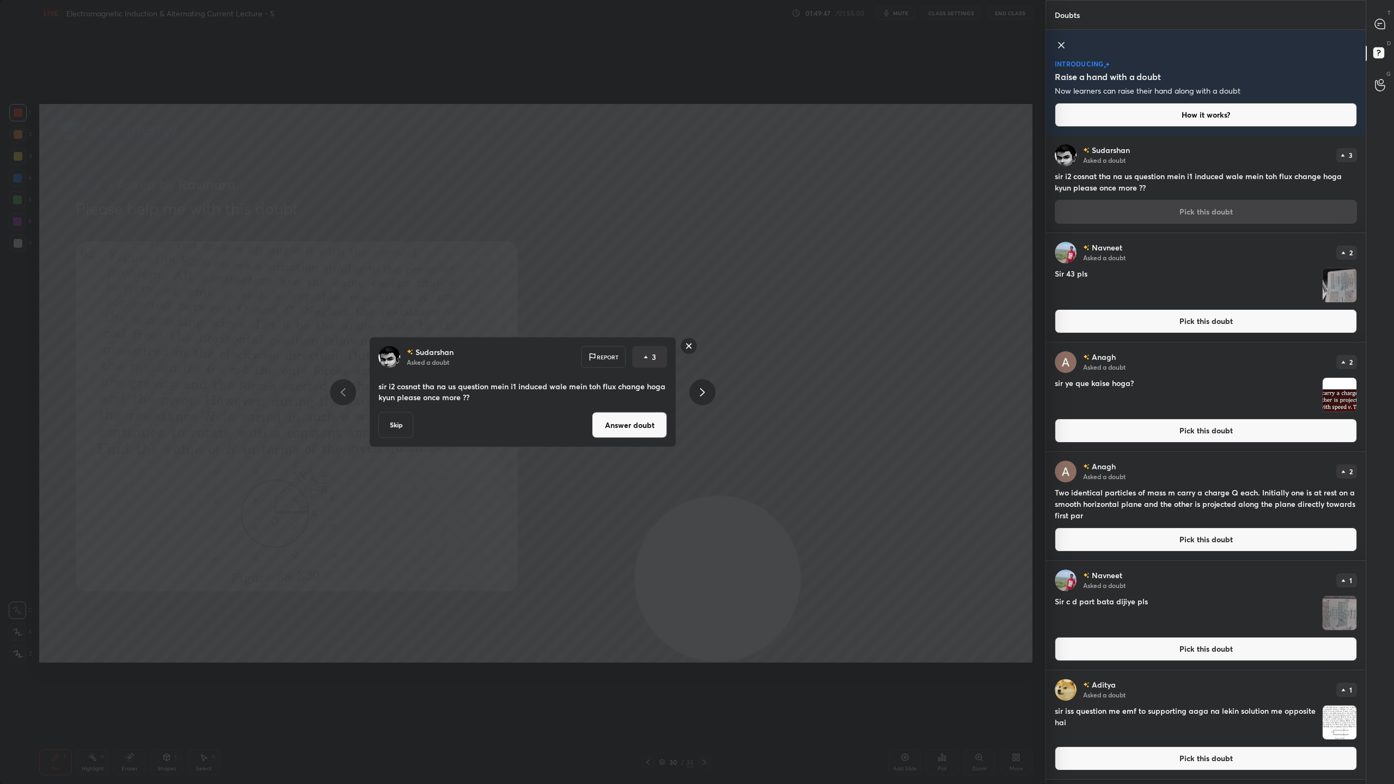
click at [639, 424] on button "Answer doubt" at bounding box center [629, 425] width 75 height 26
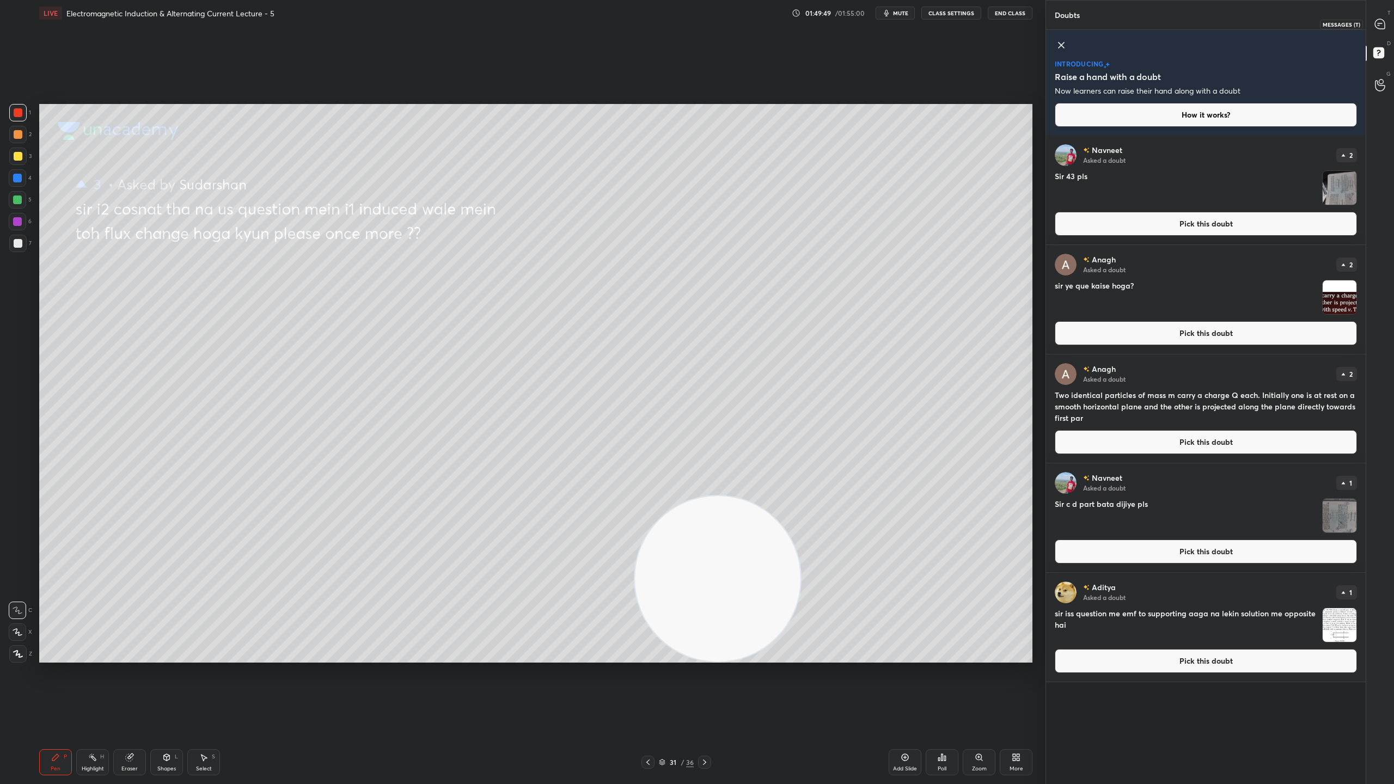
click at [1376, 21] on icon at bounding box center [1380, 24] width 10 height 10
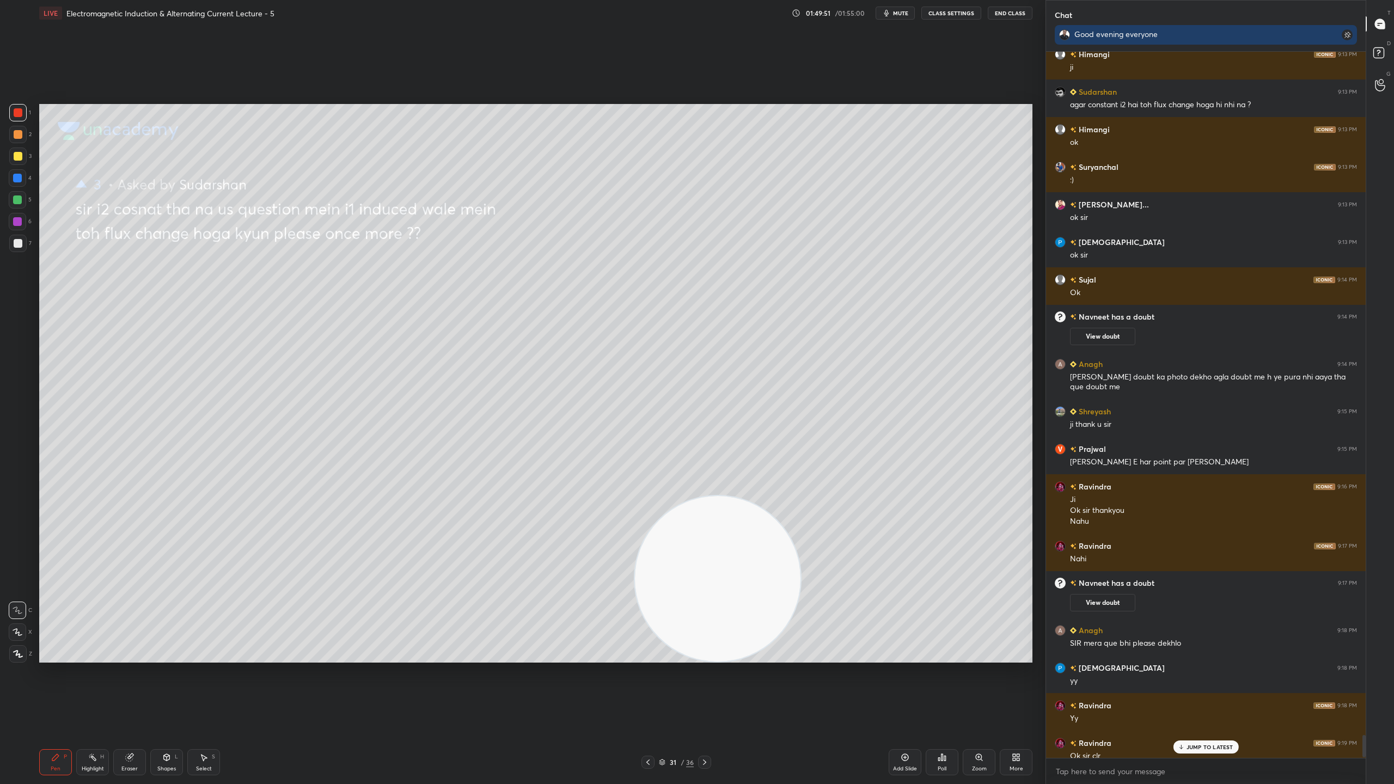
scroll to position [21614, 0]
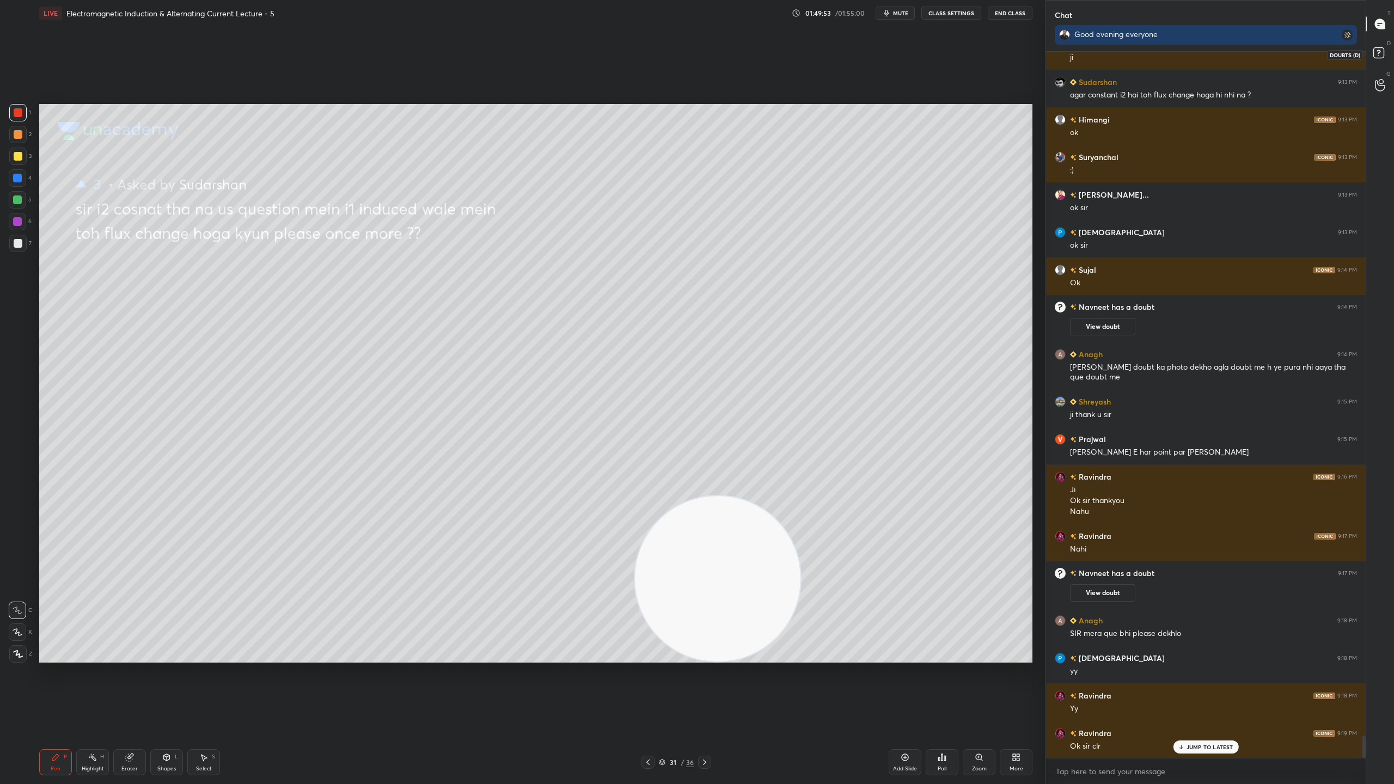
click at [1379, 50] on icon at bounding box center [1378, 52] width 4 height 4
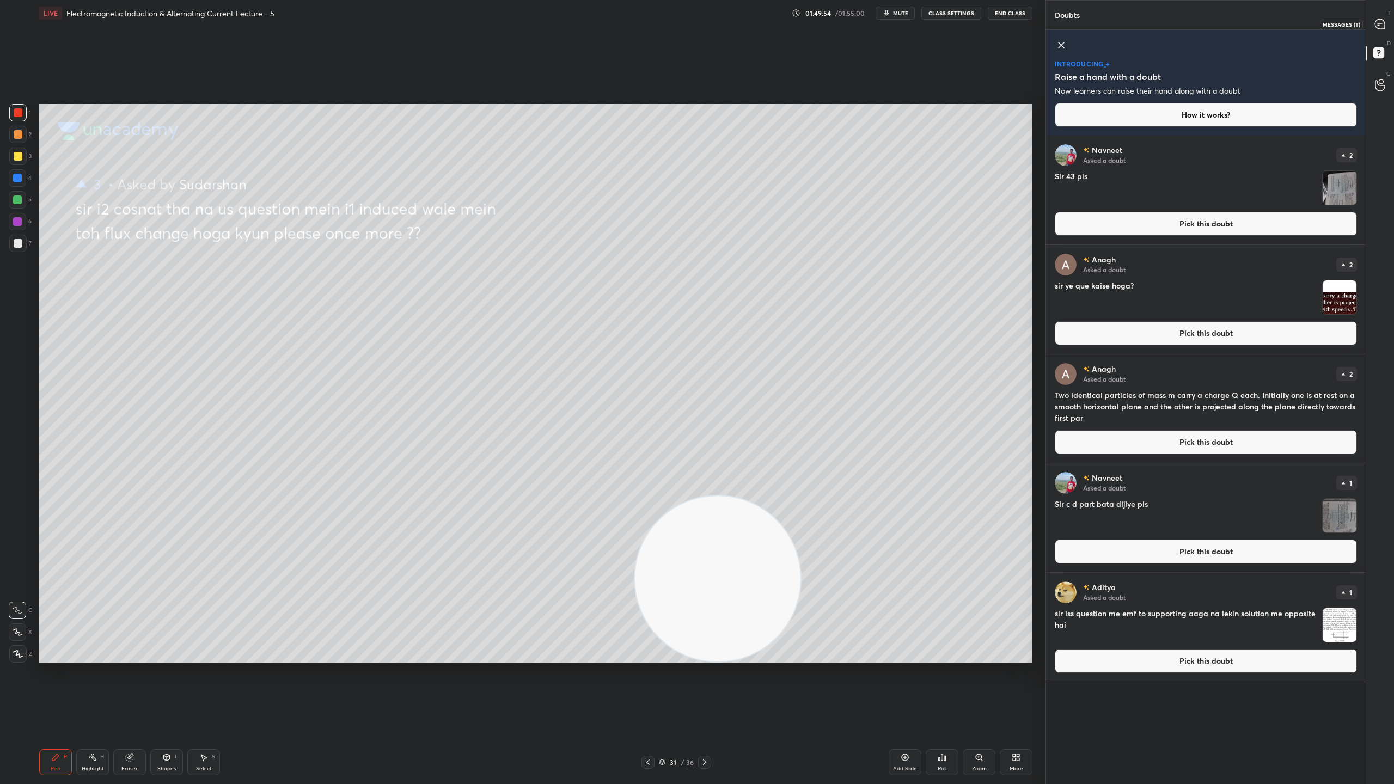
click at [1376, 21] on icon at bounding box center [1380, 24] width 10 height 10
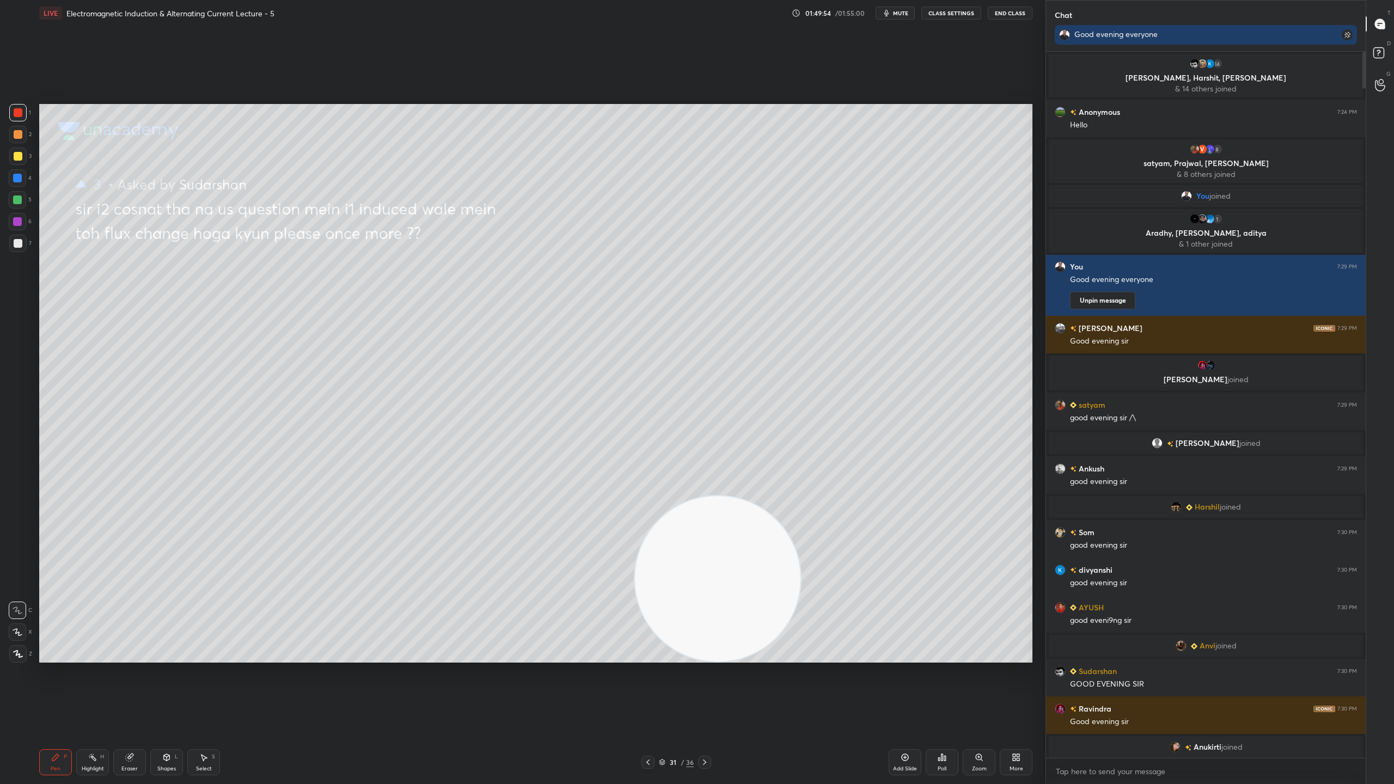
scroll to position [703, 316]
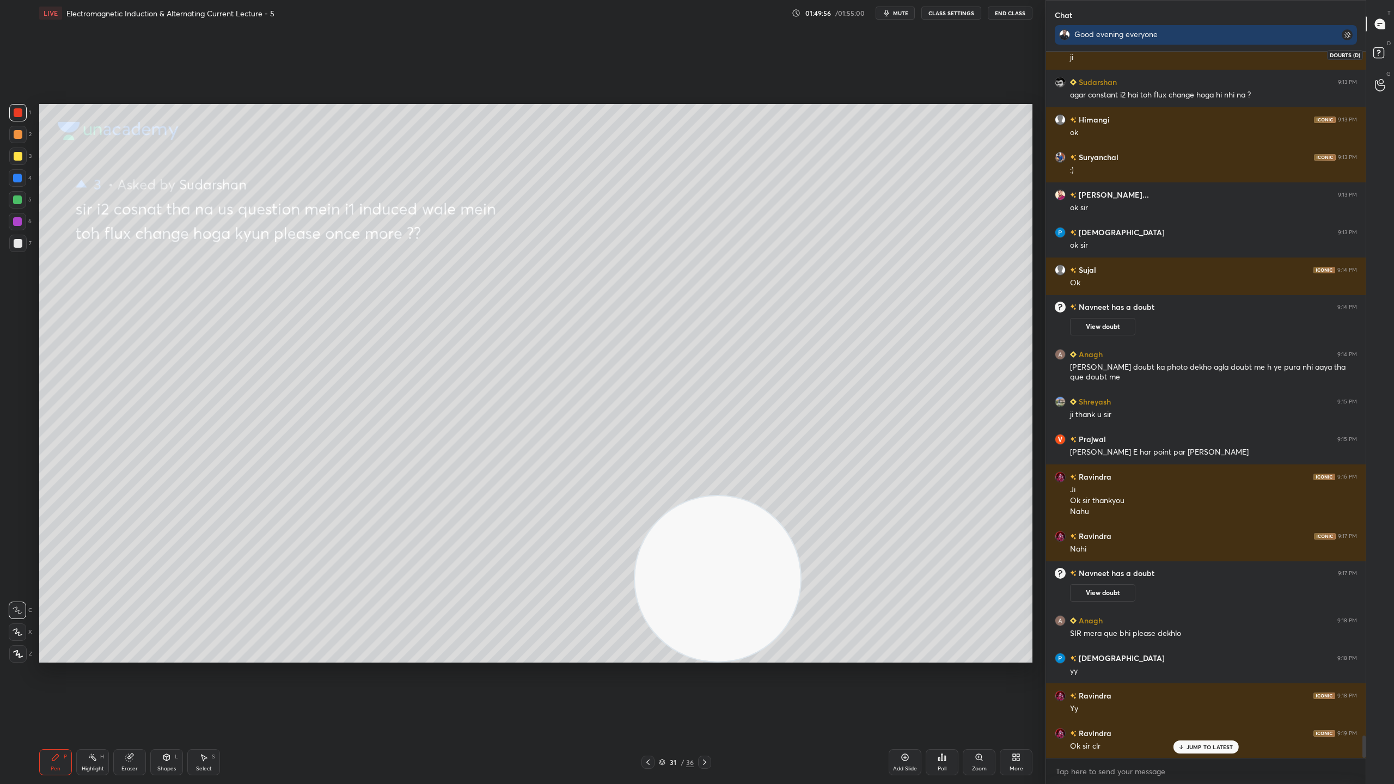
click at [1381, 48] on rect at bounding box center [1378, 53] width 10 height 10
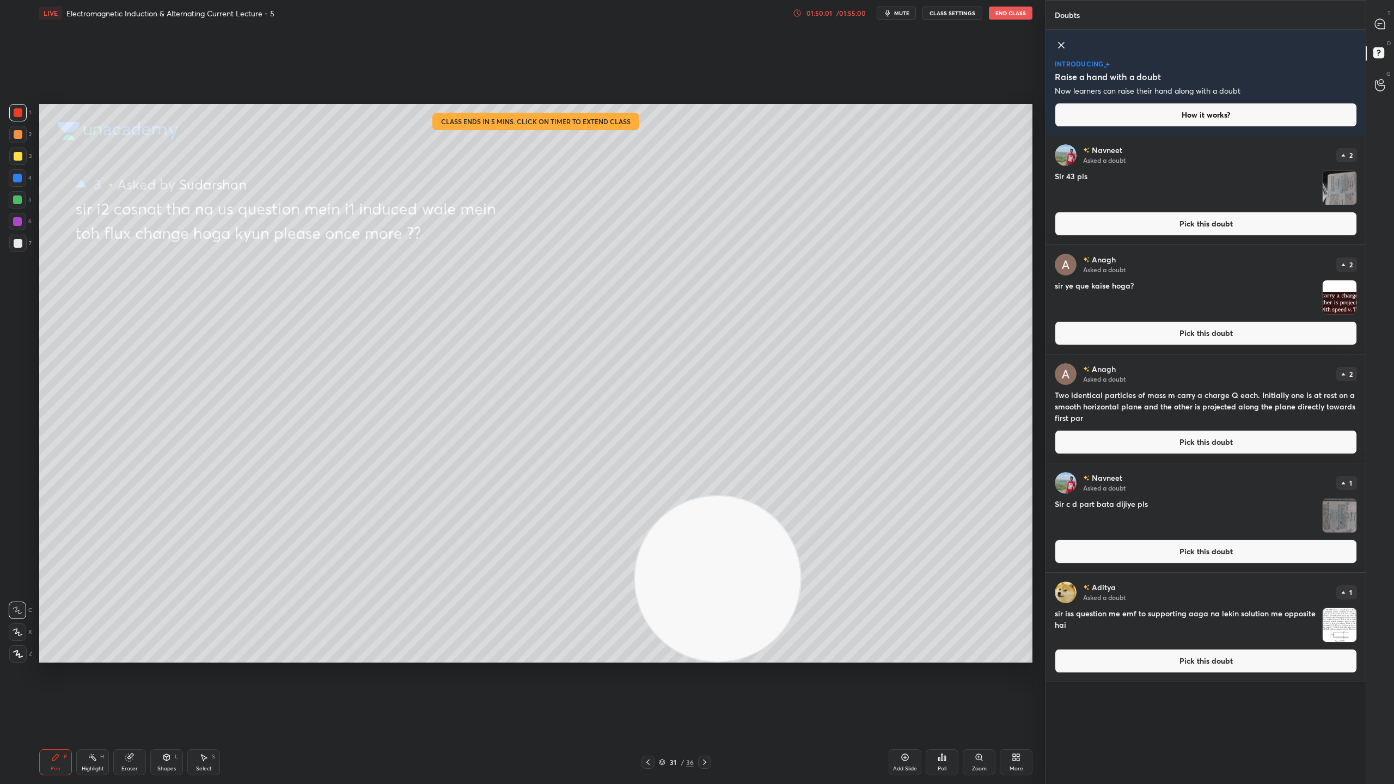
click at [848, 12] on div "/ 01:55:00" at bounding box center [851, 13] width 34 height 7
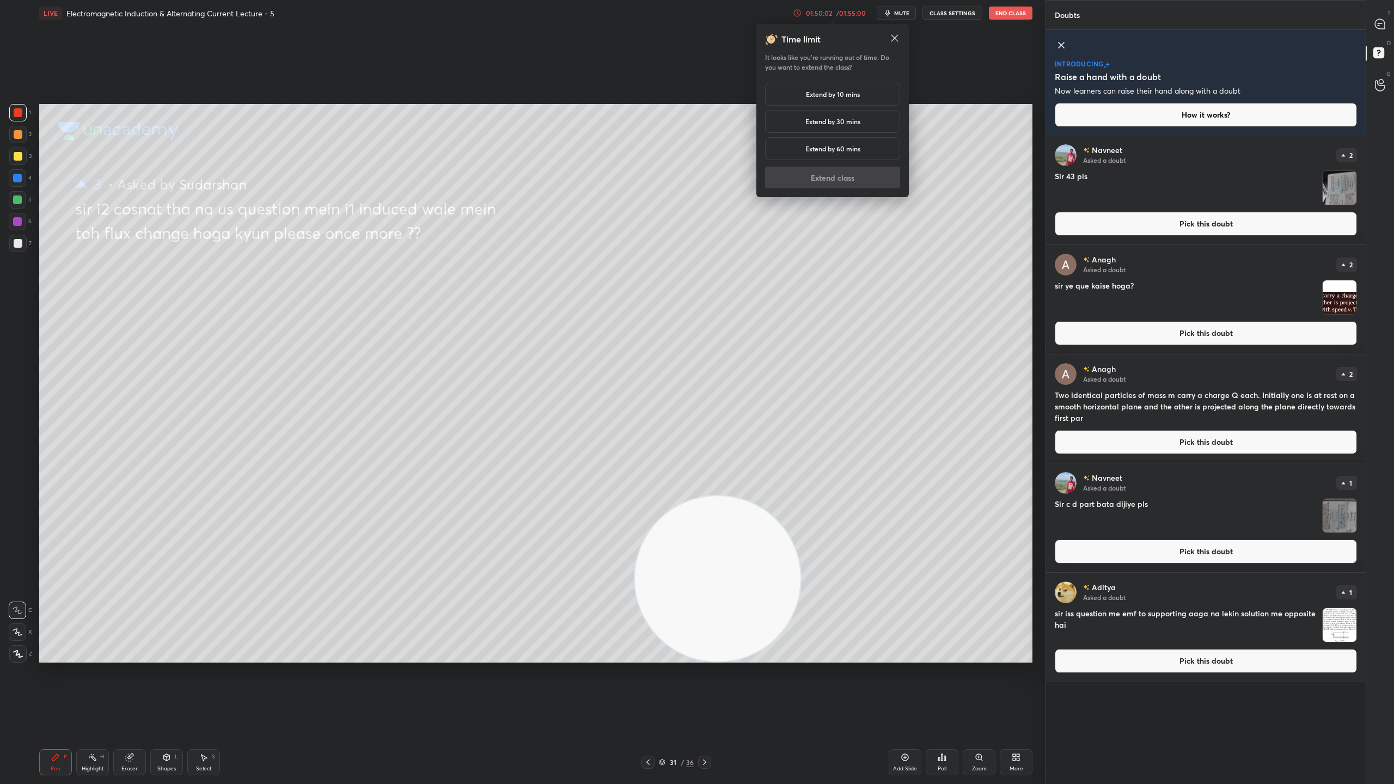
drag, startPoint x: 840, startPoint y: 88, endPoint x: 852, endPoint y: 119, distance: 32.8
click at [840, 89] on div "Extend by 10 mins" at bounding box center [832, 94] width 135 height 23
click at [862, 181] on button "Extend class" at bounding box center [832, 178] width 135 height 22
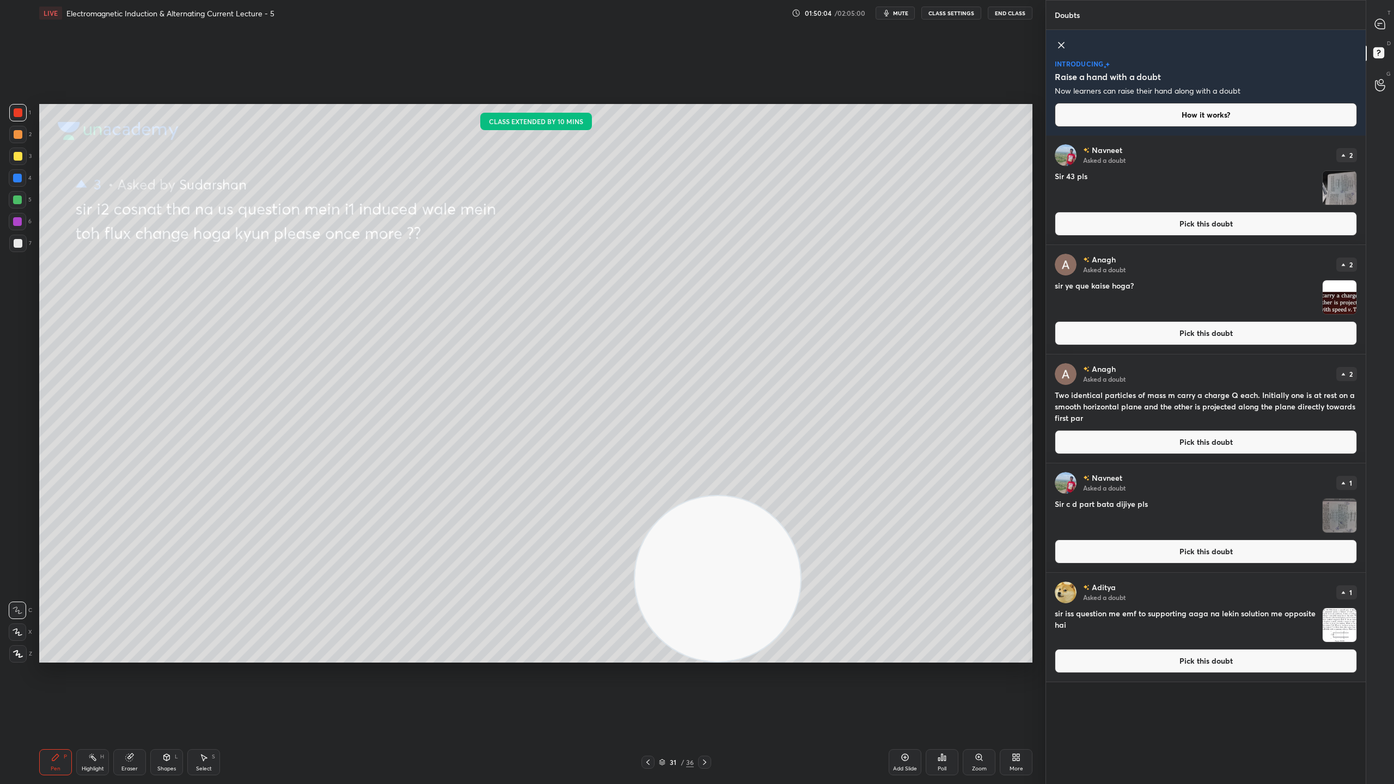
click at [1339, 184] on img "grid" at bounding box center [1340, 188] width 34 height 34
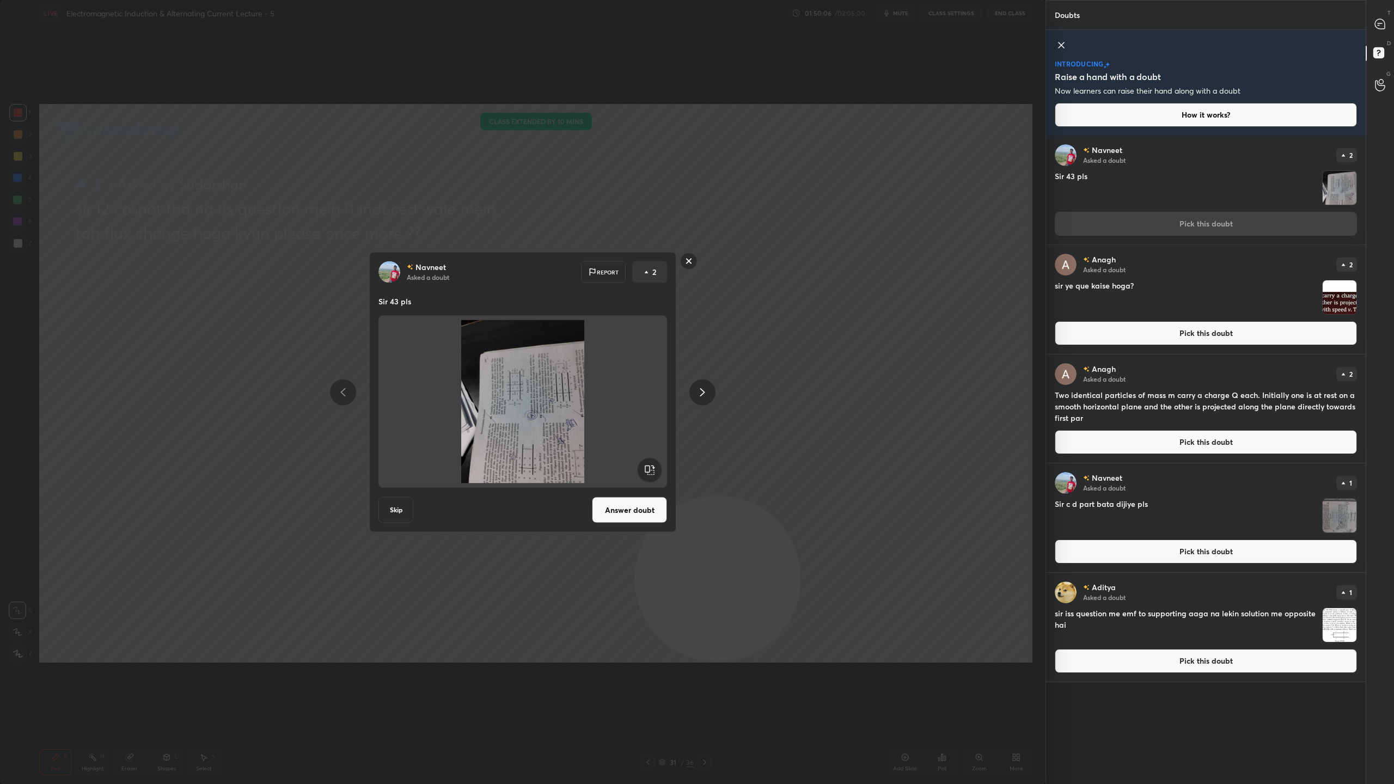
click at [656, 469] on rect at bounding box center [649, 470] width 25 height 25
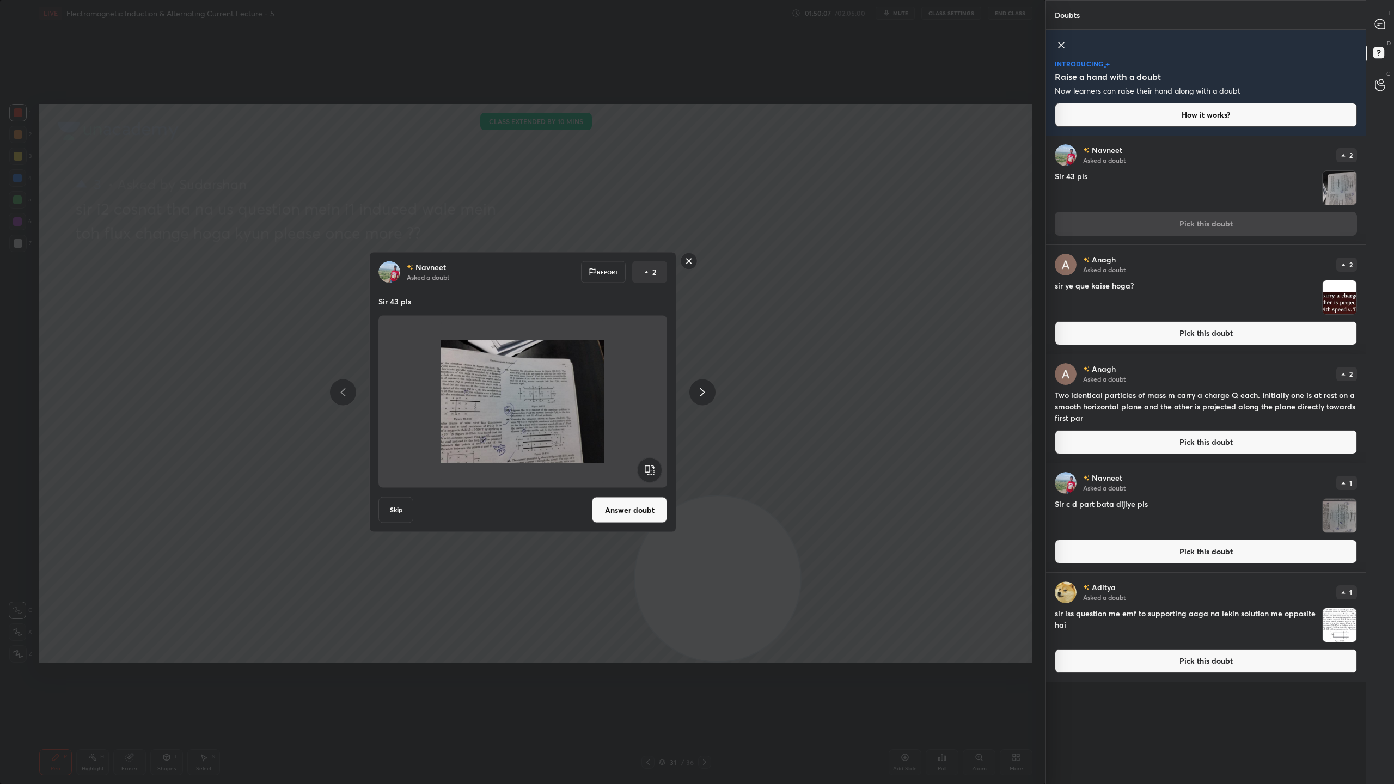
click at [656, 469] on rect at bounding box center [649, 470] width 25 height 25
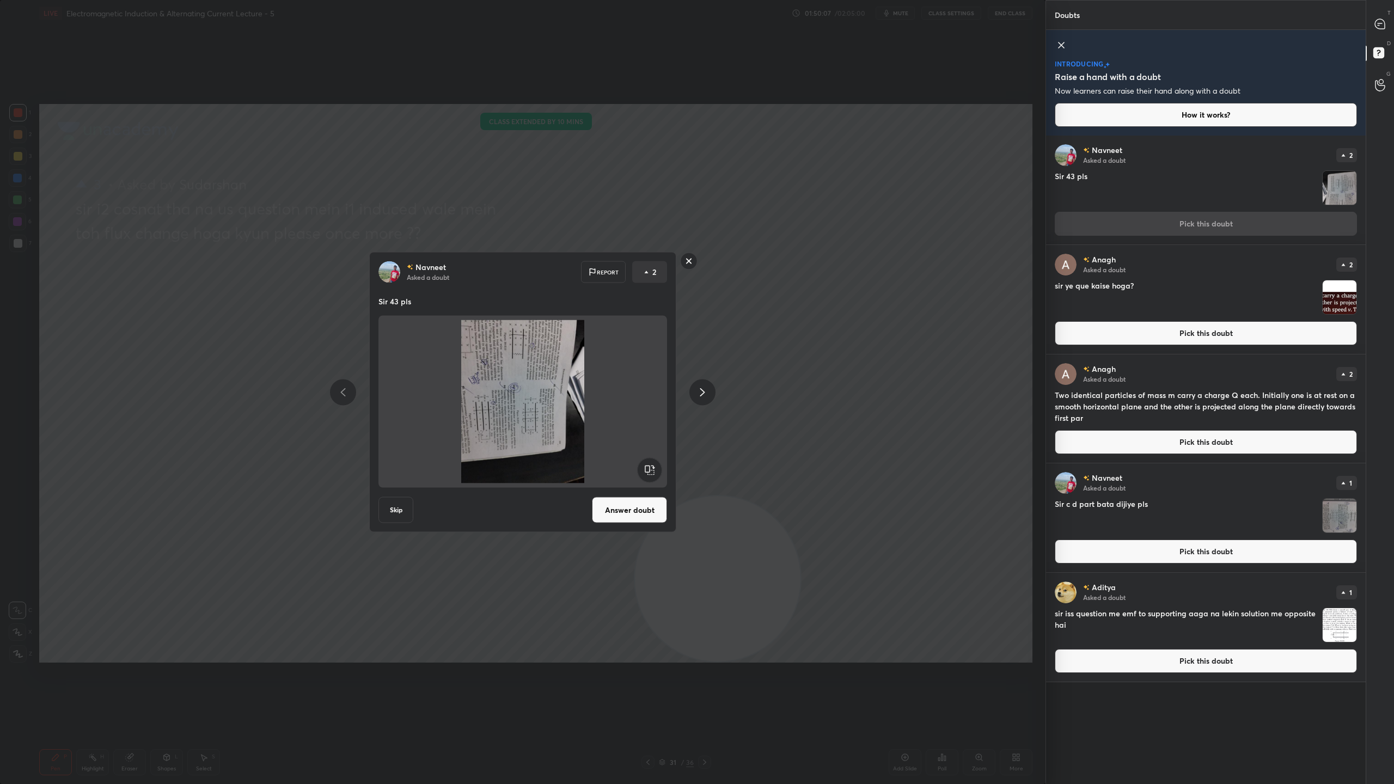
click at [656, 469] on rect at bounding box center [649, 470] width 25 height 25
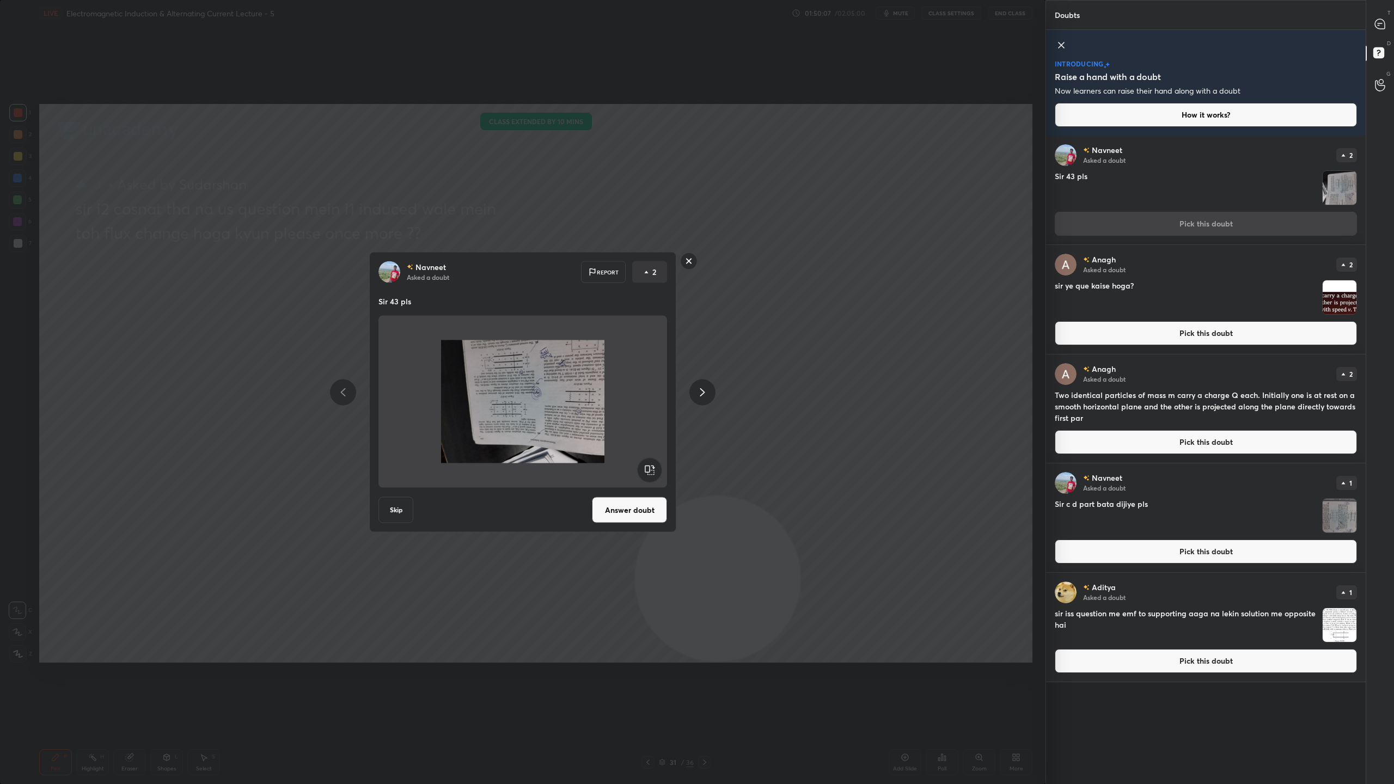
click at [656, 469] on rect at bounding box center [649, 470] width 25 height 25
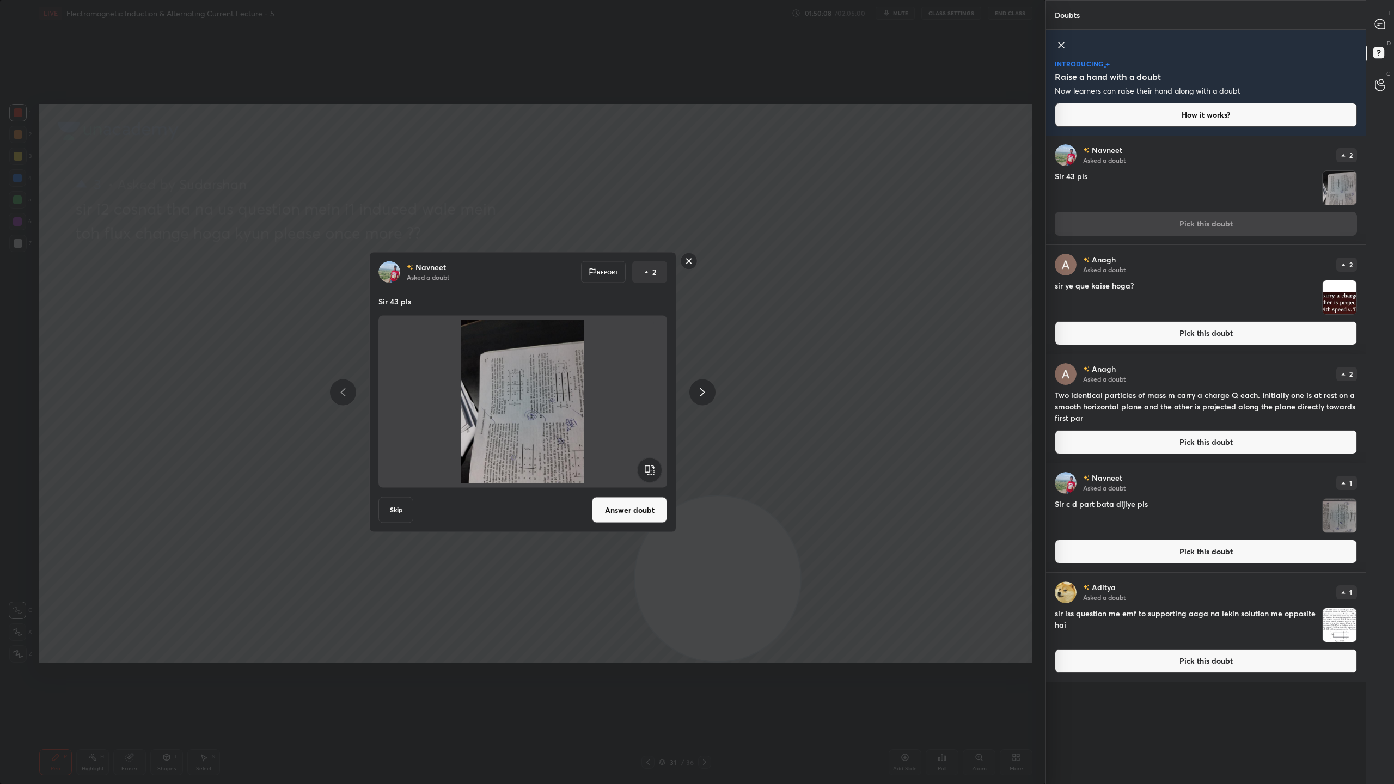
click at [656, 469] on rect at bounding box center [649, 470] width 25 height 25
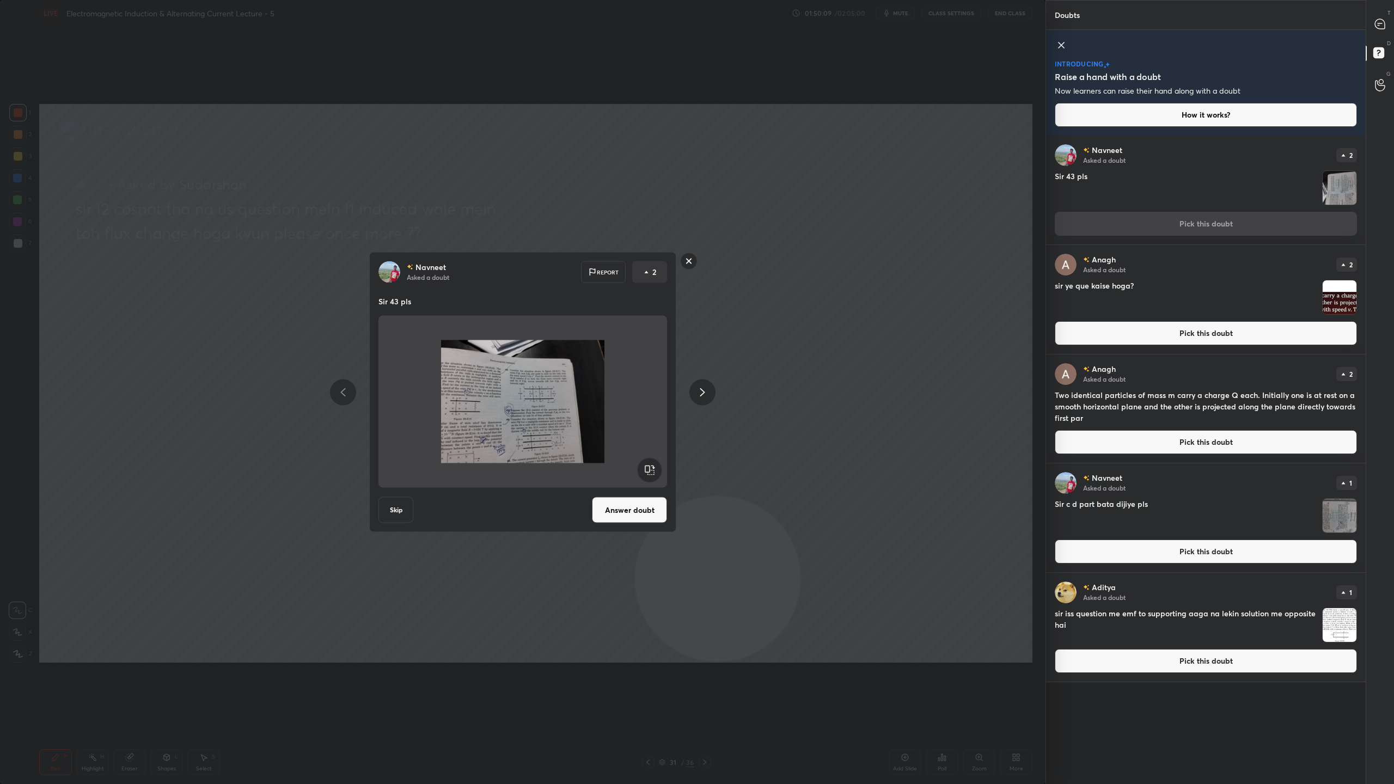
click at [645, 506] on button "Answer doubt" at bounding box center [629, 510] width 75 height 26
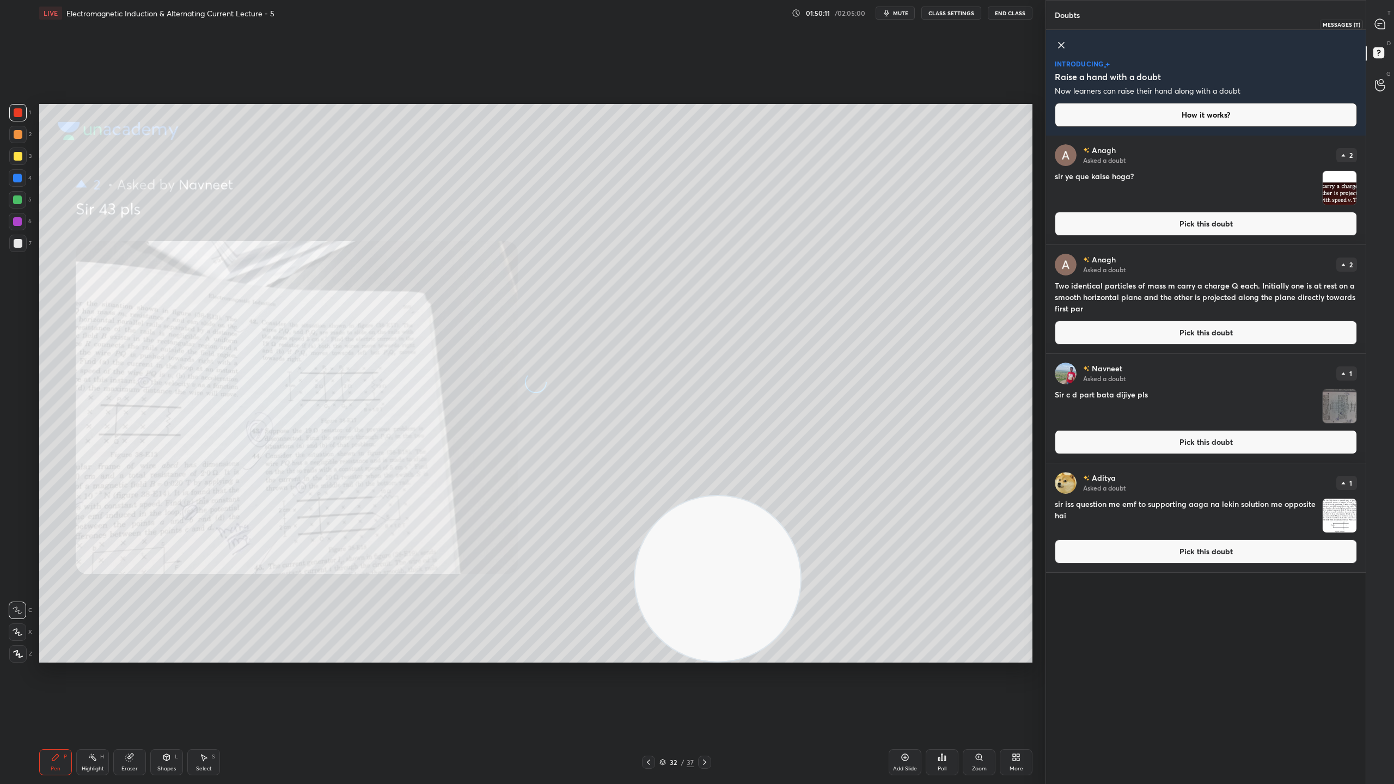
click at [1384, 21] on icon at bounding box center [1380, 24] width 10 height 10
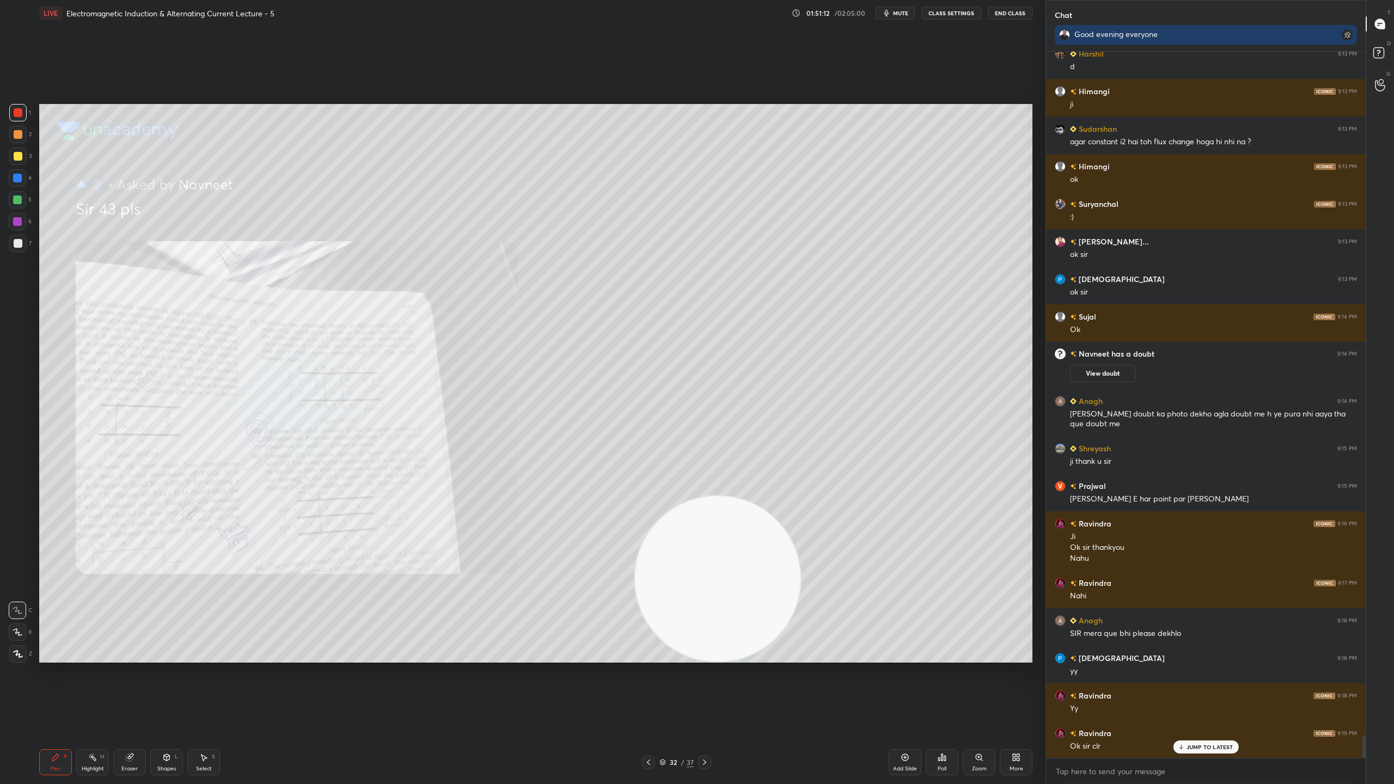
scroll to position [21605, 0]
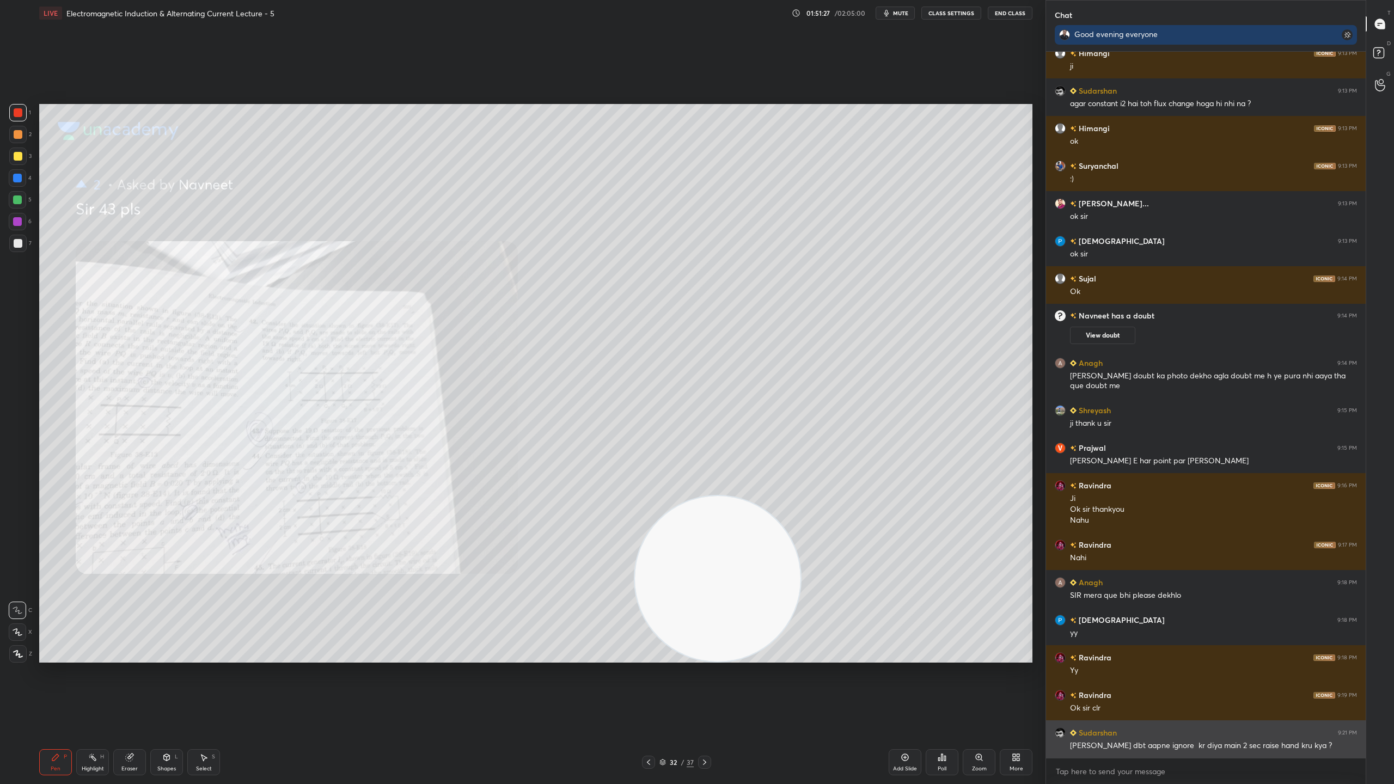
click at [1111, 691] on div "[PERSON_NAME] dbt aapne ignore kr diya main 2 sec raise hand kru kya ?" at bounding box center [1213, 745] width 287 height 11
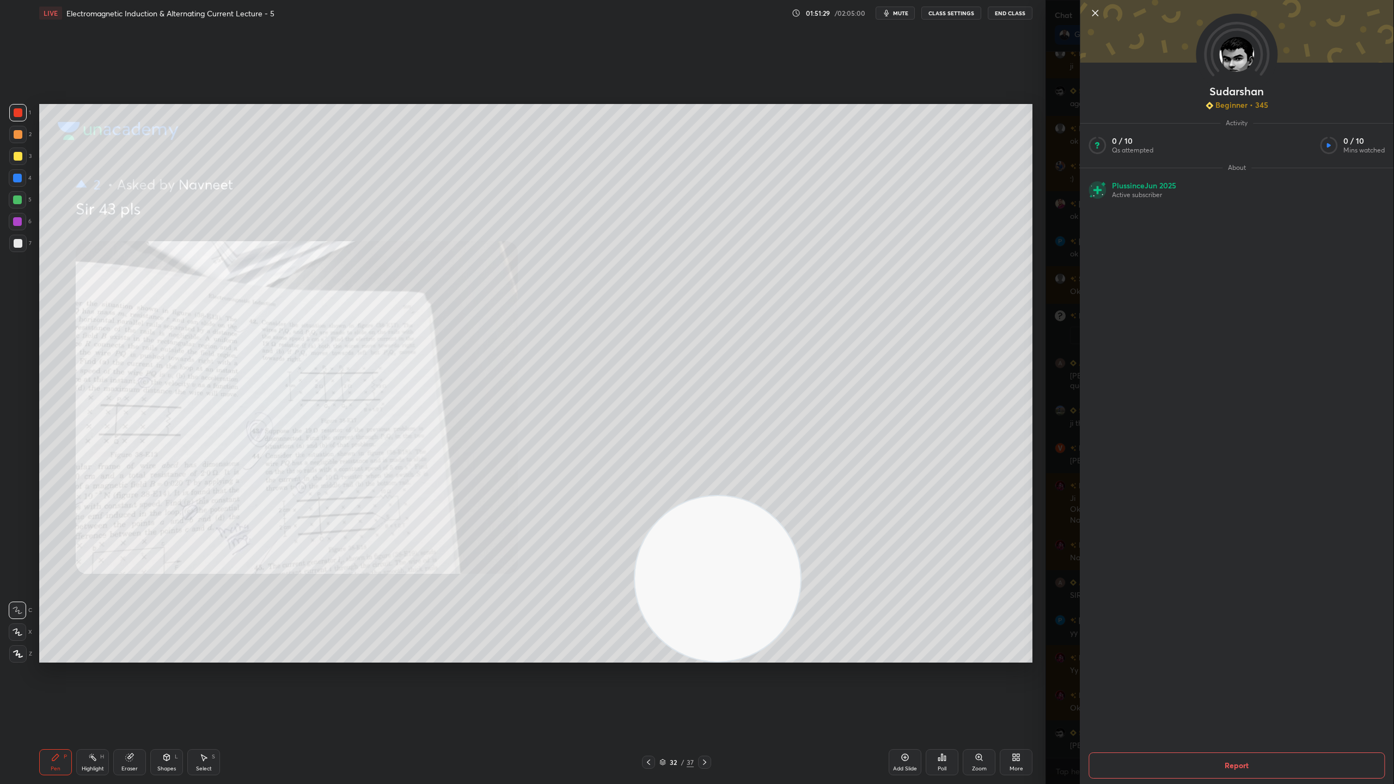
click at [1095, 10] on icon at bounding box center [1094, 13] width 13 height 13
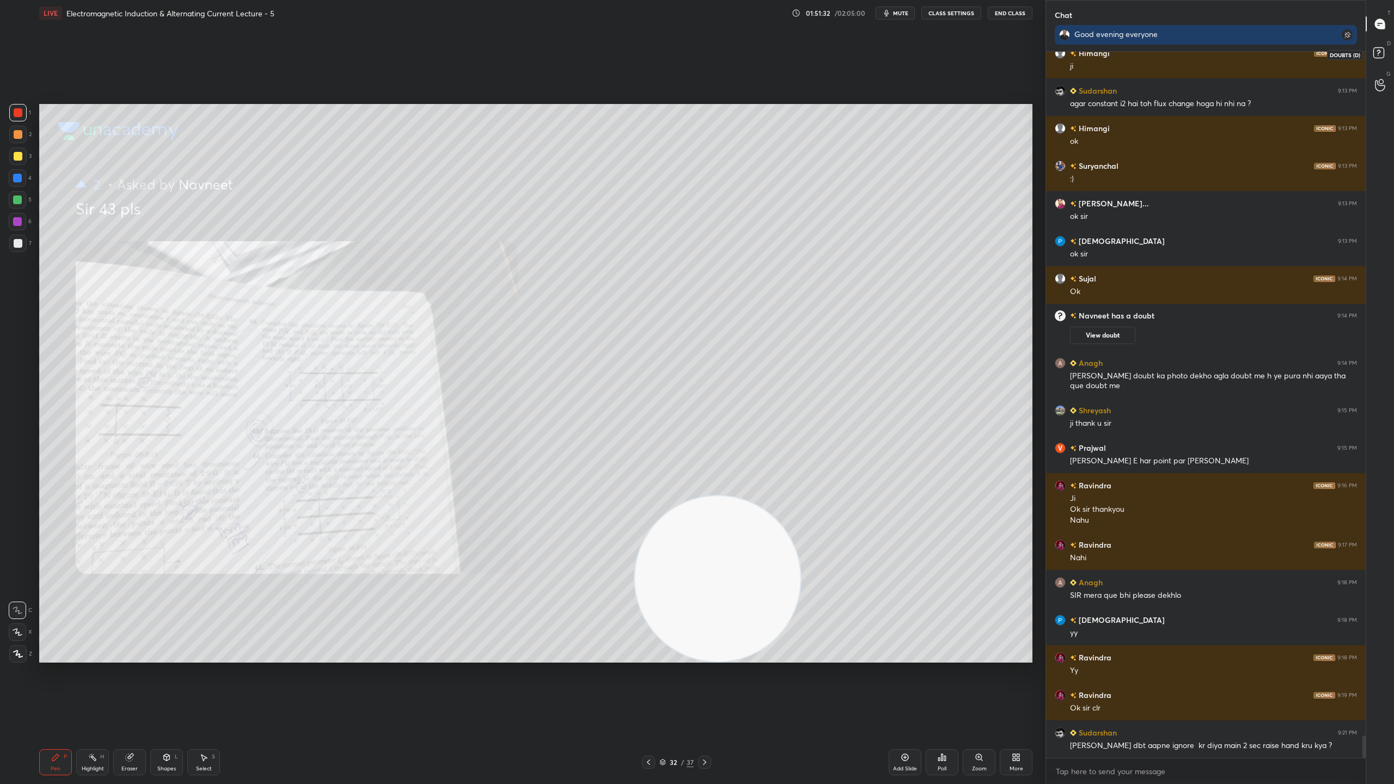
click at [1385, 45] on icon at bounding box center [1380, 55] width 20 height 20
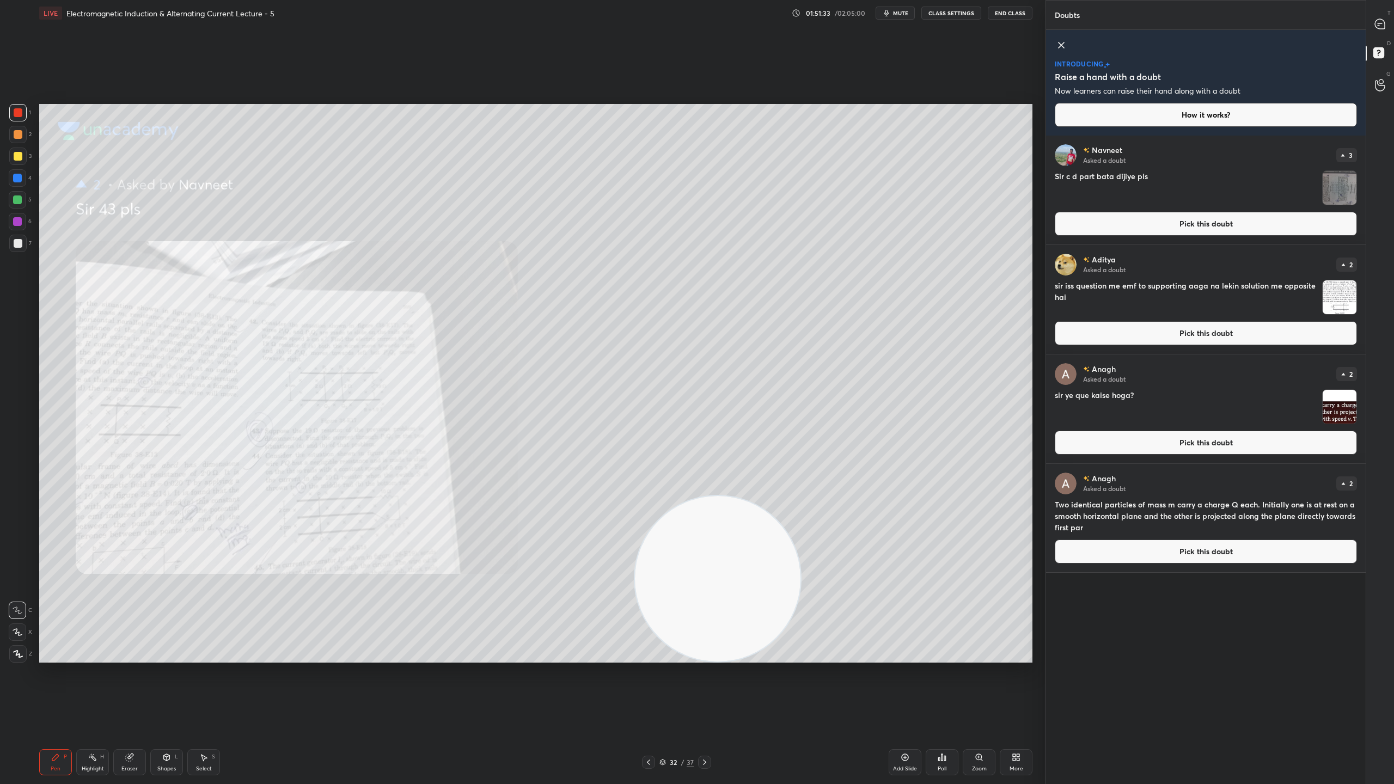
scroll to position [645, 316]
click at [1382, 17] on div at bounding box center [1380, 24] width 22 height 20
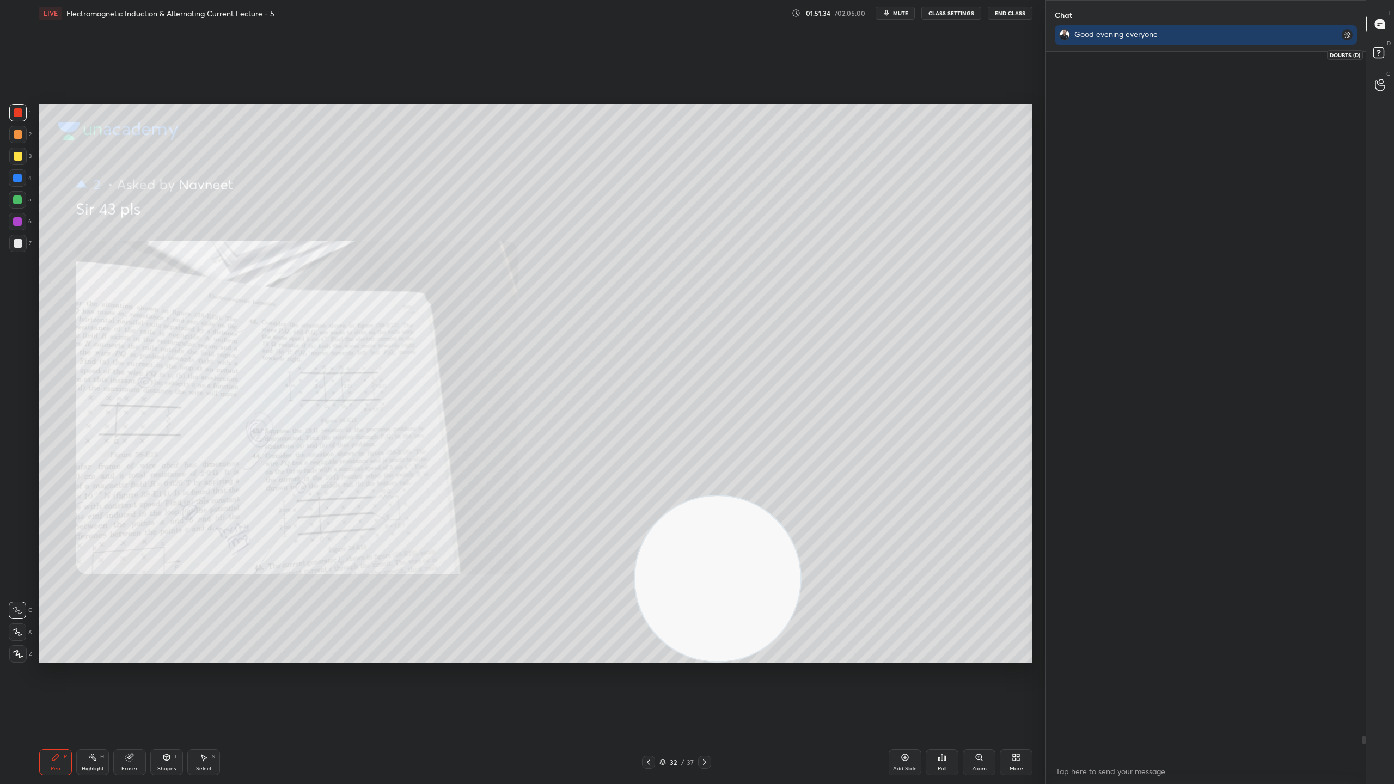
scroll to position [703, 316]
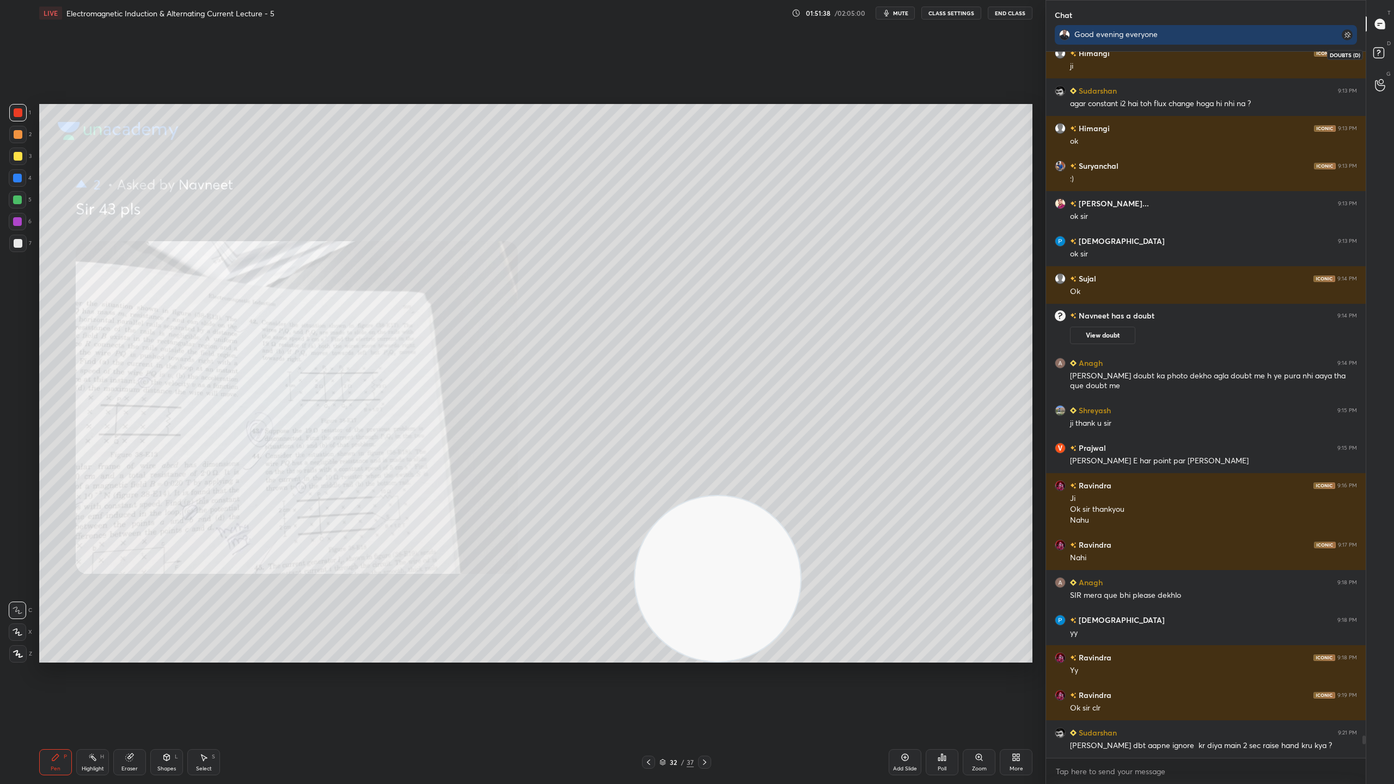
click at [1388, 52] on icon at bounding box center [1380, 55] width 20 height 20
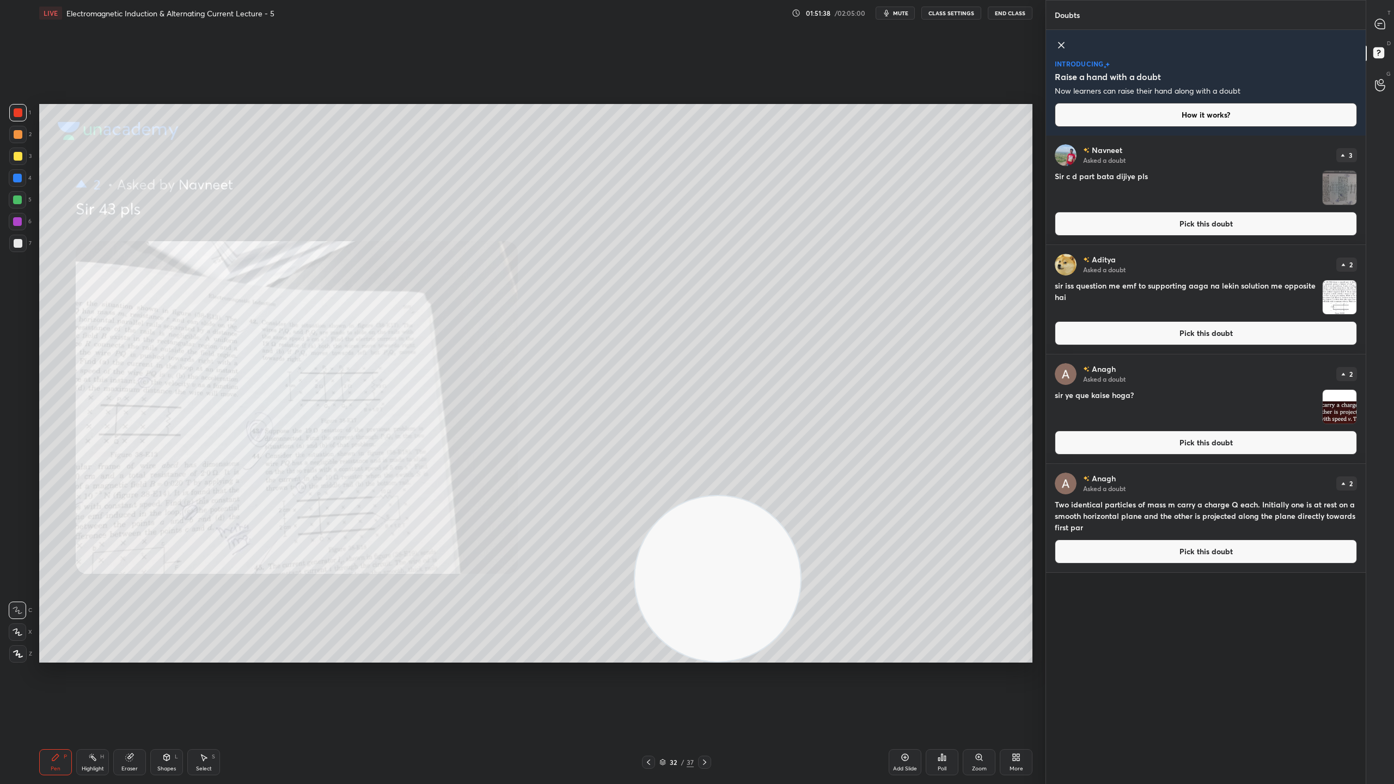
scroll to position [645, 316]
click at [1342, 182] on img "grid" at bounding box center [1340, 188] width 34 height 34
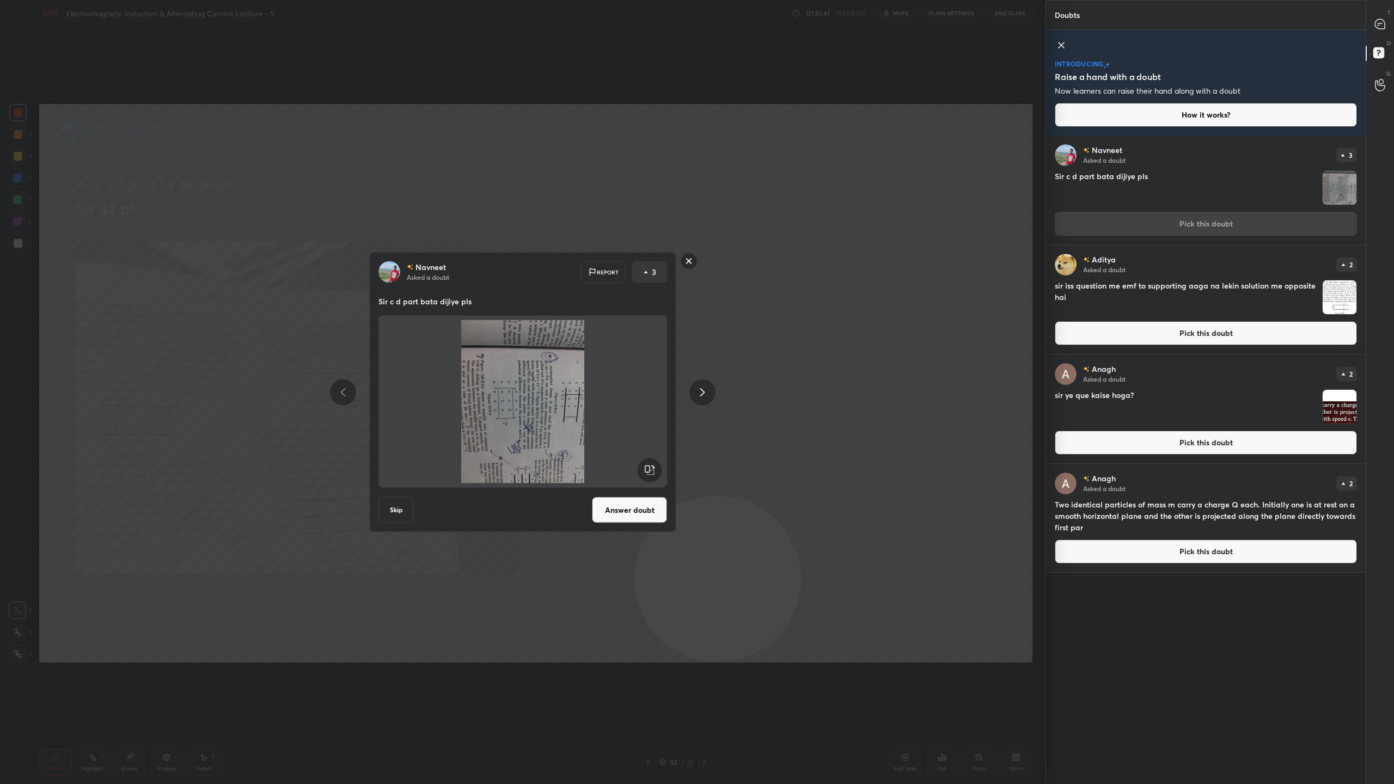
click at [648, 467] on rect at bounding box center [649, 470] width 25 height 25
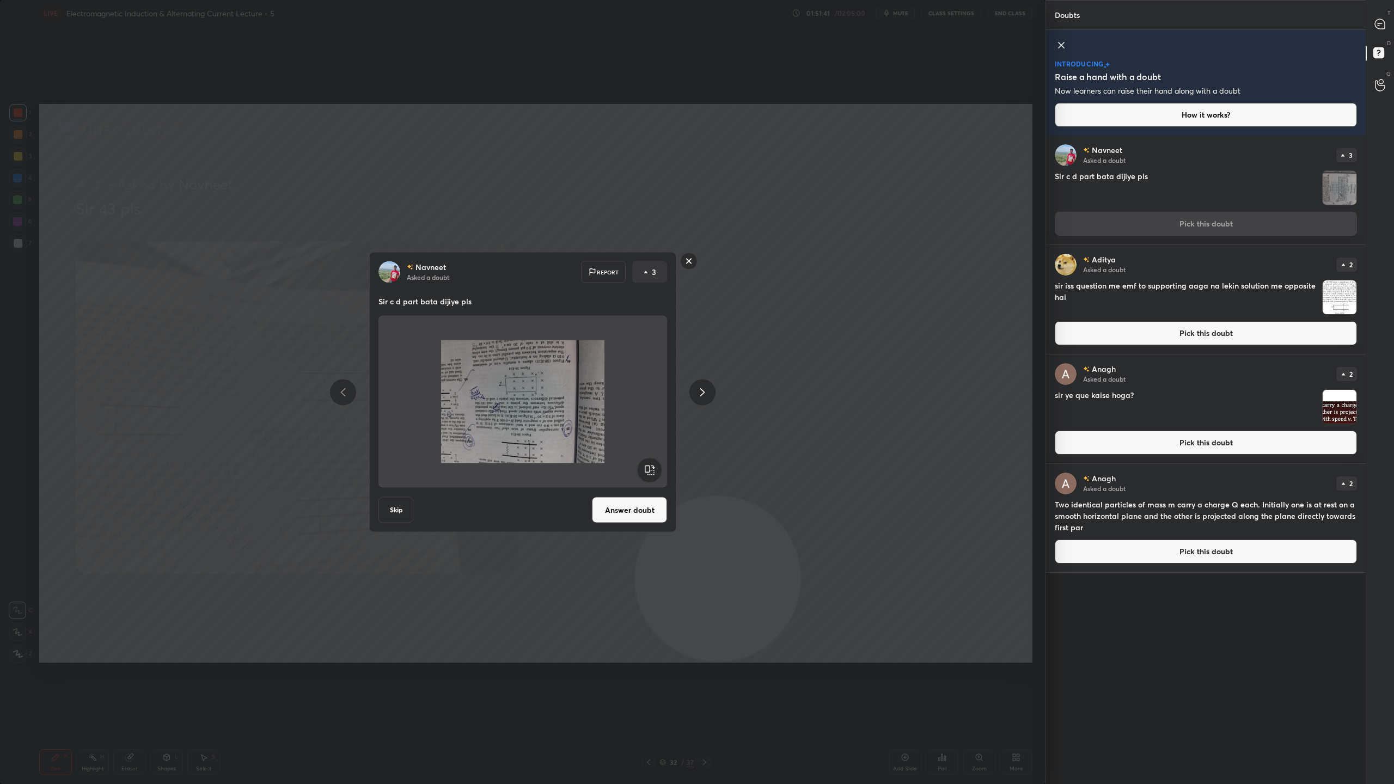
click at [648, 467] on rect at bounding box center [649, 470] width 25 height 25
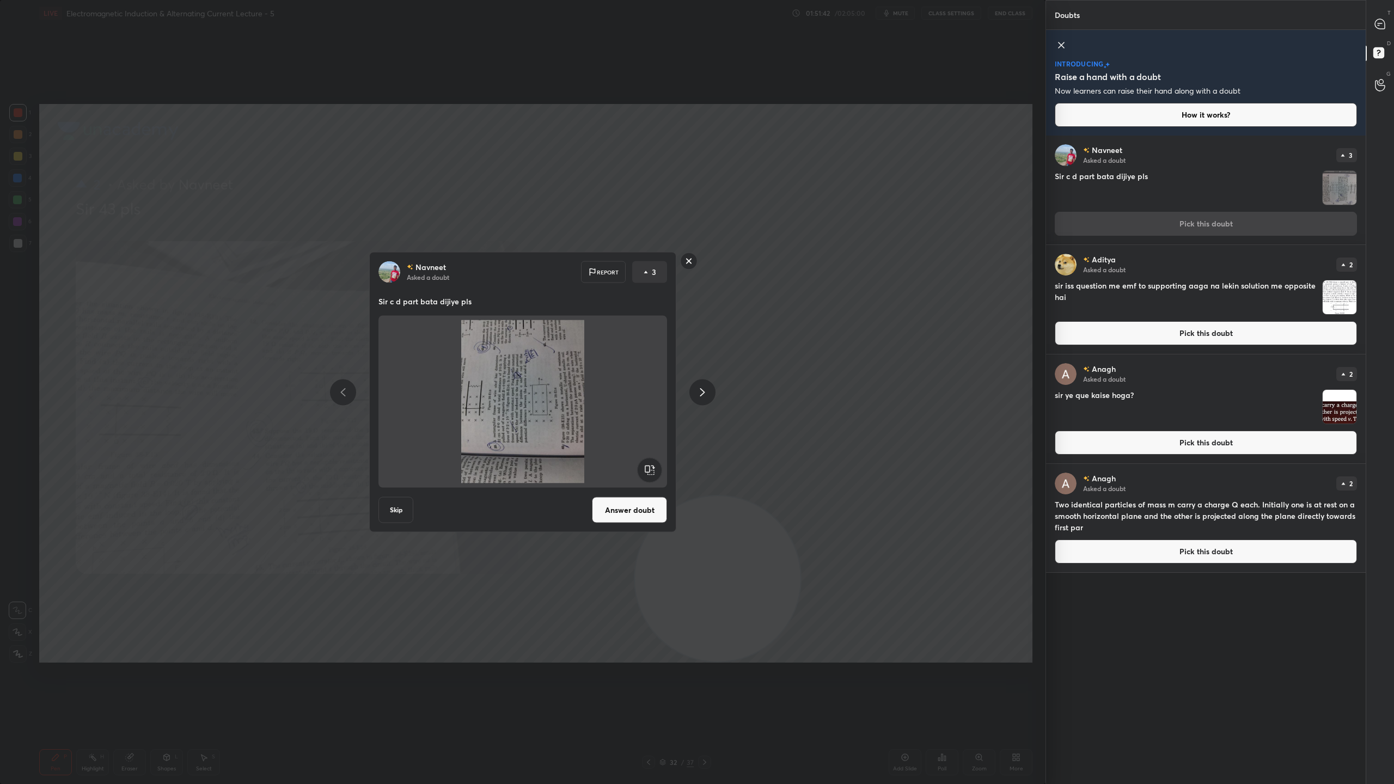
click at [648, 467] on rect at bounding box center [649, 470] width 25 height 25
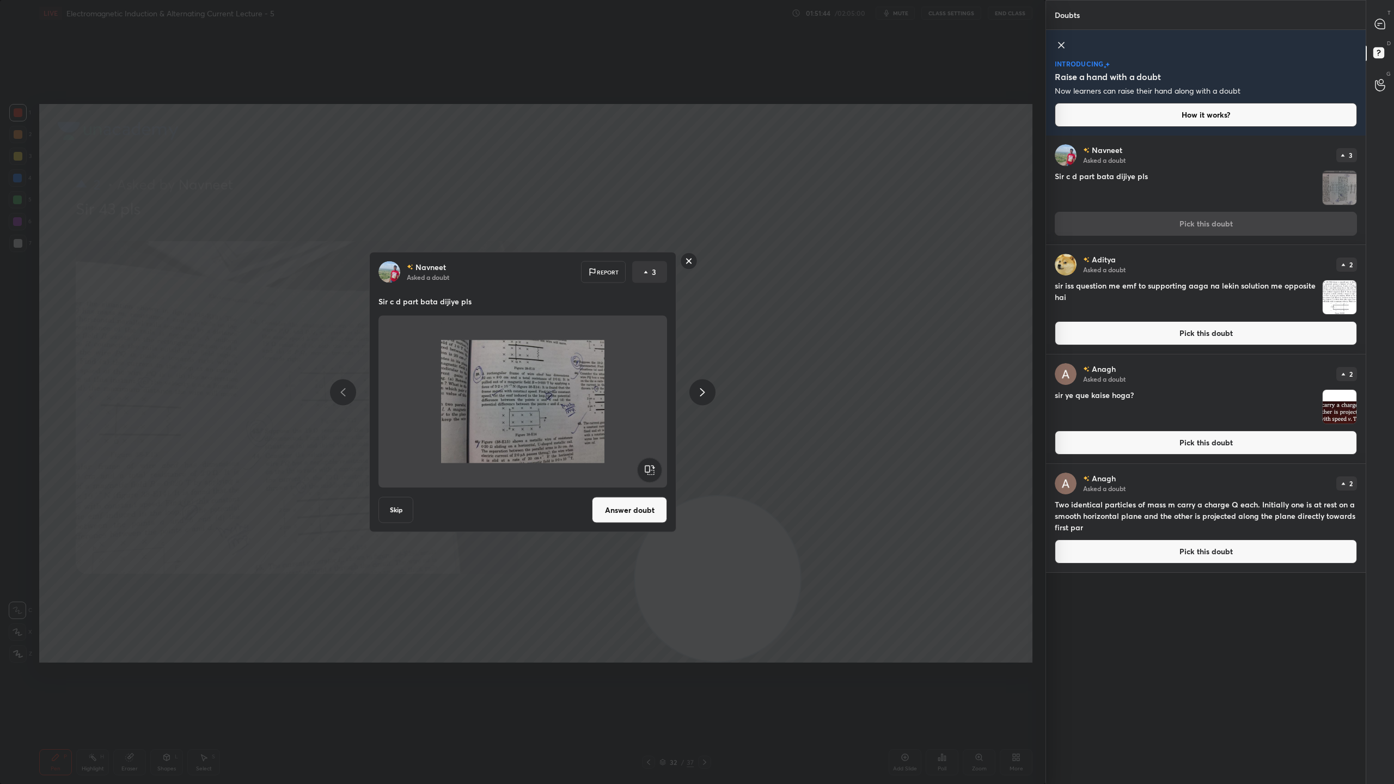
click at [639, 509] on button "Answer doubt" at bounding box center [629, 510] width 75 height 26
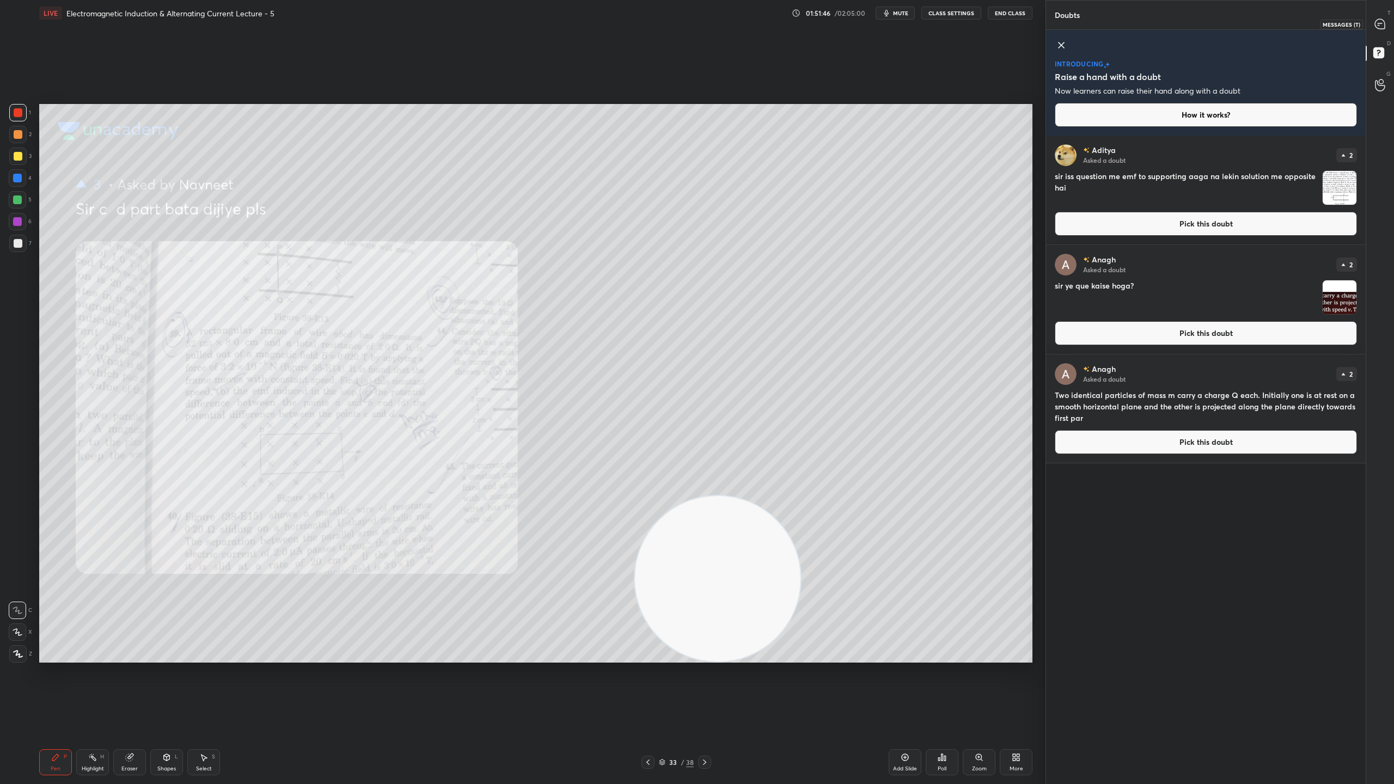
click at [1380, 20] on icon at bounding box center [1380, 24] width 10 height 10
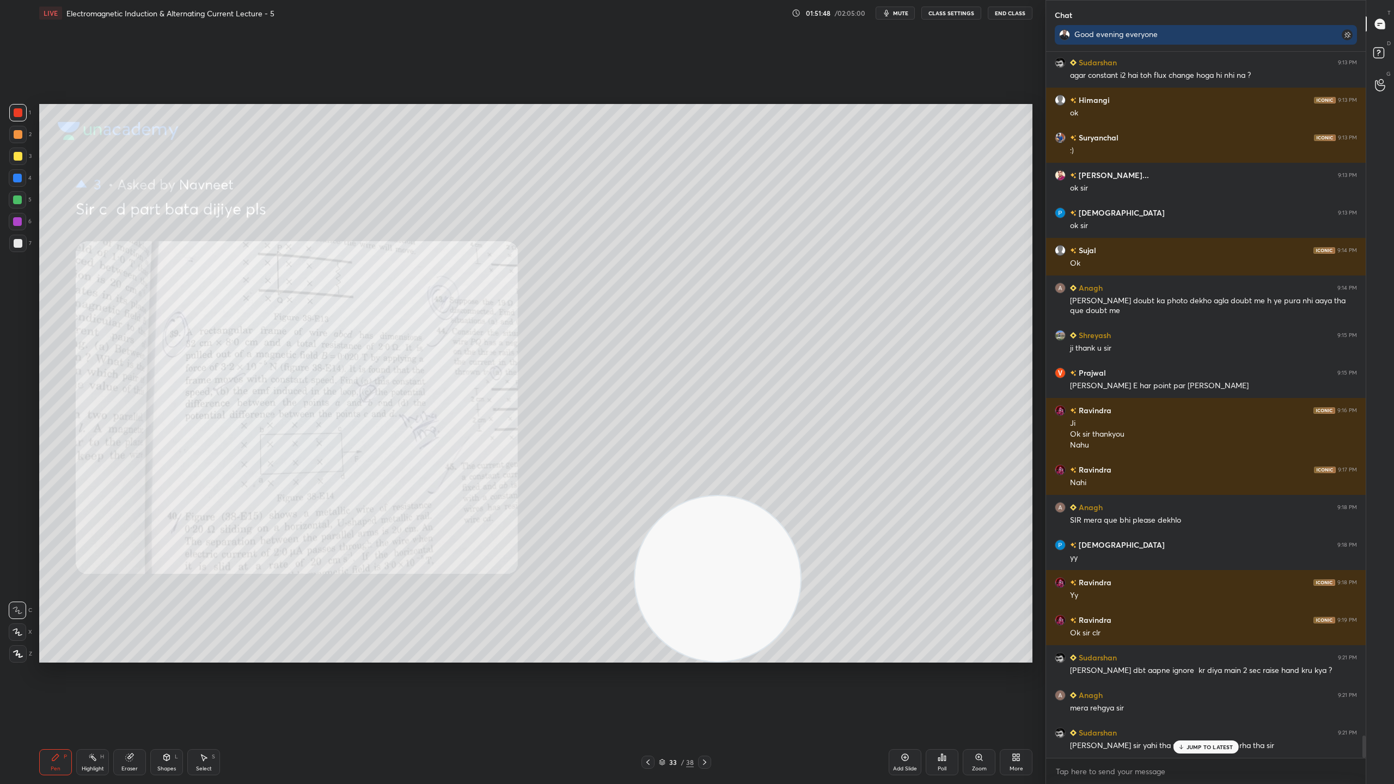
scroll to position [21670, 0]
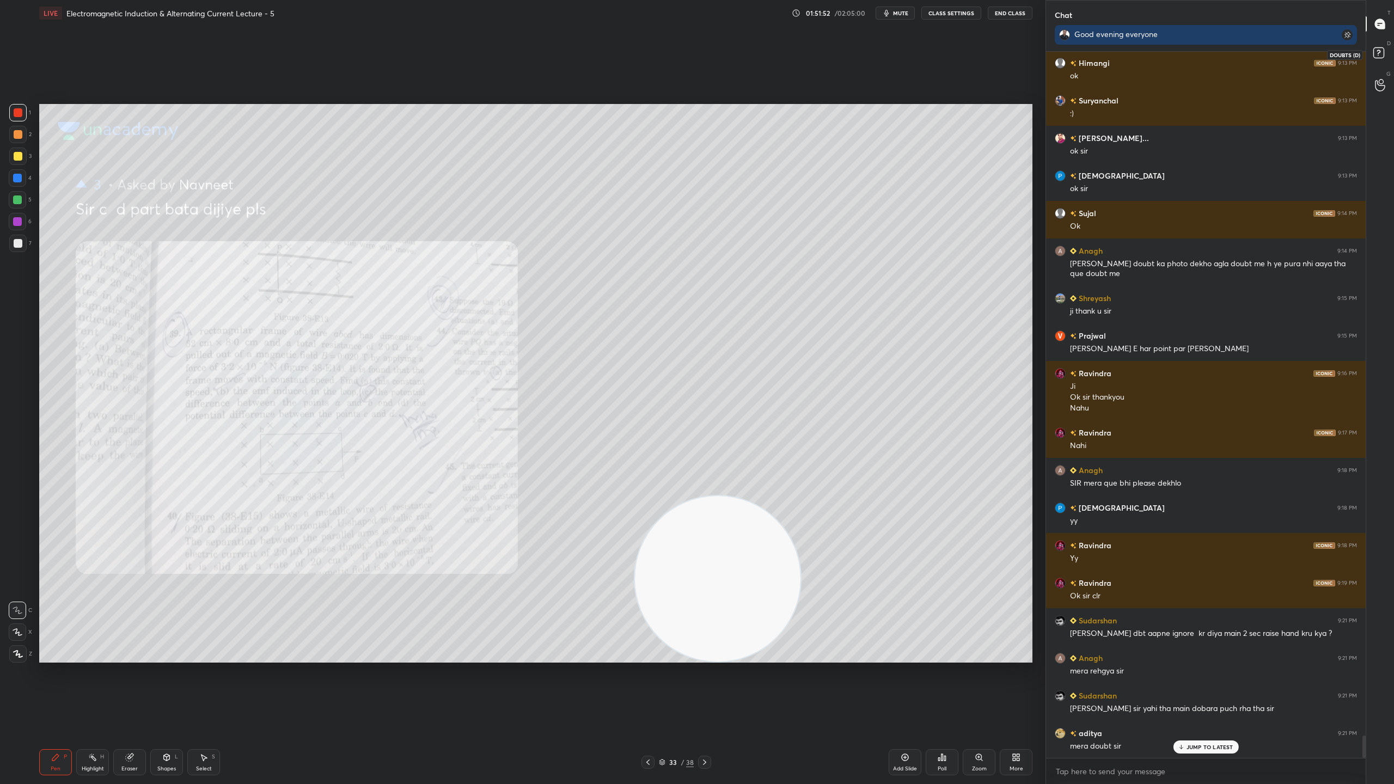
click at [1384, 46] on icon at bounding box center [1380, 55] width 20 height 20
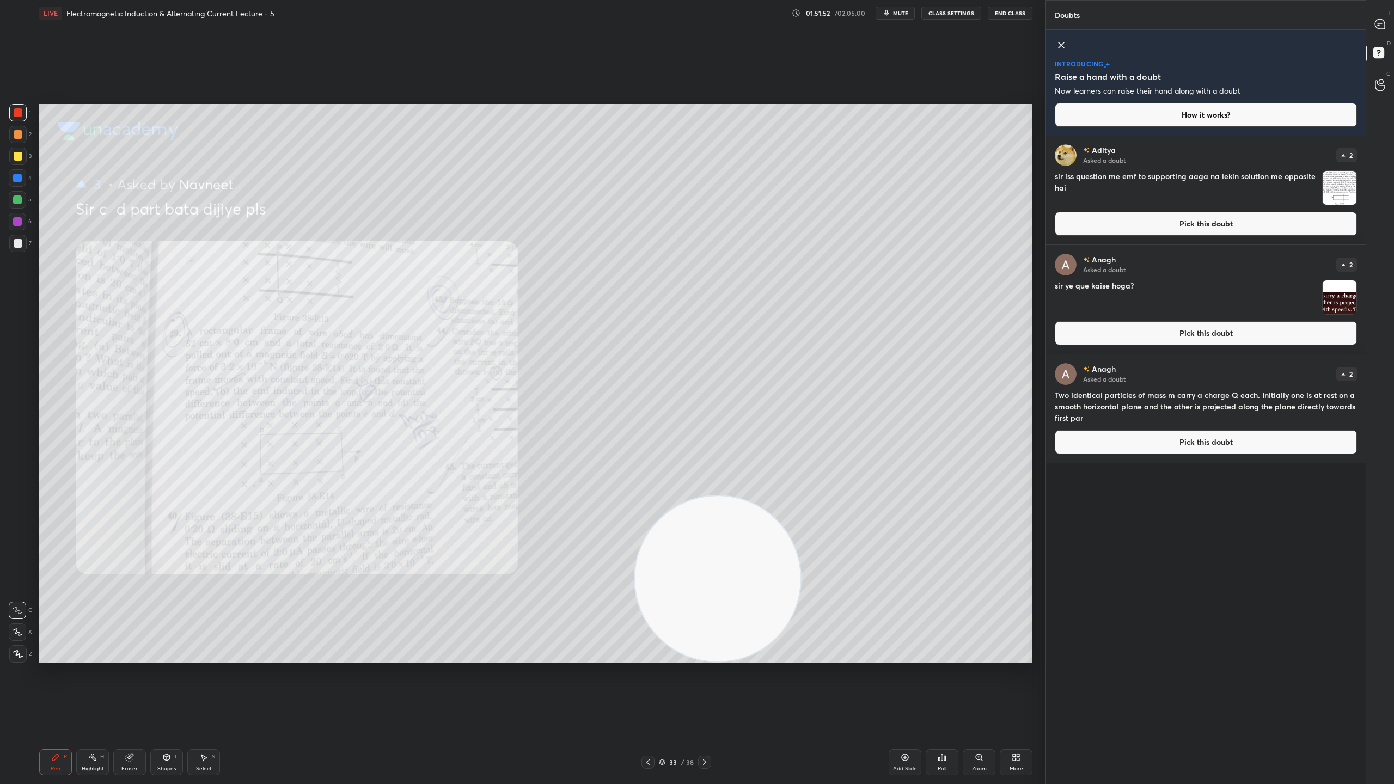
scroll to position [645, 316]
click at [1382, 20] on icon at bounding box center [1380, 24] width 10 height 10
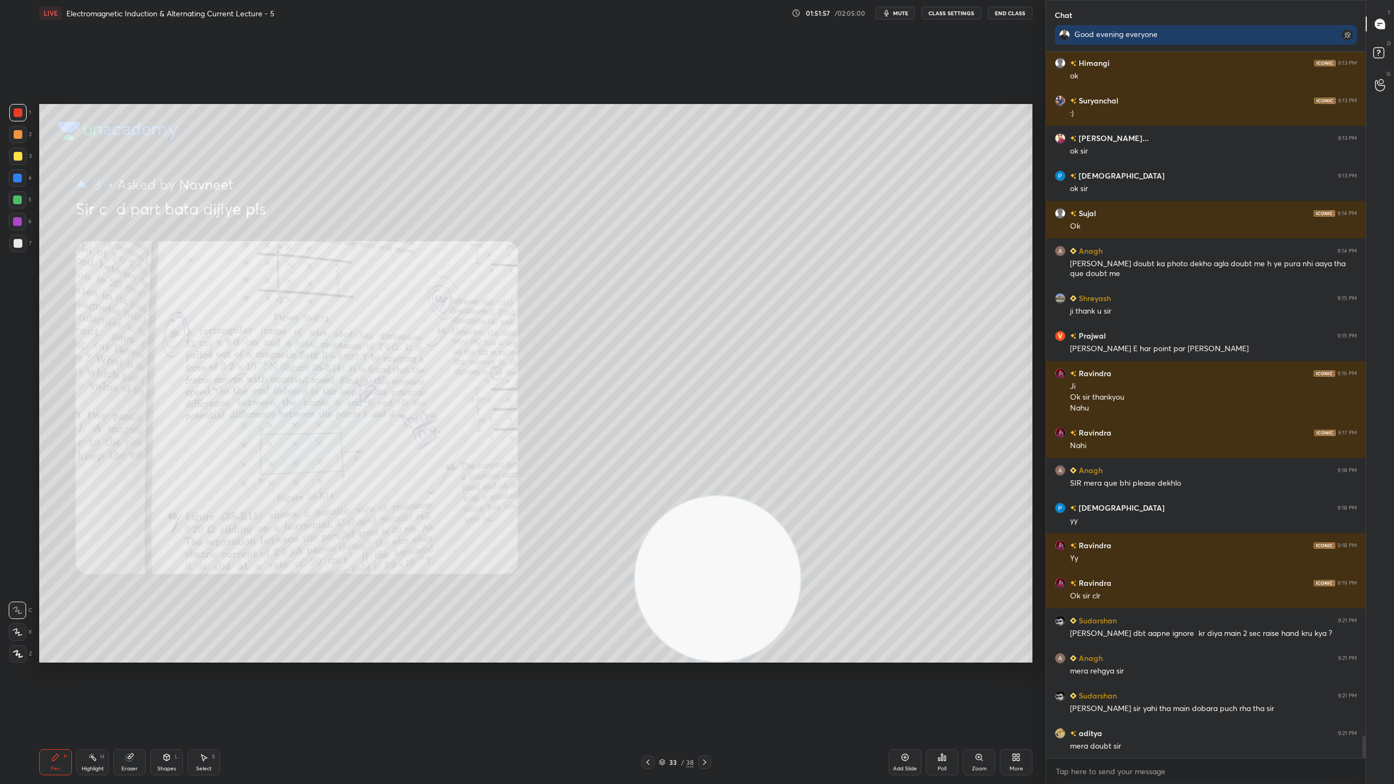
scroll to position [21708, 0]
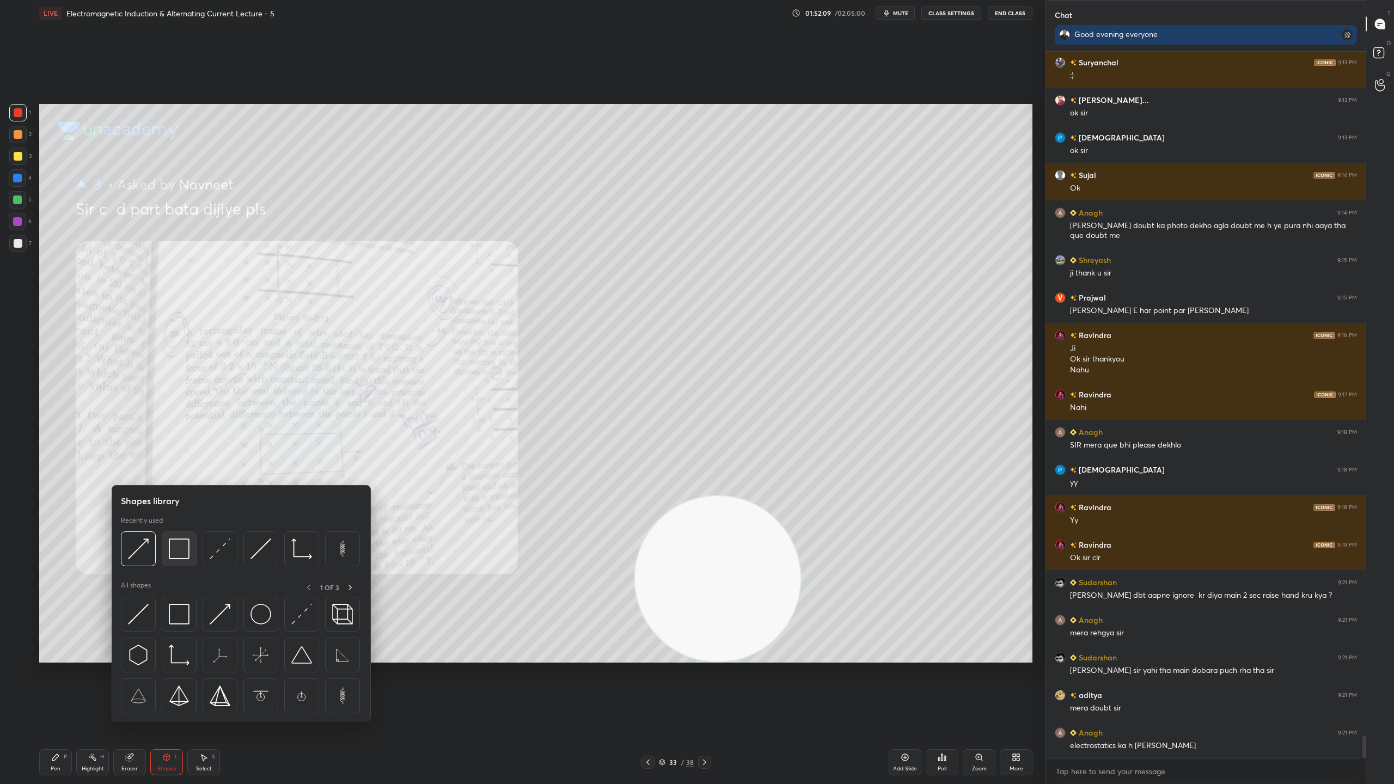
click at [181, 543] on img at bounding box center [179, 548] width 21 height 21
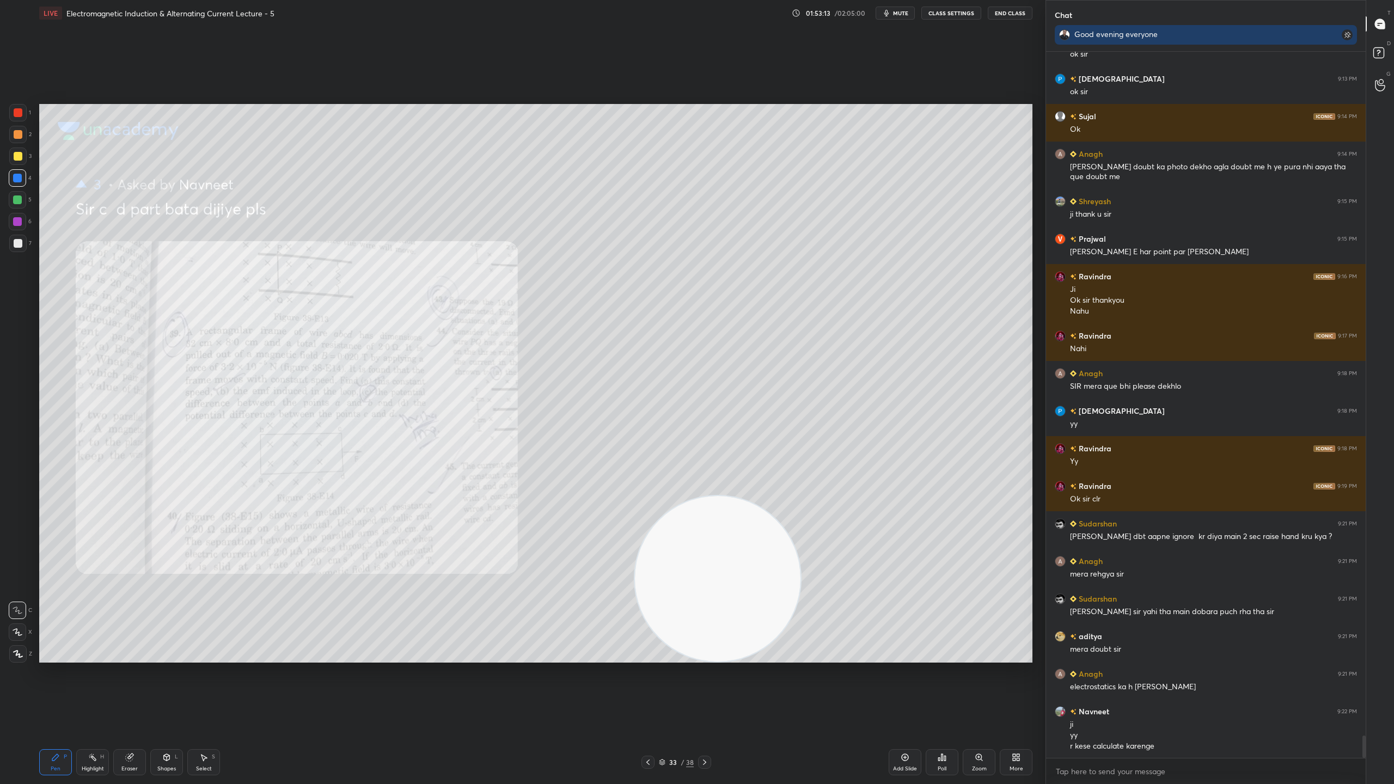
scroll to position [21805, 0]
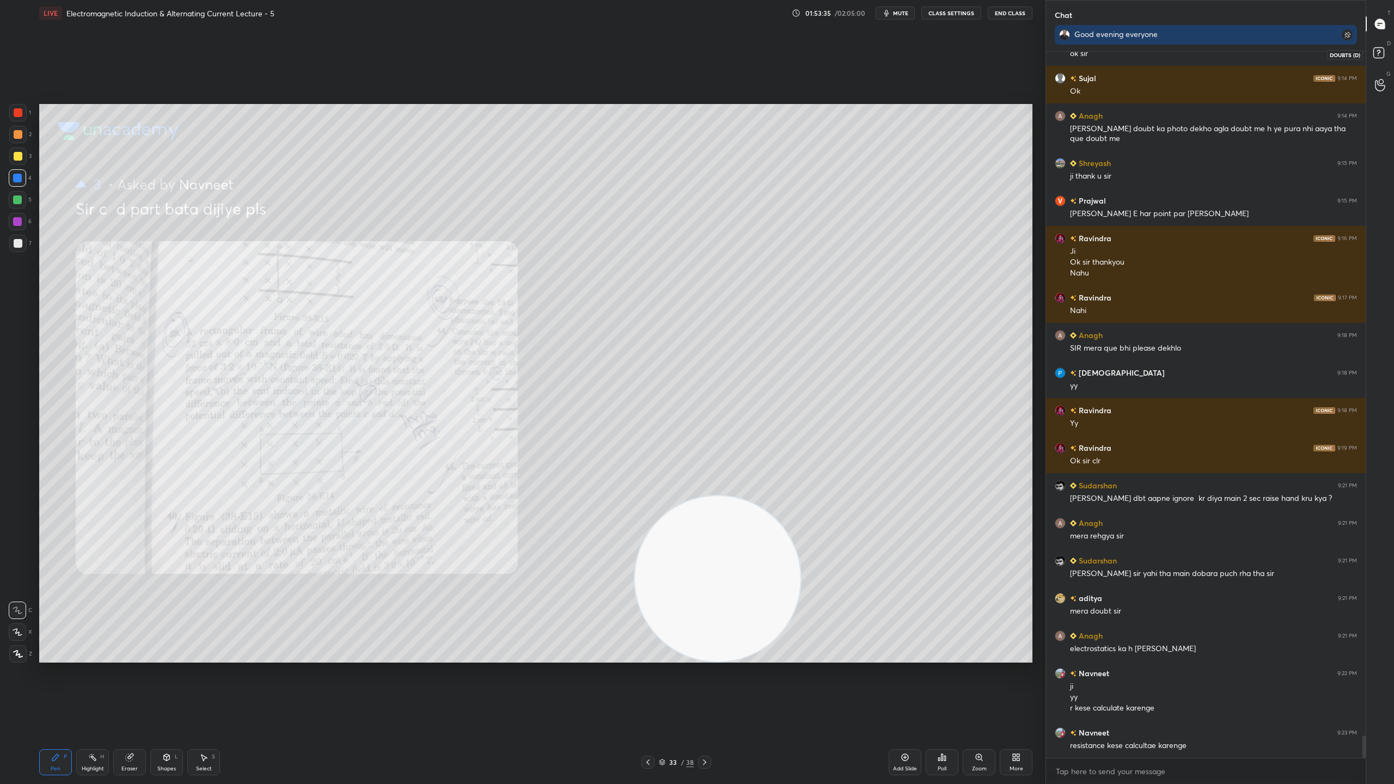
drag, startPoint x: 1380, startPoint y: 51, endPoint x: 1380, endPoint y: 32, distance: 19.1
click at [1380, 50] on rect at bounding box center [1378, 53] width 10 height 10
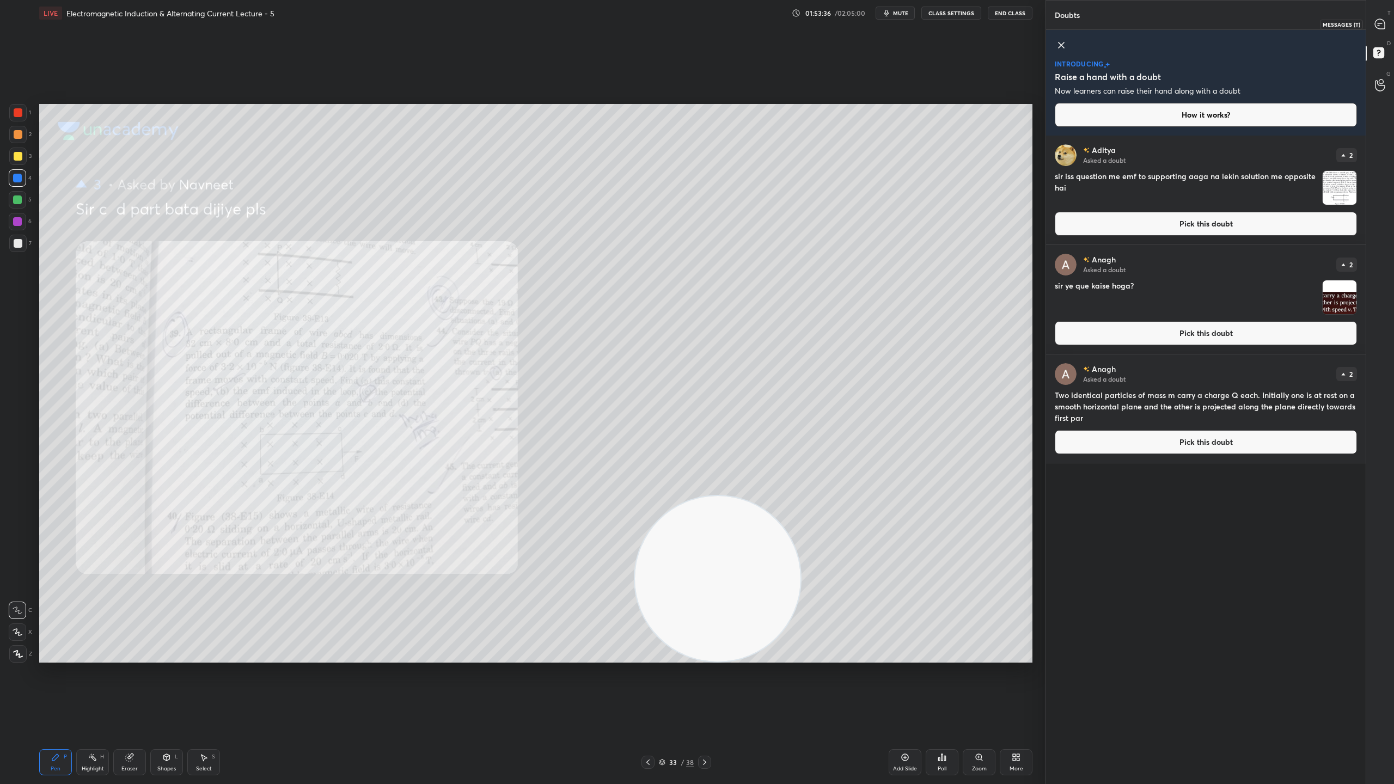
click at [1380, 24] on icon at bounding box center [1380, 24] width 10 height 10
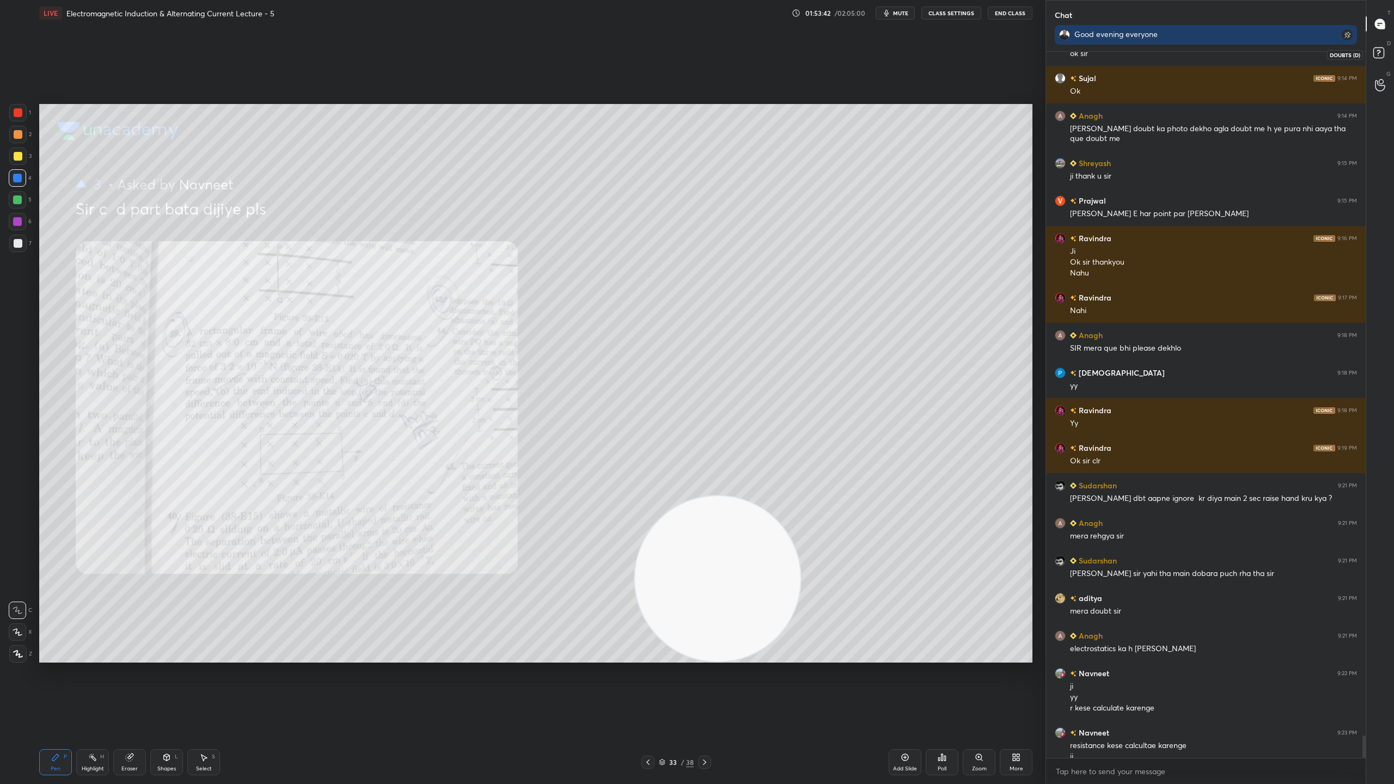
scroll to position [21816, 0]
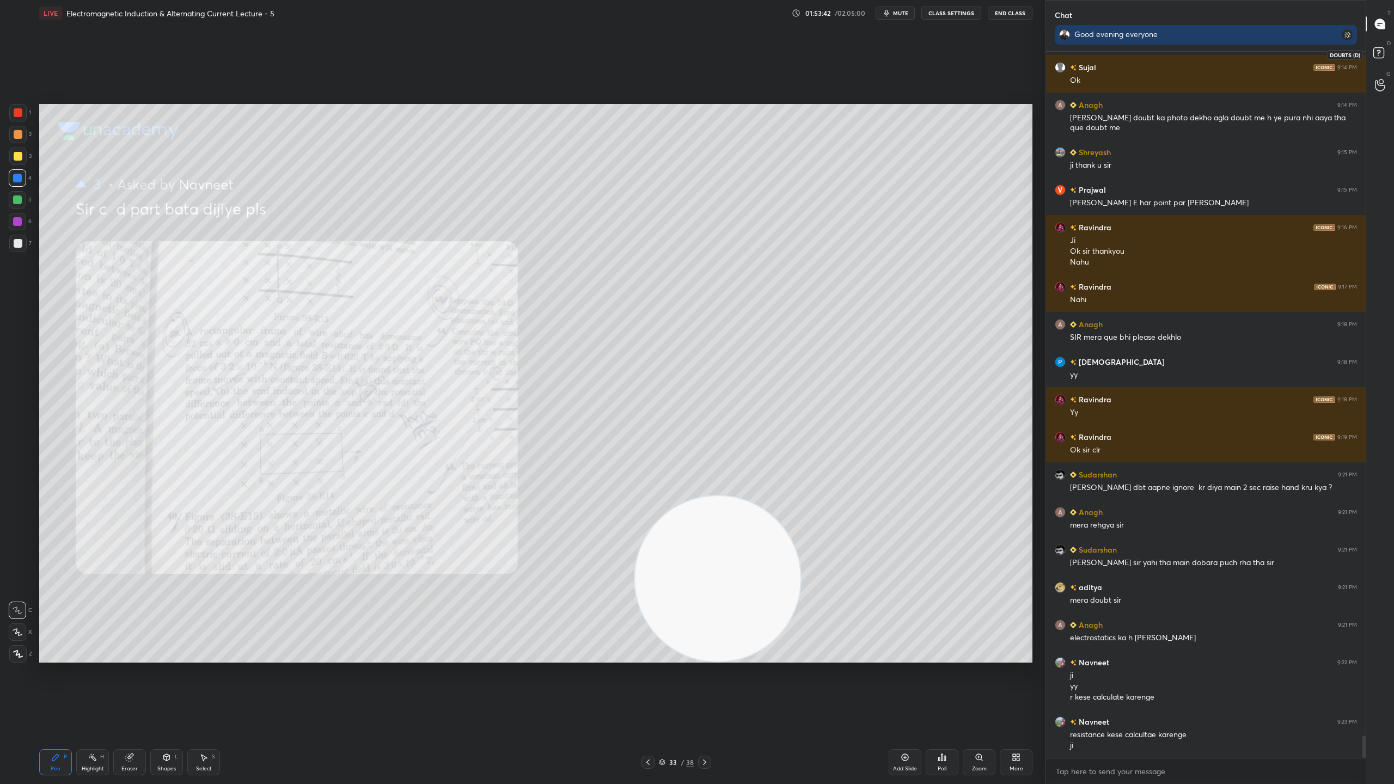
click at [1388, 52] on icon at bounding box center [1380, 55] width 20 height 20
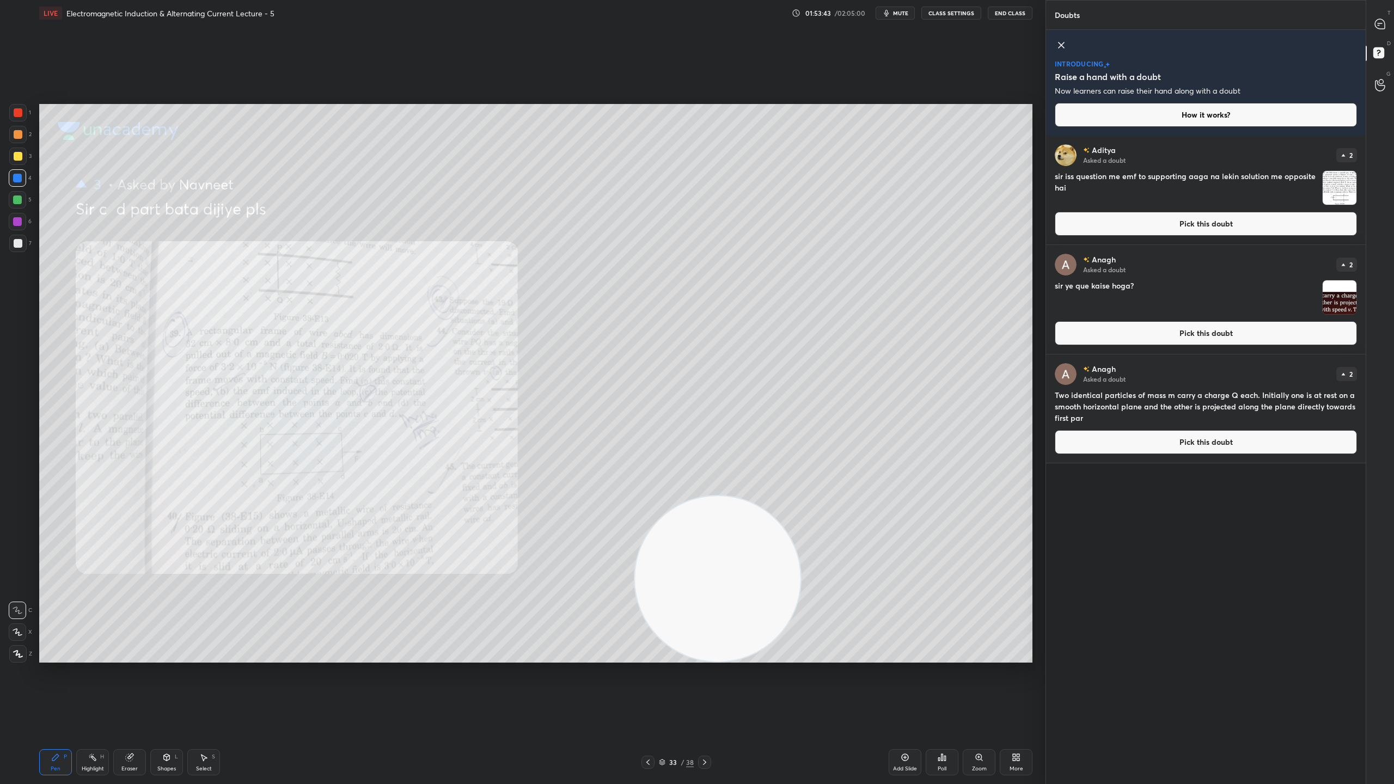
scroll to position [645, 316]
click at [1383, 21] on icon at bounding box center [1380, 24] width 10 height 10
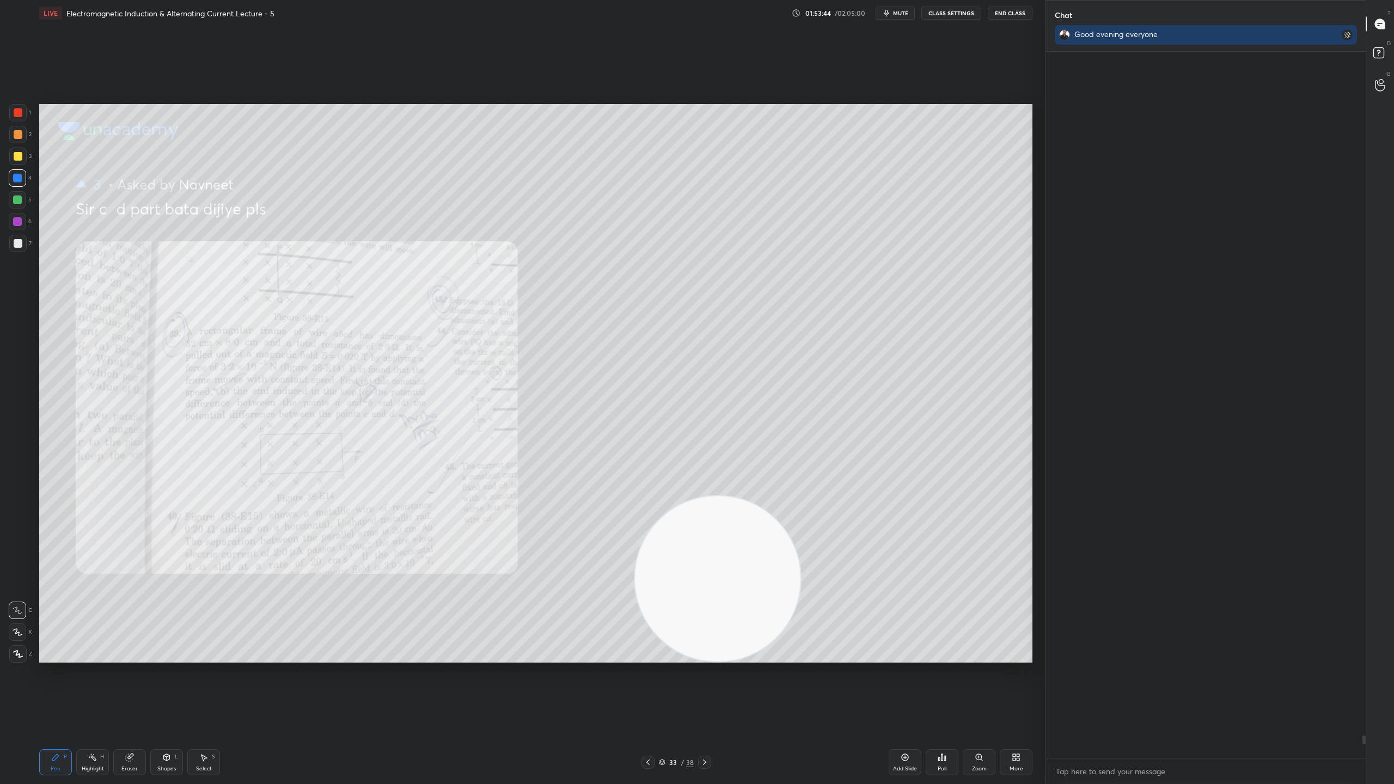
scroll to position [703, 316]
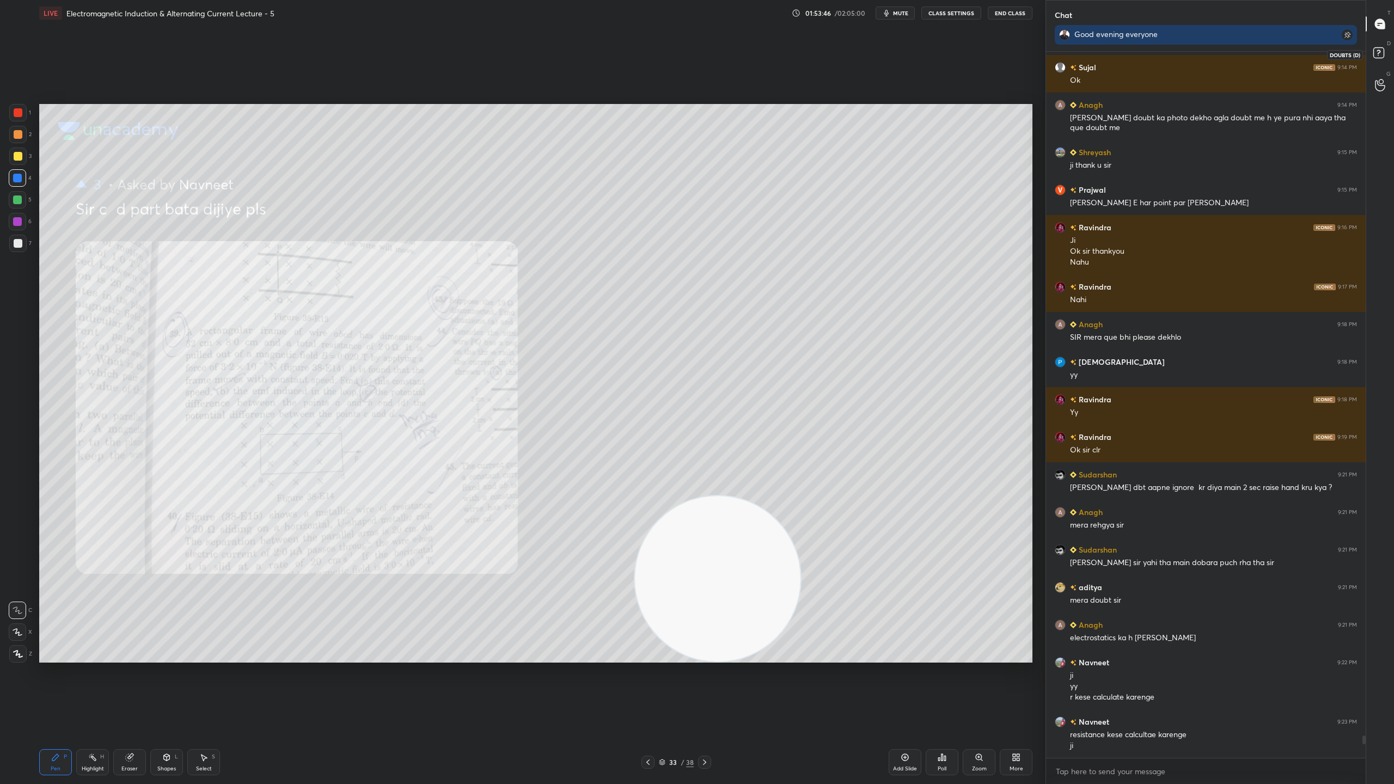
click at [1376, 48] on rect at bounding box center [1378, 53] width 10 height 10
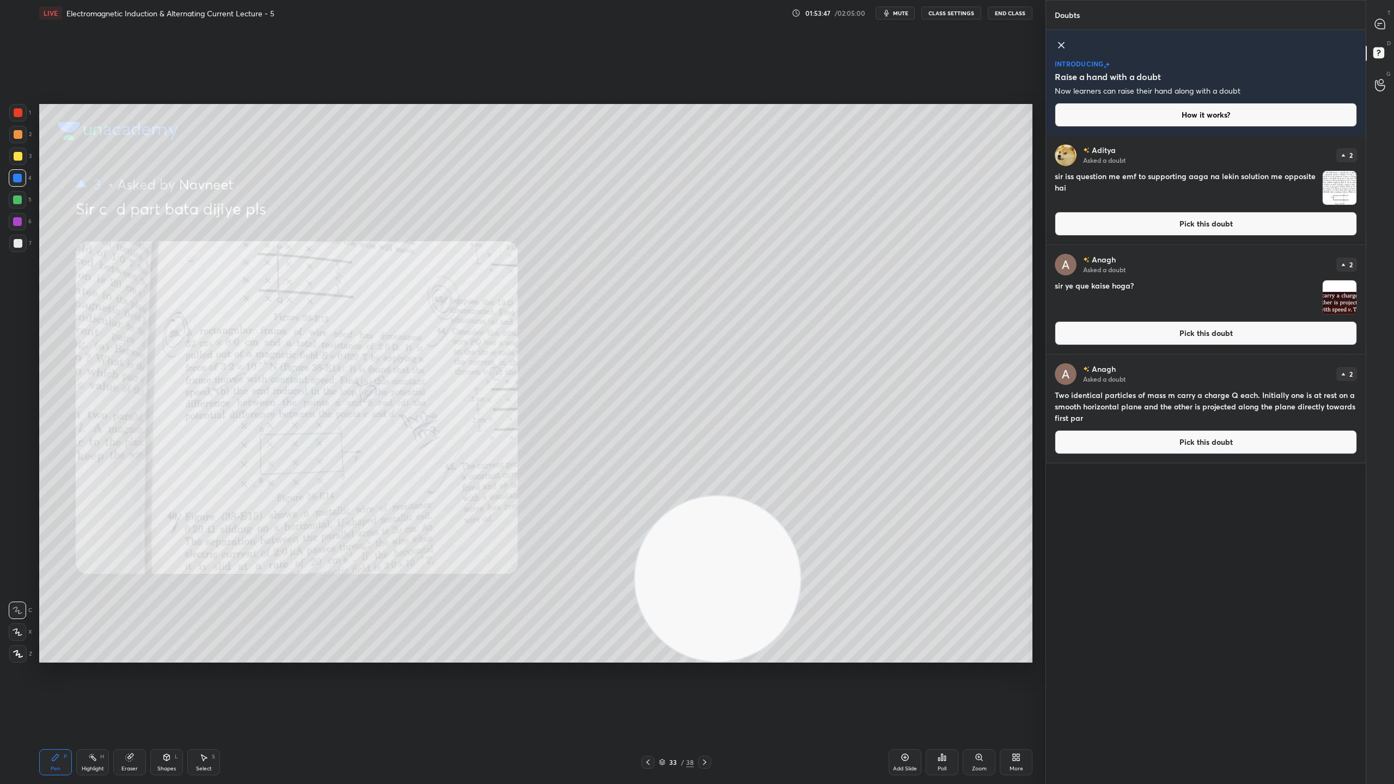
click at [1335, 186] on img "grid" at bounding box center [1340, 188] width 34 height 34
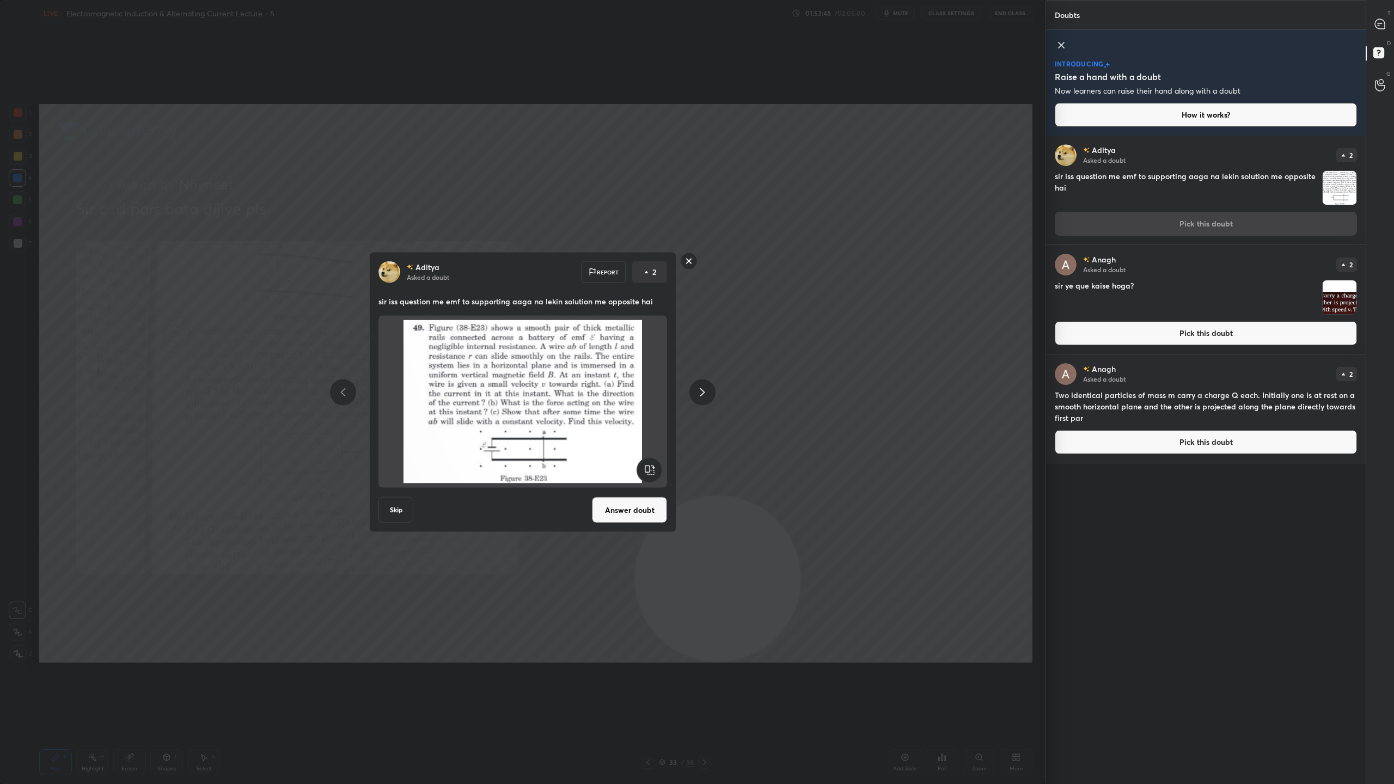
click at [636, 515] on button "Answer doubt" at bounding box center [629, 510] width 75 height 26
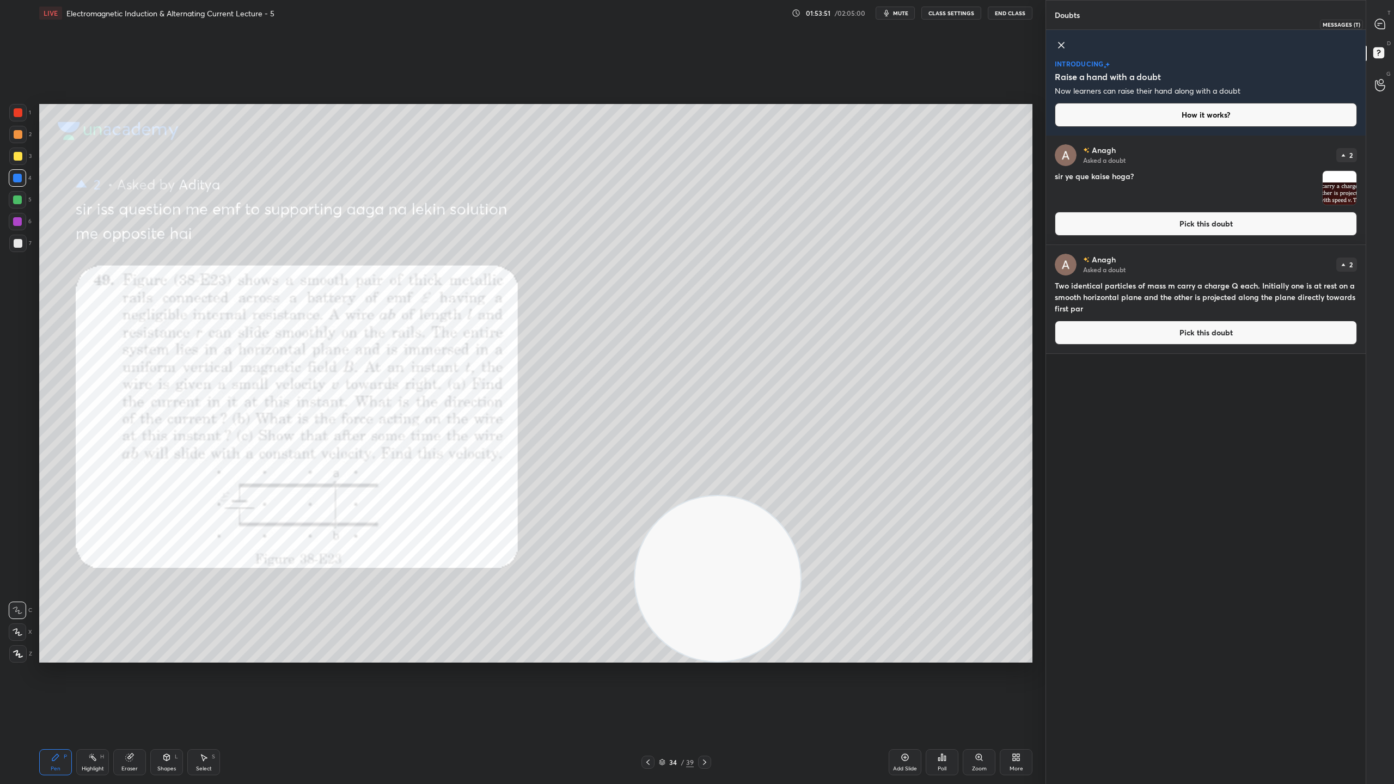
click at [1378, 23] on icon at bounding box center [1380, 23] width 4 height 0
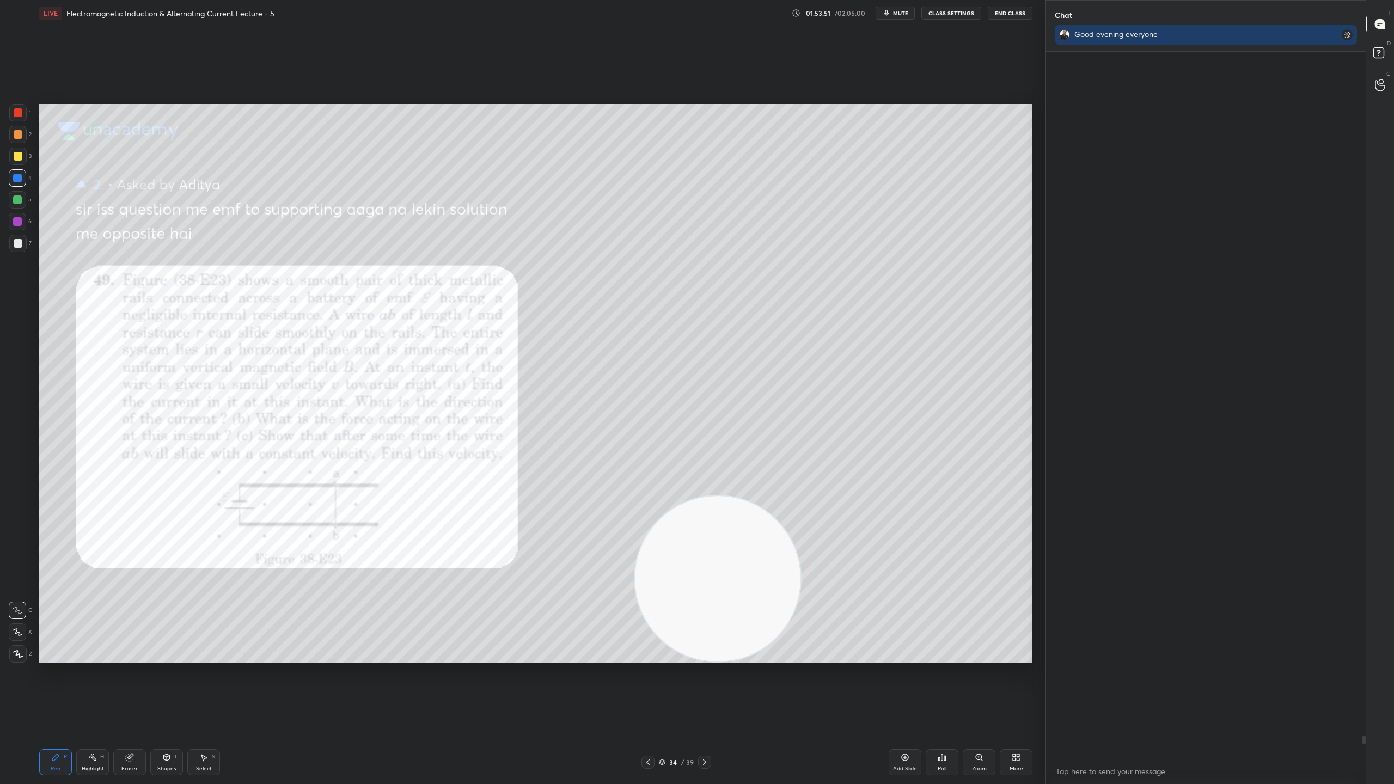
scroll to position [703, 316]
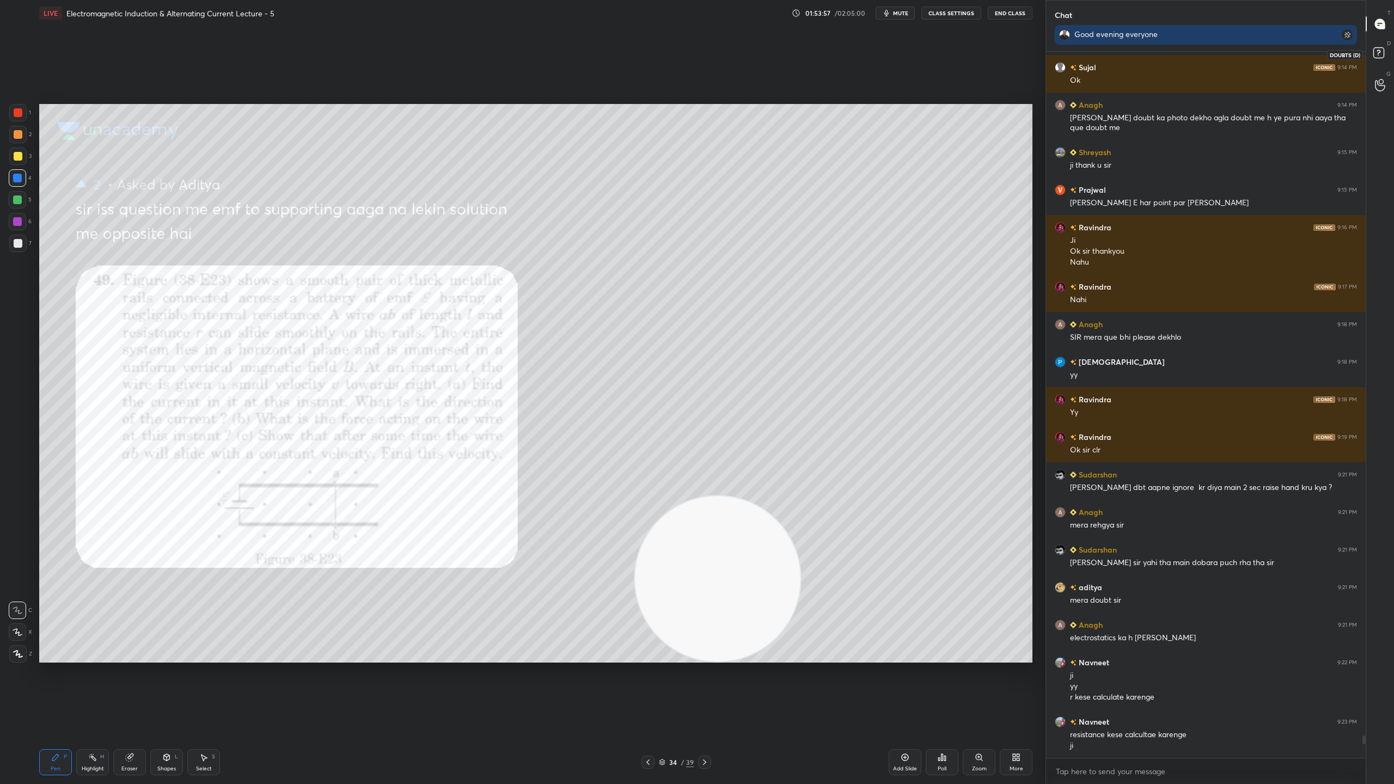
click at [1380, 52] on rect at bounding box center [1378, 53] width 10 height 10
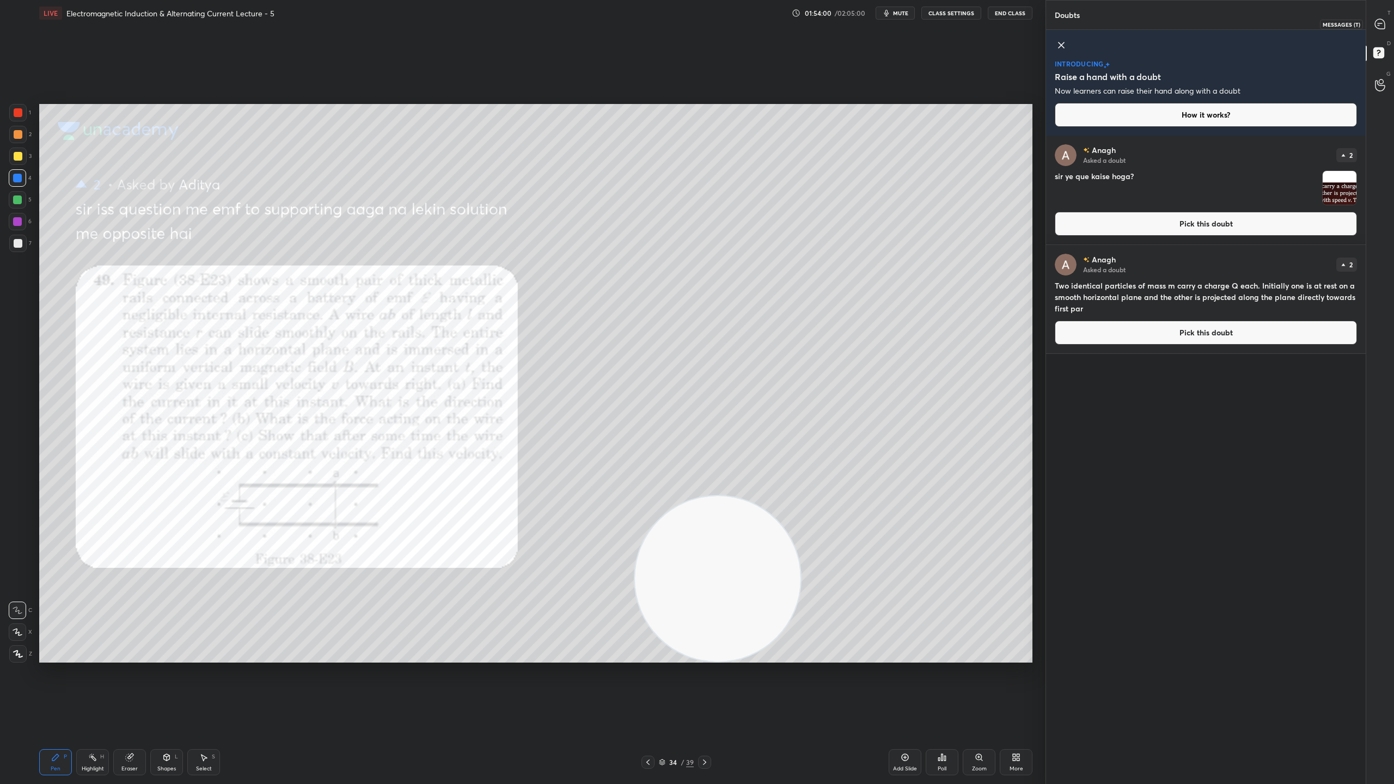
click at [1376, 16] on div at bounding box center [1380, 24] width 22 height 20
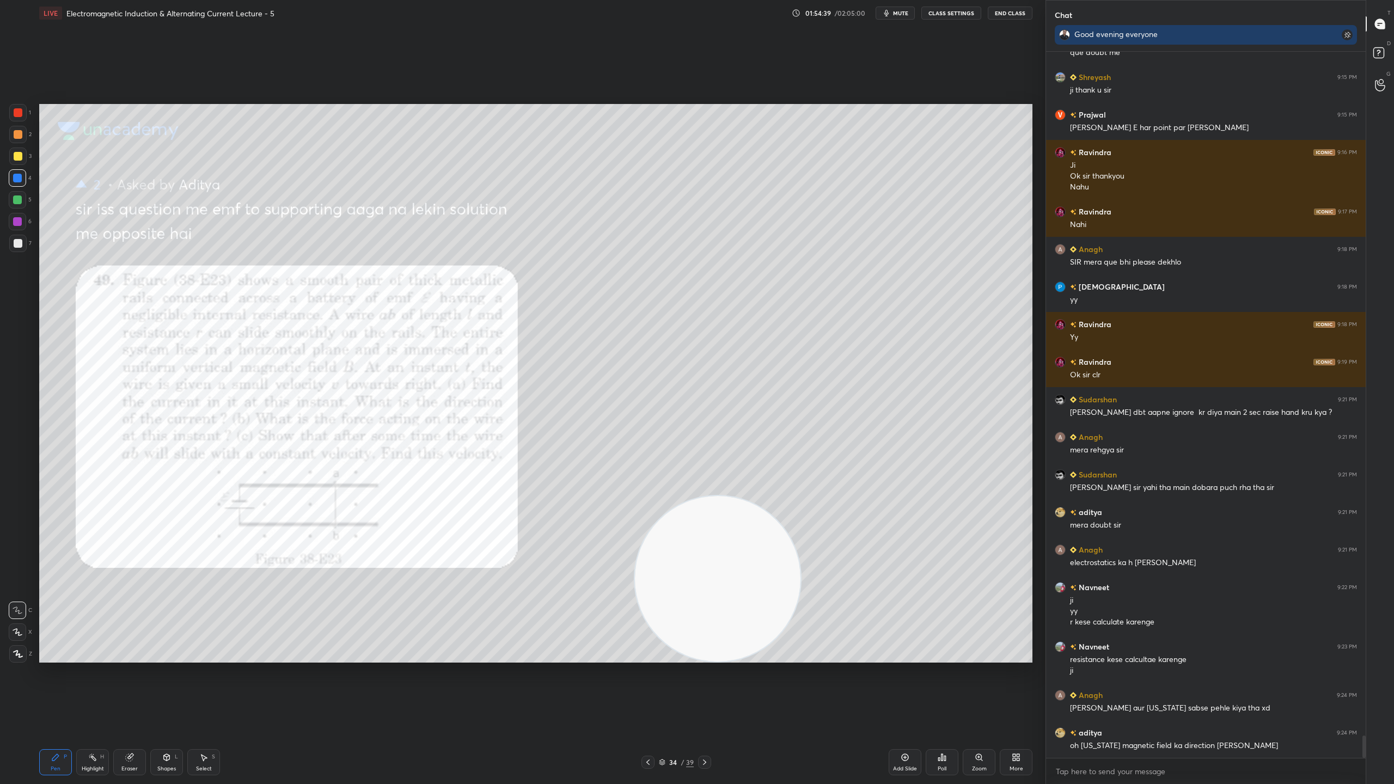
scroll to position [21855, 0]
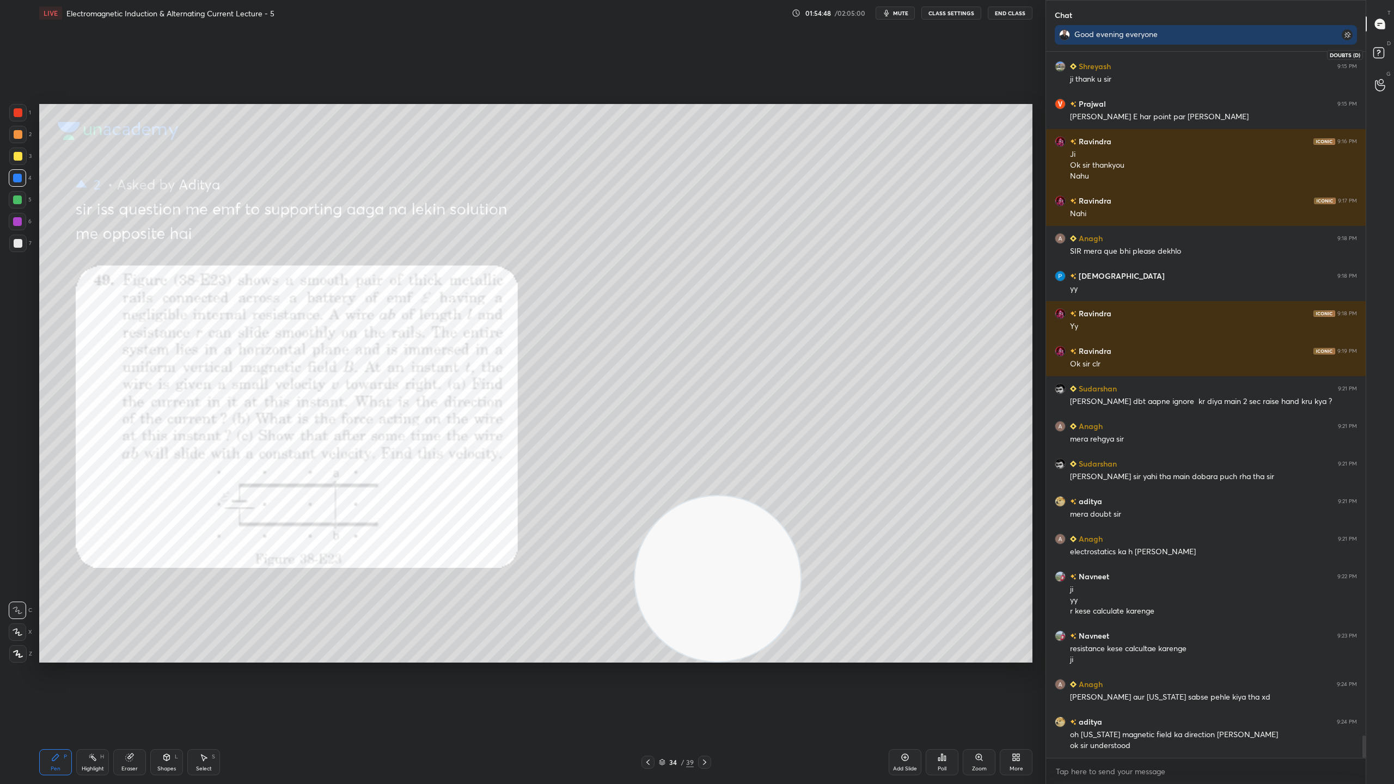
click at [1387, 45] on icon at bounding box center [1380, 55] width 20 height 20
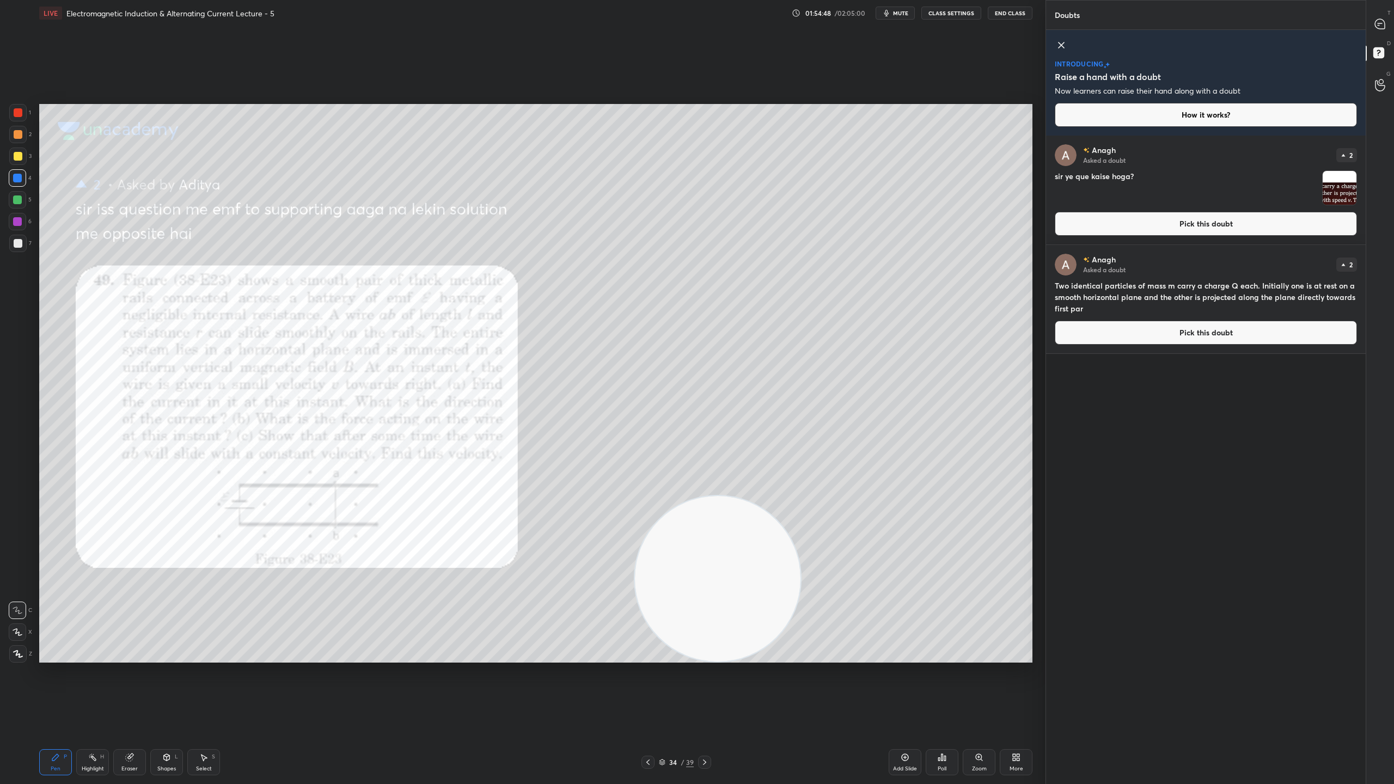
scroll to position [645, 316]
click at [1342, 188] on img "grid" at bounding box center [1340, 188] width 34 height 34
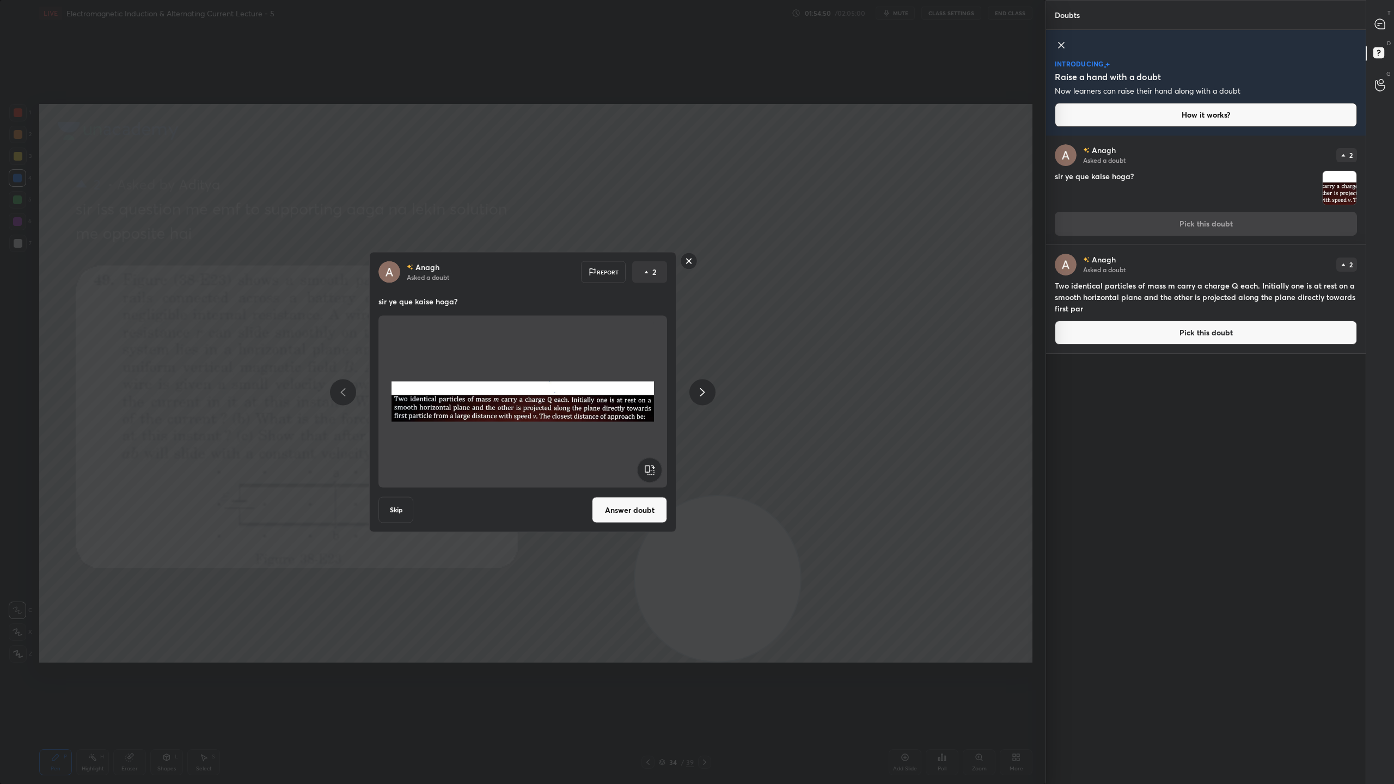
click at [622, 510] on button "Answer doubt" at bounding box center [629, 510] width 75 height 26
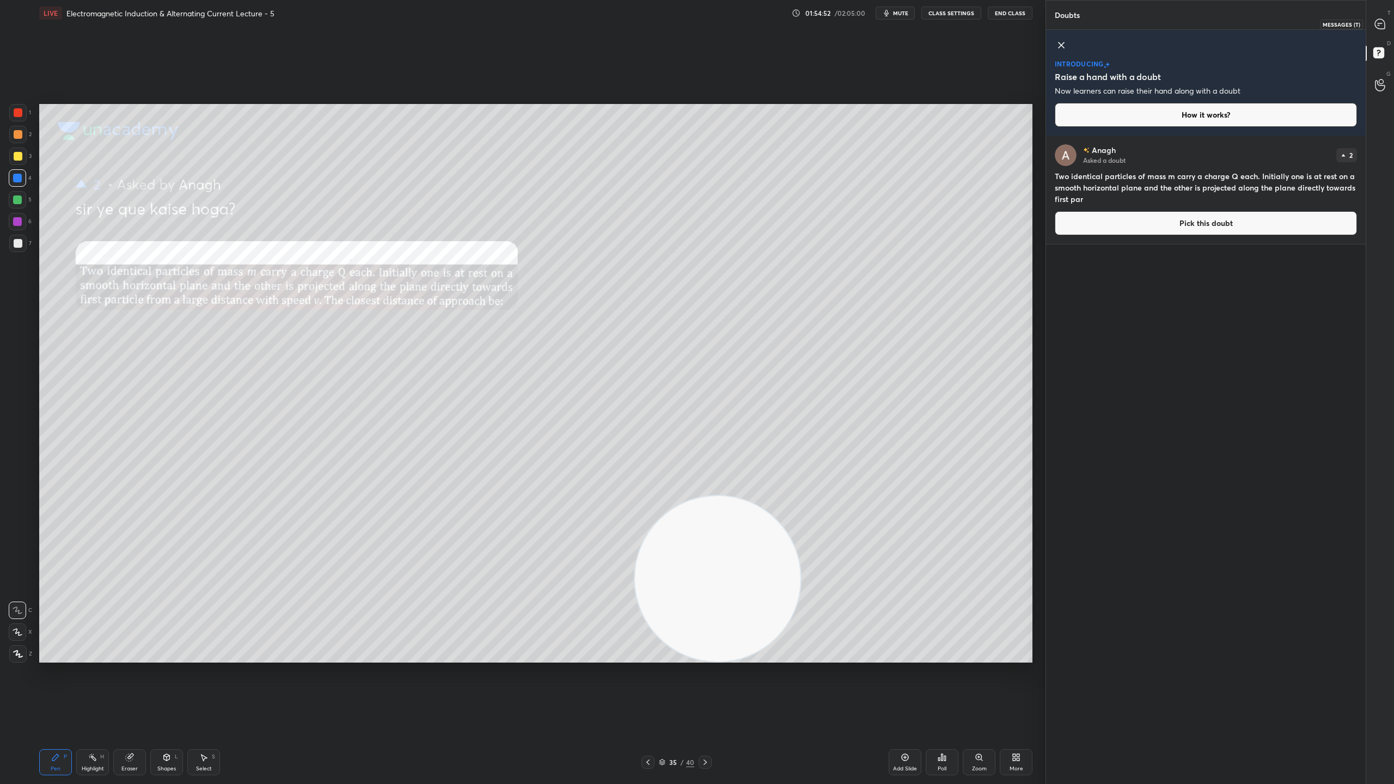
click at [1385, 22] on icon at bounding box center [1379, 24] width 11 height 11
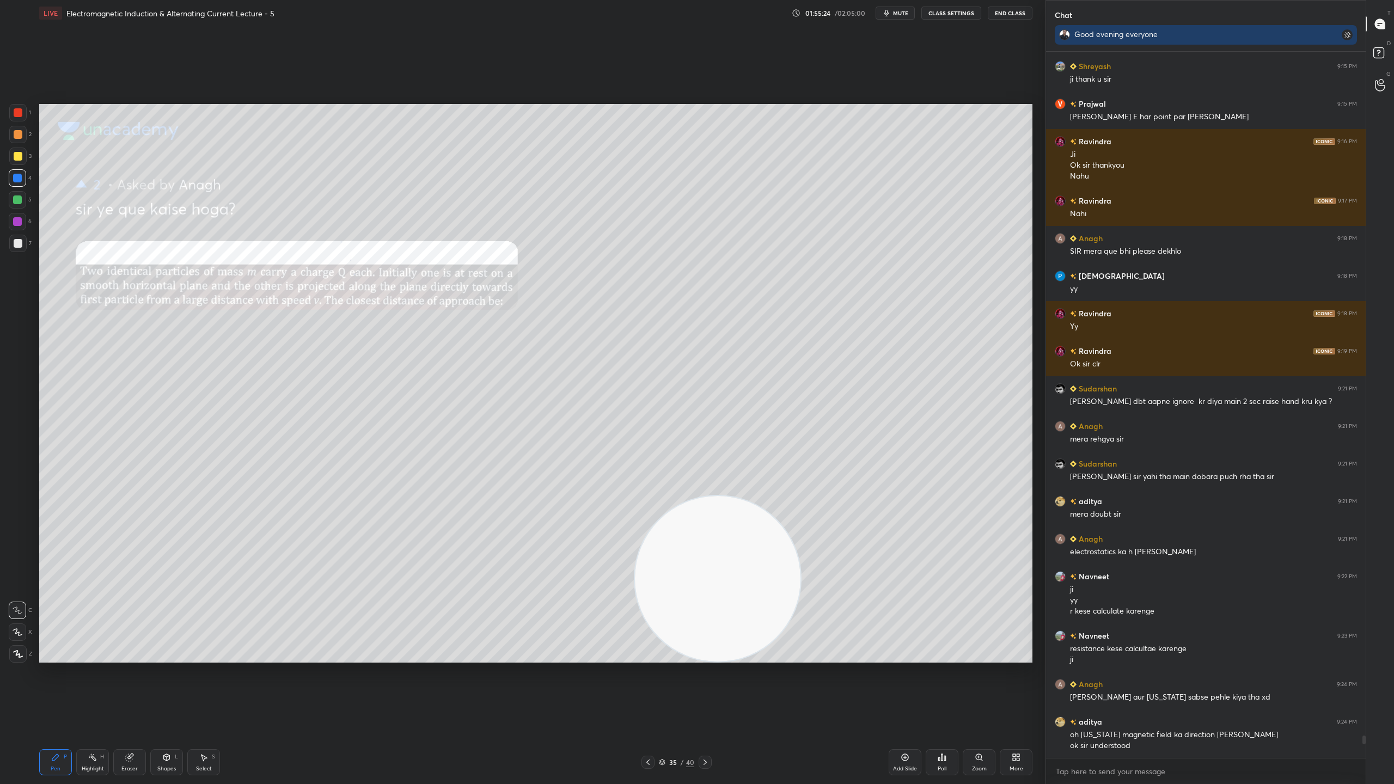
scroll to position [21865, 0]
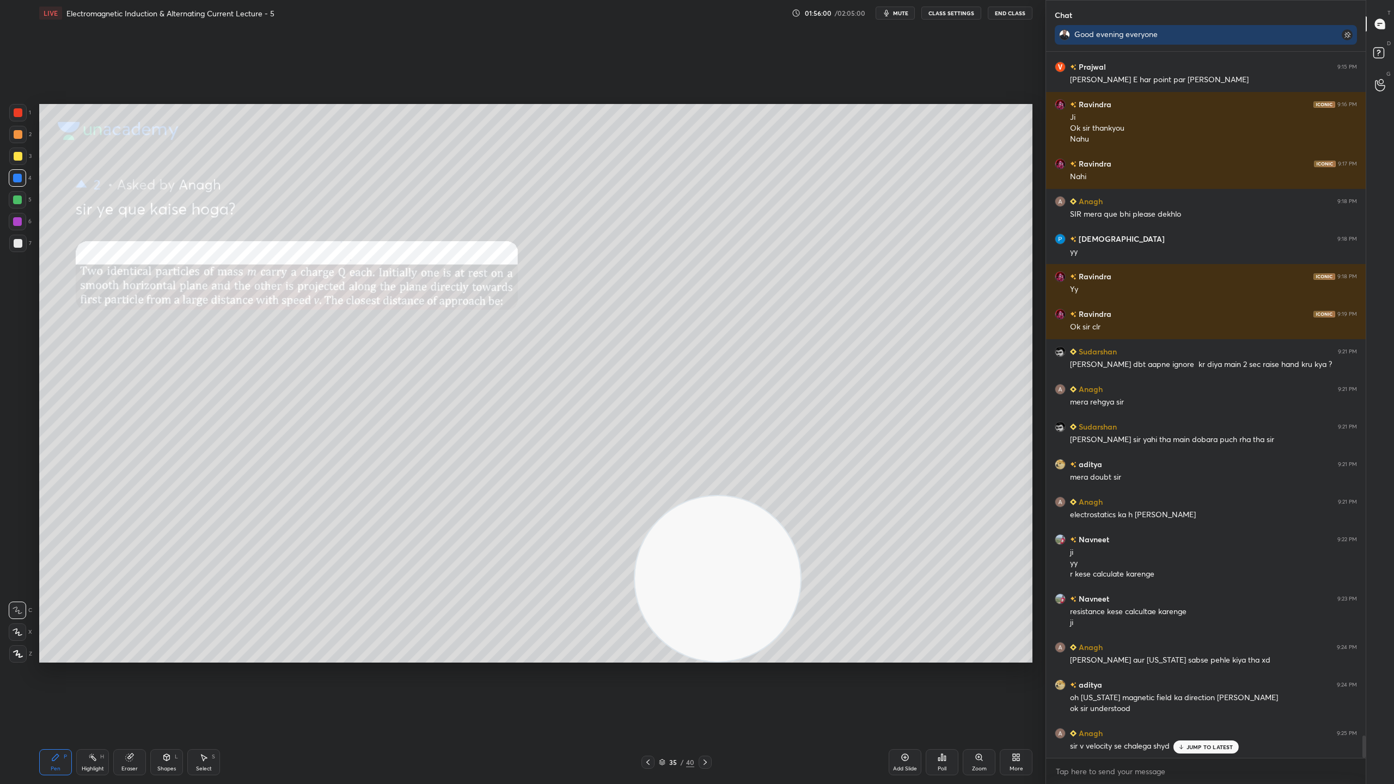
click at [1210, 691] on p "JUMP TO LATEST" at bounding box center [1209, 747] width 47 height 7
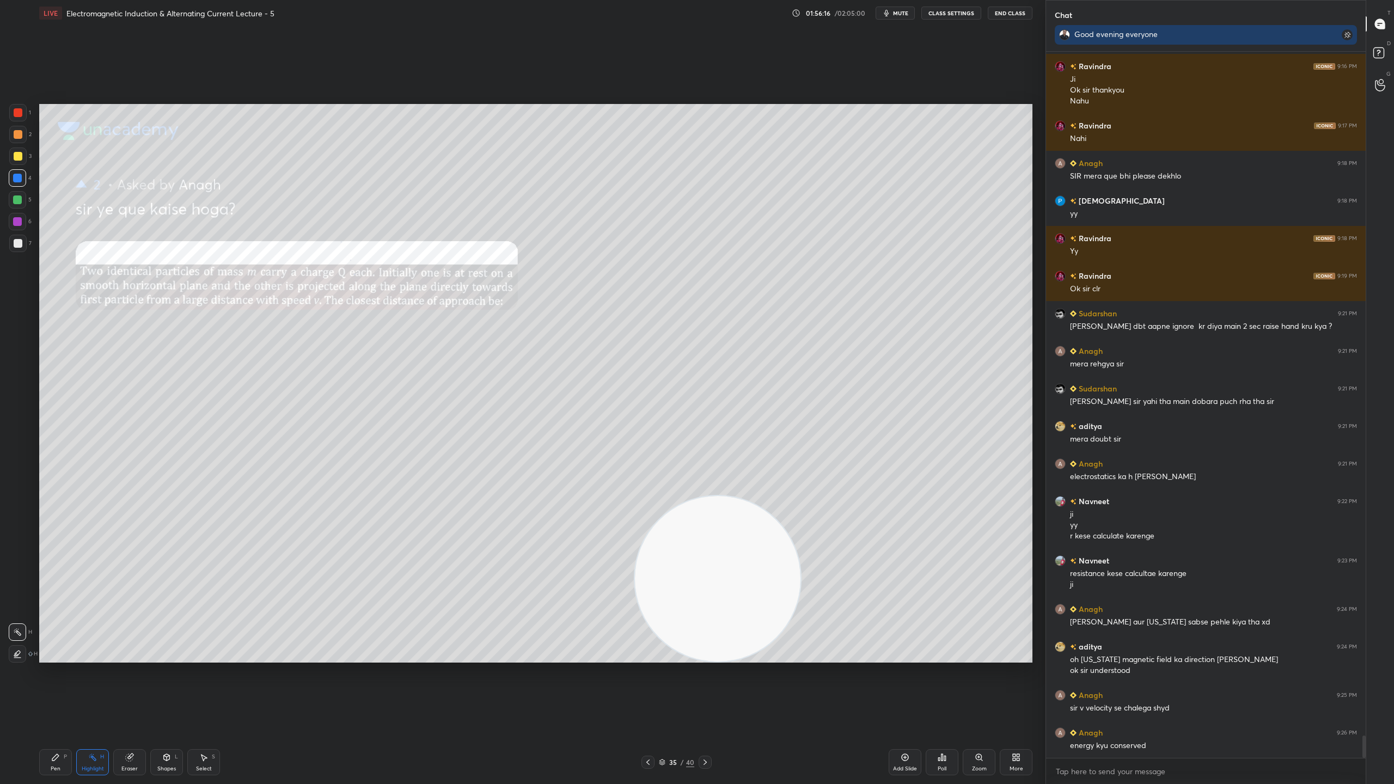
scroll to position [21940, 0]
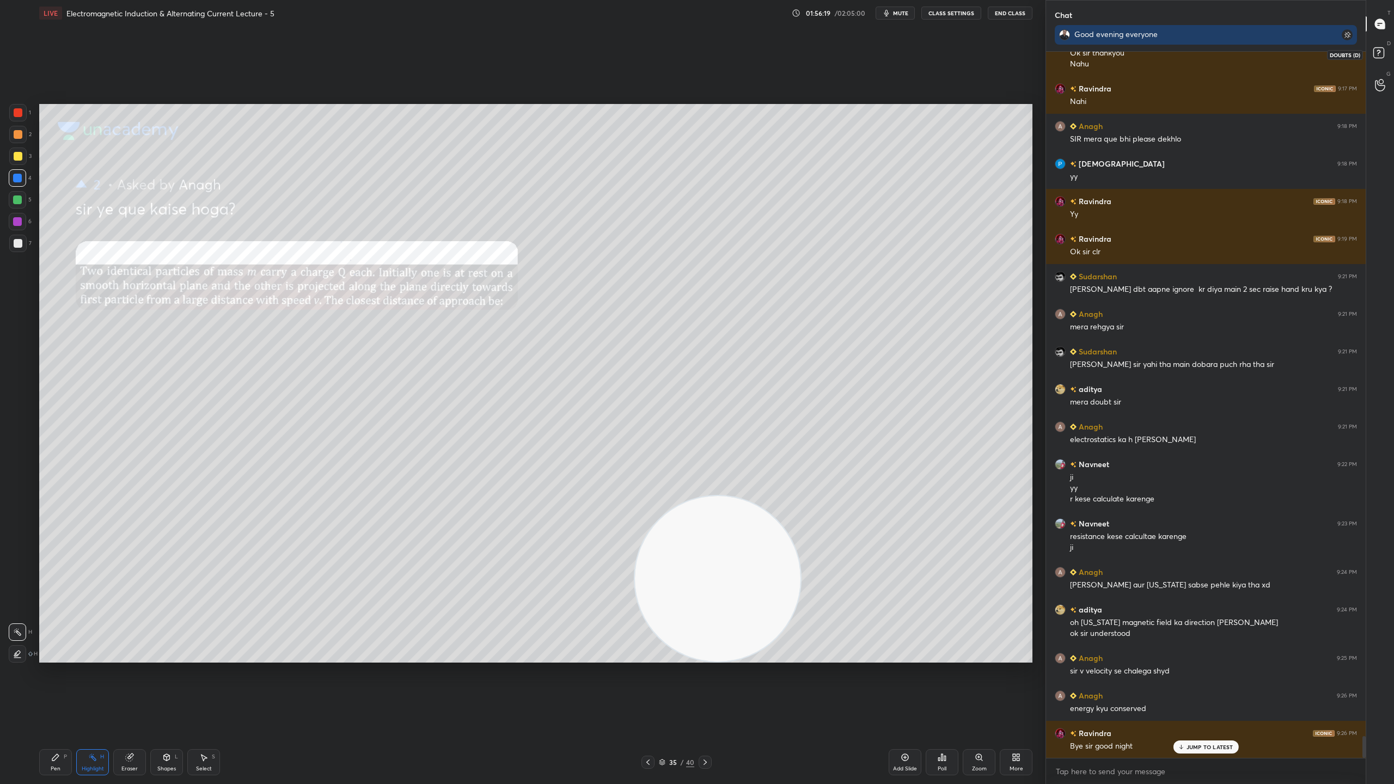
click at [1373, 50] on rect at bounding box center [1378, 53] width 10 height 10
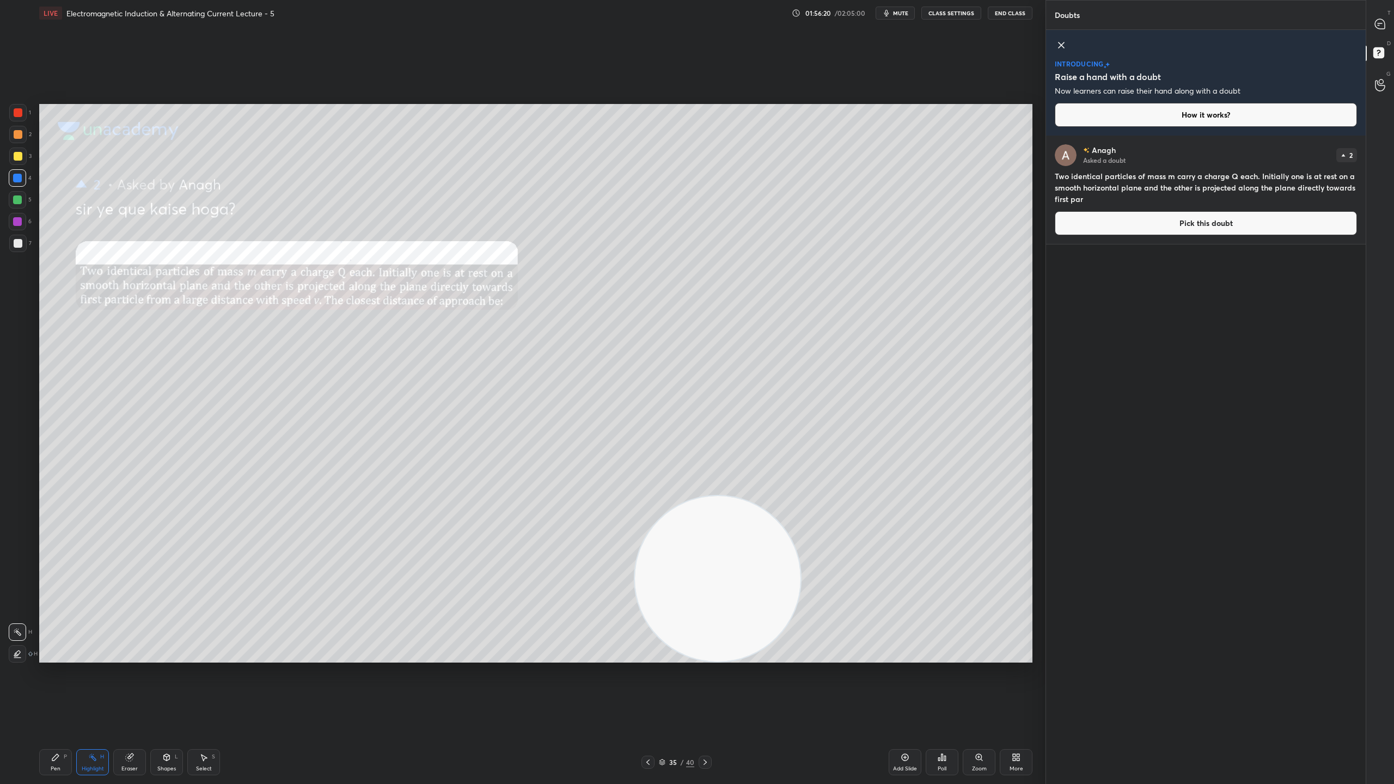
click at [1195, 228] on button "Pick this doubt" at bounding box center [1206, 223] width 302 height 24
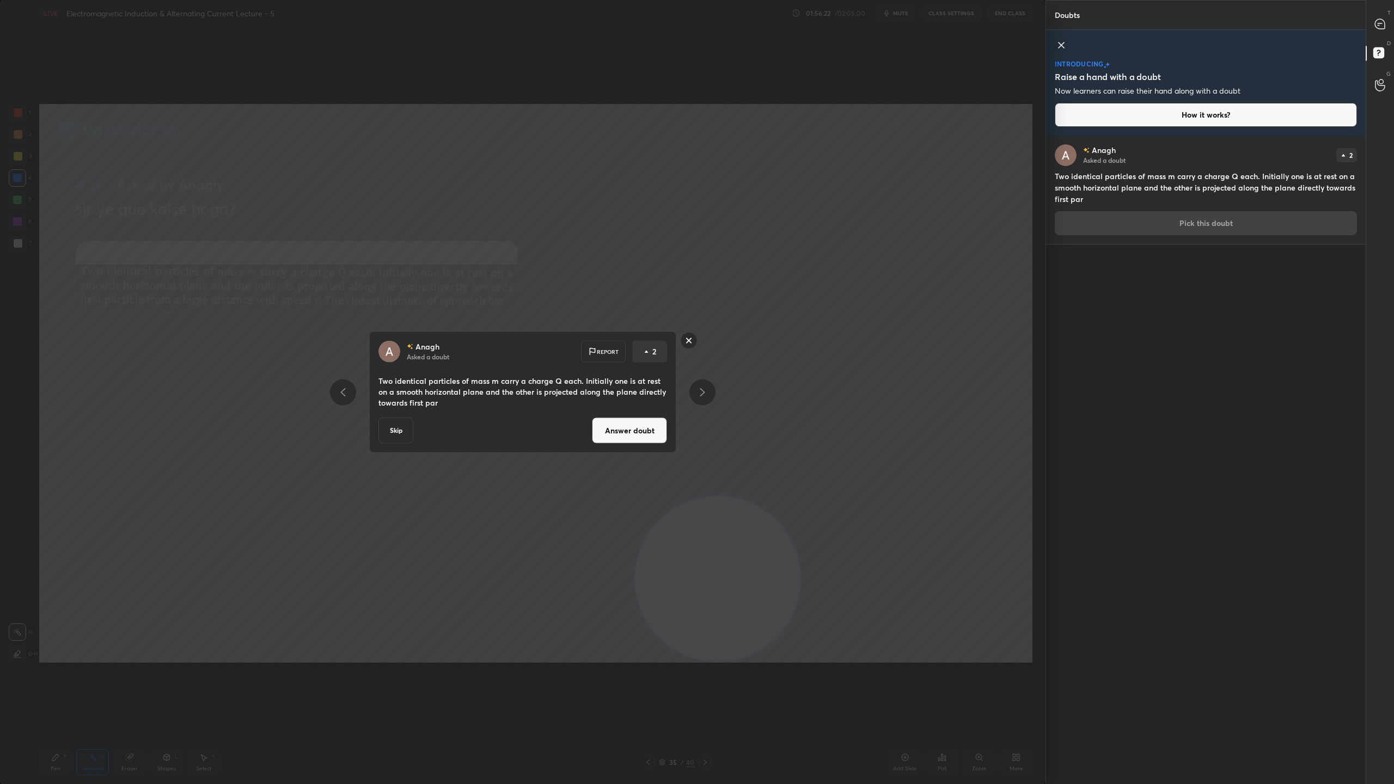
click at [399, 440] on button "Skip" at bounding box center [395, 431] width 35 height 26
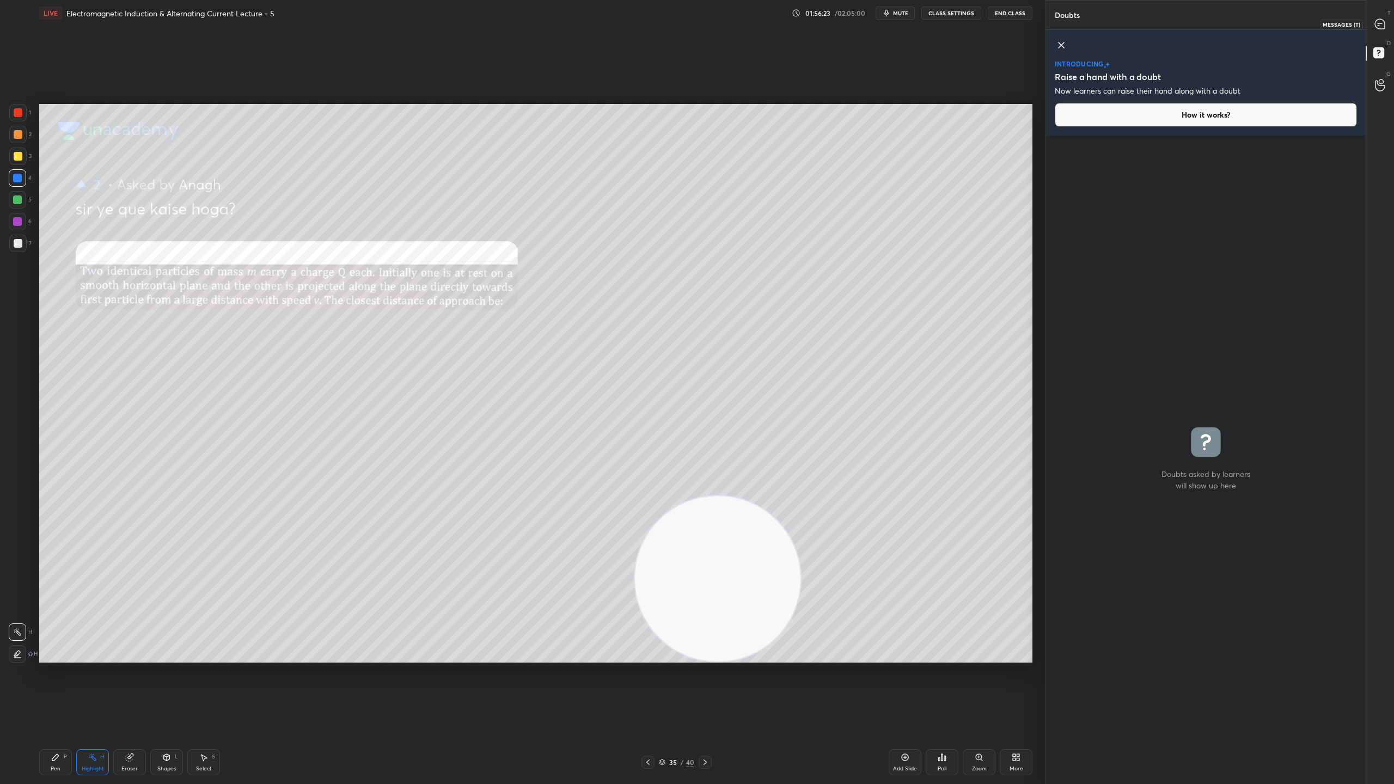
drag, startPoint x: 1382, startPoint y: 19, endPoint x: 1374, endPoint y: 41, distance: 23.8
click at [1382, 19] on icon at bounding box center [1379, 24] width 11 height 11
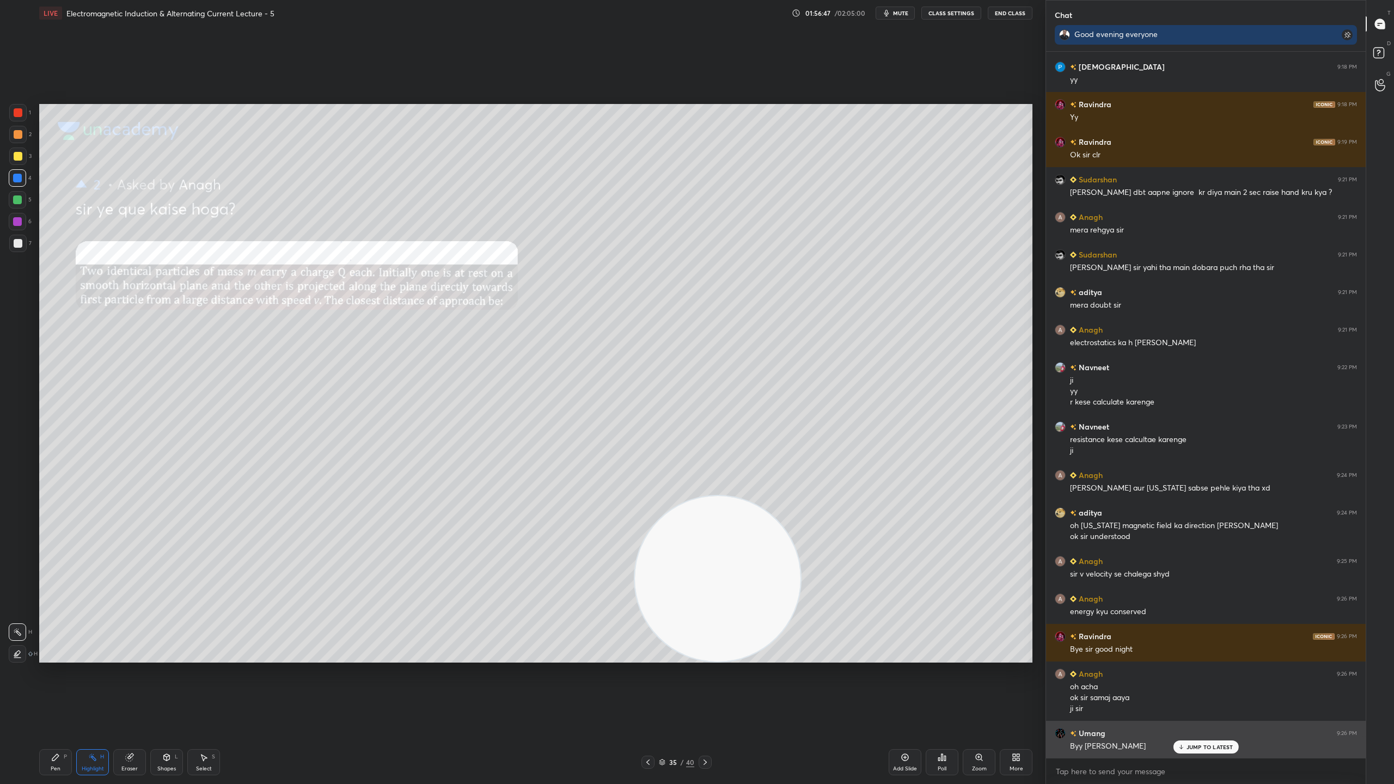
scroll to position [22048, 0]
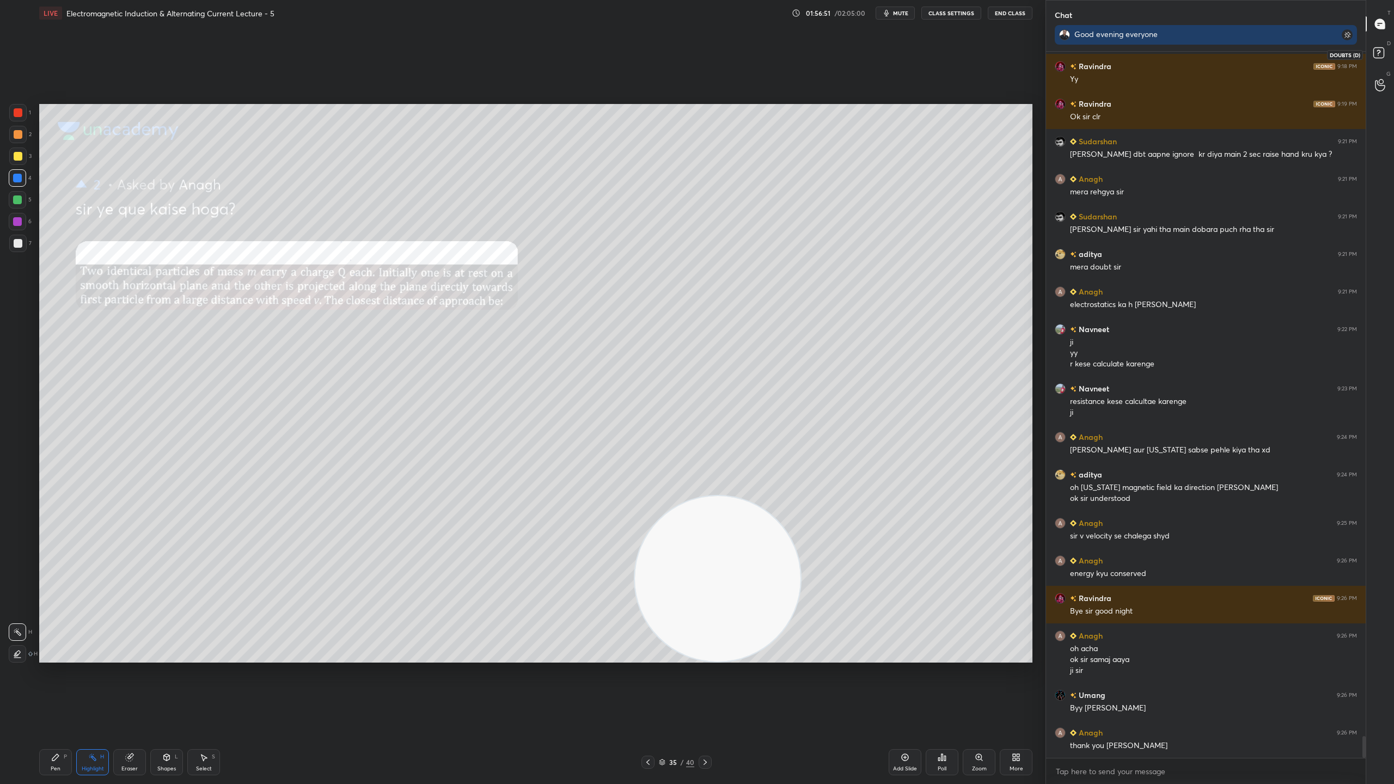
drag, startPoint x: 1380, startPoint y: 51, endPoint x: 1375, endPoint y: 27, distance: 24.5
click at [1380, 51] on rect at bounding box center [1378, 53] width 10 height 10
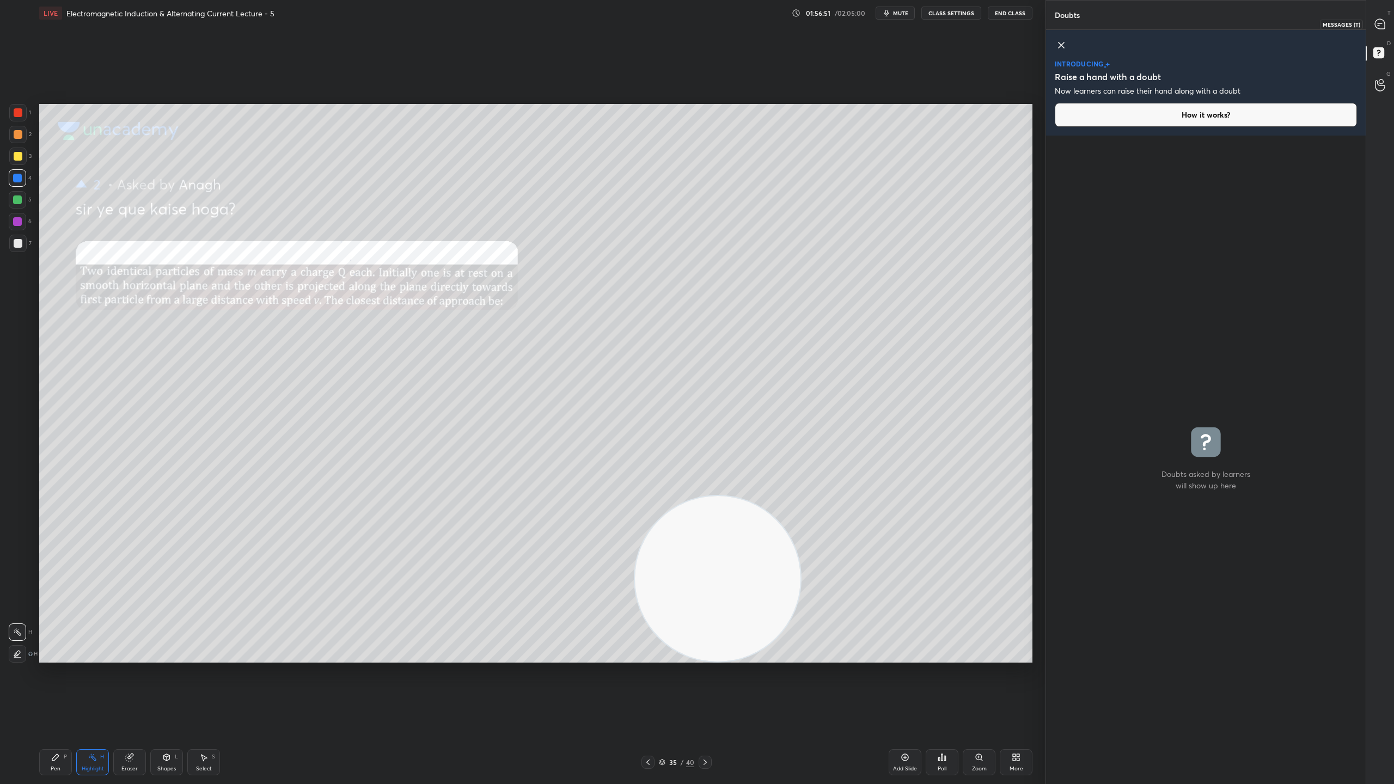
click at [1375, 27] on icon at bounding box center [1379, 24] width 11 height 11
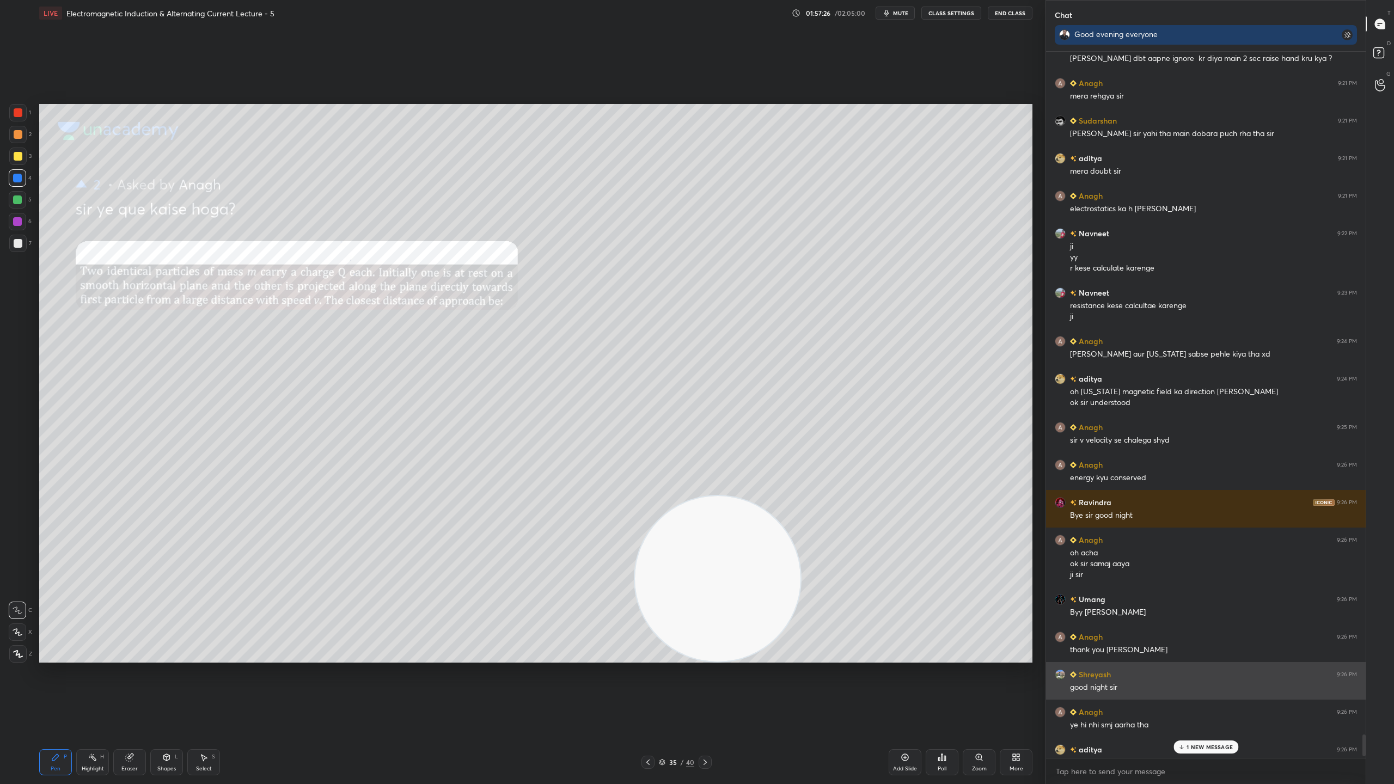
scroll to position [22236, 0]
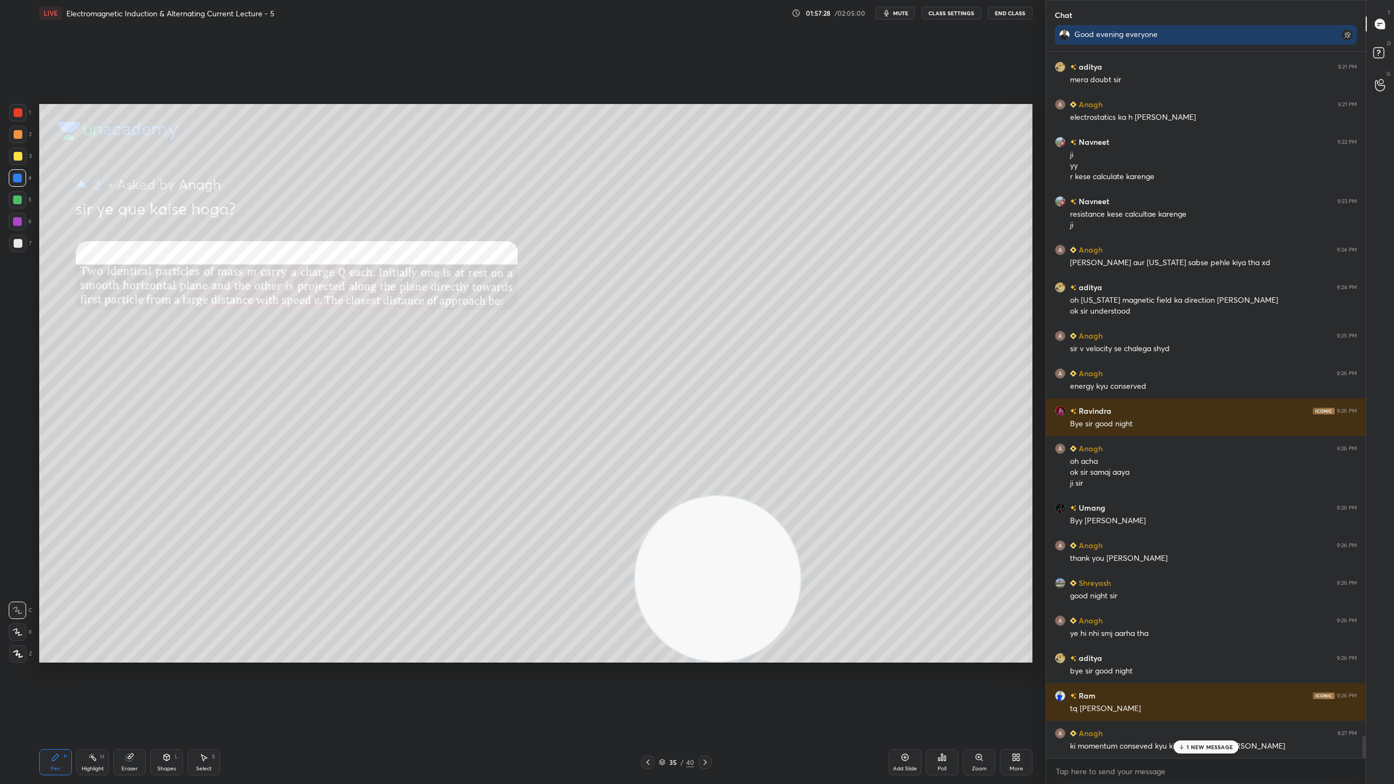
click at [1209, 691] on p "1 NEW MESSAGE" at bounding box center [1209, 747] width 46 height 7
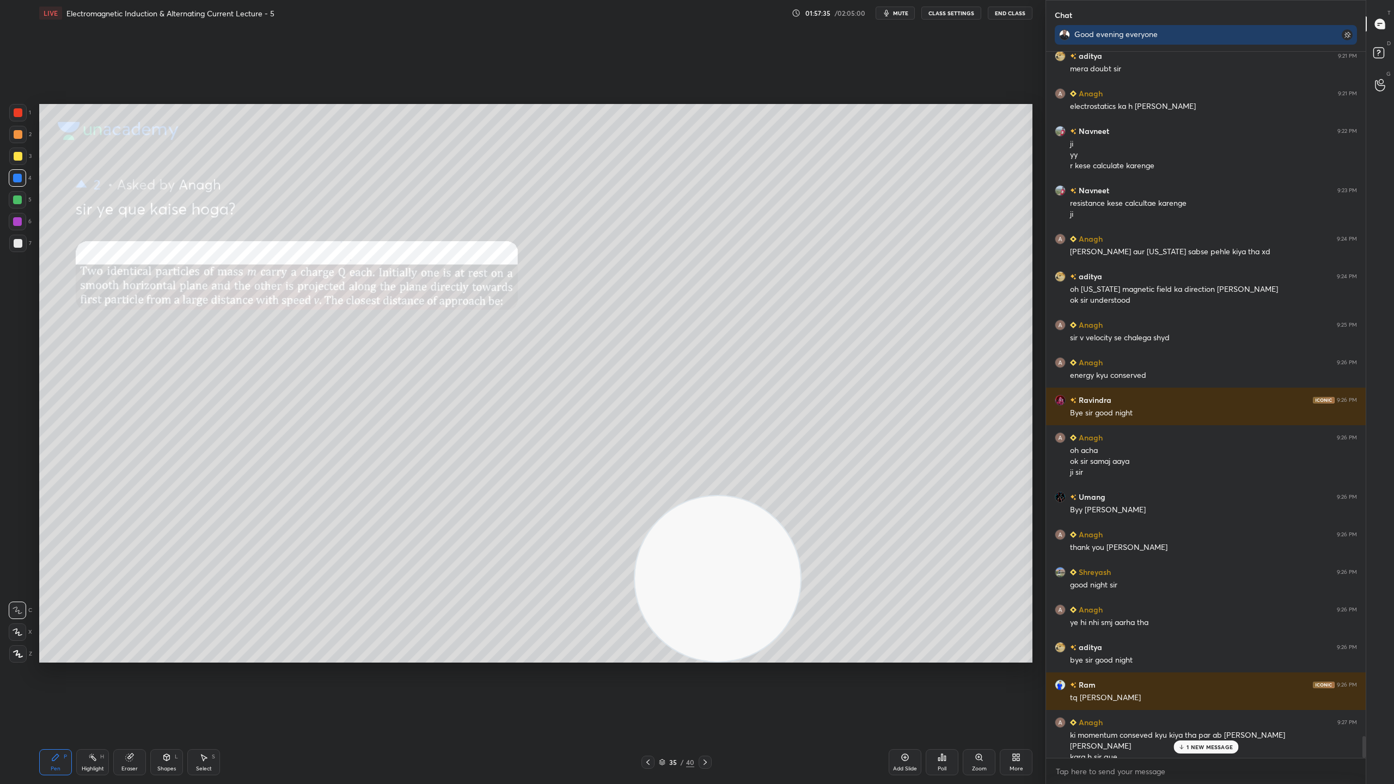
scroll to position [22257, 0]
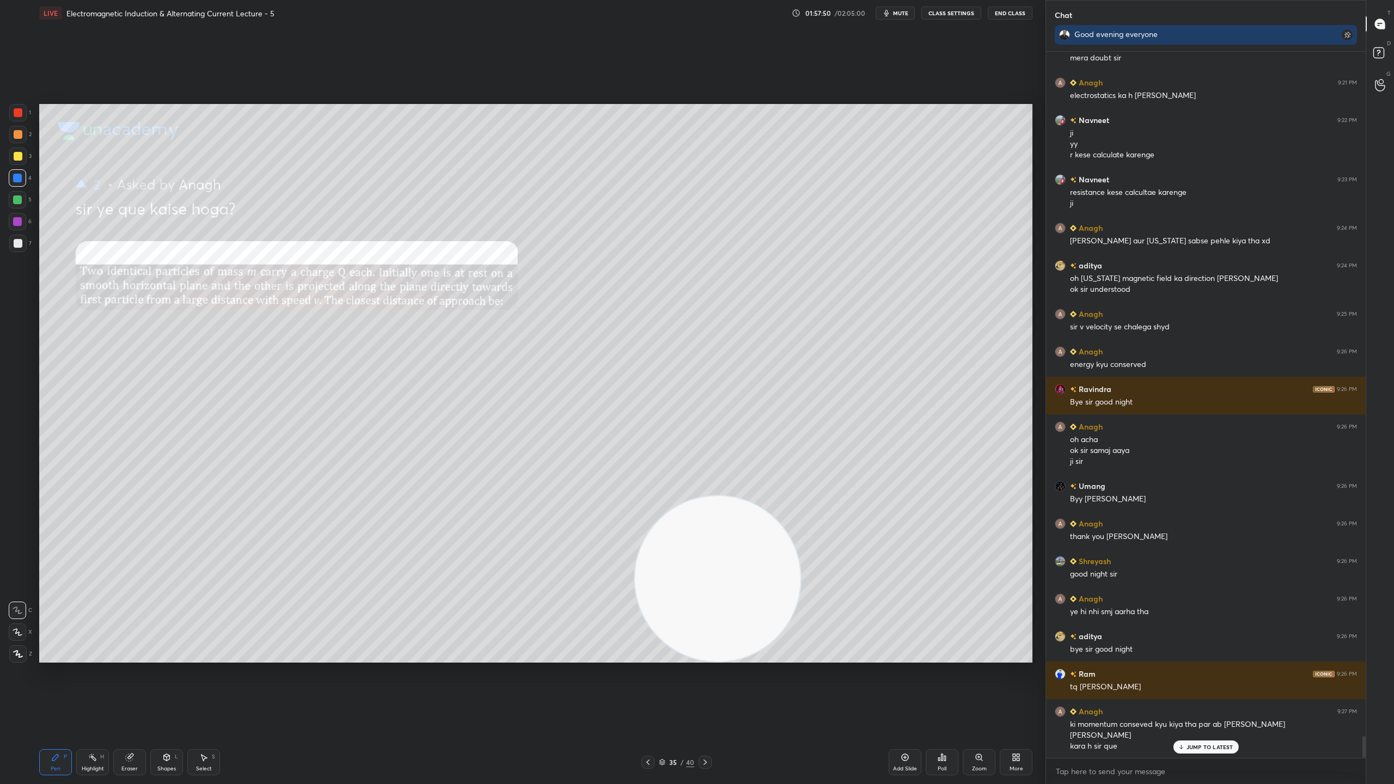
click at [1217, 691] on p "JUMP TO LATEST" at bounding box center [1209, 747] width 47 height 7
click at [1384, 54] on icon at bounding box center [1380, 55] width 20 height 20
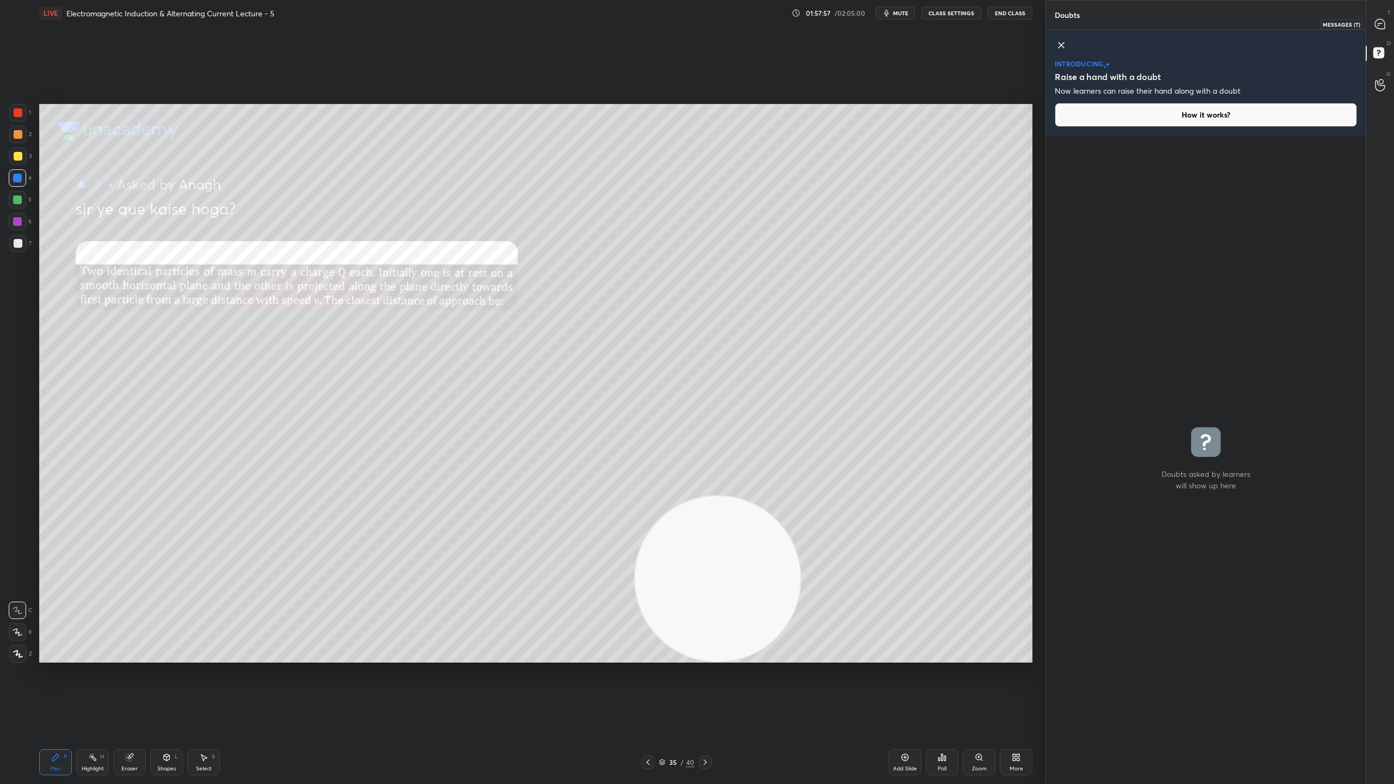
click at [1380, 27] on icon at bounding box center [1380, 24] width 10 height 10
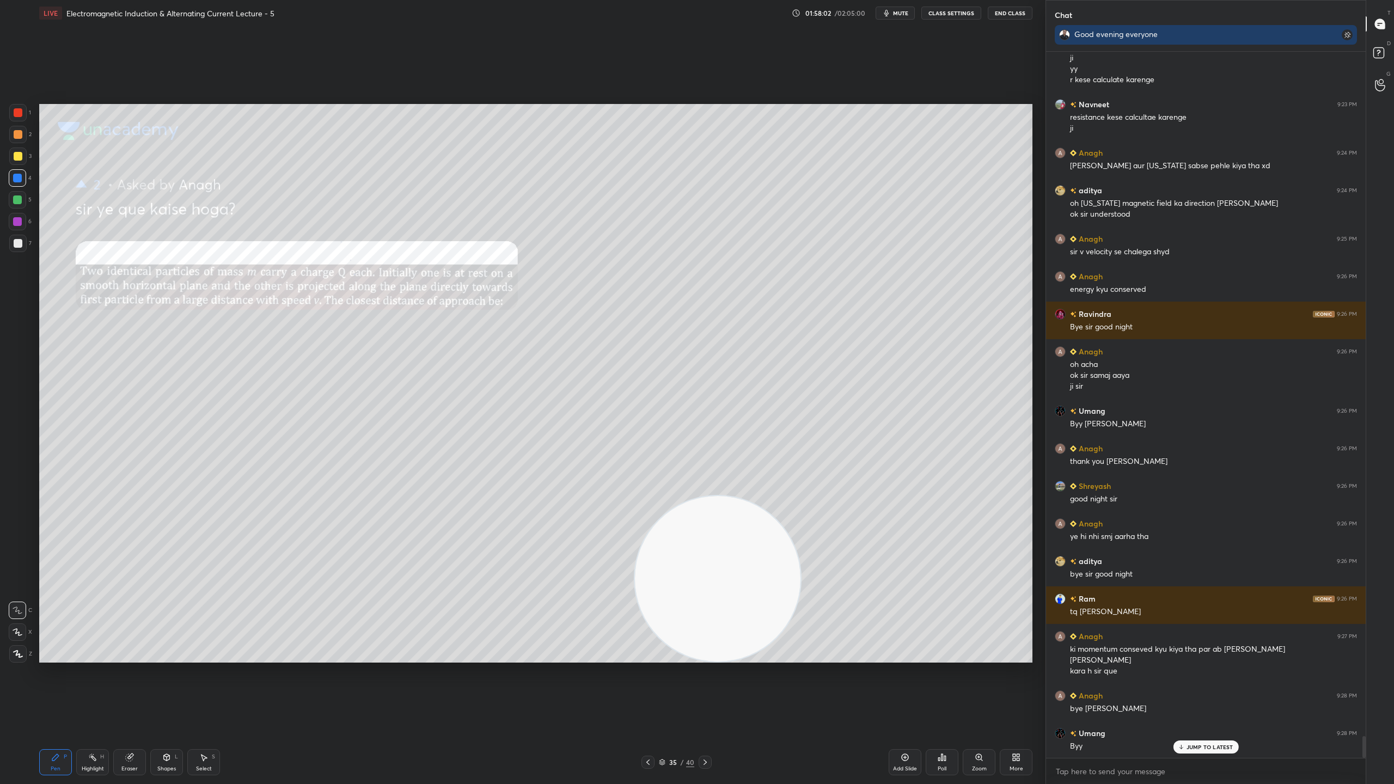
scroll to position [22371, 0]
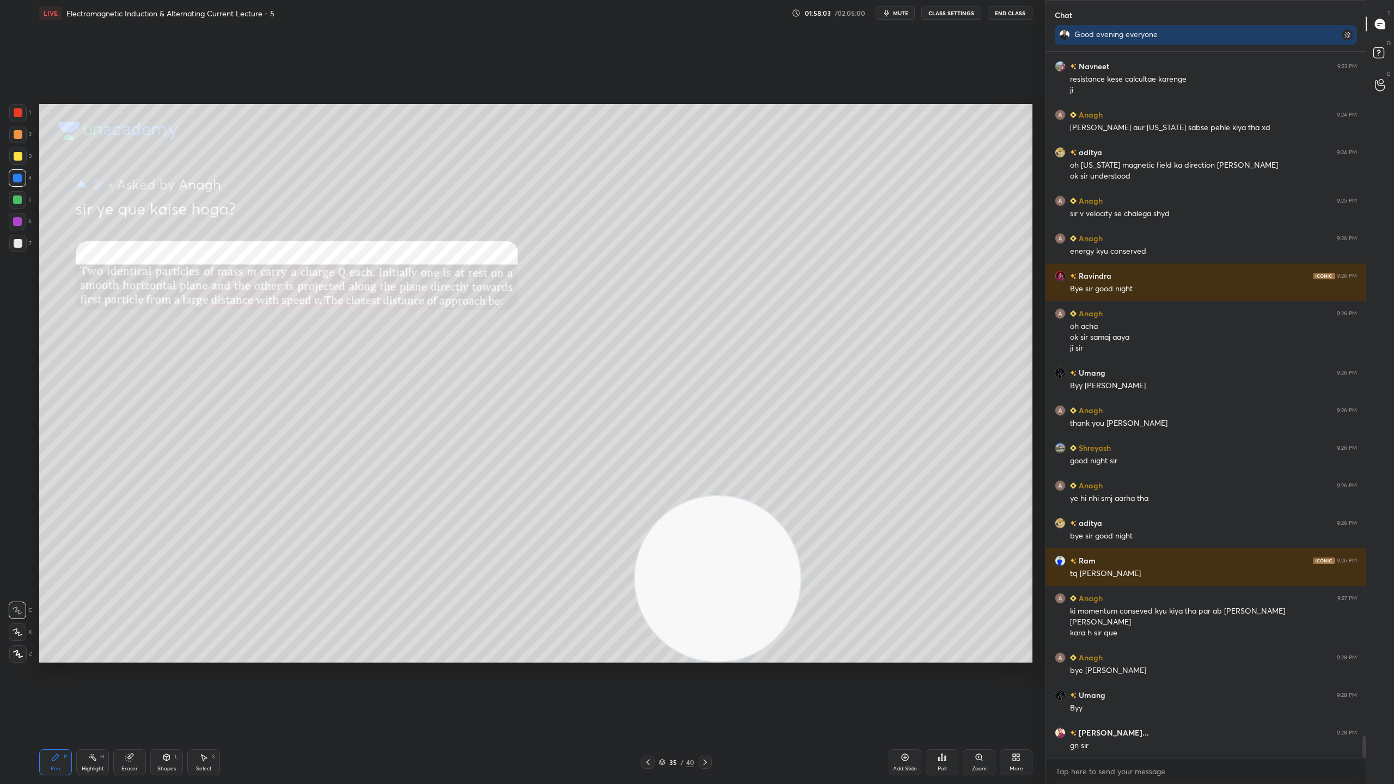
click at [1012, 14] on button "End Class" at bounding box center [1010, 13] width 45 height 13
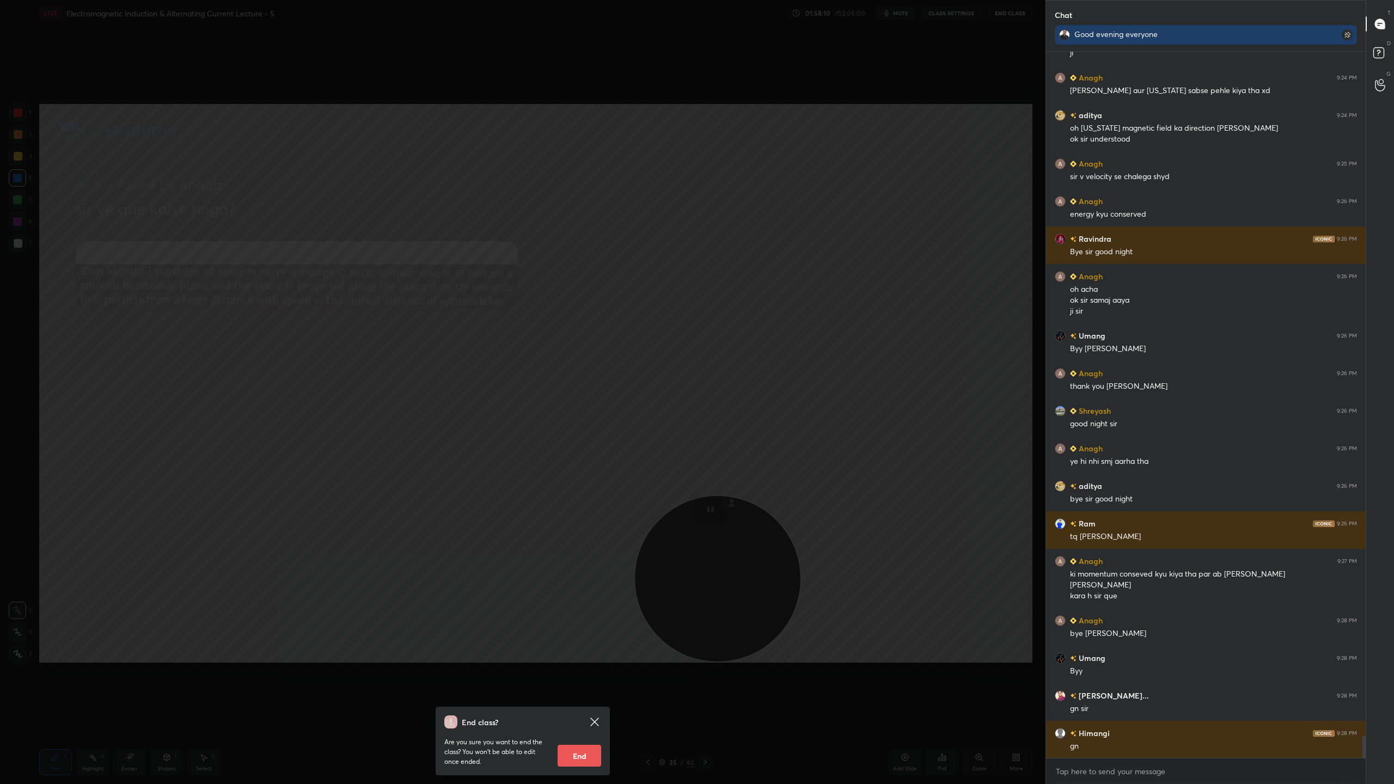
scroll to position [22446, 0]
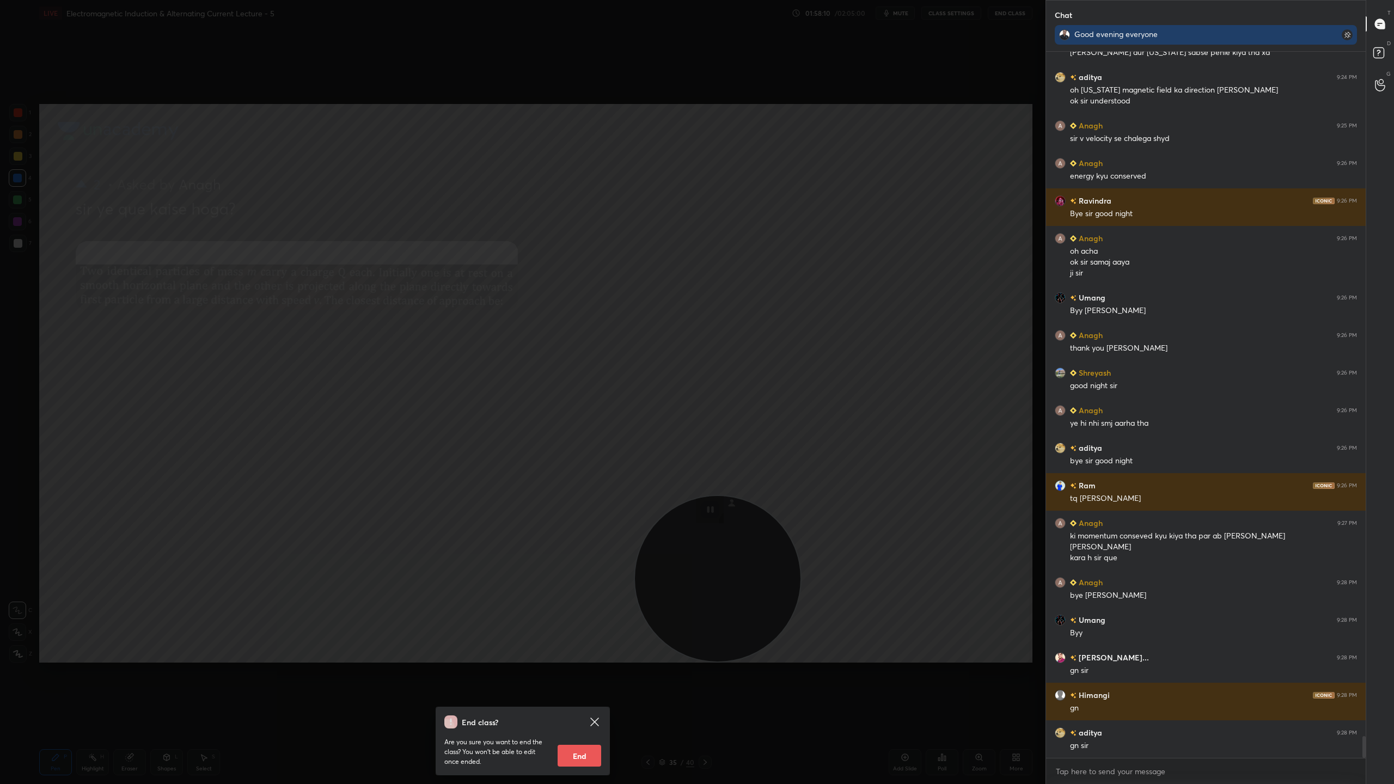
click at [584, 691] on button "End" at bounding box center [580, 756] width 44 height 22
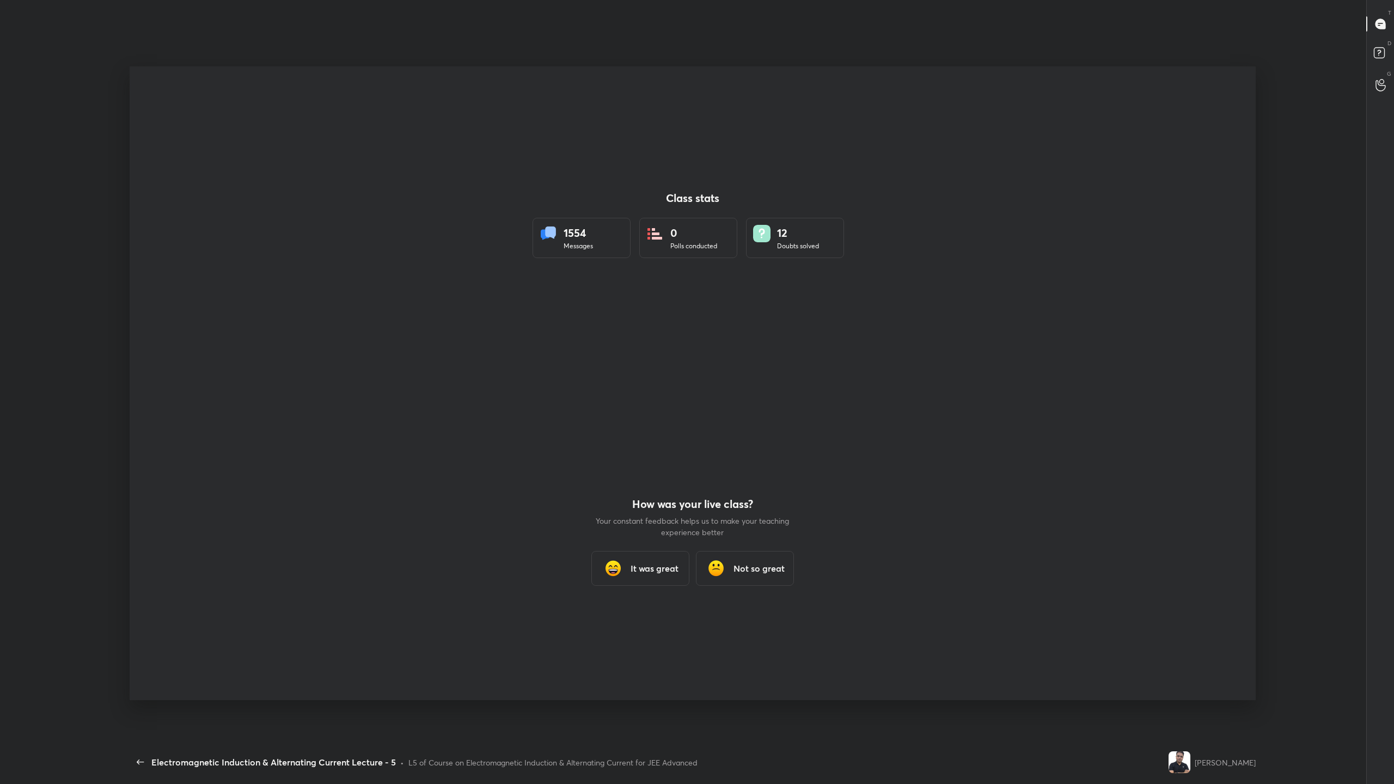
scroll to position [714, 1334]
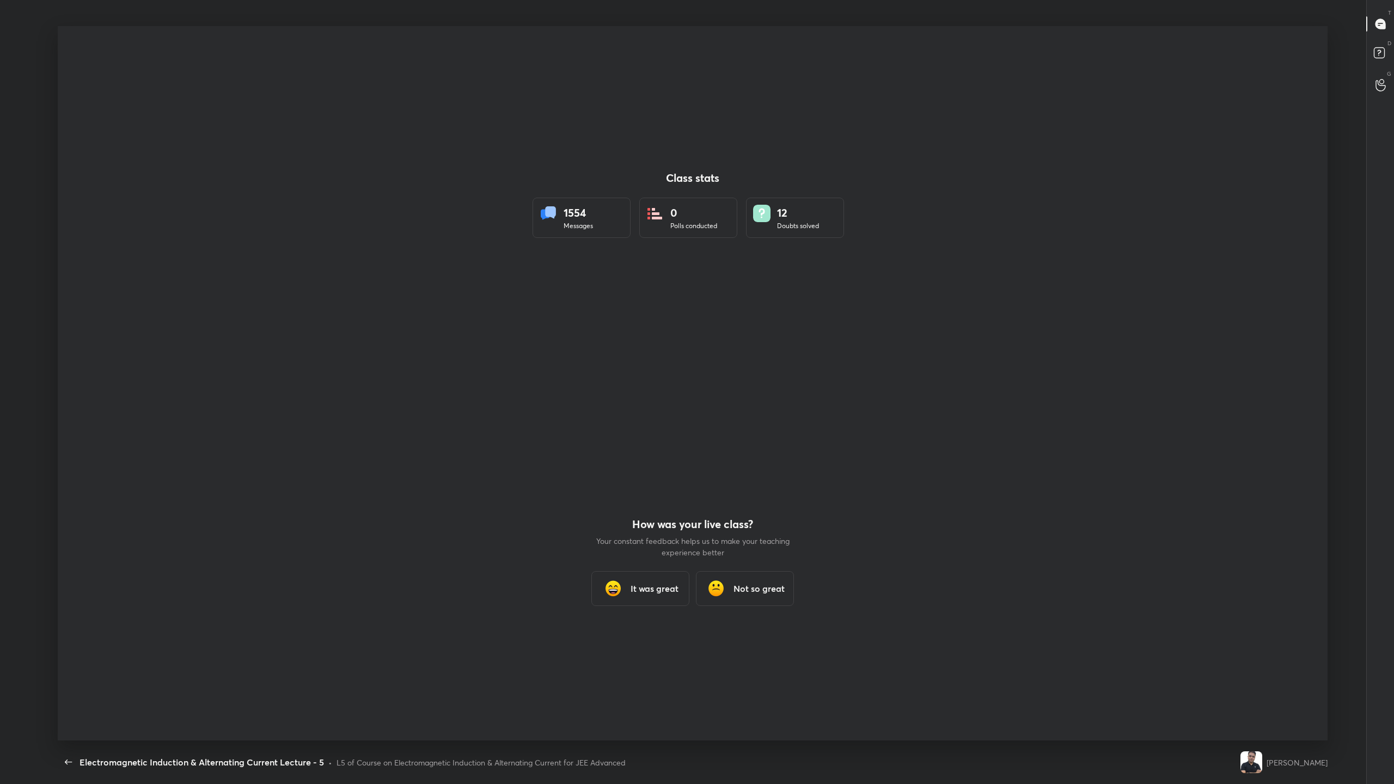
click at [657, 582] on div "It was great" at bounding box center [640, 588] width 98 height 35
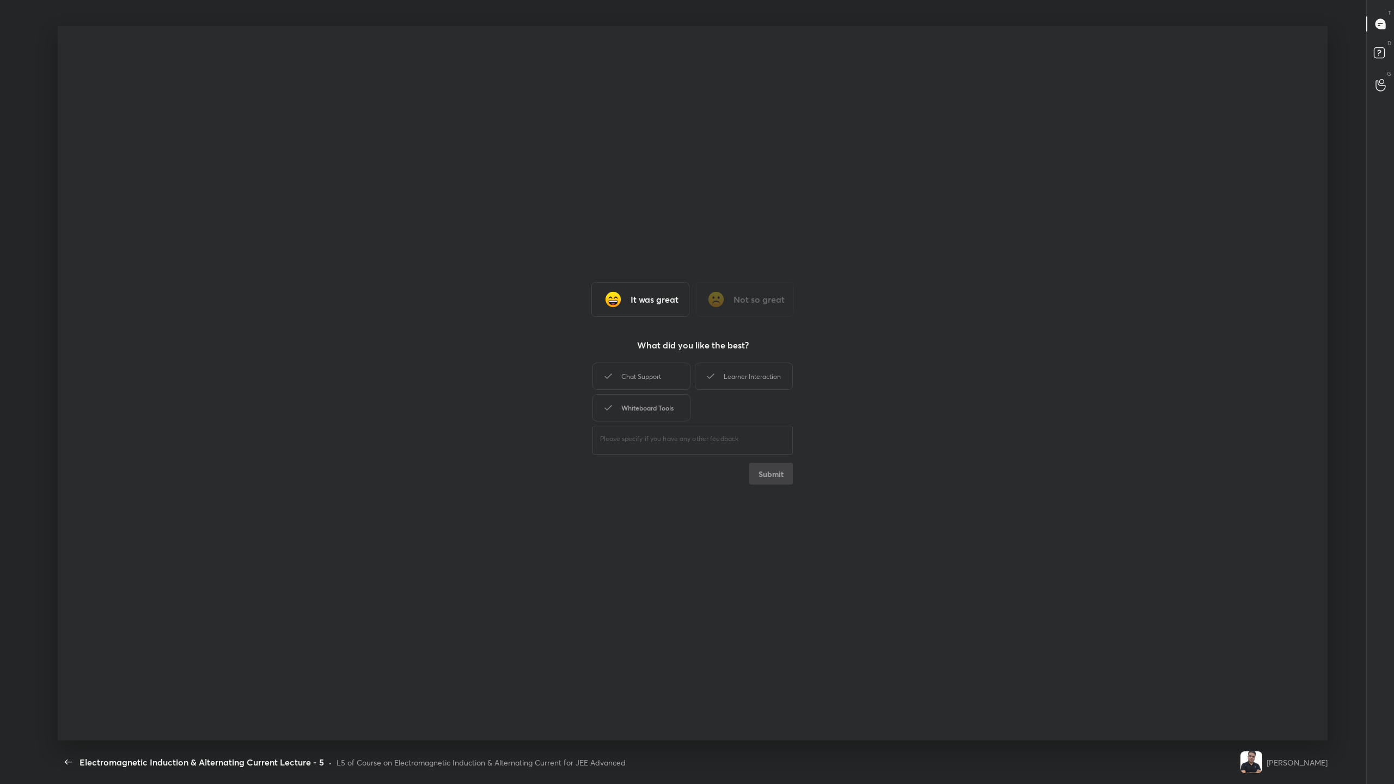
click at [645, 413] on div "Whiteboard Tools" at bounding box center [641, 407] width 98 height 27
click at [781, 364] on div "Learner Interaction" at bounding box center [744, 376] width 98 height 27
click at [776, 469] on button "Submit" at bounding box center [771, 474] width 44 height 22
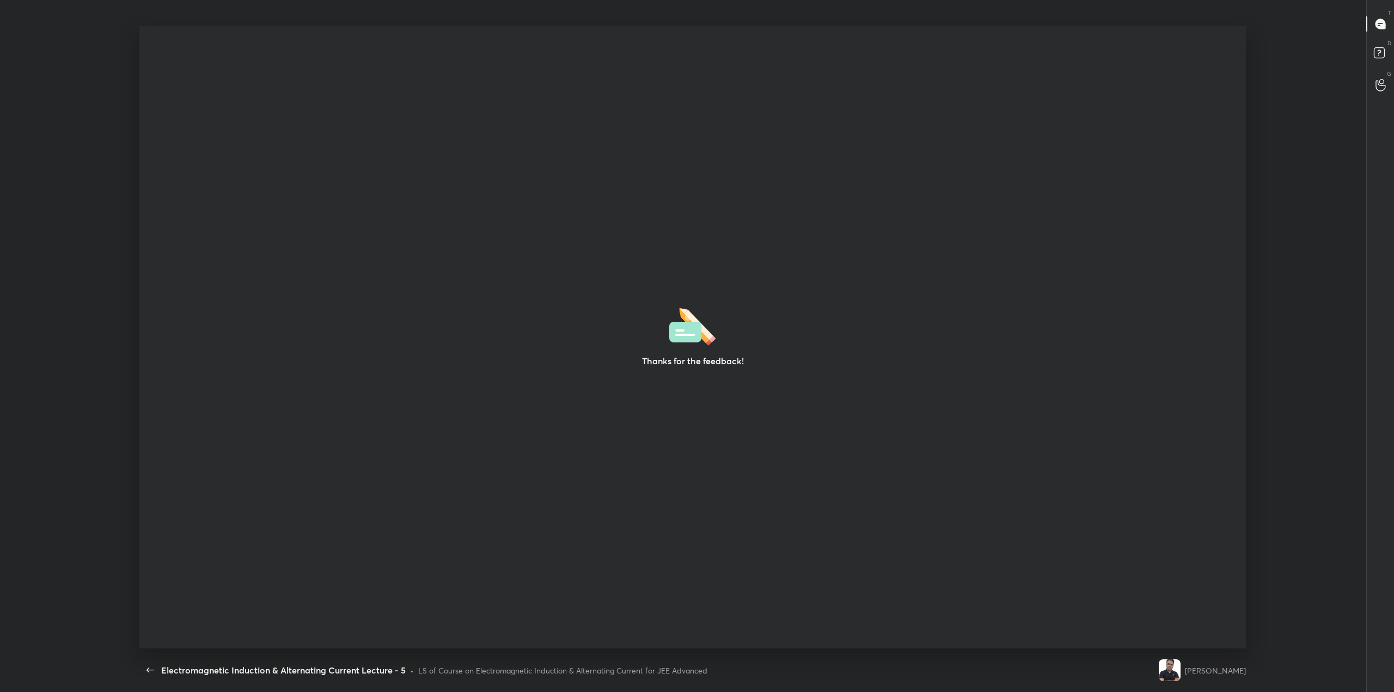
scroll to position [53825, 53063]
type textarea "x"
